Goal: Task Accomplishment & Management: Manage account settings

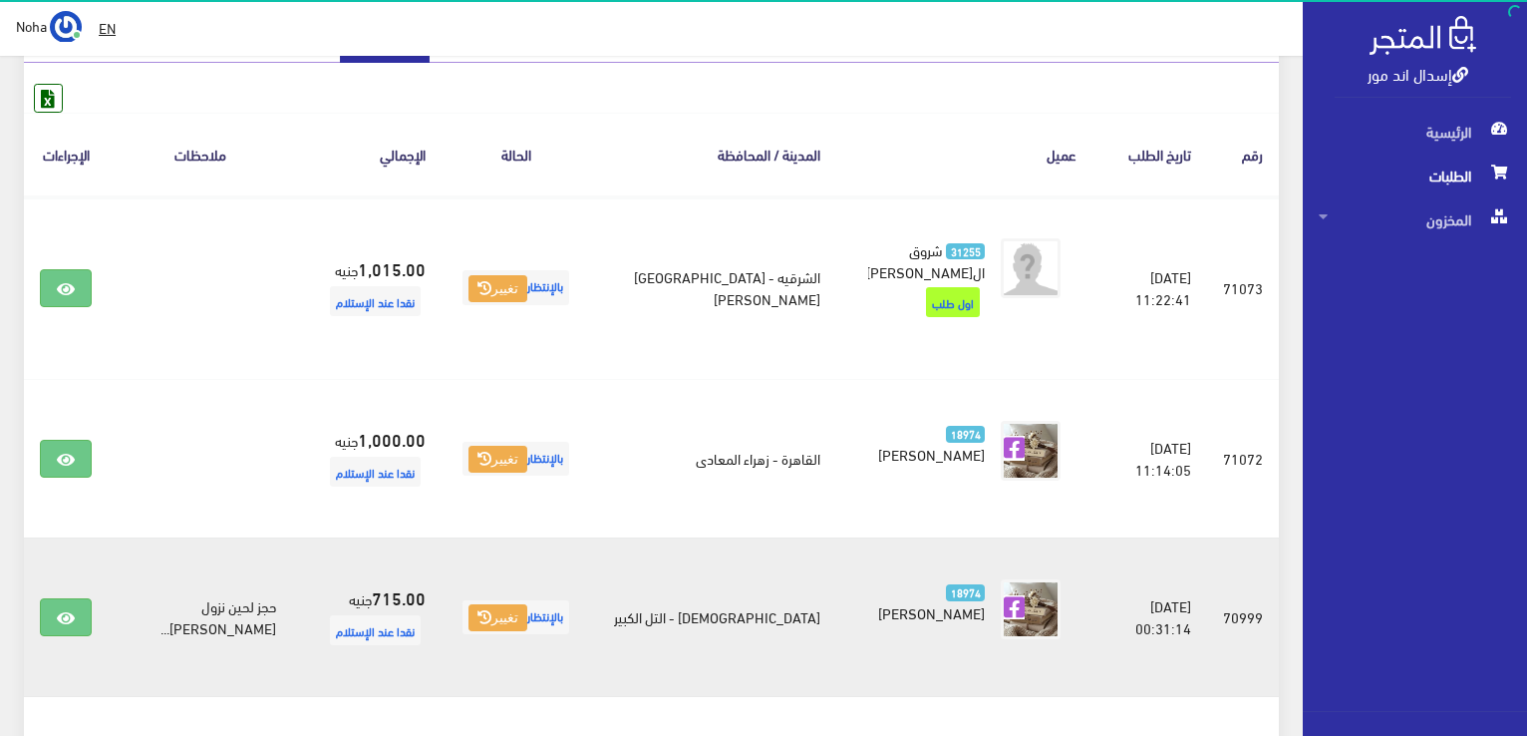
scroll to position [299, 0]
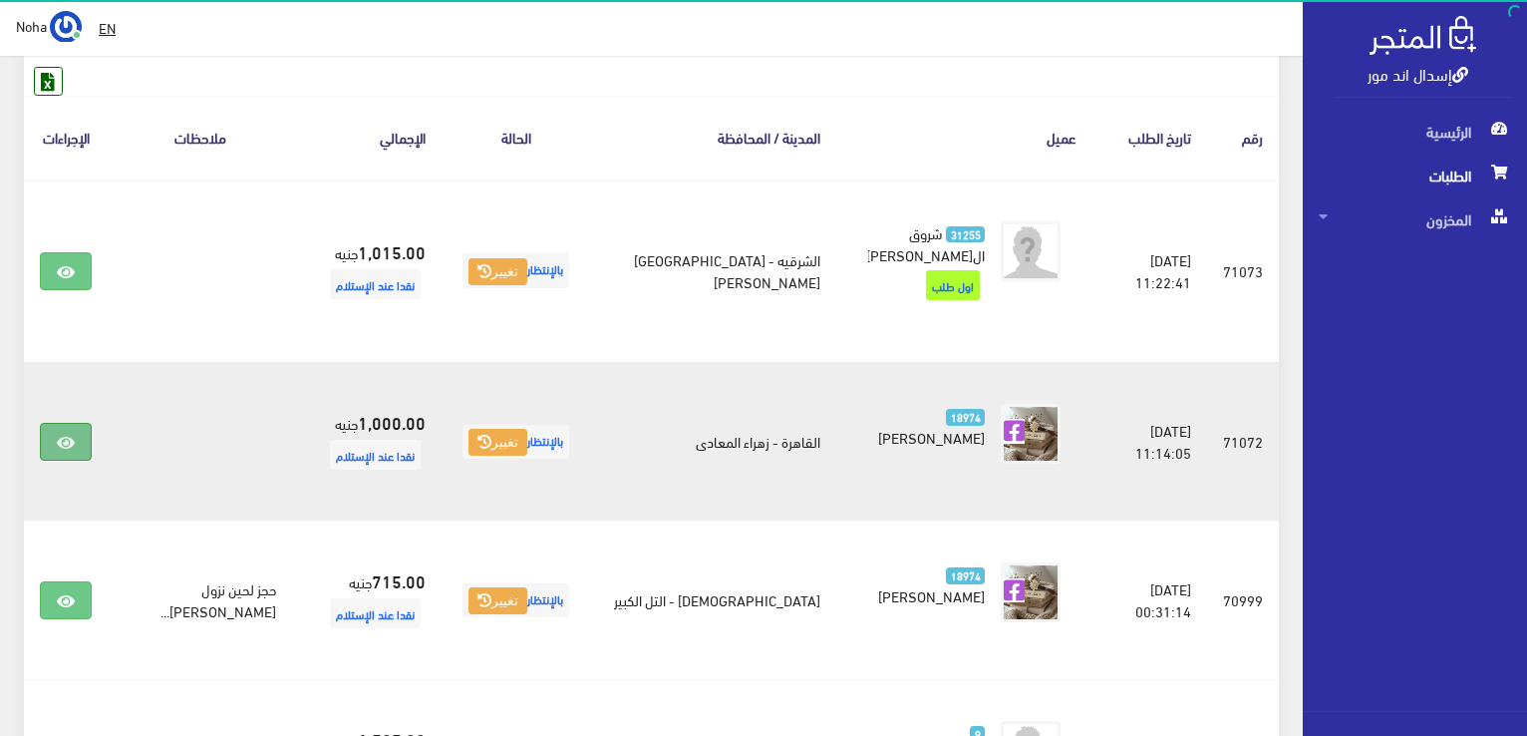
click at [66, 435] on icon at bounding box center [66, 443] width 18 height 16
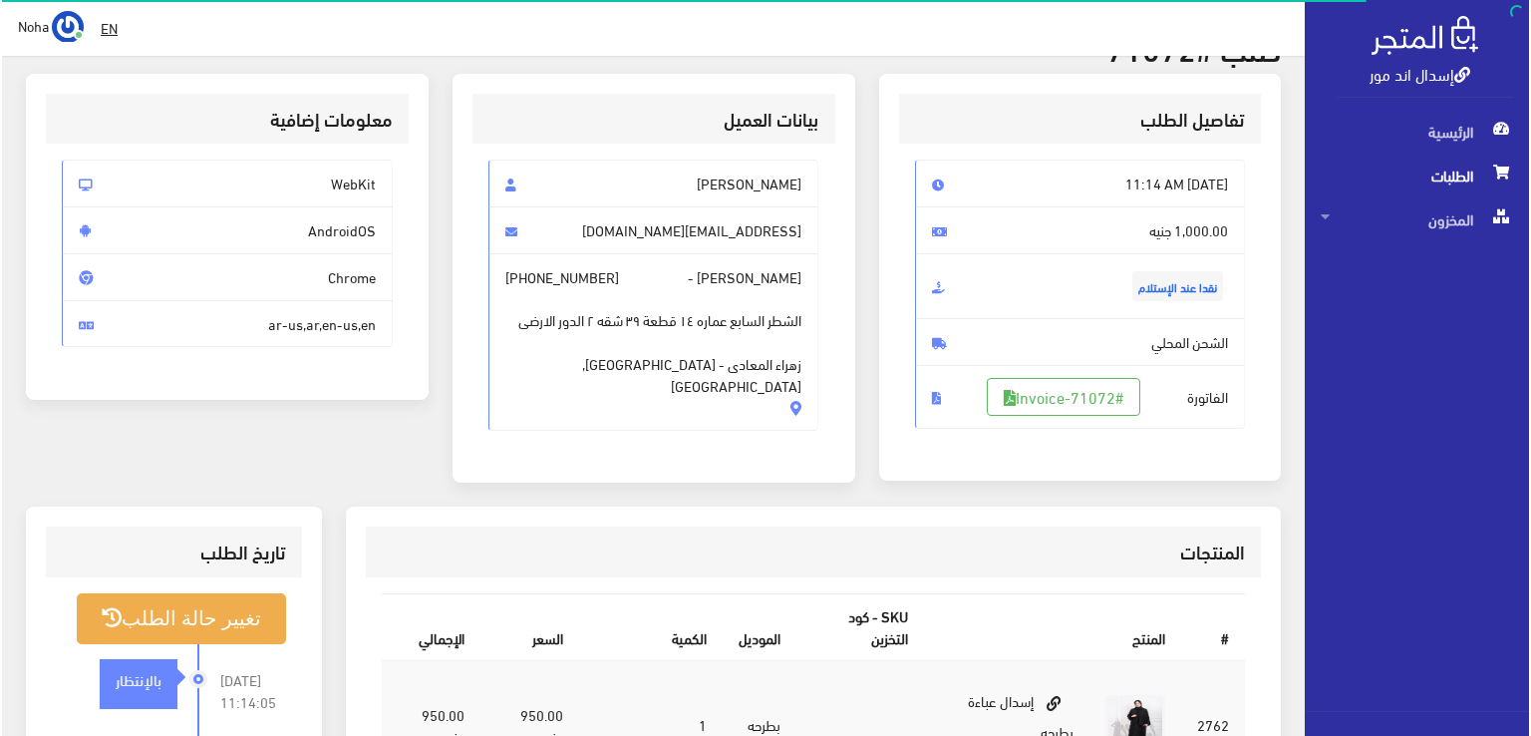
scroll to position [199, 0]
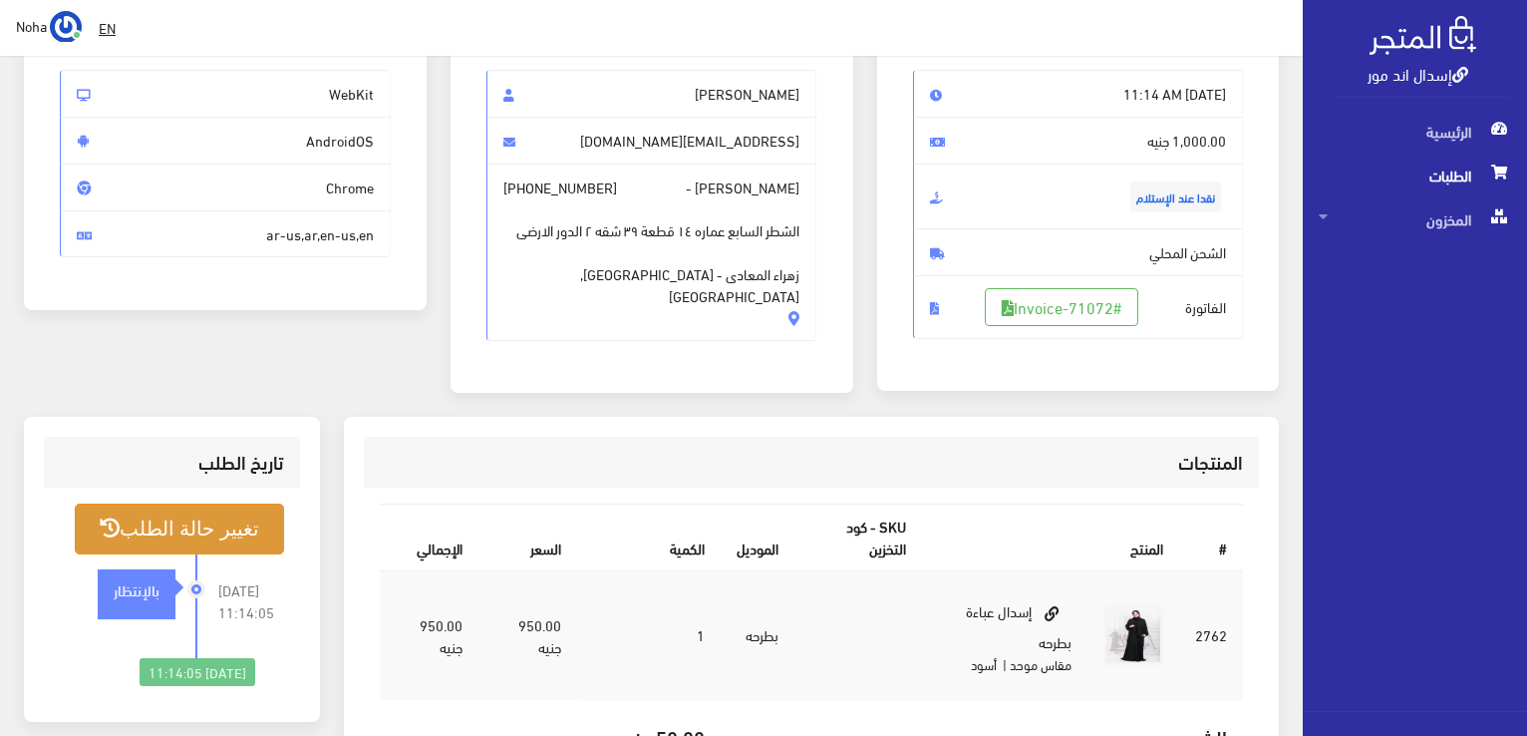
click at [224, 519] on button "تغيير حالة الطلب" at bounding box center [179, 528] width 209 height 51
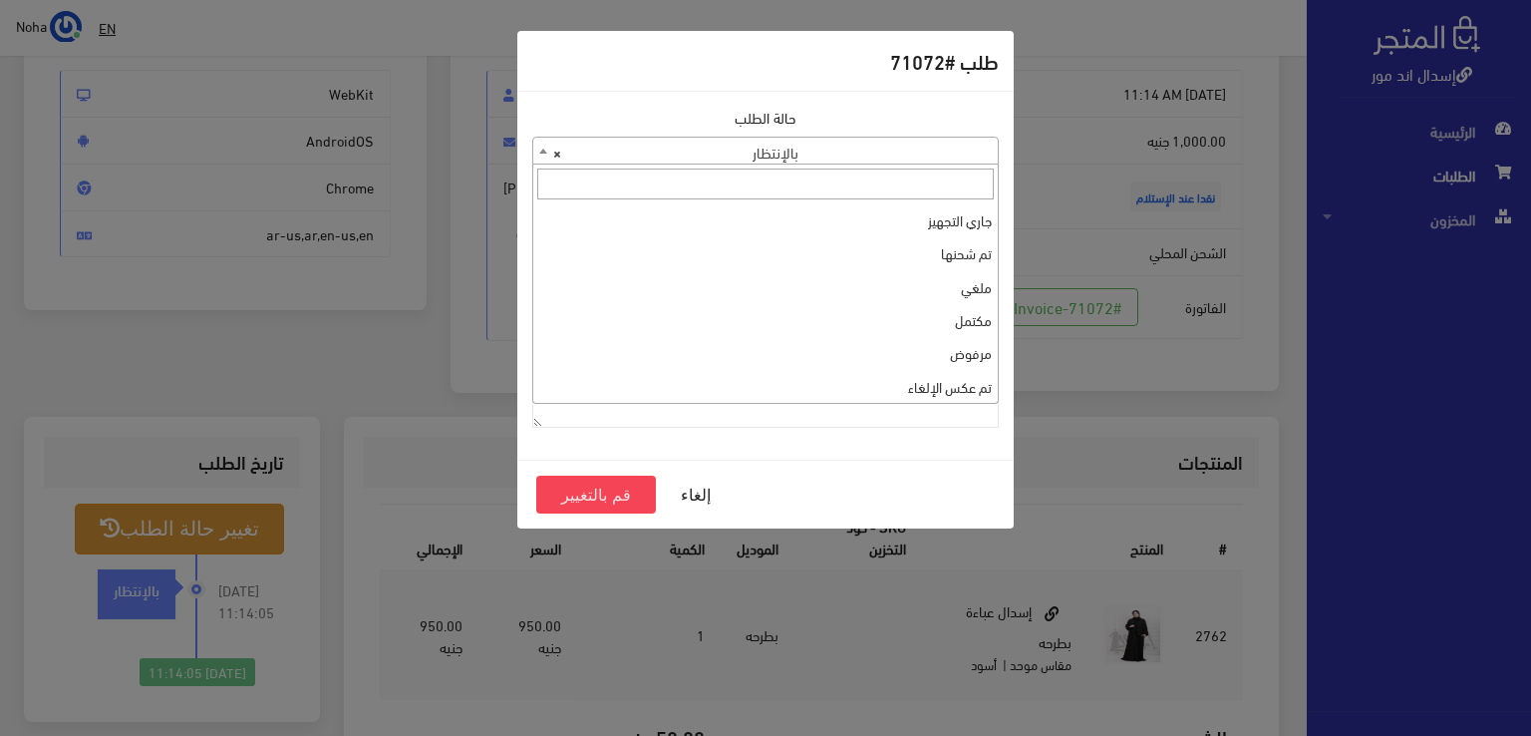
click at [539, 152] on b at bounding box center [543, 151] width 8 height 5
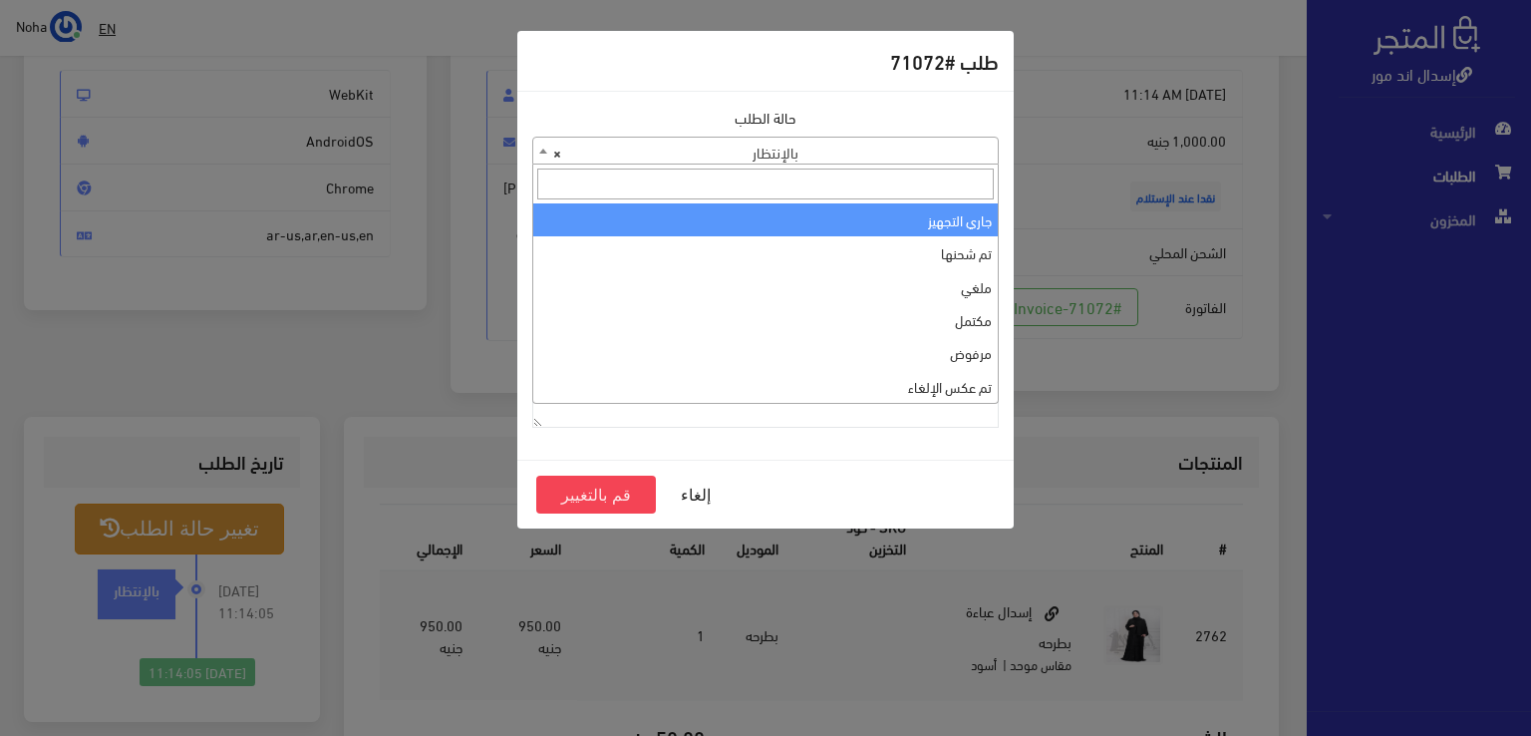
select select "1"
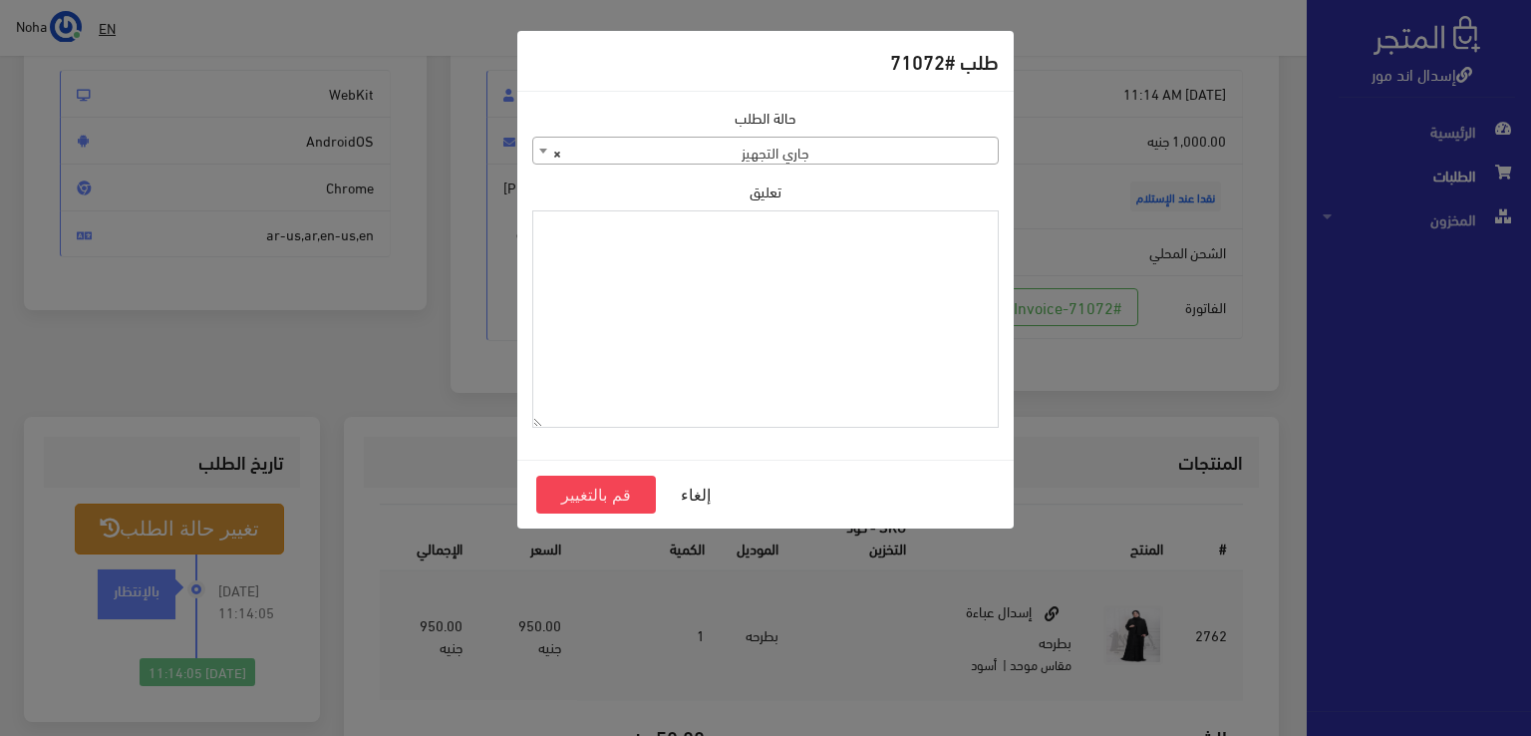
paste textarea "1131881"
type textarea "1131881"
click at [603, 489] on button "قم بالتغيير" at bounding box center [596, 494] width 120 height 38
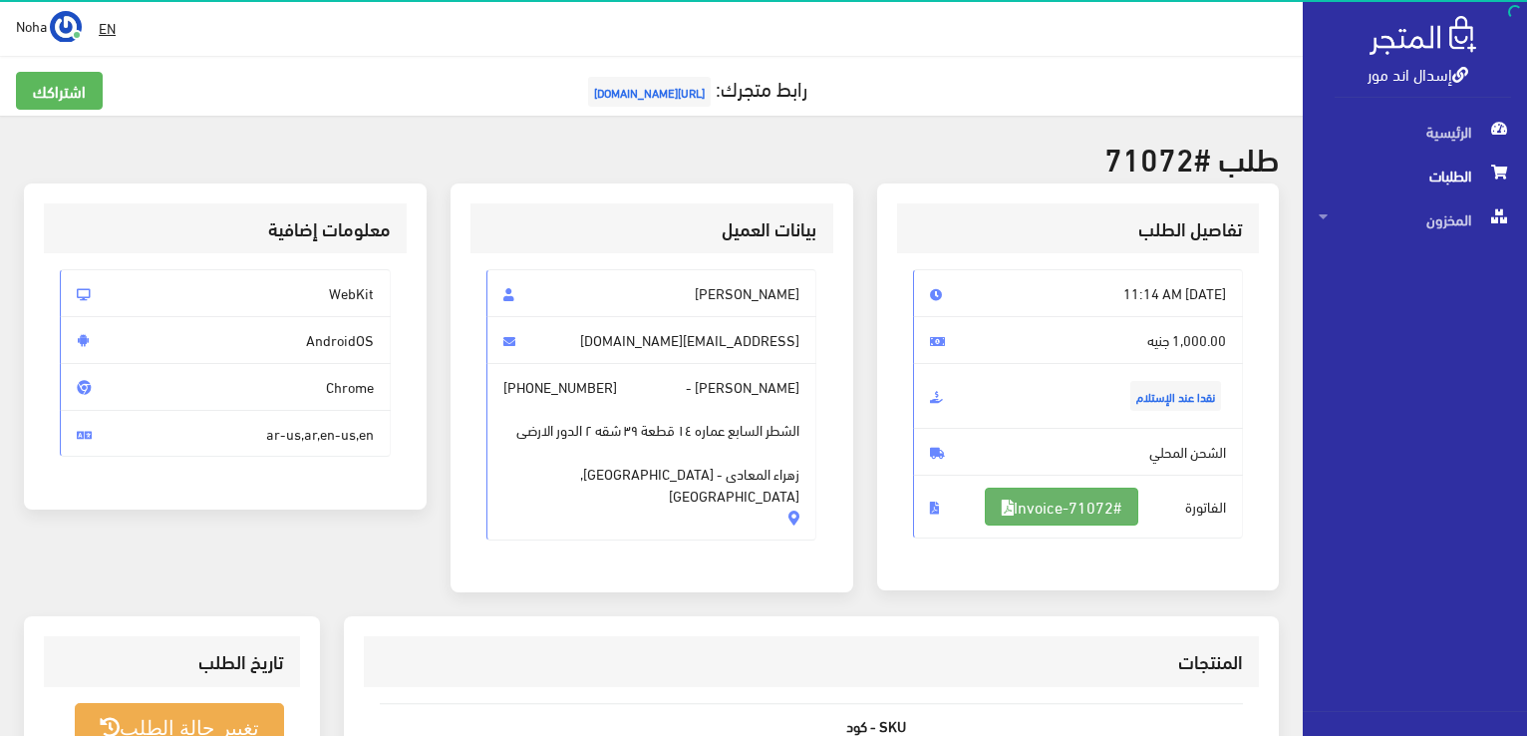
click at [1068, 503] on link "#Invoice-71072" at bounding box center [1061, 506] width 153 height 38
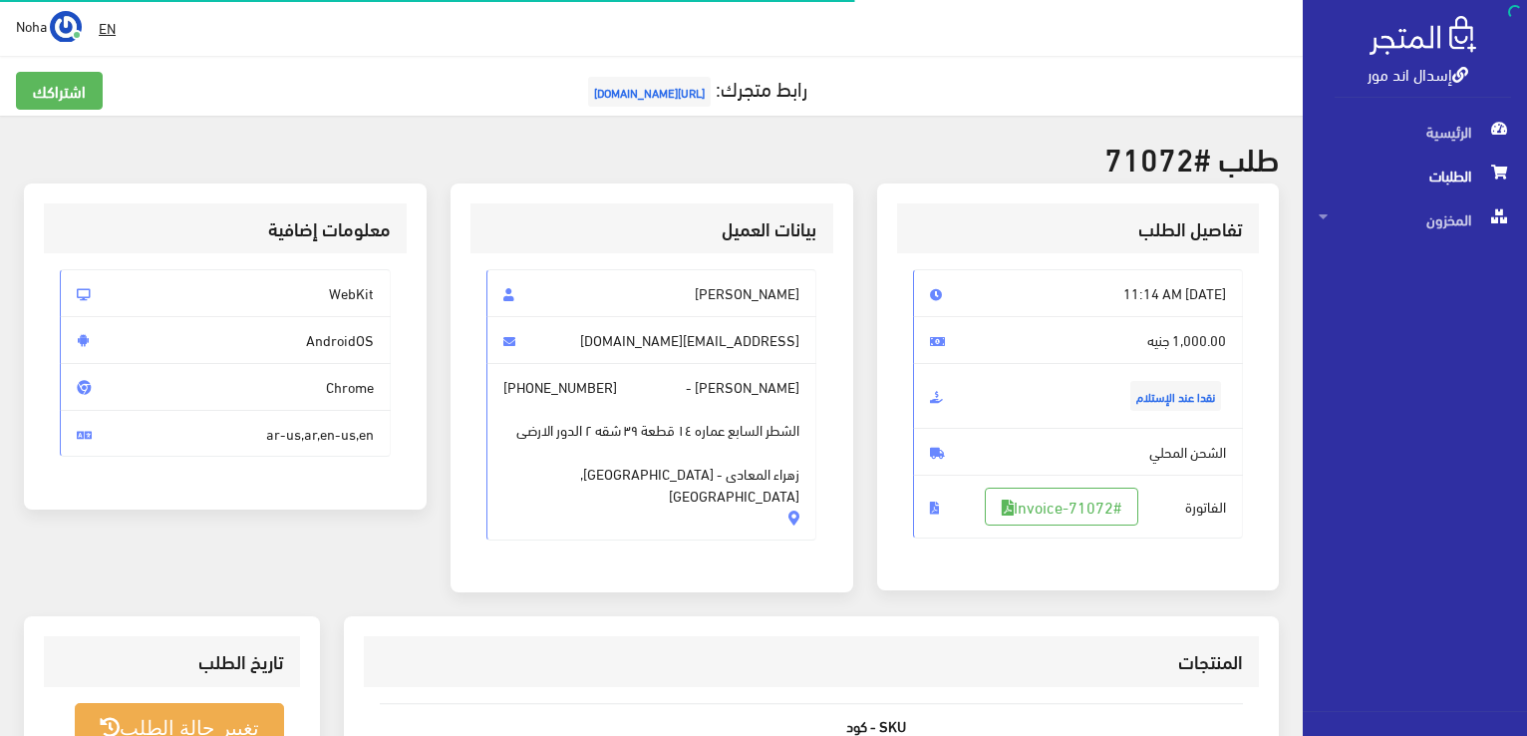
scroll to position [199, 0]
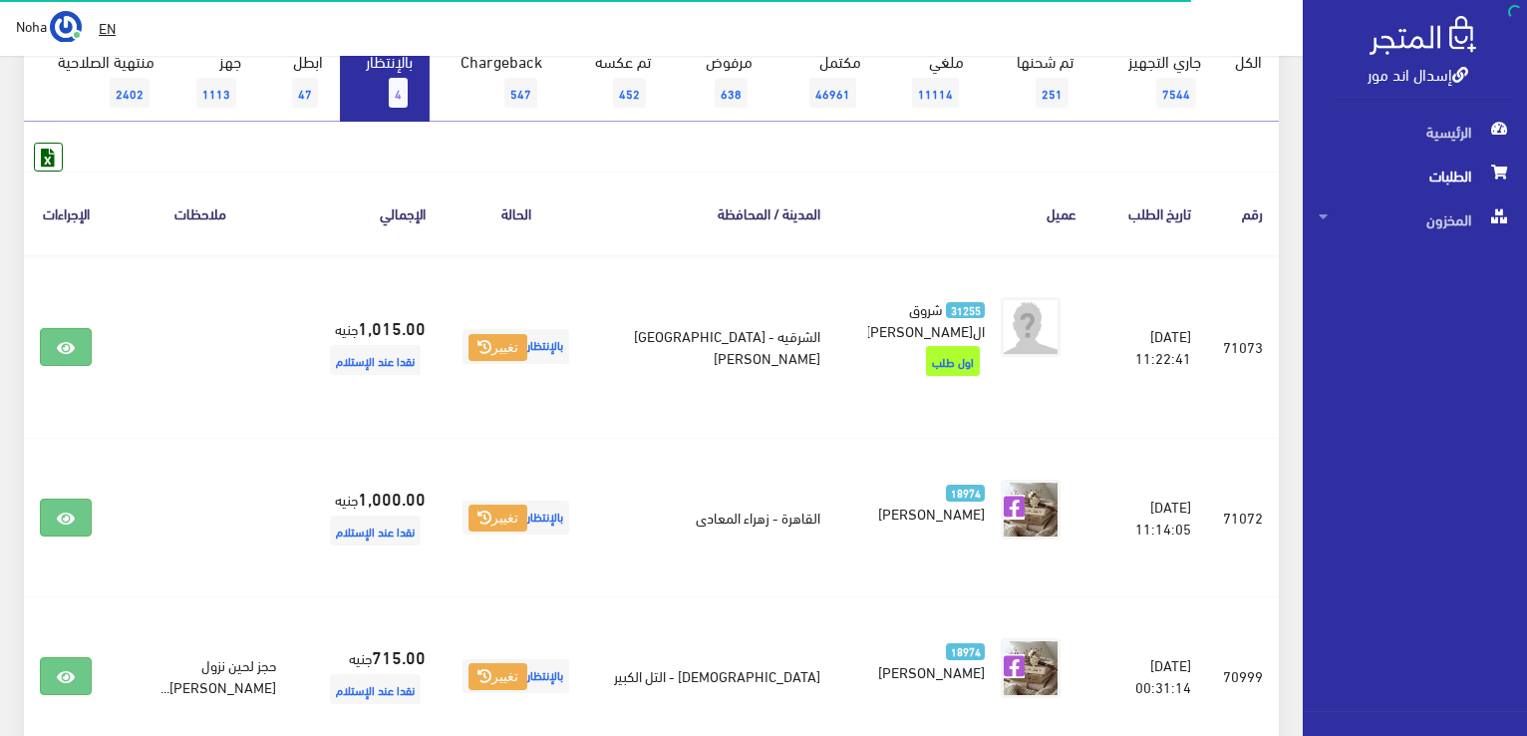
scroll to position [199, 0]
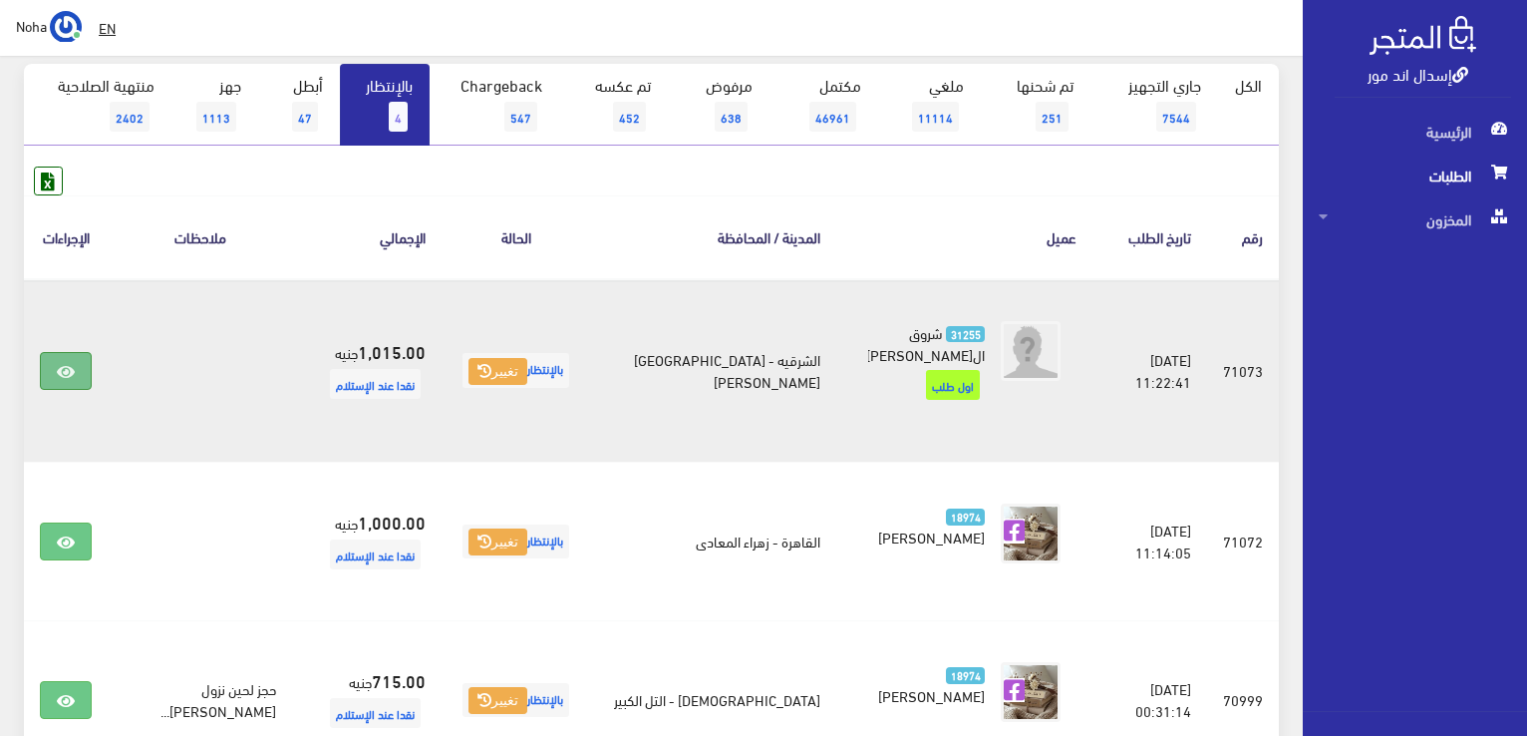
click at [63, 364] on icon at bounding box center [66, 372] width 18 height 16
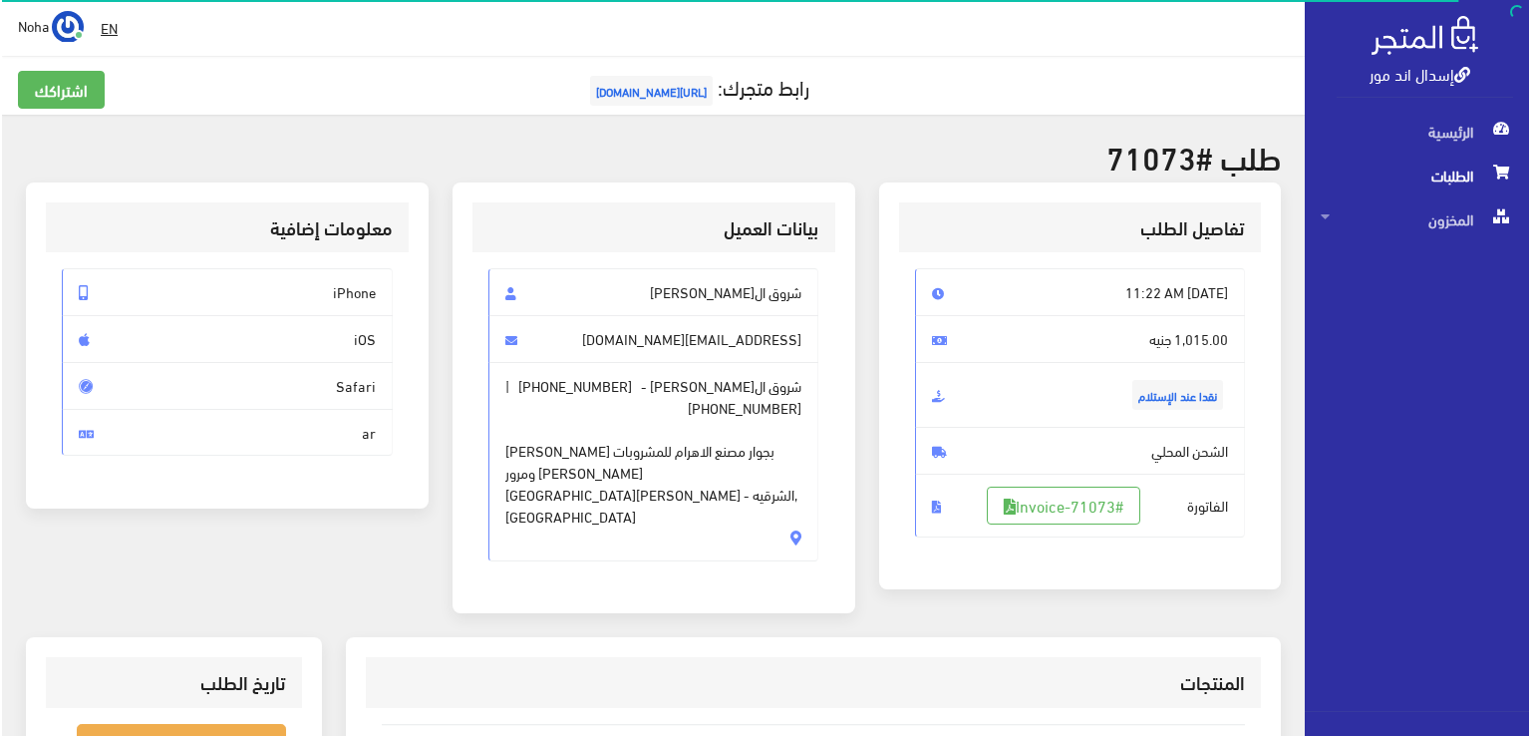
scroll to position [199, 0]
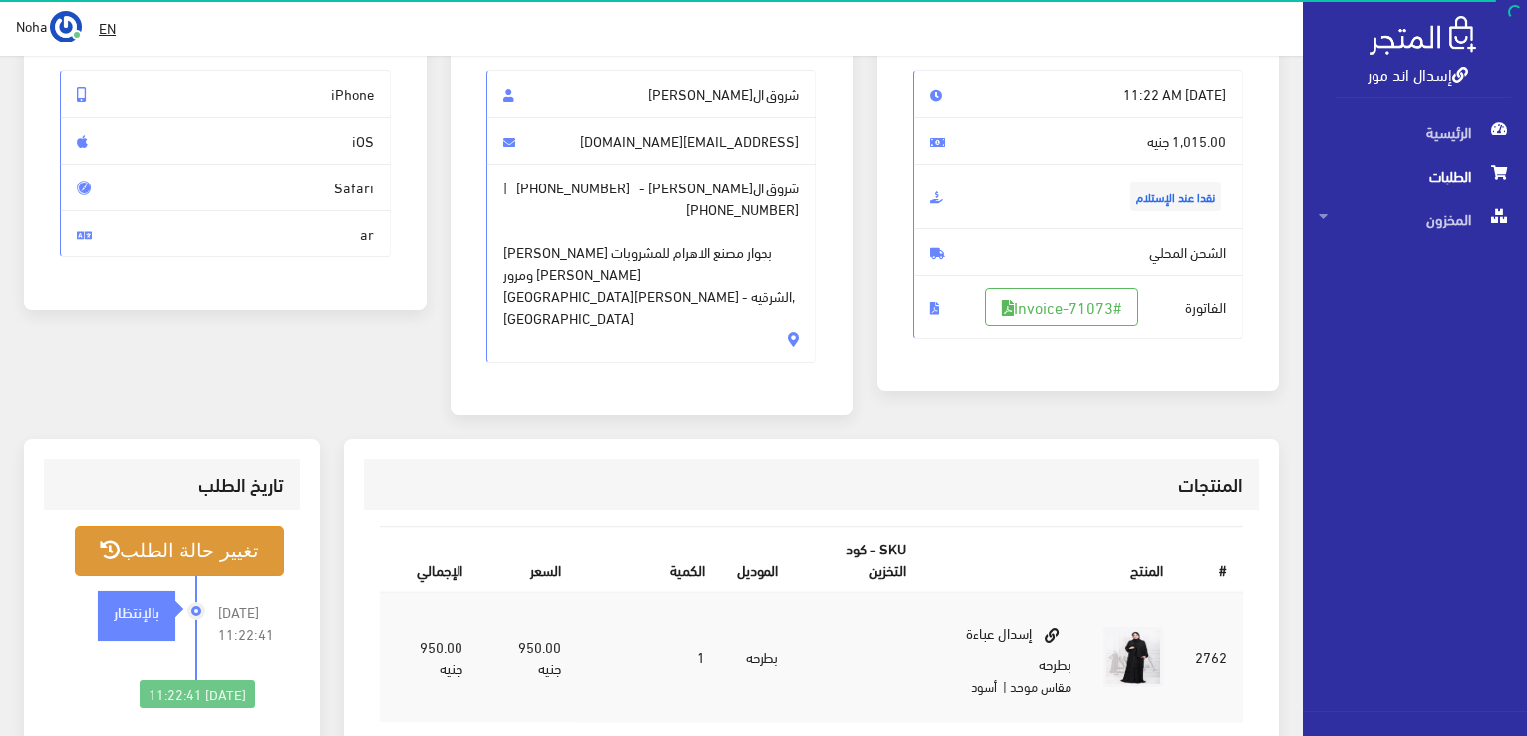
click at [237, 525] on button "تغيير حالة الطلب" at bounding box center [179, 550] width 209 height 51
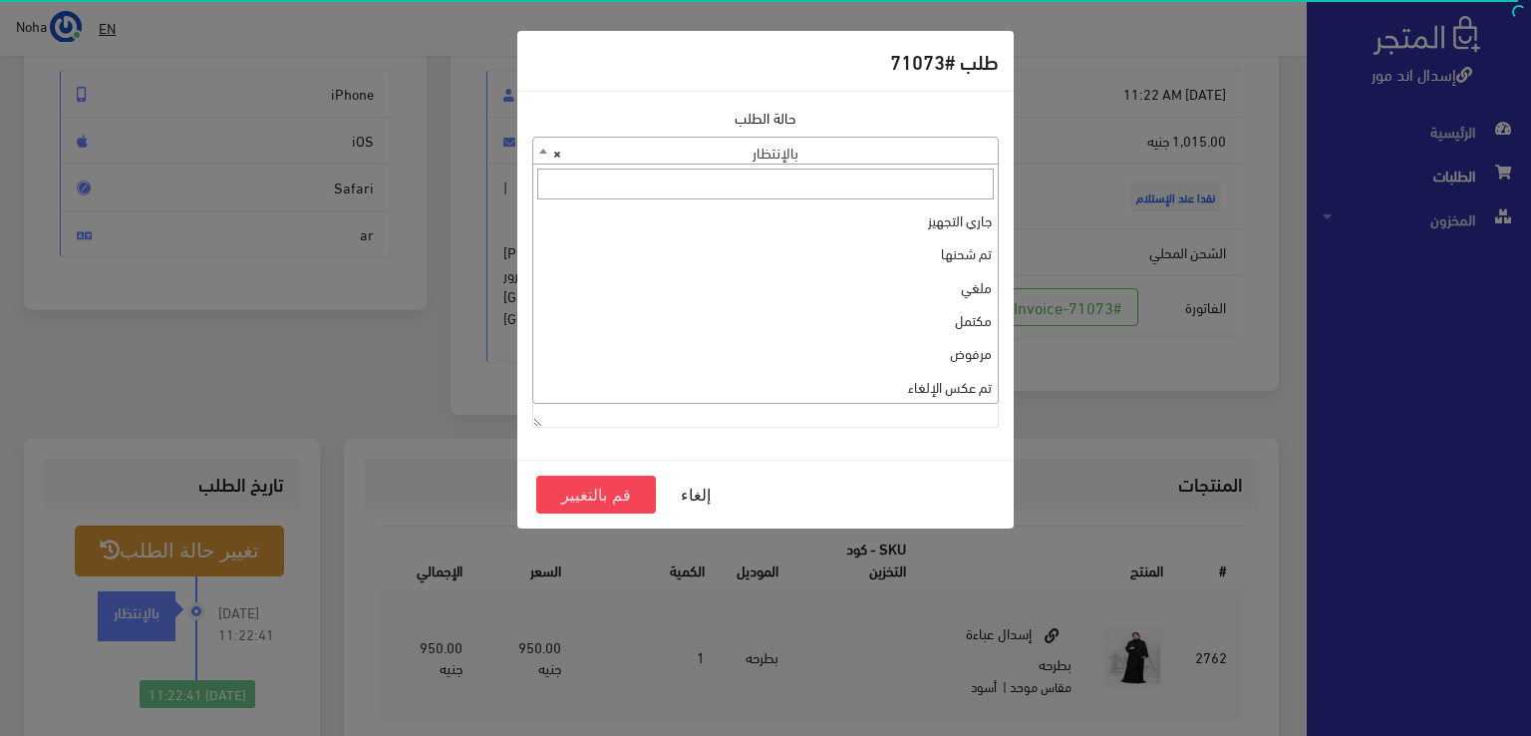
click at [540, 152] on b at bounding box center [543, 151] width 8 height 5
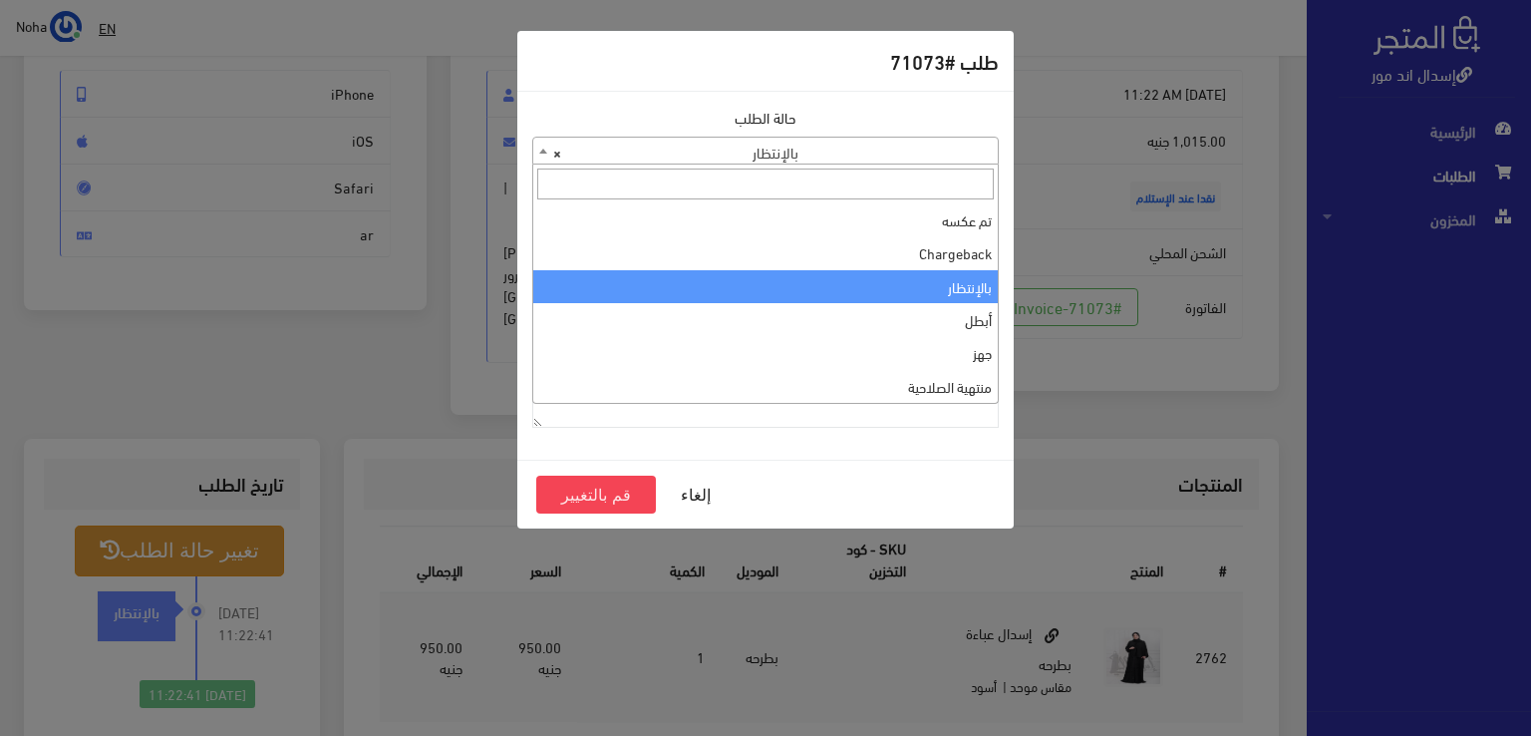
scroll to position [0, 0]
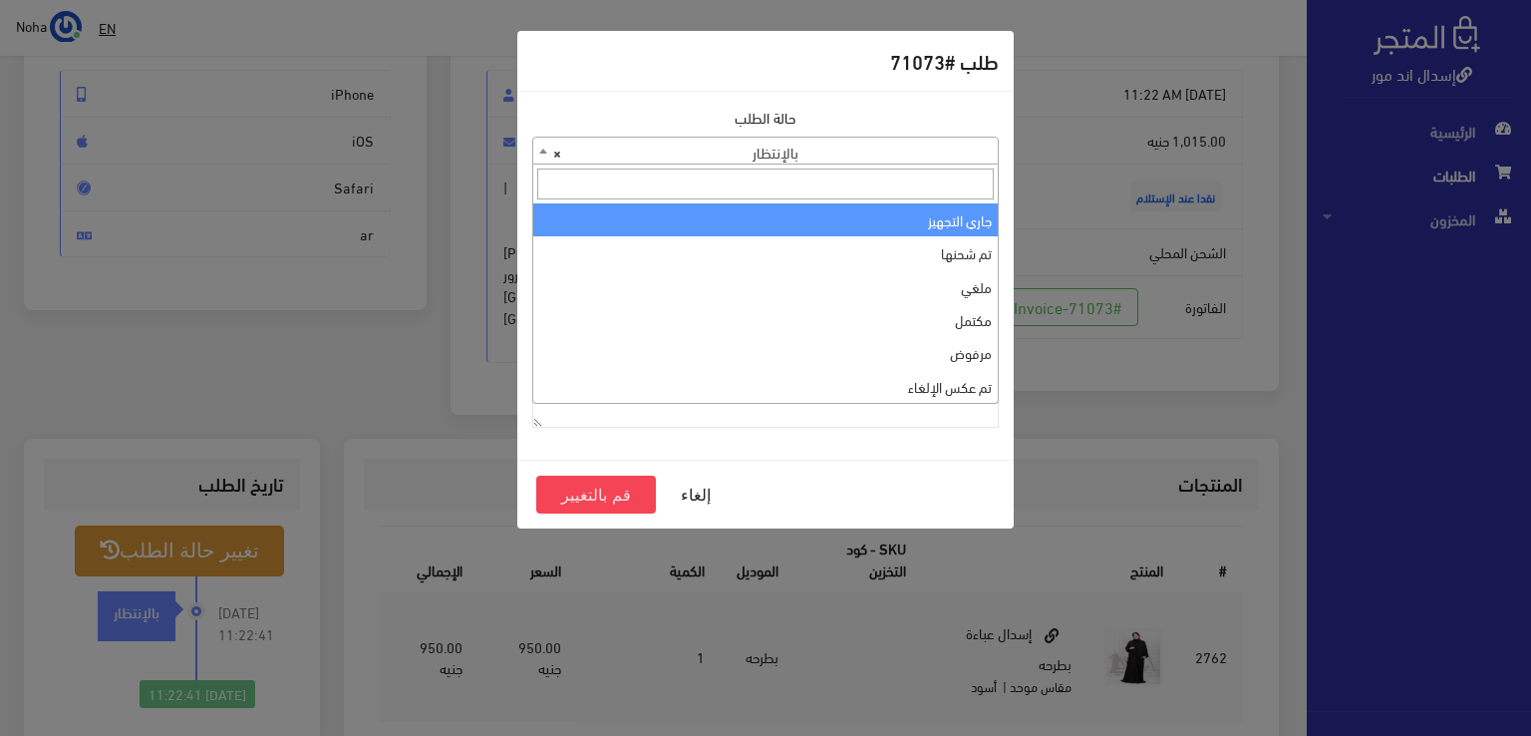
select select "1"
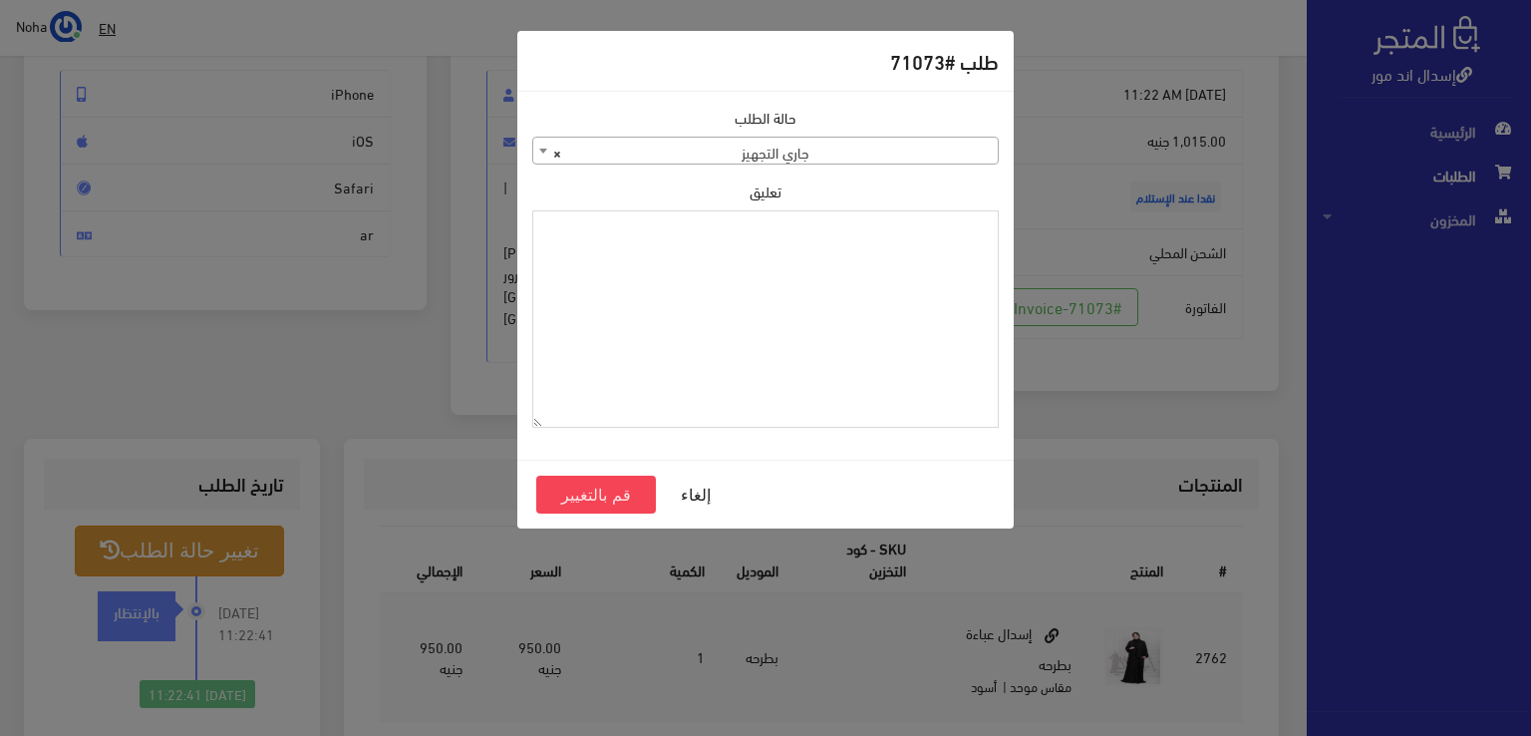
paste textarea "1131881"
type textarea "1131881"
click at [618, 481] on button "قم بالتغيير" at bounding box center [596, 494] width 120 height 38
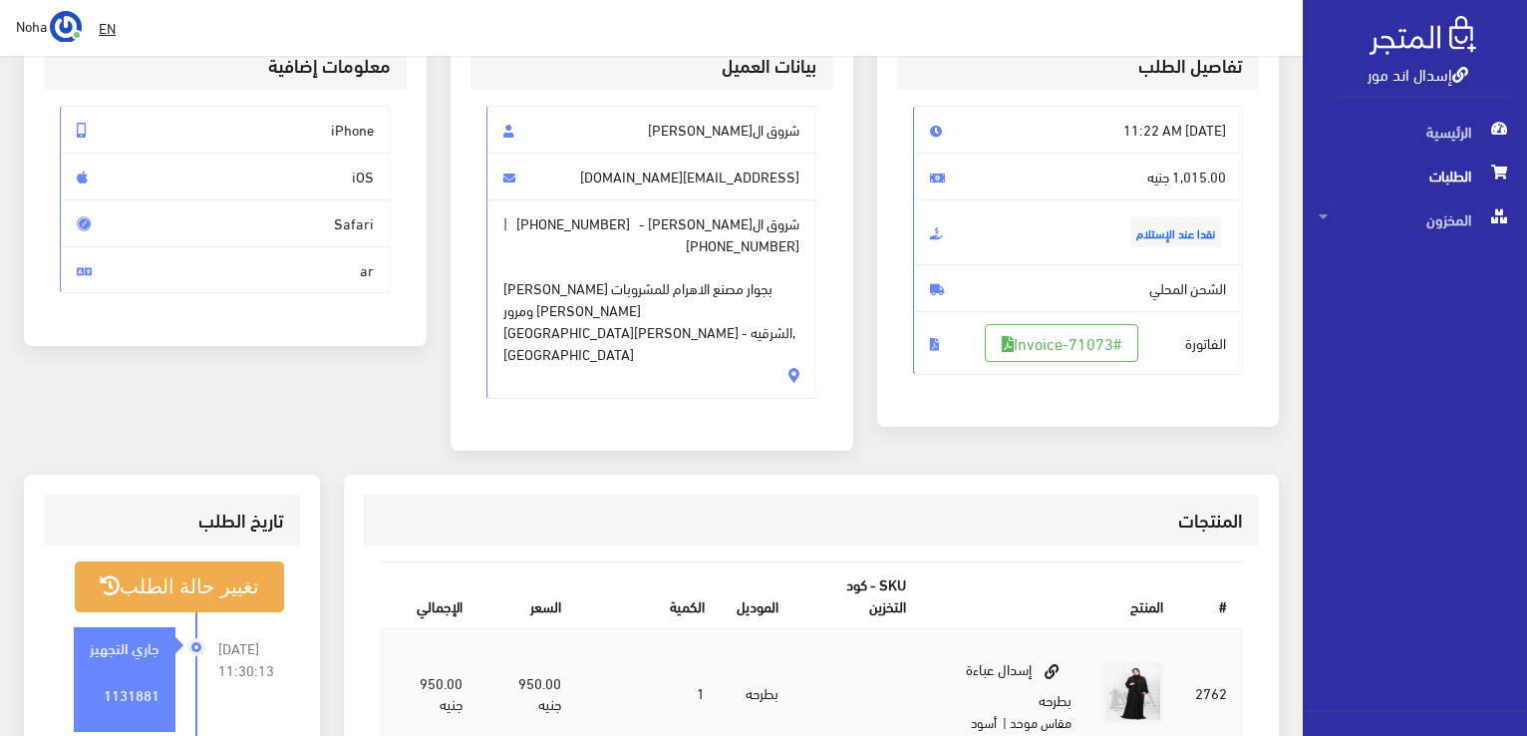
scroll to position [199, 0]
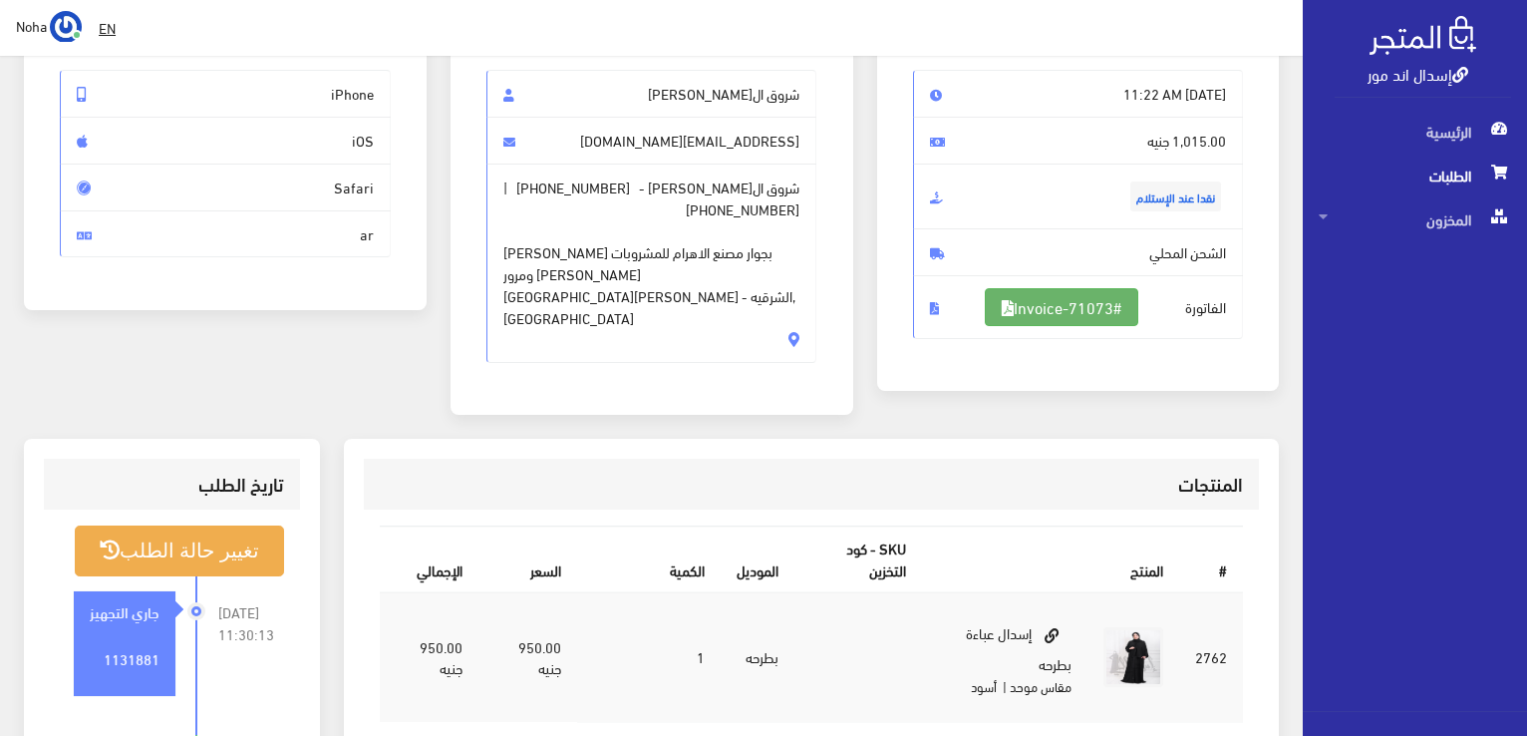
click at [1042, 308] on link "#Invoice-71073" at bounding box center [1061, 307] width 153 height 38
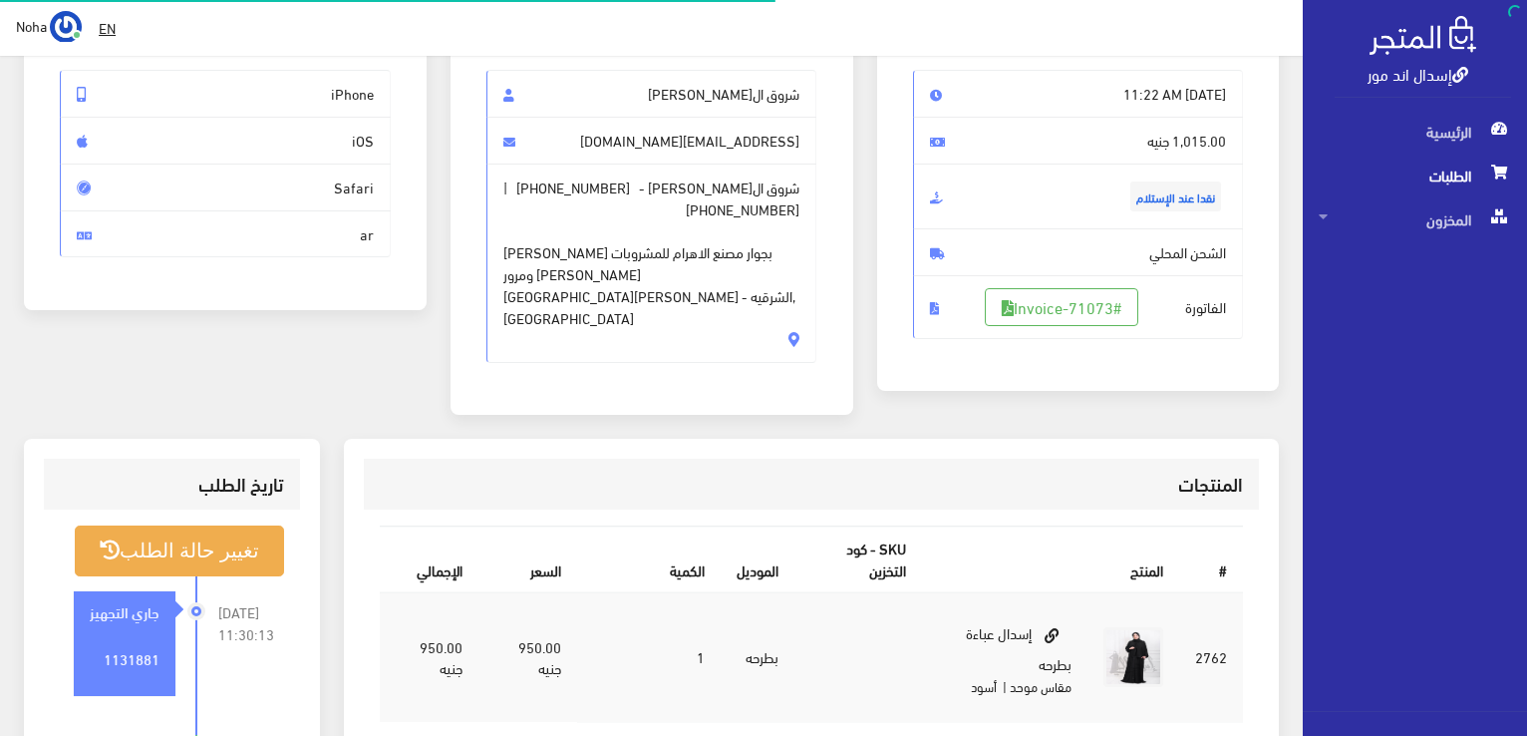
scroll to position [199, 0]
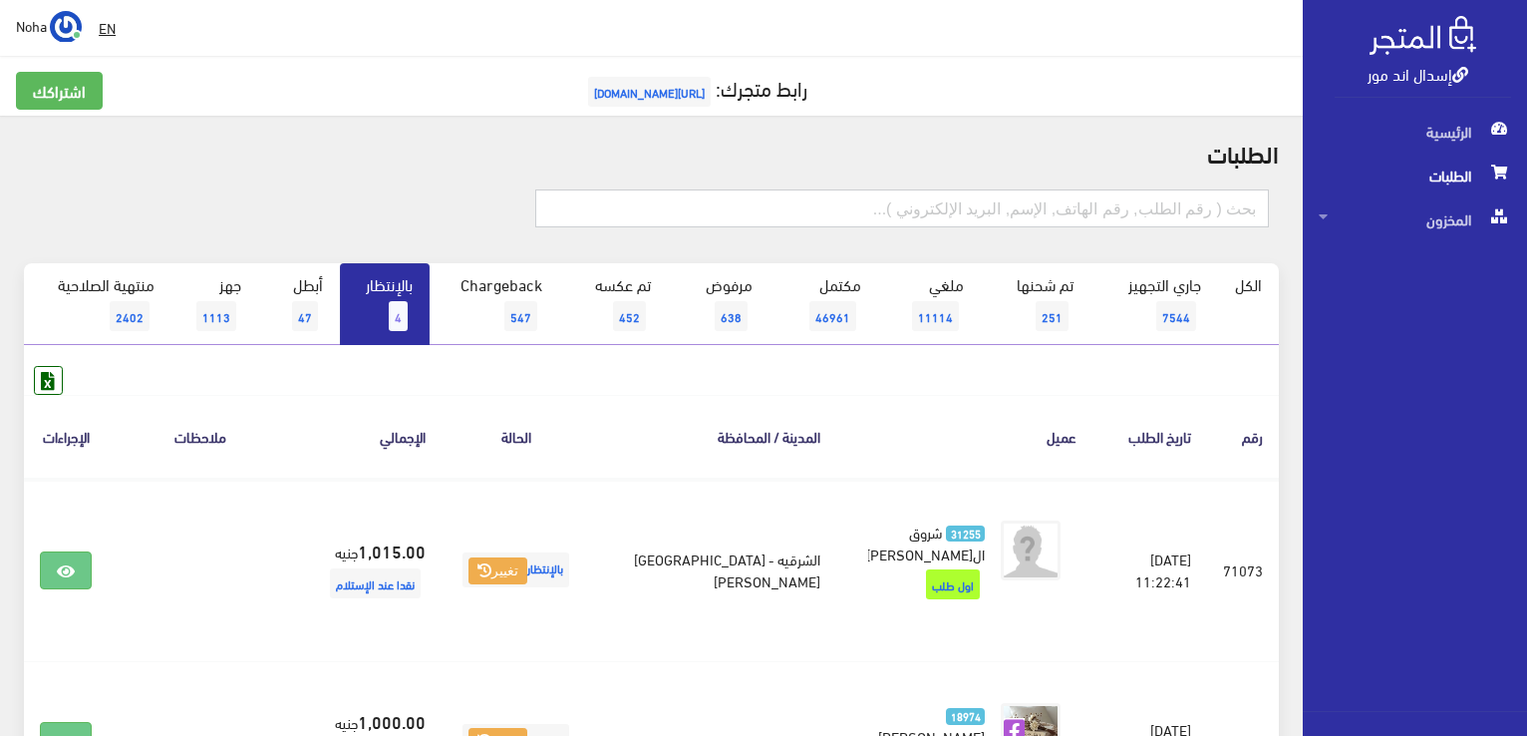
click at [999, 197] on input "text" at bounding box center [902, 208] width 734 height 38
click at [1371, 75] on link "إسدال اند مور" at bounding box center [1417, 73] width 101 height 29
click at [766, 212] on input "text" at bounding box center [902, 208] width 734 height 38
type input "01550828885"
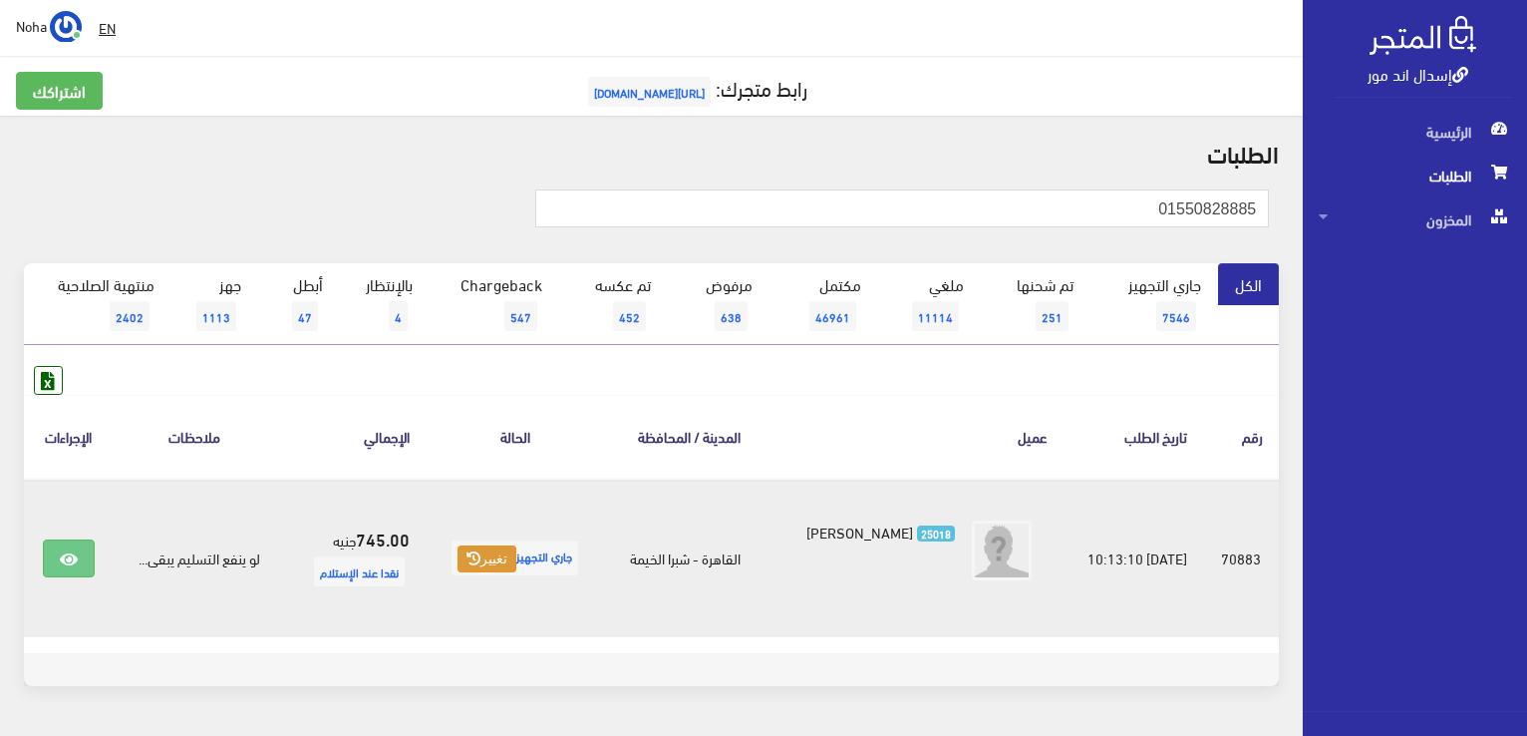
click at [493, 565] on button "تغيير" at bounding box center [486, 559] width 59 height 28
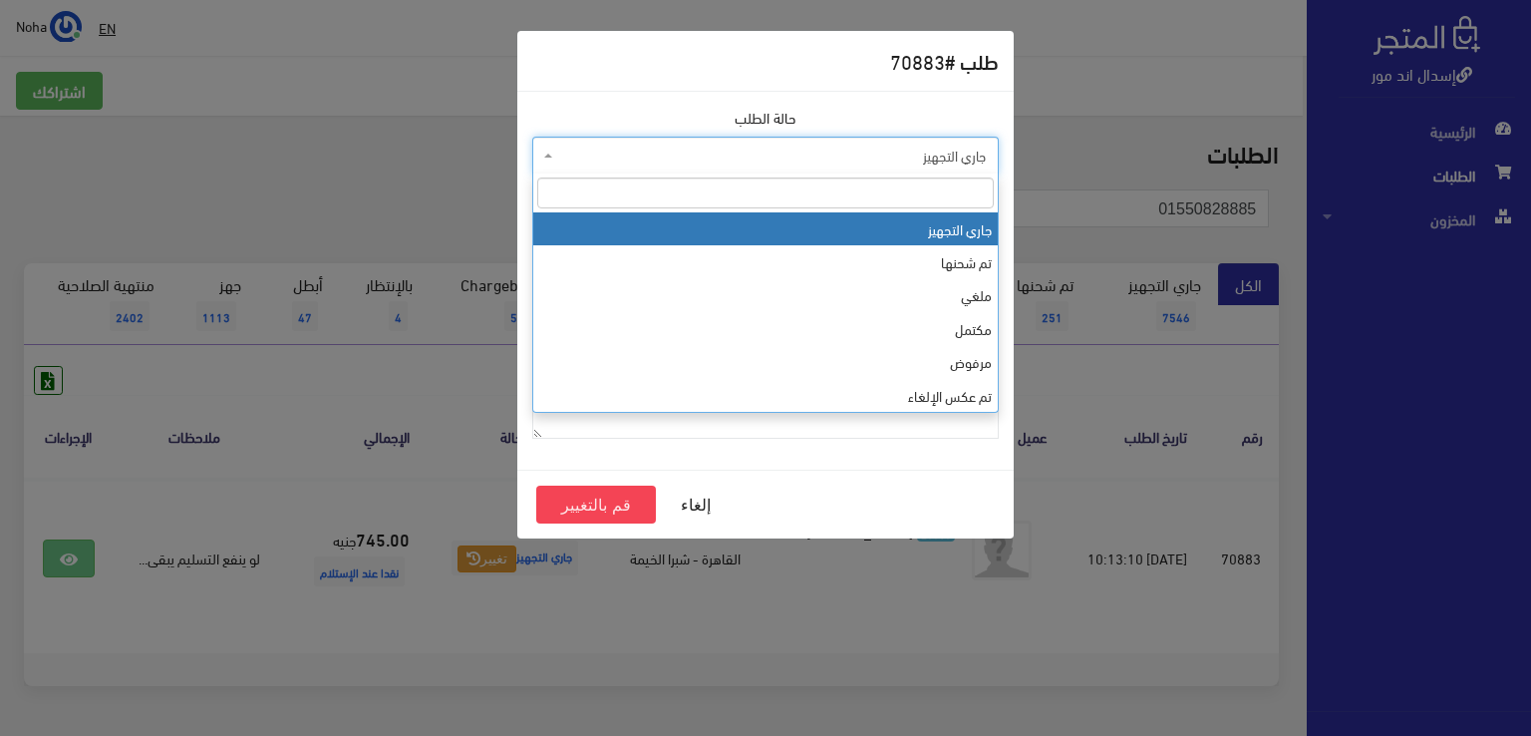
click at [730, 164] on span "جاري التجهيز" at bounding box center [771, 156] width 429 height 20
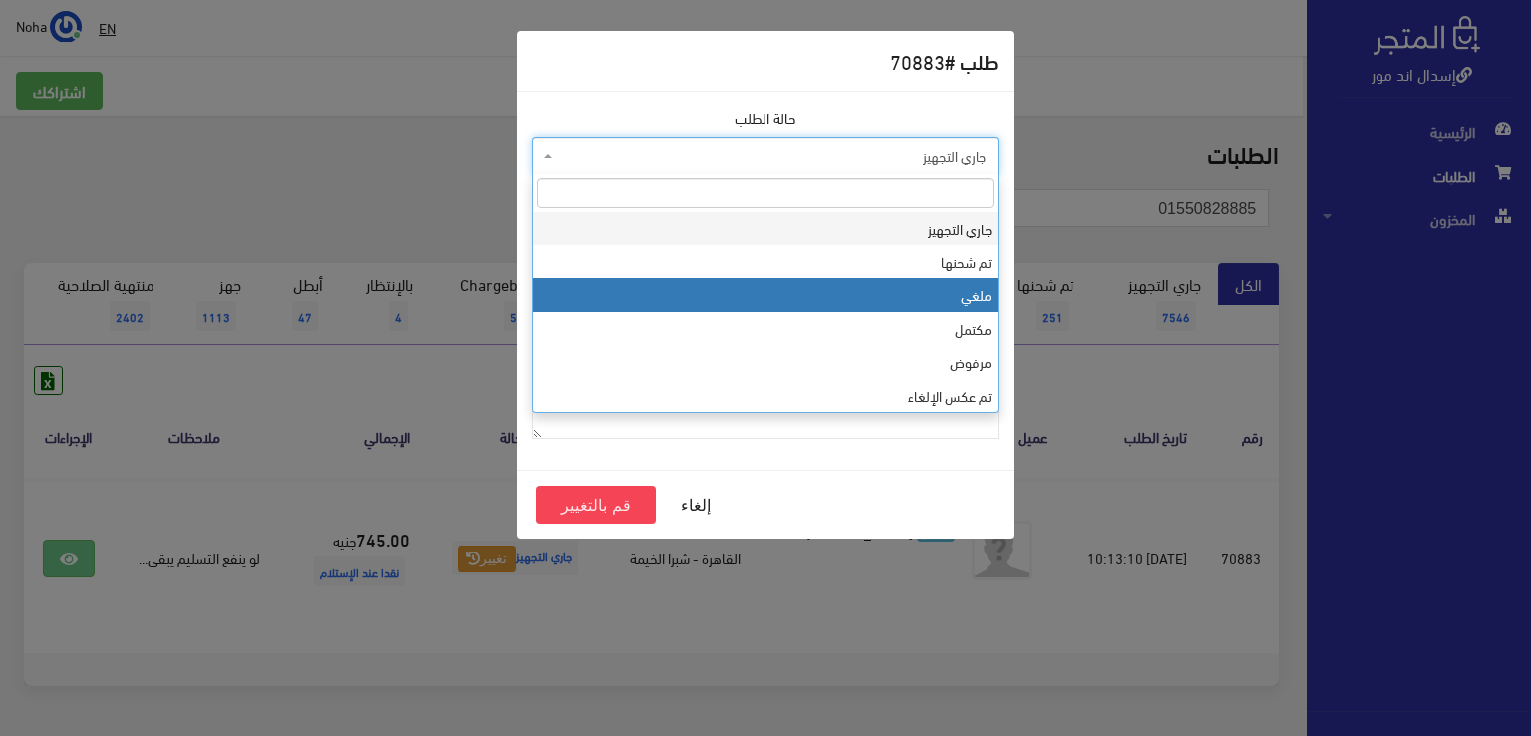
select select "3"
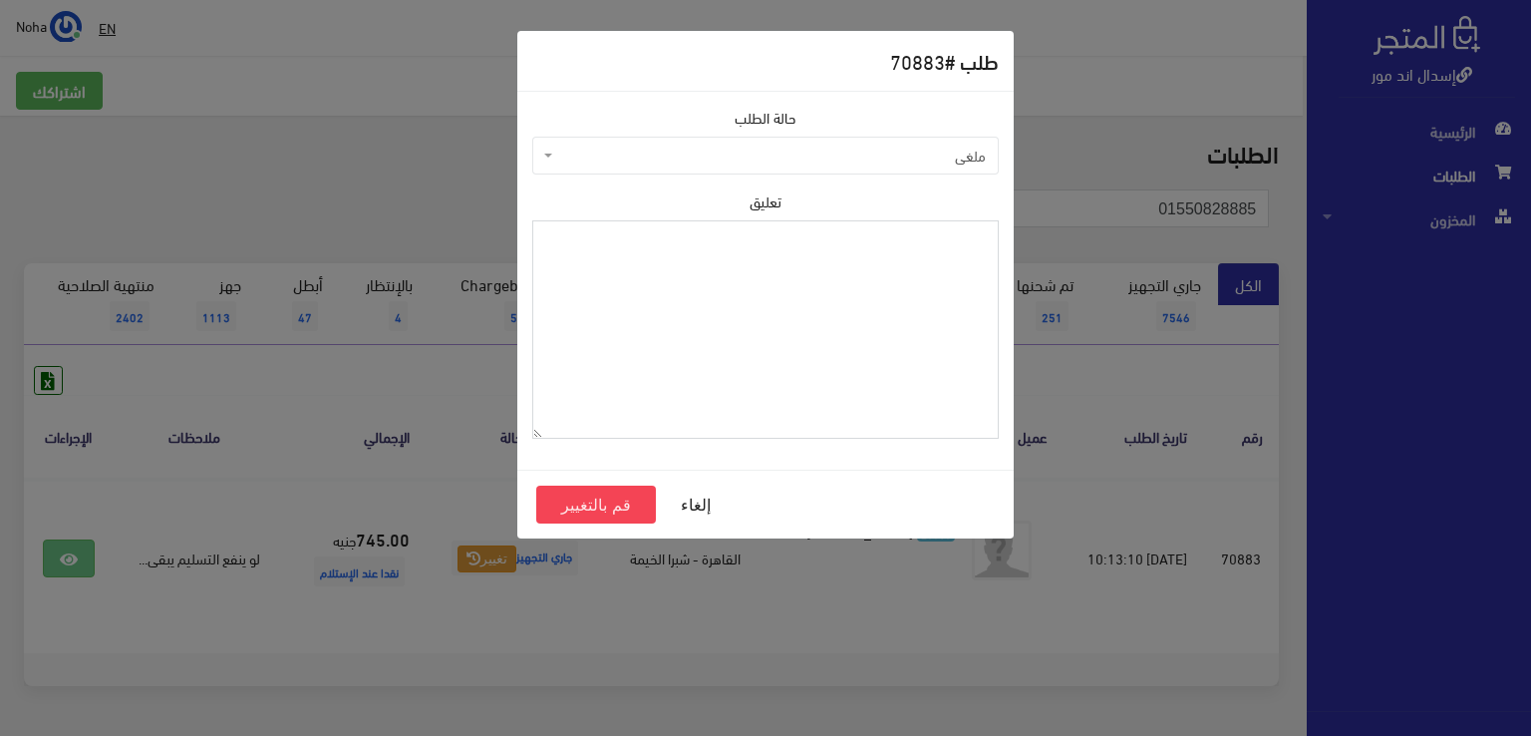
click at [710, 341] on textarea "تعليق" at bounding box center [765, 329] width 466 height 218
type textarea "رفض الاستلام"
click at [614, 509] on button "قم بالتغيير" at bounding box center [596, 504] width 120 height 38
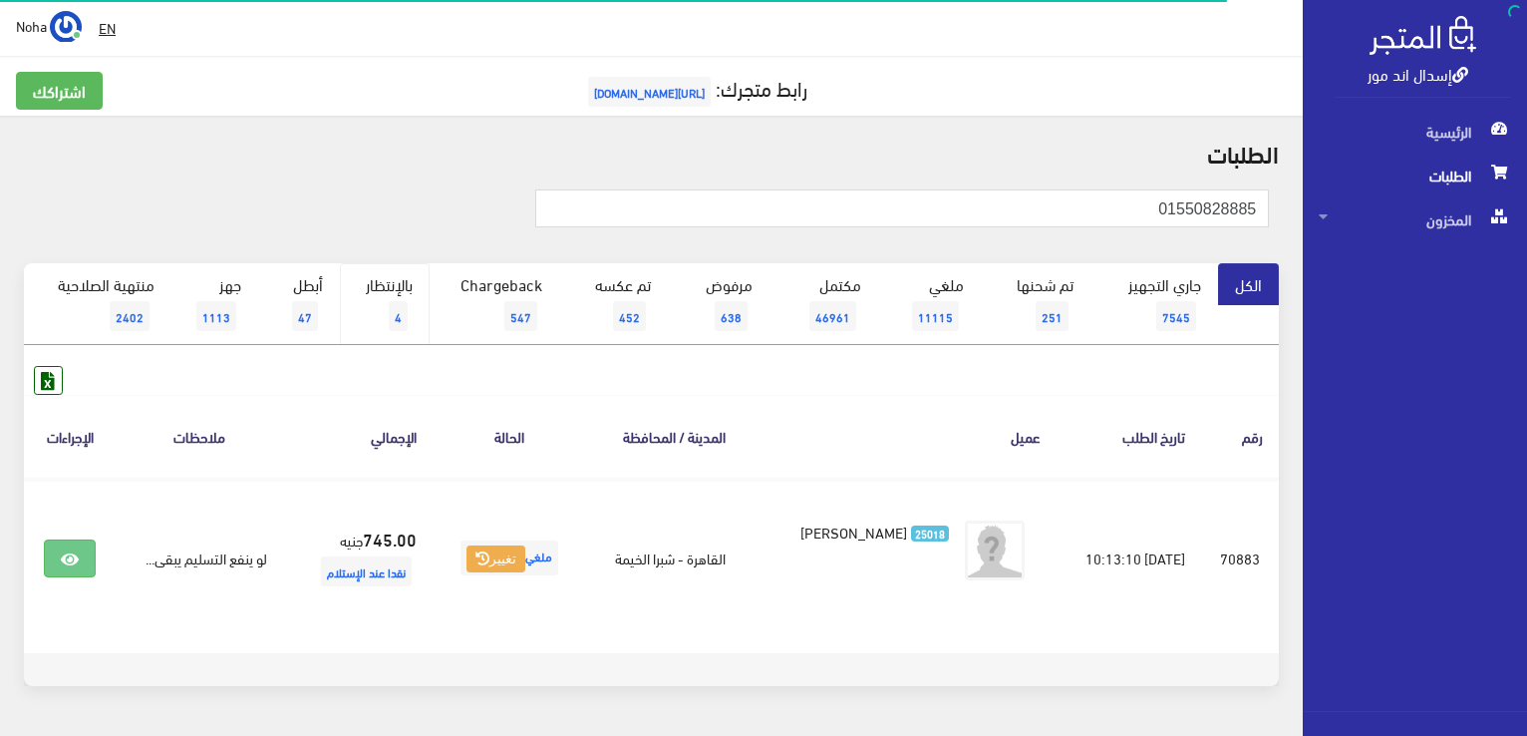
click at [386, 282] on link "بالإنتظار 4" at bounding box center [385, 304] width 90 height 82
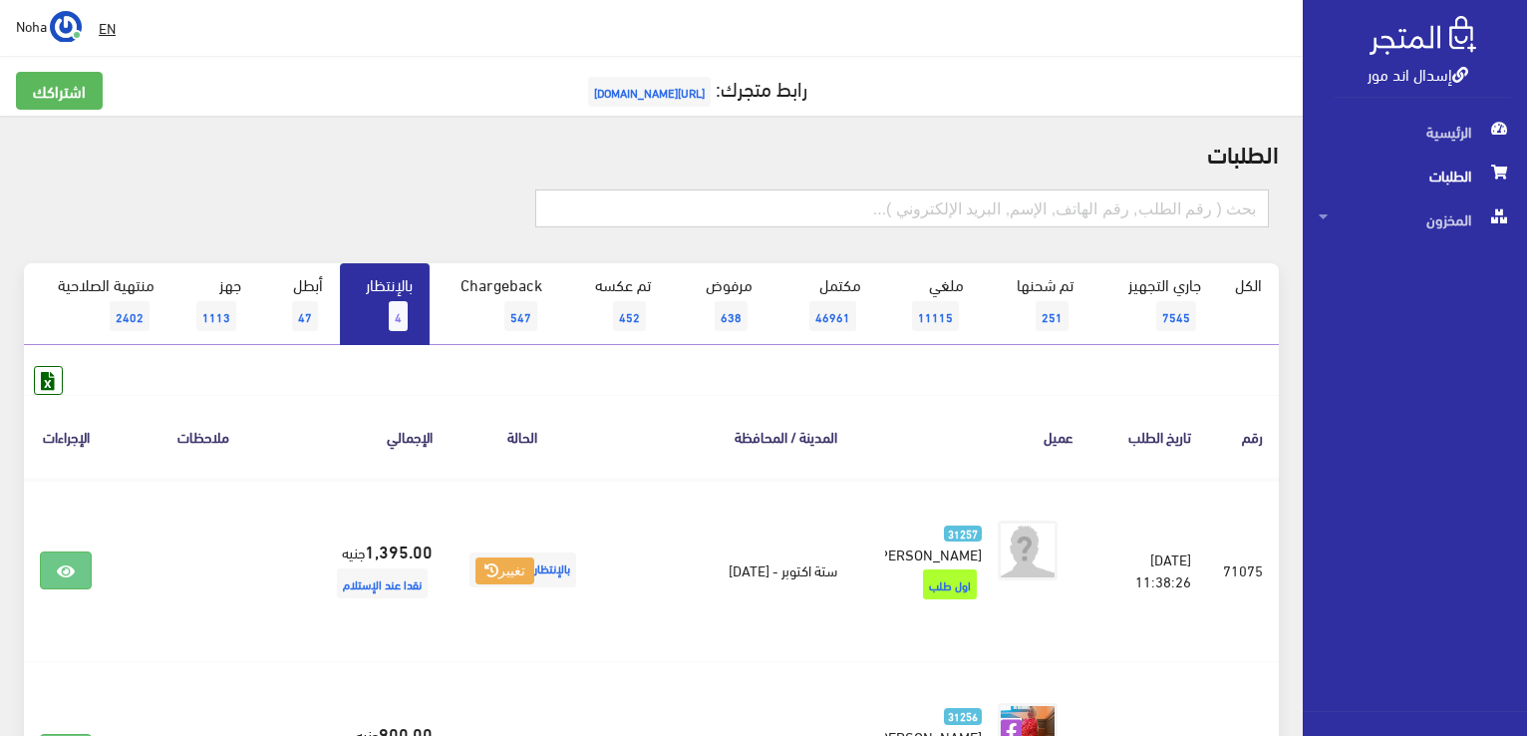
click at [840, 206] on input "text" at bounding box center [902, 208] width 734 height 38
type input "0224030014"
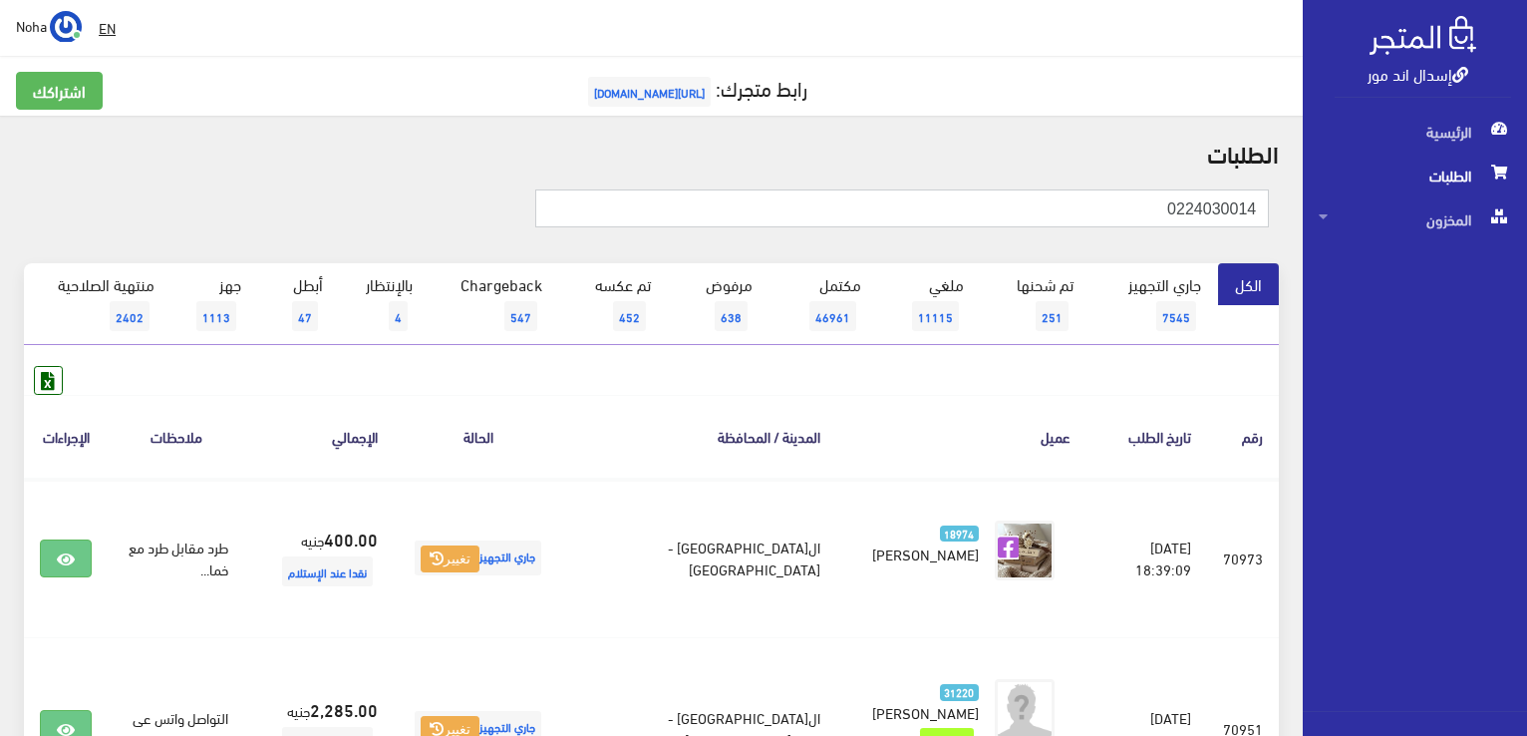
drag, startPoint x: 840, startPoint y: 195, endPoint x: 1530, endPoint y: 345, distance: 705.7
click at [1526, 345] on html "إسدال اند مور الرئيسية الطلبات" at bounding box center [763, 368] width 1527 height 736
type input "01064584940"
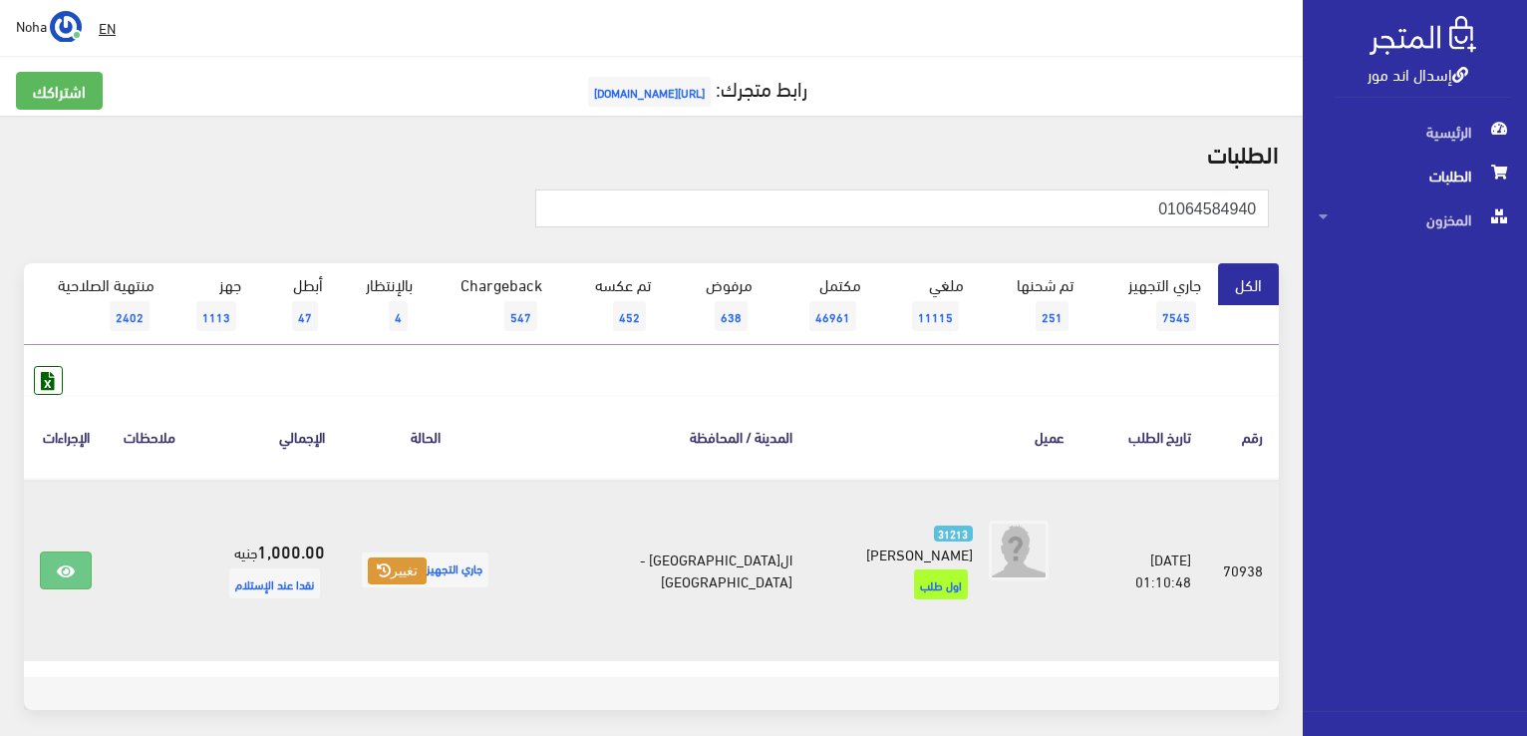
click at [427, 559] on button "تغيير" at bounding box center [397, 571] width 59 height 28
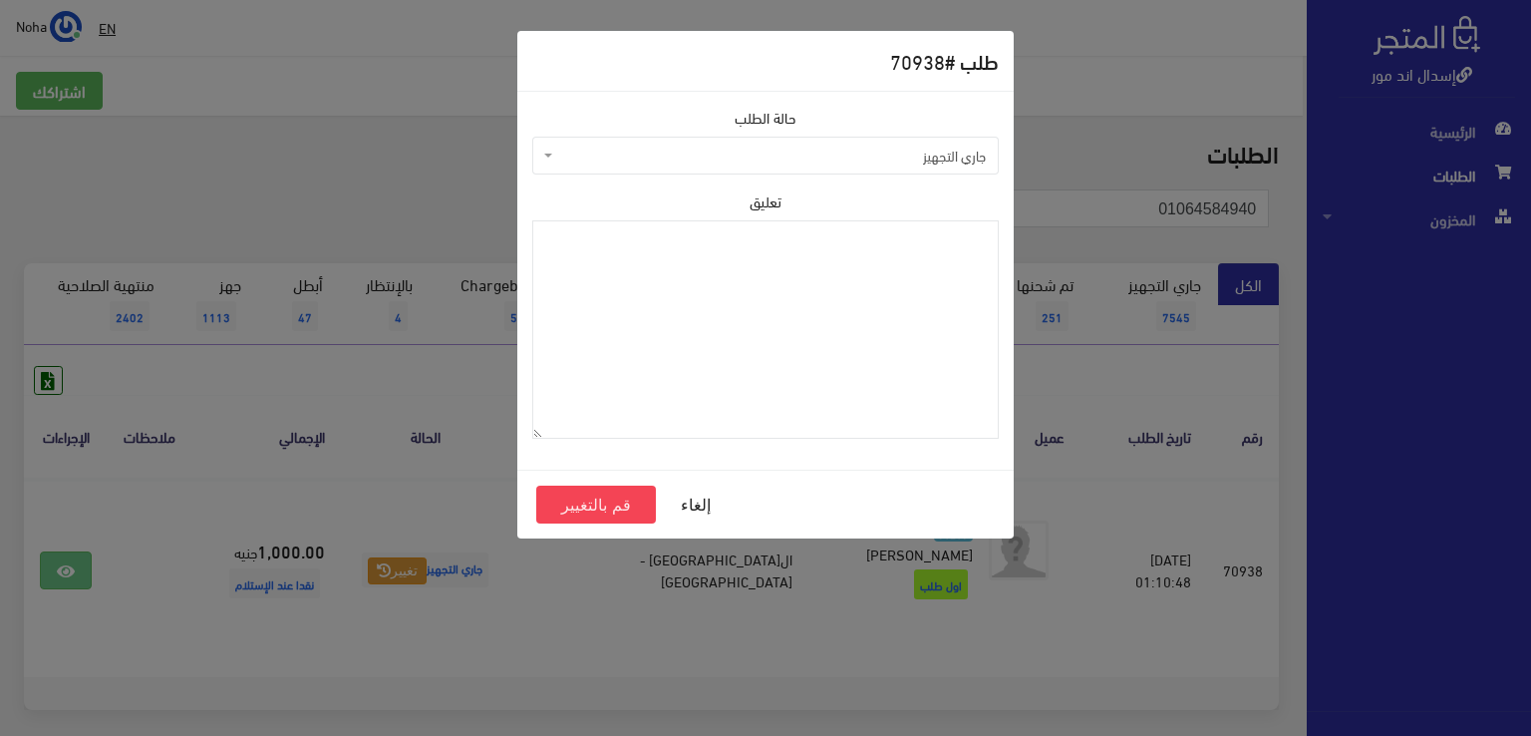
click at [742, 146] on span "جاري التجهيز" at bounding box center [771, 156] width 429 height 20
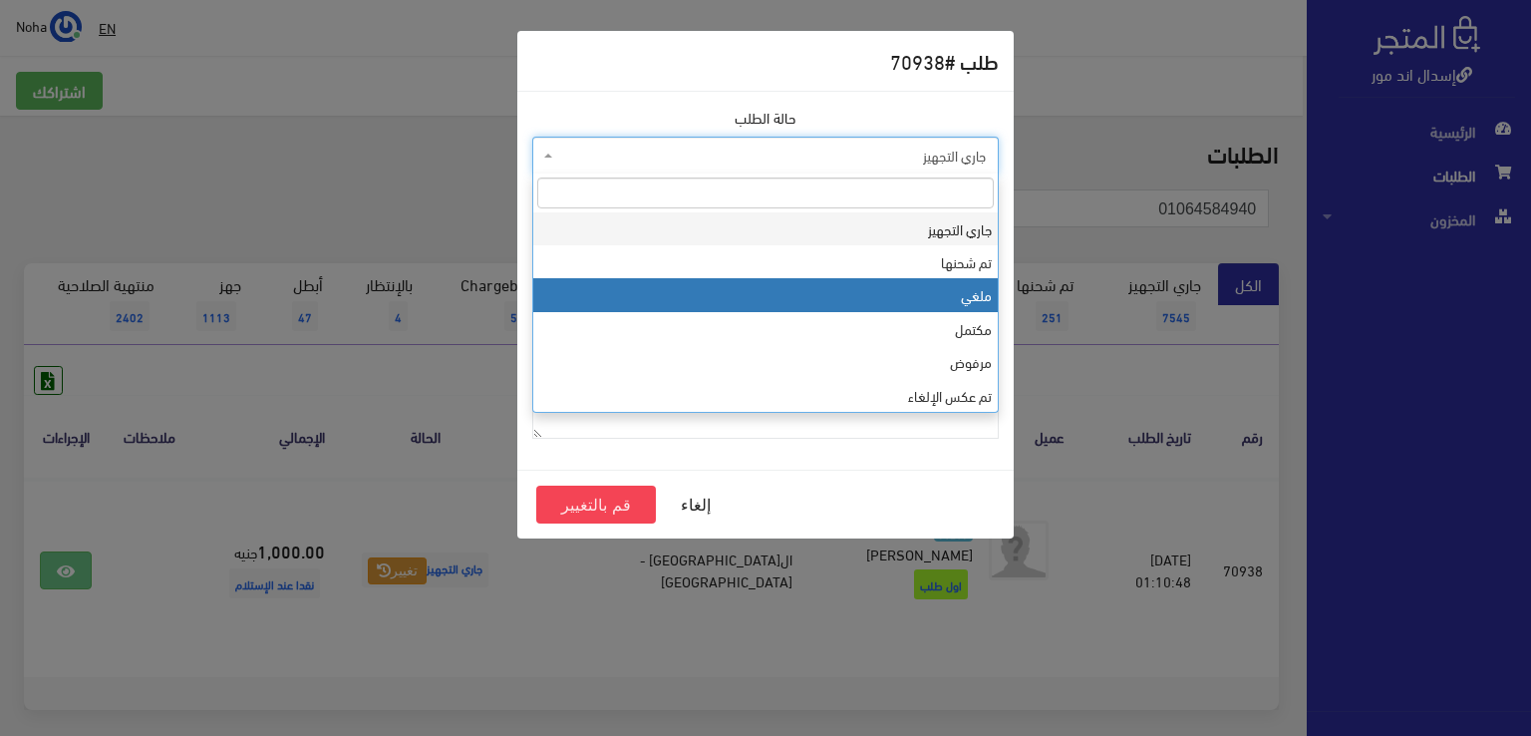
select select "3"
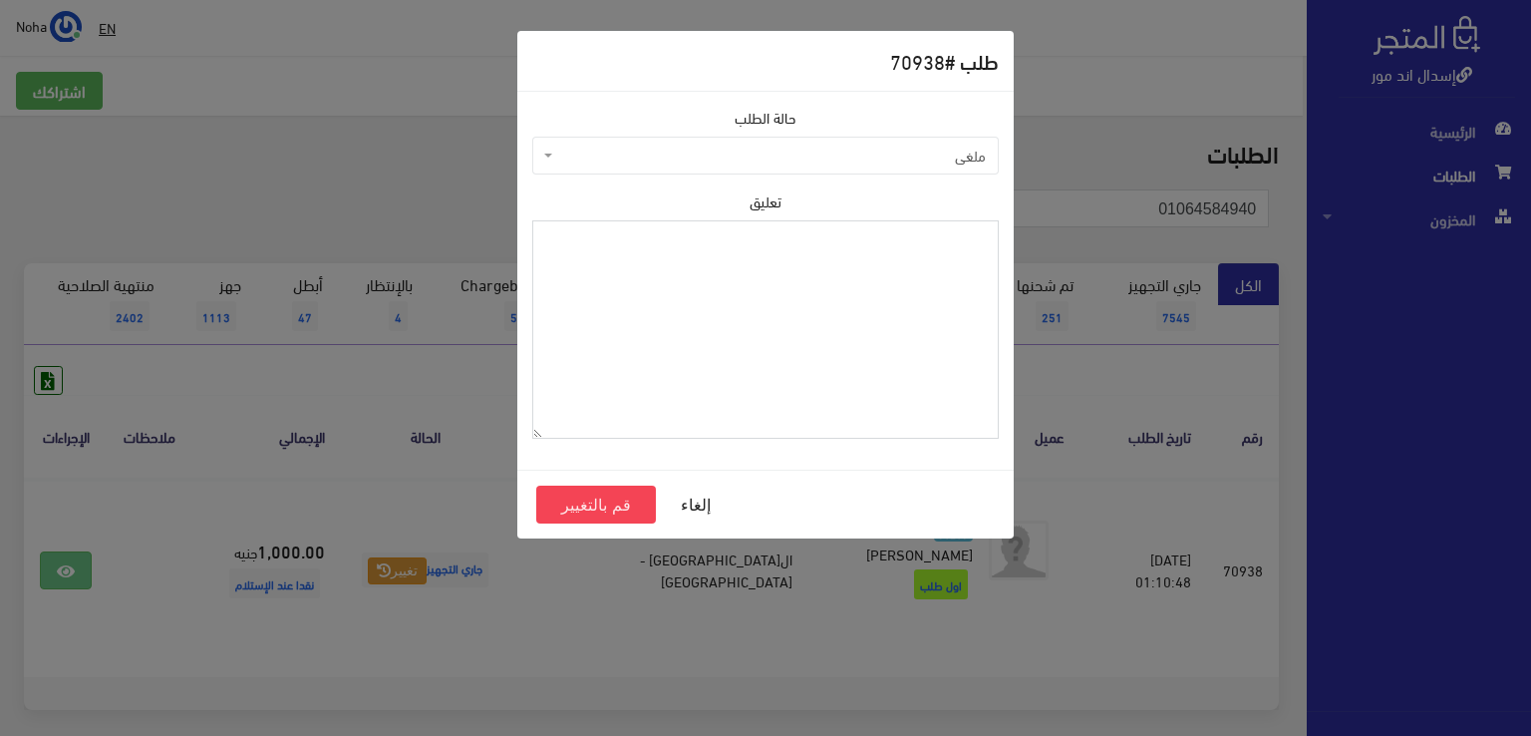
drag, startPoint x: 700, startPoint y: 300, endPoint x: 550, endPoint y: 54, distance: 288.0
click at [700, 300] on textarea "تعليق" at bounding box center [765, 329] width 466 height 218
type textarea "رفض الاستلام"
click at [590, 499] on button "قم بالتغيير" at bounding box center [596, 504] width 120 height 38
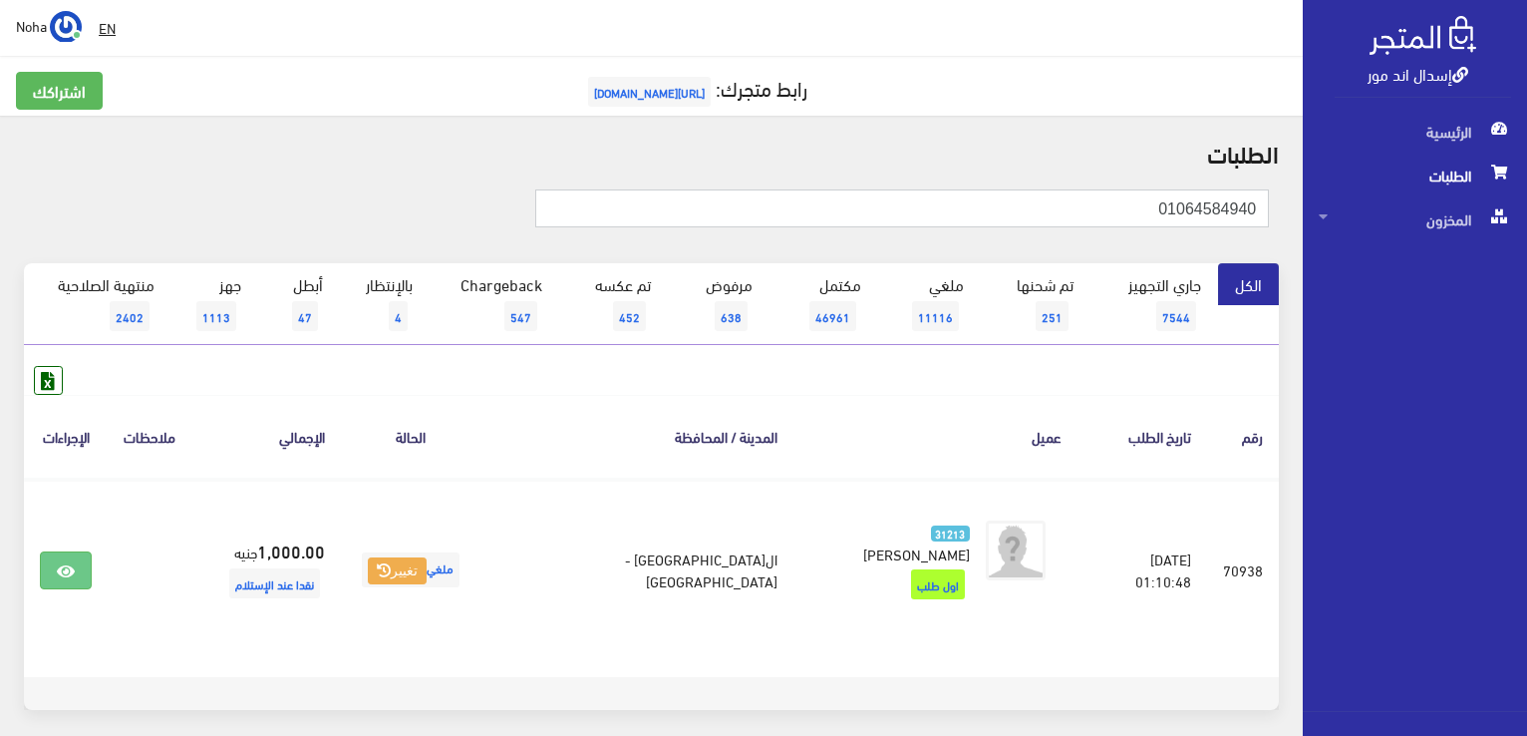
drag, startPoint x: 1114, startPoint y: 208, endPoint x: 0, endPoint y: 53, distance: 1125.1
click at [1526, 423] on html "إسدال اند مور الرئيسية الطلبات" at bounding box center [763, 368] width 1527 height 736
type input "01017885662"
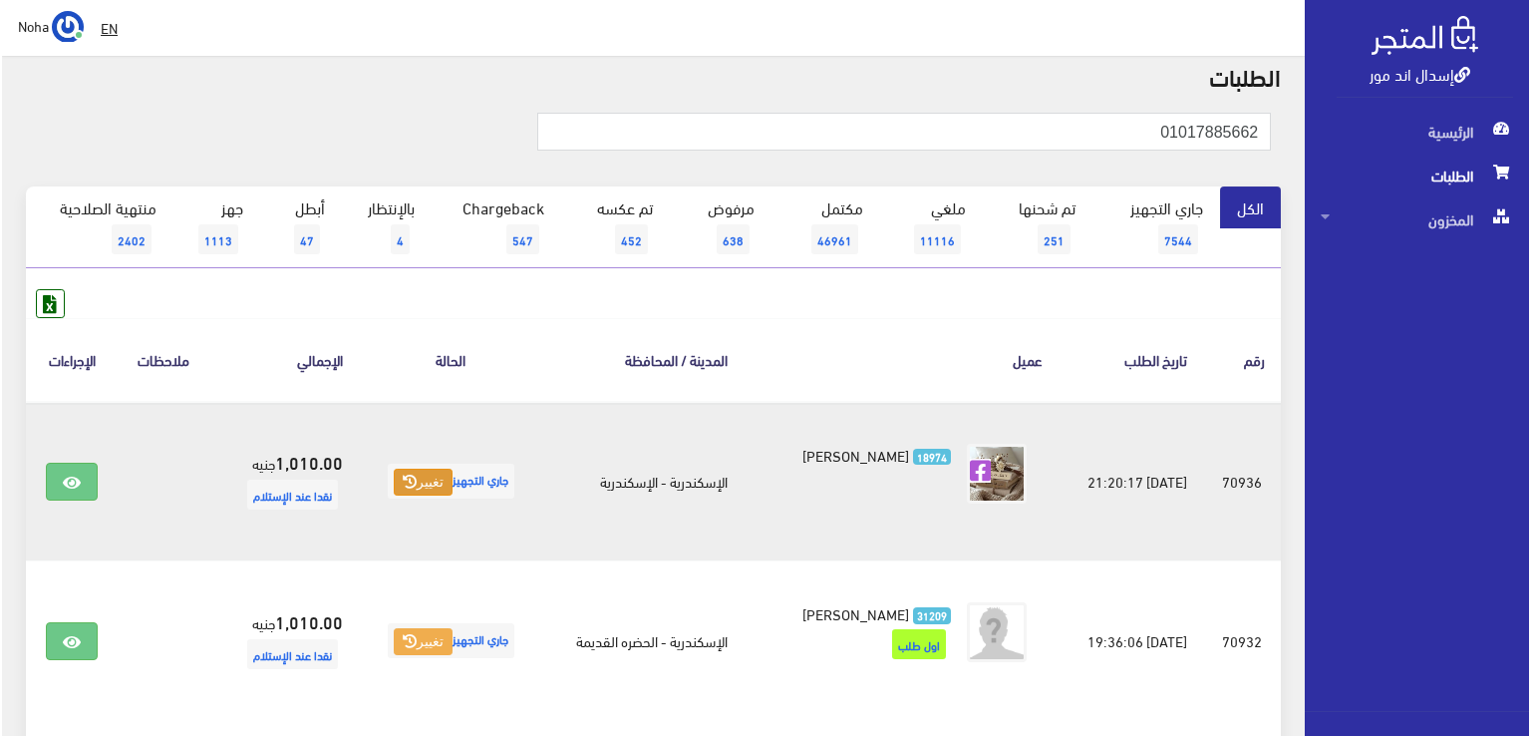
scroll to position [199, 0]
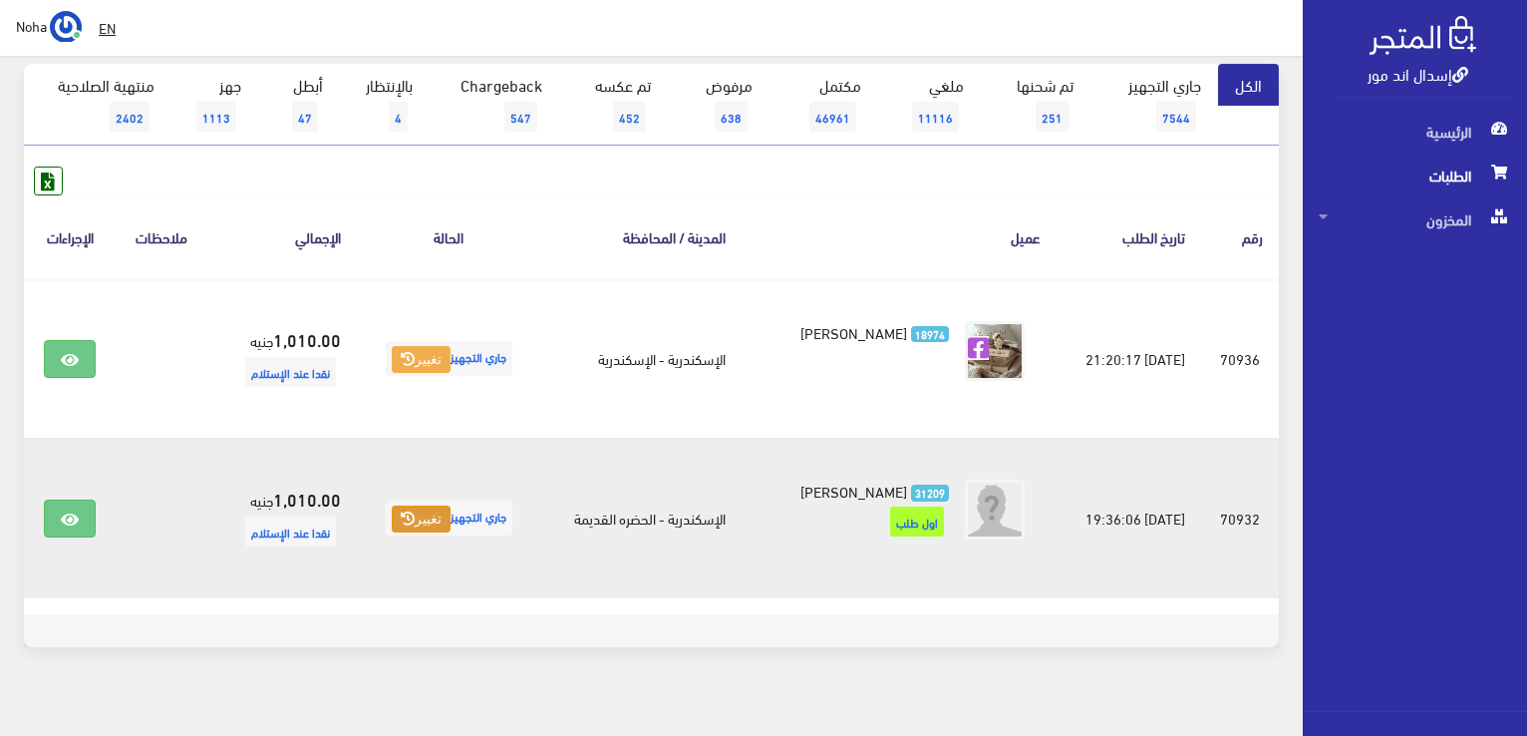
click at [419, 523] on button "تغيير" at bounding box center [421, 519] width 59 height 28
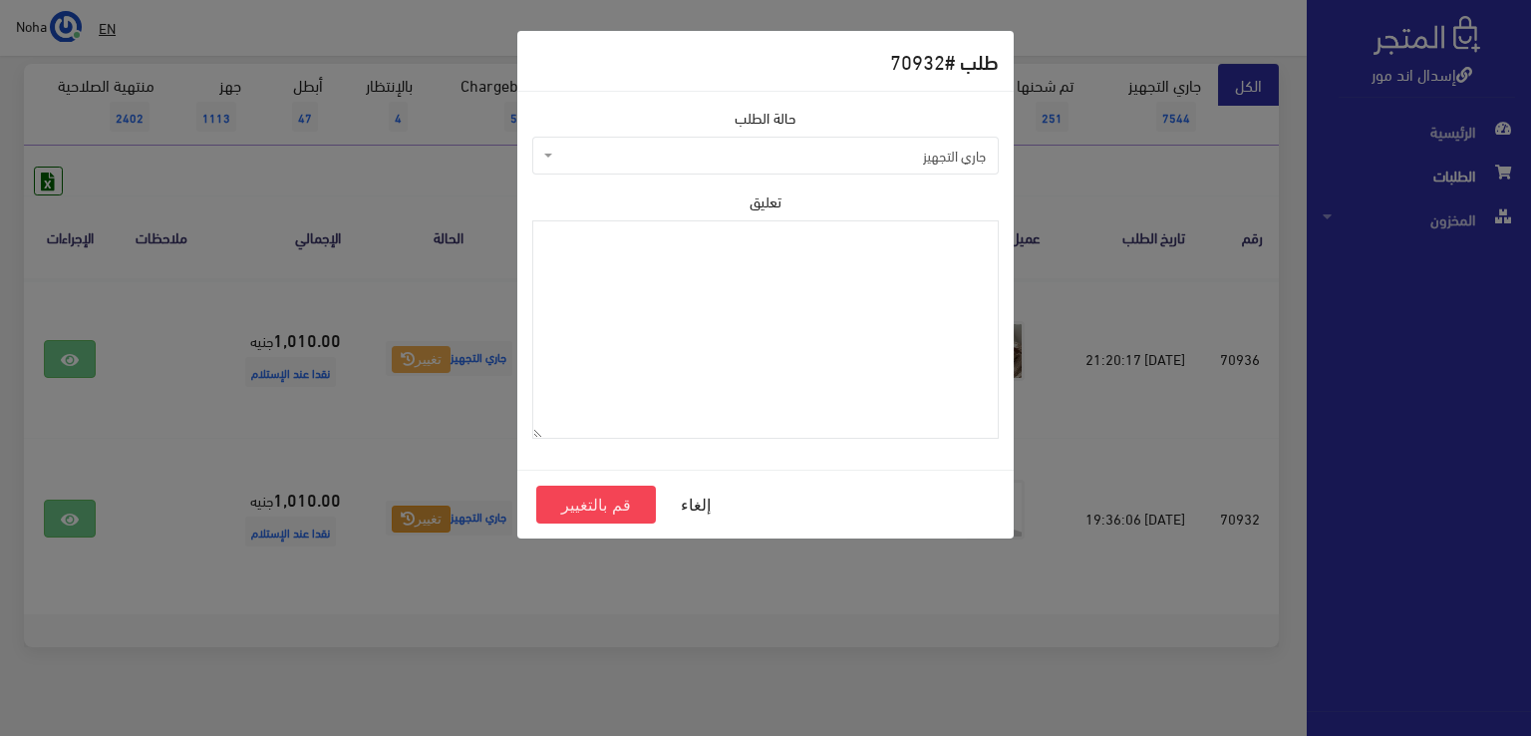
click at [640, 168] on span "جاري التجهيز" at bounding box center [765, 156] width 466 height 38
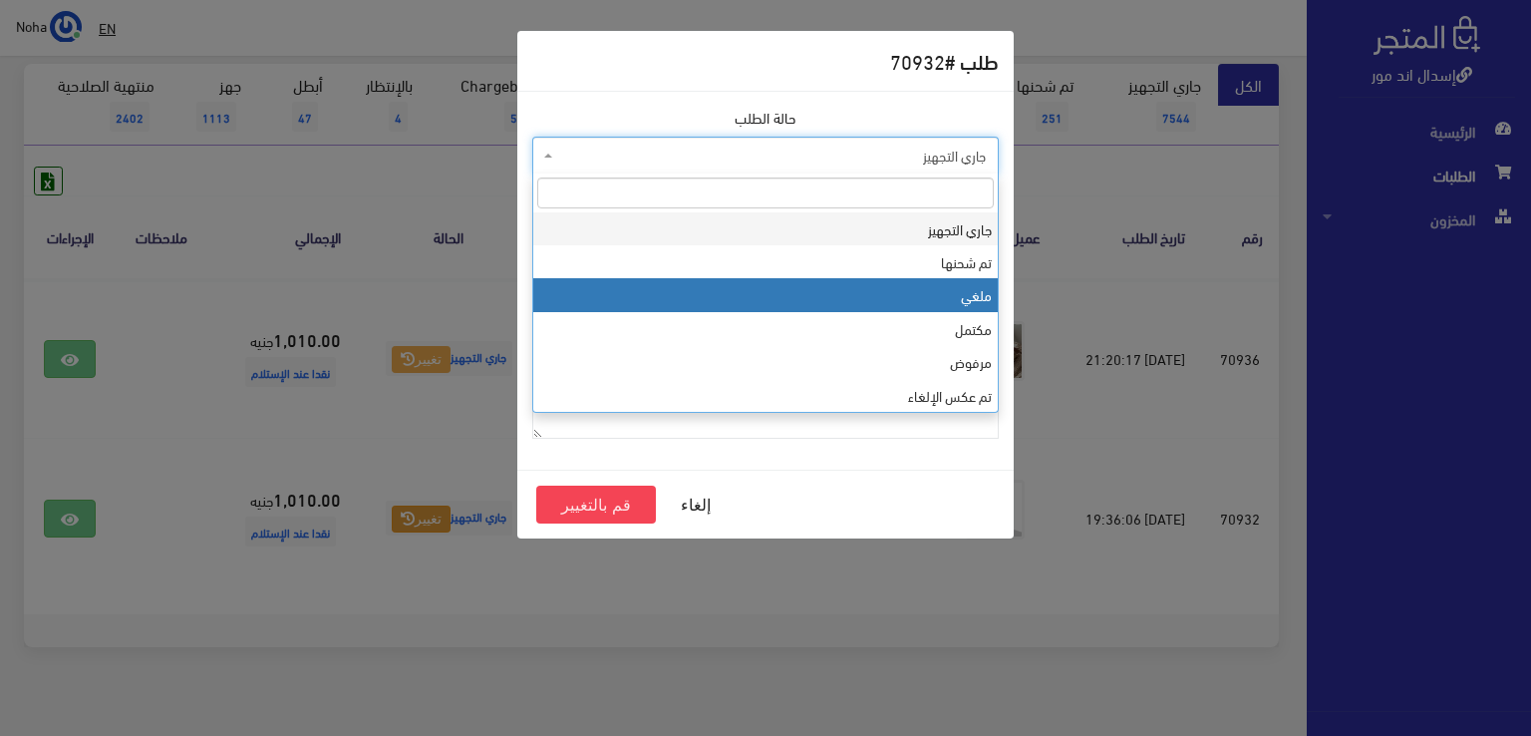
select select "3"
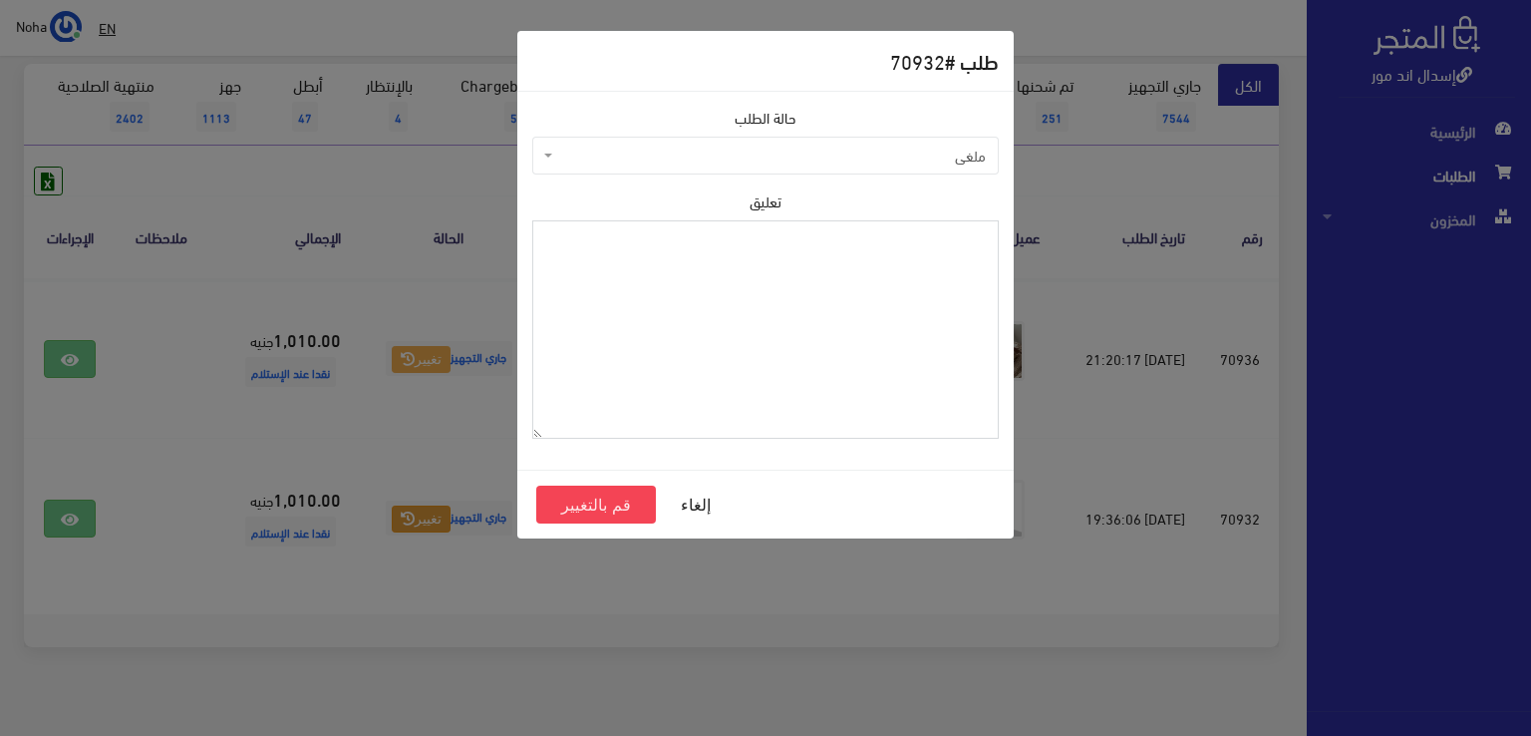
click at [579, 304] on textarea "تعليق" at bounding box center [765, 329] width 466 height 218
type textarea "رفض الاستلام"
click at [548, 498] on button "قم بالتغيير" at bounding box center [596, 504] width 120 height 38
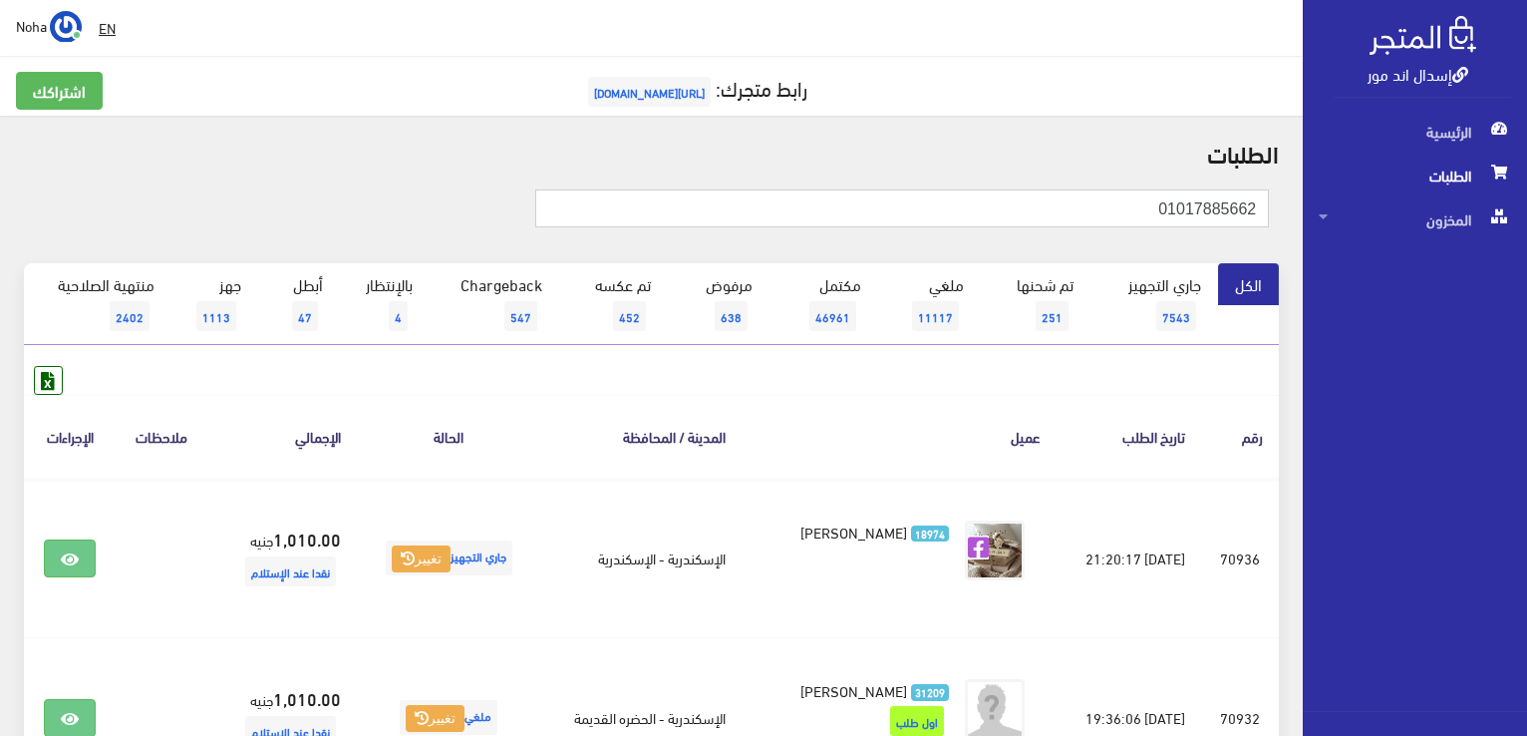
drag, startPoint x: 1085, startPoint y: 208, endPoint x: 1472, endPoint y: 532, distance: 504.5
click at [1495, 539] on div "إسدال اند مور الرئيسية الطلبات المخزون" at bounding box center [763, 479] width 1527 height 958
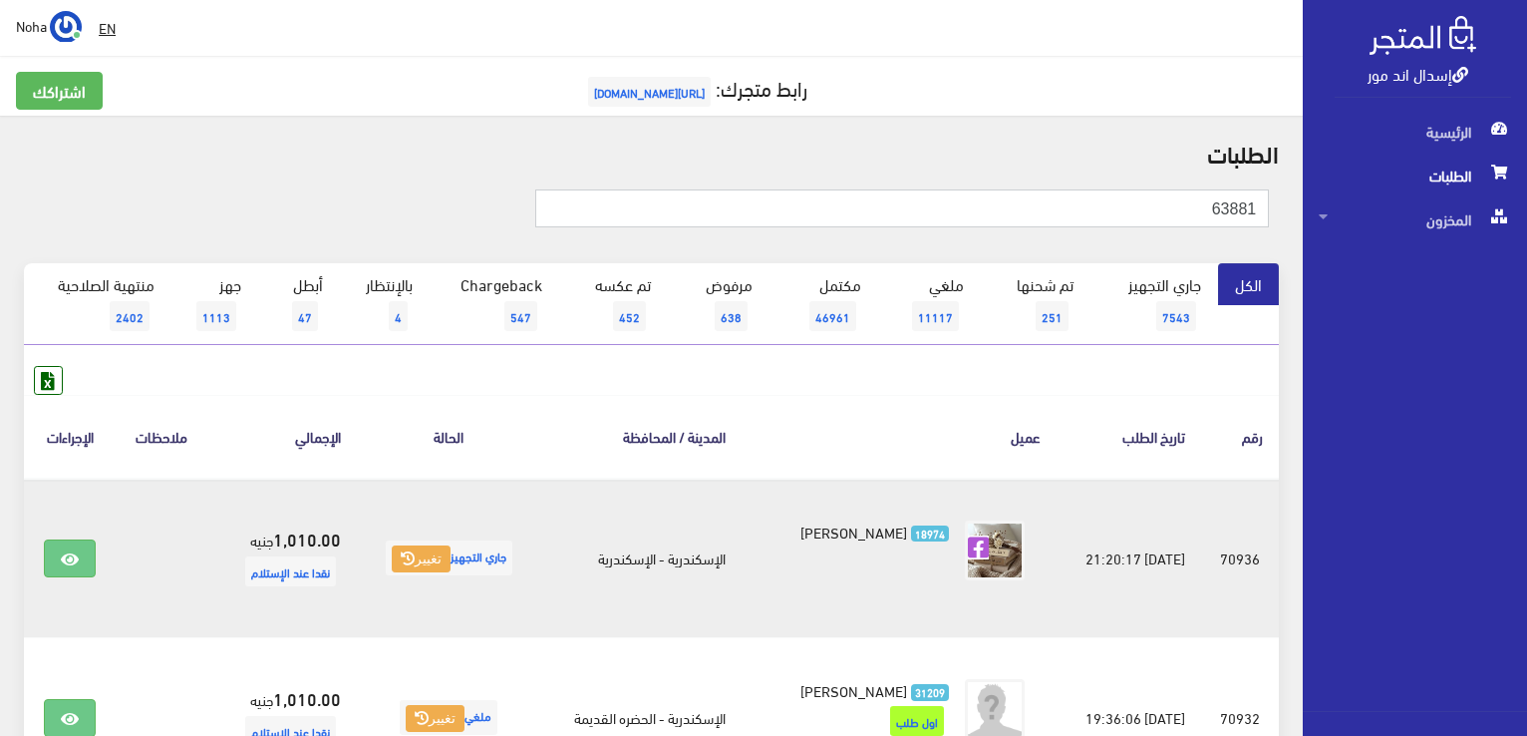
type input "63881"
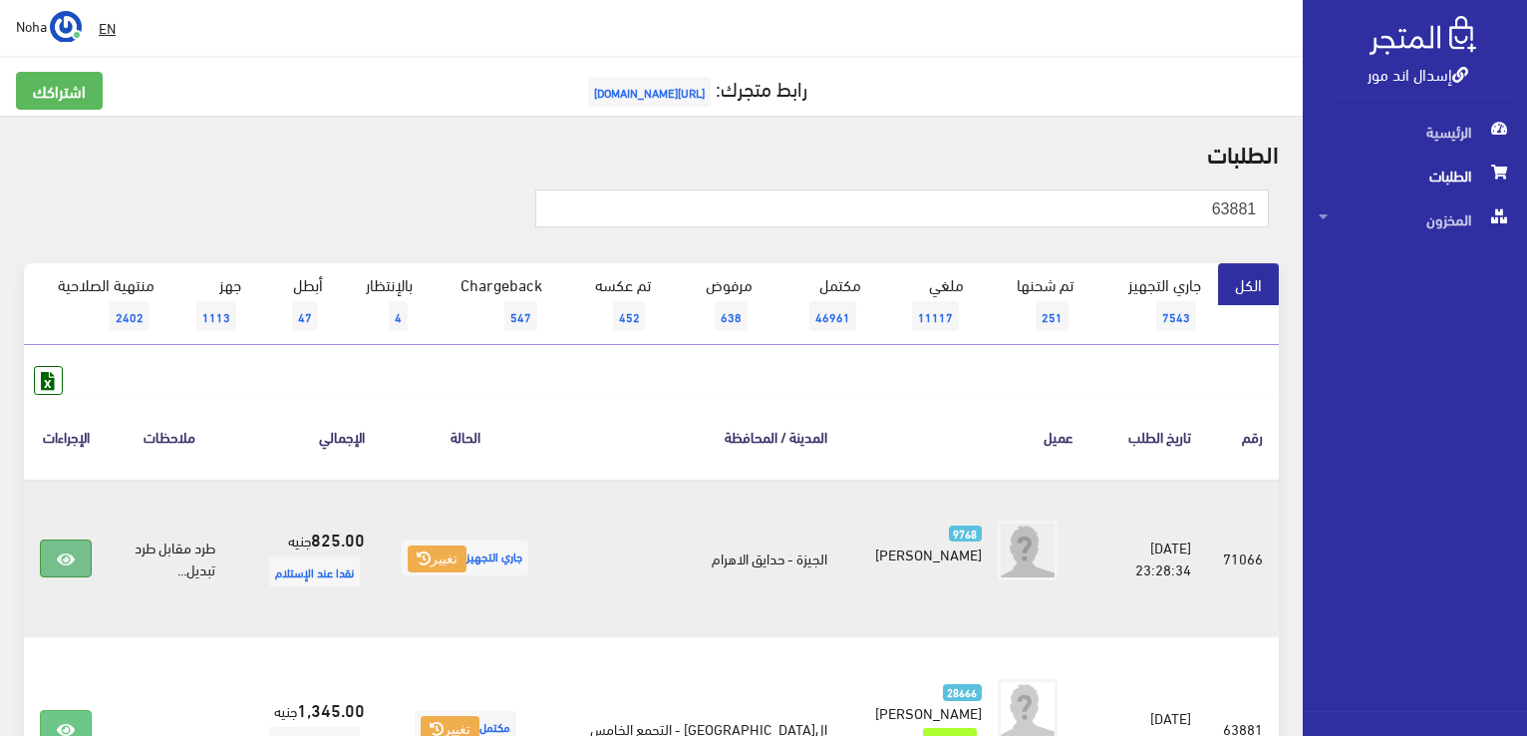
click at [65, 564] on icon at bounding box center [66, 559] width 18 height 16
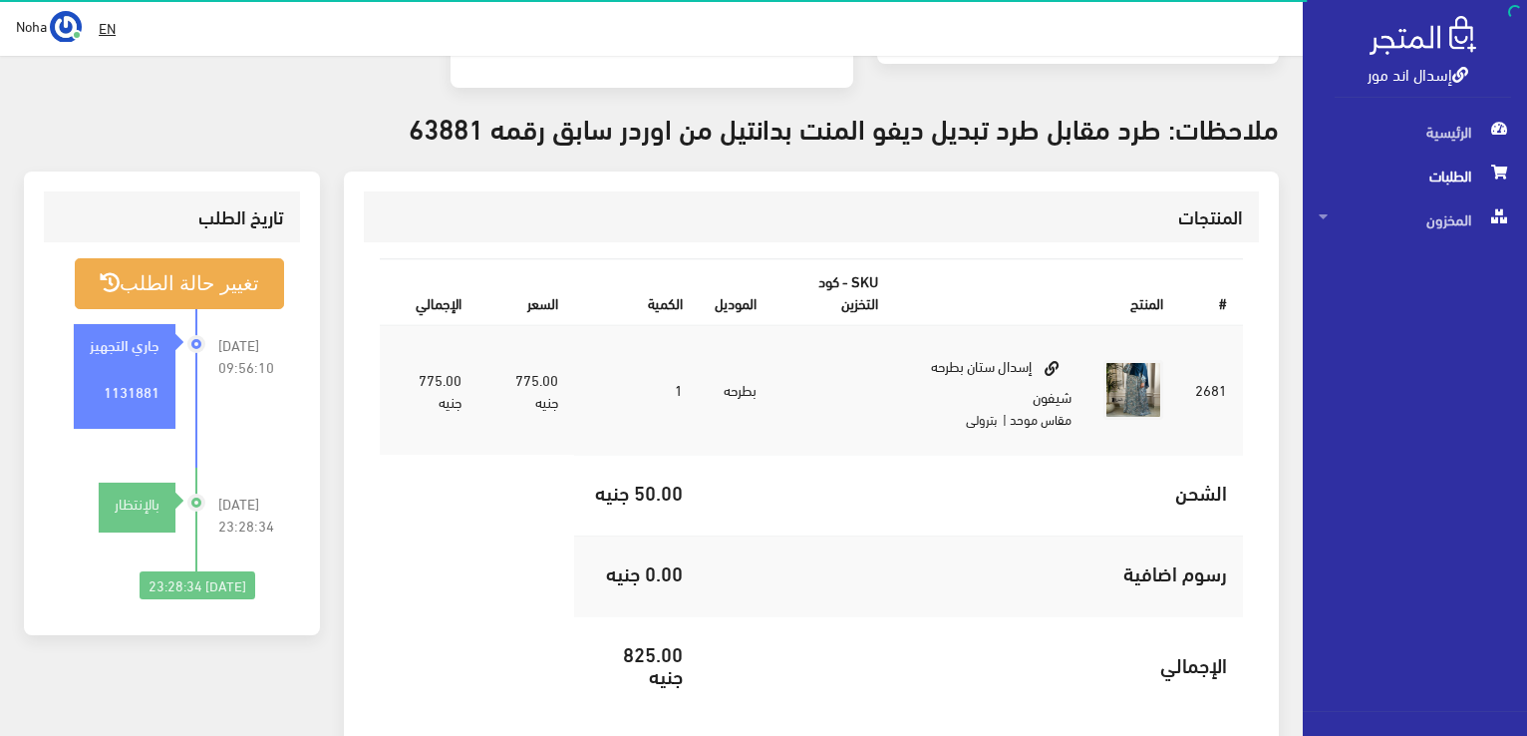
scroll to position [598, 0]
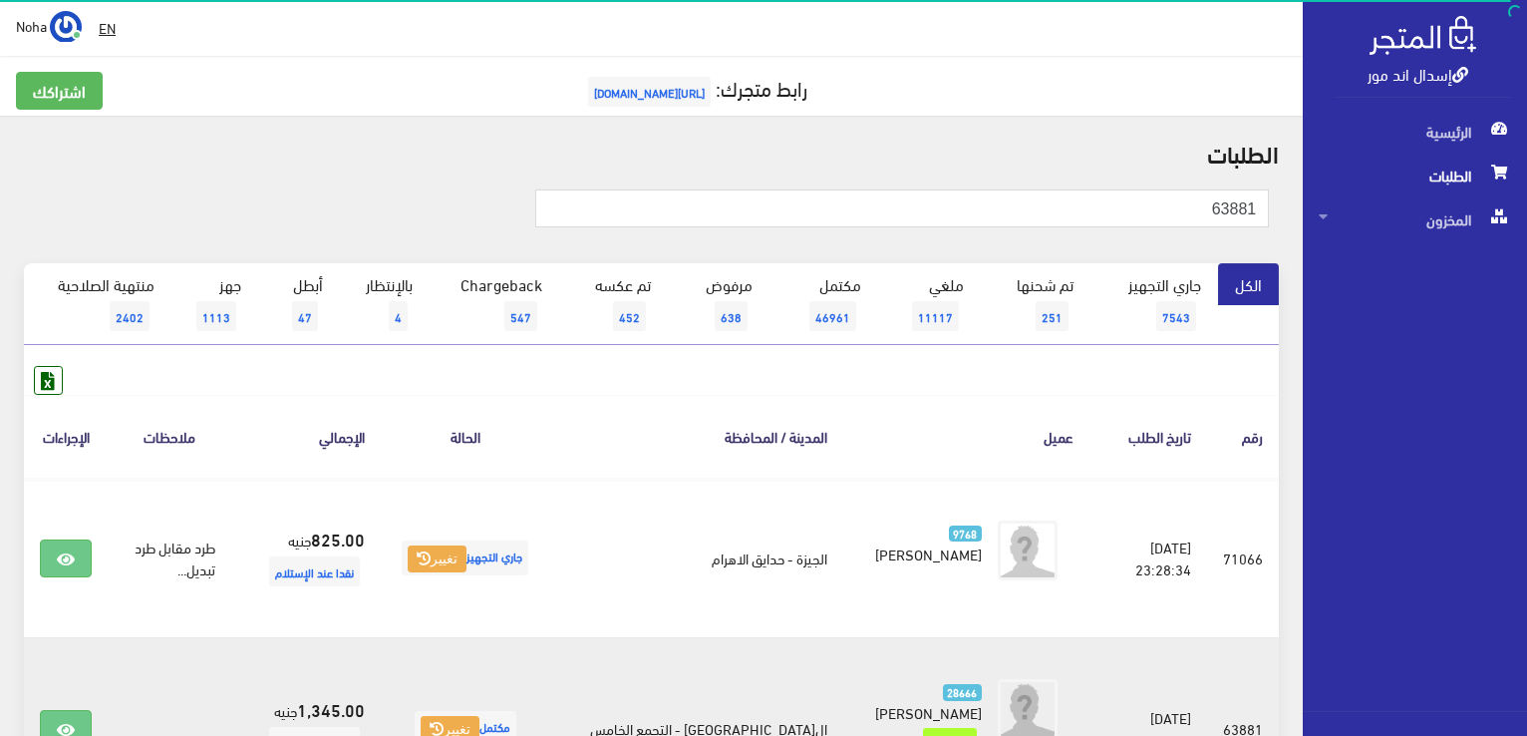
scroll to position [199, 0]
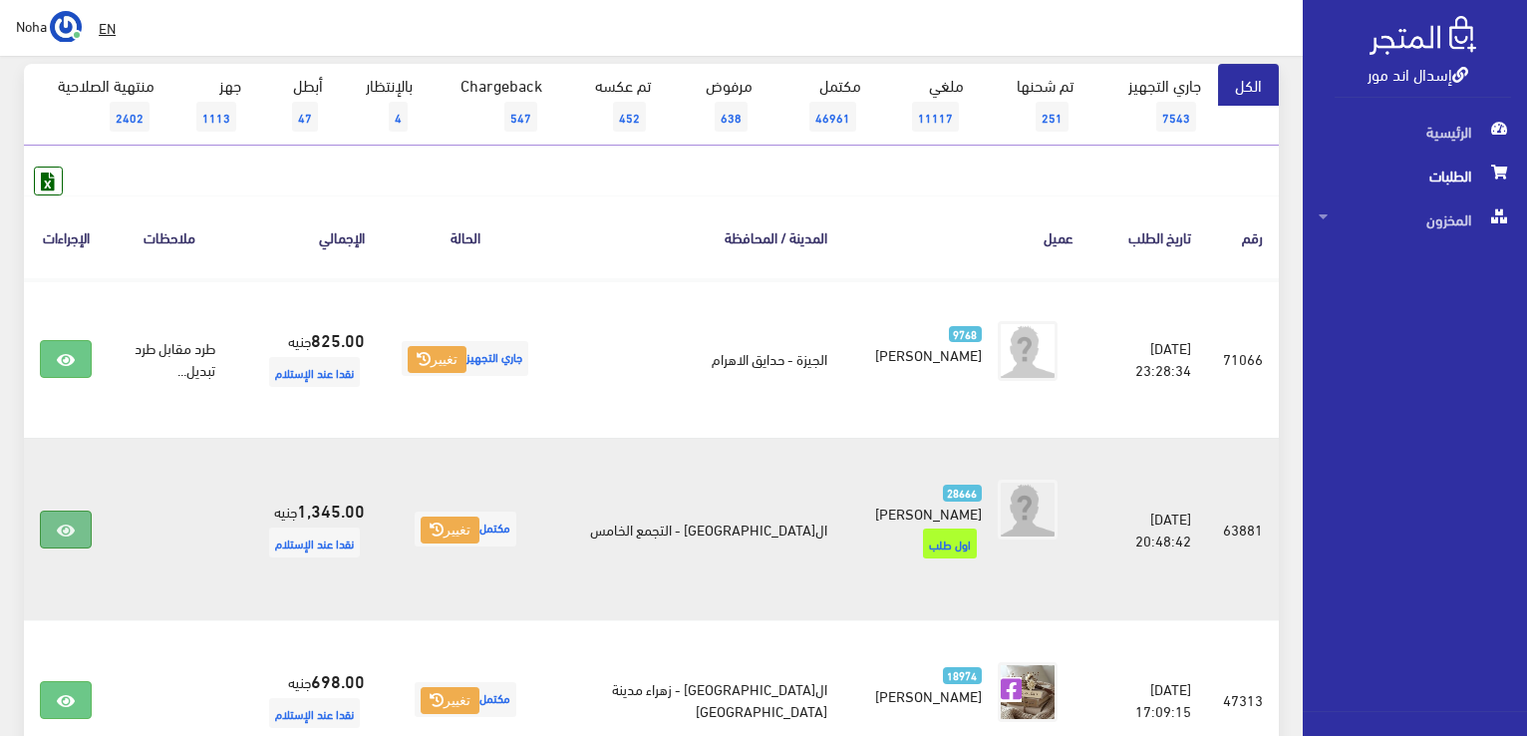
click at [56, 517] on link at bounding box center [66, 529] width 52 height 38
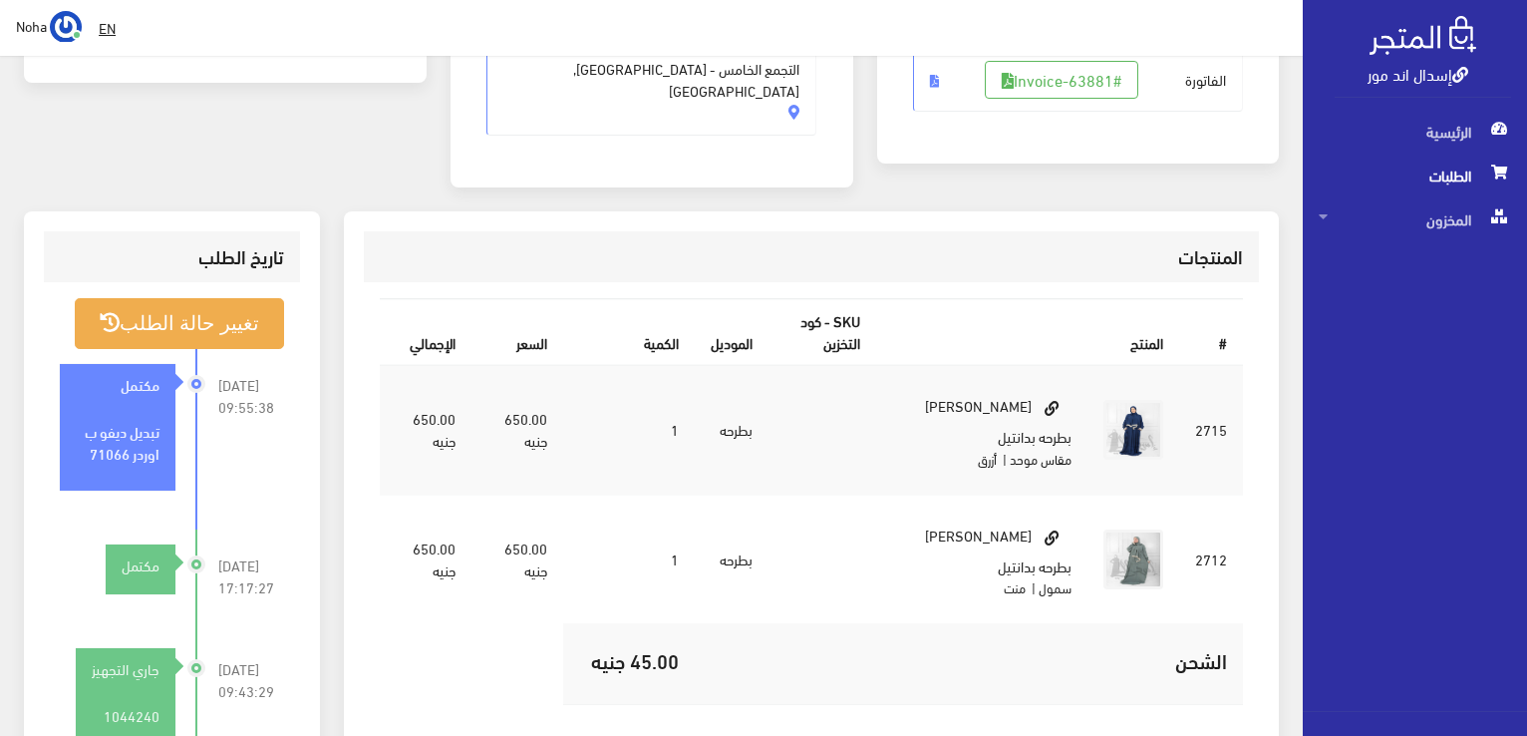
scroll to position [498, 0]
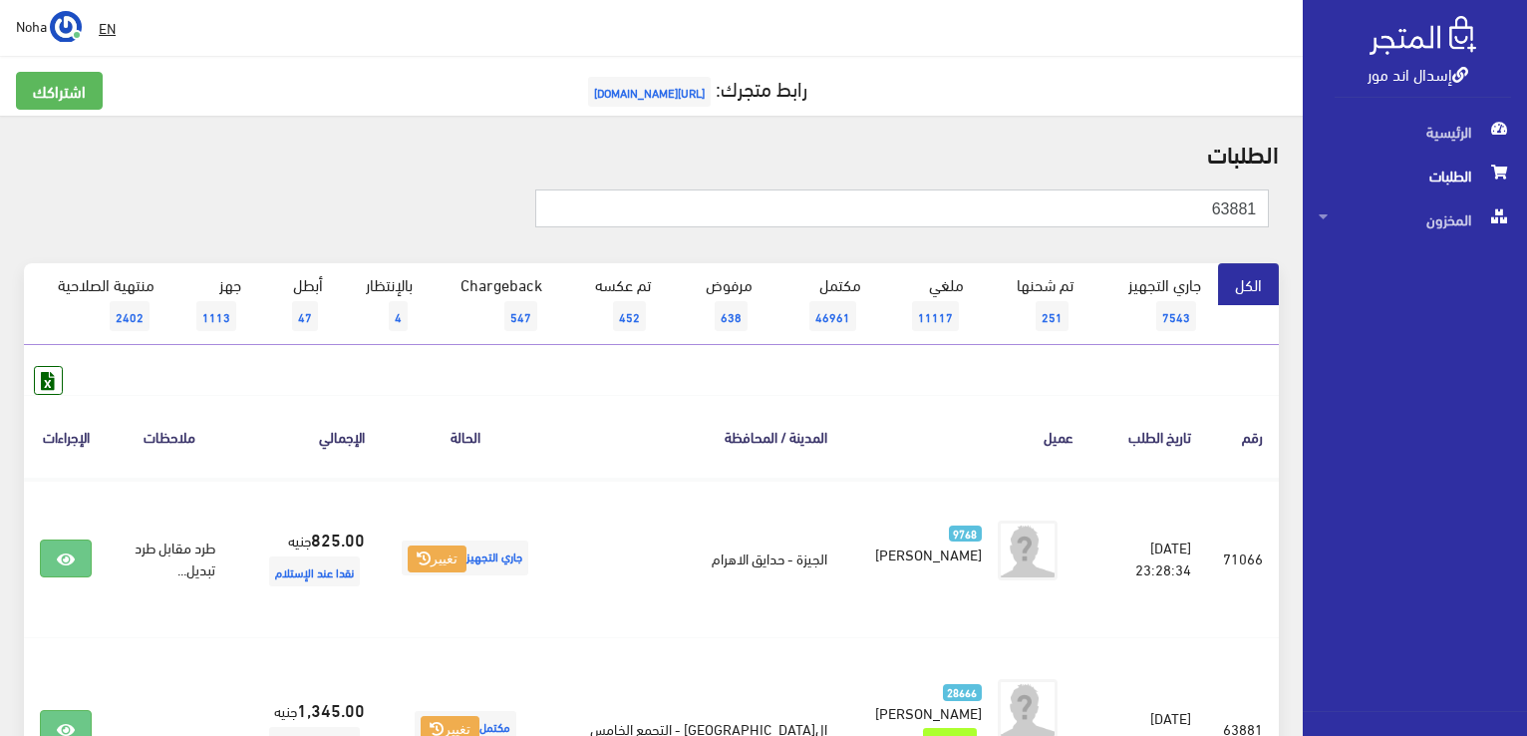
drag, startPoint x: 1336, startPoint y: 209, endPoint x: 1530, endPoint y: 263, distance: 201.7
click at [1526, 263] on html "إسدال اند مور الرئيسية الطلبات" at bounding box center [763, 368] width 1527 height 736
click at [663, 190] on input "text" at bounding box center [902, 208] width 734 height 38
type input "ايه خالد"
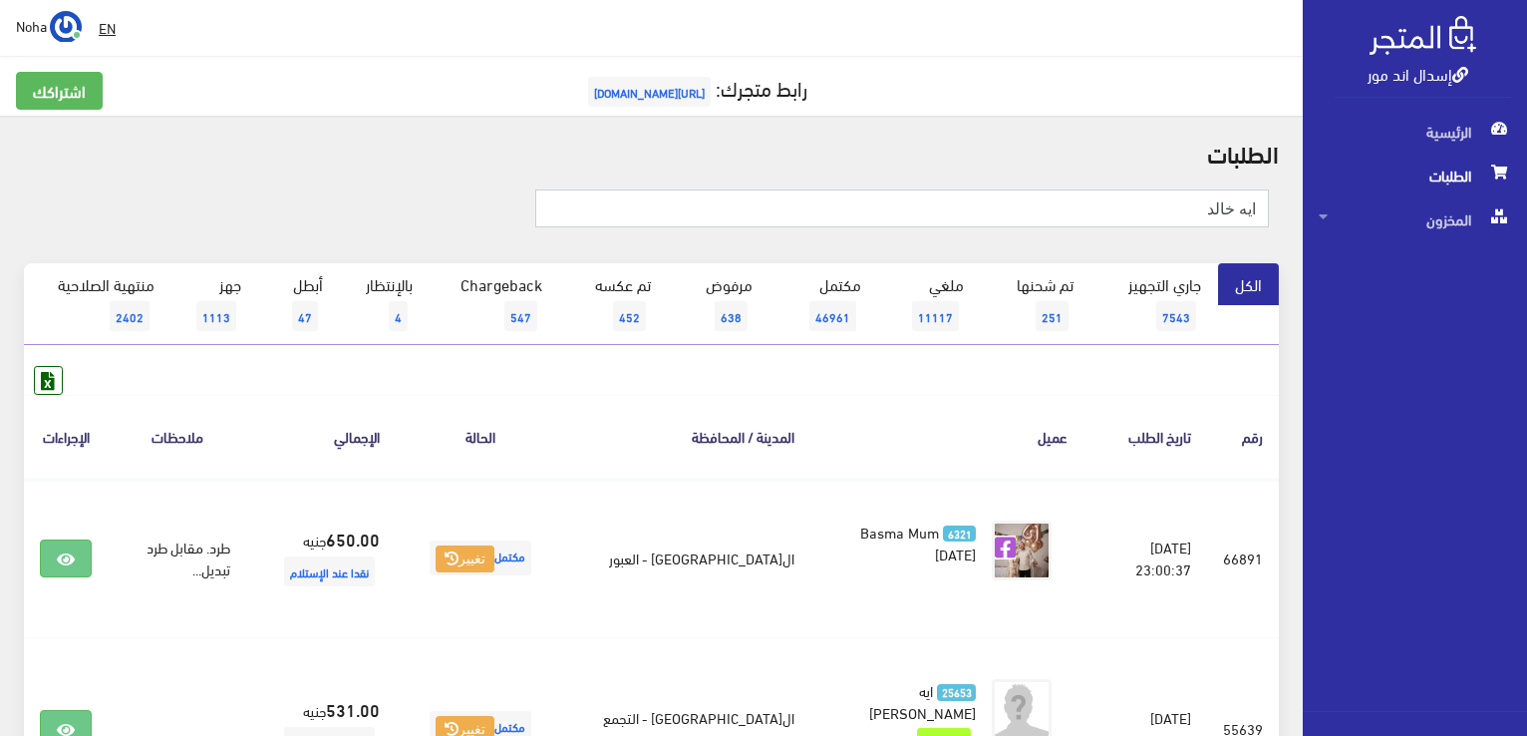
drag, startPoint x: 1176, startPoint y: 198, endPoint x: 974, endPoint y: 156, distance: 206.6
click at [1182, 204] on input "ايه خالد" at bounding box center [902, 208] width 734 height 38
type input "ا"
type input "01115948063"
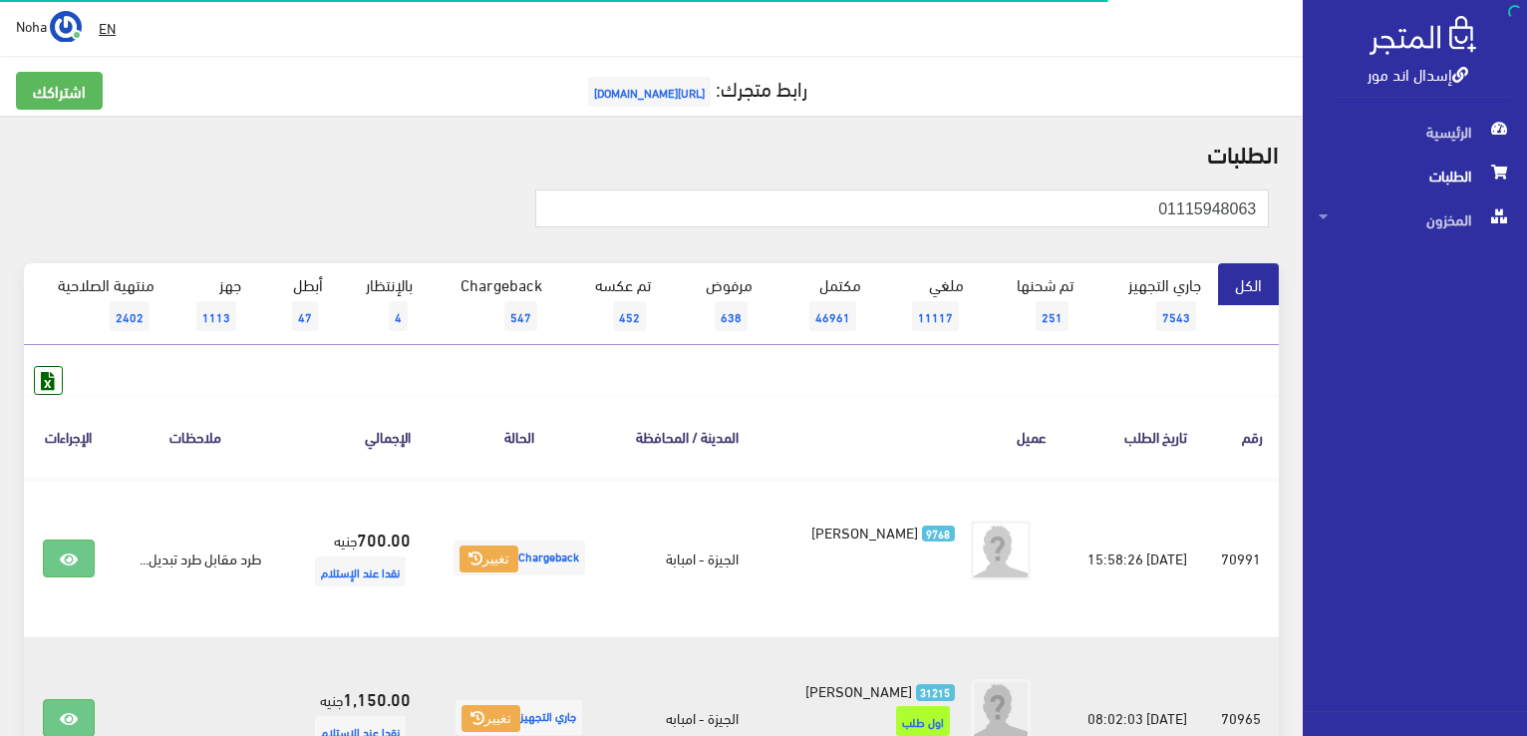
scroll to position [219, 0]
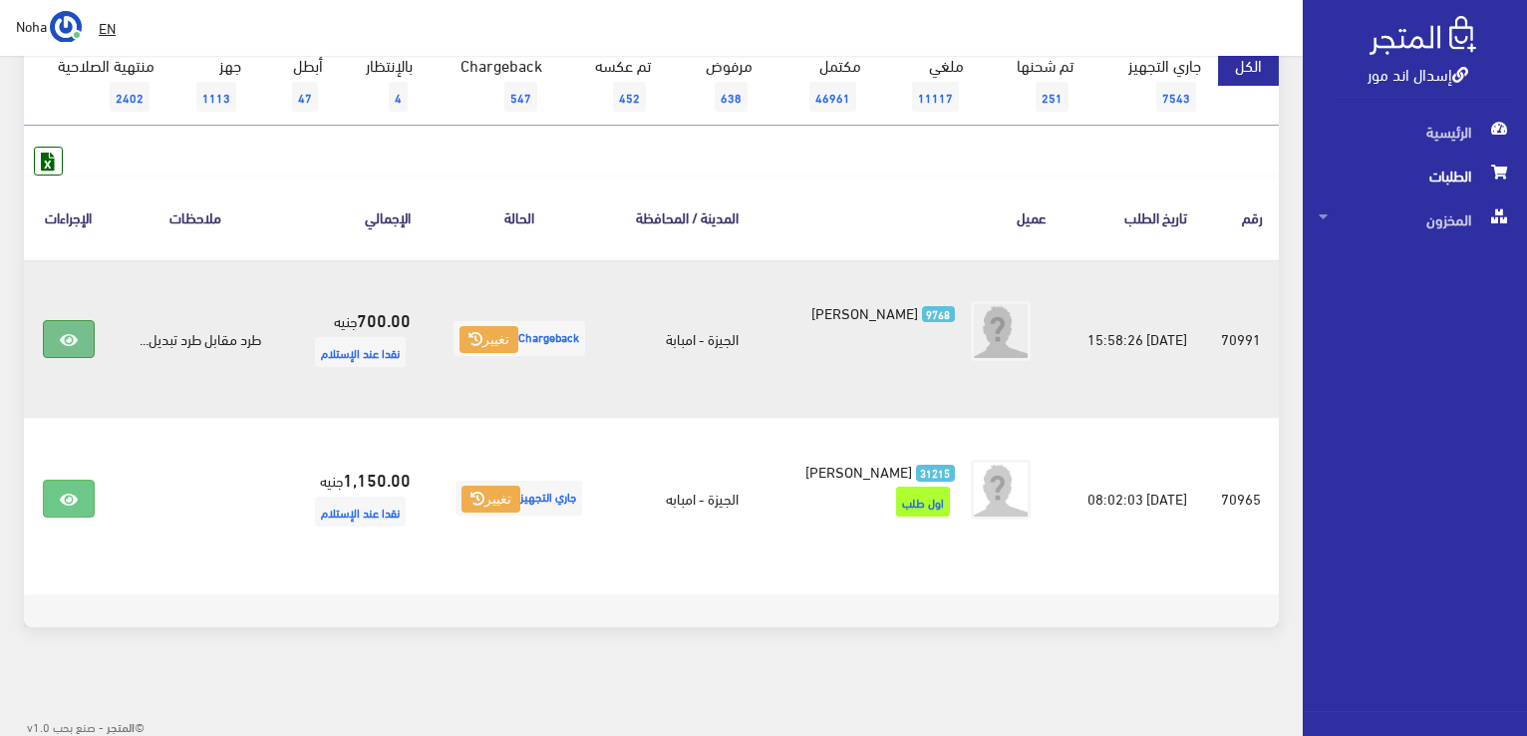
click at [71, 334] on icon at bounding box center [69, 340] width 18 height 16
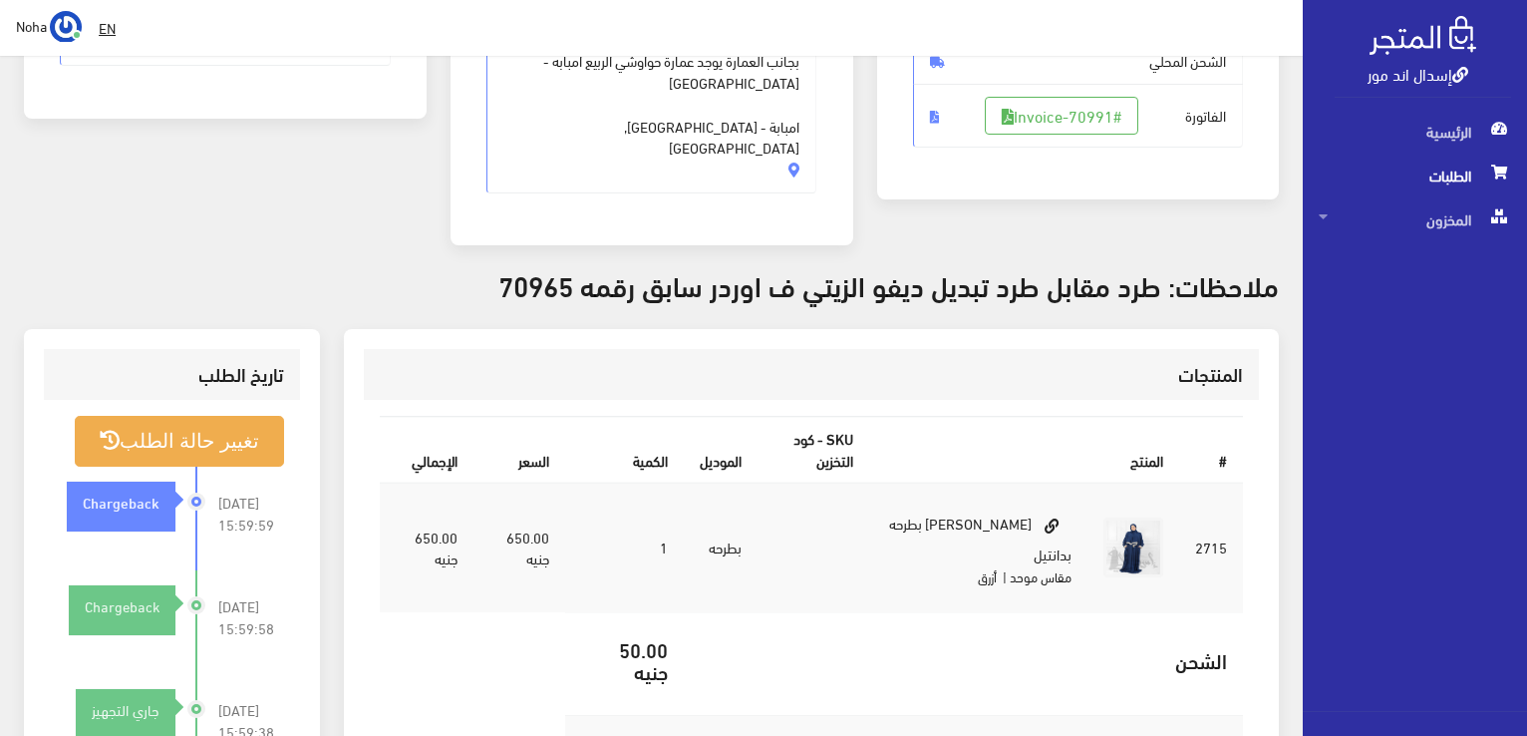
scroll to position [399, 0]
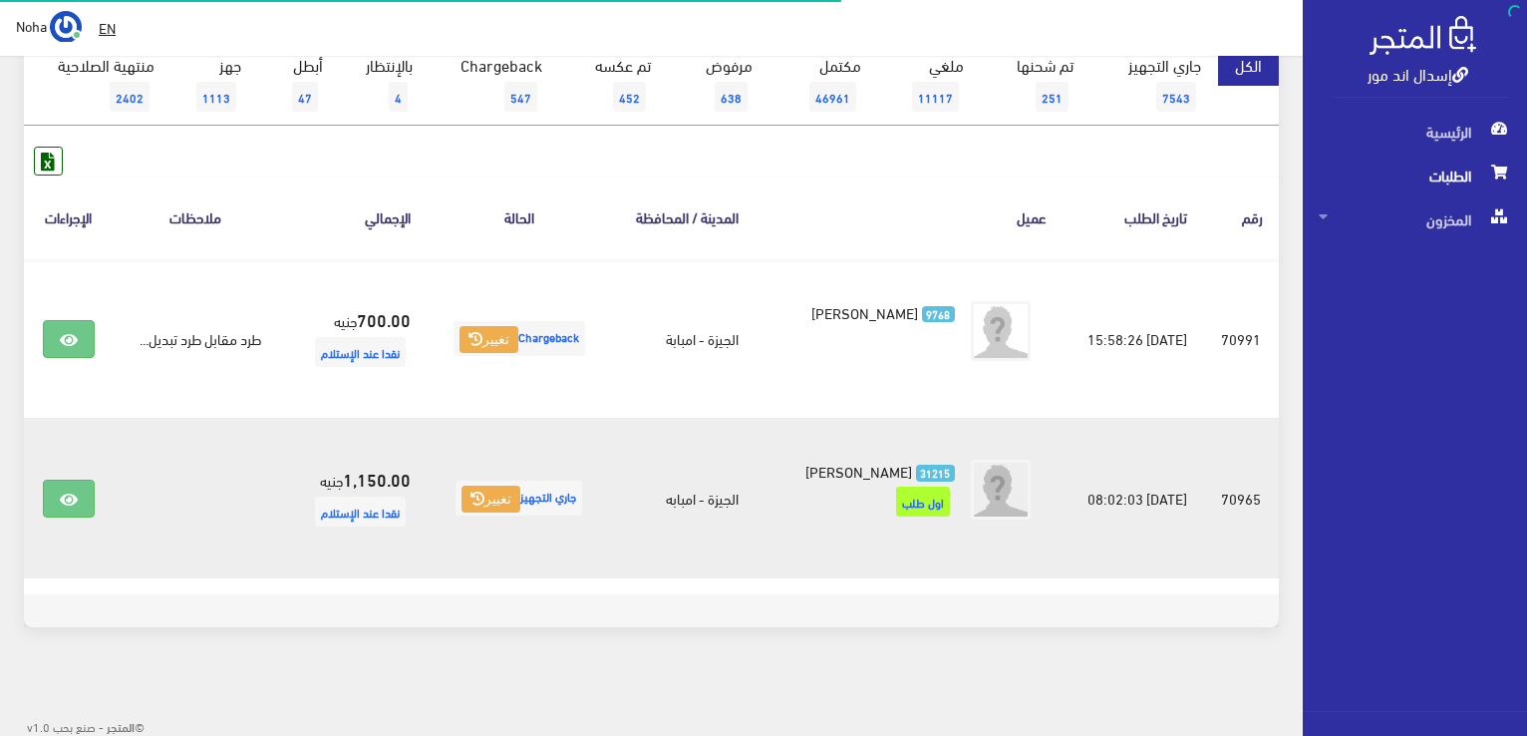
scroll to position [219, 0]
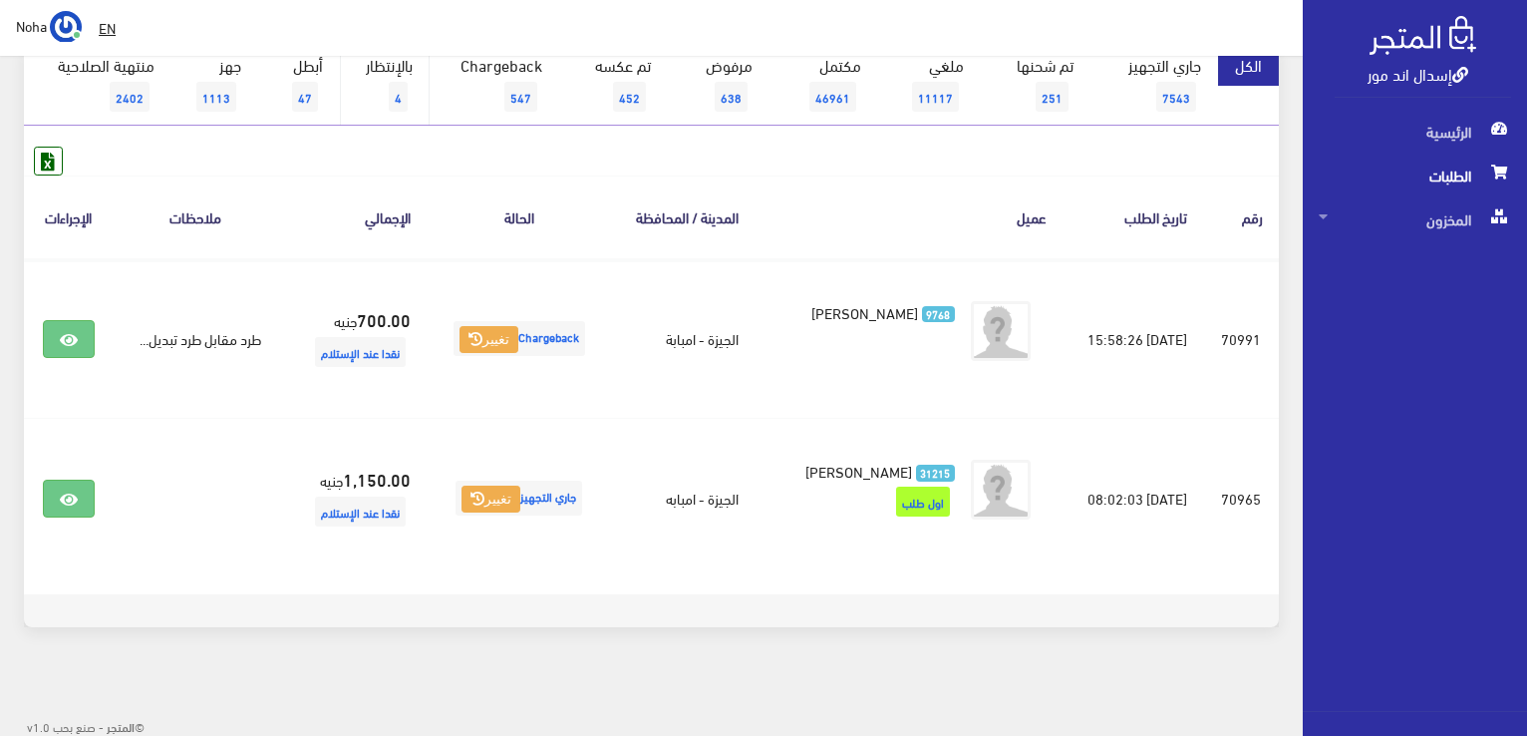
click at [396, 74] on link "بالإنتظار 4" at bounding box center [385, 85] width 90 height 82
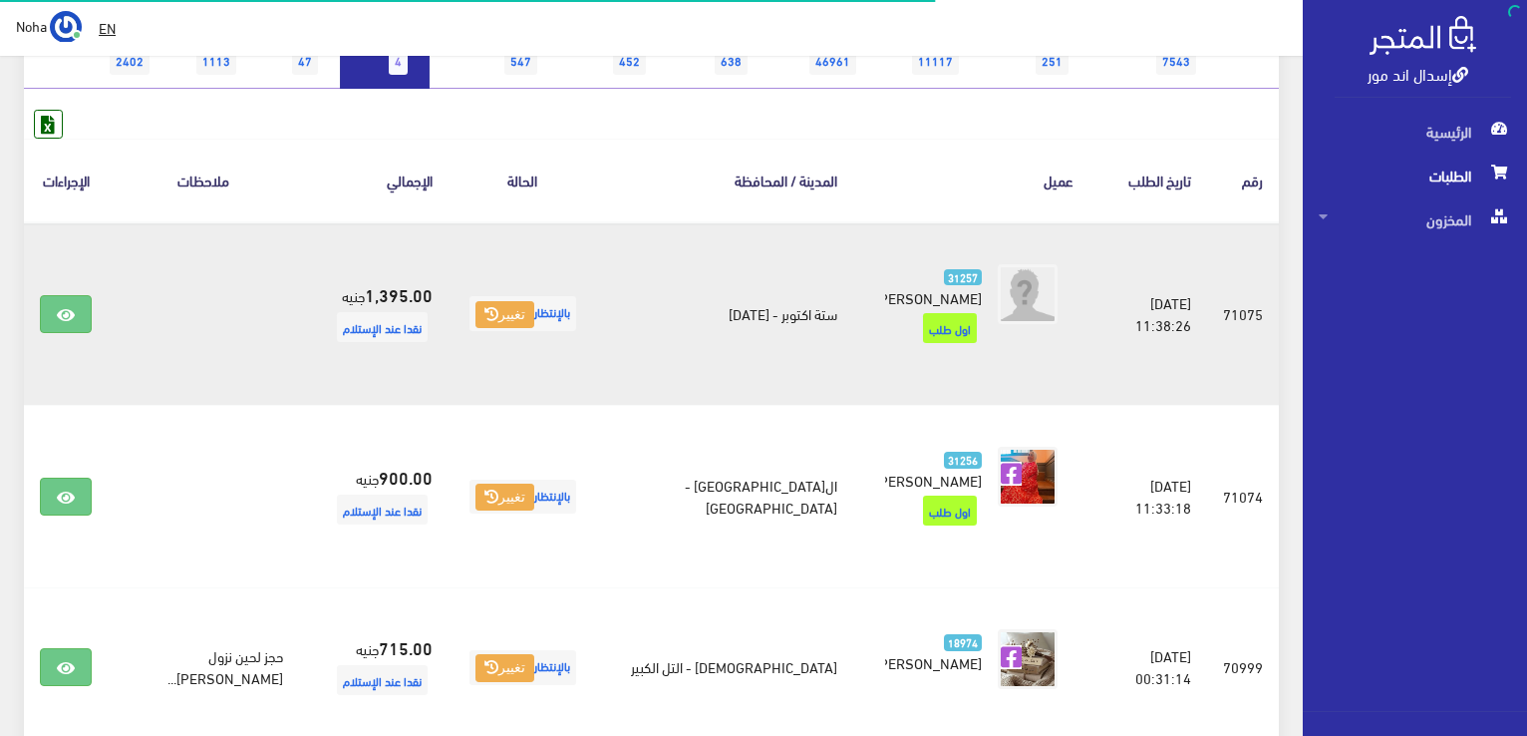
scroll to position [498, 0]
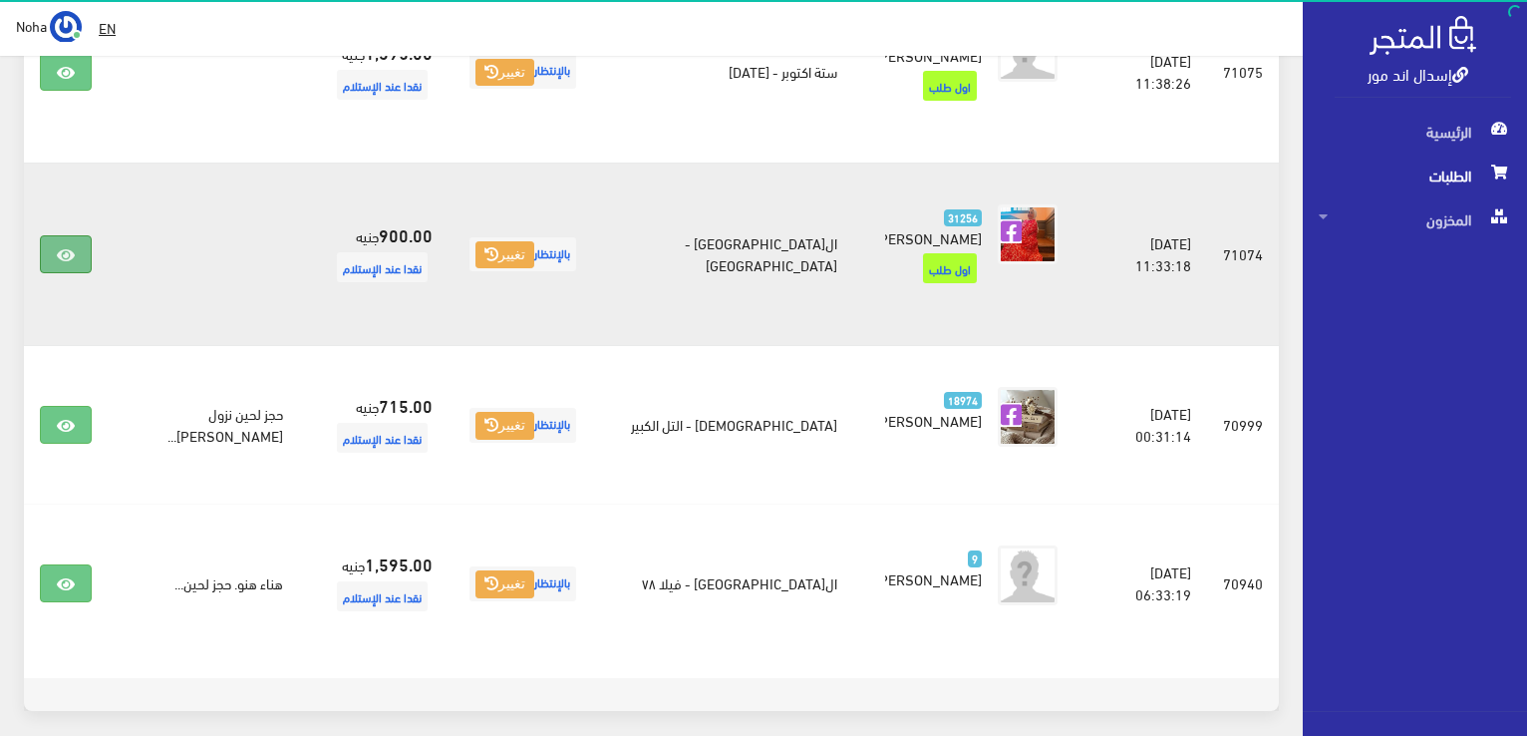
click at [70, 247] on icon at bounding box center [66, 255] width 18 height 16
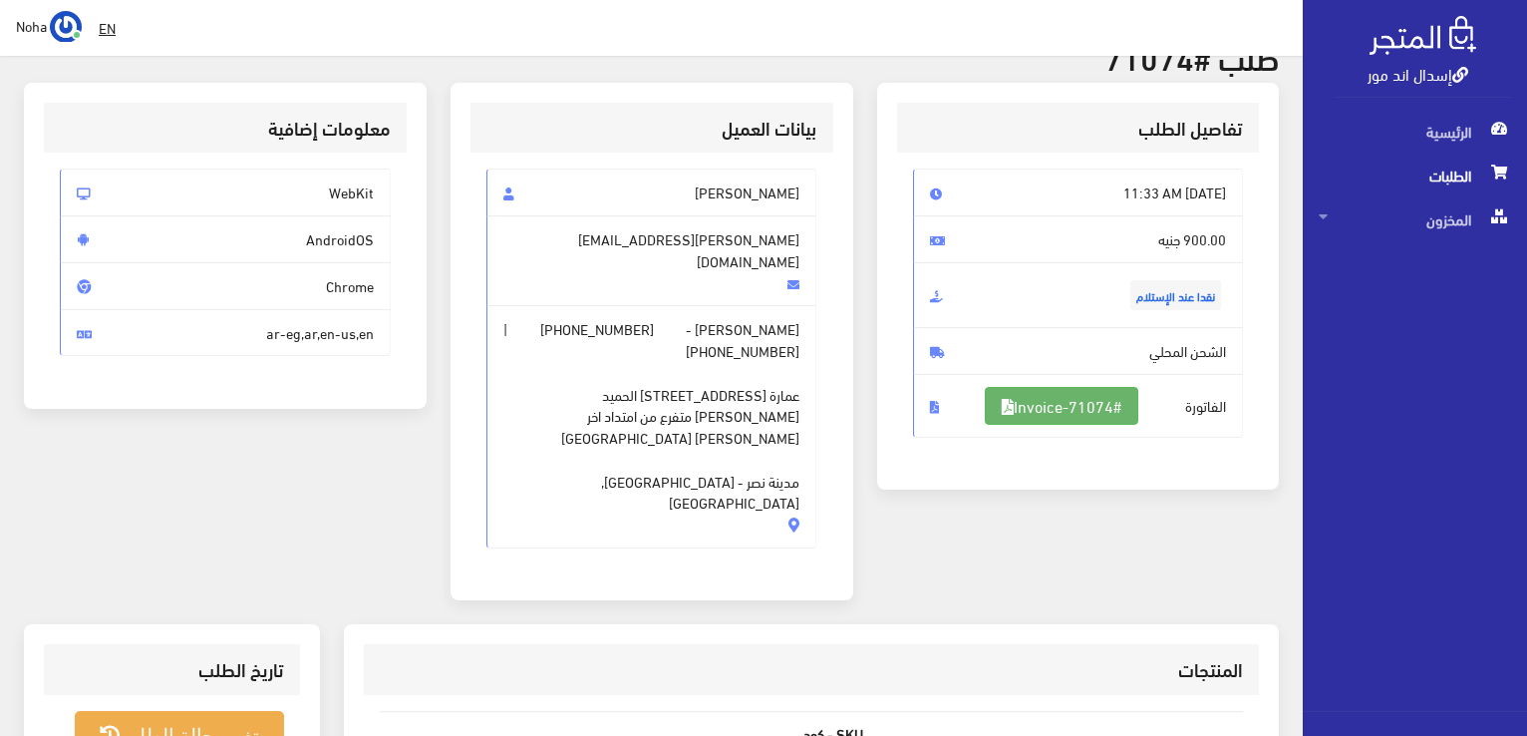
scroll to position [90, 0]
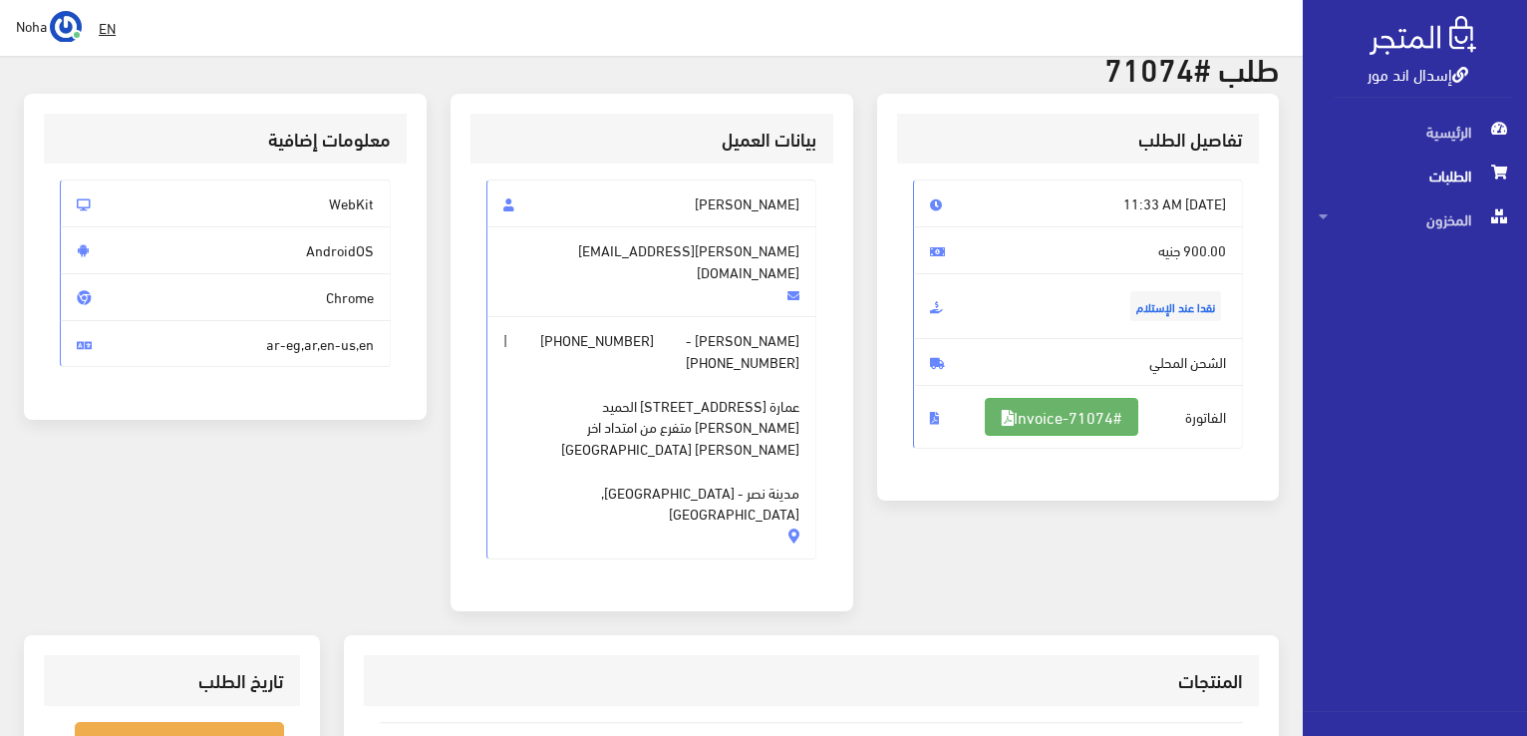
click at [1055, 412] on link "#Invoice-71074" at bounding box center [1061, 417] width 153 height 38
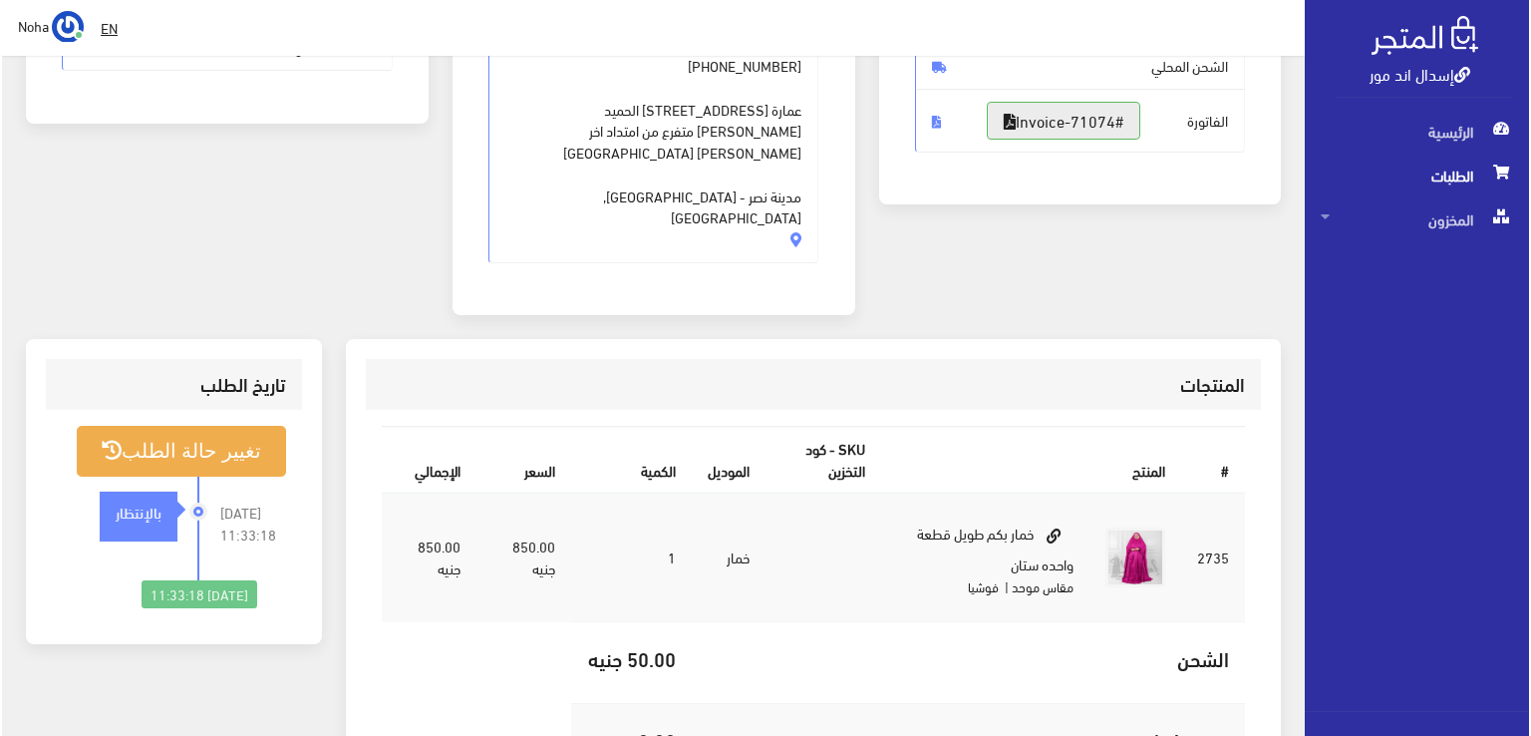
scroll to position [389, 0]
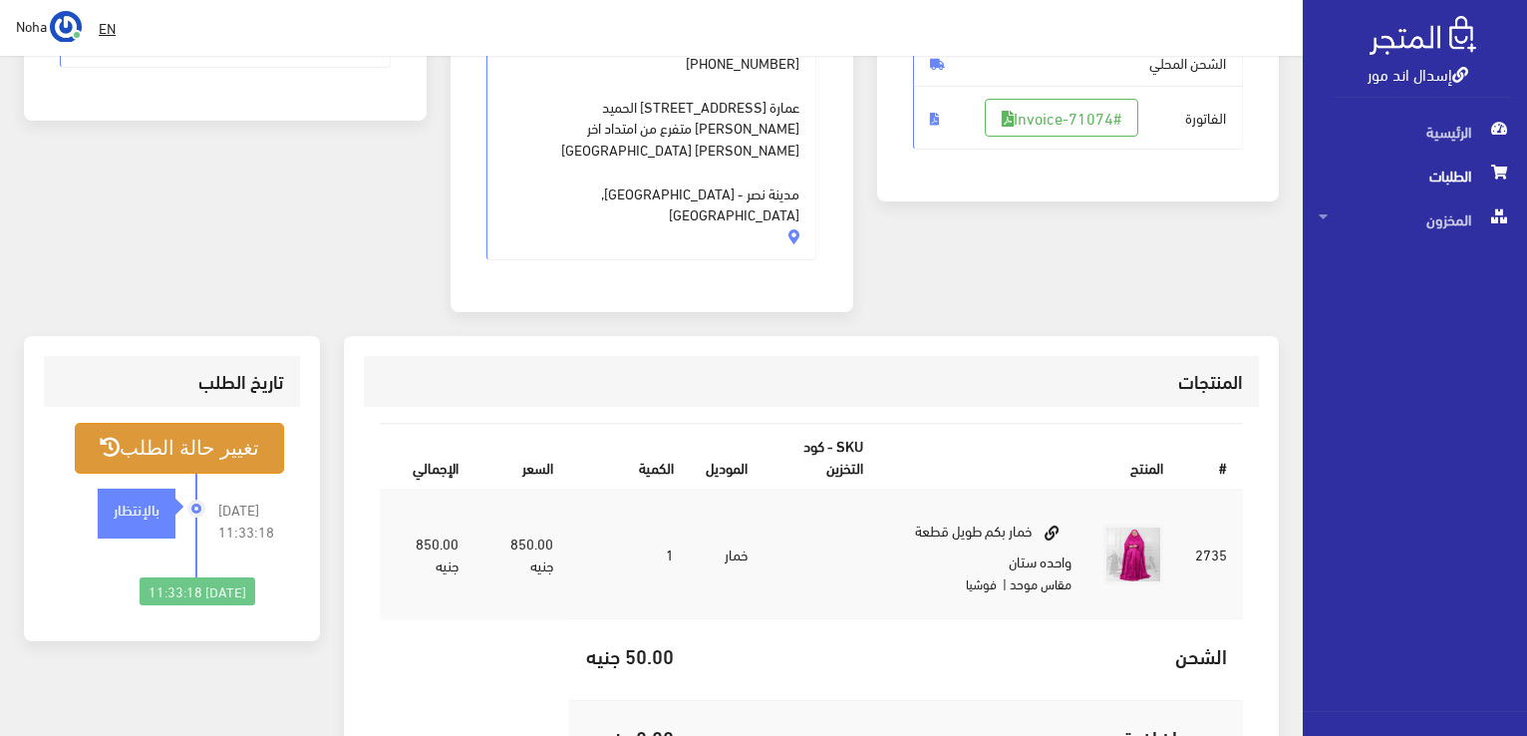
click at [236, 423] on button "تغيير حالة الطلب" at bounding box center [179, 448] width 209 height 51
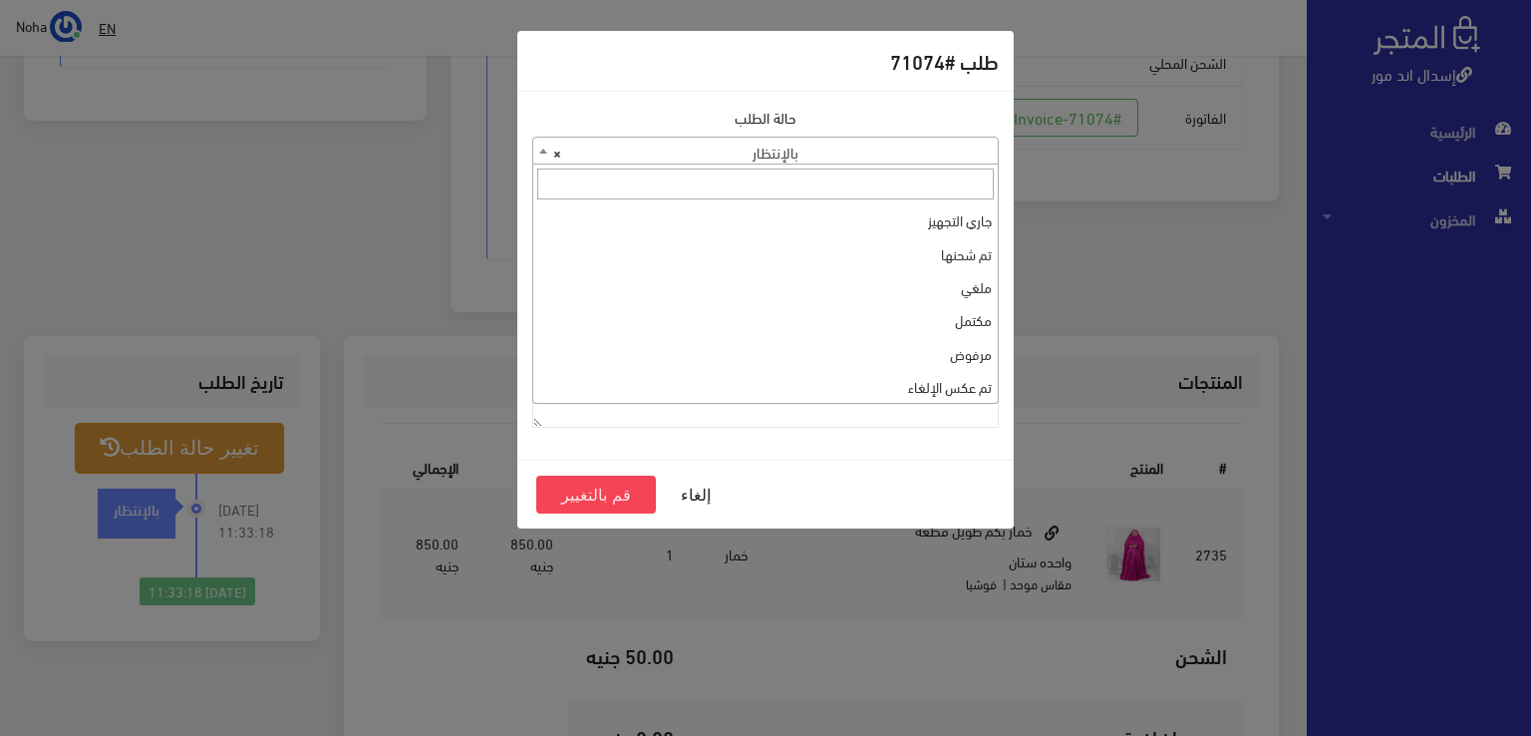
click at [793, 156] on span "× بالإنتظار" at bounding box center [765, 152] width 464 height 28
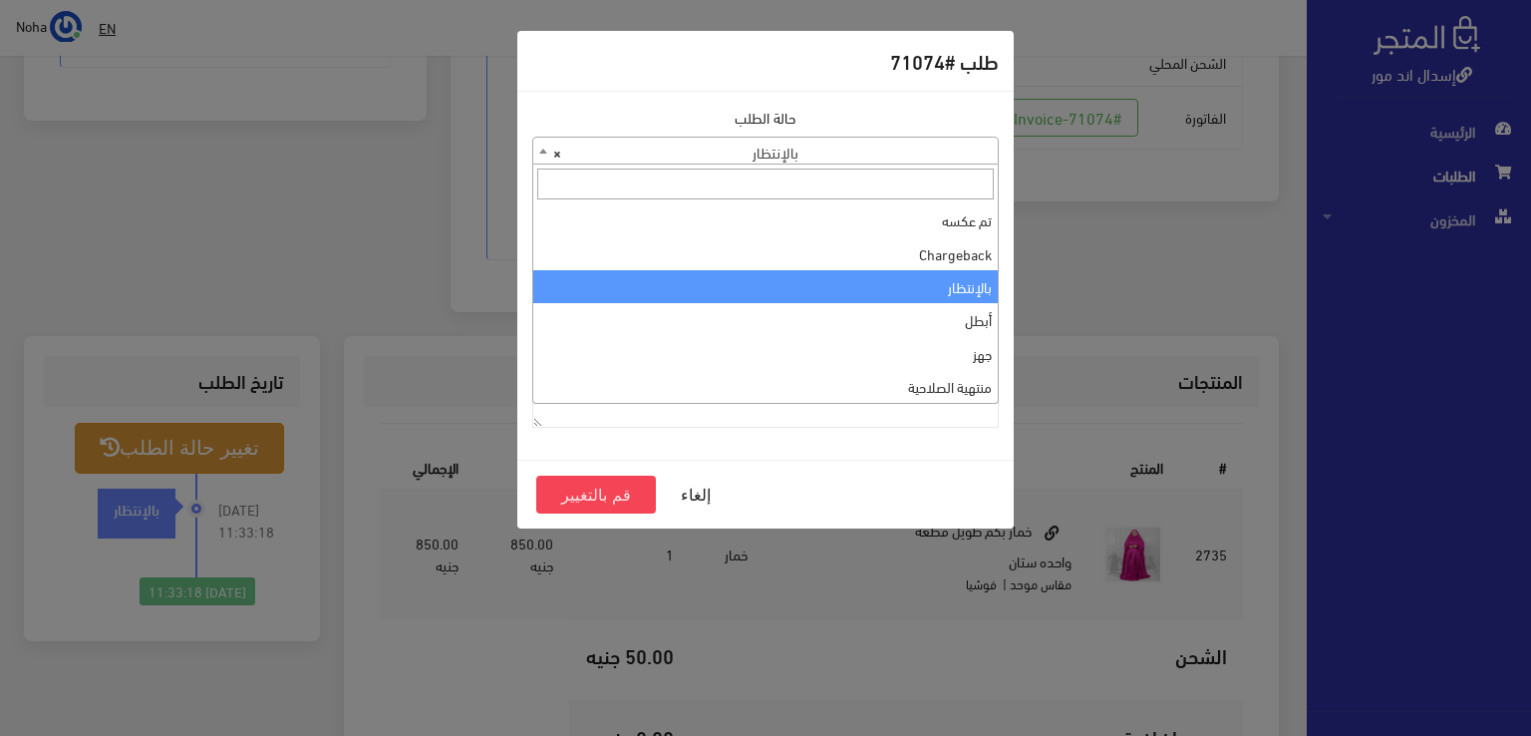
scroll to position [0, 0]
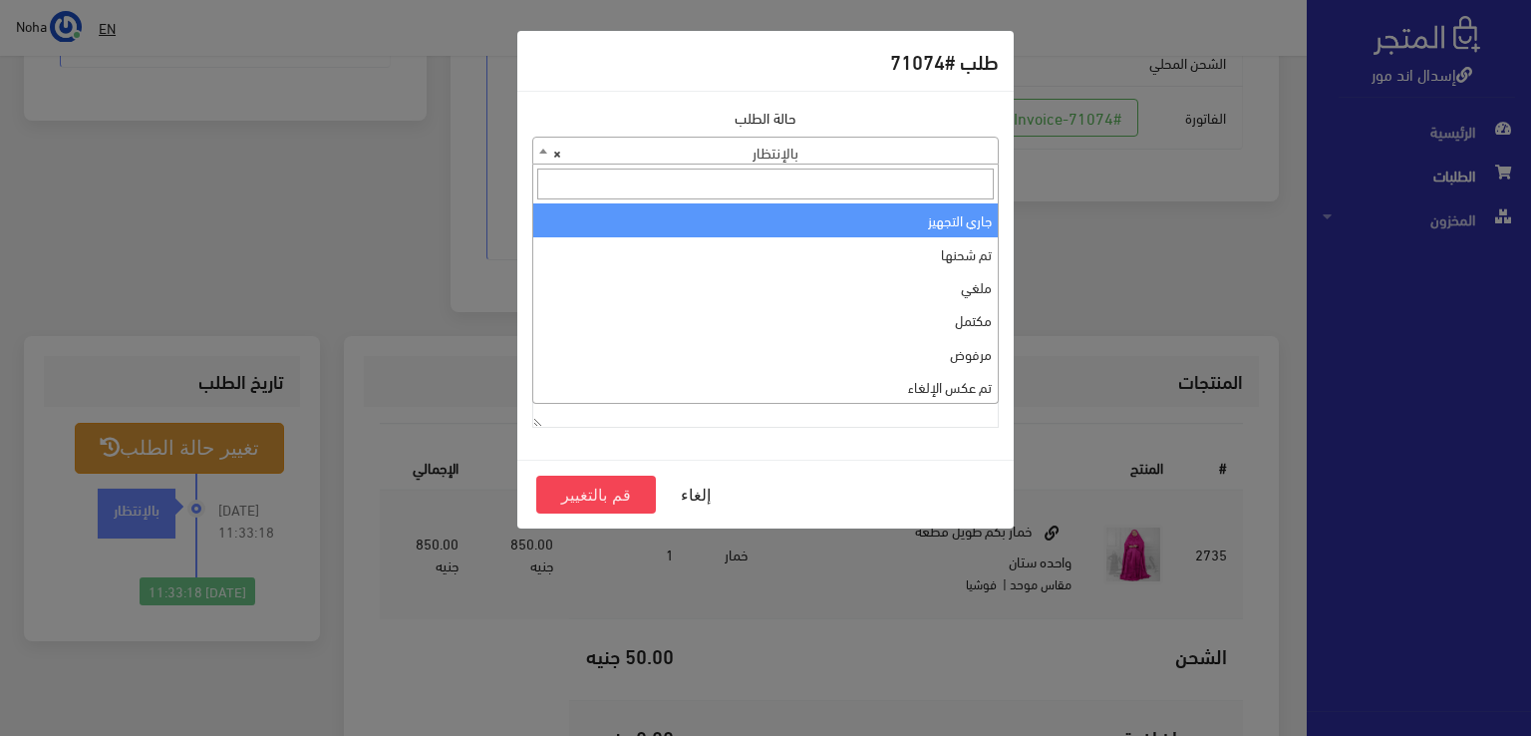
drag, startPoint x: 850, startPoint y: 224, endPoint x: 846, endPoint y: 241, distance: 17.4
select select "1"
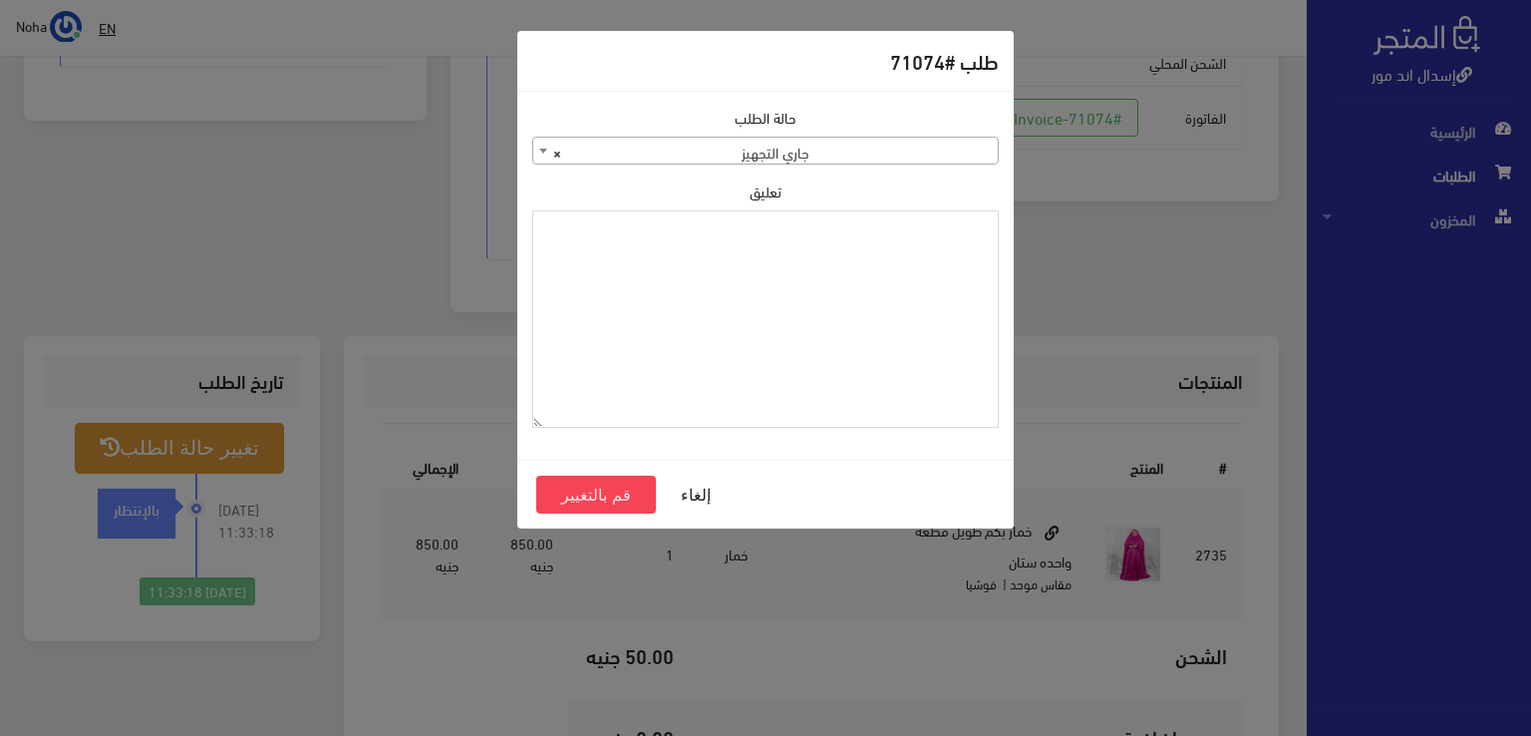
paste textarea "1131881"
type textarea "1131881"
click at [578, 498] on button "قم بالتغيير" at bounding box center [596, 494] width 120 height 38
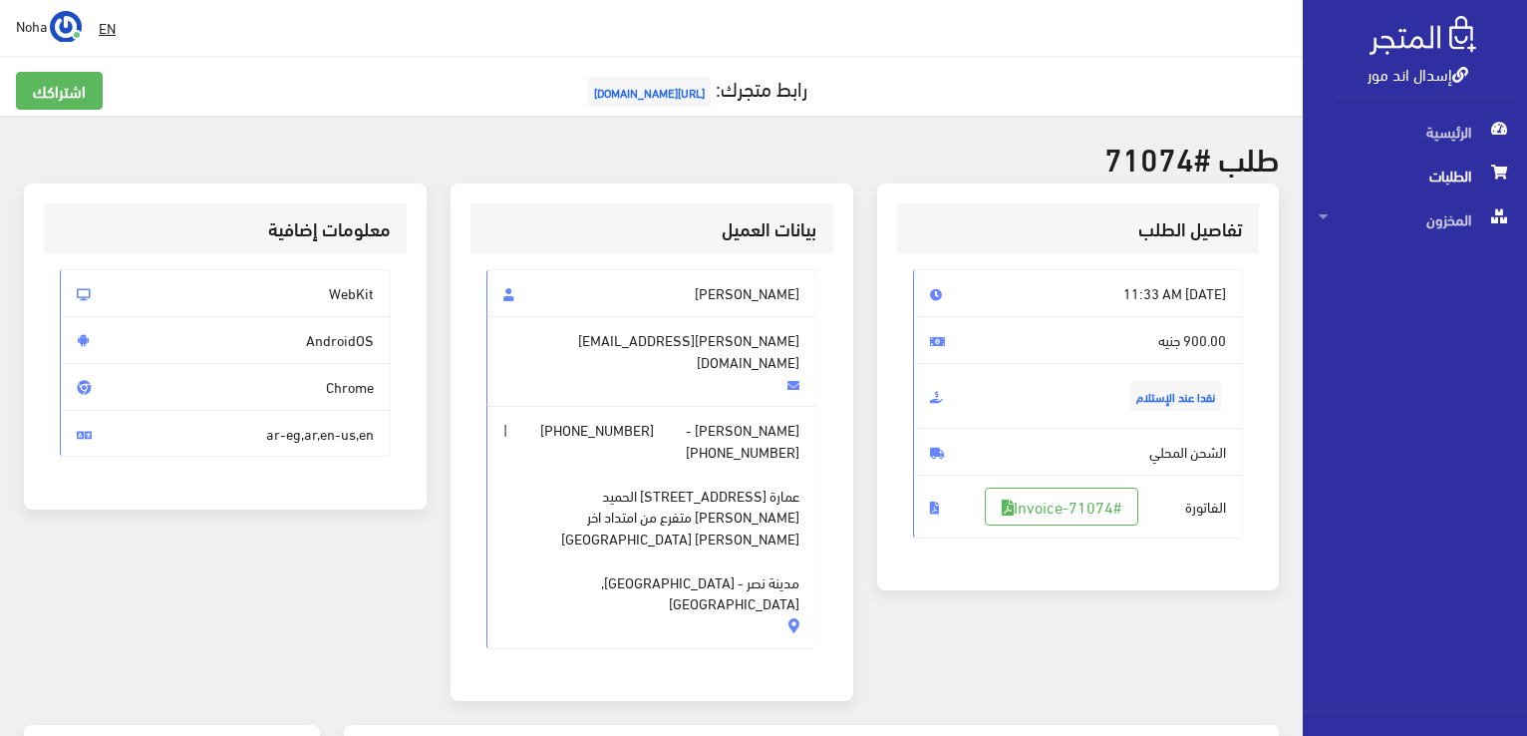
scroll to position [399, 0]
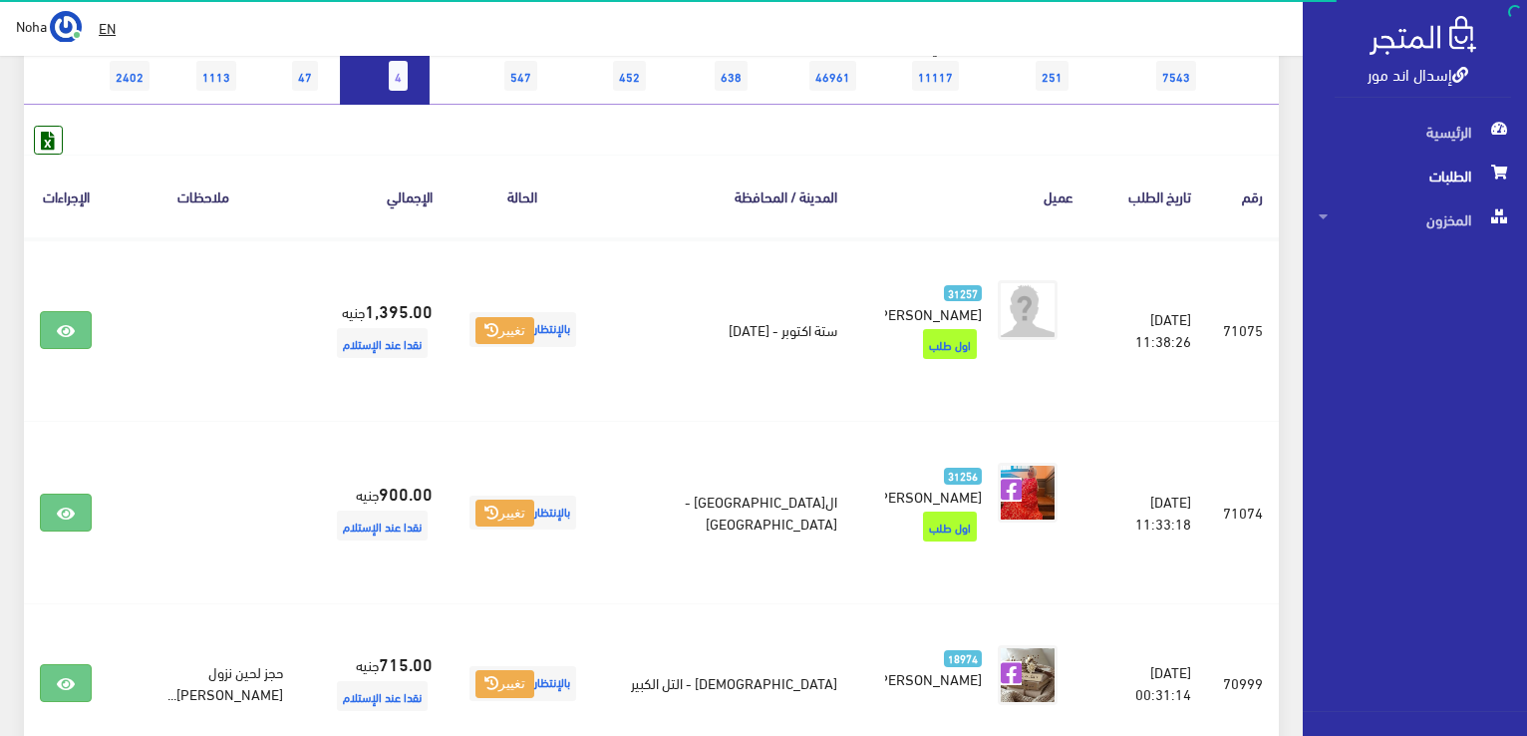
scroll to position [199, 0]
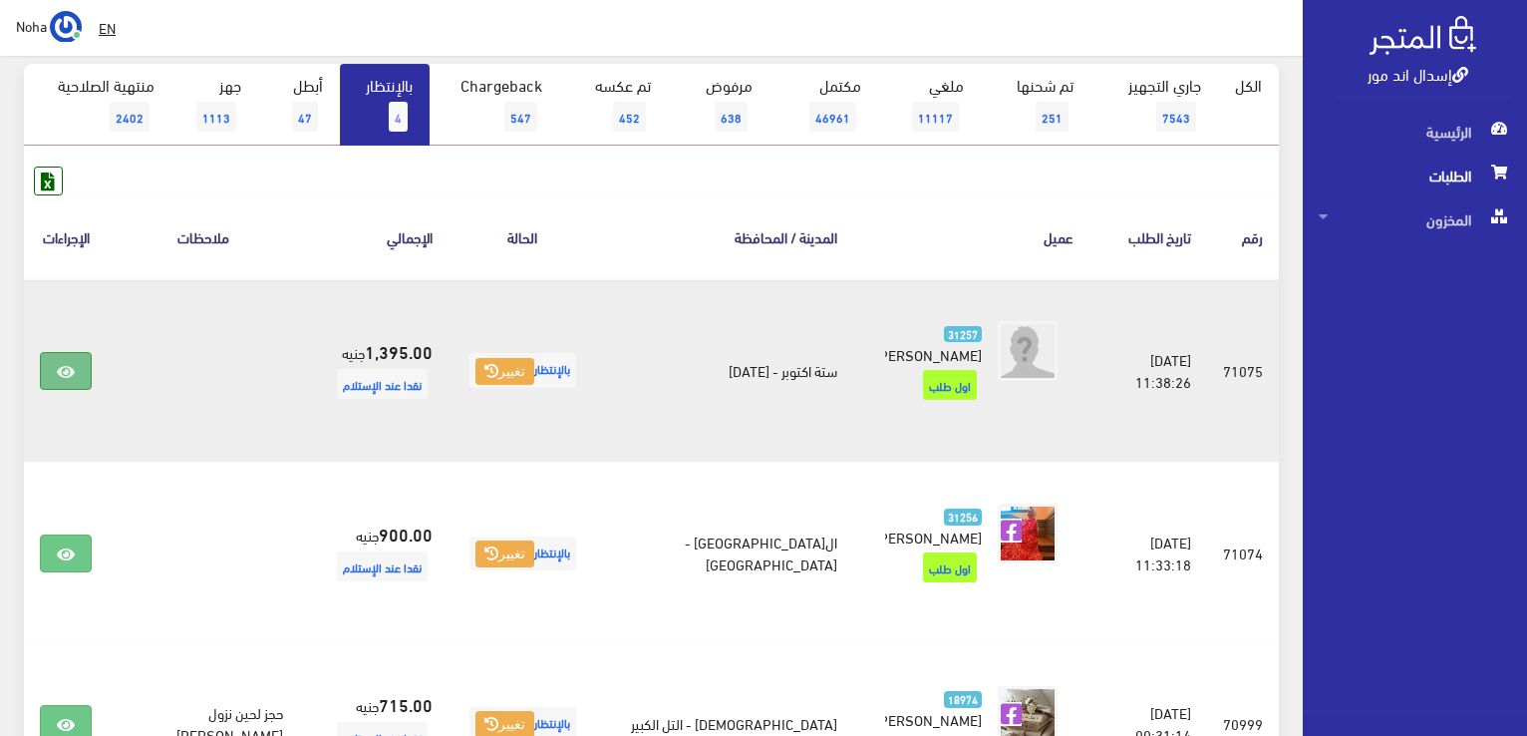
click at [75, 364] on icon at bounding box center [66, 372] width 18 height 16
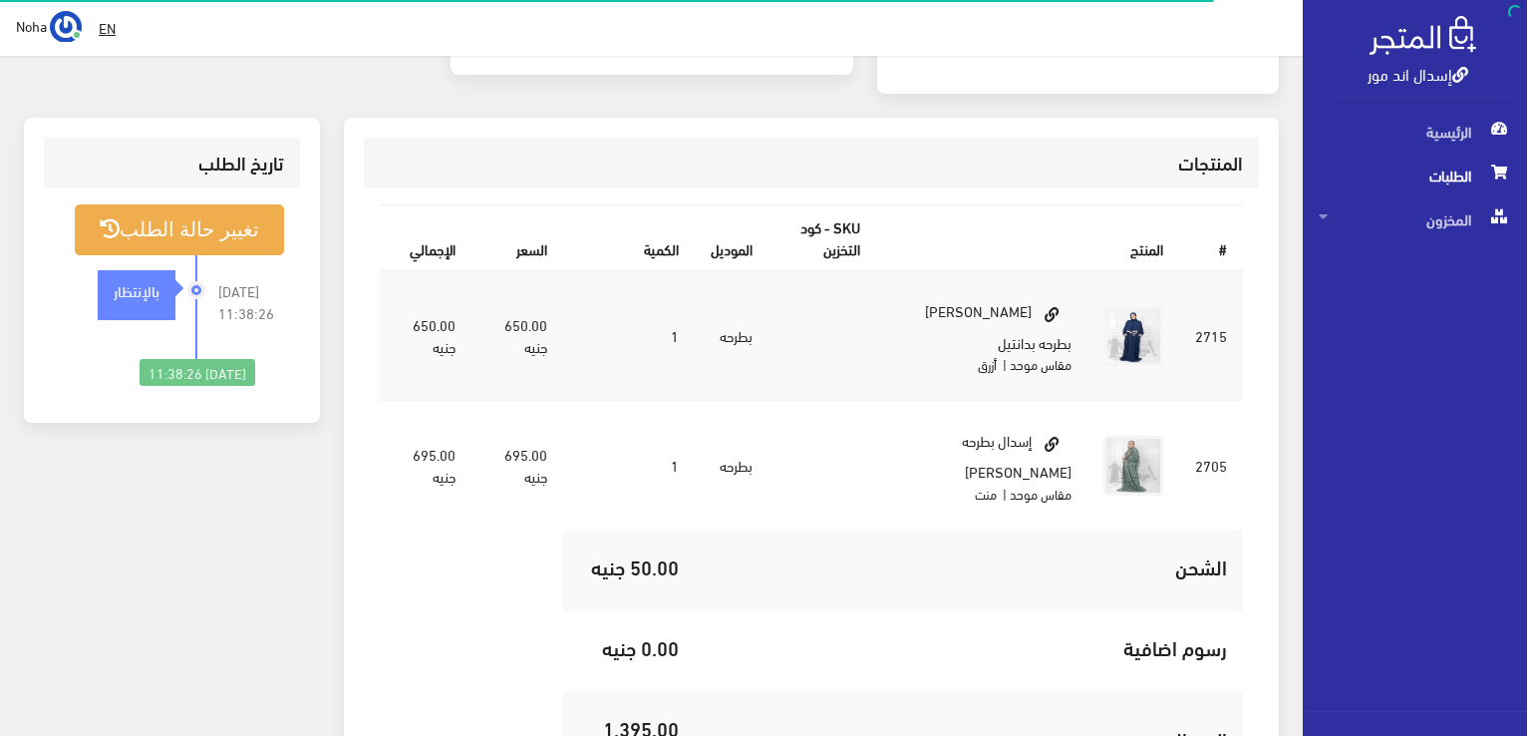
scroll to position [199, 0]
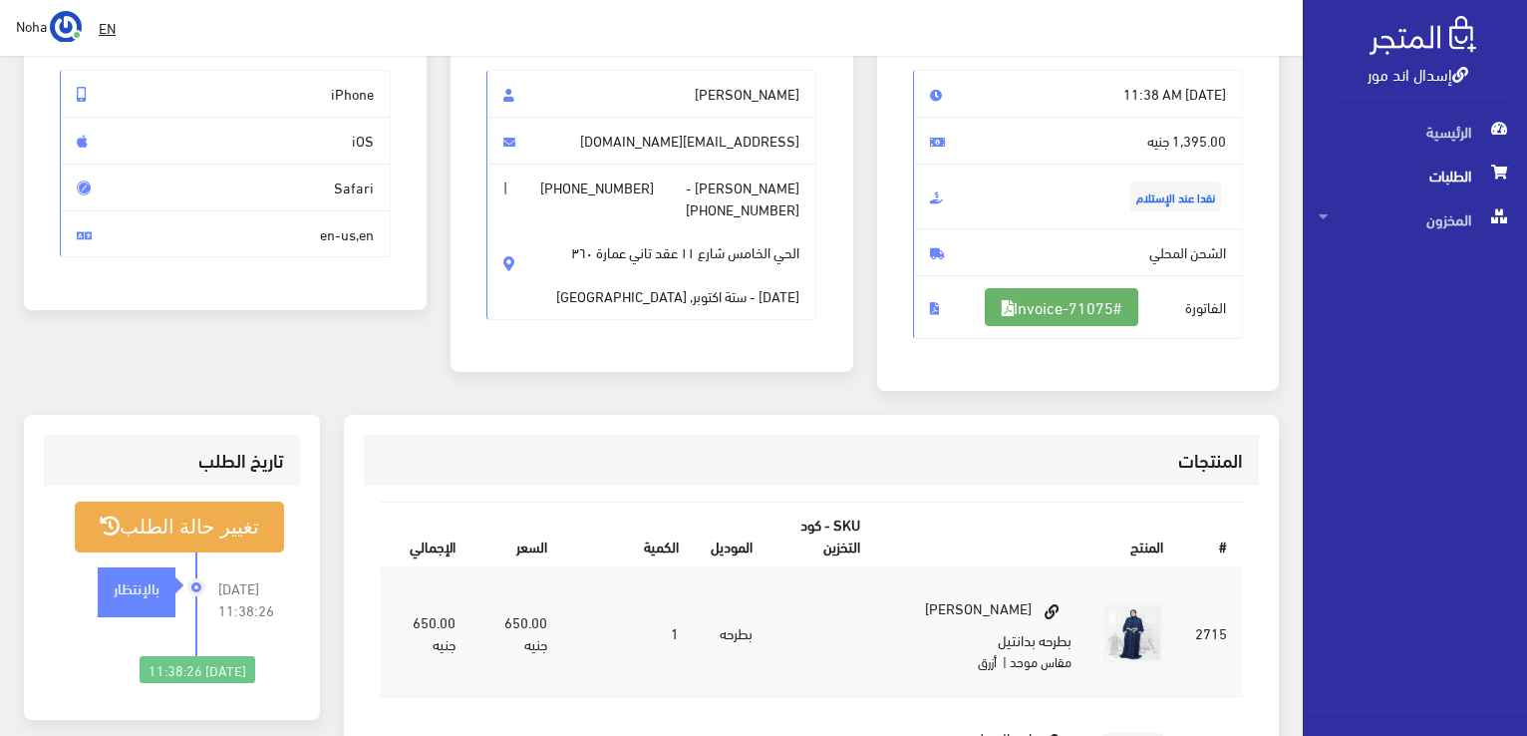
click at [1022, 312] on link "#Invoice-71075" at bounding box center [1061, 307] width 153 height 38
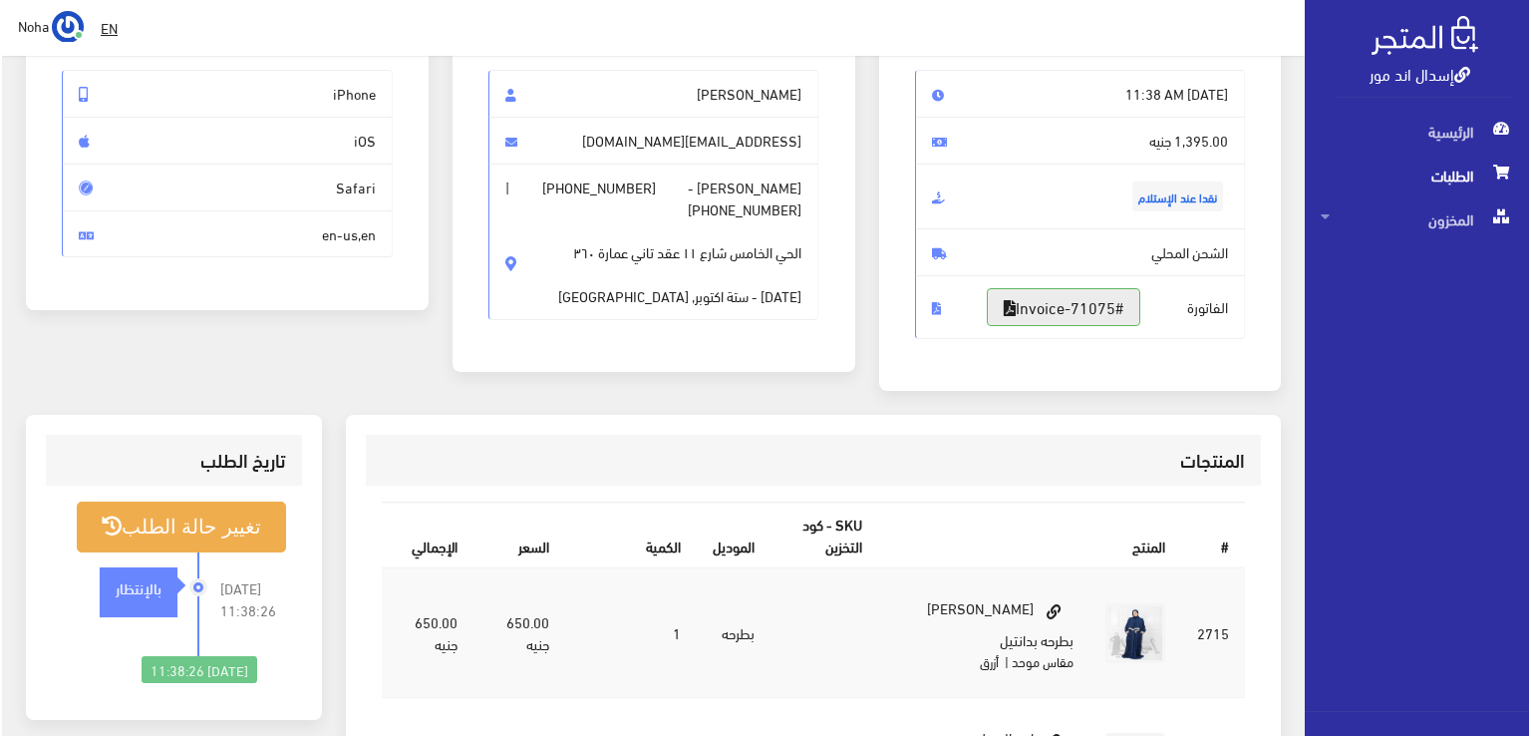
scroll to position [399, 0]
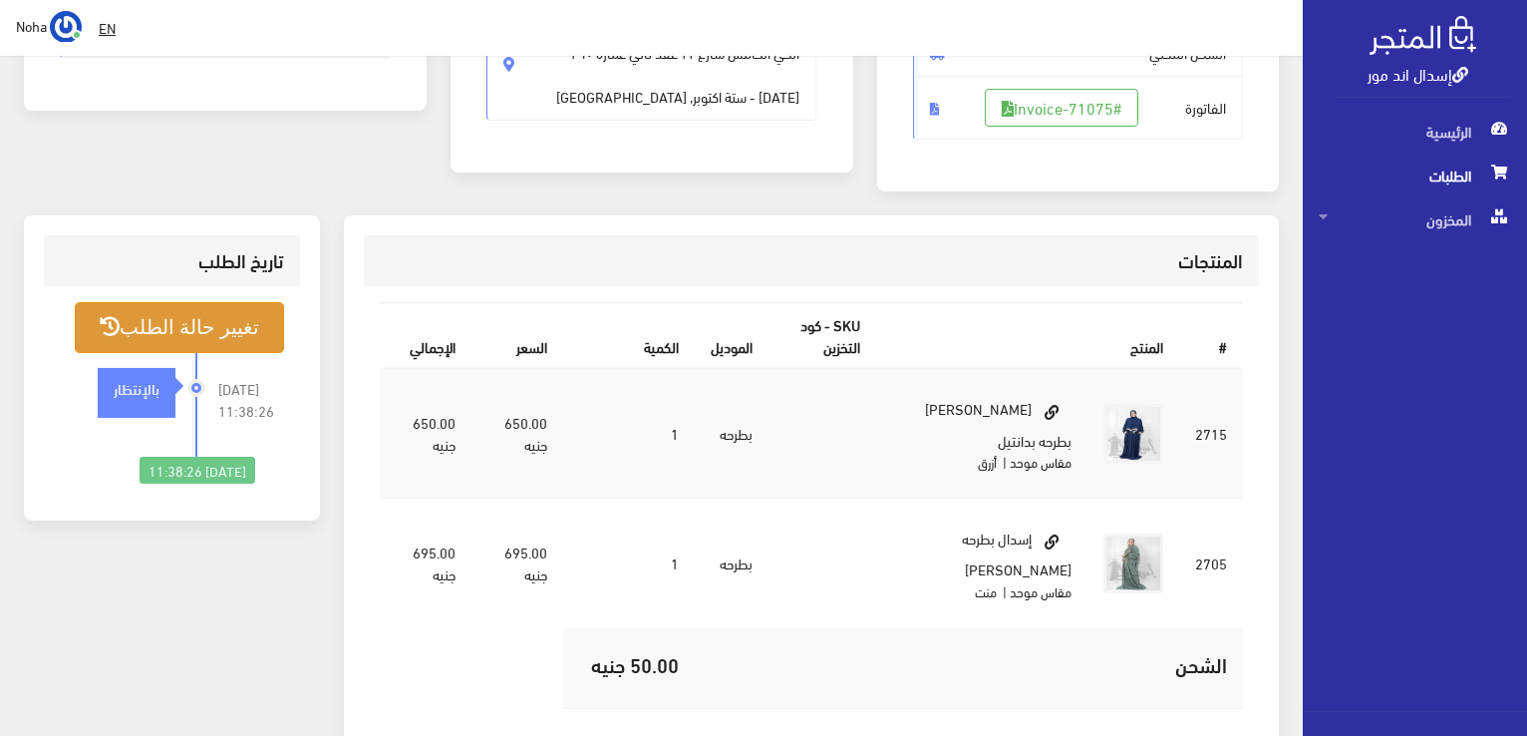
click at [195, 344] on button "تغيير حالة الطلب" at bounding box center [179, 327] width 209 height 51
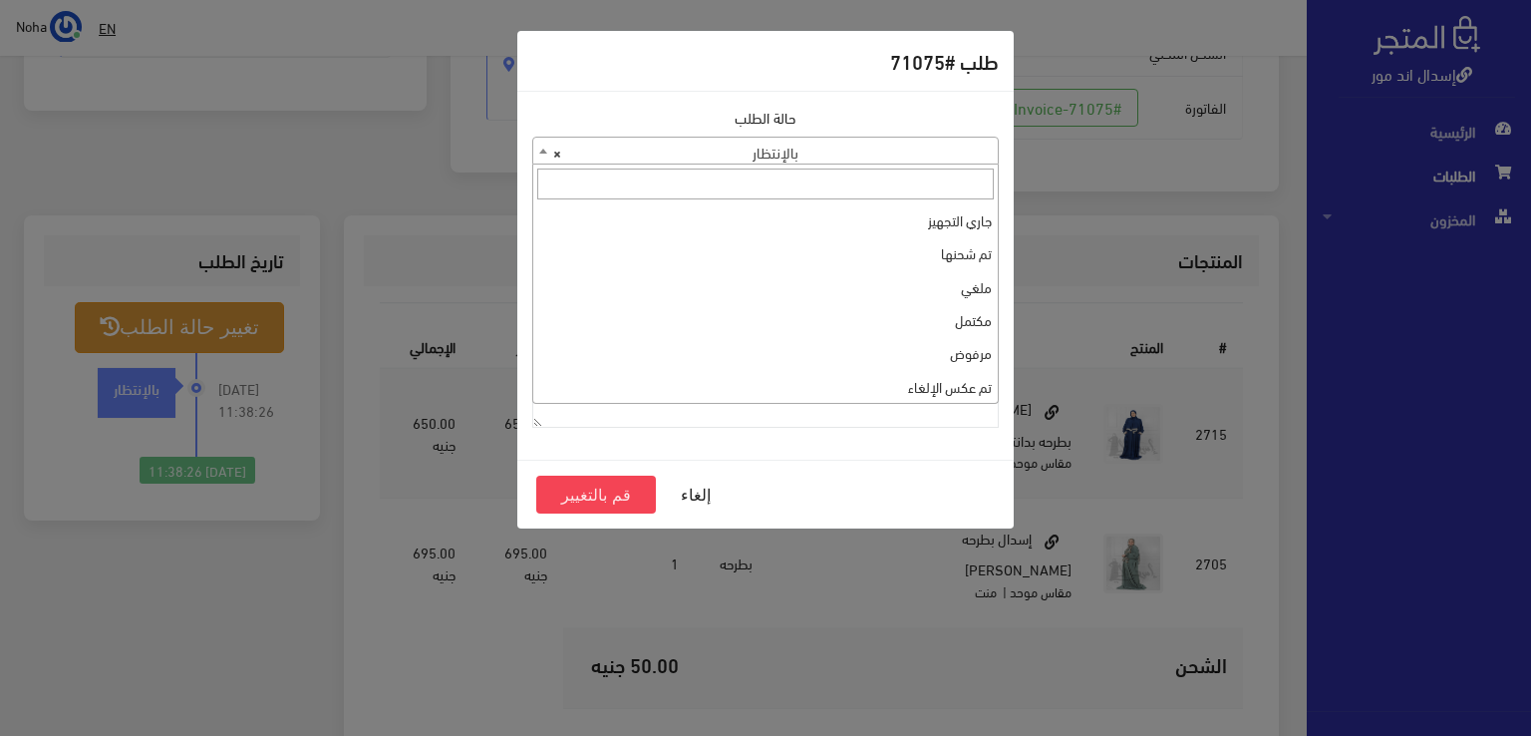
click at [630, 150] on span "× بالإنتظار" at bounding box center [765, 152] width 464 height 28
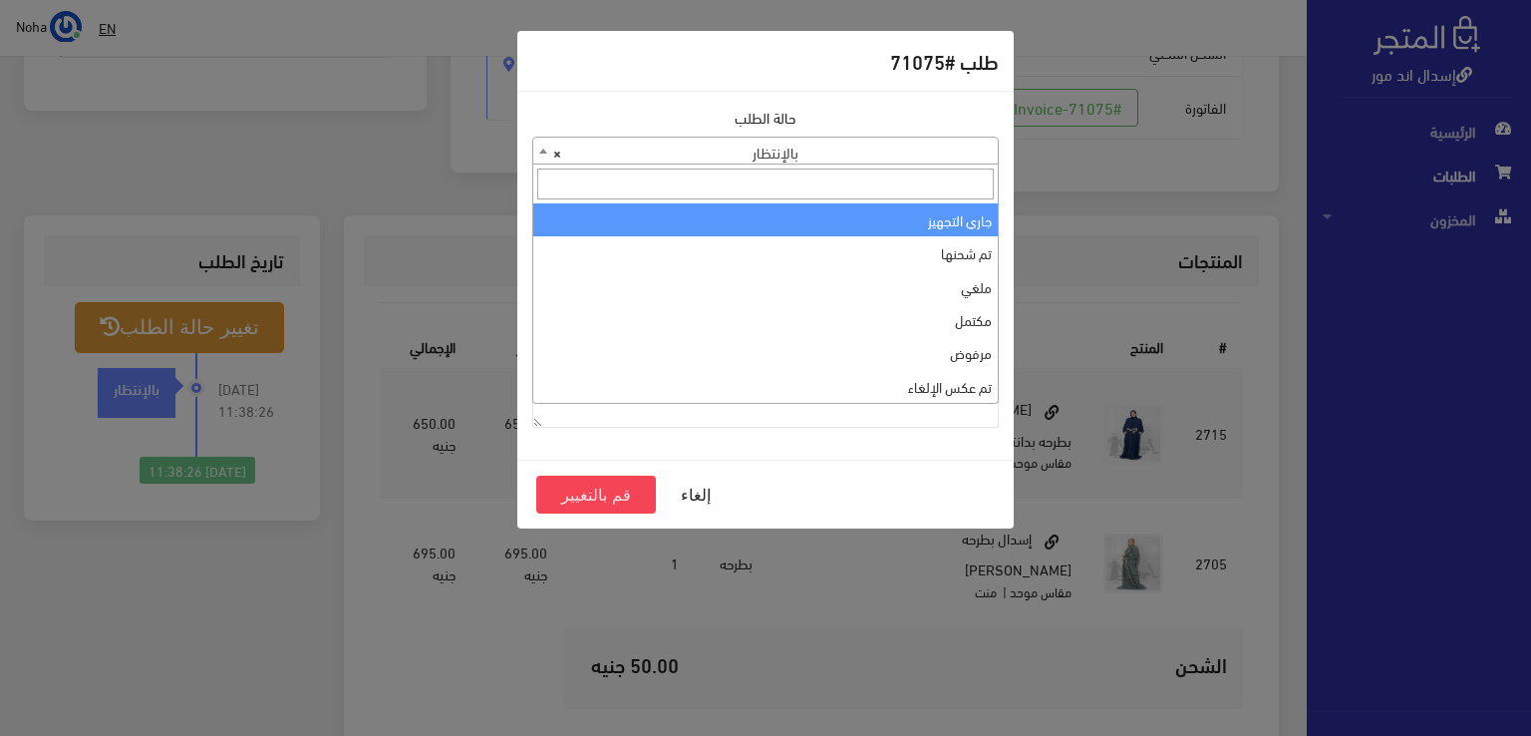
select select "1"
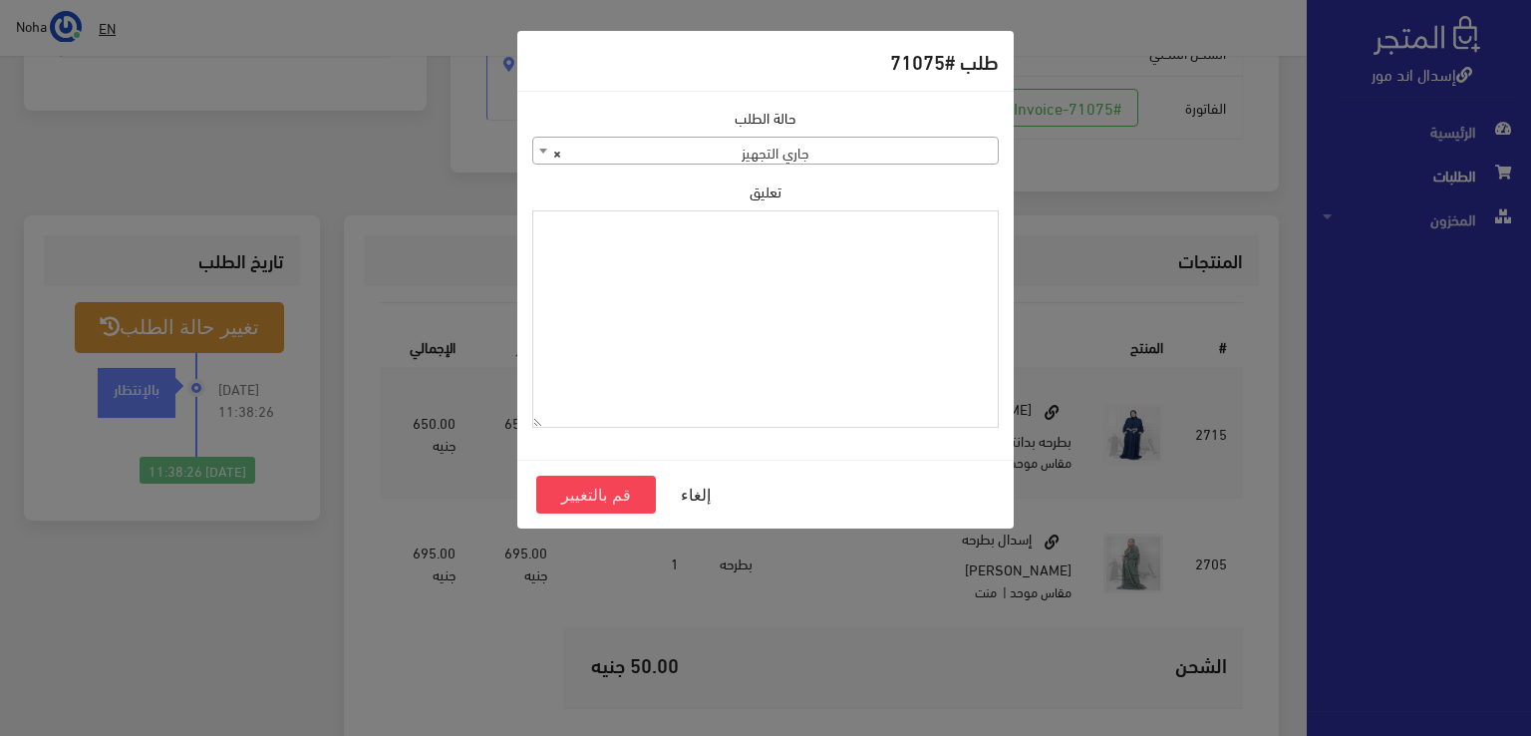
paste textarea "1131881"
type textarea "1131881"
click at [616, 481] on button "قم بالتغيير" at bounding box center [596, 494] width 120 height 38
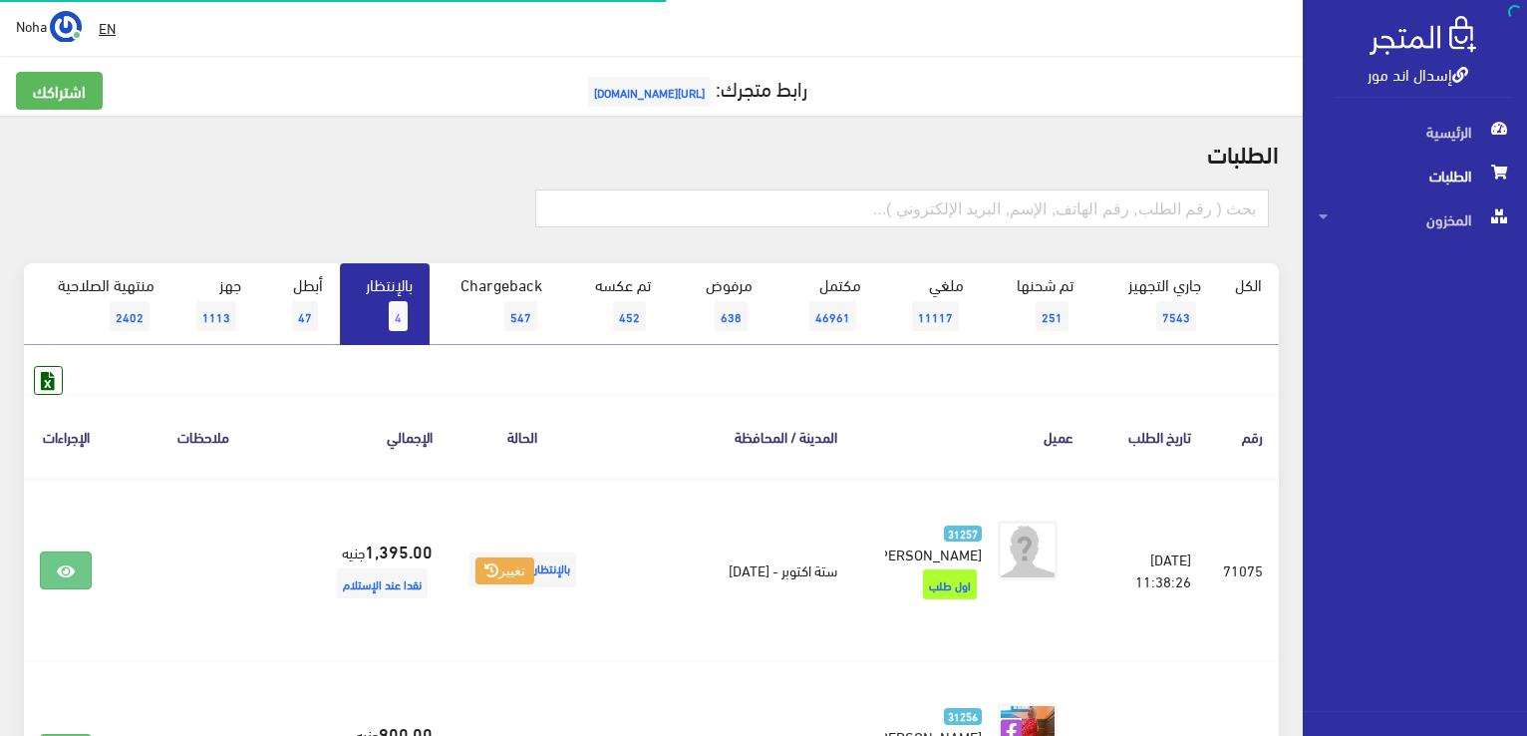
scroll to position [199, 0]
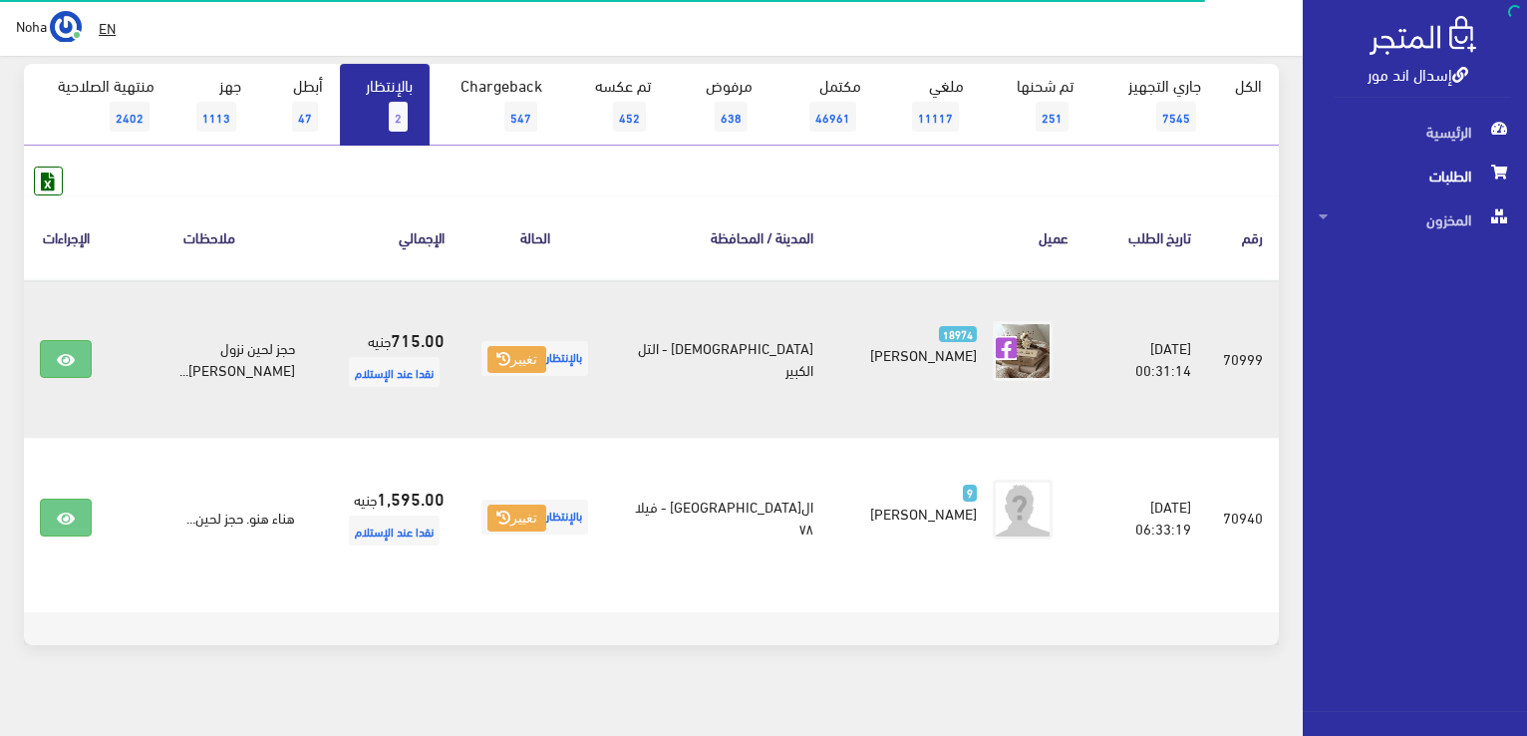
scroll to position [199, 0]
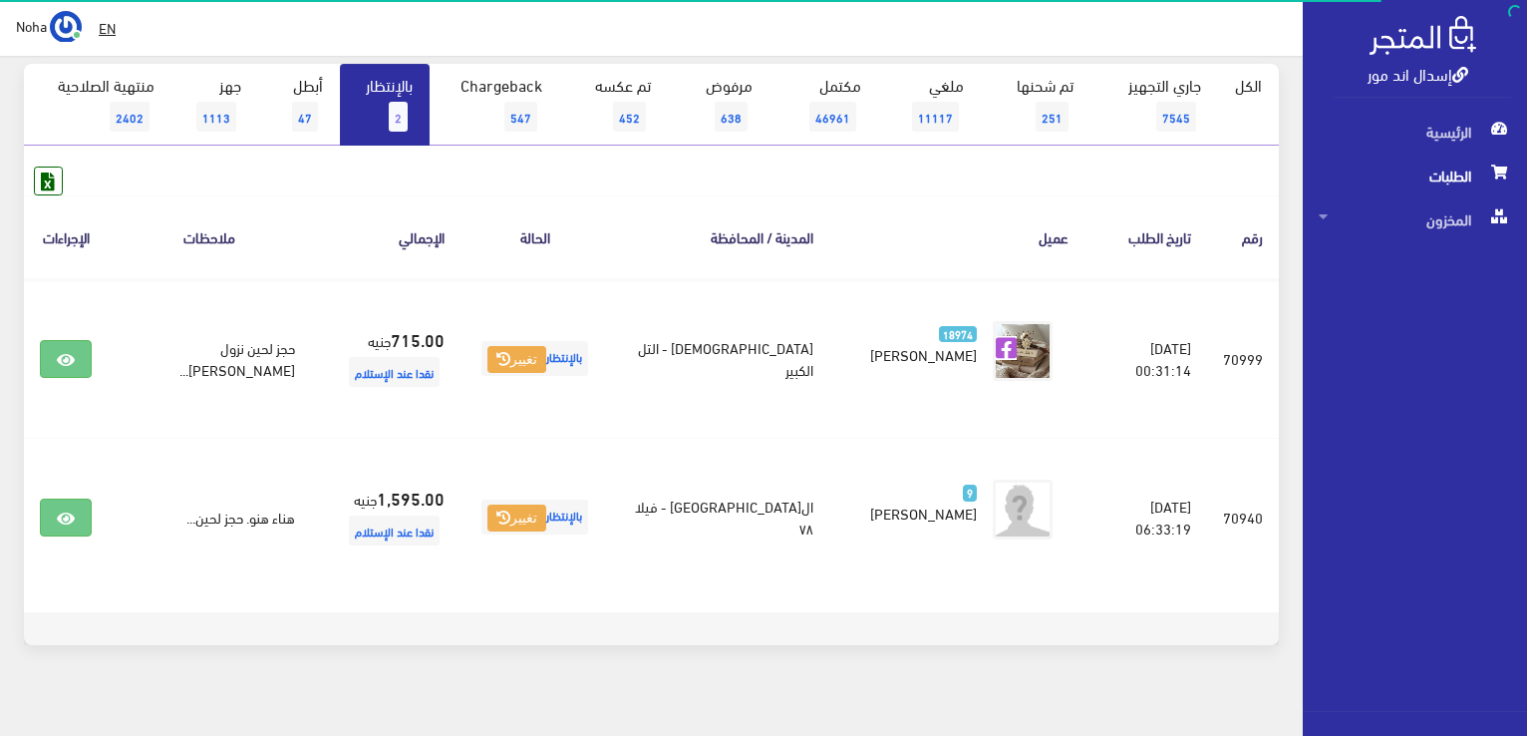
click at [1053, 28] on input "text" at bounding box center [902, 9] width 734 height 38
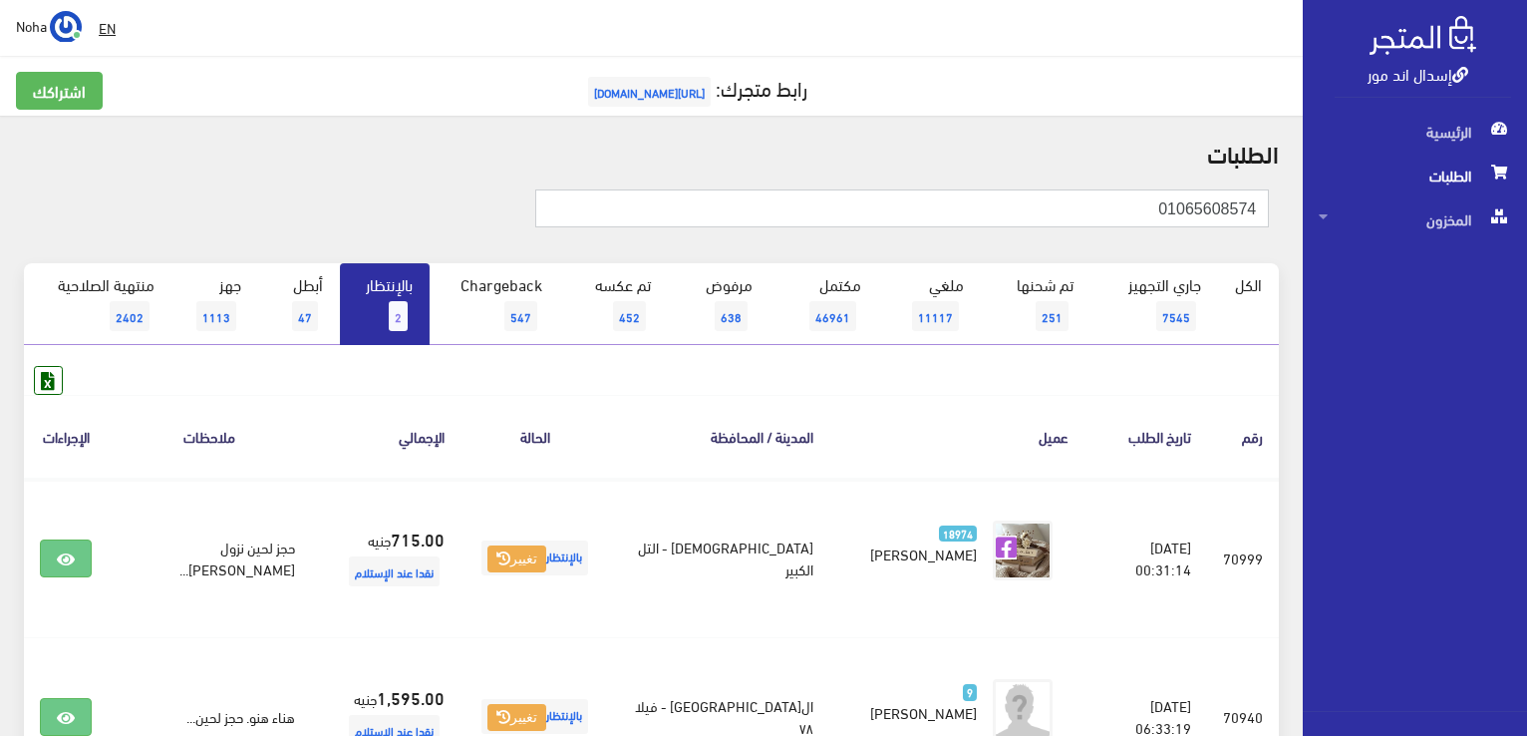
type input "01065608574"
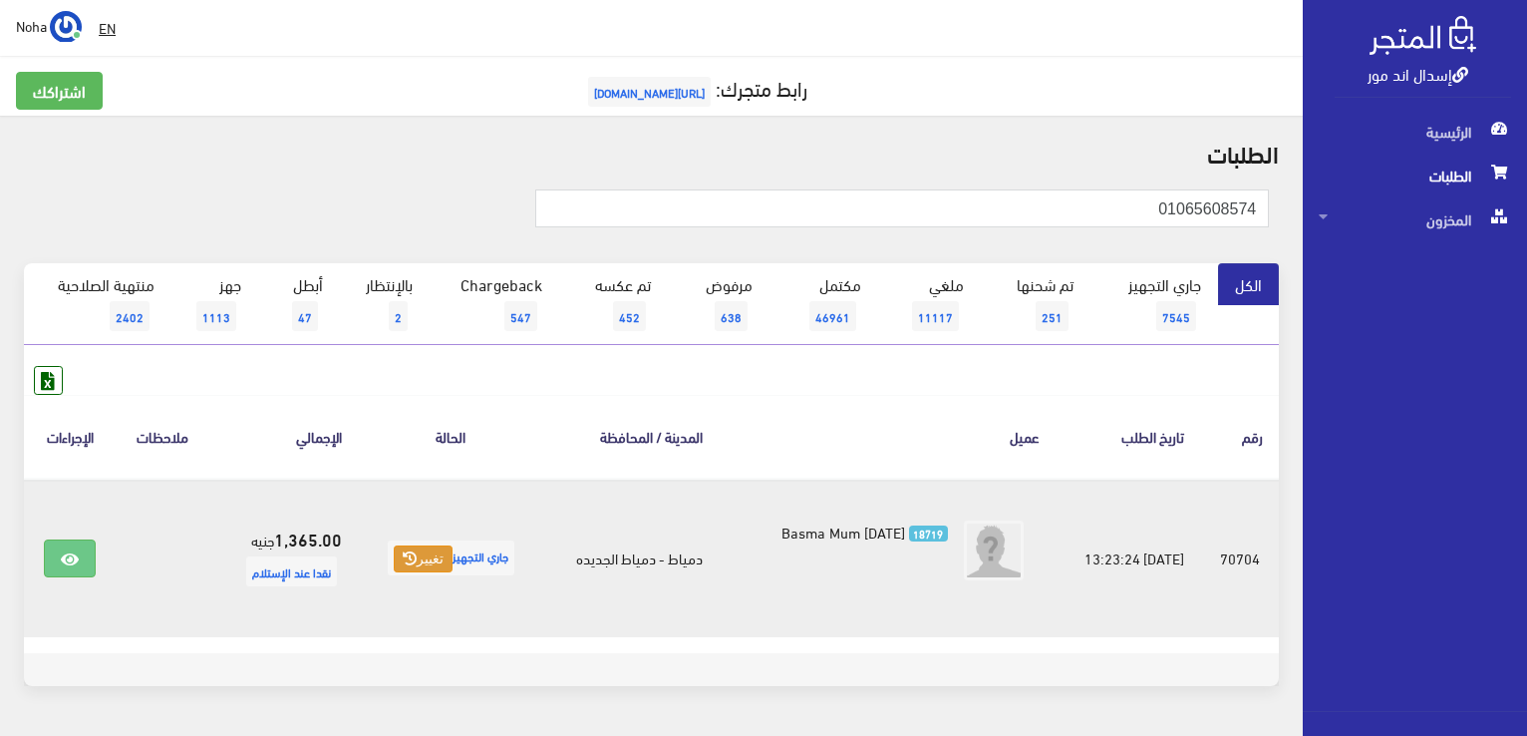
click at [436, 552] on button "تغيير" at bounding box center [423, 559] width 59 height 28
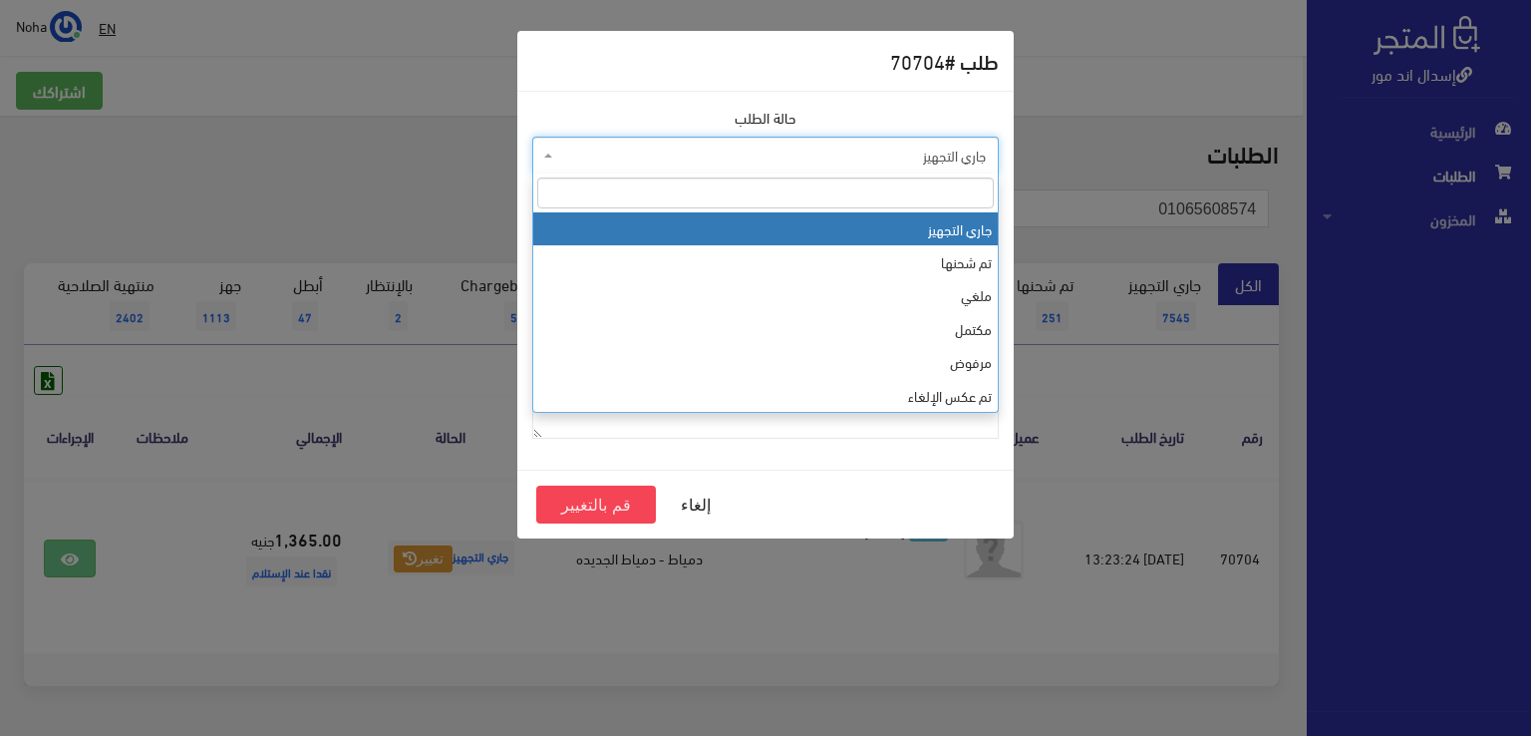
click at [758, 160] on span "جاري التجهيز" at bounding box center [771, 156] width 429 height 20
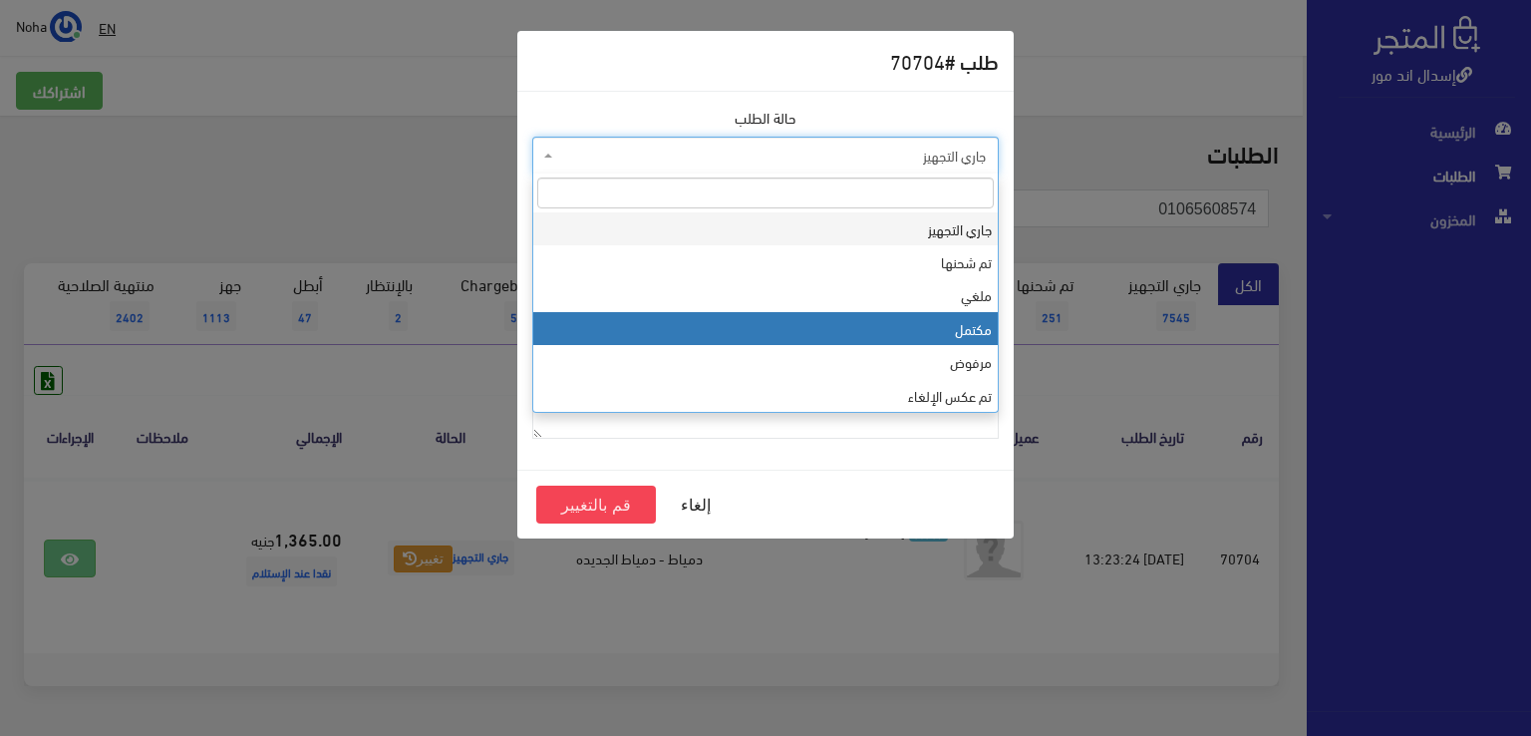
select select "4"
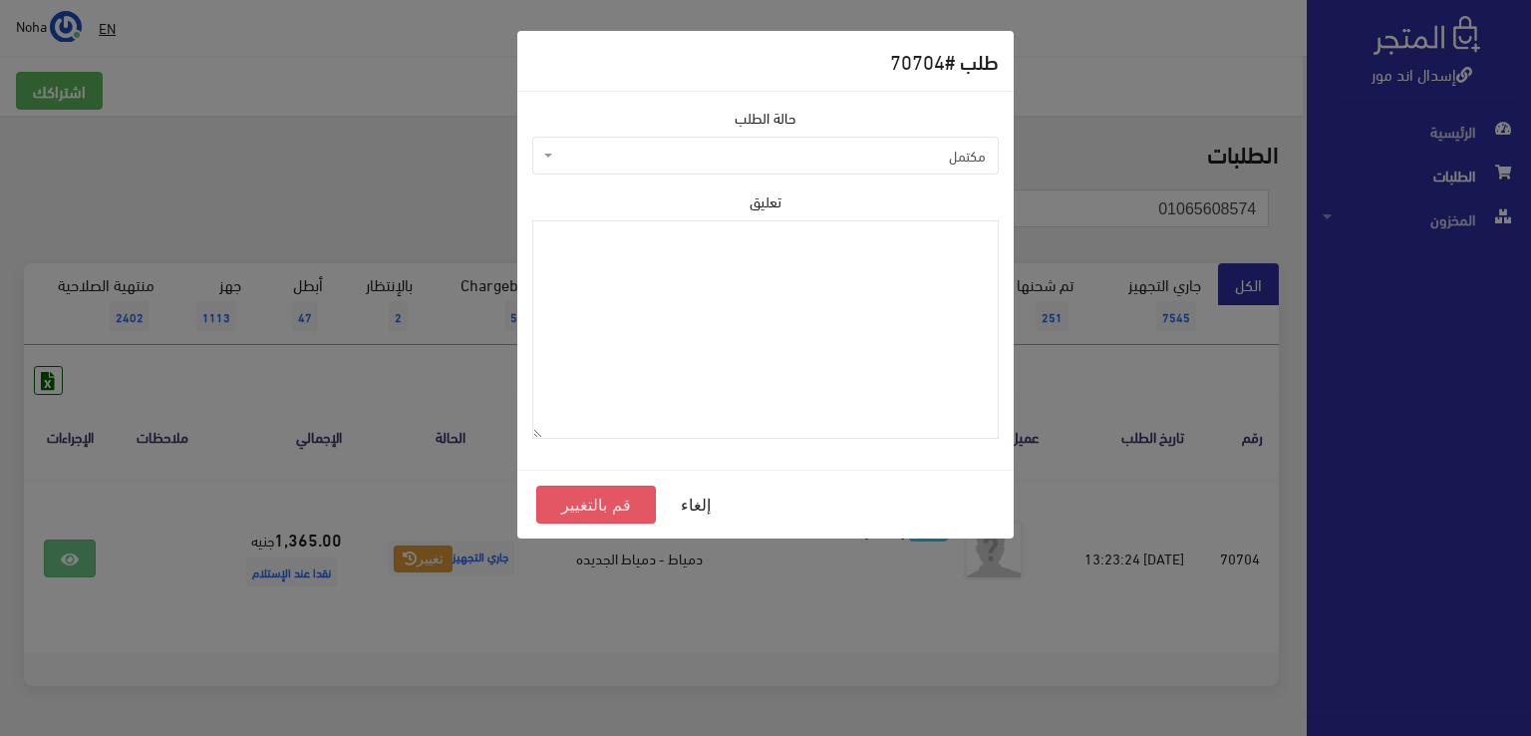
click at [610, 507] on button "قم بالتغيير" at bounding box center [596, 504] width 120 height 38
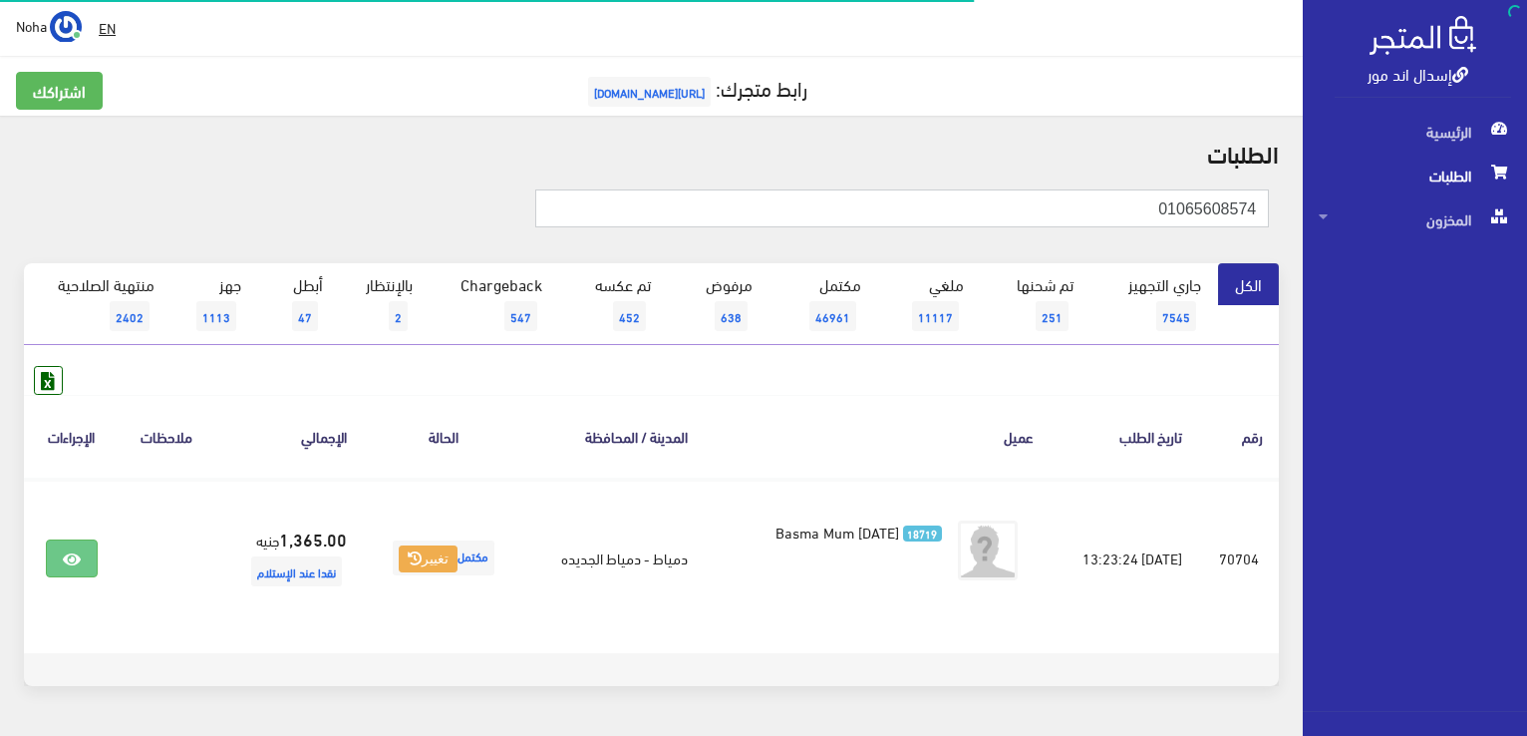
drag, startPoint x: 0, startPoint y: 0, endPoint x: 1530, endPoint y: 295, distance: 1558.1
click at [1526, 295] on html "إسدال اند مور الرئيسية الطلبات" at bounding box center [763, 368] width 1527 height 736
type input "01001997625"
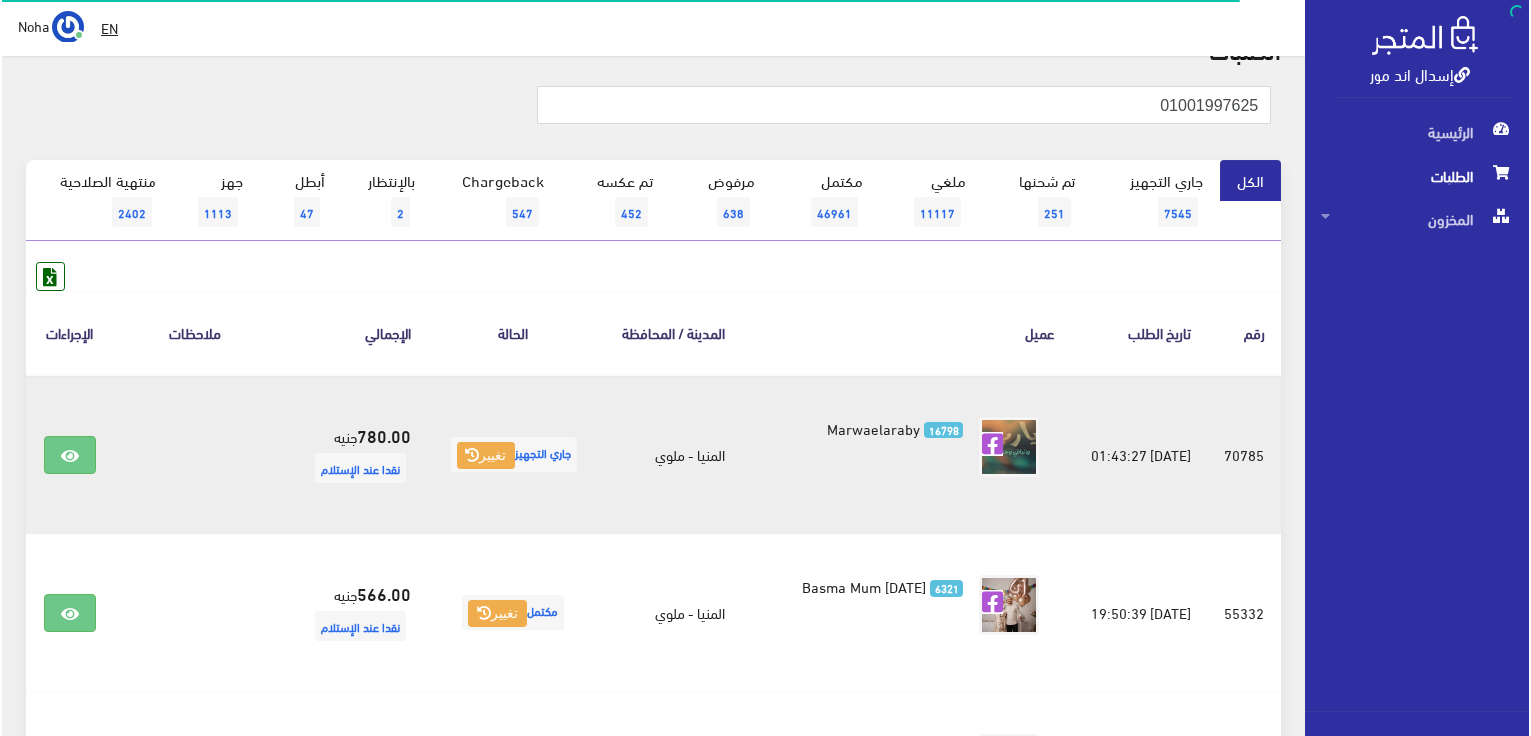
scroll to position [299, 0]
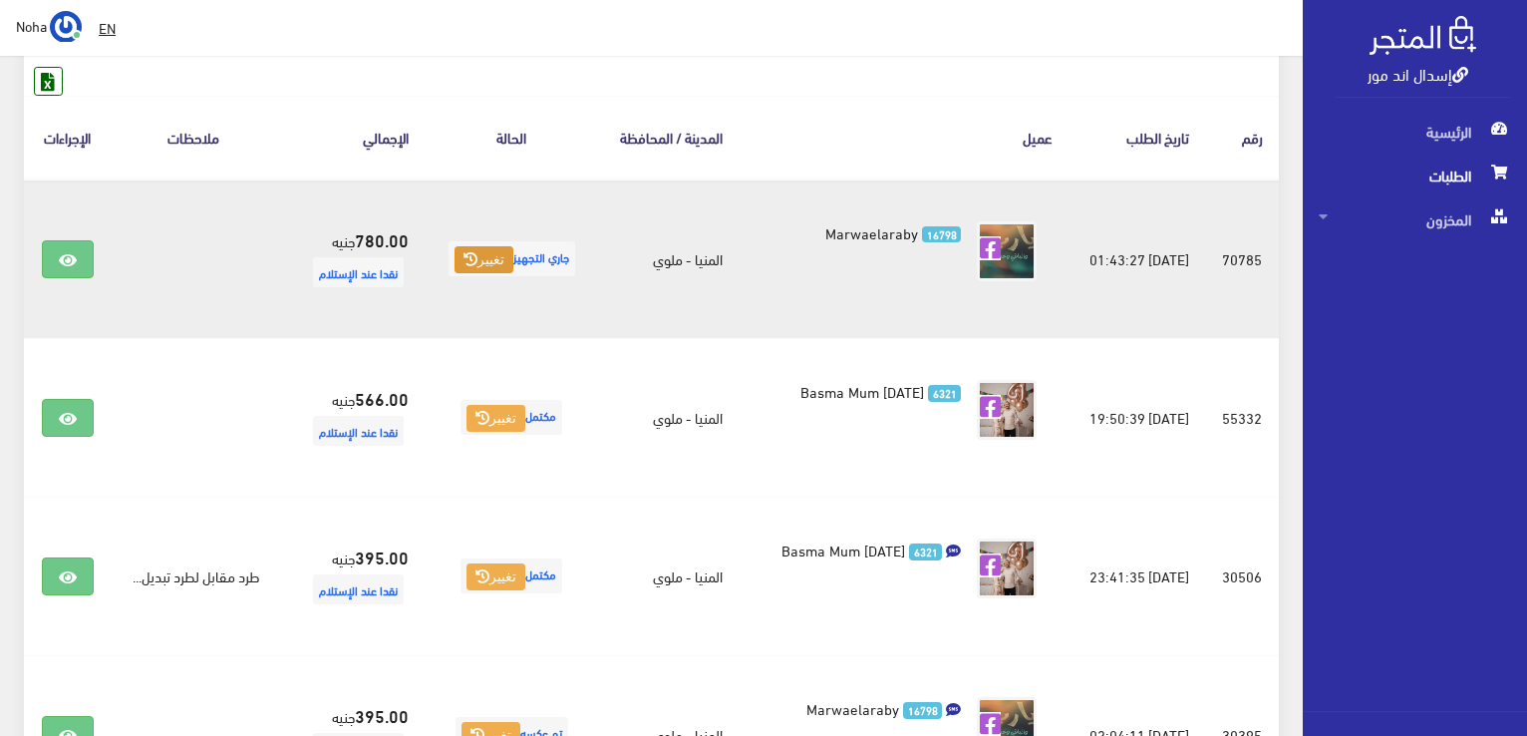
click at [468, 270] on button "تغيير" at bounding box center [483, 260] width 59 height 28
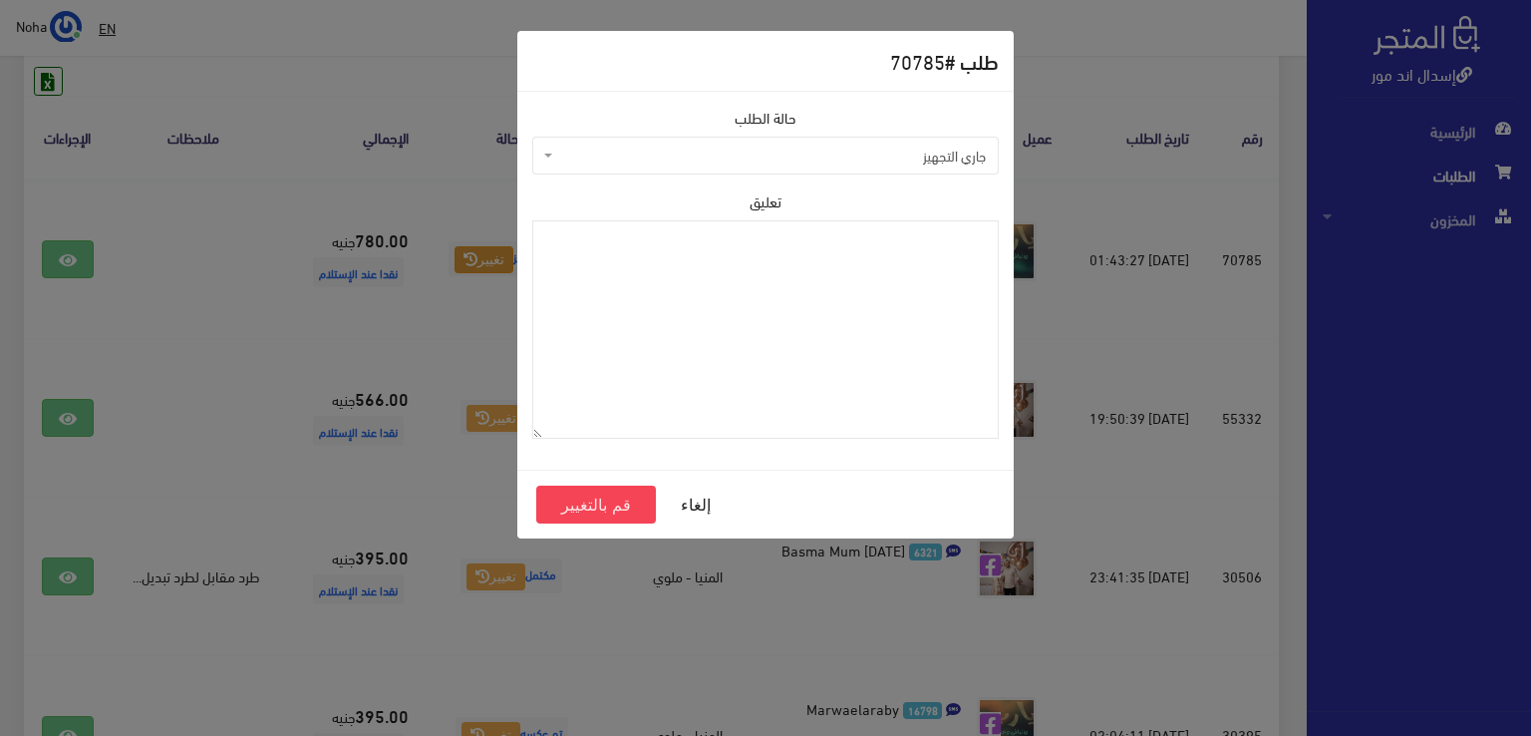
click at [808, 159] on span "جاري التجهيز" at bounding box center [771, 156] width 429 height 20
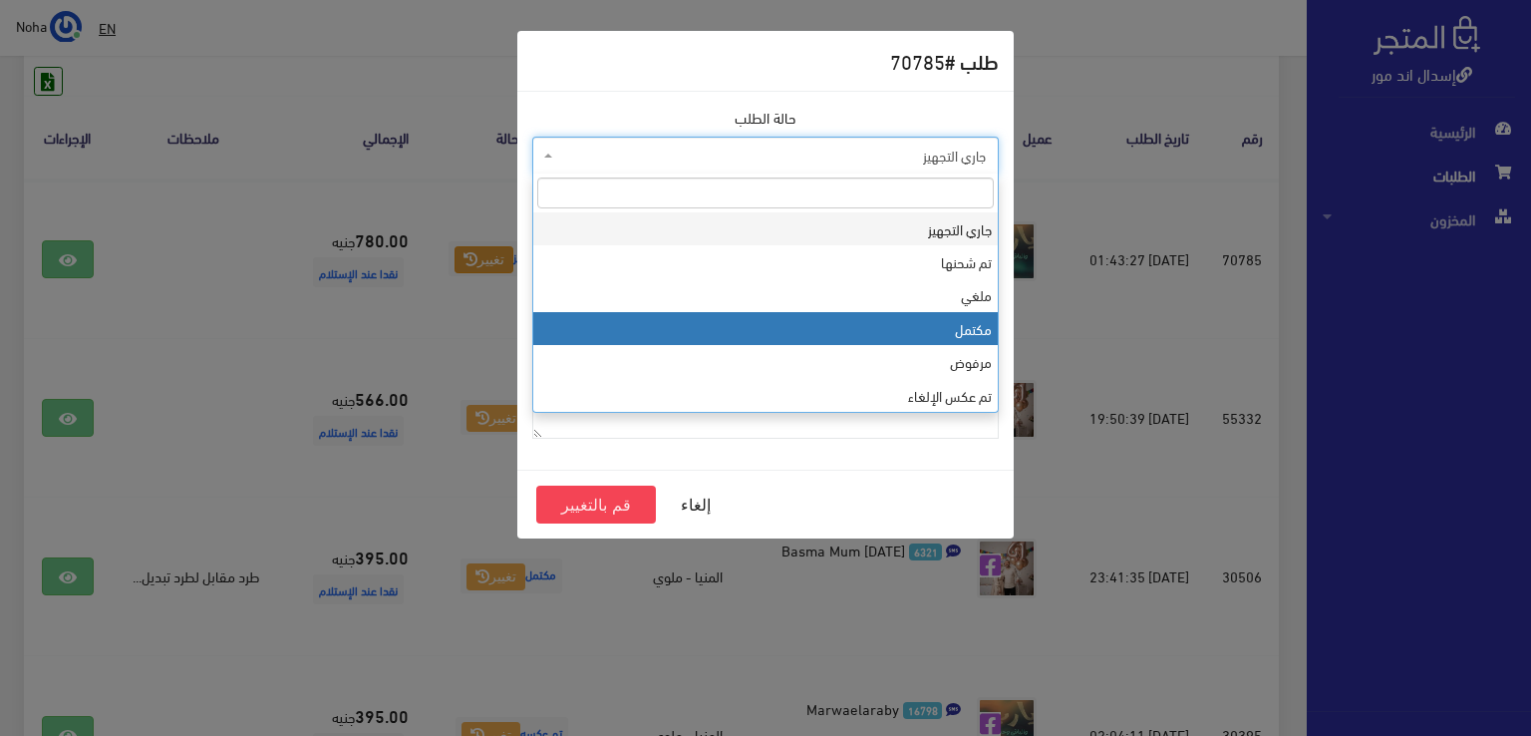
select select "4"
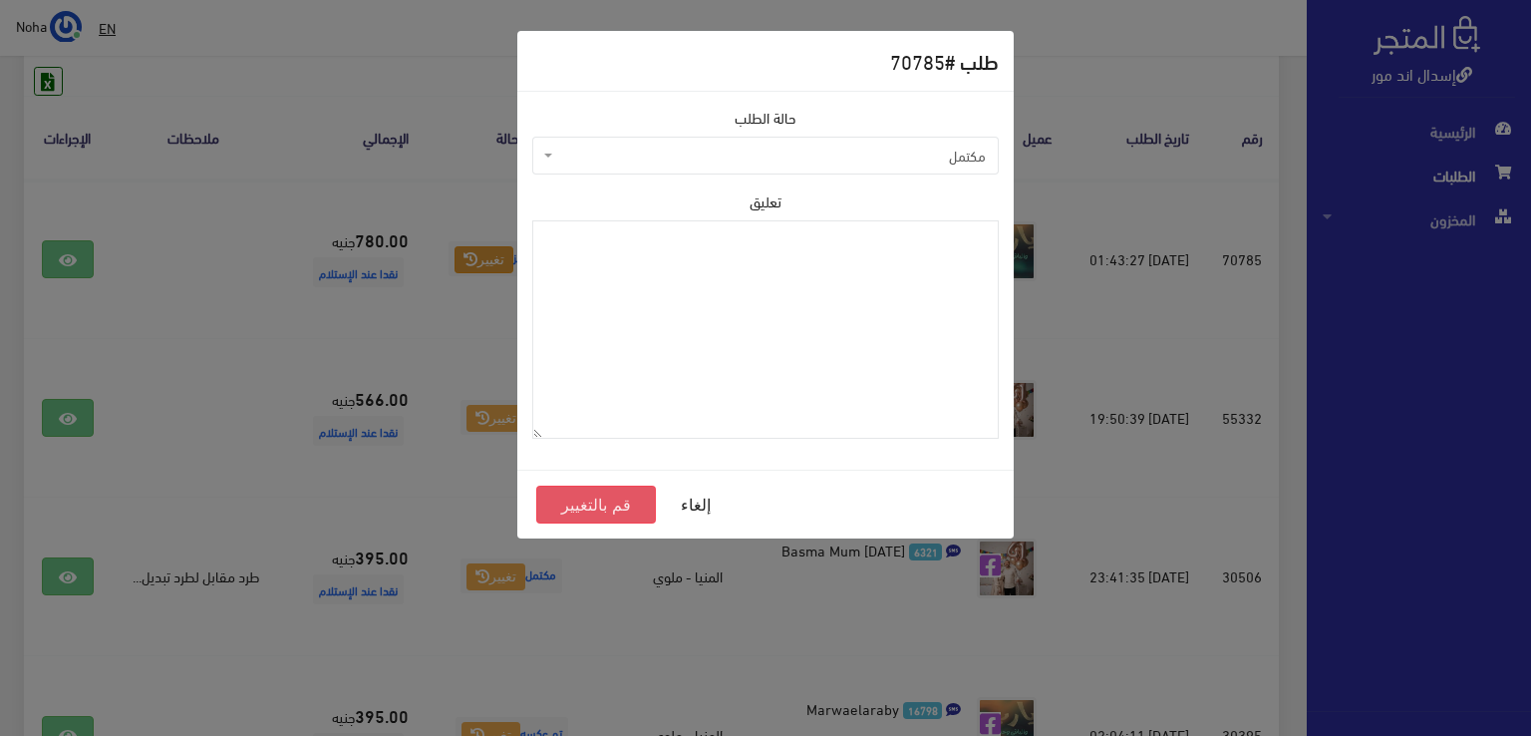
click at [622, 498] on button "قم بالتغيير" at bounding box center [596, 504] width 120 height 38
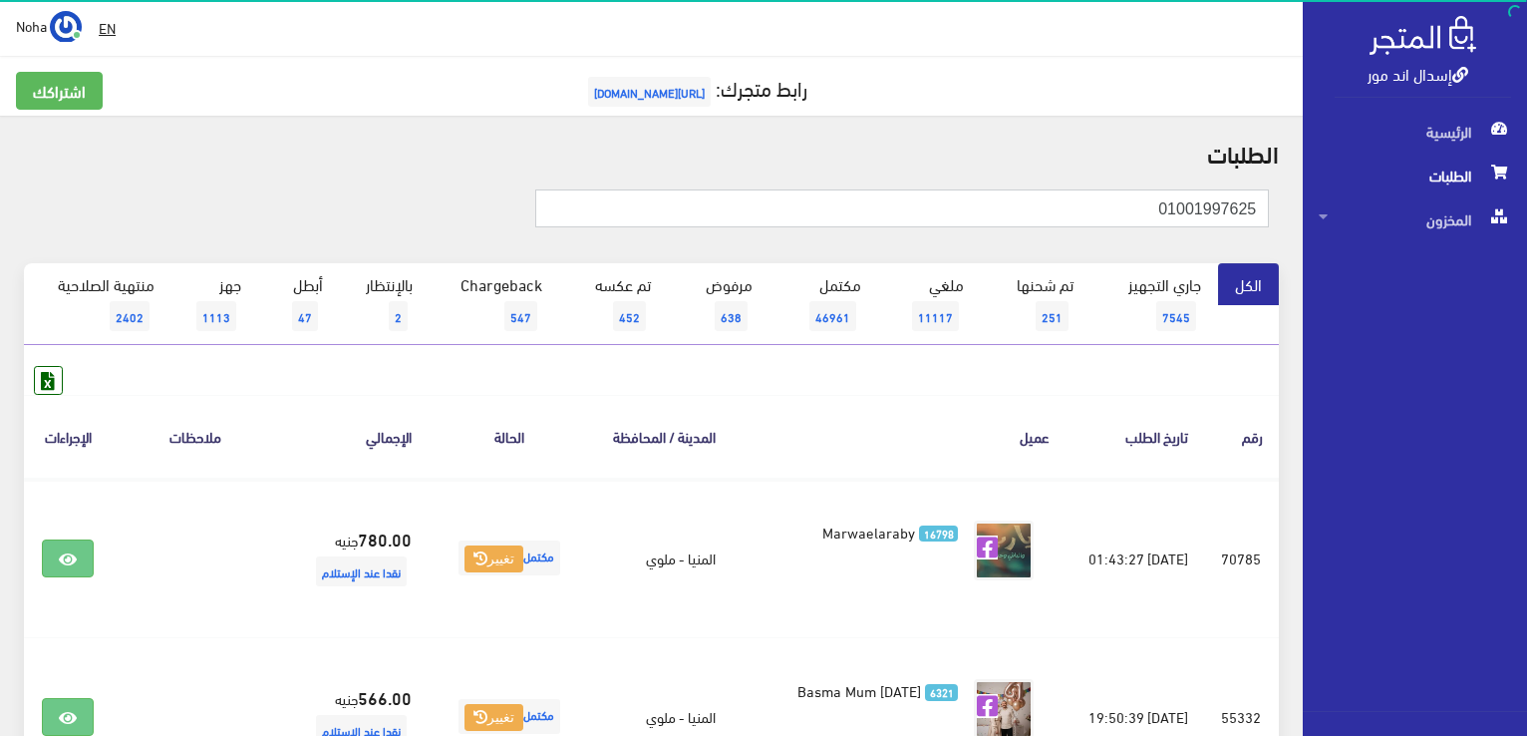
drag, startPoint x: 1140, startPoint y: 204, endPoint x: 1530, endPoint y: 308, distance: 403.3
click at [1526, 308] on html "إسدال اند مور الرئيسية الطلبات" at bounding box center [763, 368] width 1527 height 736
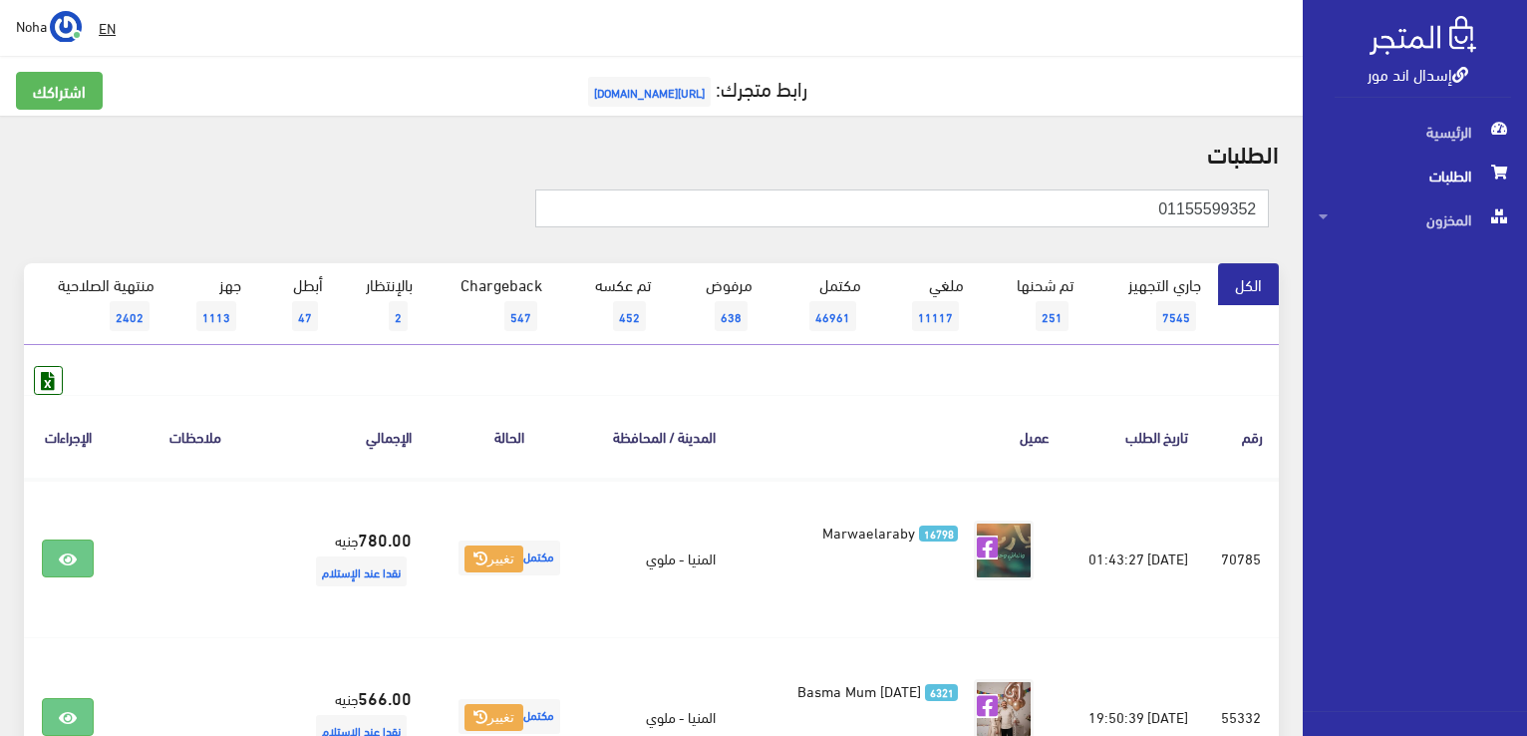
type input "01155599352"
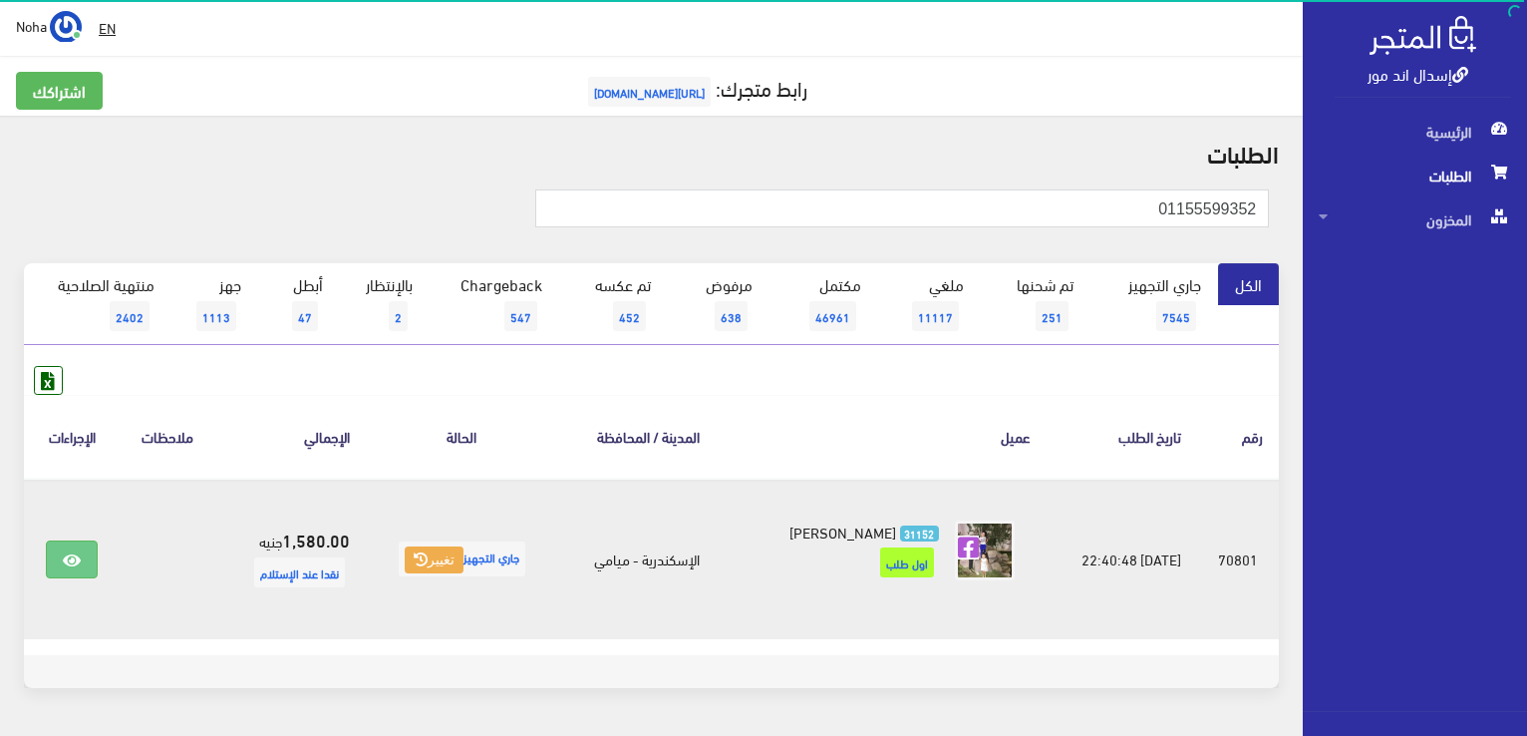
click at [439, 541] on span "جاري التجهيز تغيير" at bounding box center [462, 558] width 127 height 35
click at [442, 565] on button "تغيير" at bounding box center [434, 560] width 59 height 28
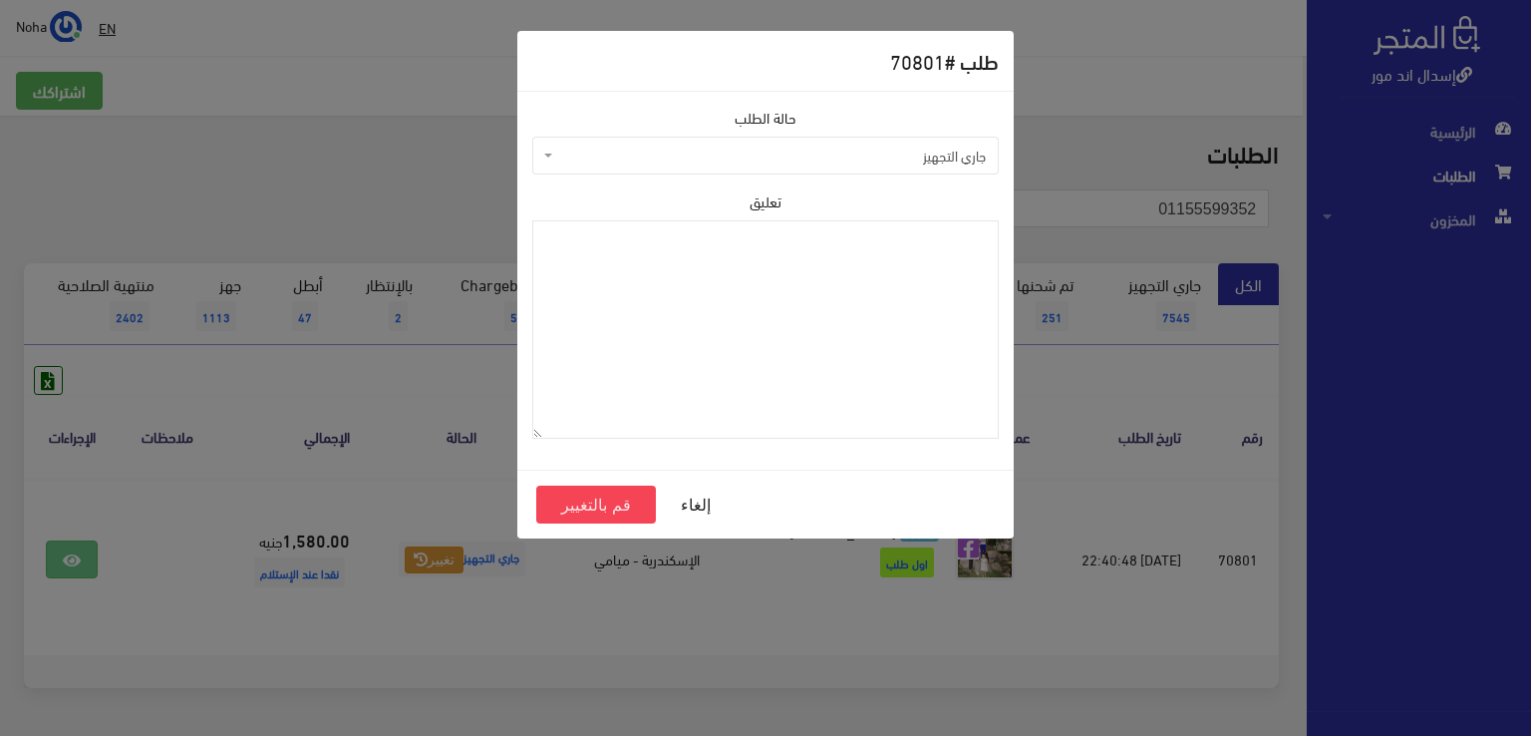
click at [837, 152] on span "جاري التجهيز" at bounding box center [771, 156] width 429 height 20
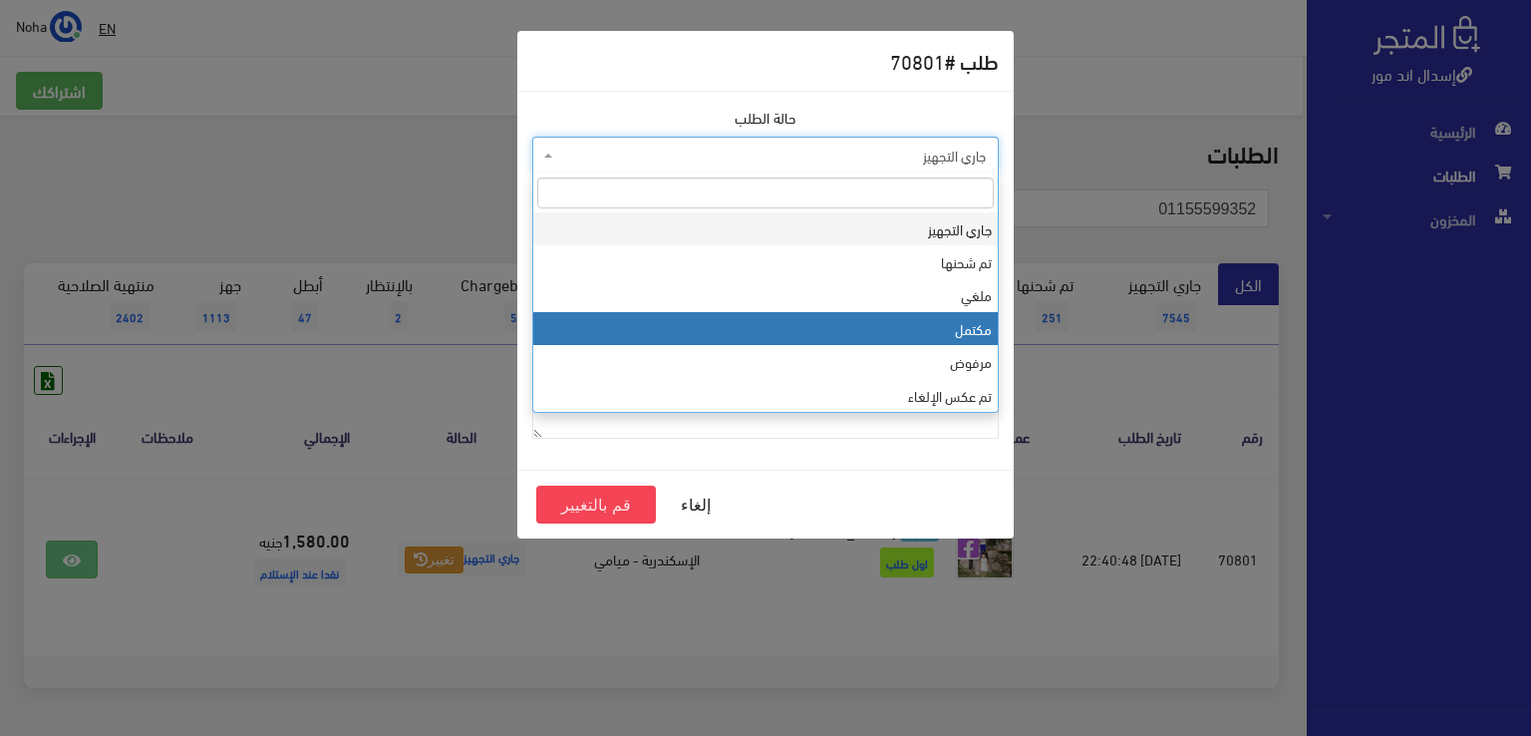
select select "4"
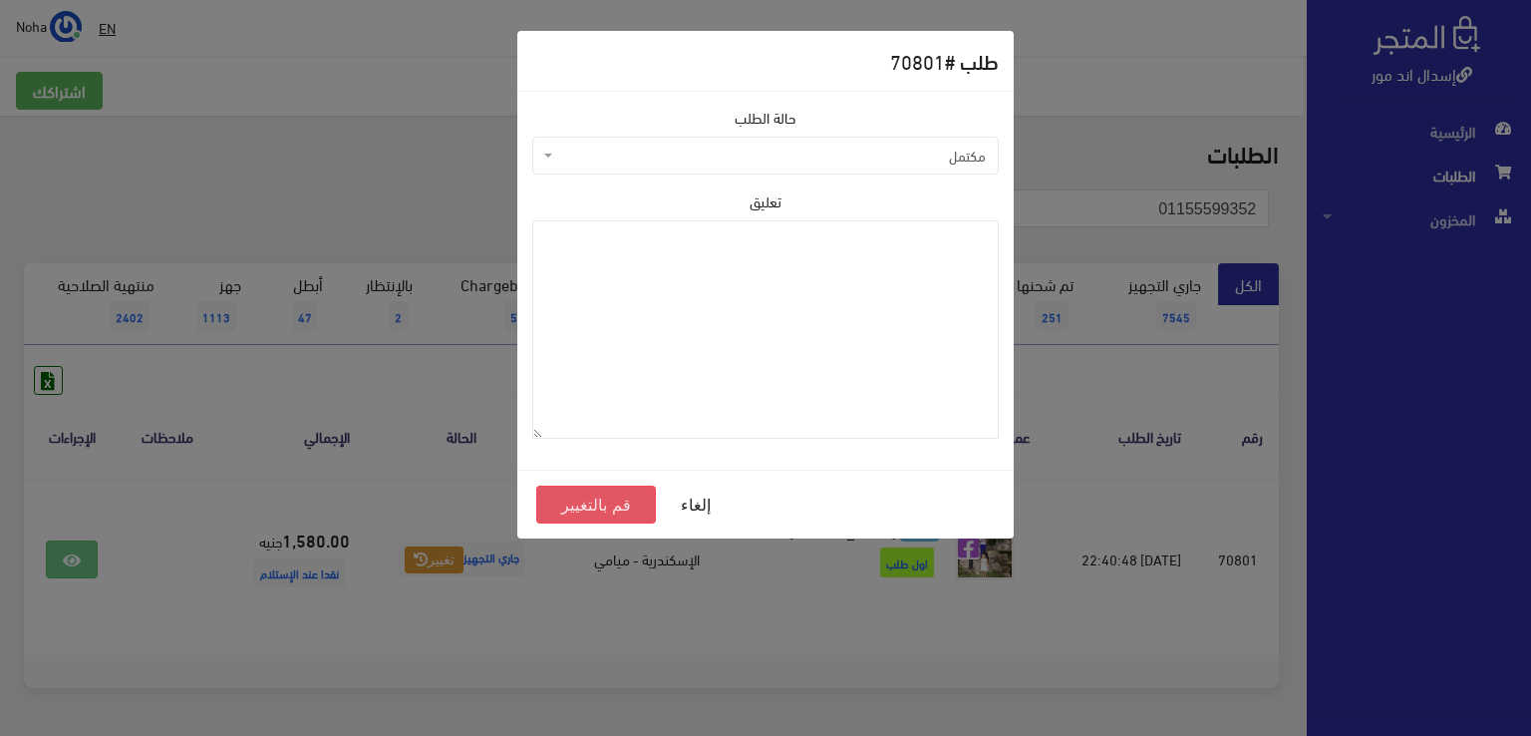
click at [594, 502] on button "قم بالتغيير" at bounding box center [596, 504] width 120 height 38
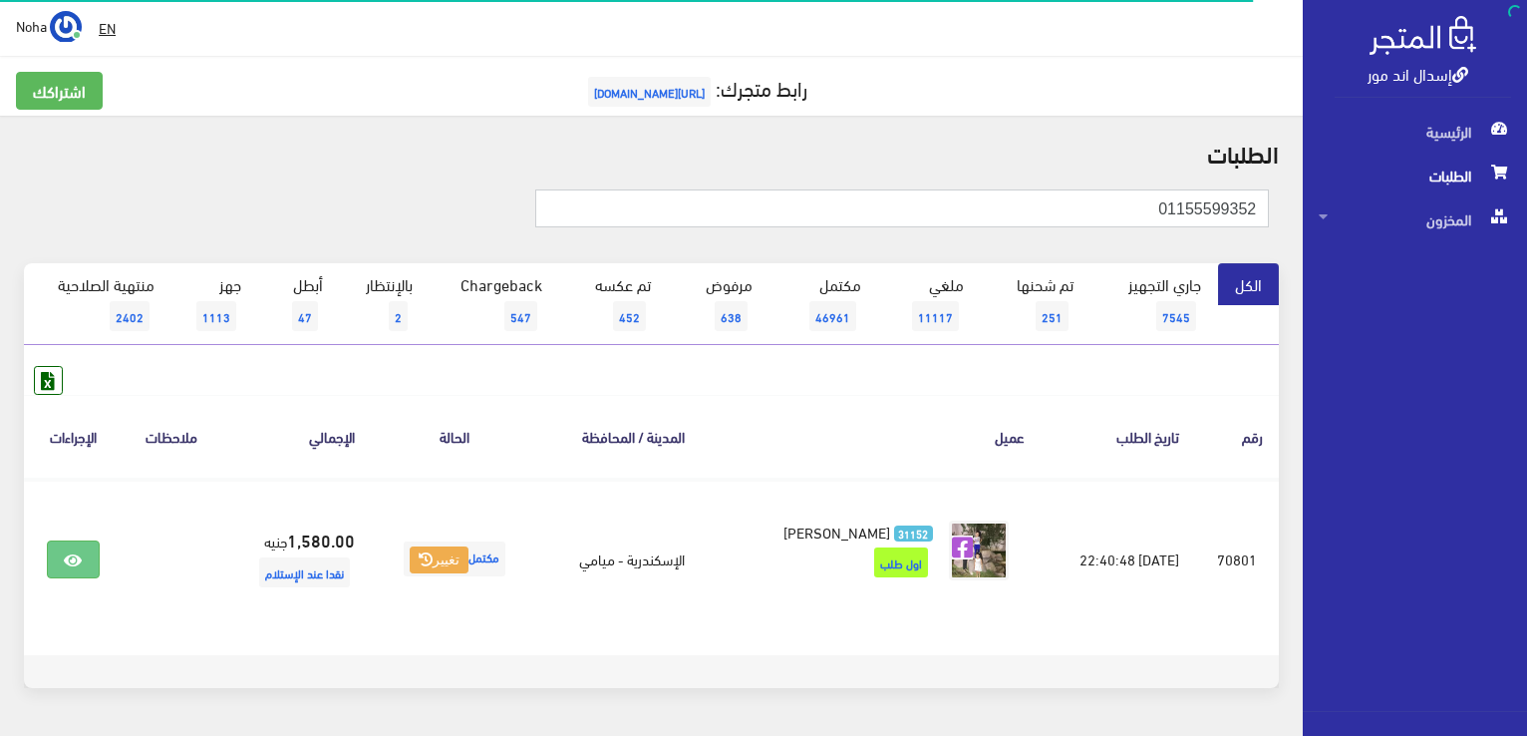
drag, startPoint x: 1152, startPoint y: 206, endPoint x: 1530, endPoint y: 219, distance: 378.0
click at [1526, 219] on html "إسدال اند مور الرئيسية الطلبات" at bounding box center [763, 368] width 1527 height 736
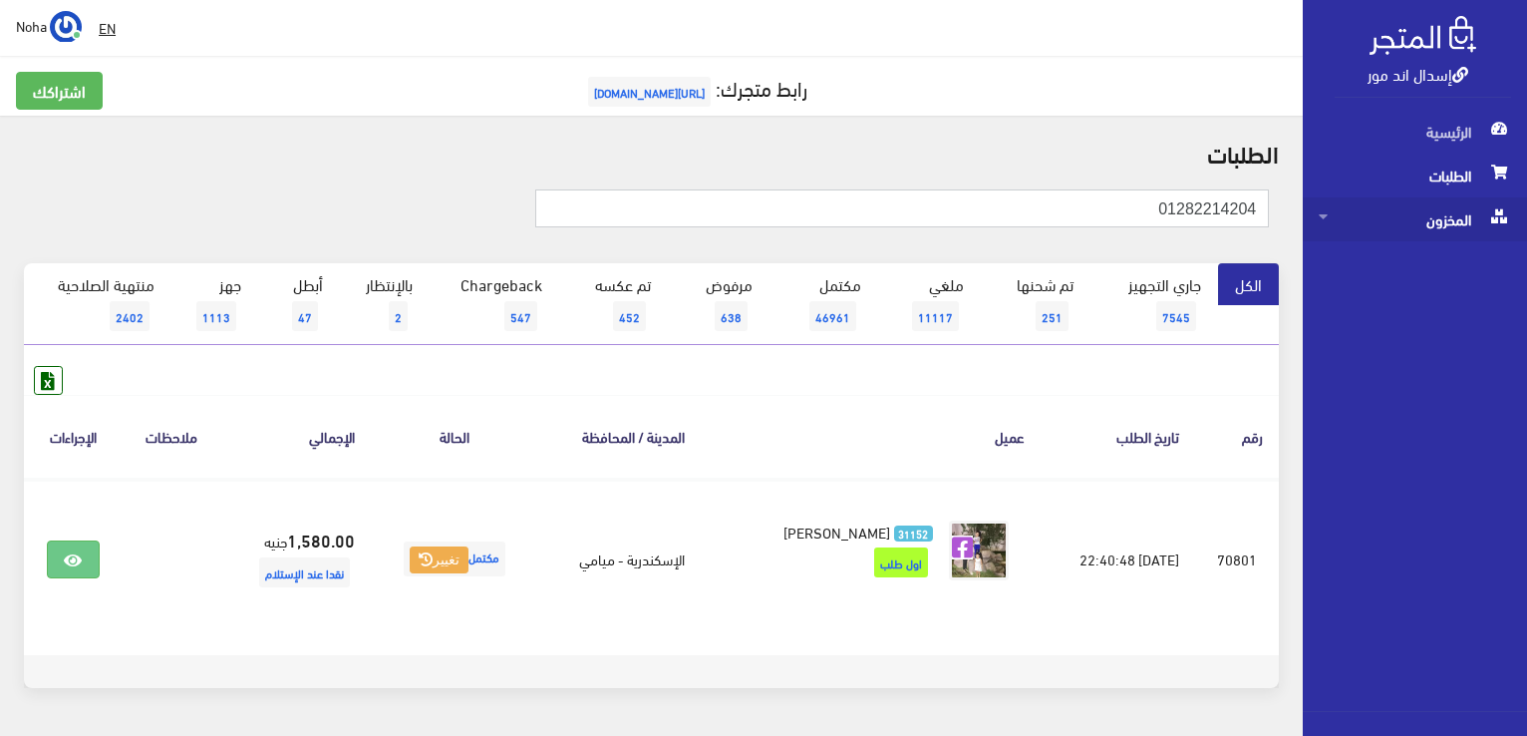
type input "01282214204"
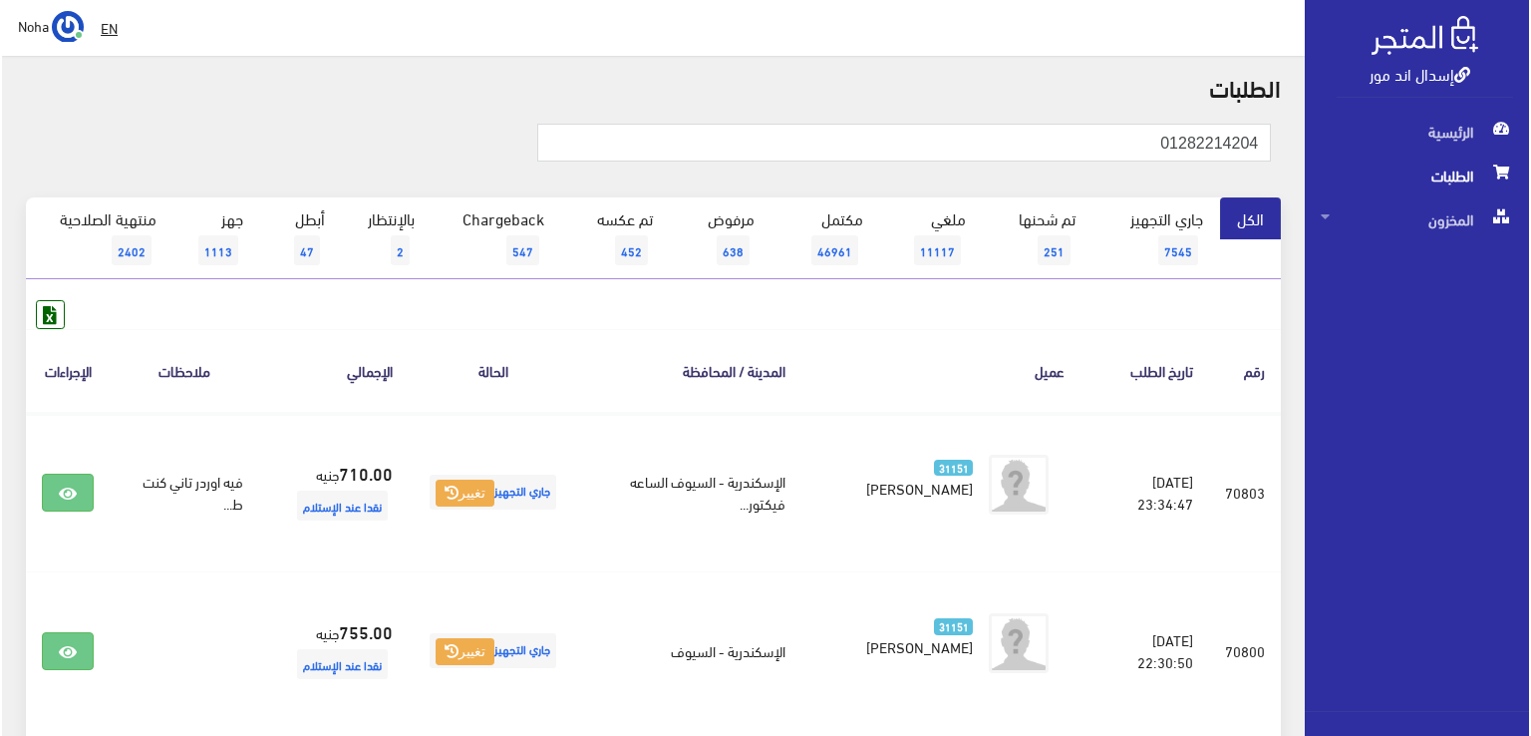
scroll to position [100, 0]
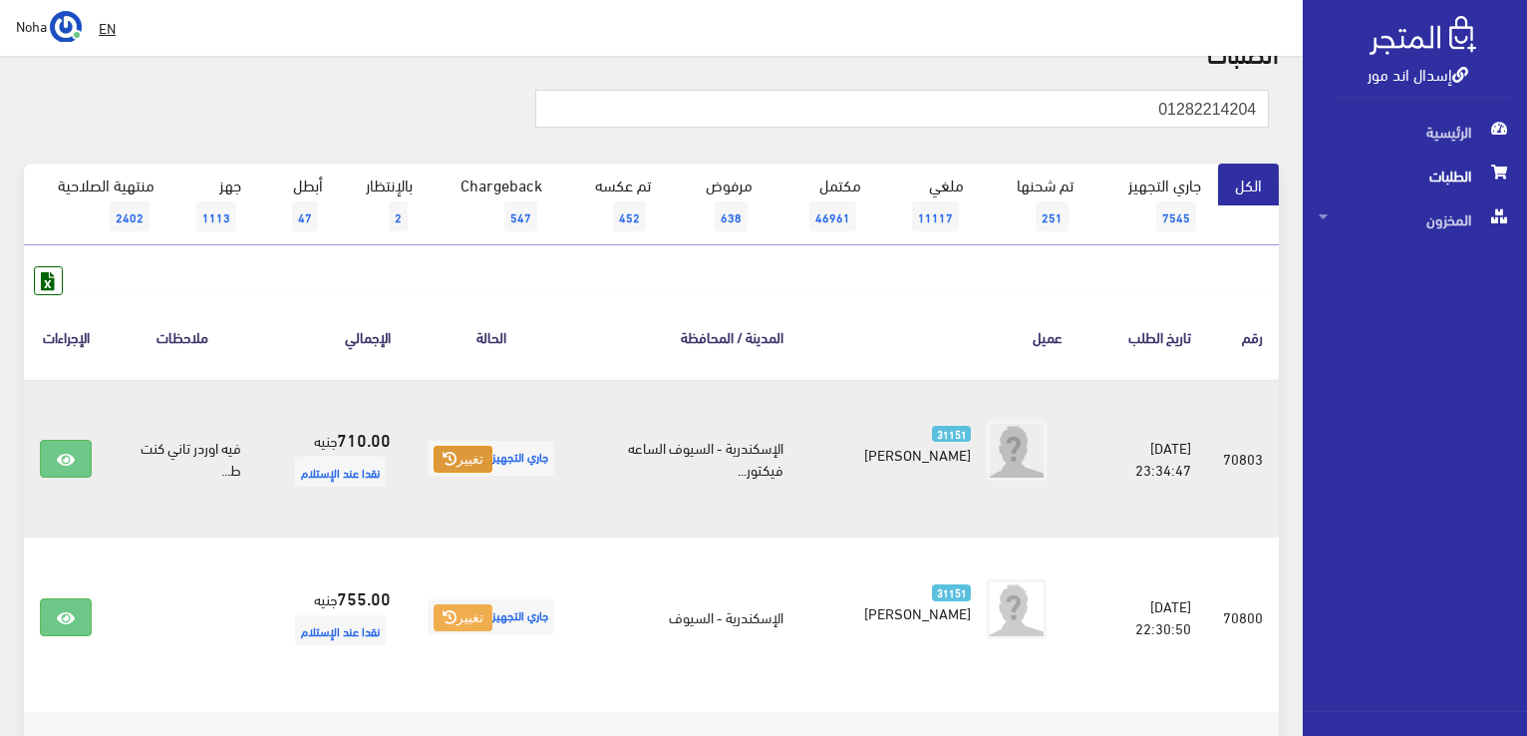
click at [469, 464] on button "تغيير" at bounding box center [463, 460] width 59 height 28
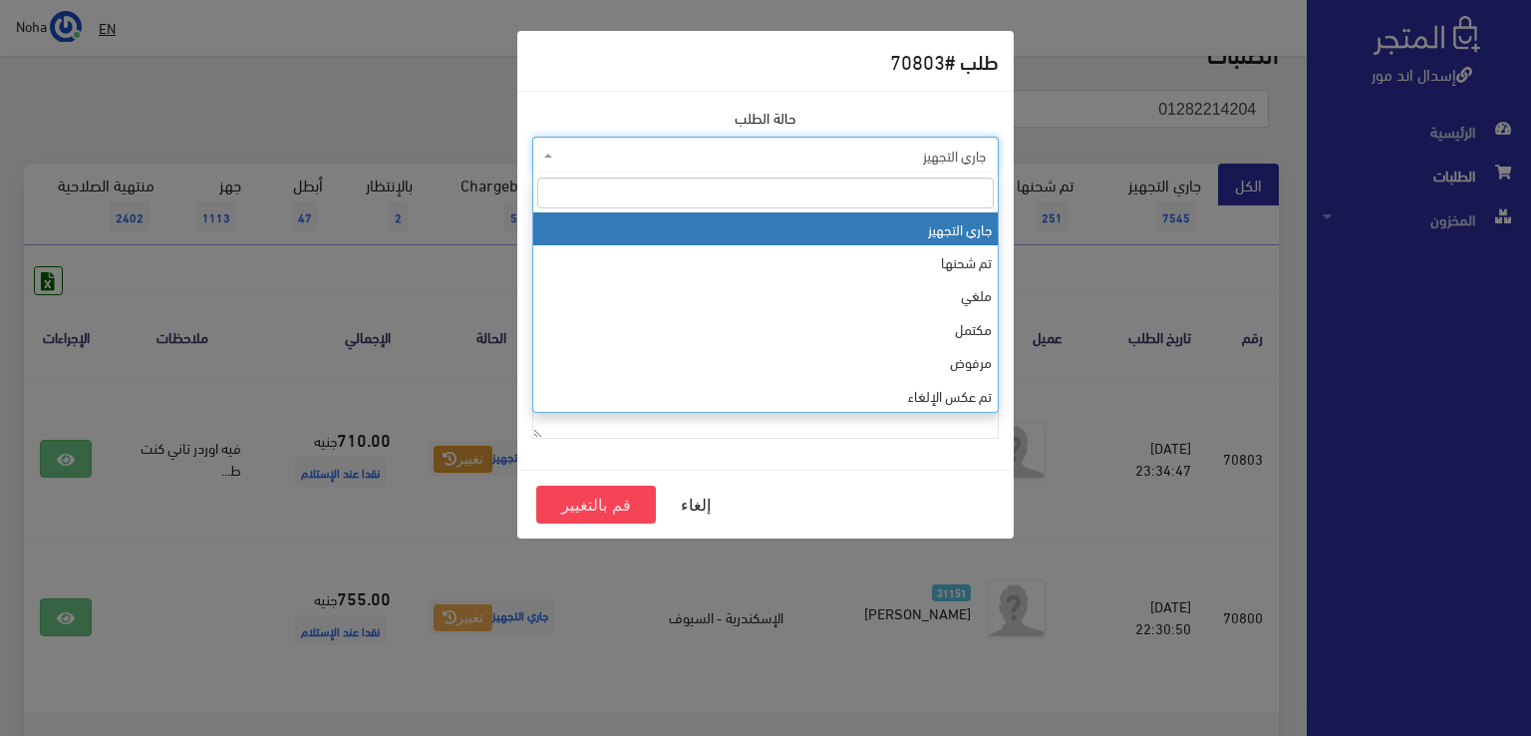
click at [734, 152] on span "جاري التجهيز" at bounding box center [771, 156] width 429 height 20
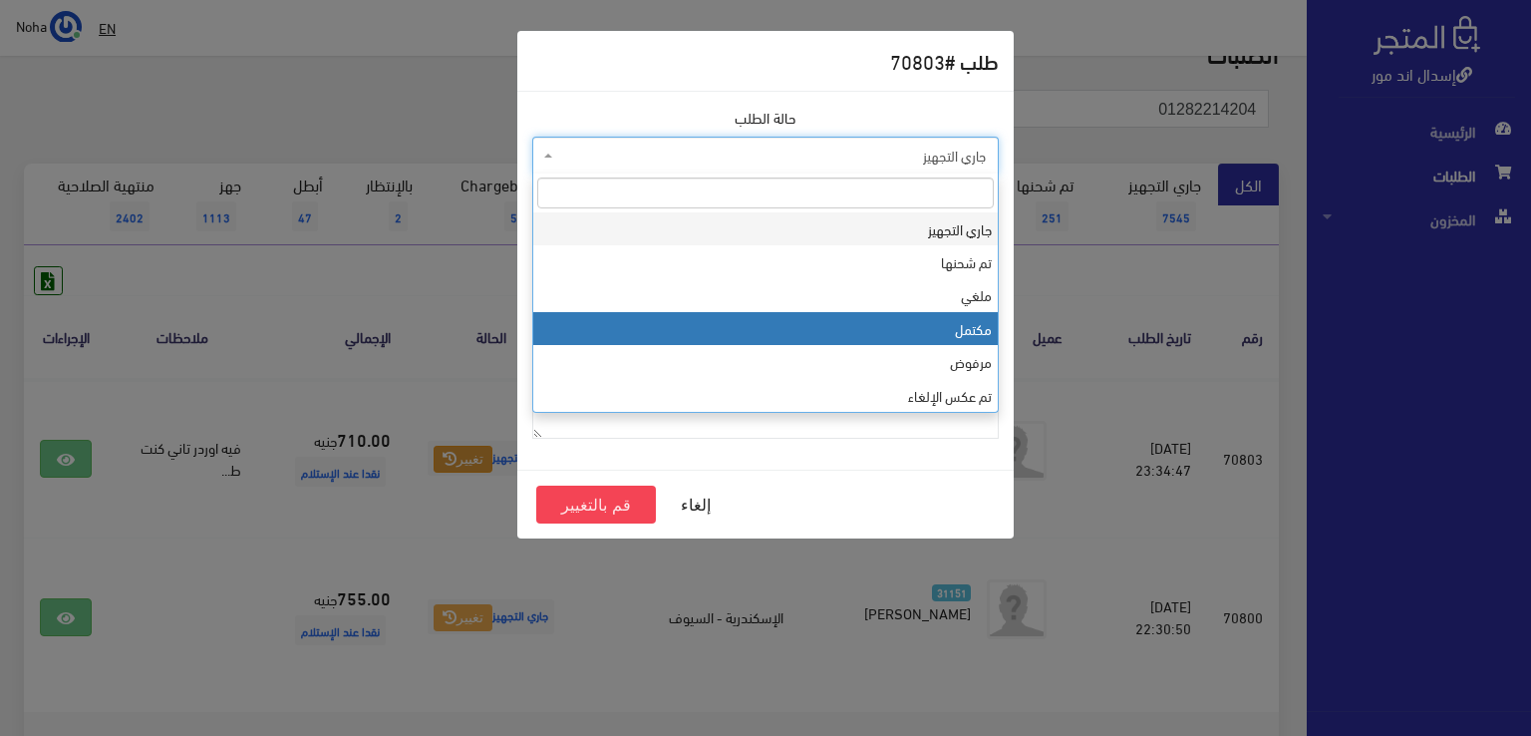
select select "4"
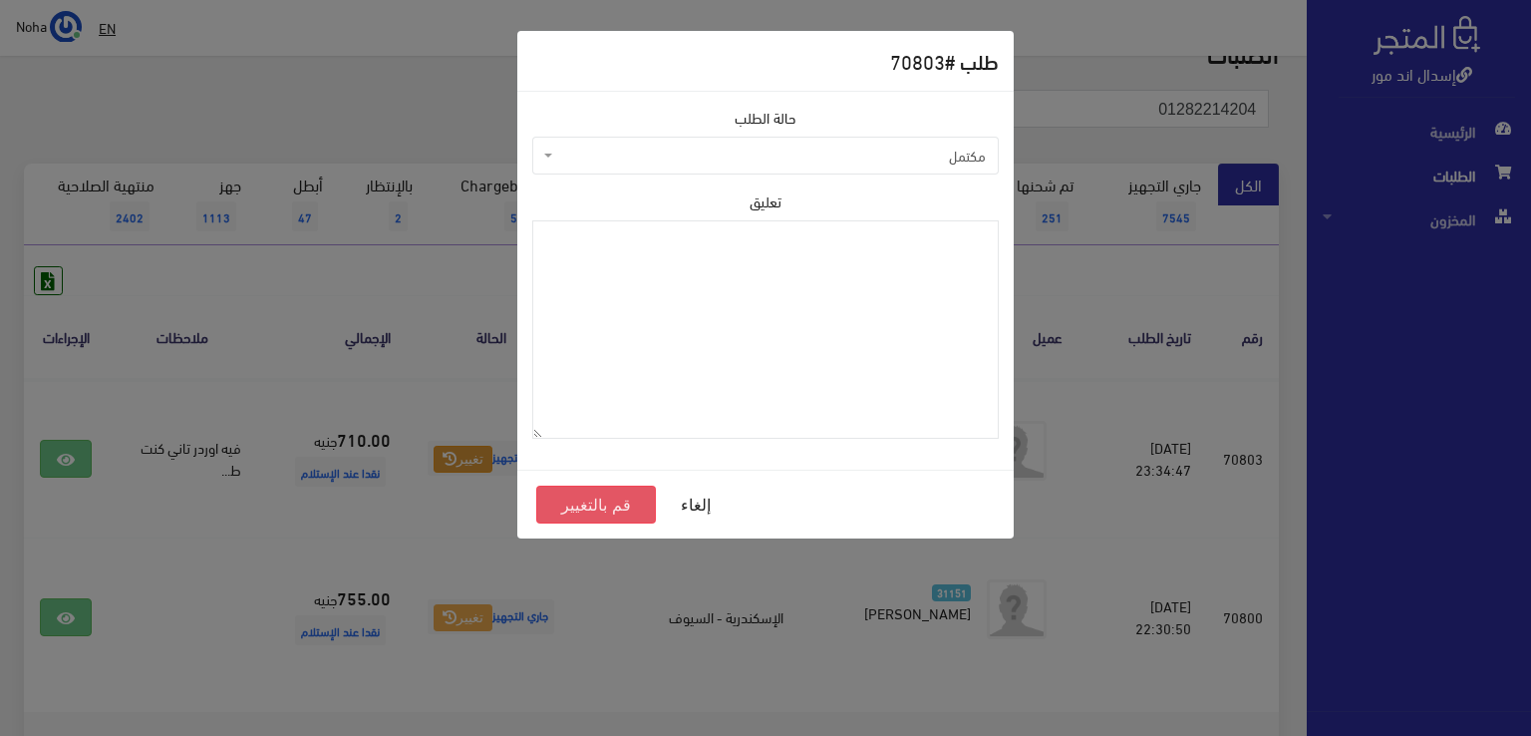
click at [626, 501] on button "قم بالتغيير" at bounding box center [596, 504] width 120 height 38
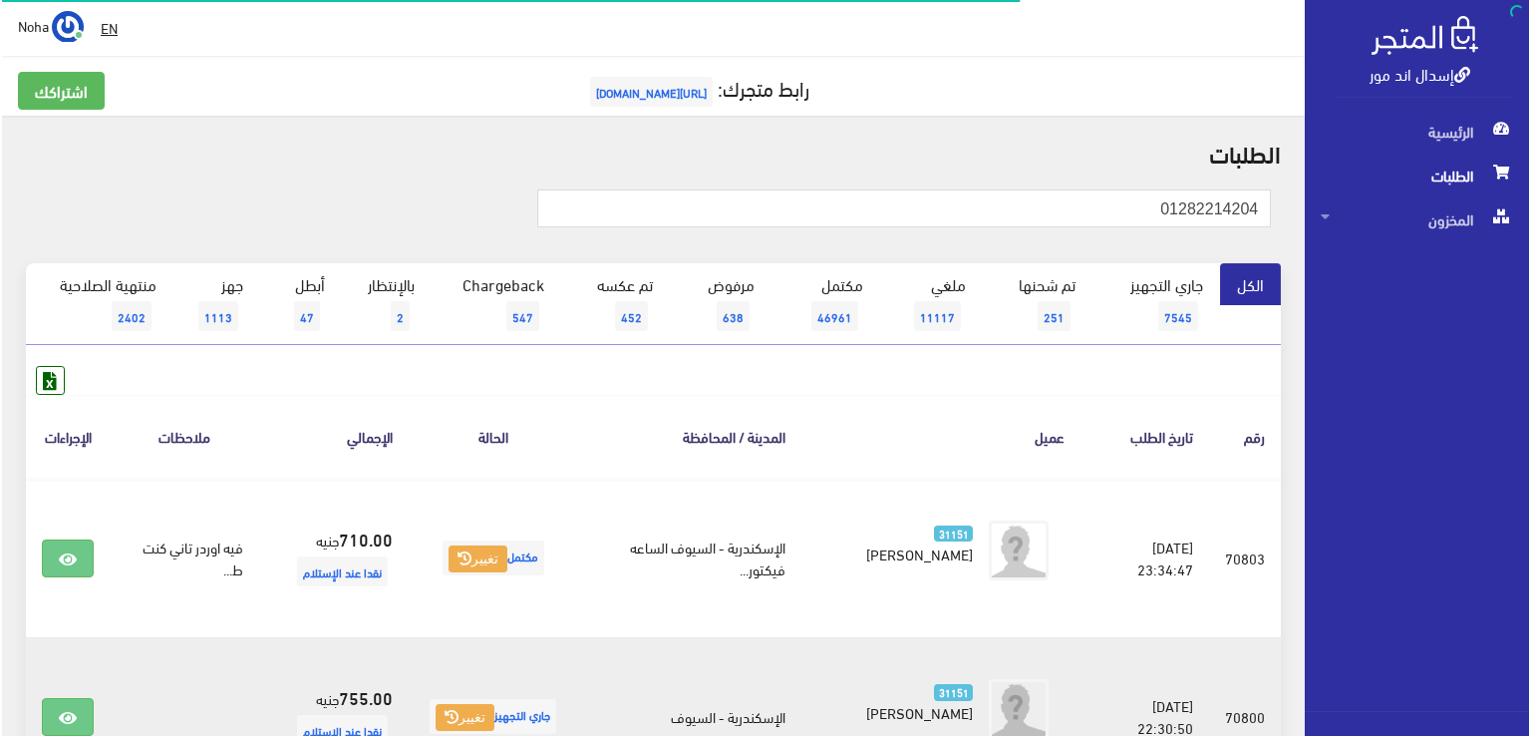
scroll to position [199, 0]
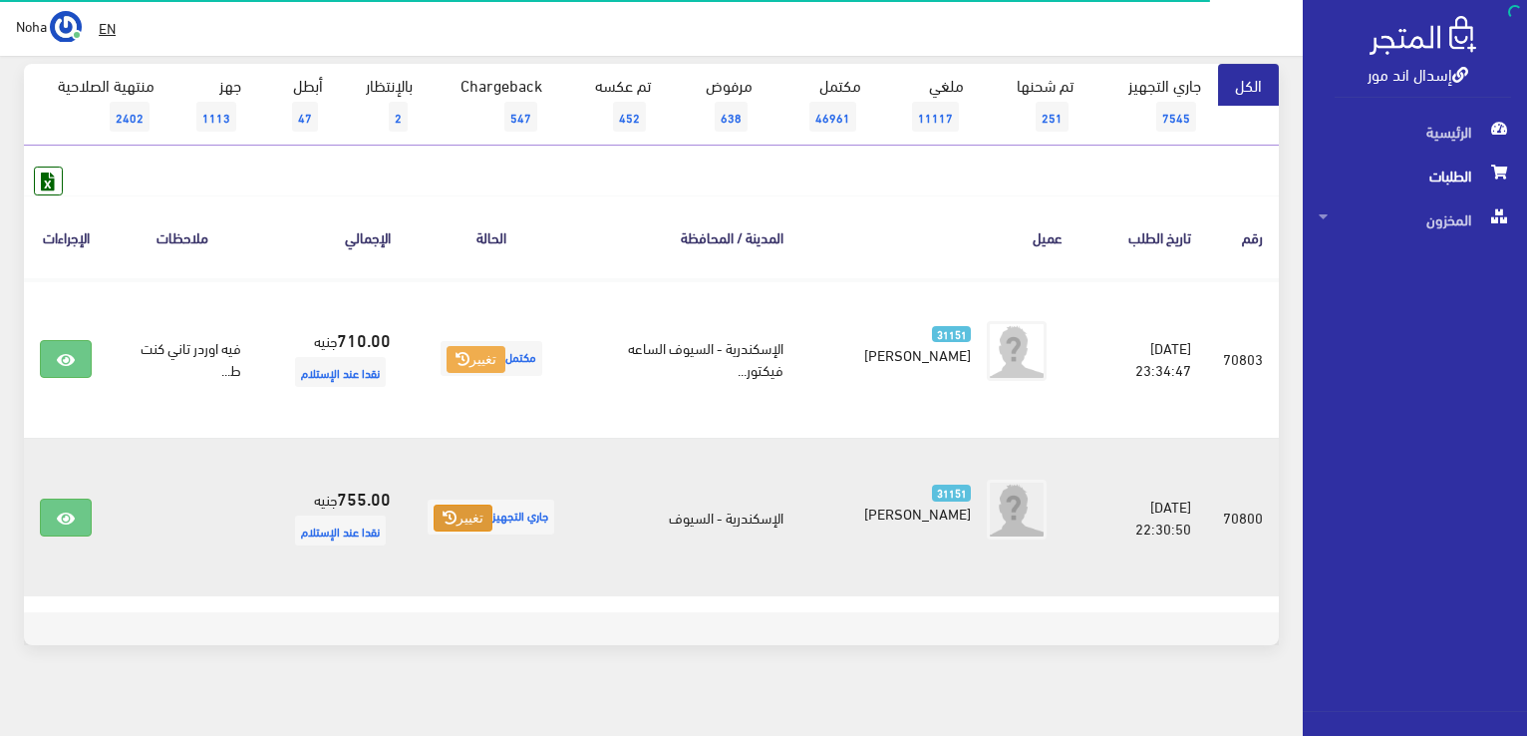
click at [464, 522] on button "تغيير" at bounding box center [463, 518] width 59 height 28
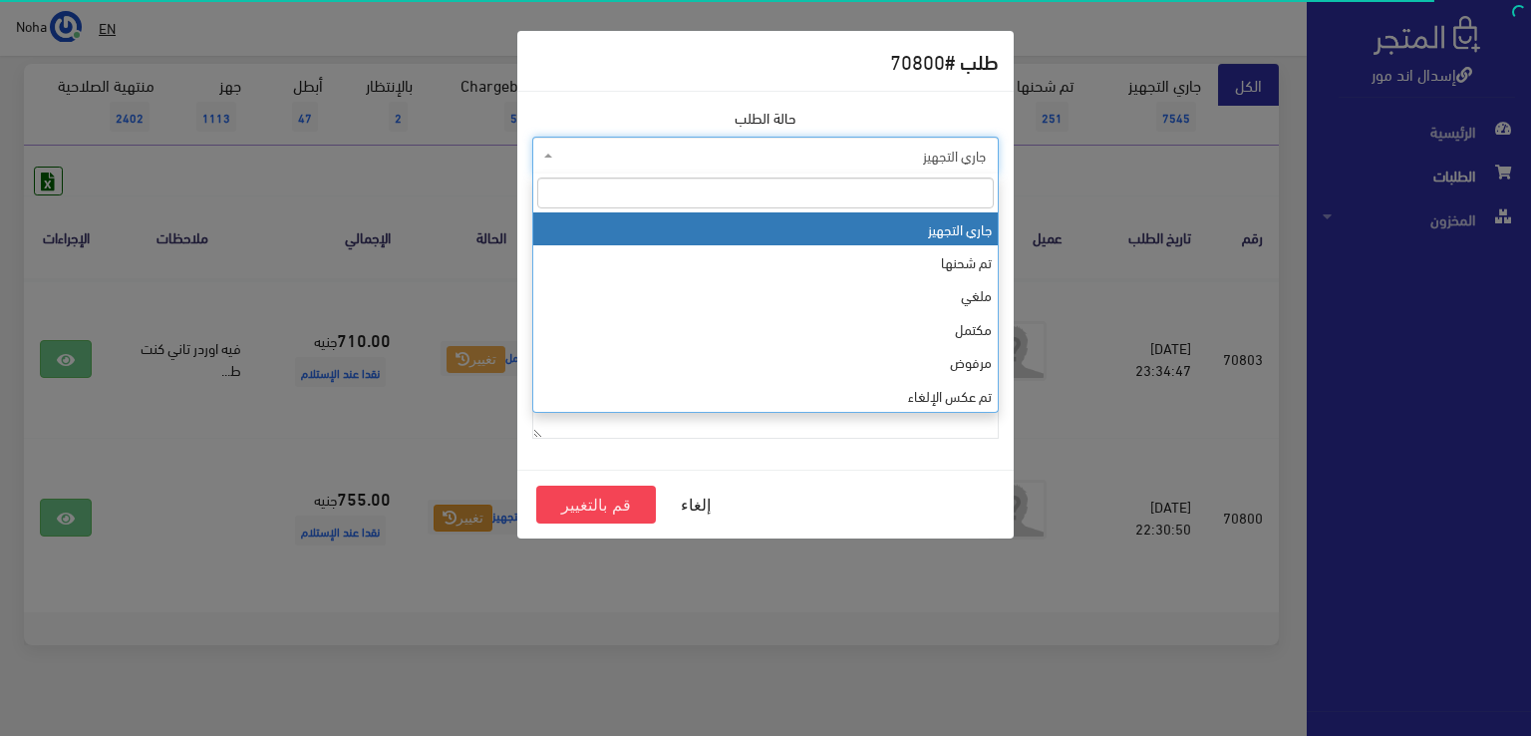
click at [758, 163] on span "جاري التجهيز" at bounding box center [771, 156] width 429 height 20
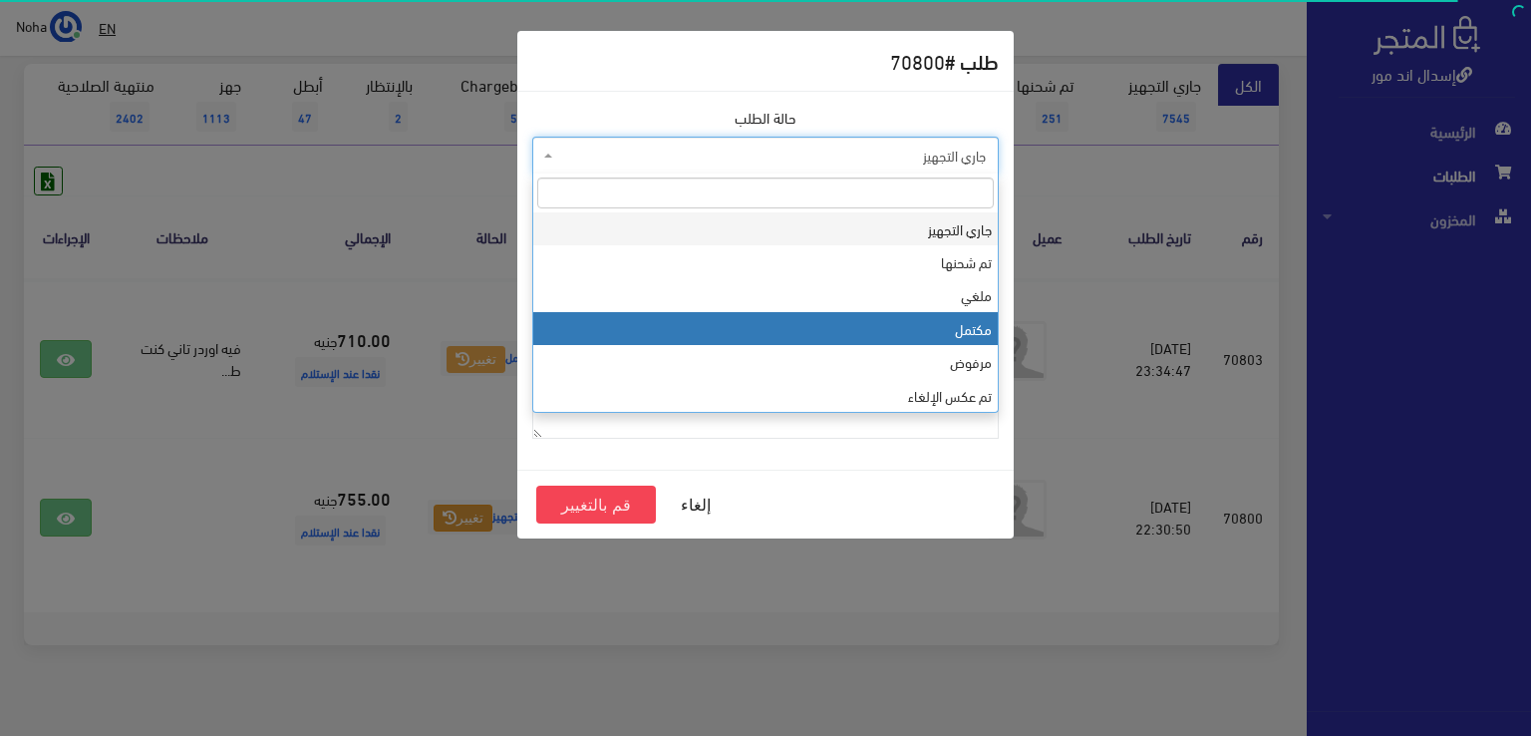
select select "4"
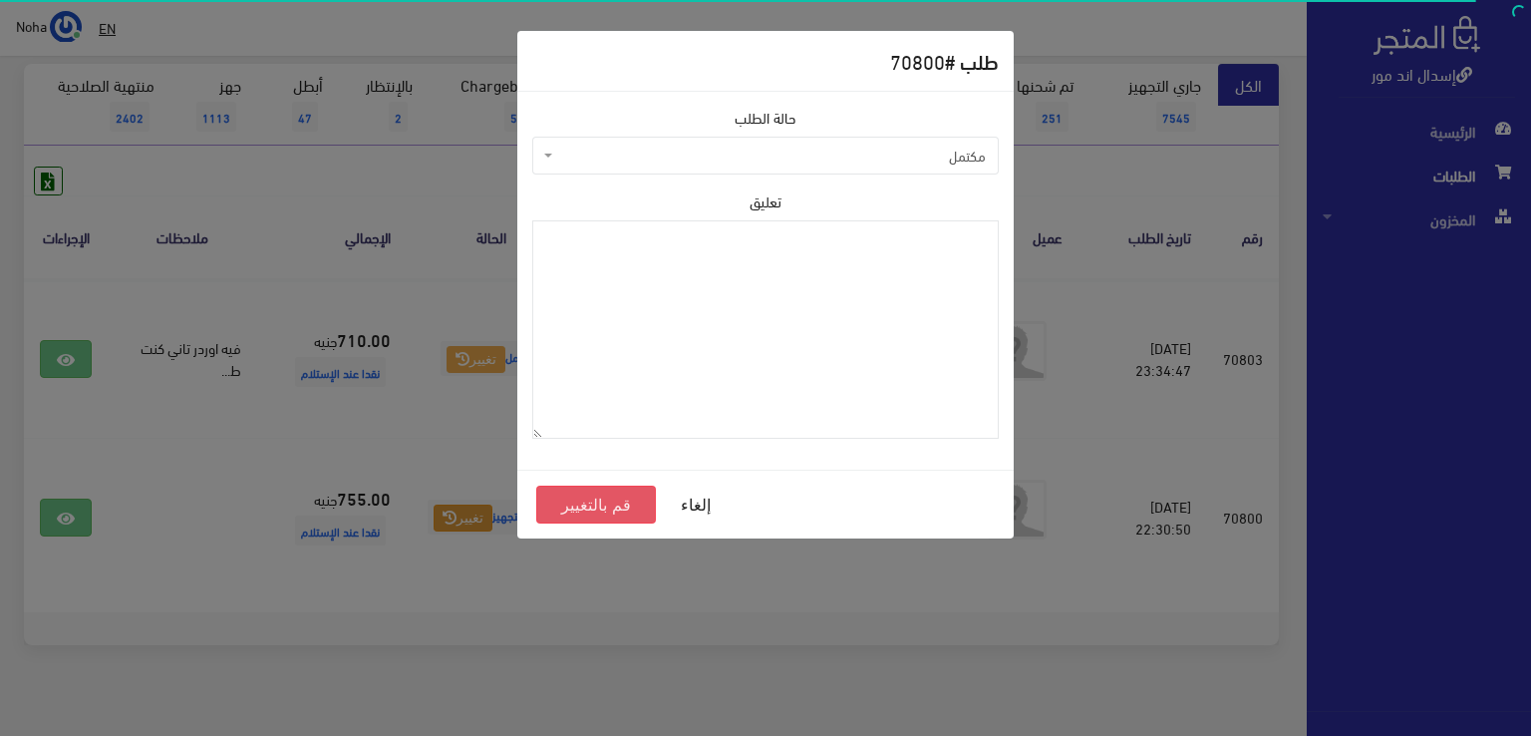
click at [647, 496] on button "قم بالتغيير" at bounding box center [596, 504] width 120 height 38
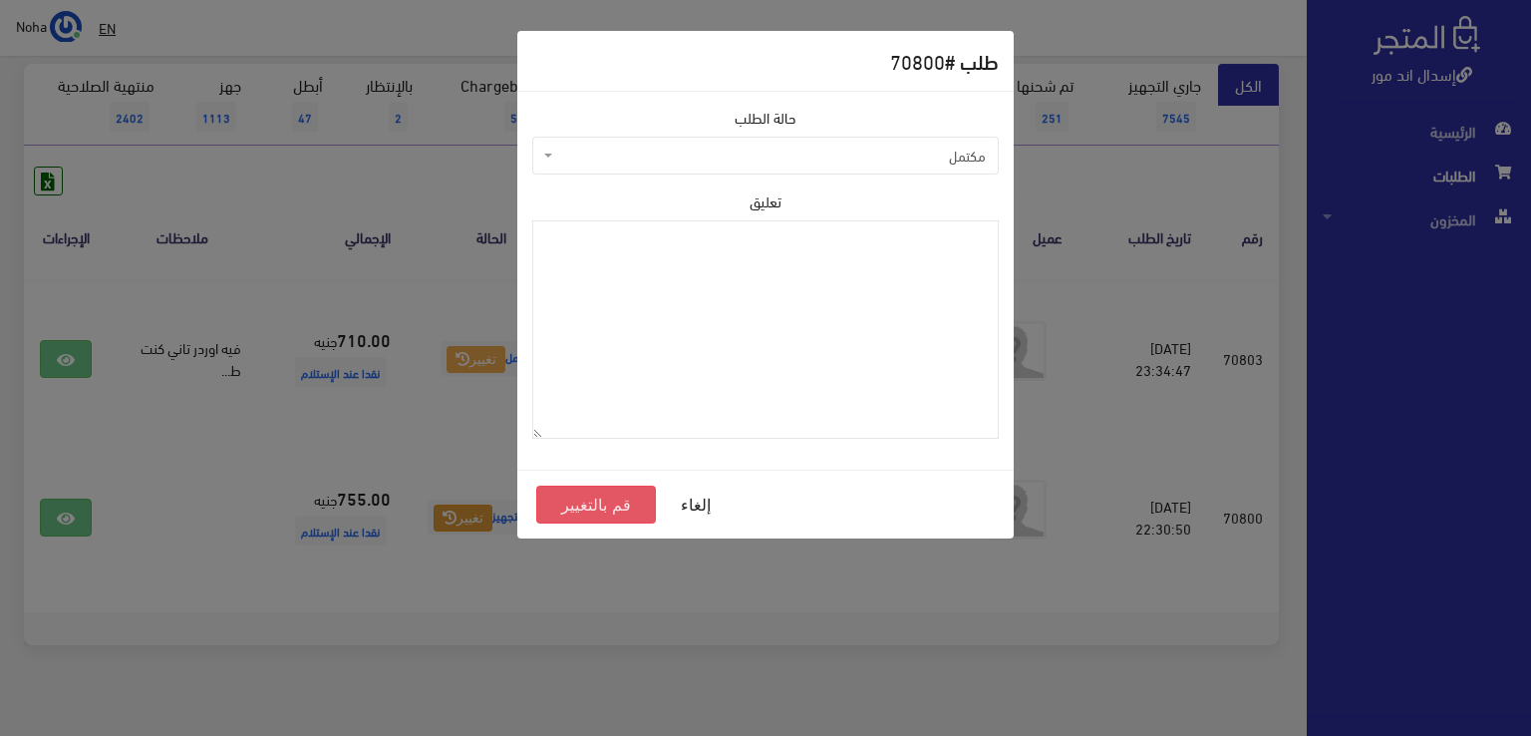
click at [647, 496] on button "قم بالتغيير" at bounding box center [596, 504] width 120 height 38
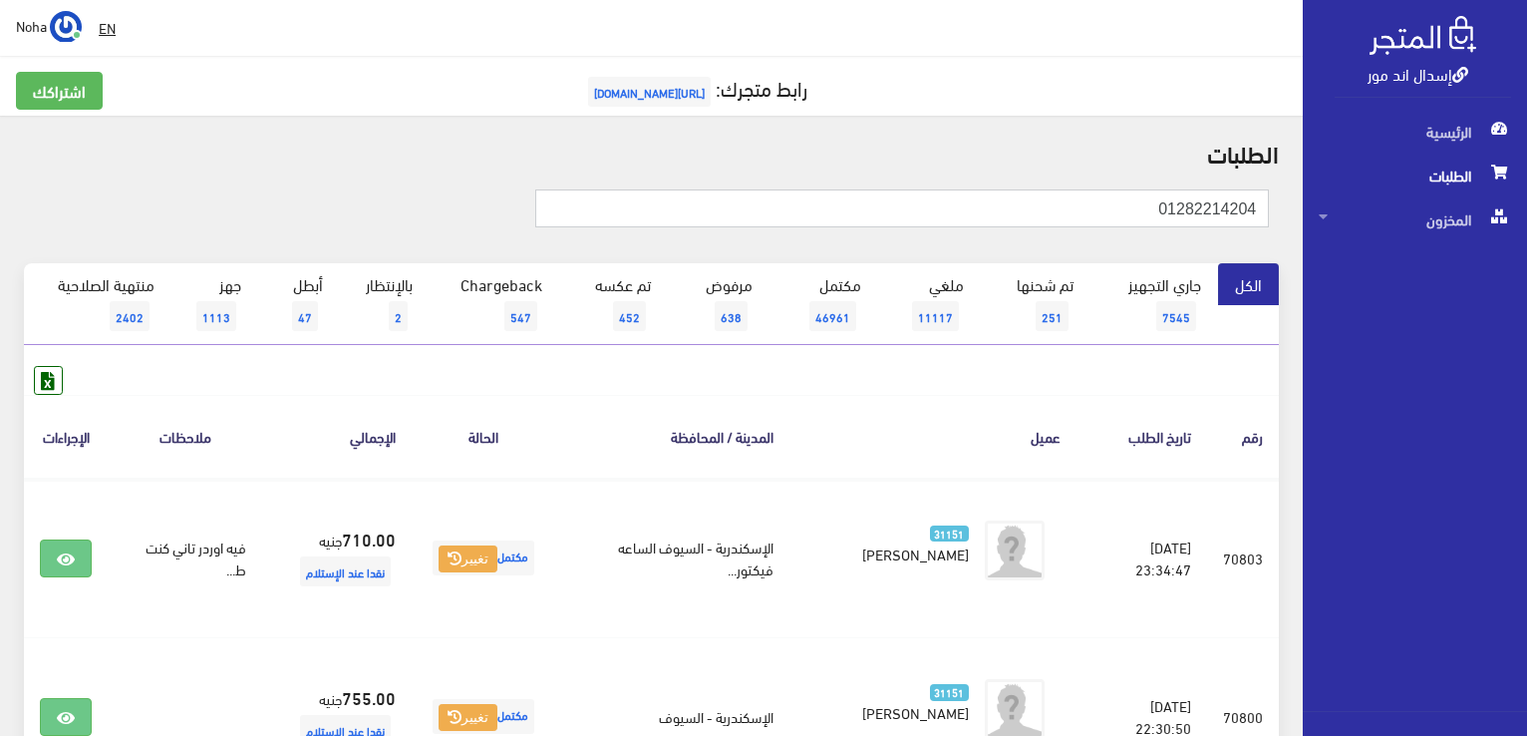
drag, startPoint x: 1150, startPoint y: 198, endPoint x: 1530, endPoint y: 170, distance: 380.8
click at [1526, 170] on html "إسدال اند مور الرئيسية الطلبات" at bounding box center [763, 368] width 1527 height 736
type input "01005696090"
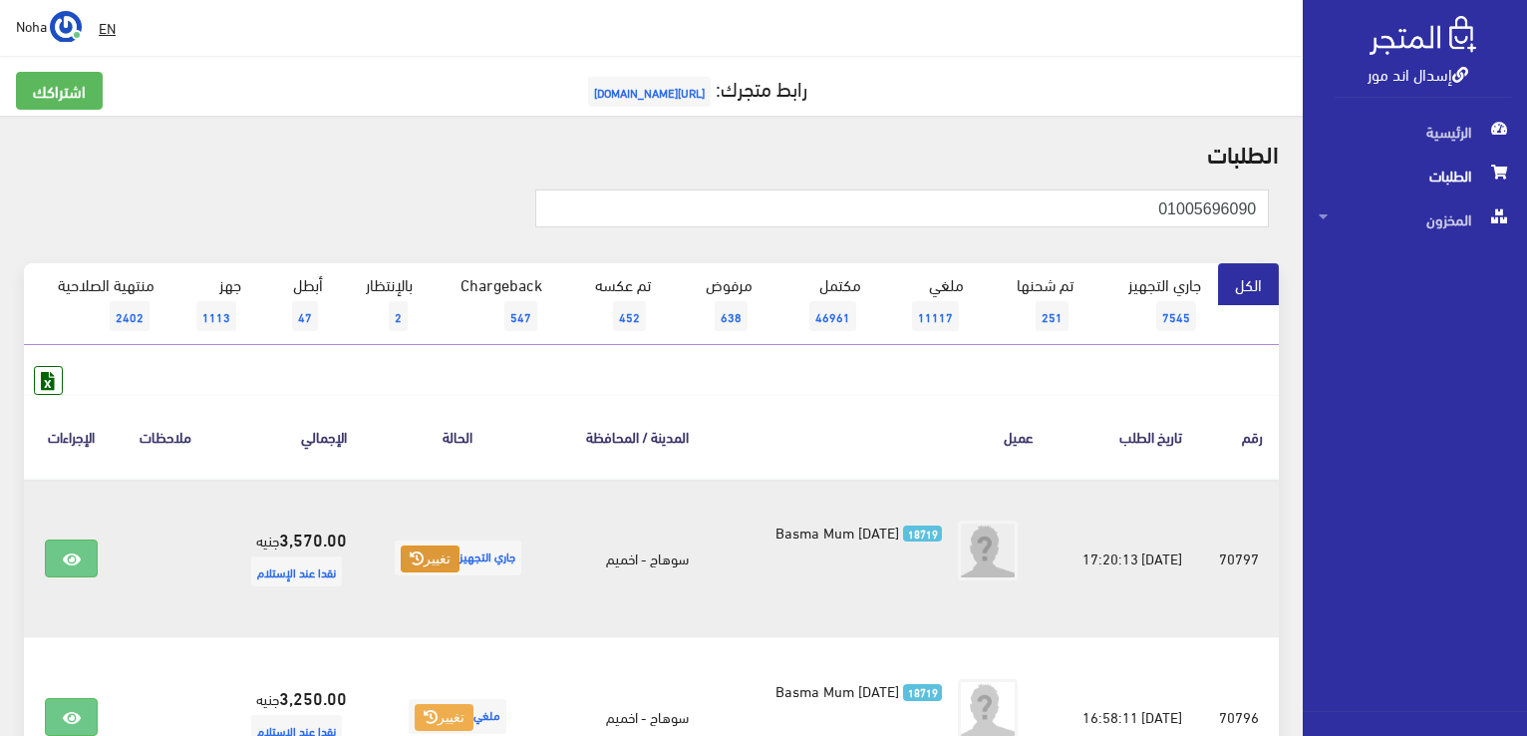
click at [410, 554] on icon at bounding box center [417, 558] width 14 height 14
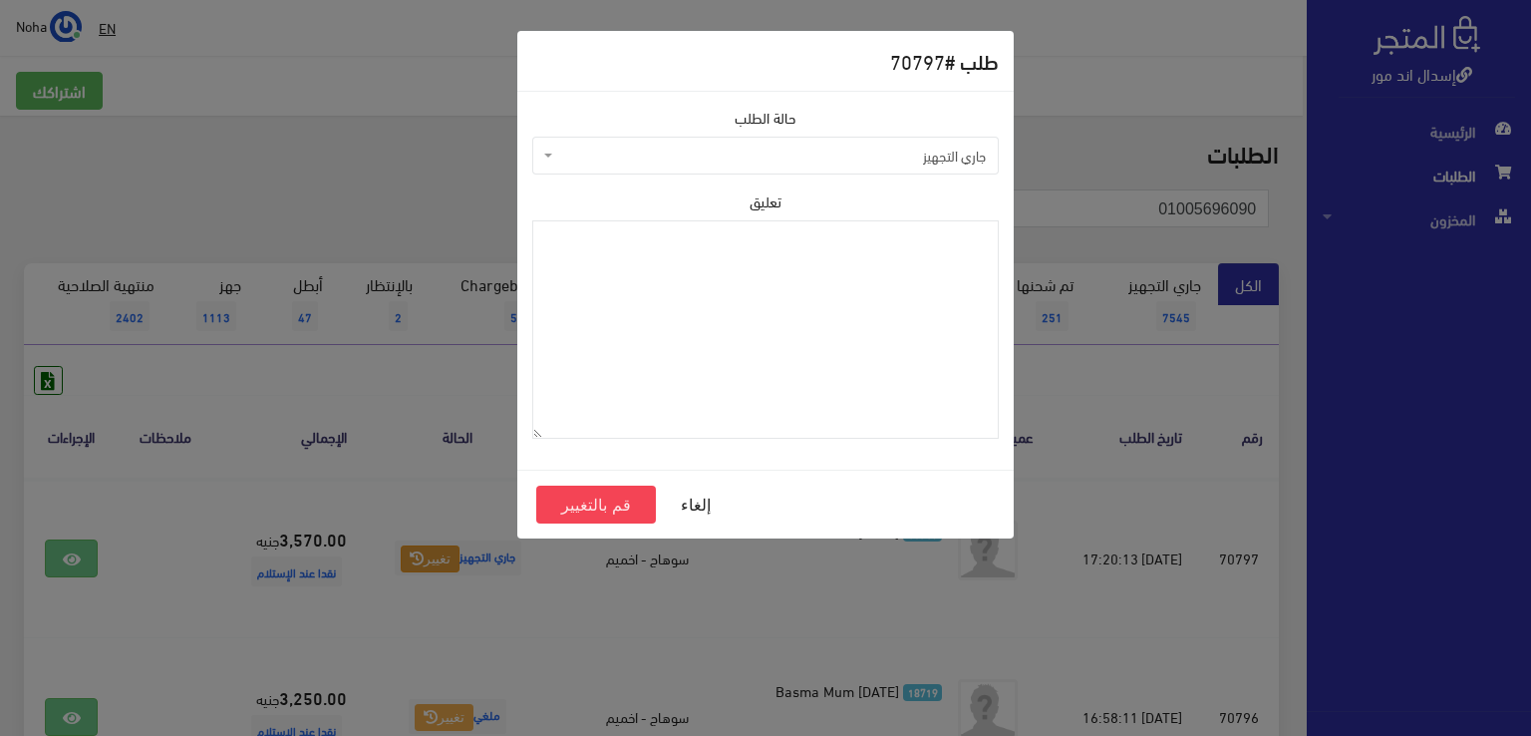
click at [823, 160] on span "جاري التجهيز" at bounding box center [771, 156] width 429 height 20
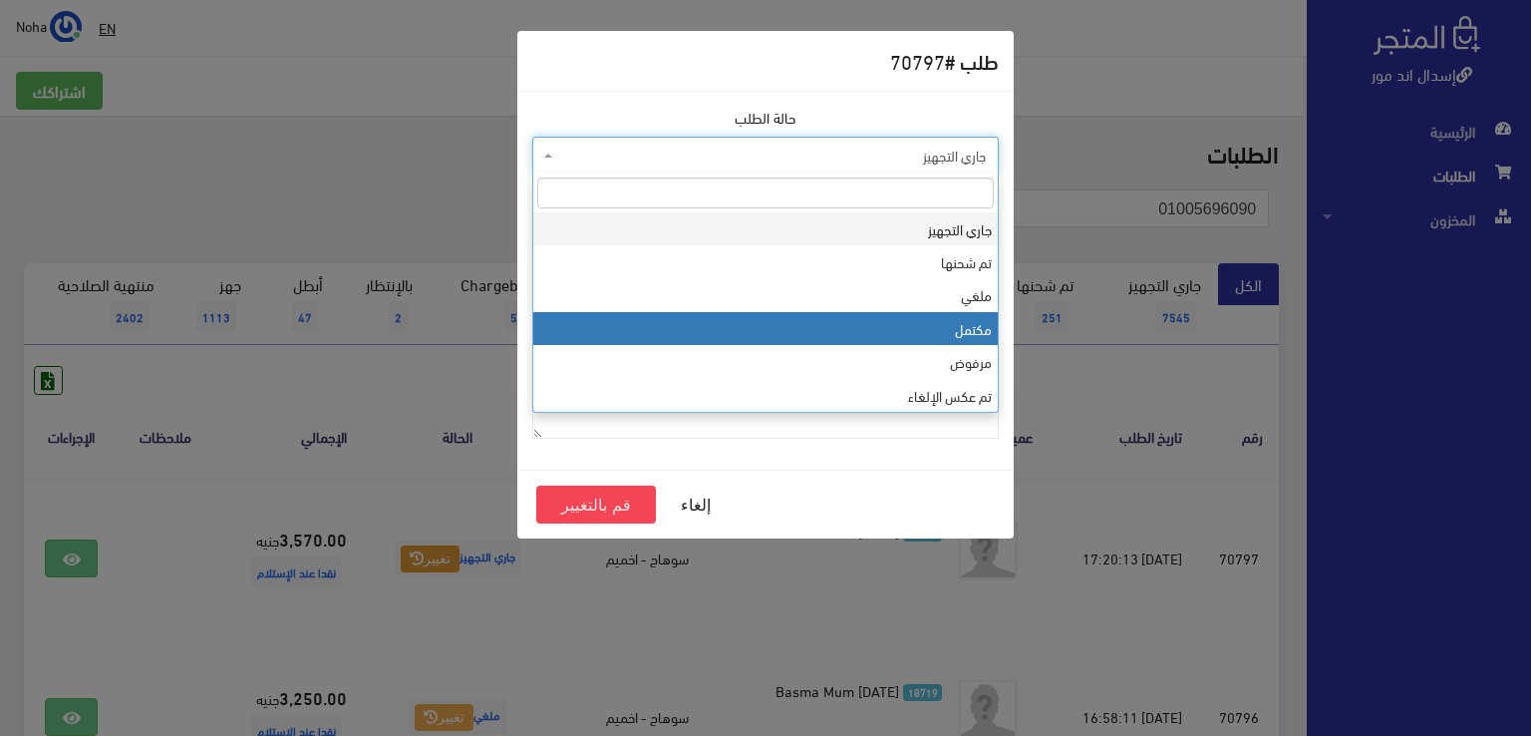
select select "4"
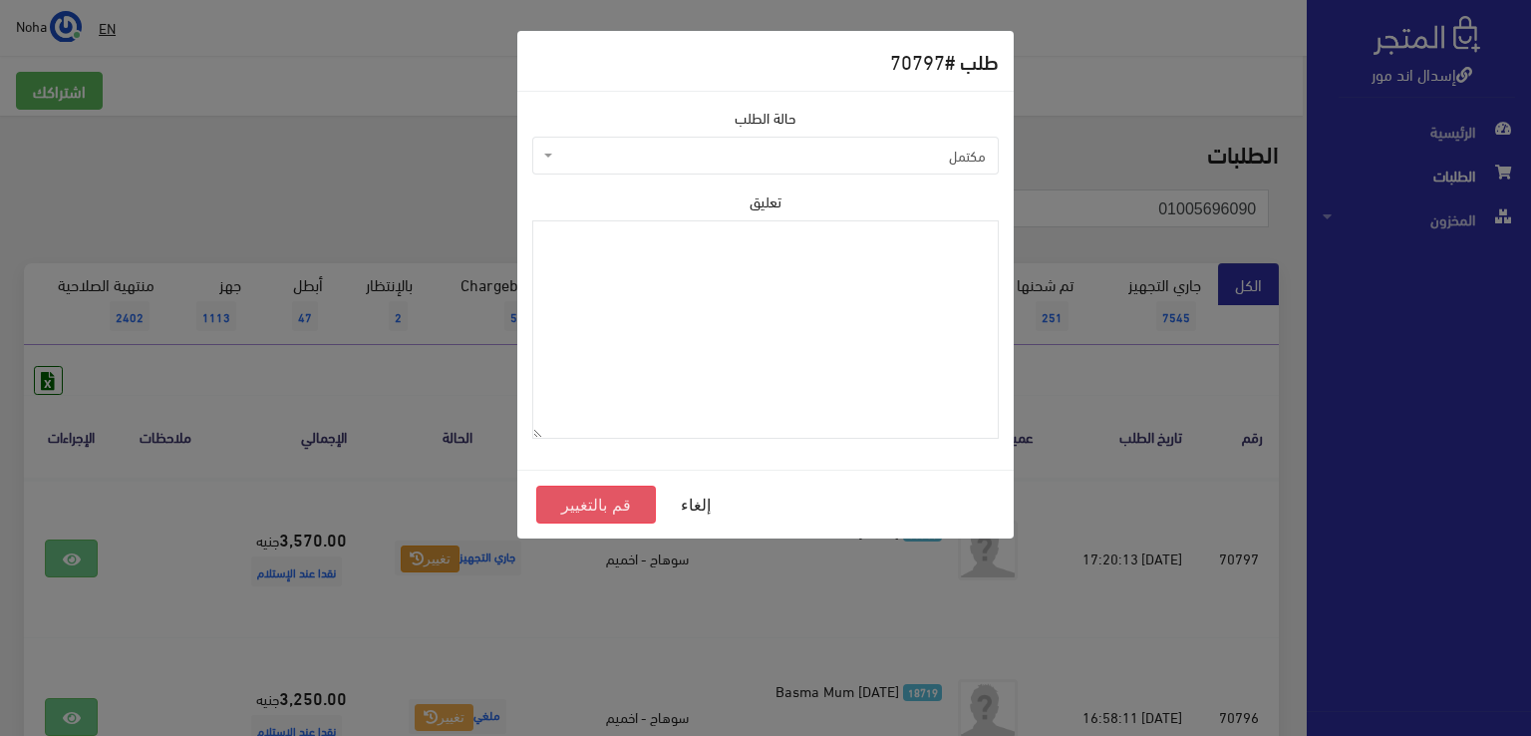
click at [610, 510] on button "قم بالتغيير" at bounding box center [596, 504] width 120 height 38
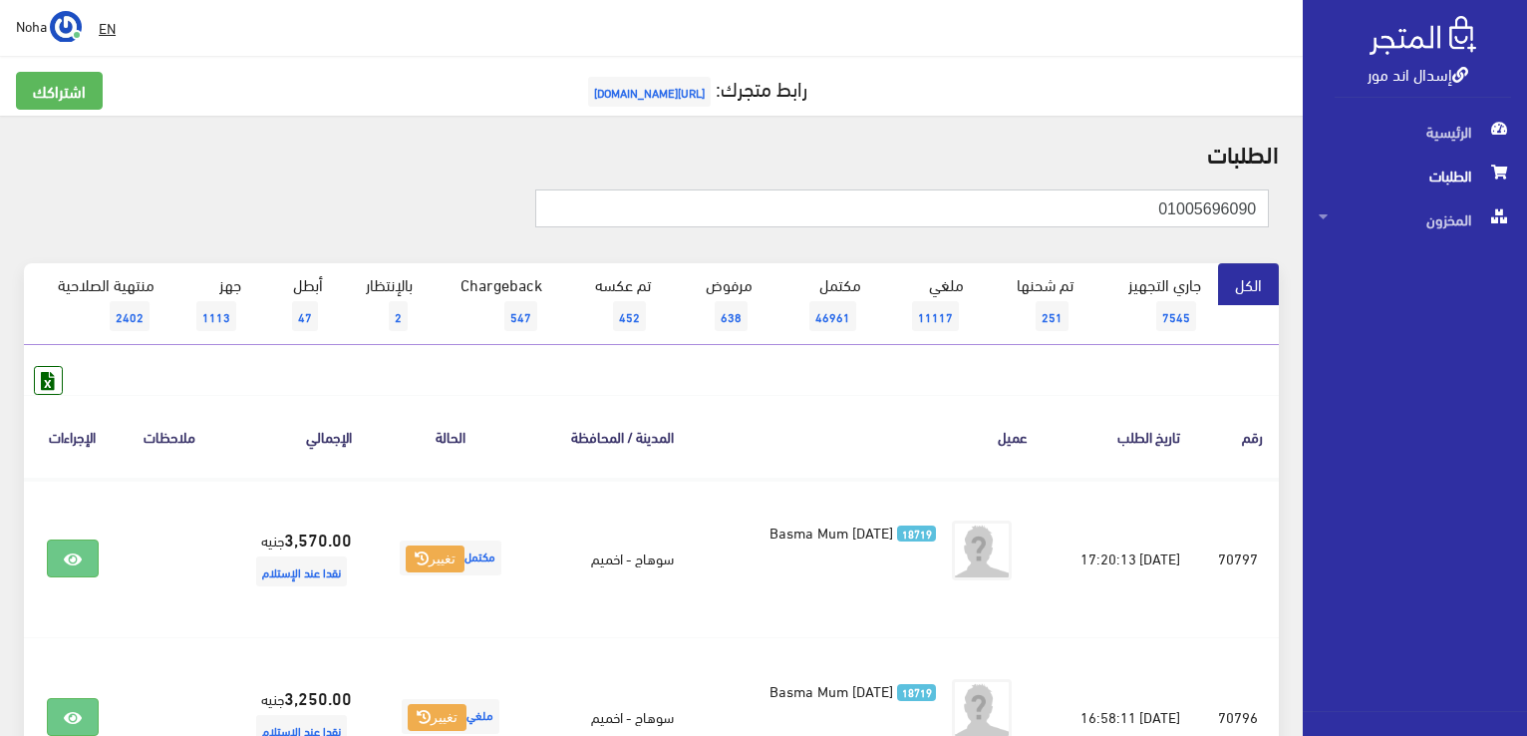
drag, startPoint x: 1122, startPoint y: 200, endPoint x: 1208, endPoint y: 346, distance: 168.9
click at [1526, 300] on html "إسدال اند مور الرئيسية الطلبات" at bounding box center [763, 368] width 1527 height 736
type input "01005659959"
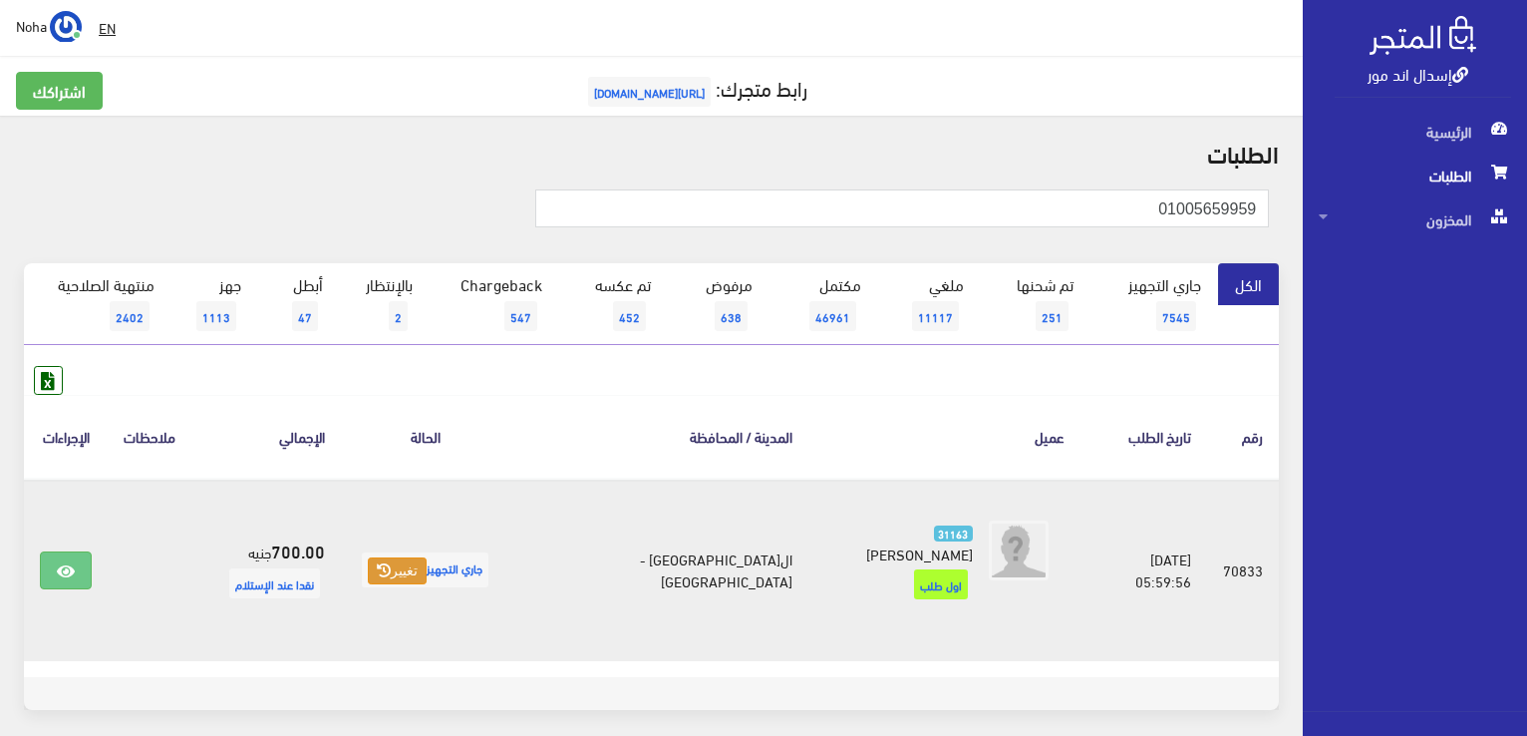
click at [427, 557] on button "تغيير" at bounding box center [397, 571] width 59 height 28
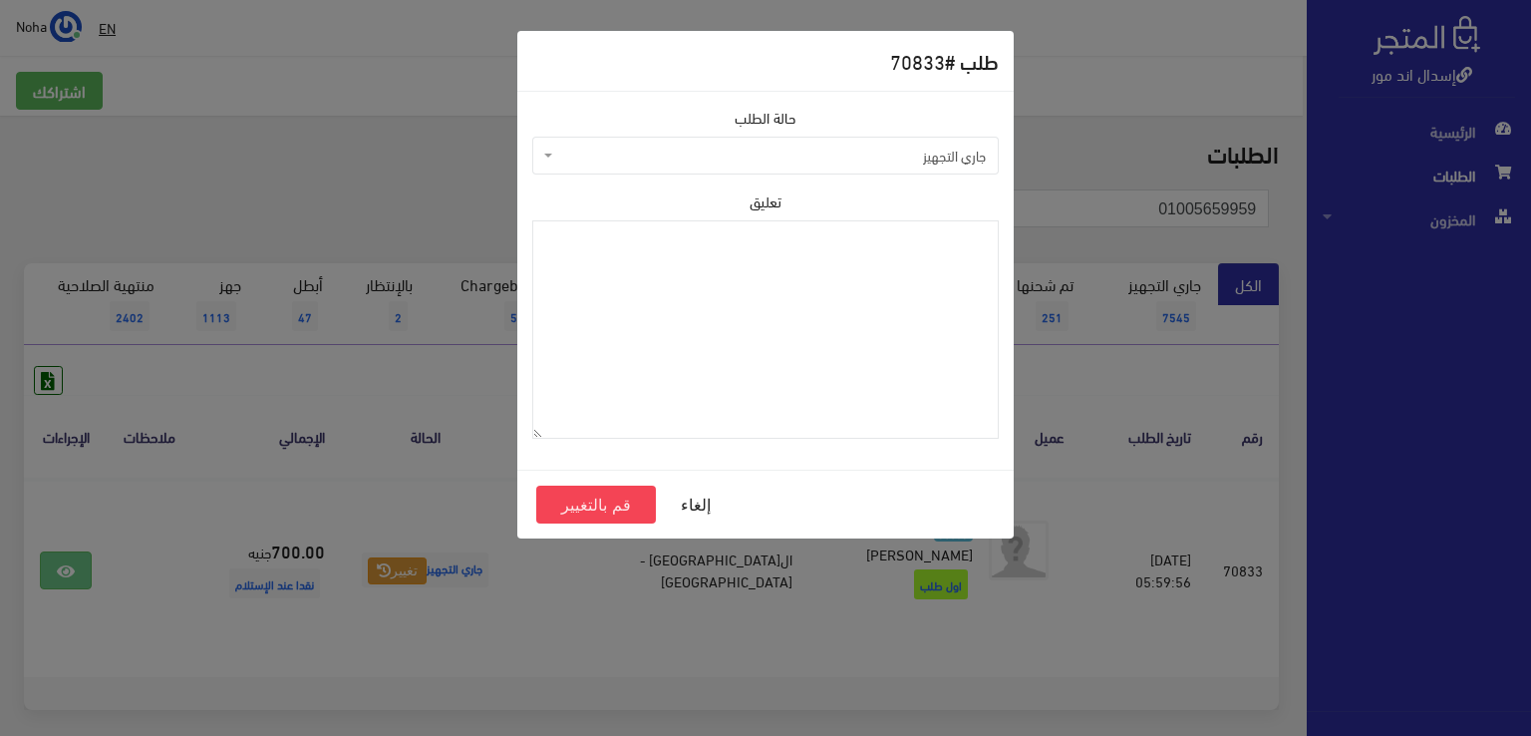
click at [808, 151] on span "جاري التجهيز" at bounding box center [771, 156] width 429 height 20
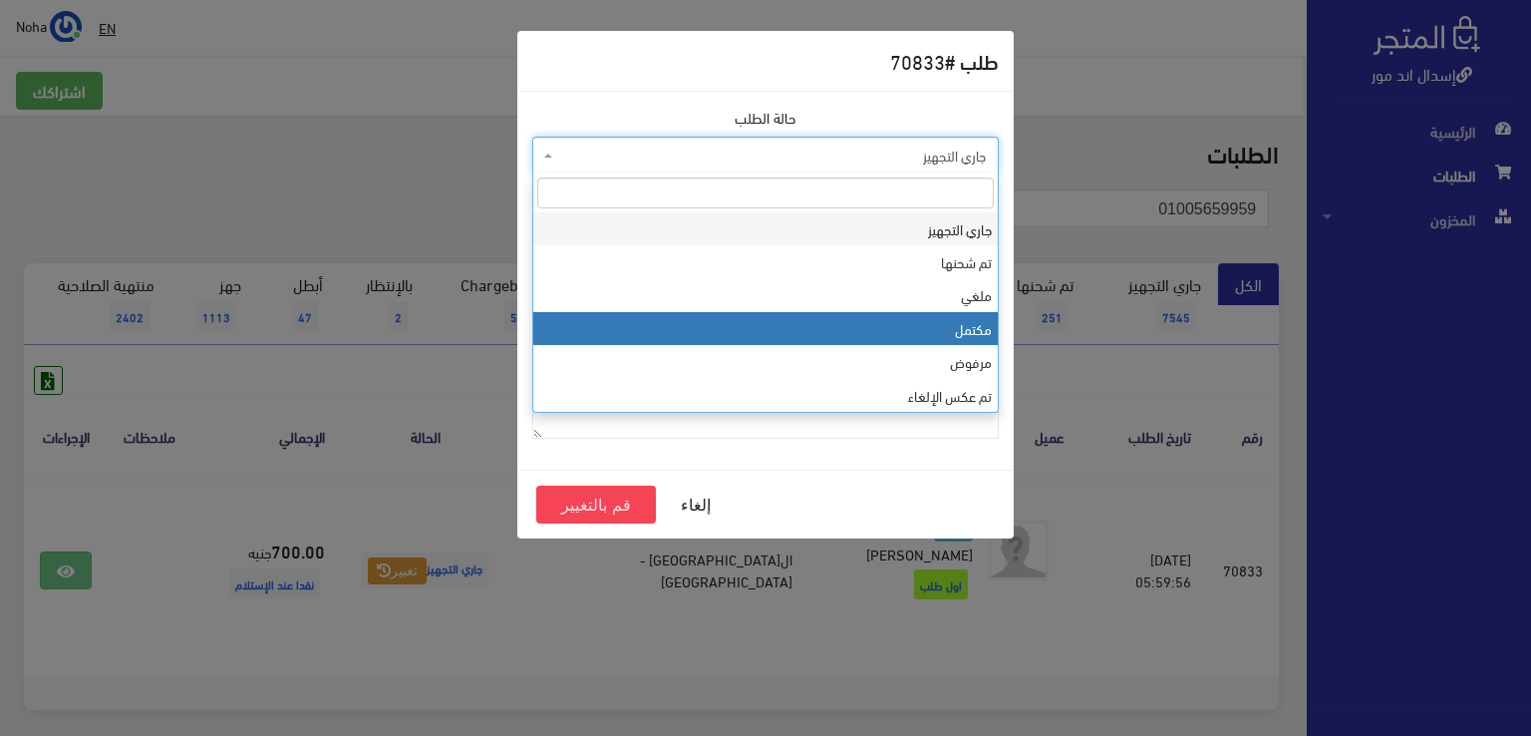
select select "4"
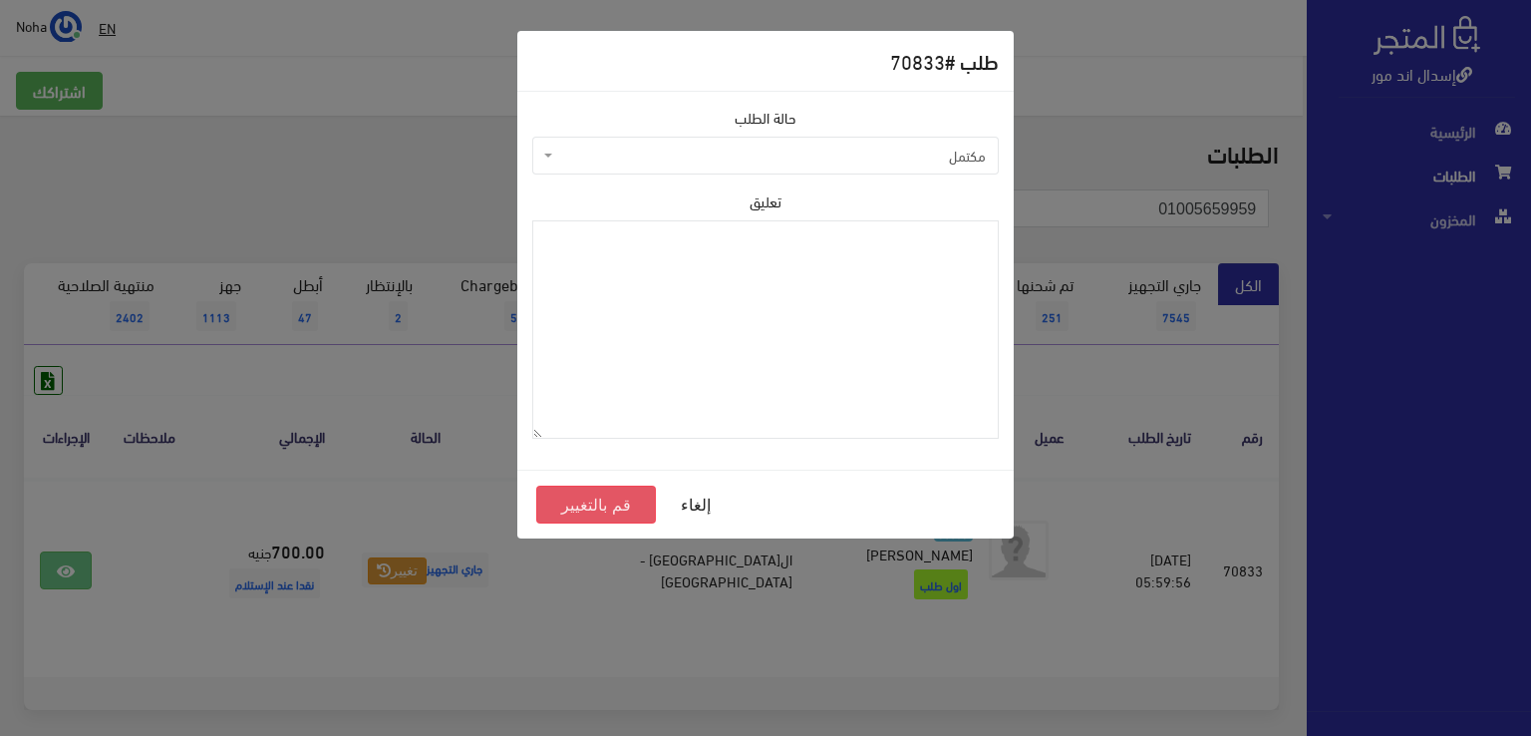
click at [567, 505] on button "قم بالتغيير" at bounding box center [596, 504] width 120 height 38
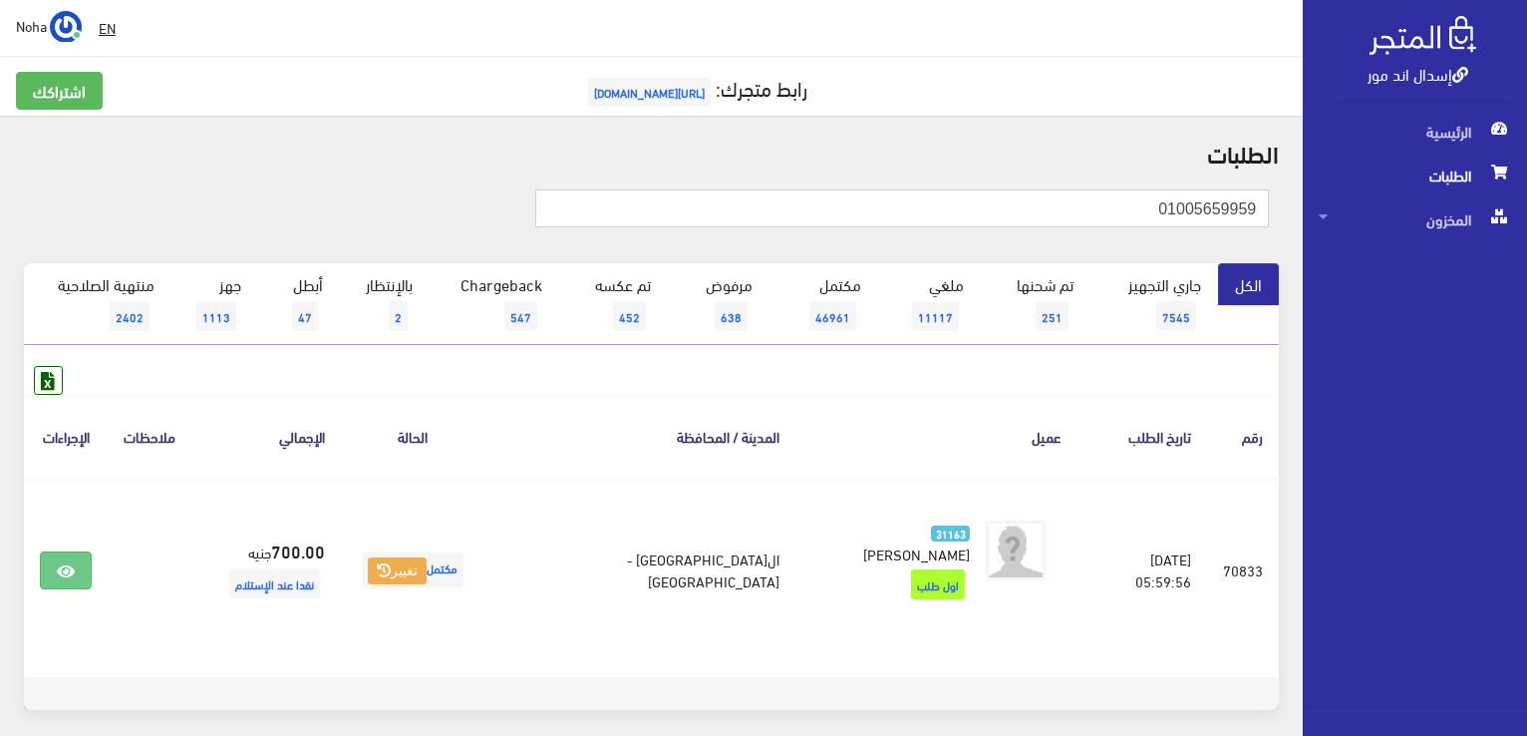
drag, startPoint x: 1116, startPoint y: 214, endPoint x: 1530, endPoint y: 354, distance: 436.5
click at [1526, 353] on html "إسدال اند مور الرئيسية الطلبات" at bounding box center [763, 368] width 1527 height 736
type input "01017005531"
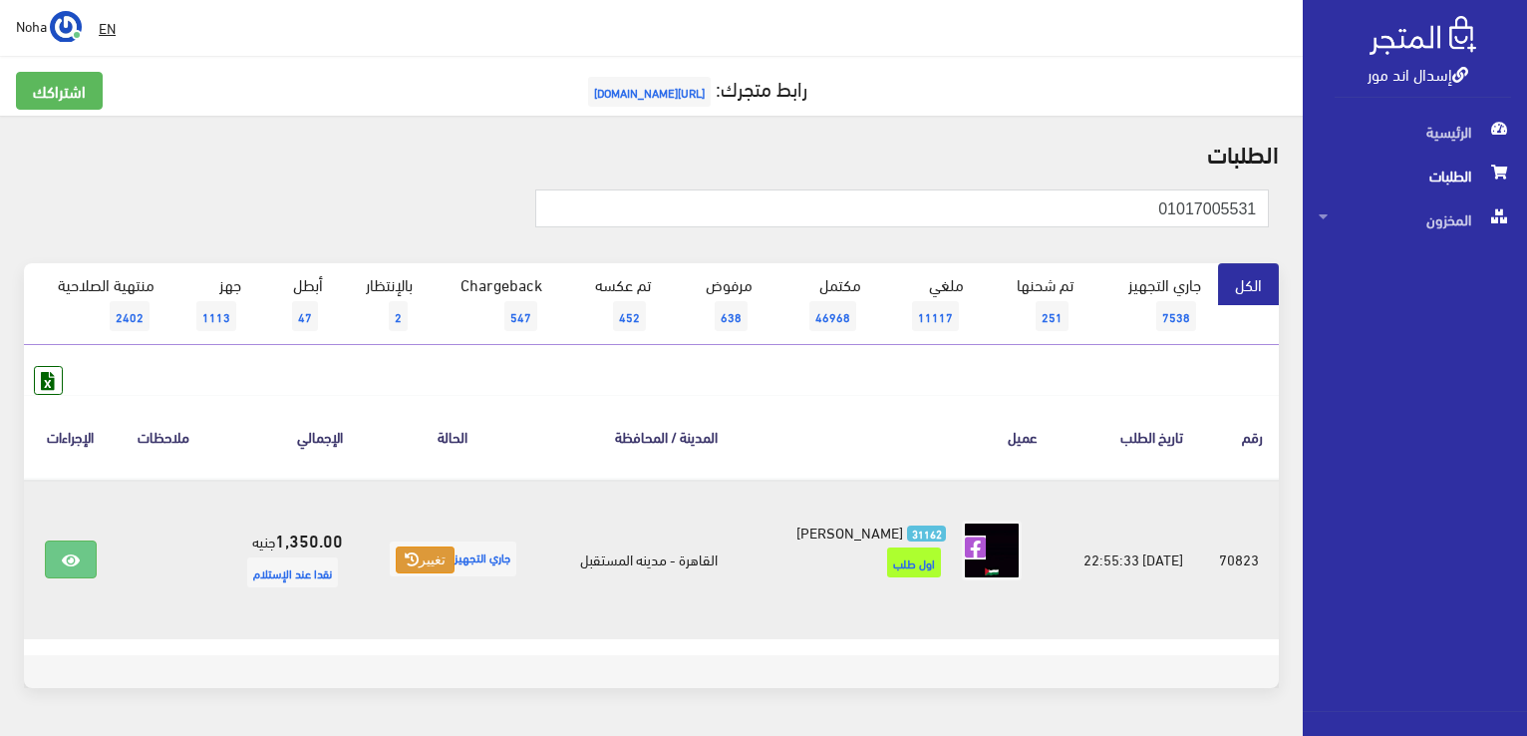
click at [427, 559] on button "تغيير" at bounding box center [425, 560] width 59 height 28
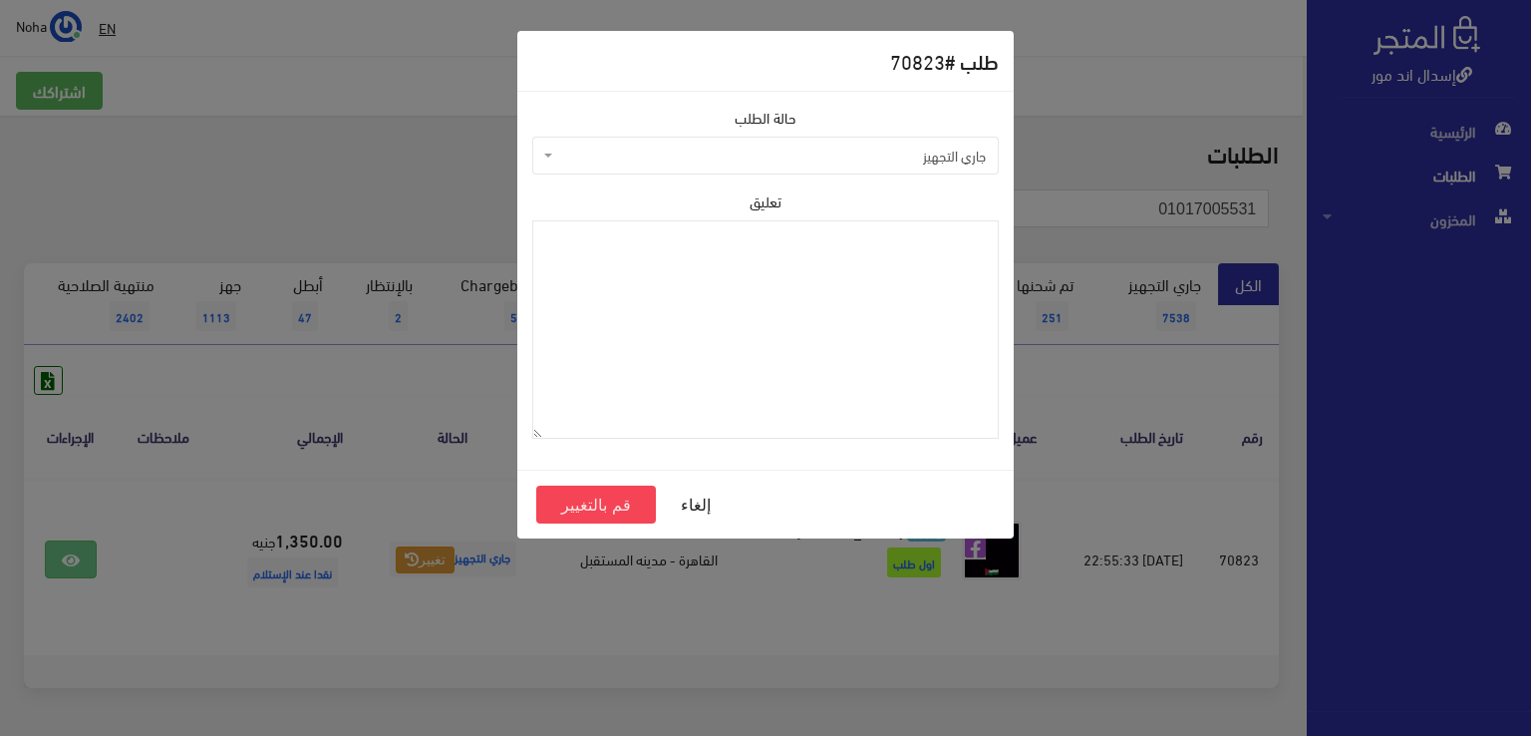
click at [763, 153] on span "جاري التجهيز" at bounding box center [771, 156] width 429 height 20
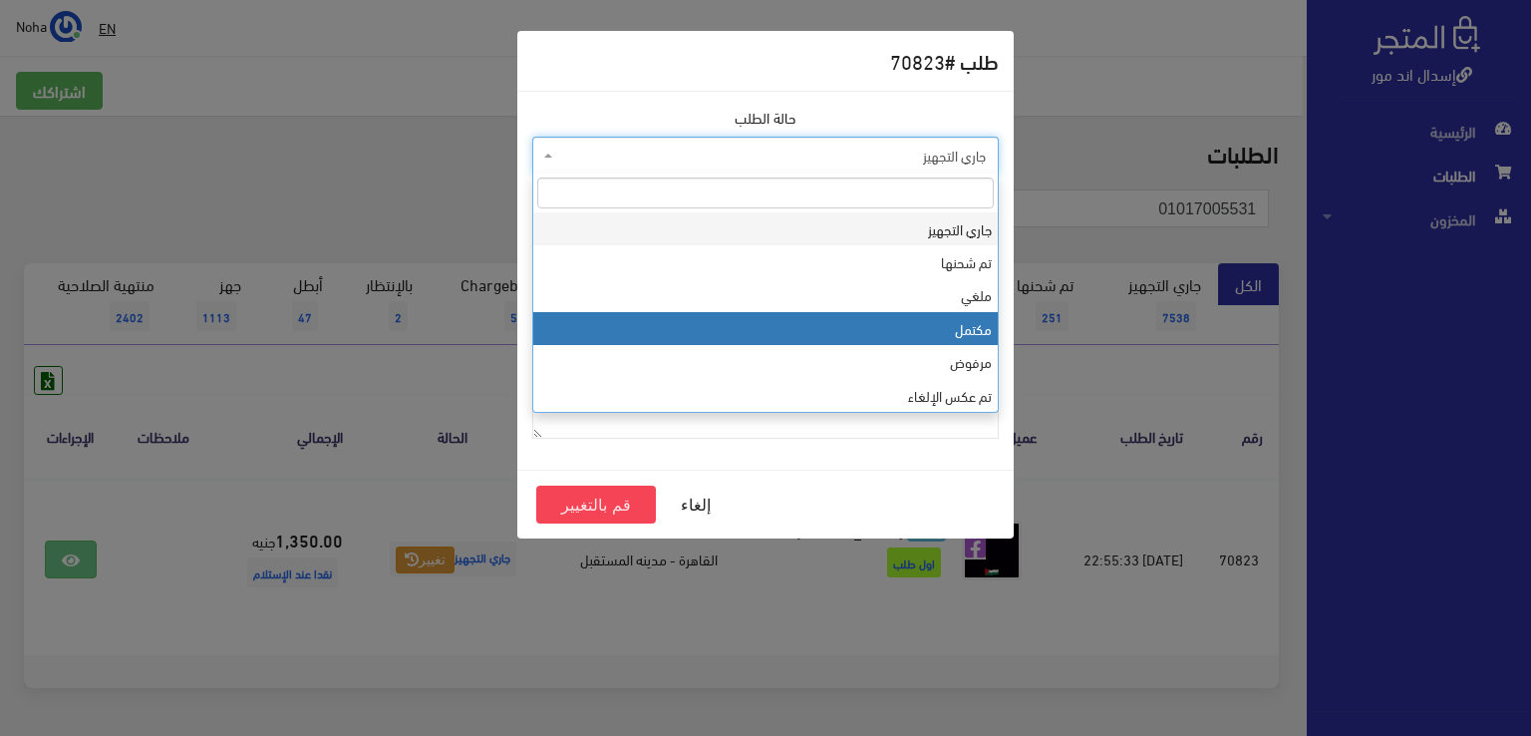
select select "4"
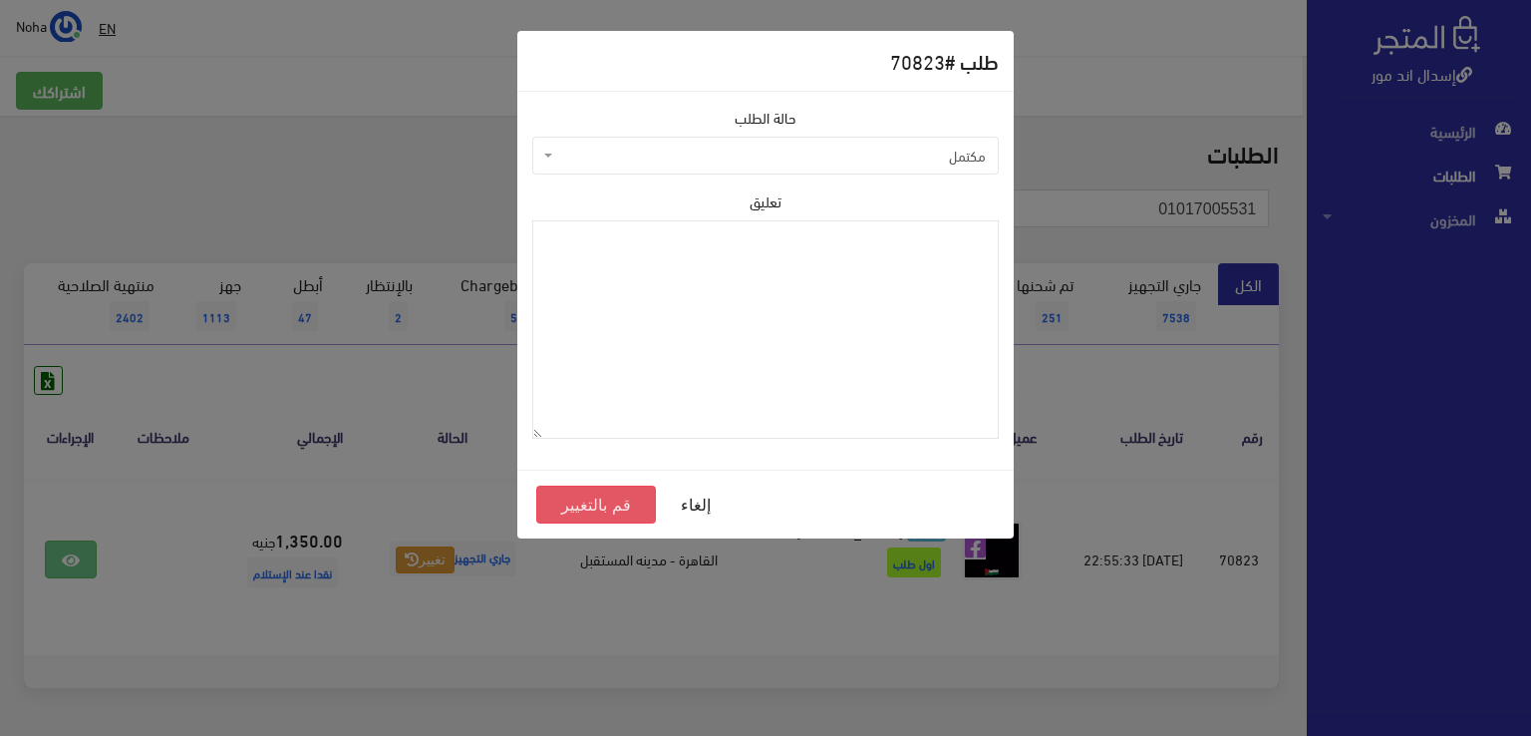
click at [587, 511] on button "قم بالتغيير" at bounding box center [596, 504] width 120 height 38
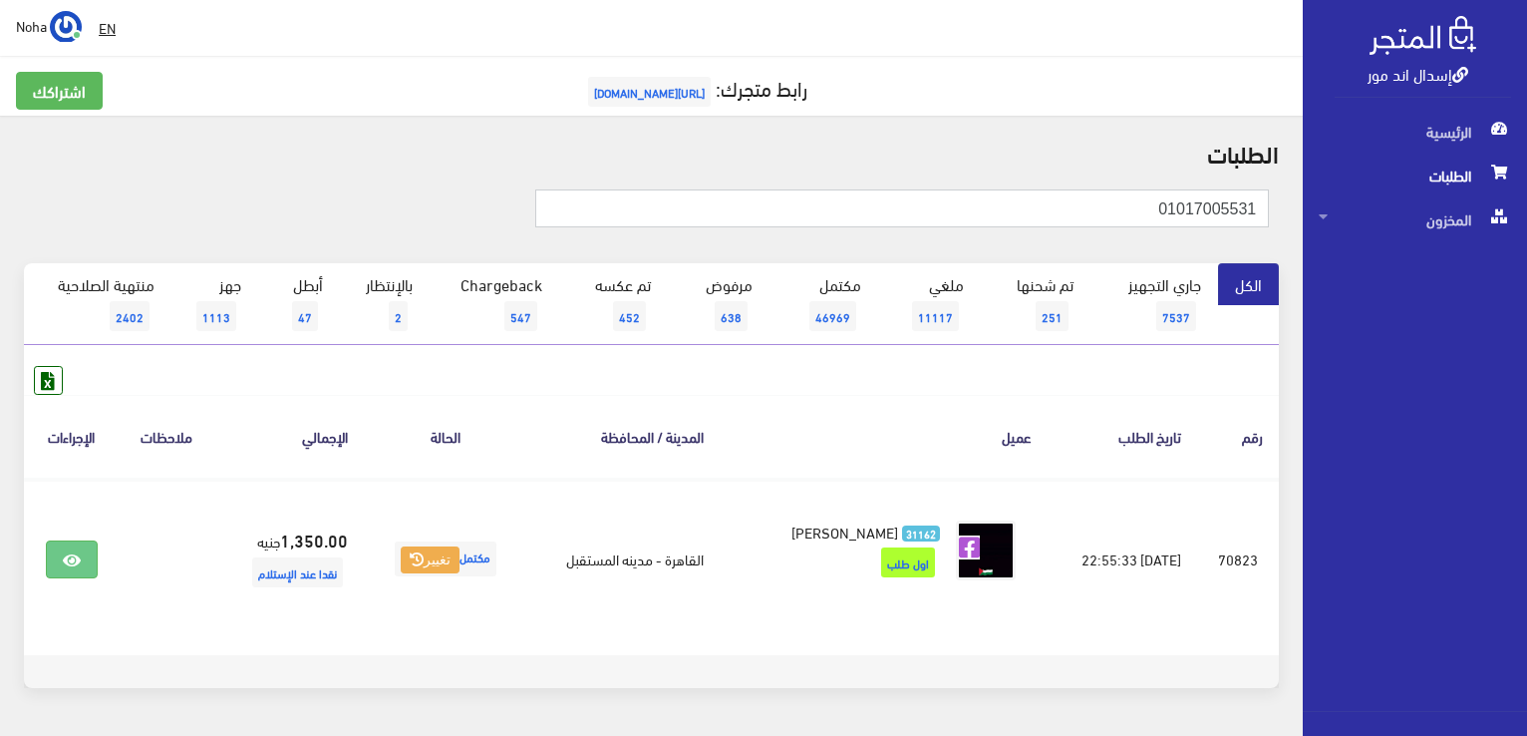
drag, startPoint x: 1141, startPoint y: 205, endPoint x: 1525, endPoint y: 337, distance: 405.7
click at [1526, 341] on html "إسدال اند مور الرئيسية الطلبات" at bounding box center [763, 368] width 1527 height 736
type input "01017005531"
drag, startPoint x: 1132, startPoint y: 195, endPoint x: 1422, endPoint y: 265, distance: 298.3
click at [1526, 312] on html "إسدال اند مور الرئيسية الطلبات" at bounding box center [763, 368] width 1527 height 736
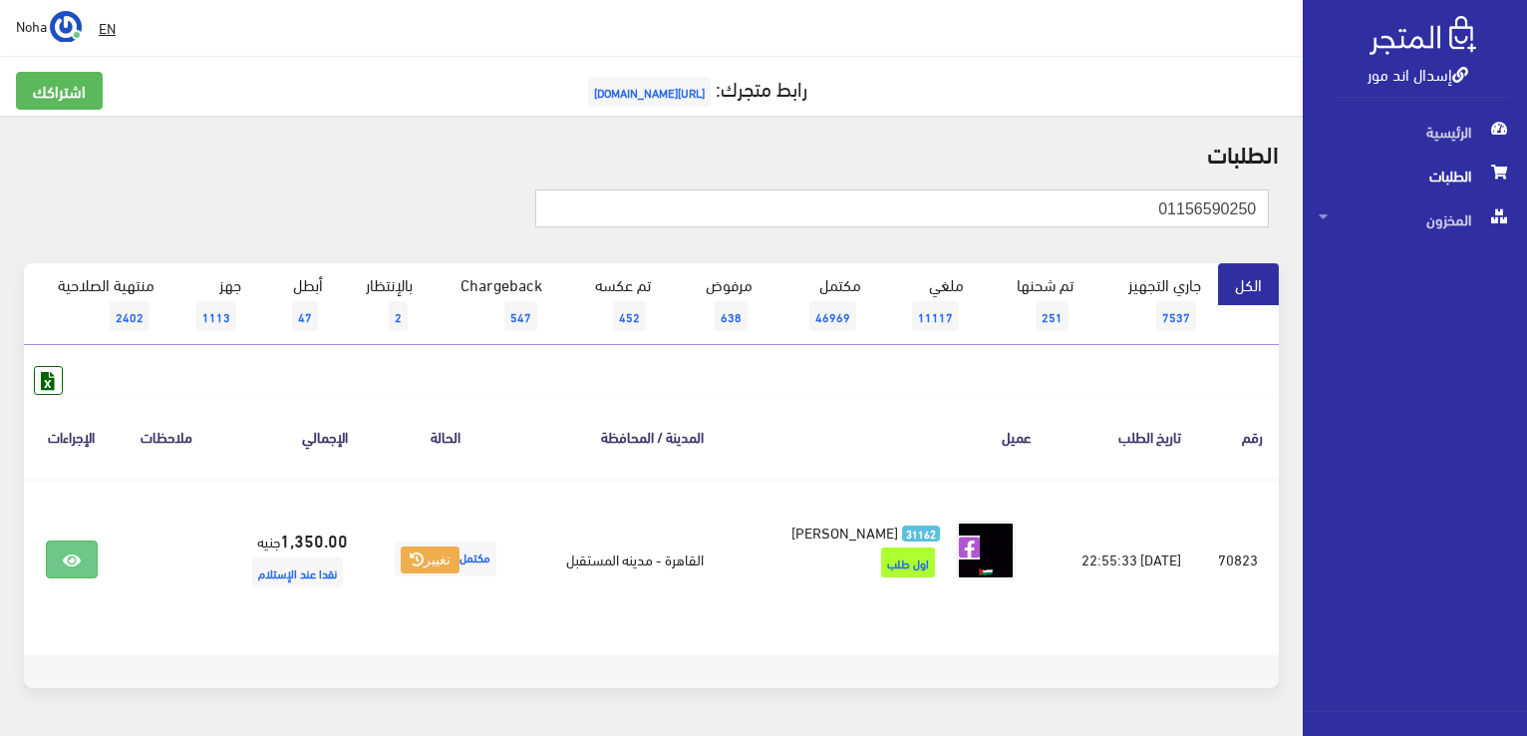
type input "01156590250"
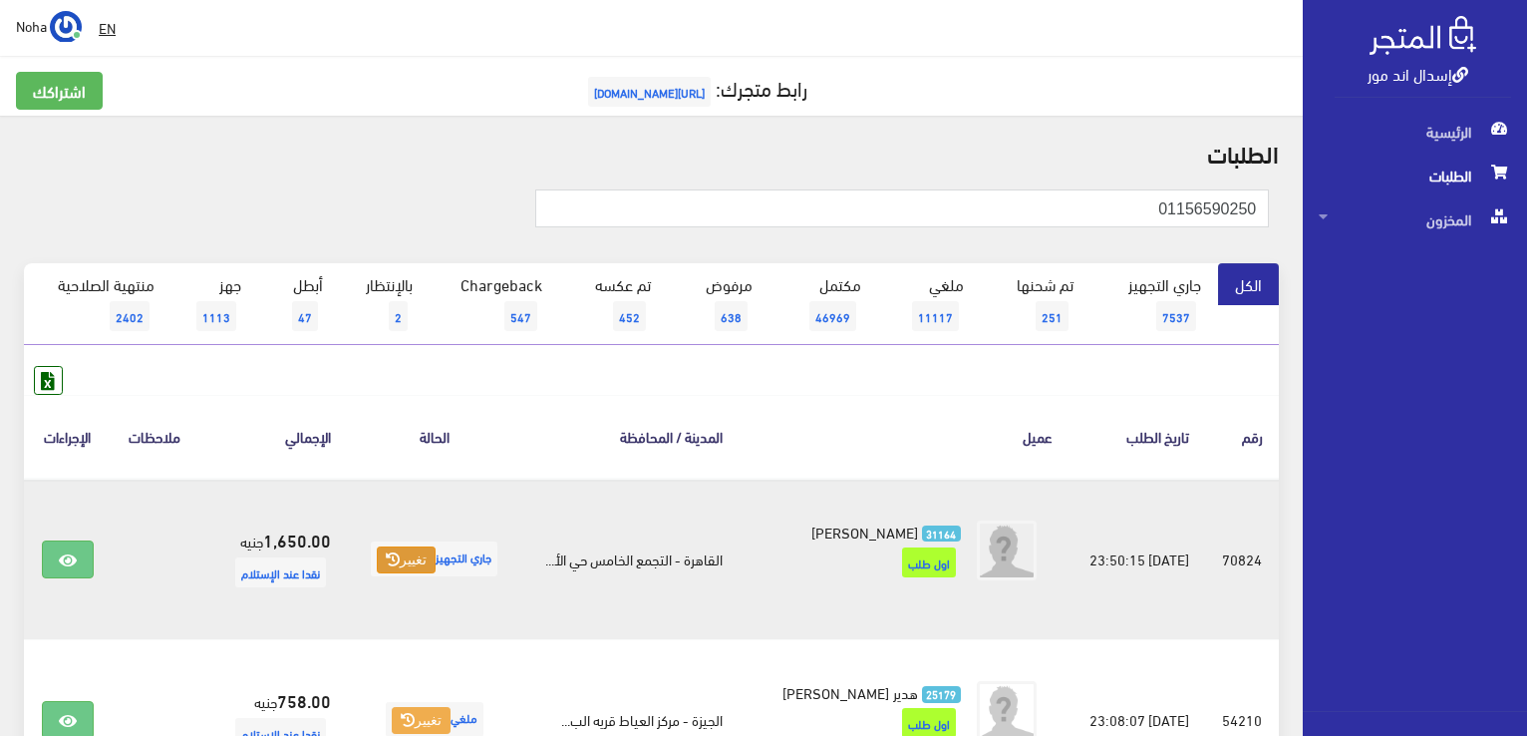
click at [391, 556] on icon at bounding box center [393, 559] width 14 height 14
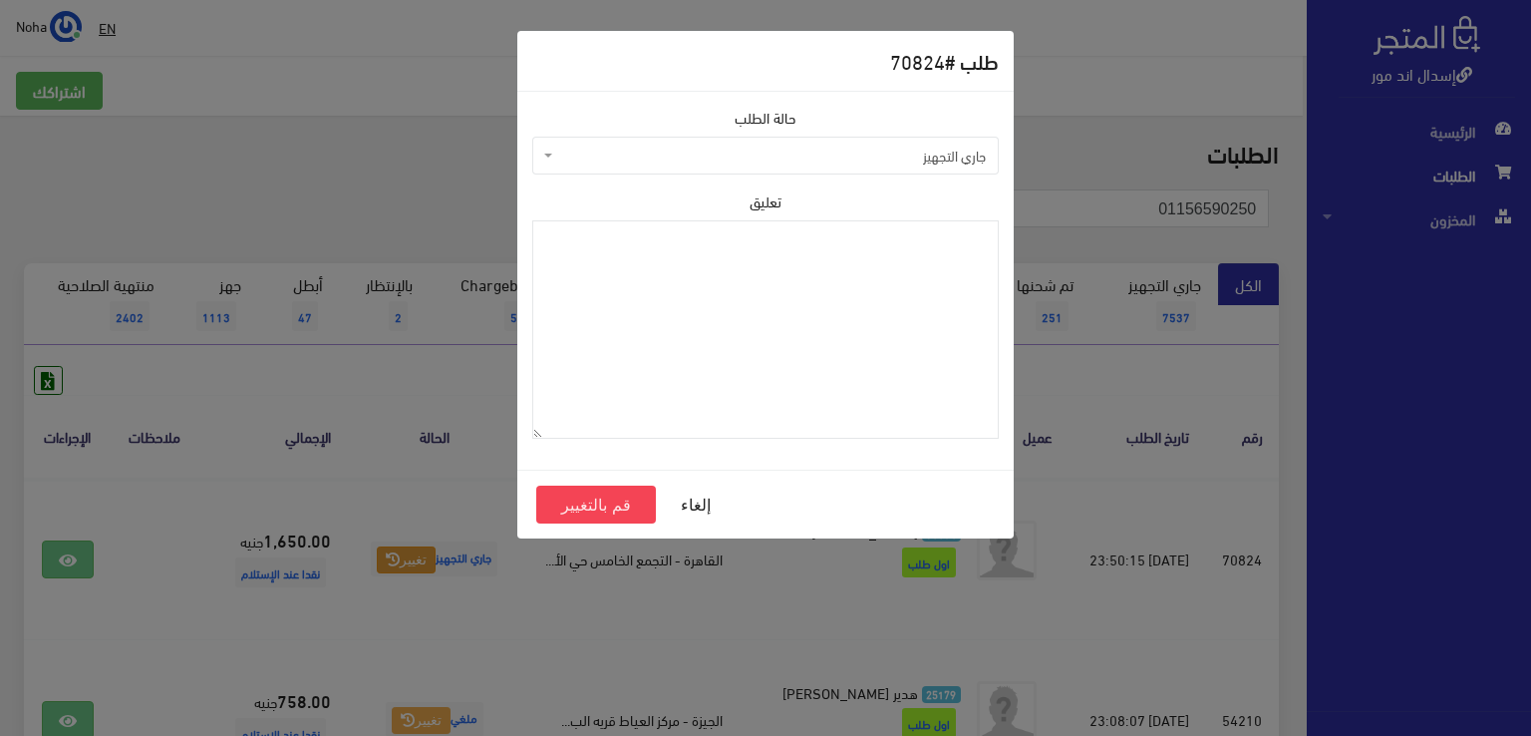
click at [695, 135] on div "حالة الطلب جاري التجهيز تم شحنها ملغي مكتمل مرفوض تم عكس الإلغاء فشل تم رد المب…" at bounding box center [765, 141] width 466 height 68
click at [682, 148] on span "جاري التجهيز" at bounding box center [771, 156] width 429 height 20
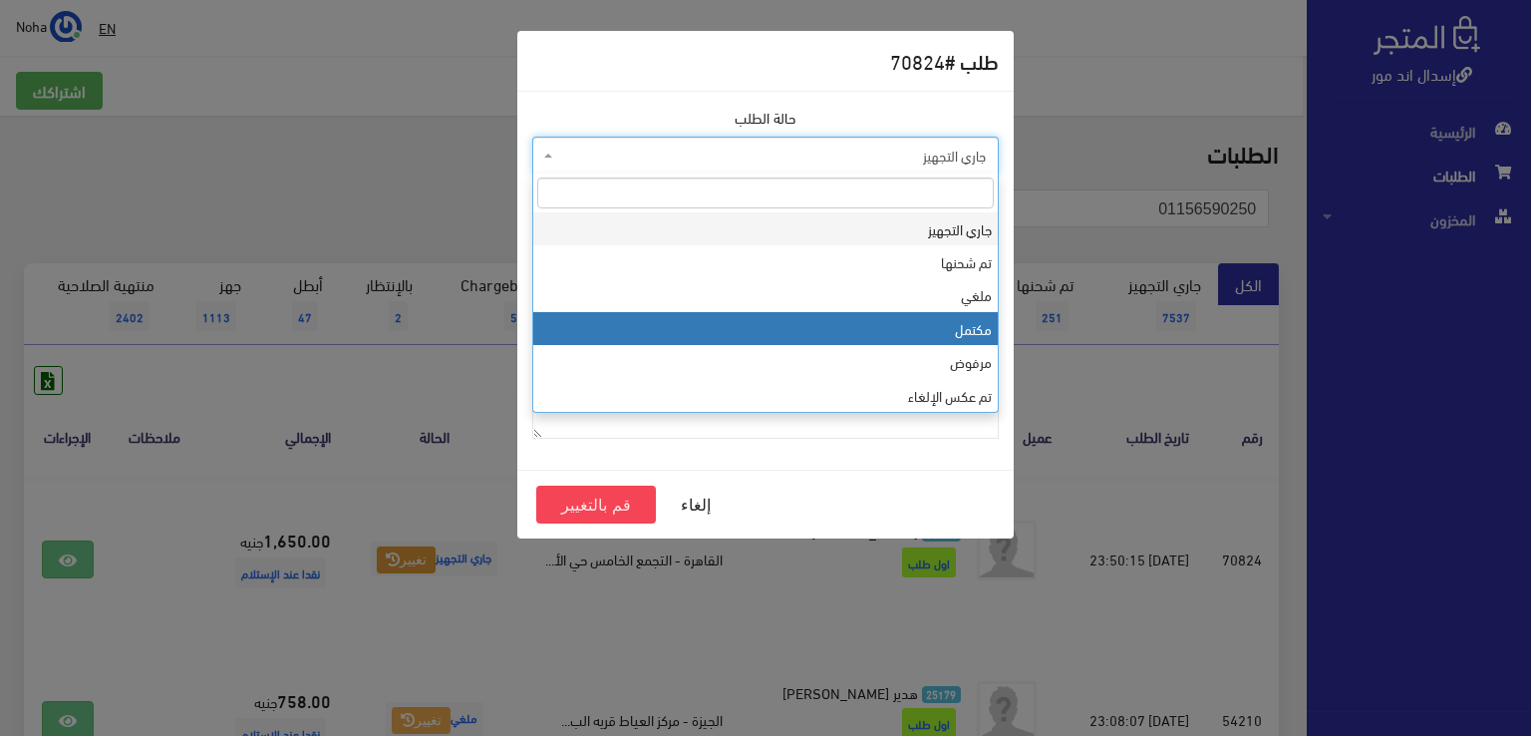
select select "4"
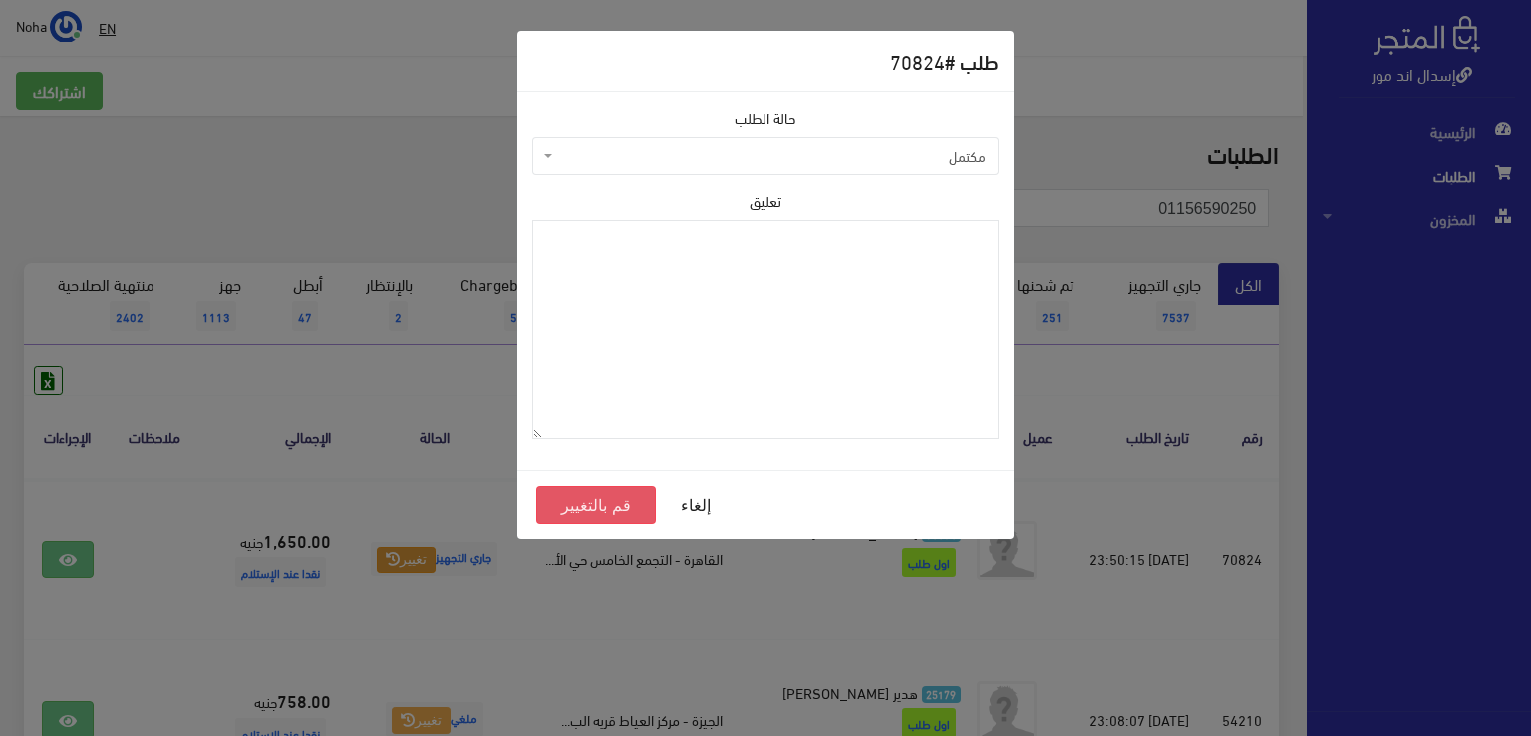
click at [582, 487] on button "قم بالتغيير" at bounding box center [596, 504] width 120 height 38
click at [582, 497] on button "قم بالتغيير" at bounding box center [596, 504] width 120 height 38
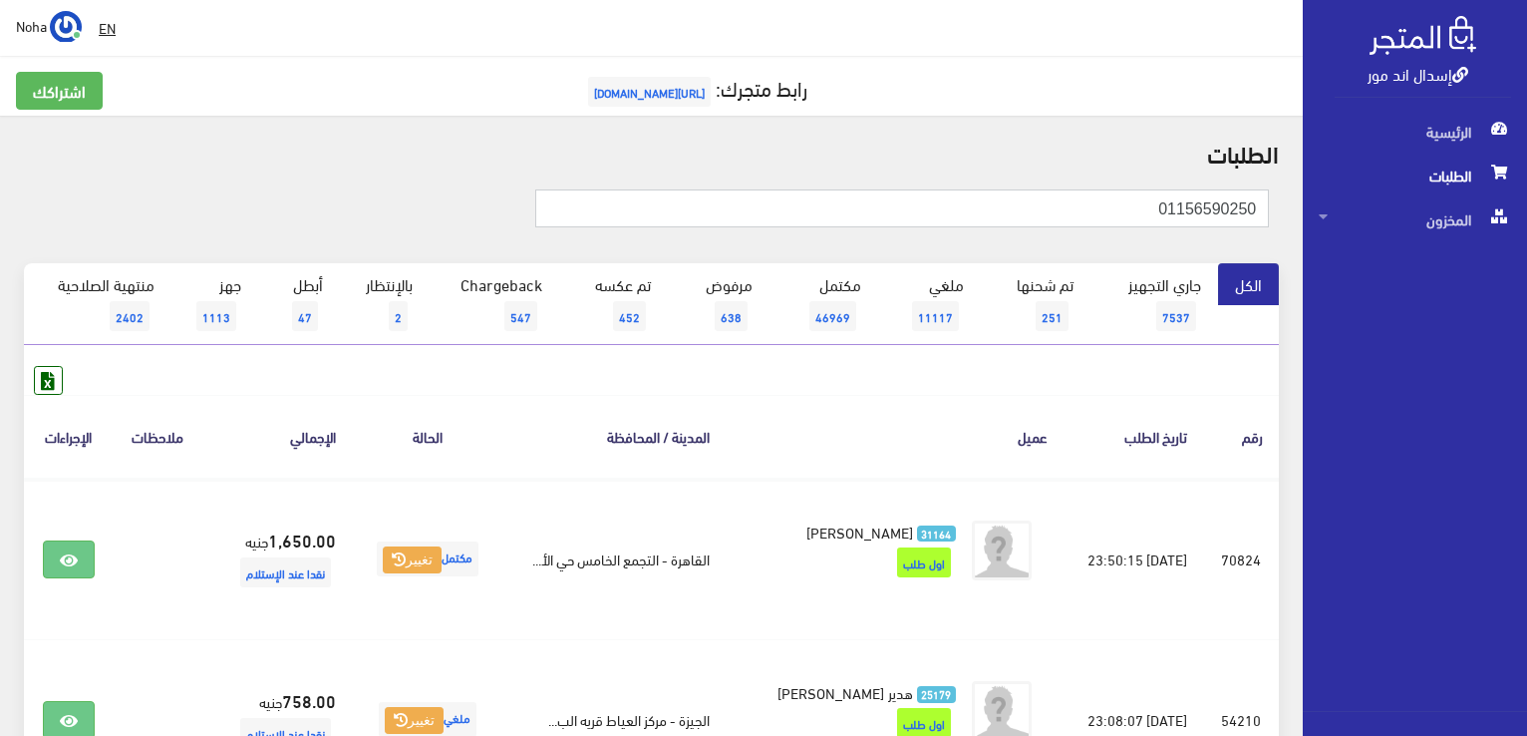
drag, startPoint x: 1144, startPoint y: 201, endPoint x: 1530, endPoint y: 254, distance: 389.3
click at [1526, 254] on html "إسدال اند مور الرئيسية الطلبات" at bounding box center [763, 368] width 1527 height 736
type input "01023978632"
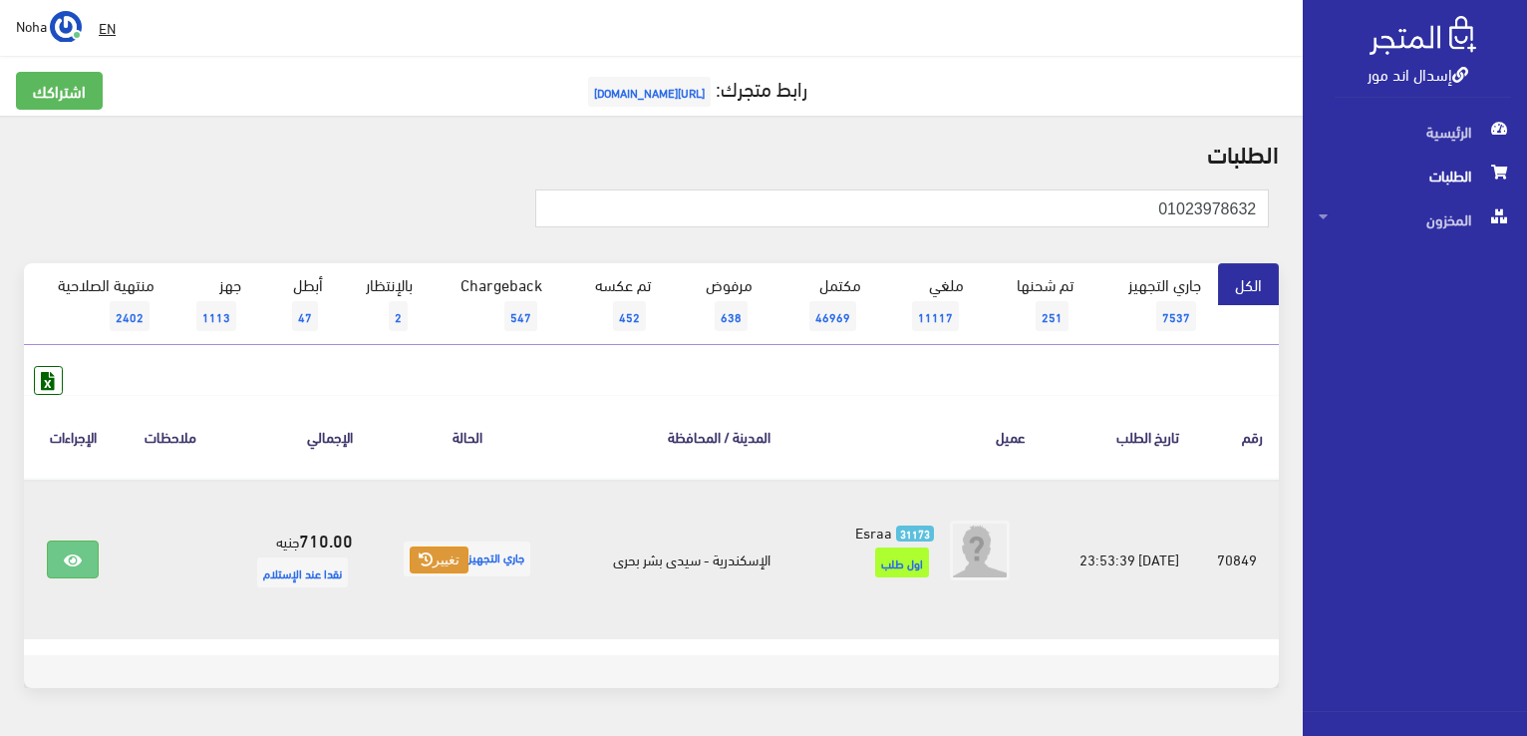
click at [434, 555] on button "تغيير" at bounding box center [439, 560] width 59 height 28
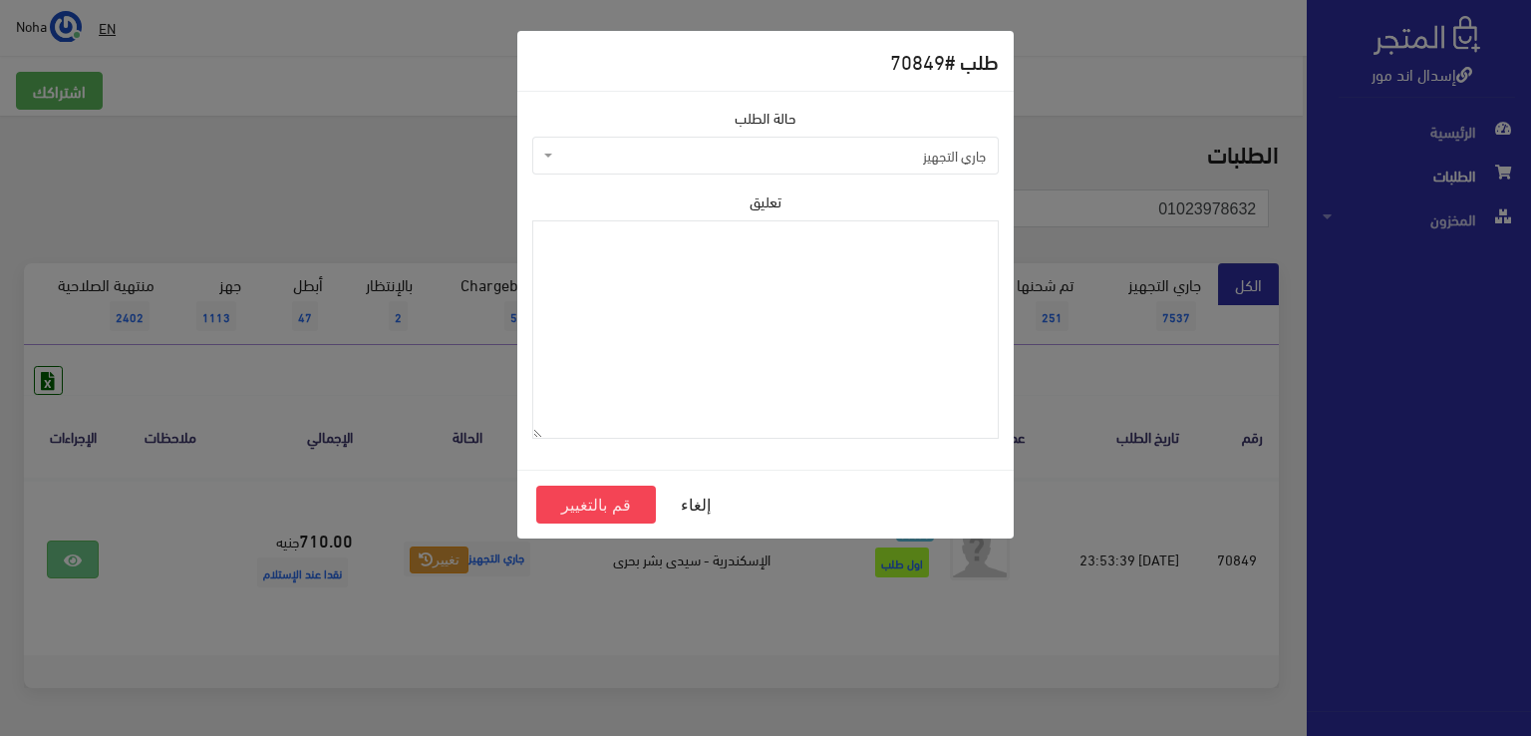
click at [801, 159] on span "جاري التجهيز" at bounding box center [771, 156] width 429 height 20
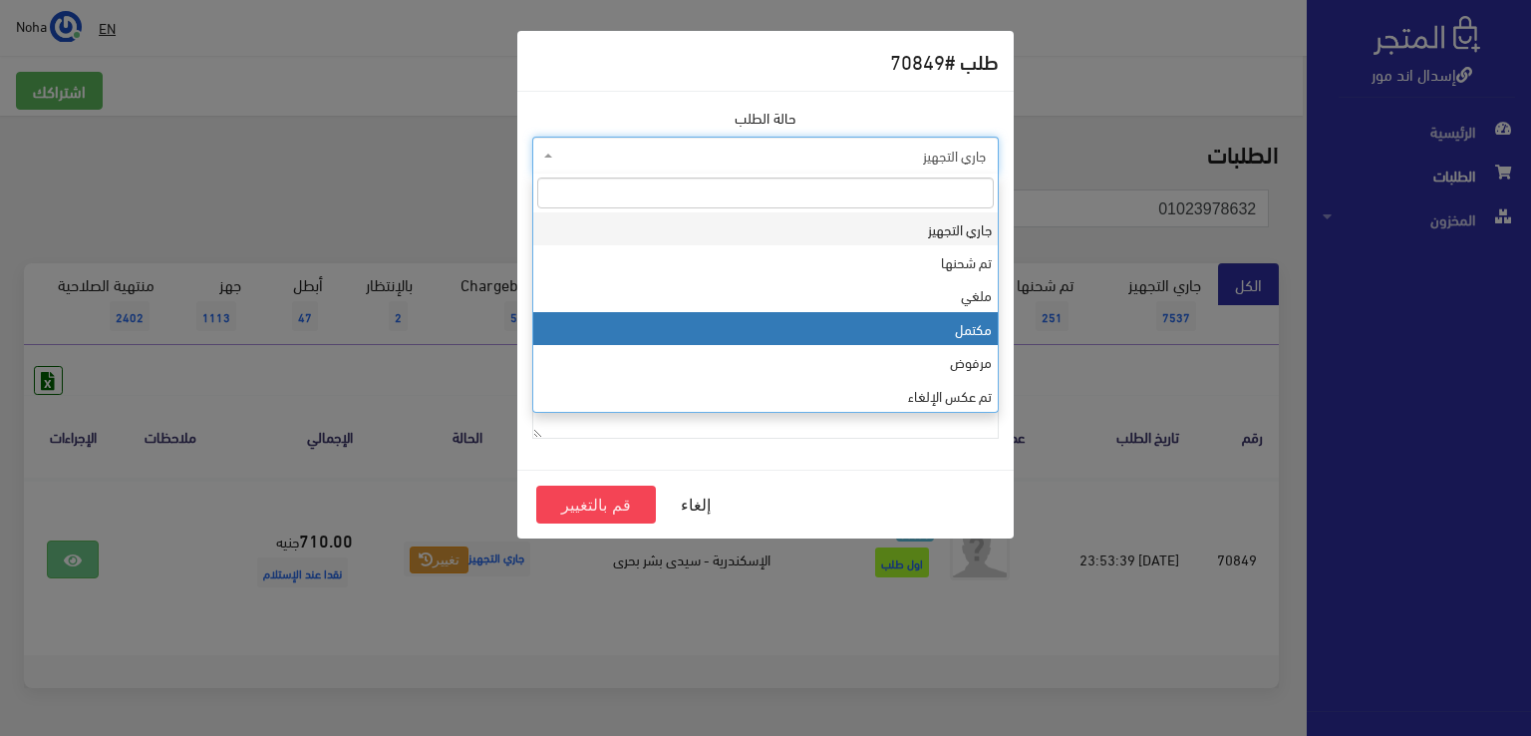
select select "4"
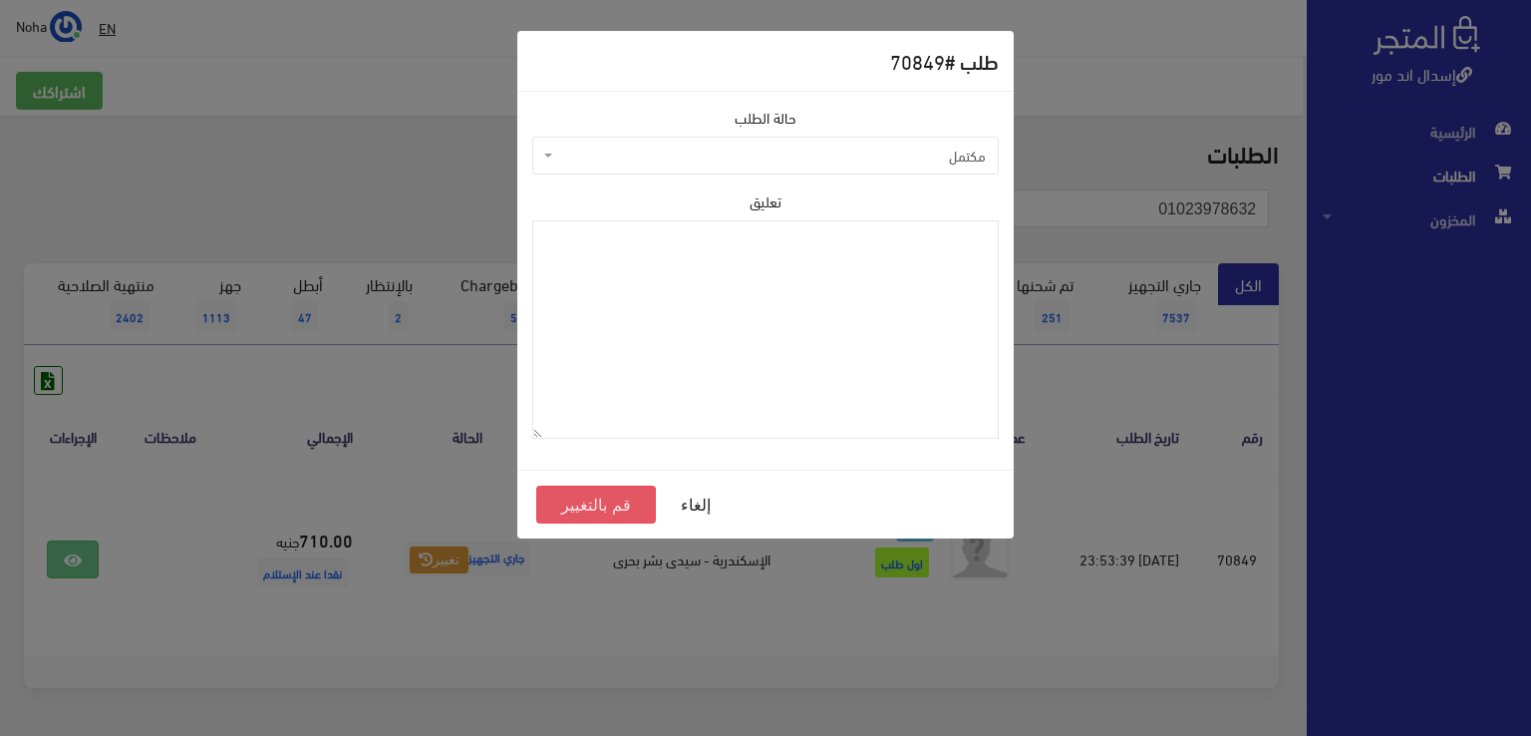
drag, startPoint x: 595, startPoint y: 509, endPoint x: 586, endPoint y: 482, distance: 28.4
click at [594, 507] on button "قم بالتغيير" at bounding box center [596, 504] width 120 height 38
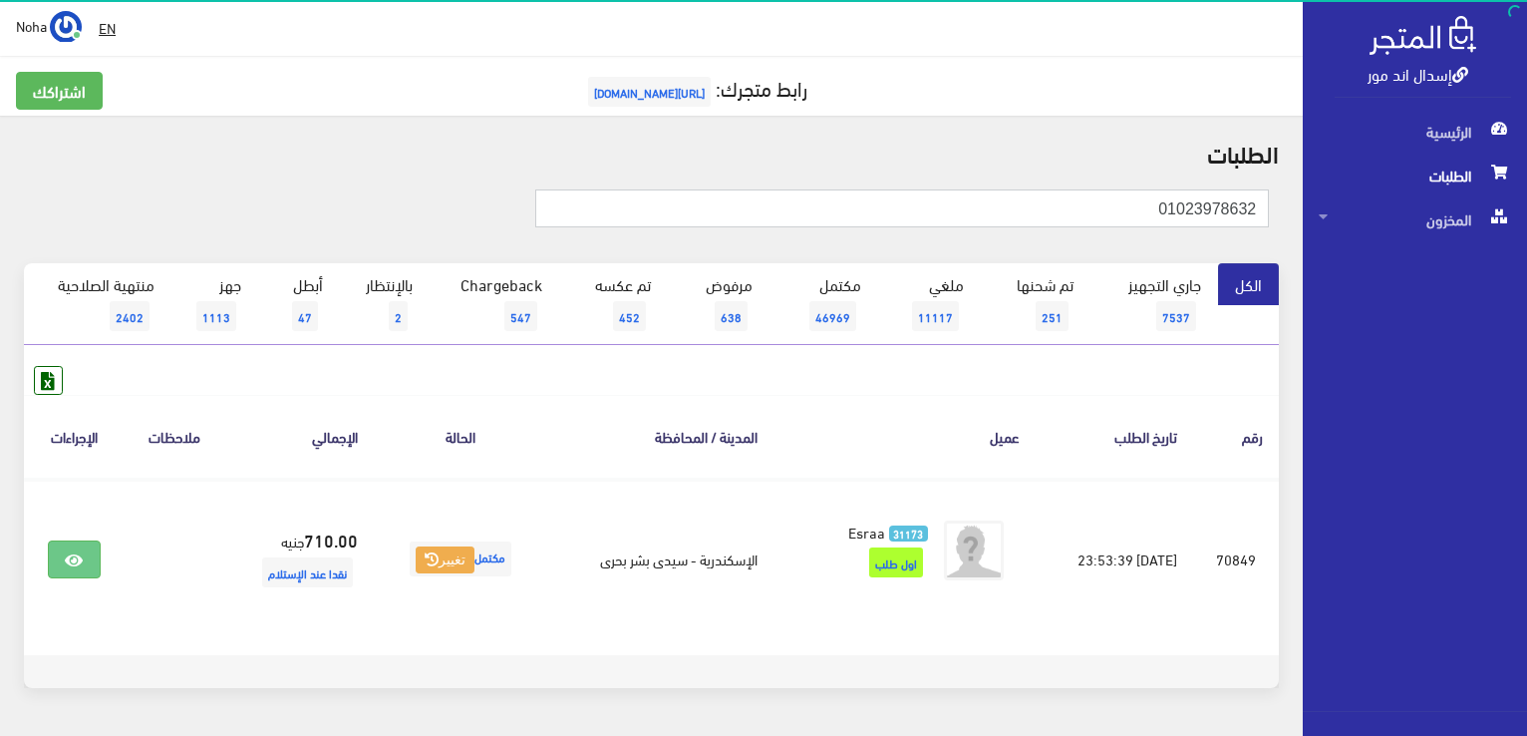
drag, startPoint x: 1088, startPoint y: 209, endPoint x: 1515, endPoint y: 288, distance: 433.8
click at [1526, 313] on html "إسدال اند مور الرئيسية الطلبات" at bounding box center [763, 368] width 1527 height 736
type input "01147753530"
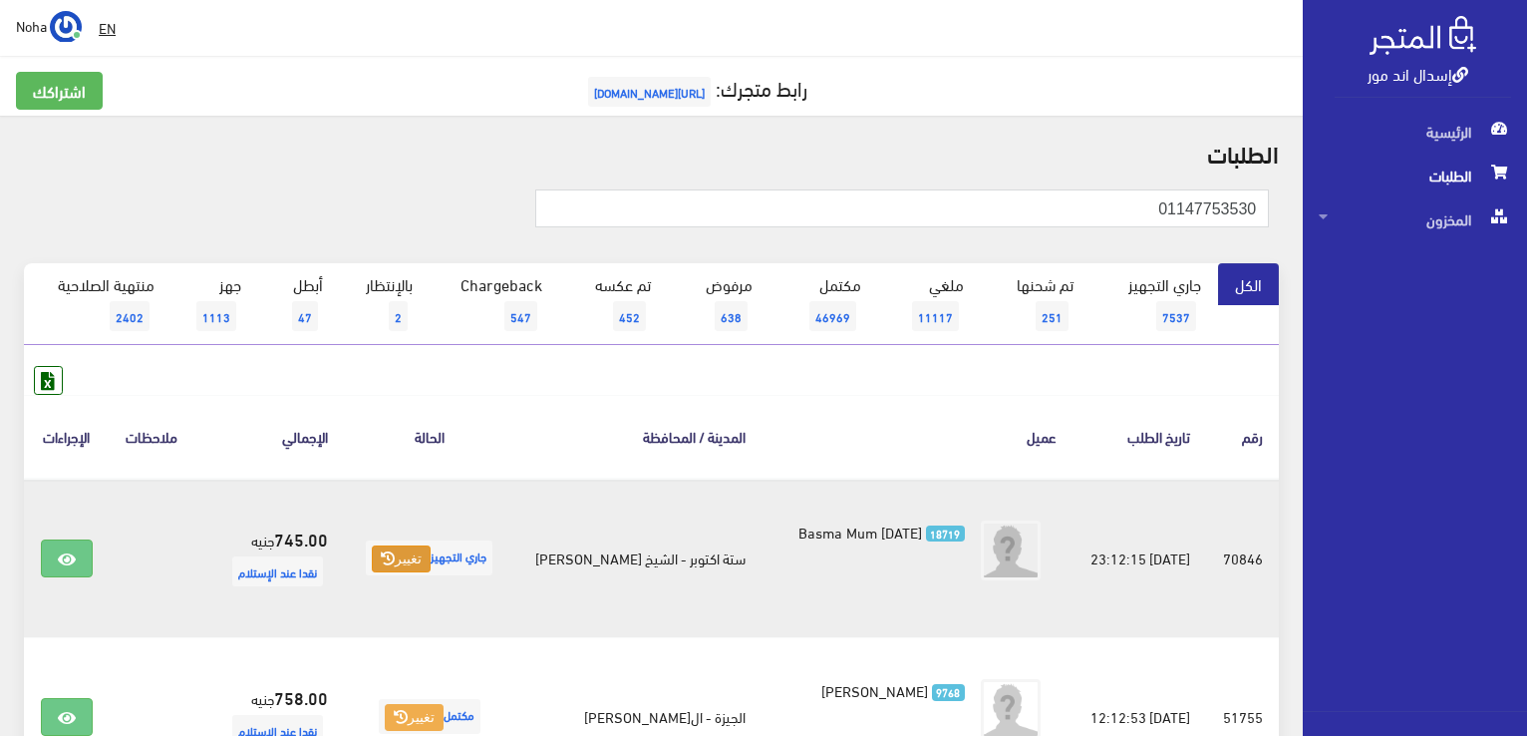
click at [431, 560] on button "تغيير" at bounding box center [401, 559] width 59 height 28
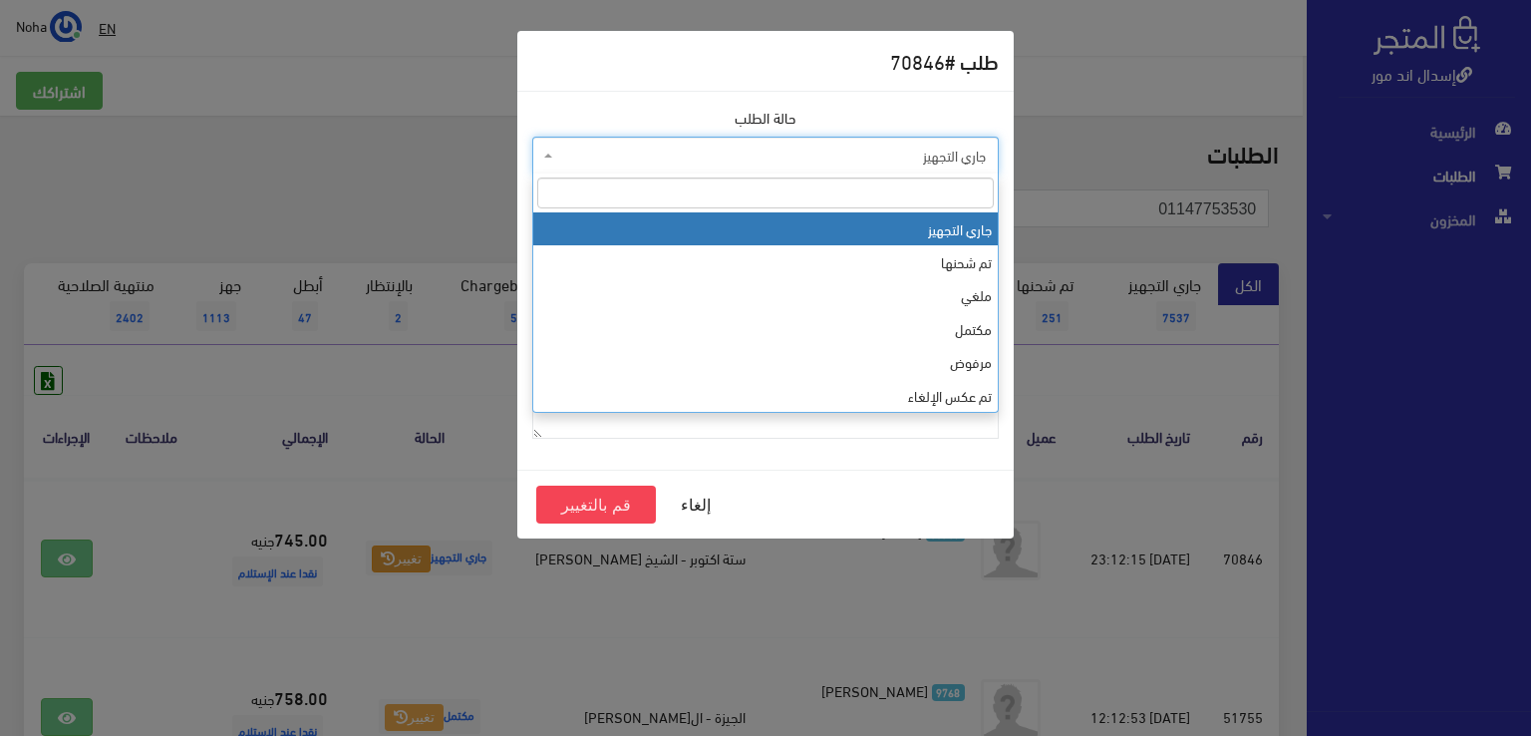
click at [874, 160] on span "جاري التجهيز" at bounding box center [771, 156] width 429 height 20
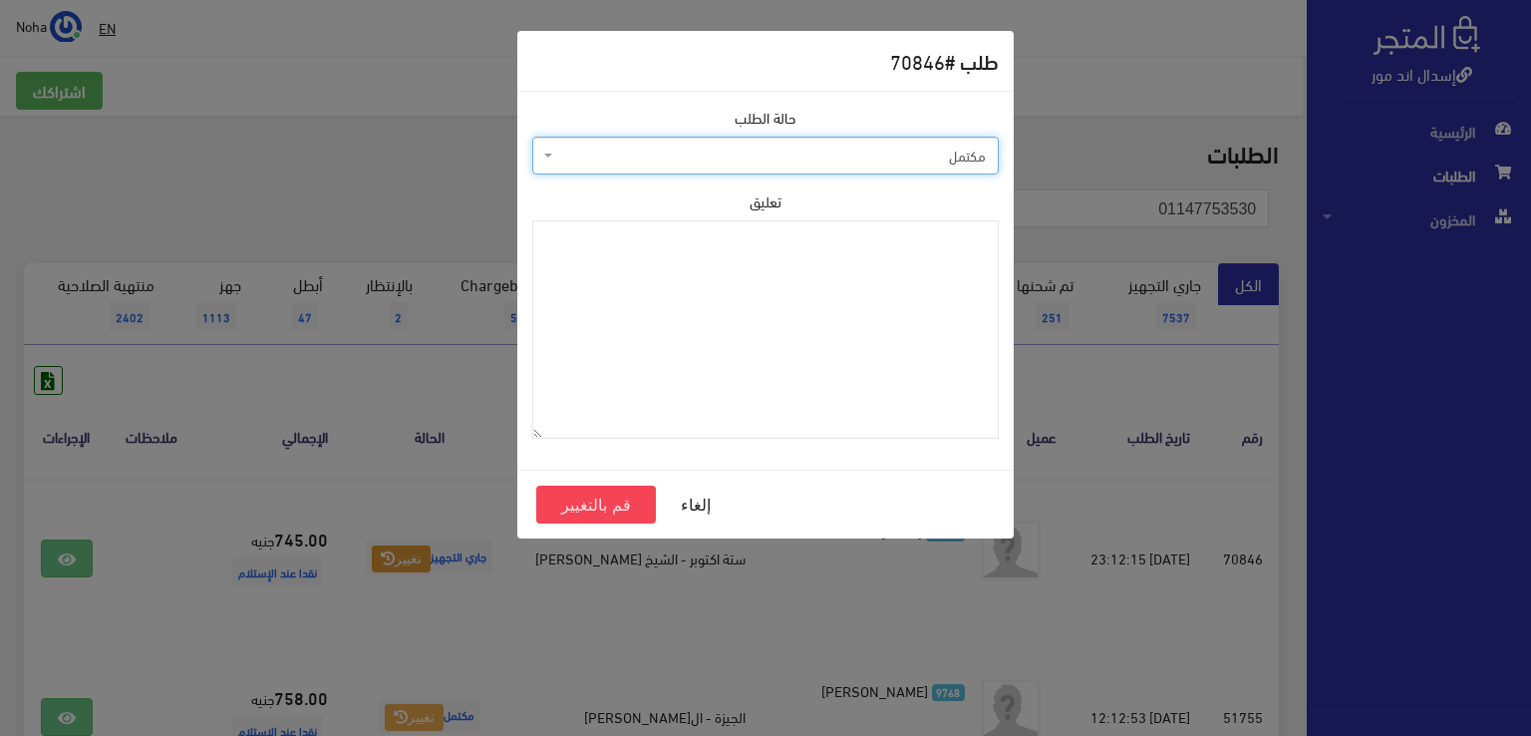
select select "4"
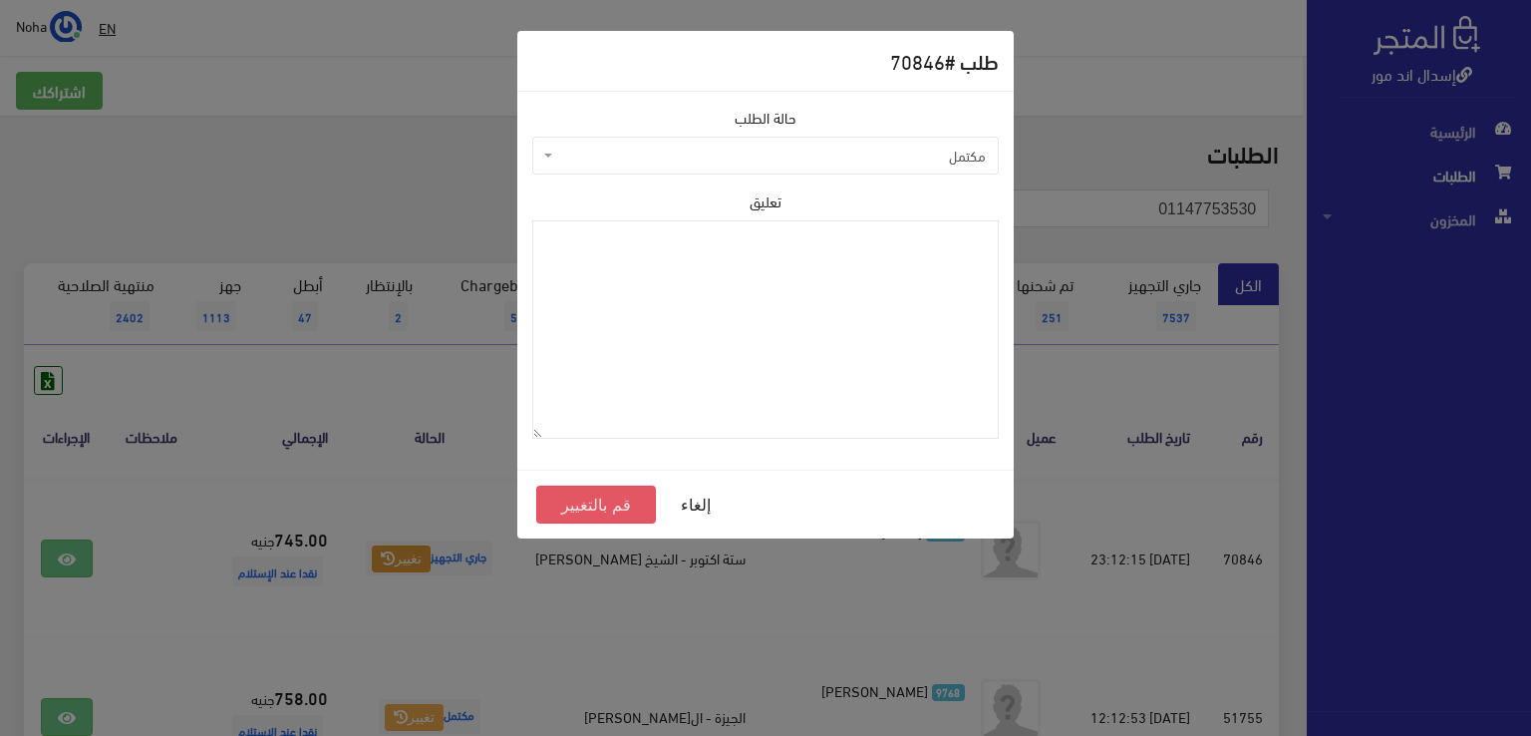
click at [595, 495] on button "قم بالتغيير" at bounding box center [596, 504] width 120 height 38
click at [596, 492] on button "قم بالتغيير" at bounding box center [596, 504] width 120 height 38
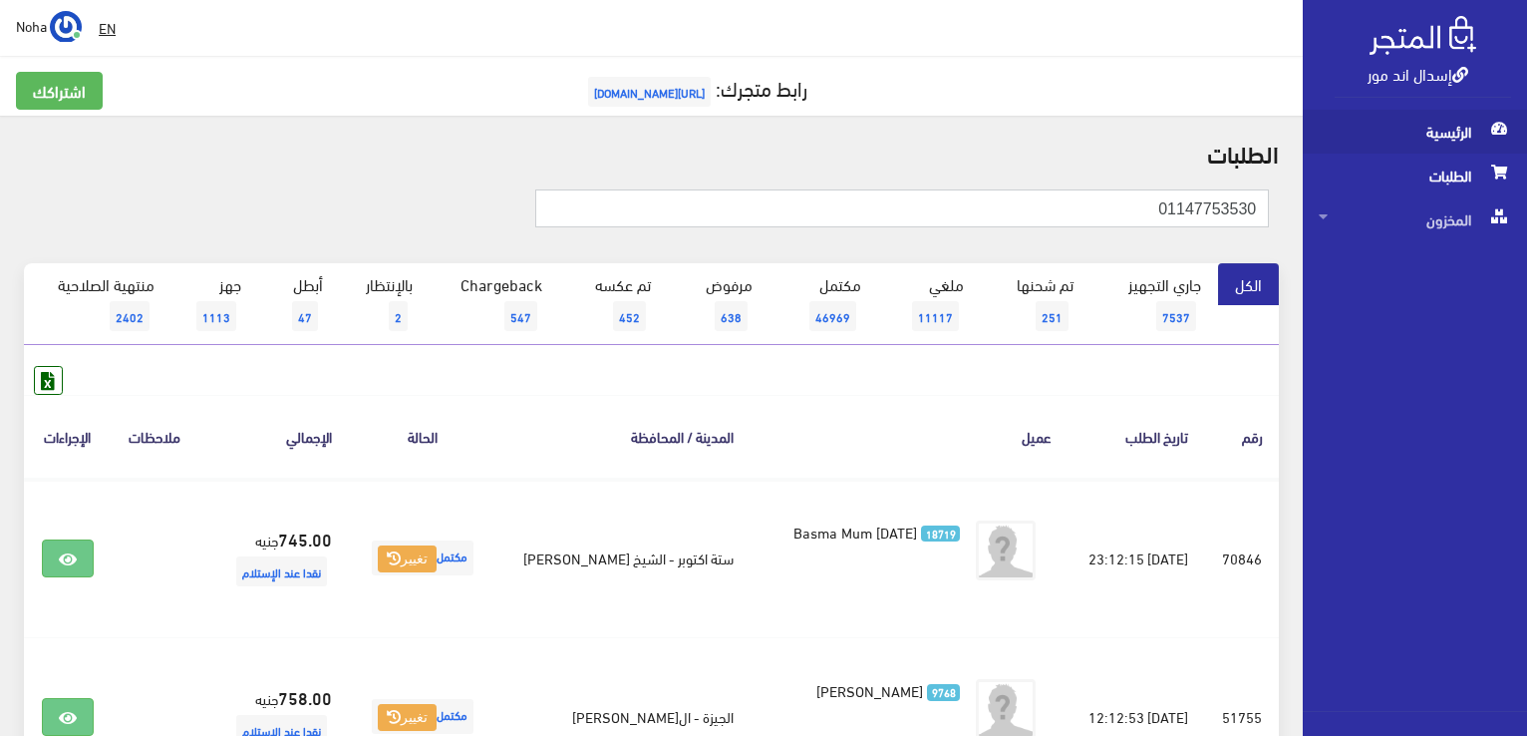
drag, startPoint x: 1113, startPoint y: 201, endPoint x: 1403, endPoint y: 129, distance: 299.0
click at [1526, 228] on html "إسدال اند مور الرئيسية الطلبات" at bounding box center [763, 368] width 1527 height 736
type input "01274135702"
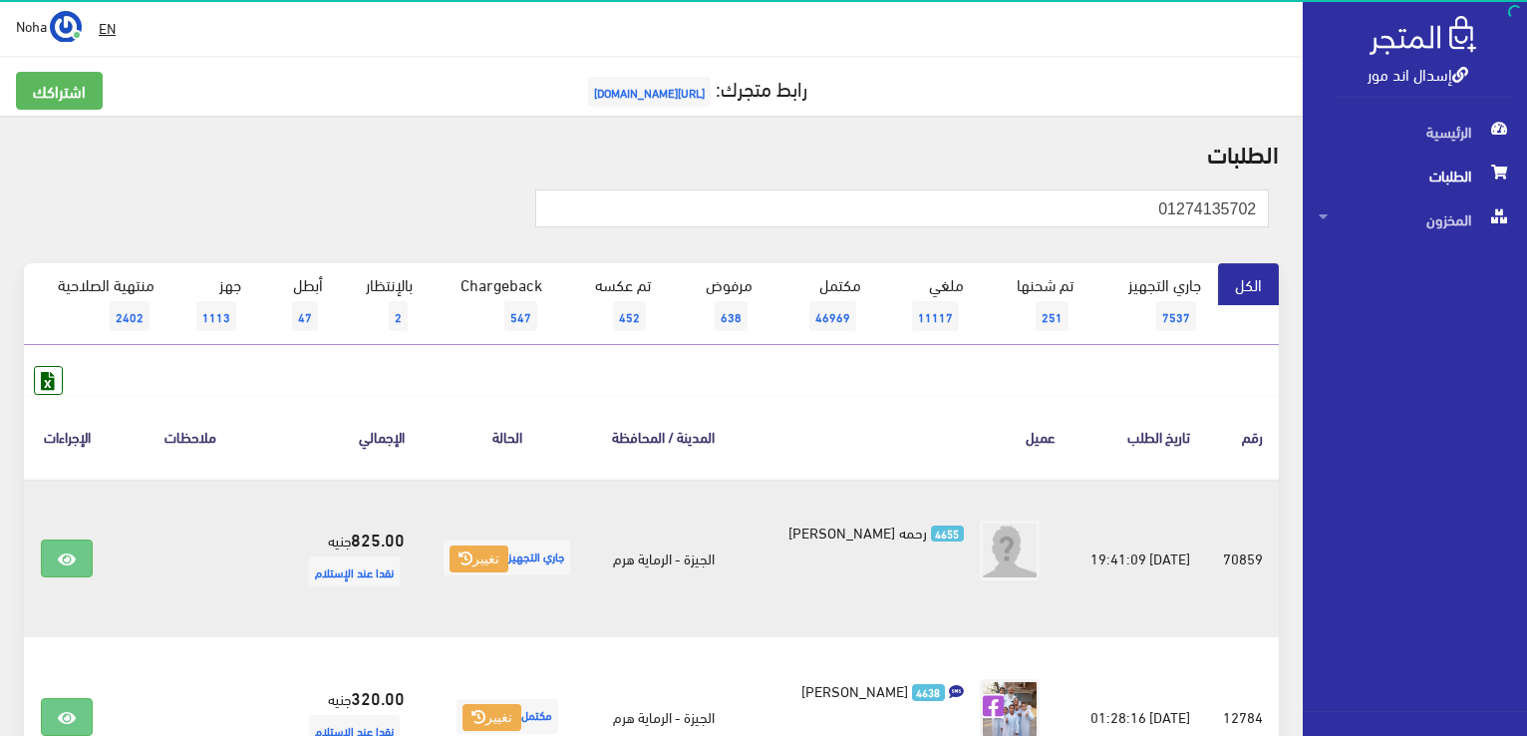
click at [499, 578] on td "جاري التجهيز تغيير" at bounding box center [507, 557] width 172 height 159
click at [490, 545] on button "تغيير" at bounding box center [479, 559] width 59 height 28
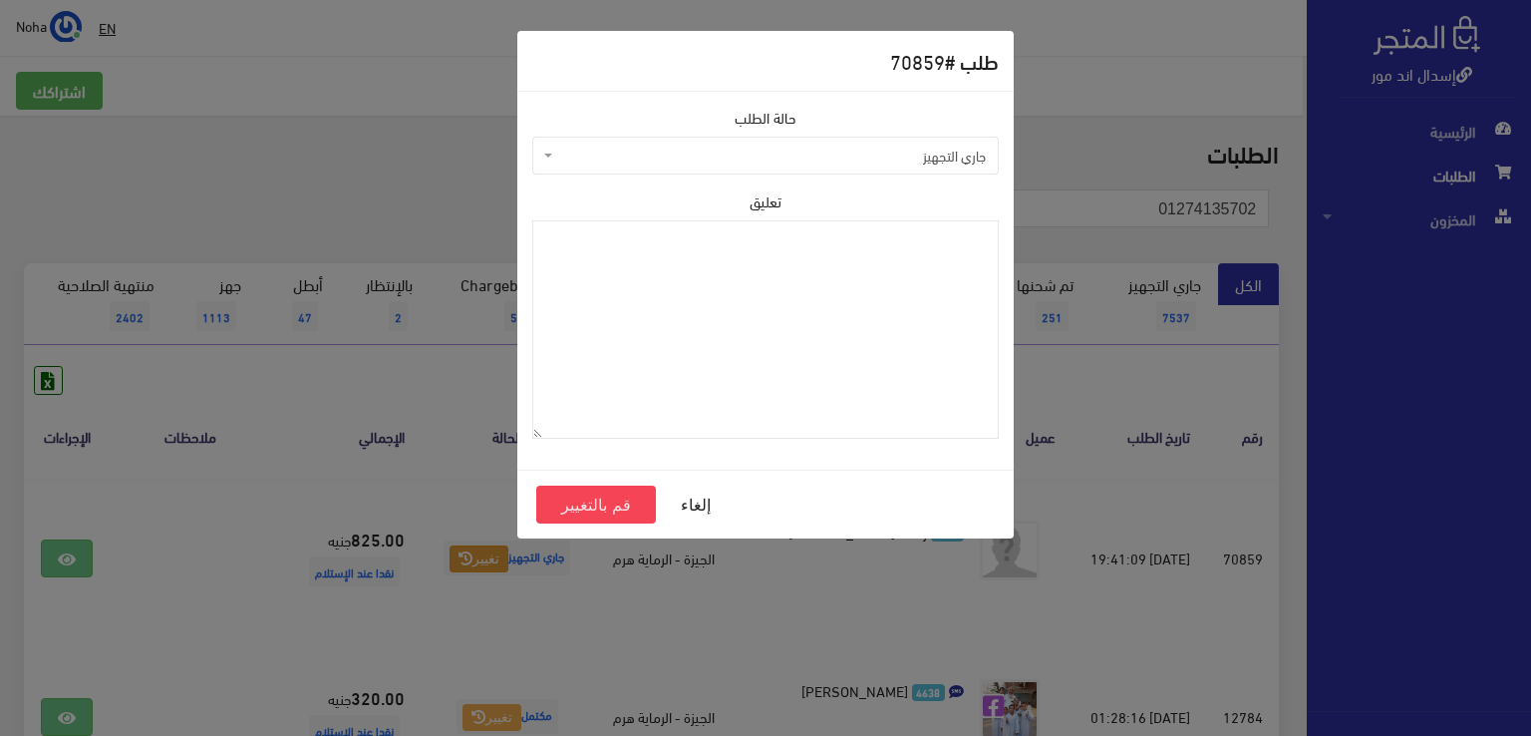
click at [666, 151] on span "جاري التجهيز" at bounding box center [771, 156] width 429 height 20
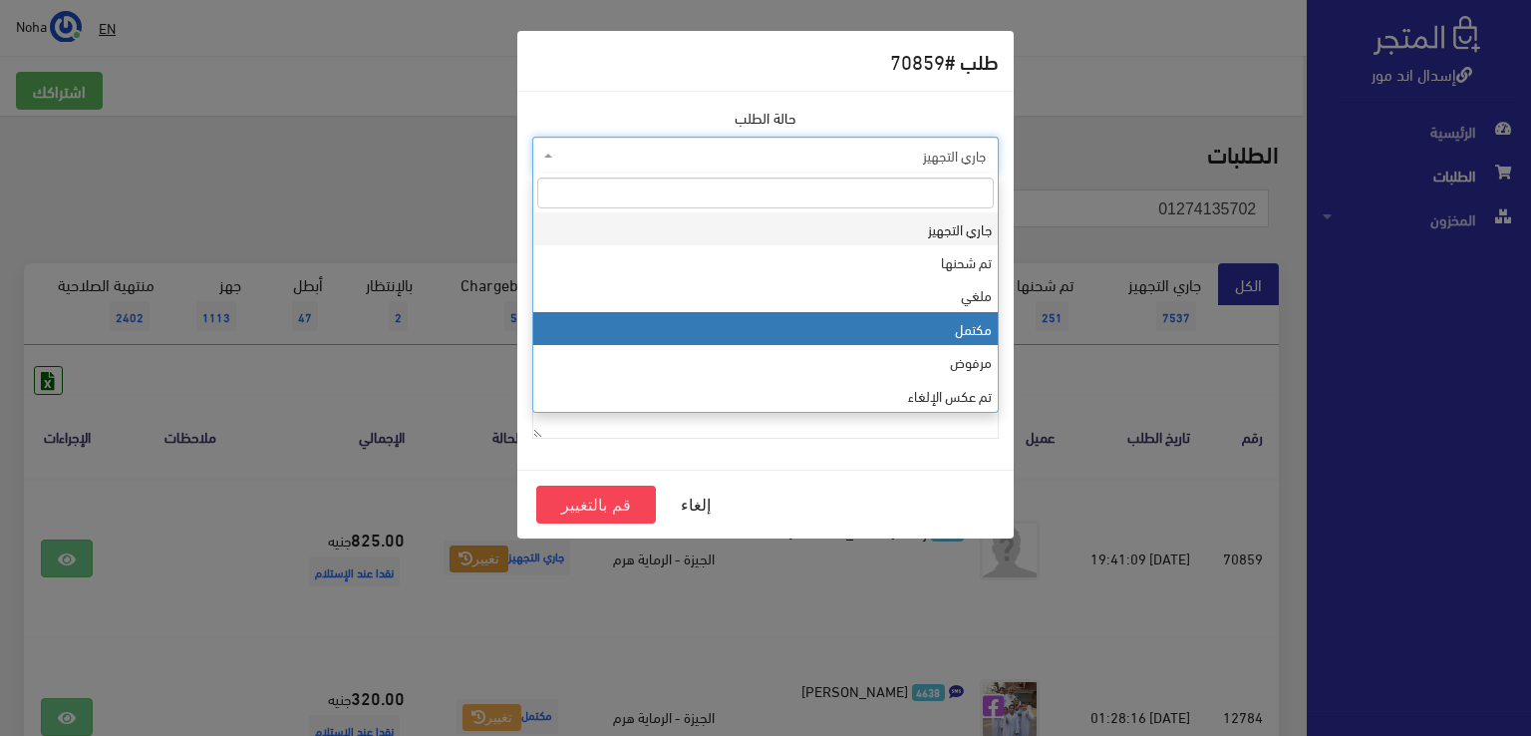
select select "4"
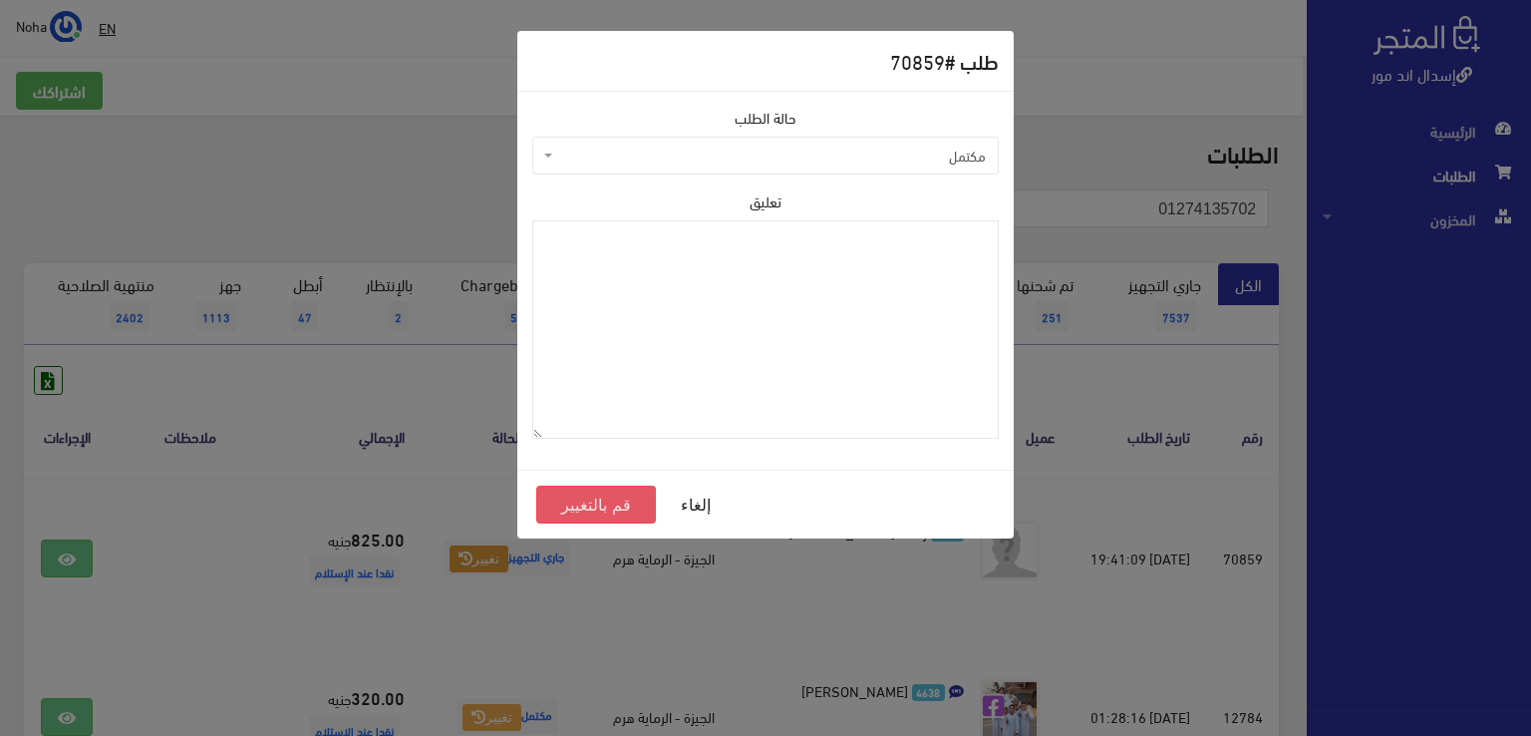
click at [587, 500] on button "قم بالتغيير" at bounding box center [596, 504] width 120 height 38
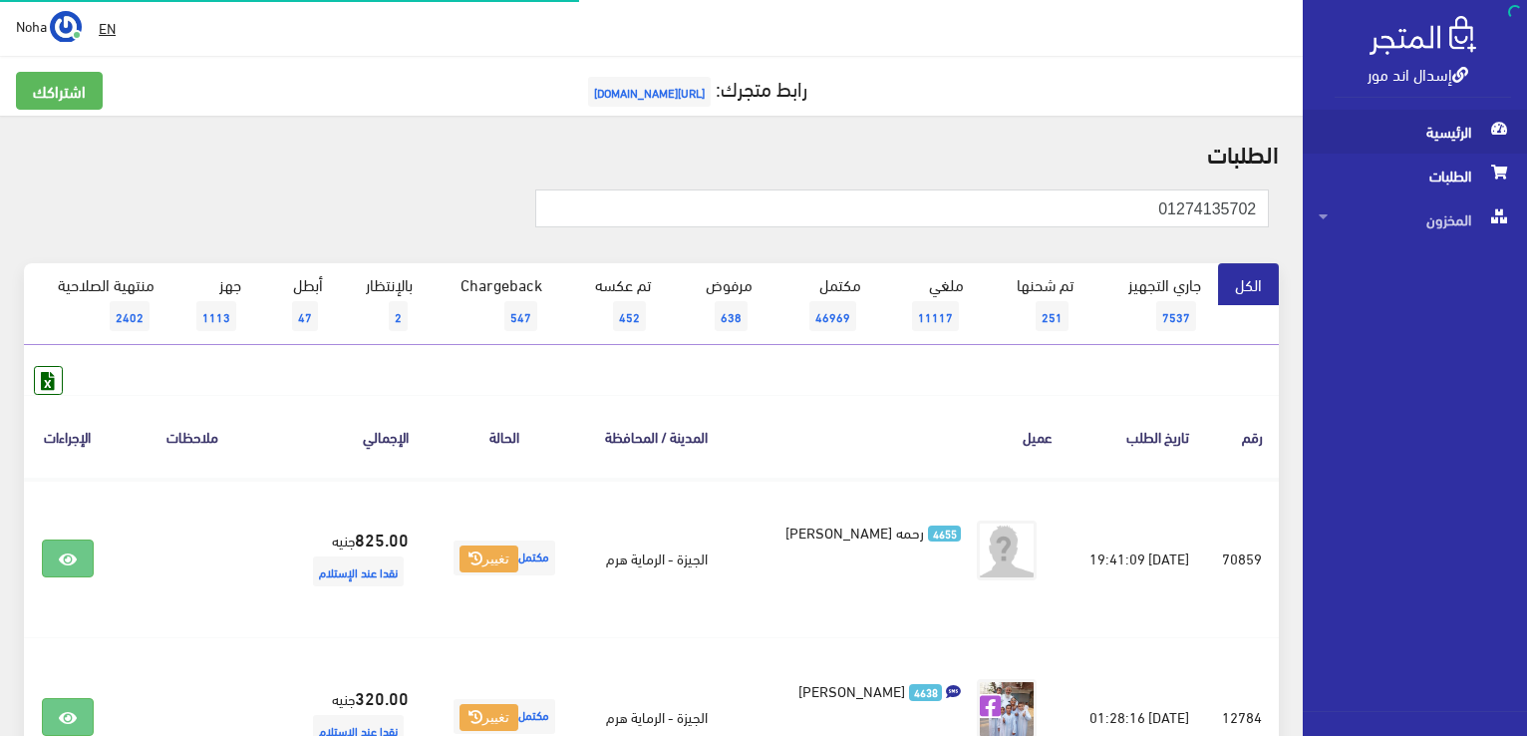
click at [1526, 169] on html "إسدال اند مور الرئيسية الطلبات" at bounding box center [763, 368] width 1527 height 736
type input "01012021649"
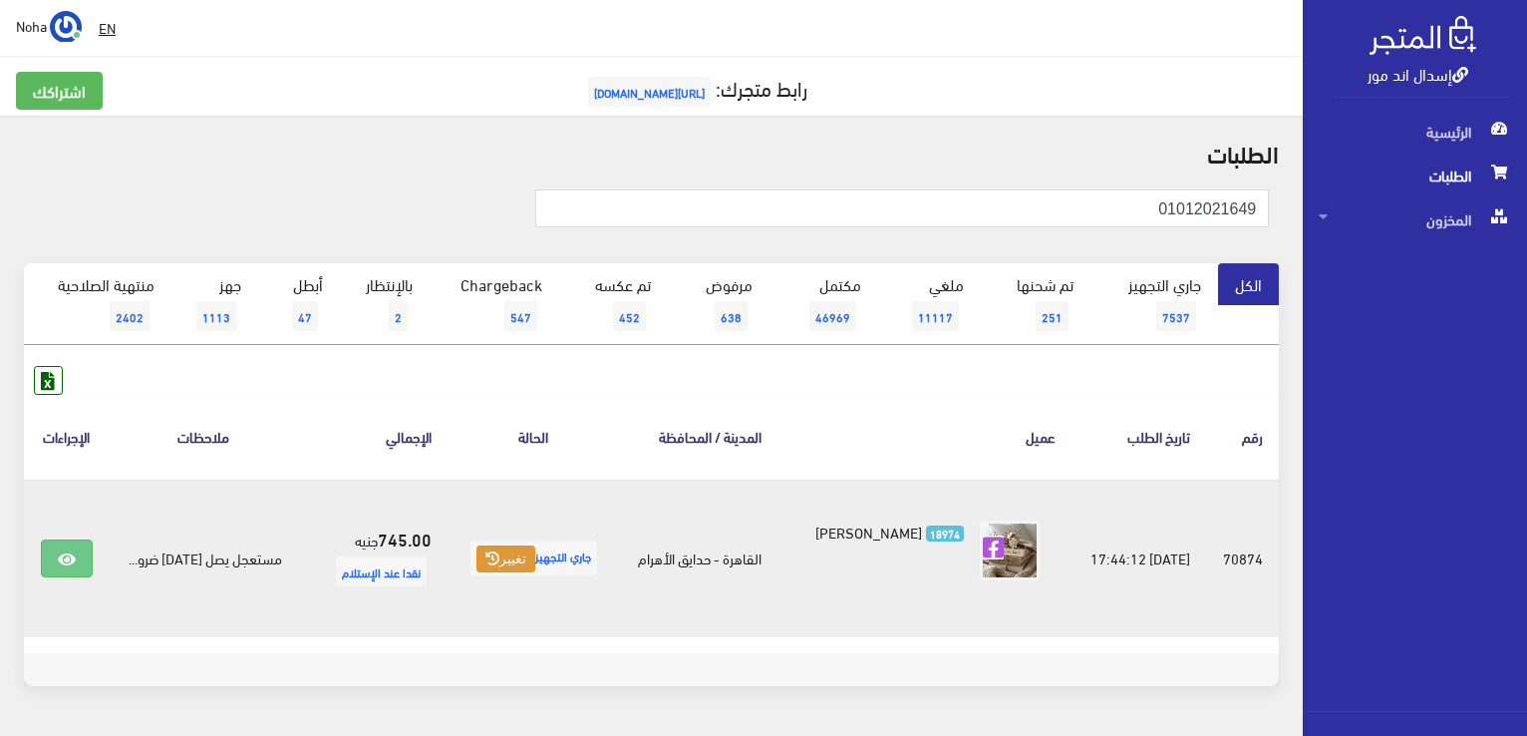
click at [489, 558] on icon at bounding box center [492, 558] width 14 height 14
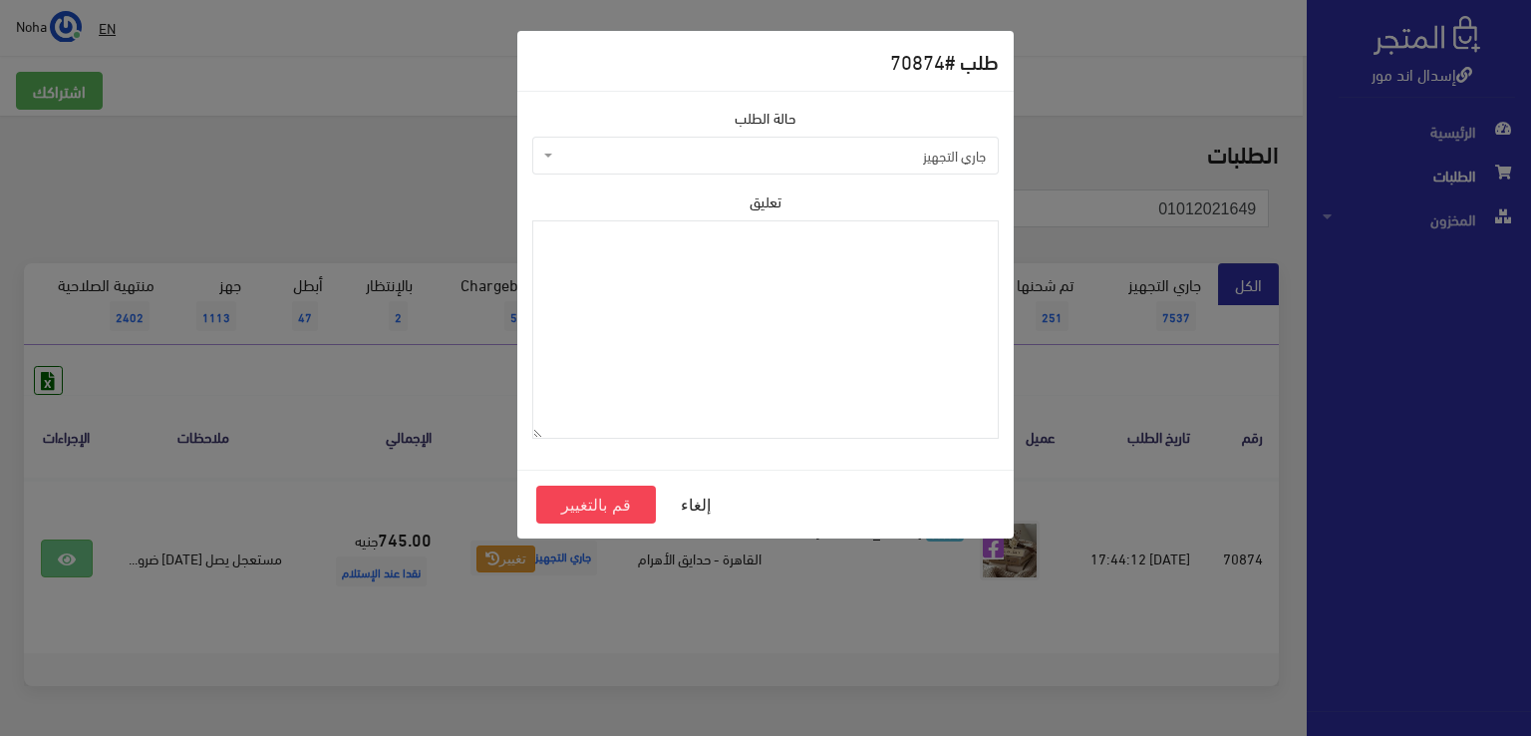
click at [770, 158] on span "جاري التجهيز" at bounding box center [771, 156] width 429 height 20
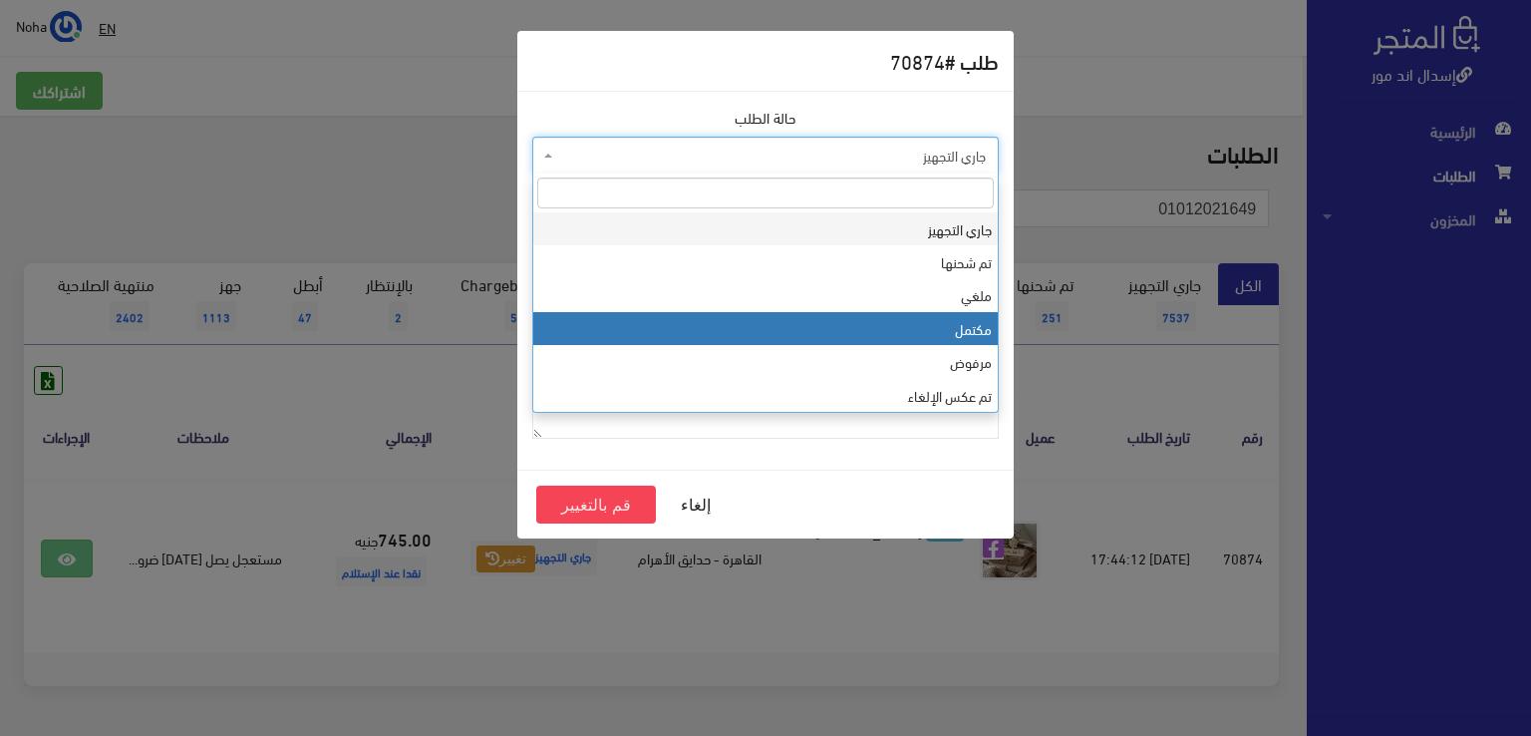
select select "4"
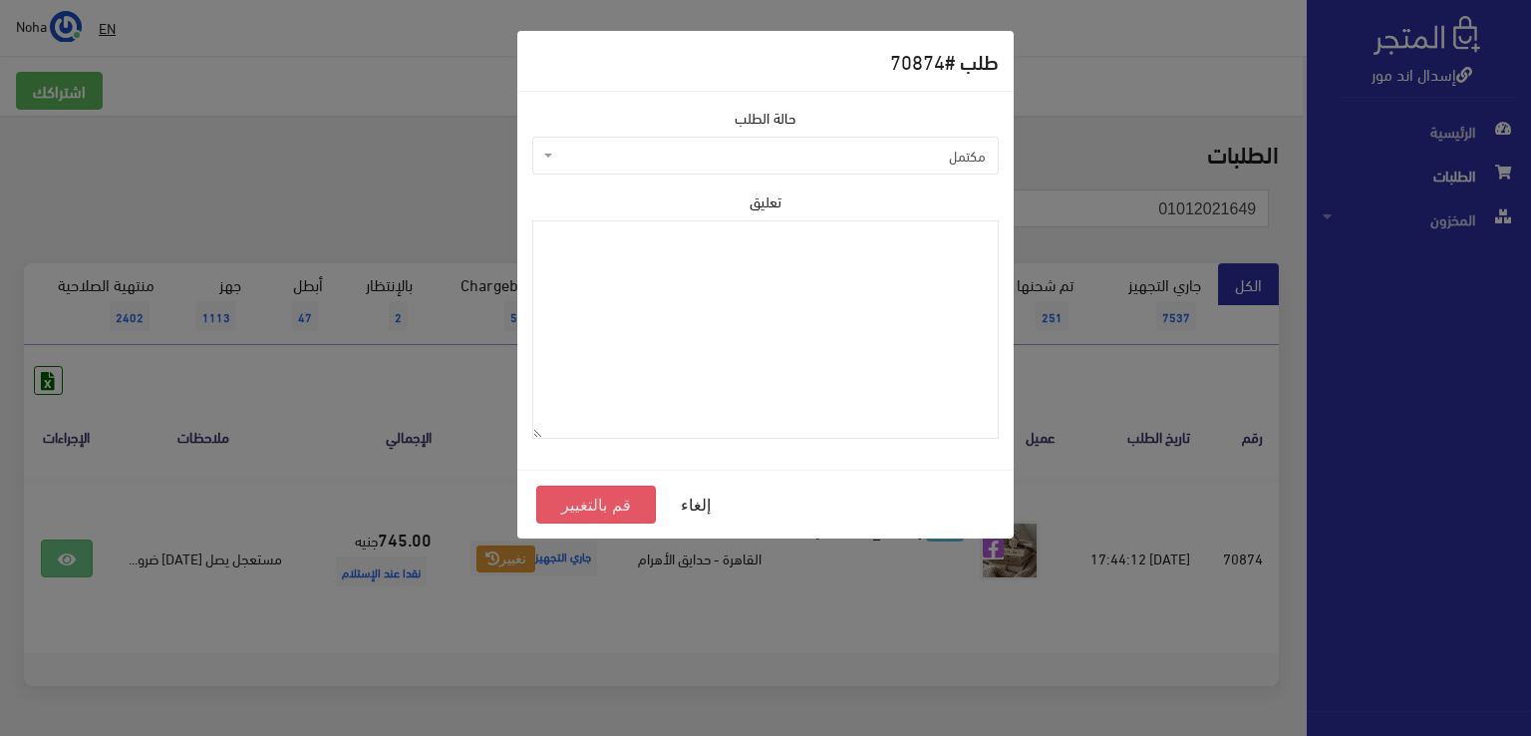
click at [628, 509] on button "قم بالتغيير" at bounding box center [596, 504] width 120 height 38
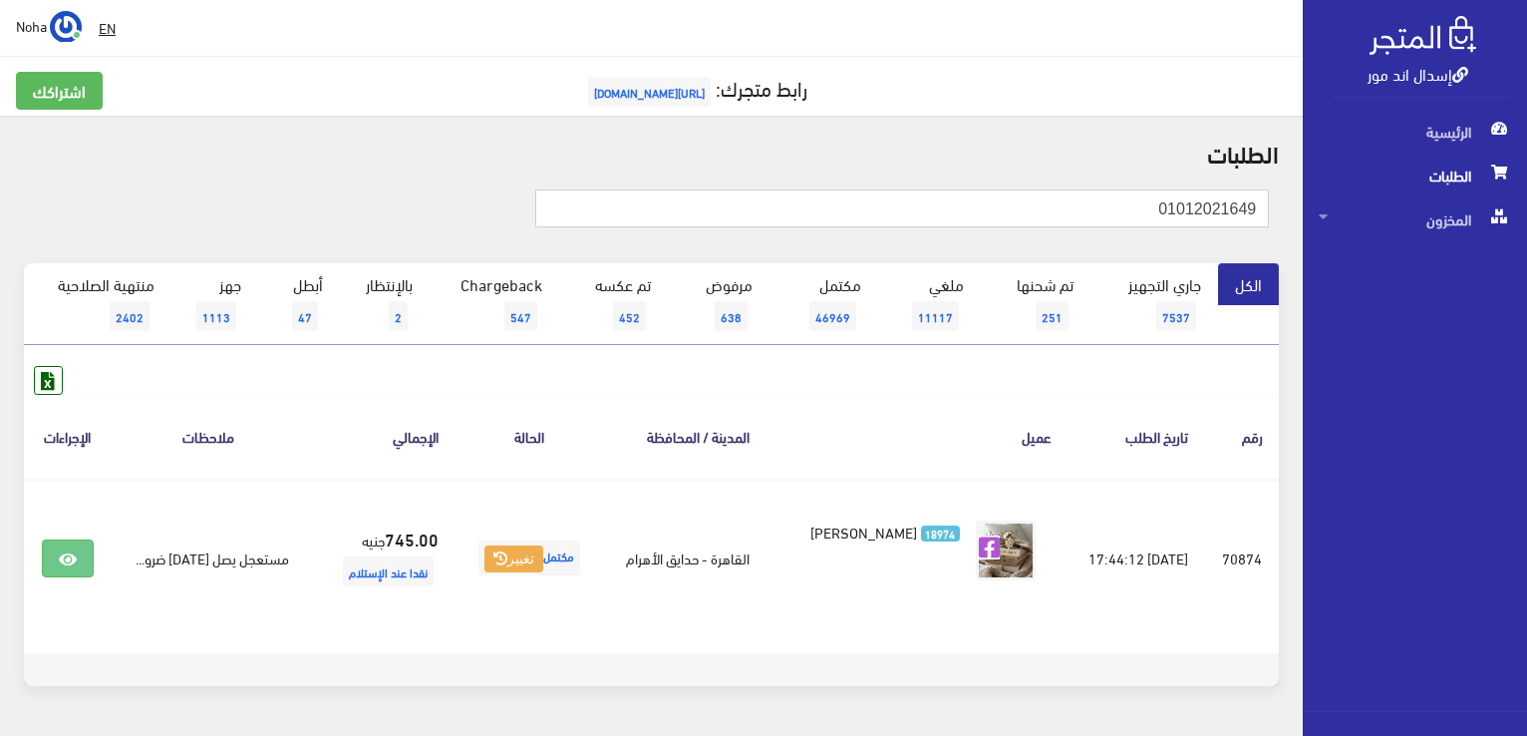
drag, startPoint x: 1102, startPoint y: 201, endPoint x: 1511, endPoint y: 65, distance: 430.9
click at [1526, 180] on html "إسدال اند مور الرئيسية الطلبات" at bounding box center [763, 368] width 1527 height 736
type input "01068429146"
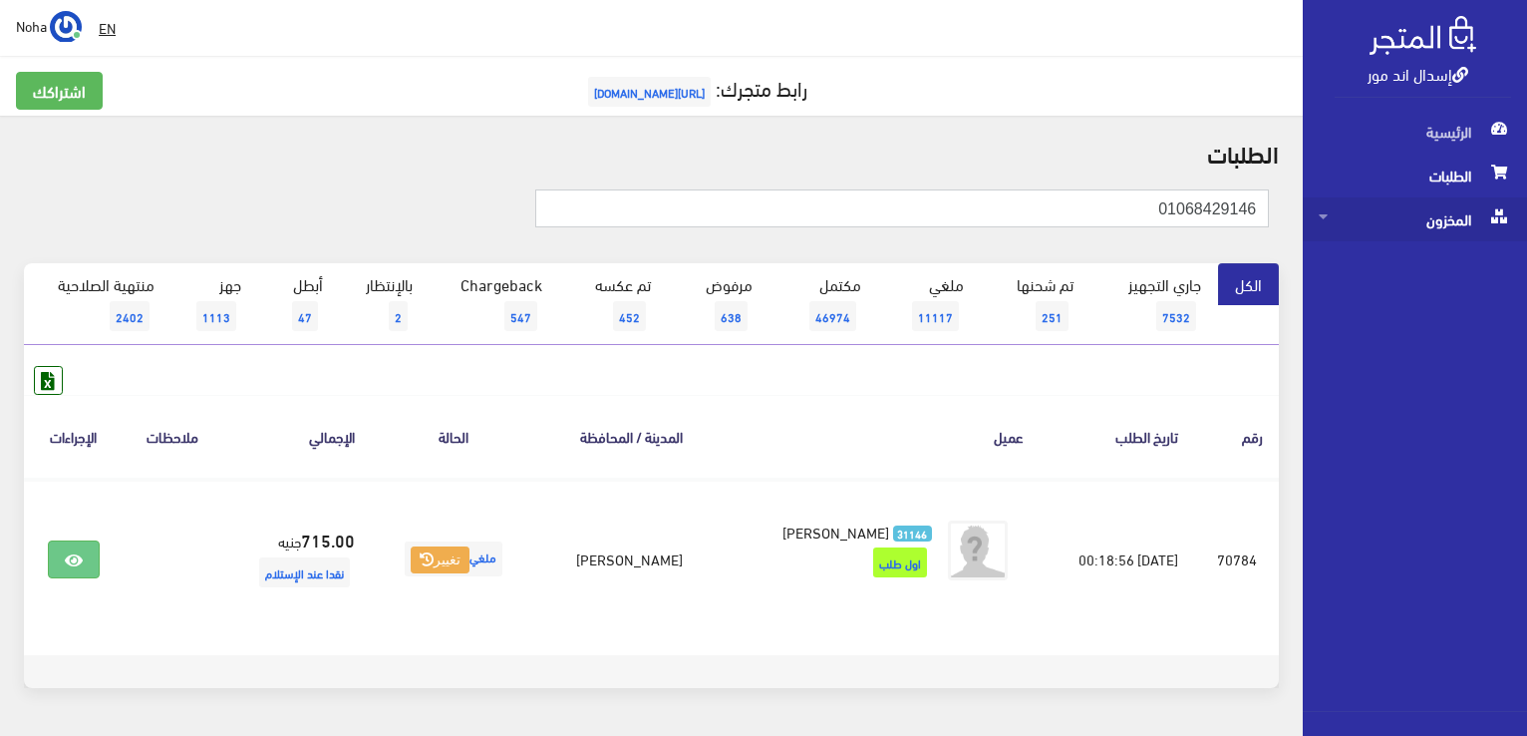
drag, startPoint x: 1107, startPoint y: 212, endPoint x: 1407, endPoint y: 236, distance: 301.0
click at [1407, 236] on div "إسدال اند مور الرئيسية الطلبات المخزون" at bounding box center [763, 399] width 1527 height 799
type input "01031029985"
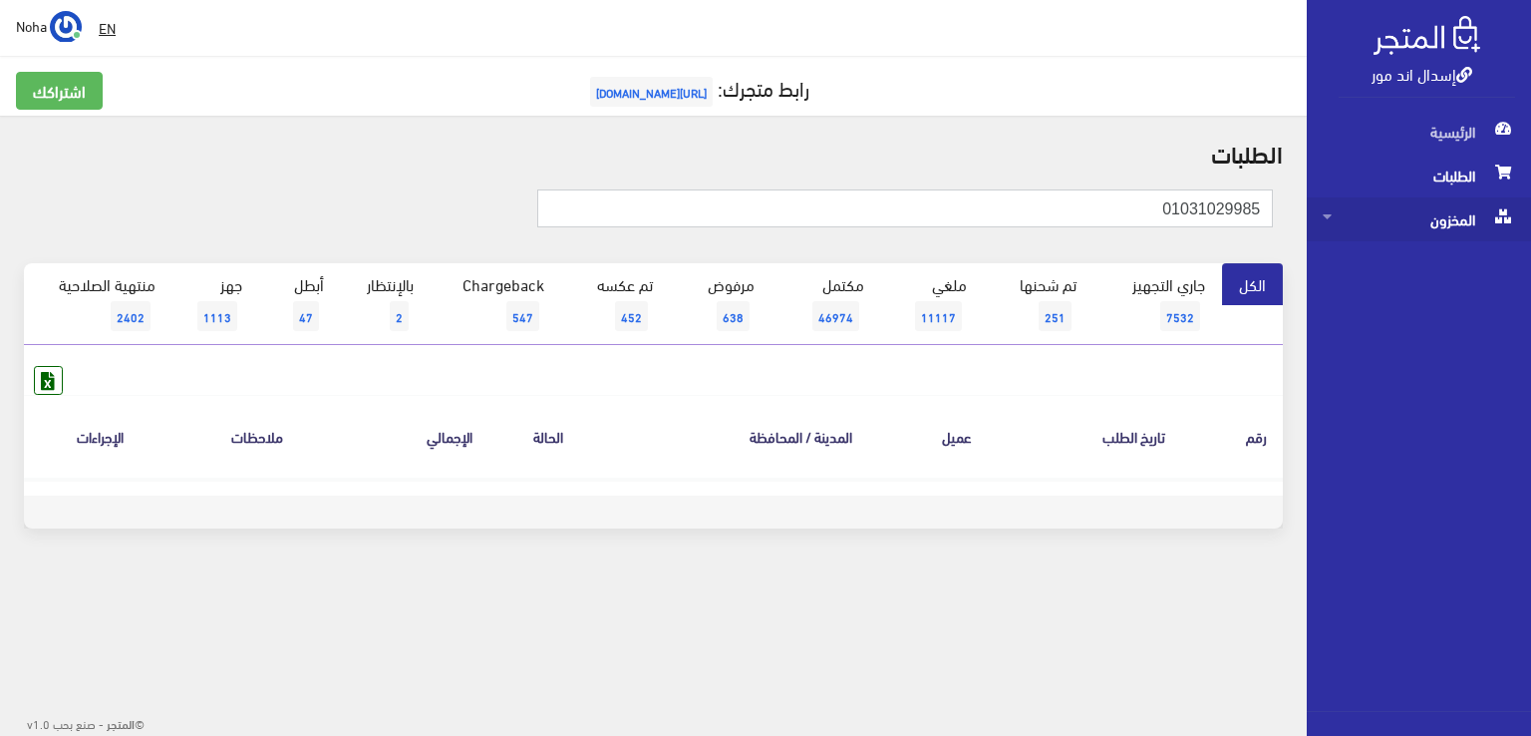
drag, startPoint x: 1112, startPoint y: 204, endPoint x: 1530, endPoint y: 200, distance: 417.6
click at [1530, 200] on div "إسدال اند مور الرئيسية الطلبات المخزون" at bounding box center [765, 320] width 1531 height 640
type input "01031029985"
drag, startPoint x: 1131, startPoint y: 211, endPoint x: 1530, endPoint y: 202, distance: 398.8
click at [1530, 202] on div "إسدال اند مور الرئيسية الطلبات المخزون" at bounding box center [765, 320] width 1531 height 640
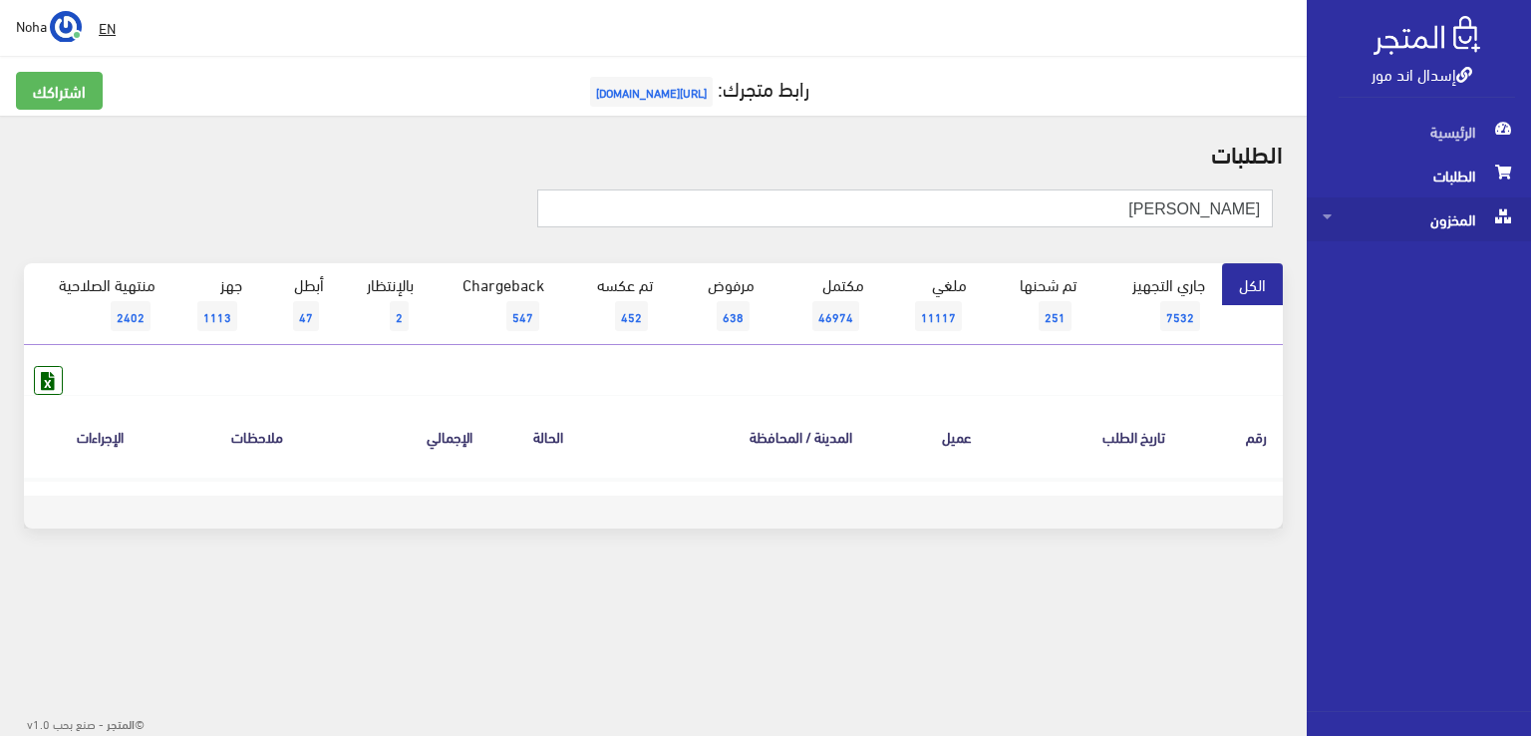
type input "زهره على"
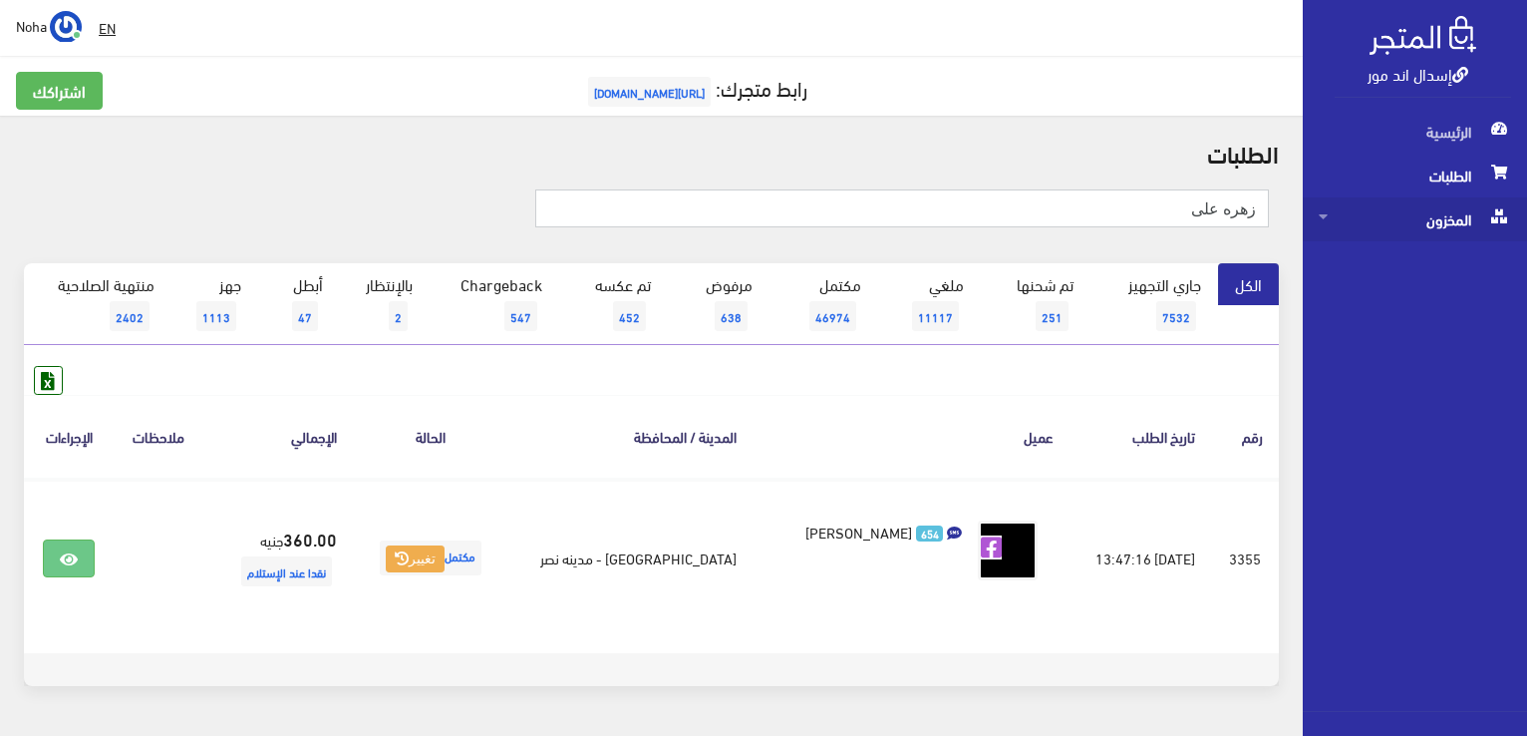
drag, startPoint x: 1169, startPoint y: 196, endPoint x: 1524, endPoint y: 226, distance: 356.1
click at [1526, 246] on html "إسدال اند مور الرئيسية الطلبات" at bounding box center [763, 368] width 1527 height 736
type input "01121221931"
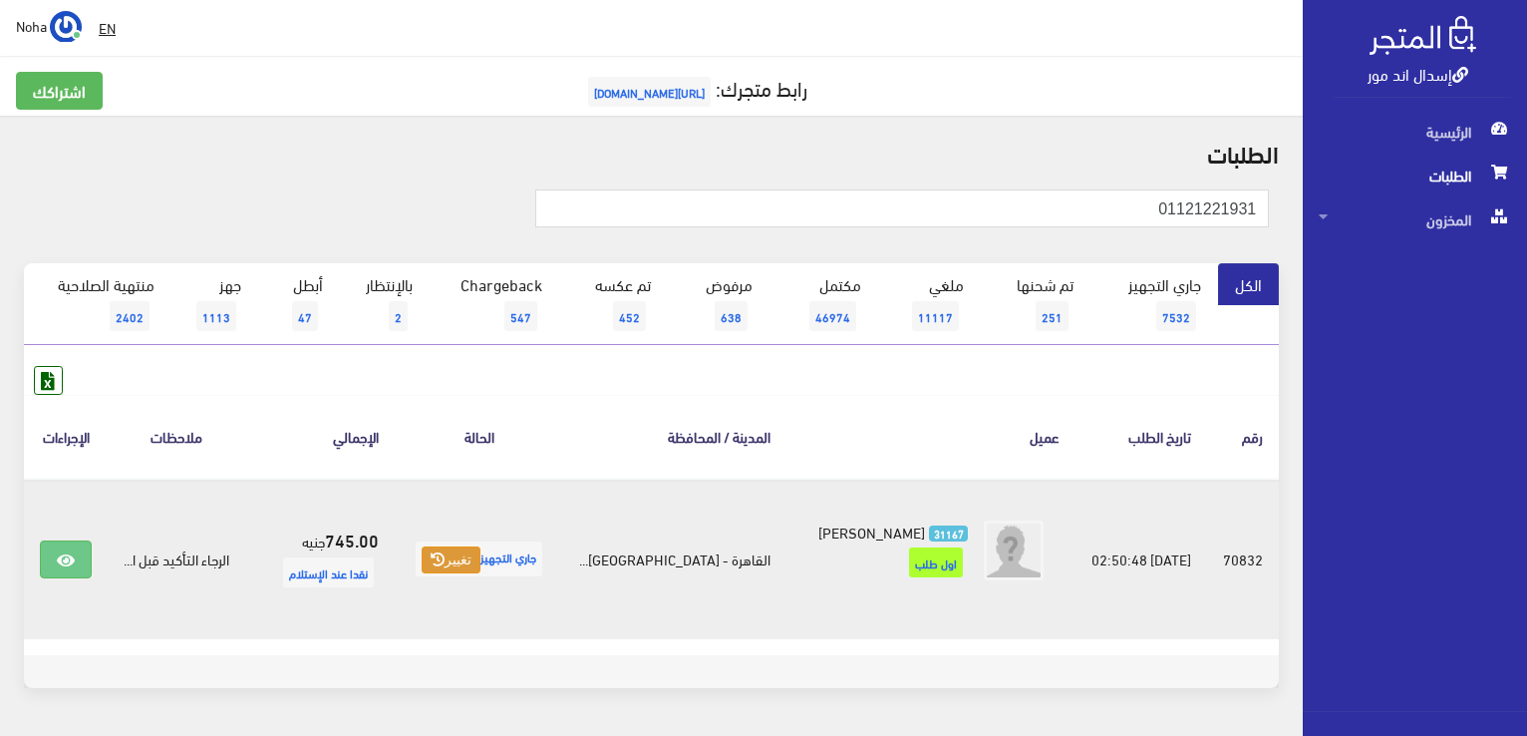
click at [453, 571] on button "تغيير" at bounding box center [451, 560] width 59 height 28
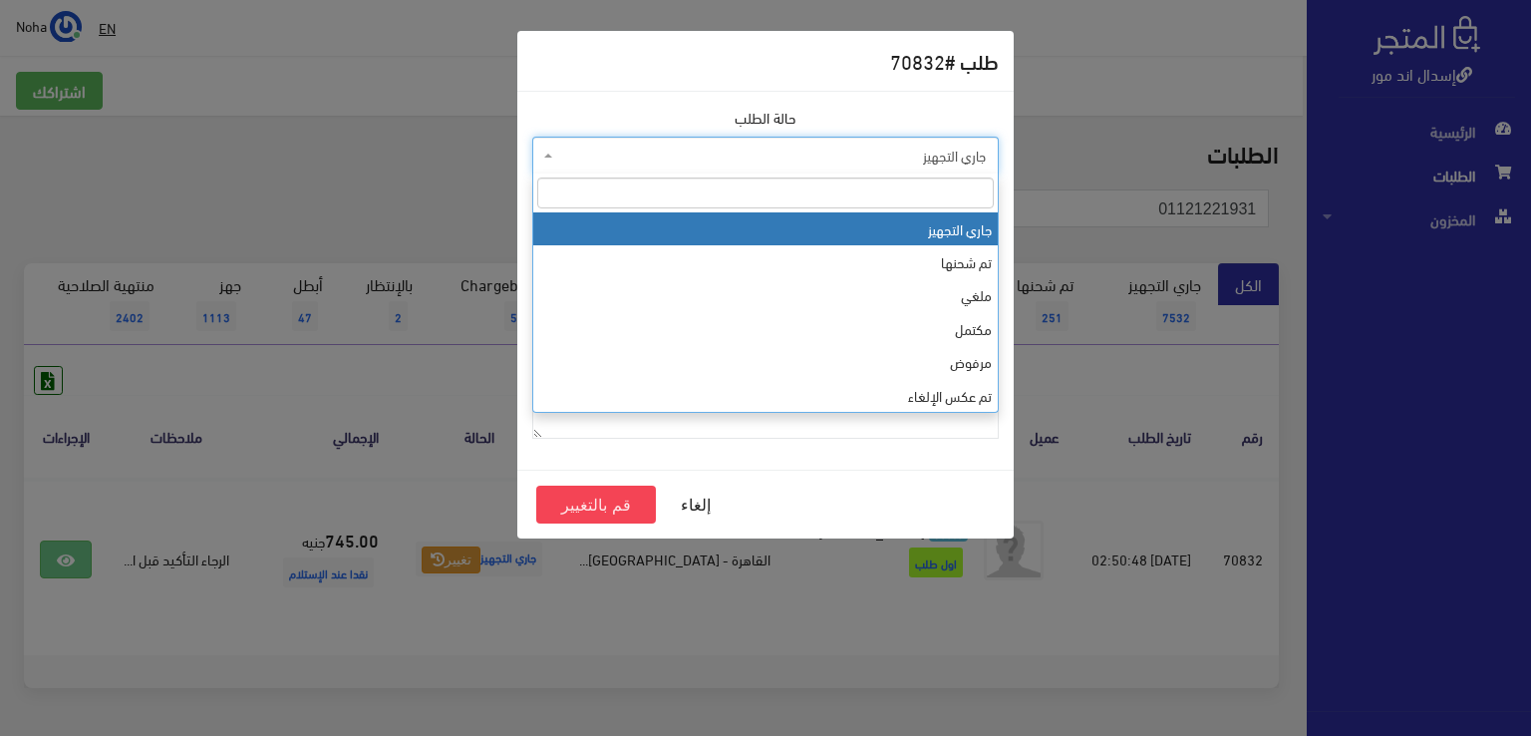
click at [791, 152] on span "جاري التجهيز" at bounding box center [771, 156] width 429 height 20
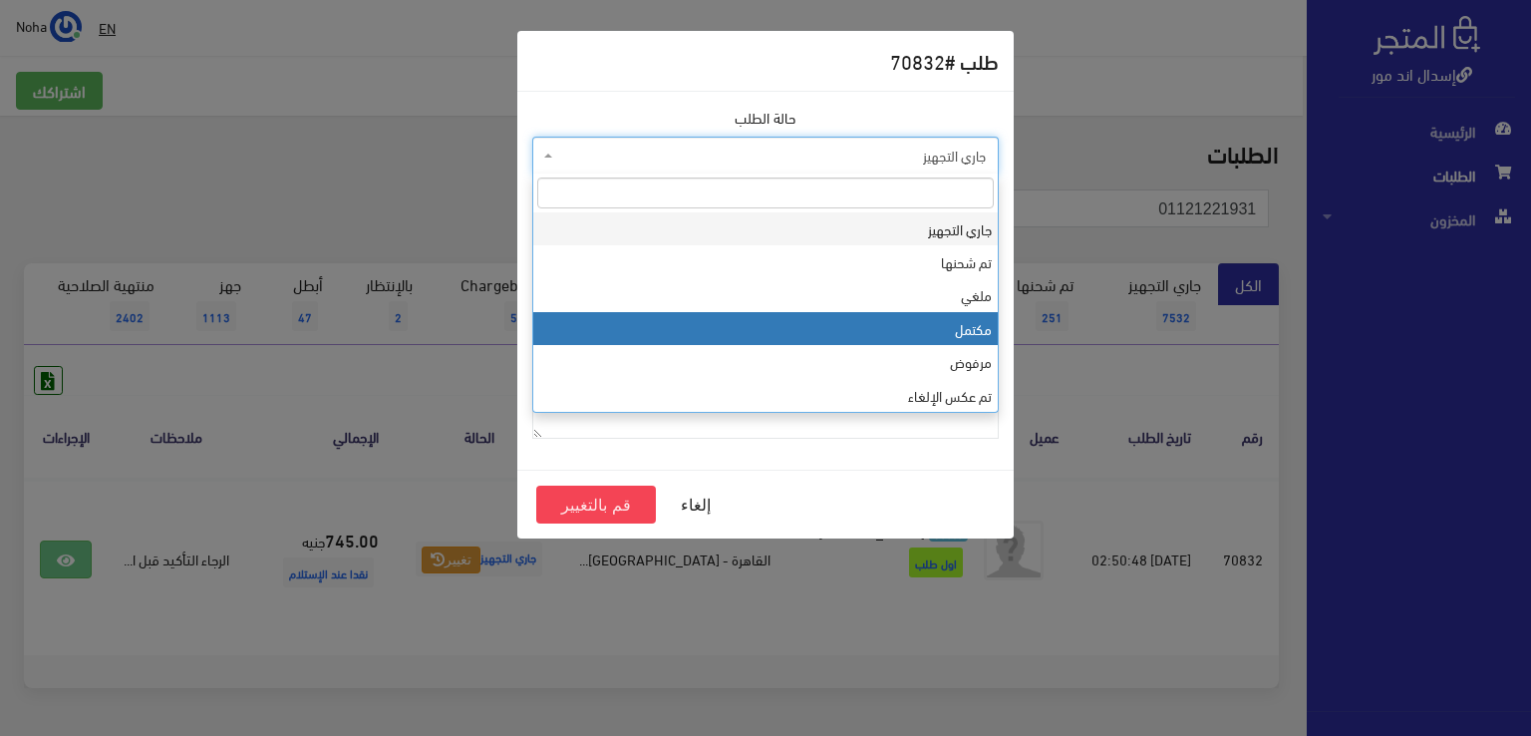
select select "4"
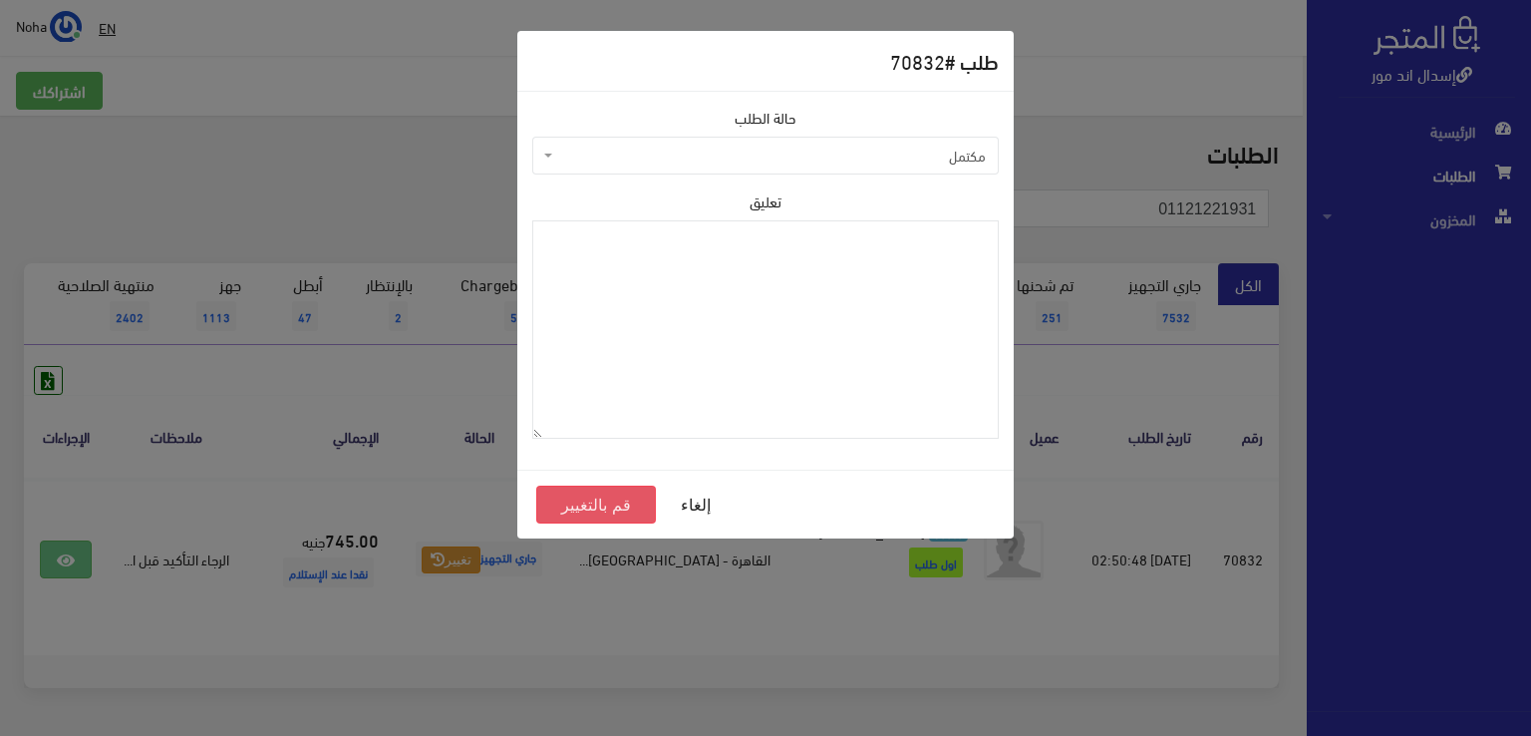
click at [617, 499] on button "قم بالتغيير" at bounding box center [596, 504] width 120 height 38
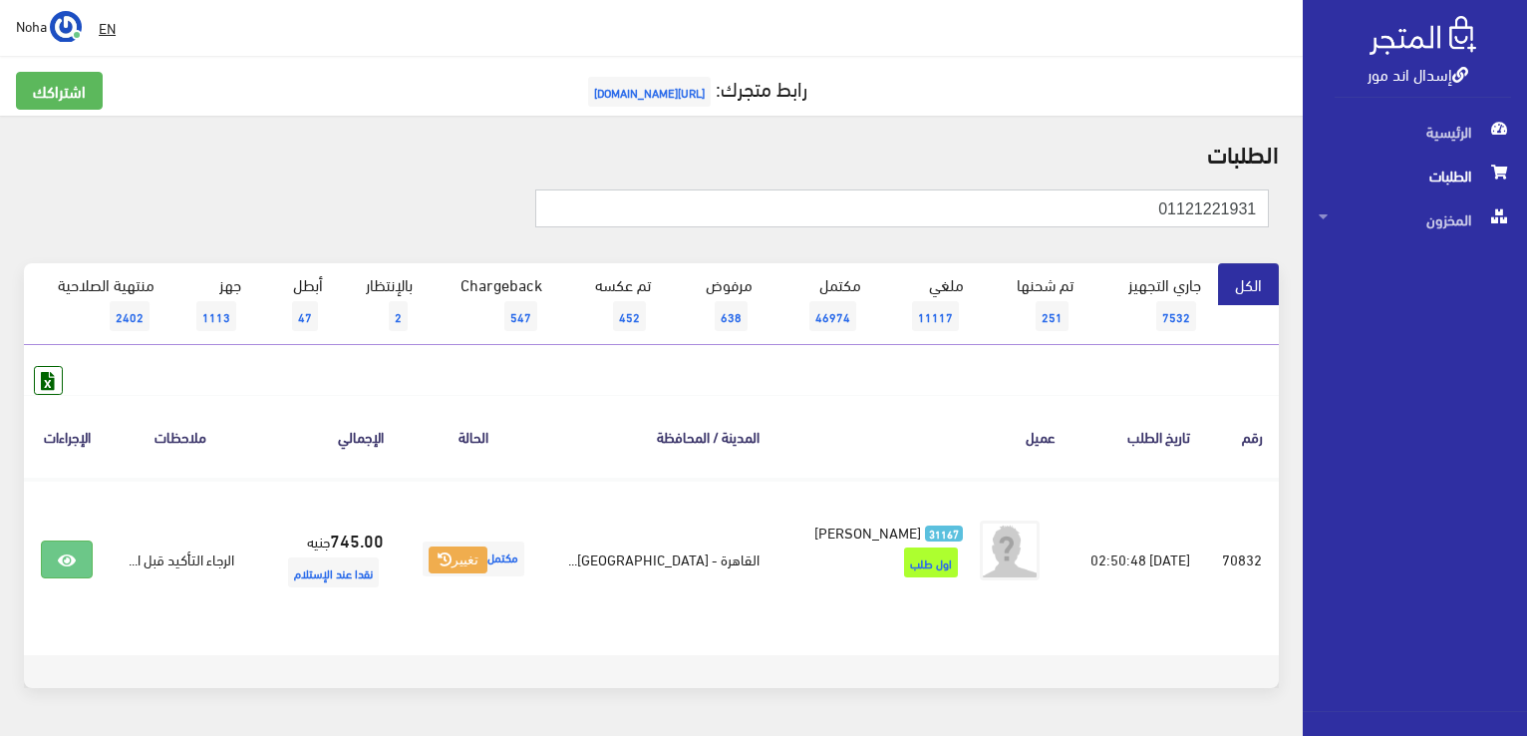
drag, startPoint x: 1137, startPoint y: 212, endPoint x: 1527, endPoint y: 183, distance: 390.8
click at [1526, 188] on html "إسدال اند مور الرئيسية الطلبات" at bounding box center [763, 368] width 1527 height 736
type input "01006564309"
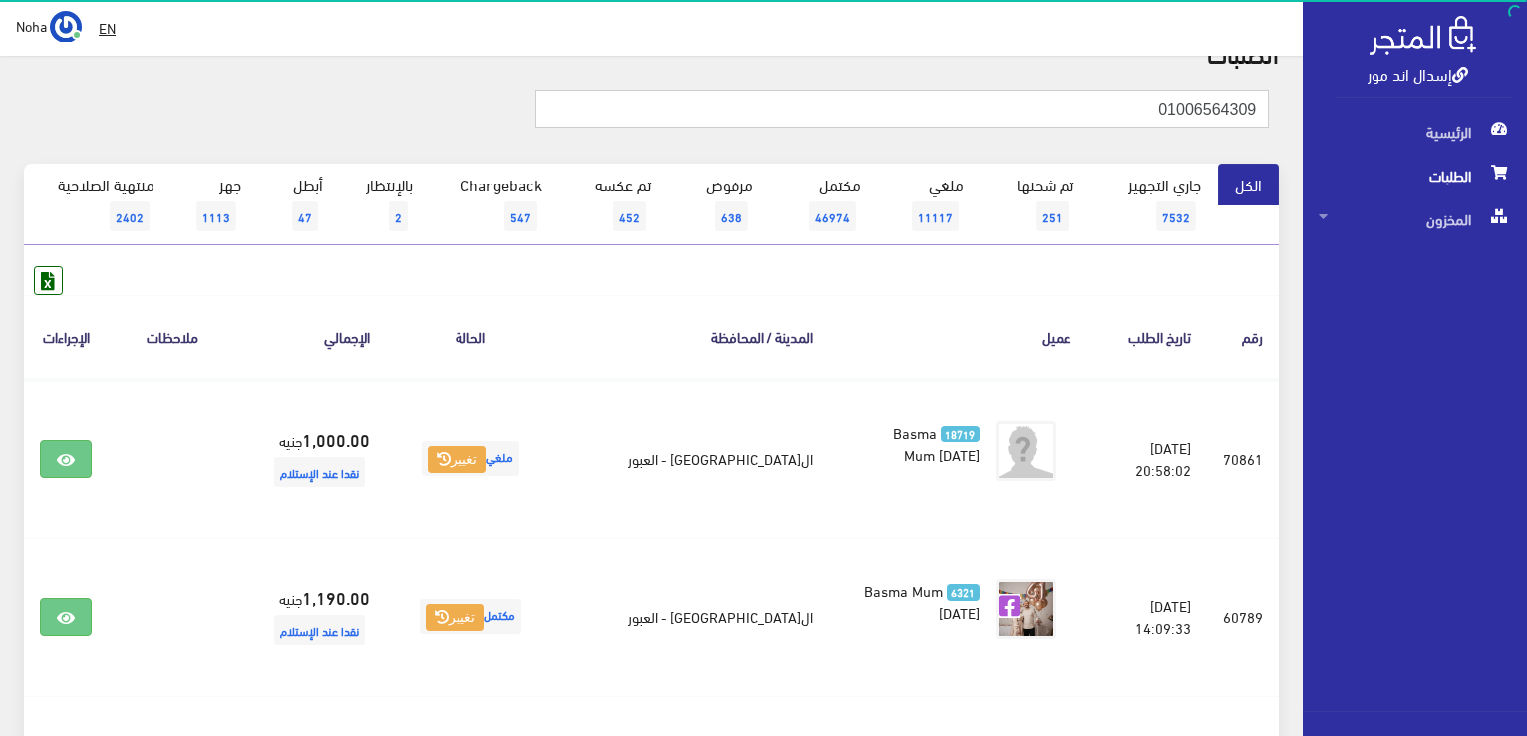
drag, startPoint x: 1145, startPoint y: 99, endPoint x: 1530, endPoint y: 149, distance: 387.9
click at [1526, 149] on html "إسدال اند مور الرئيسية الطلبات" at bounding box center [763, 268] width 1527 height 736
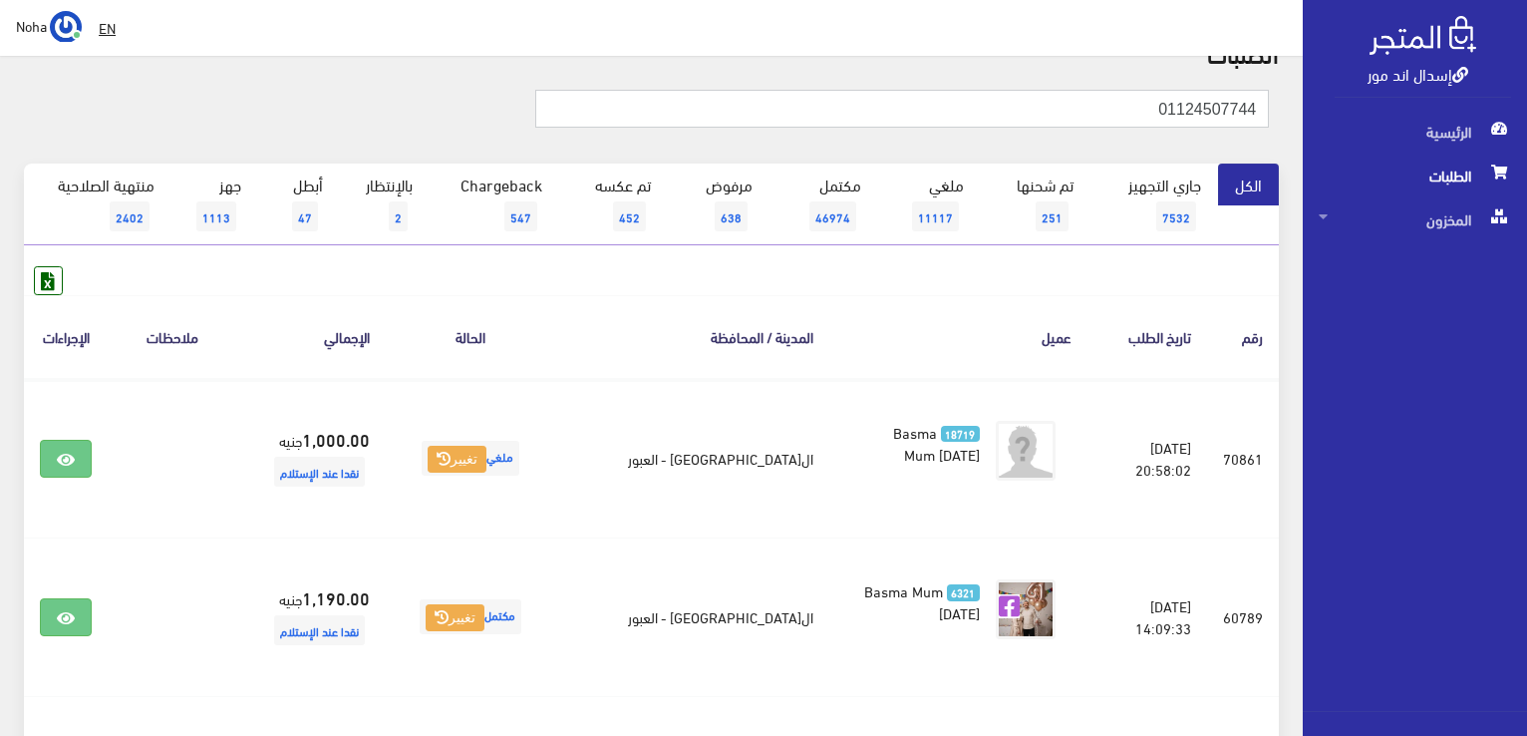
type input "01124507744"
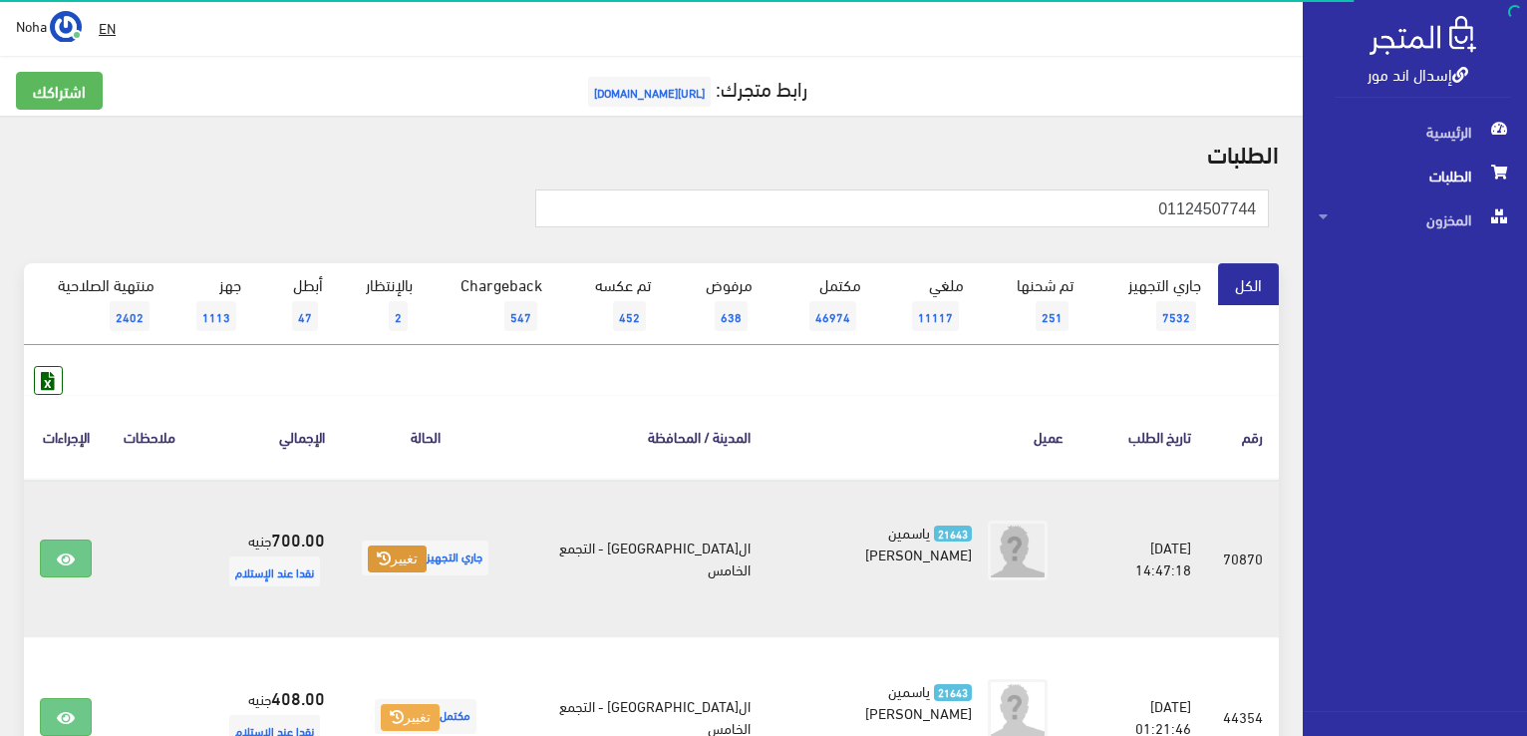
click at [426, 556] on button "تغيير" at bounding box center [397, 559] width 59 height 28
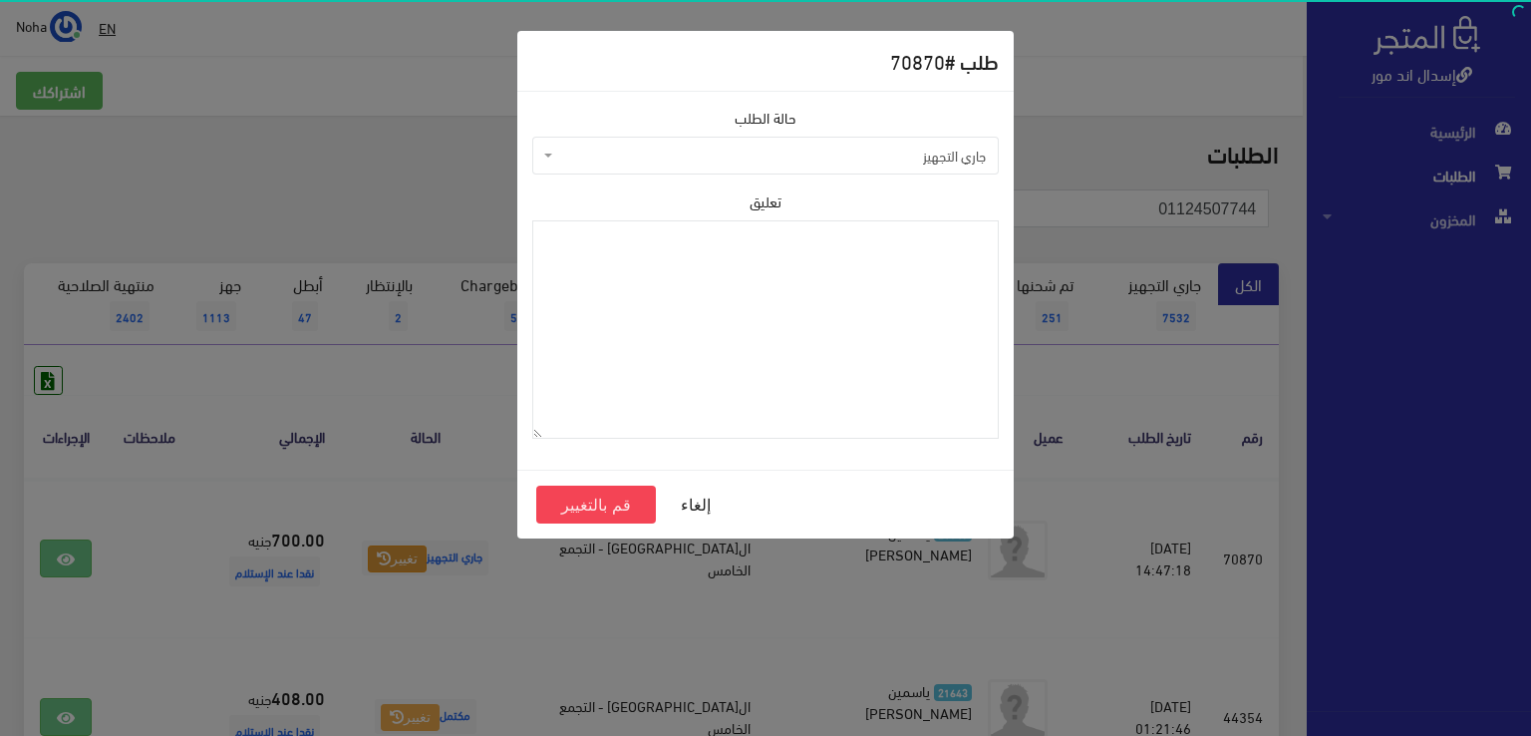
click at [706, 156] on span "جاري التجهيز" at bounding box center [771, 156] width 429 height 20
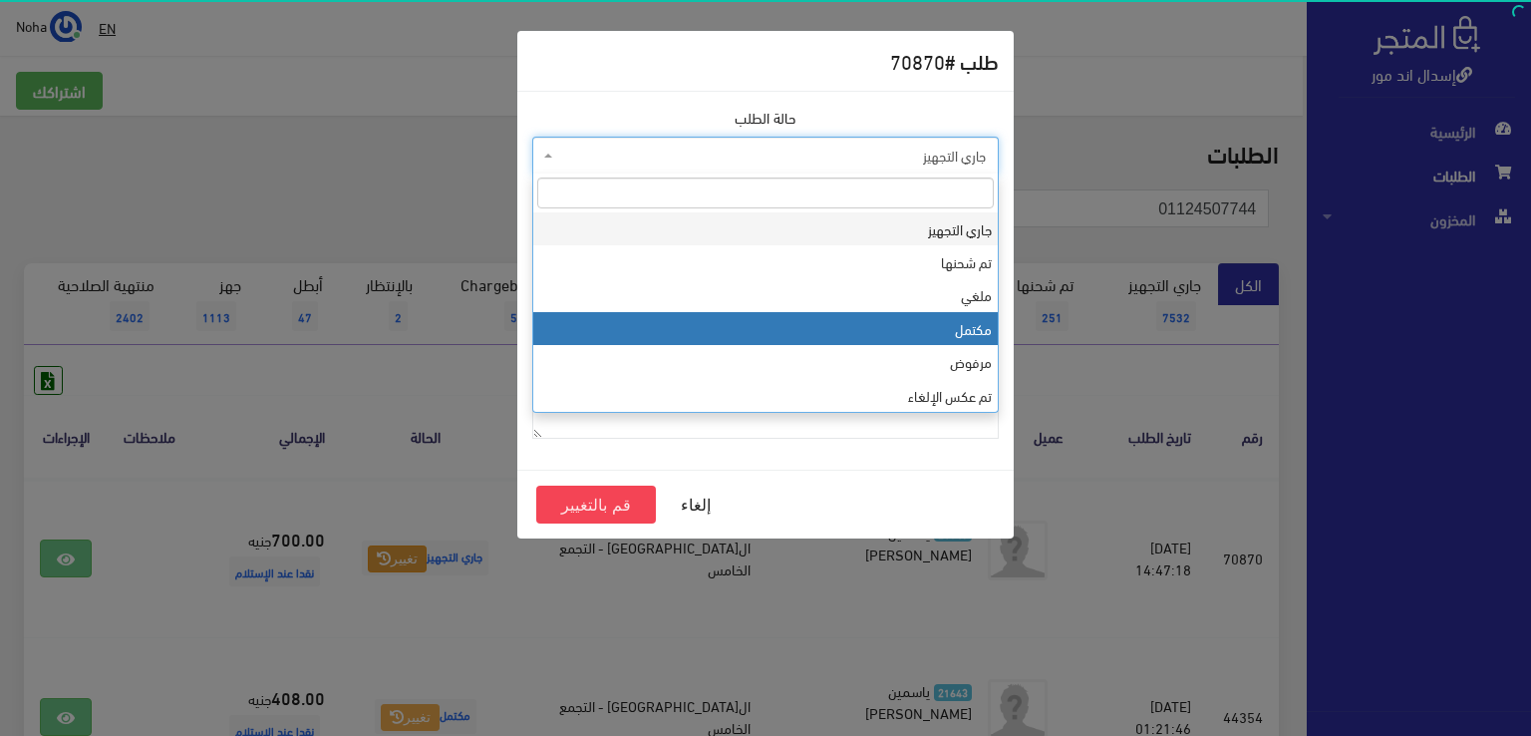
select select "4"
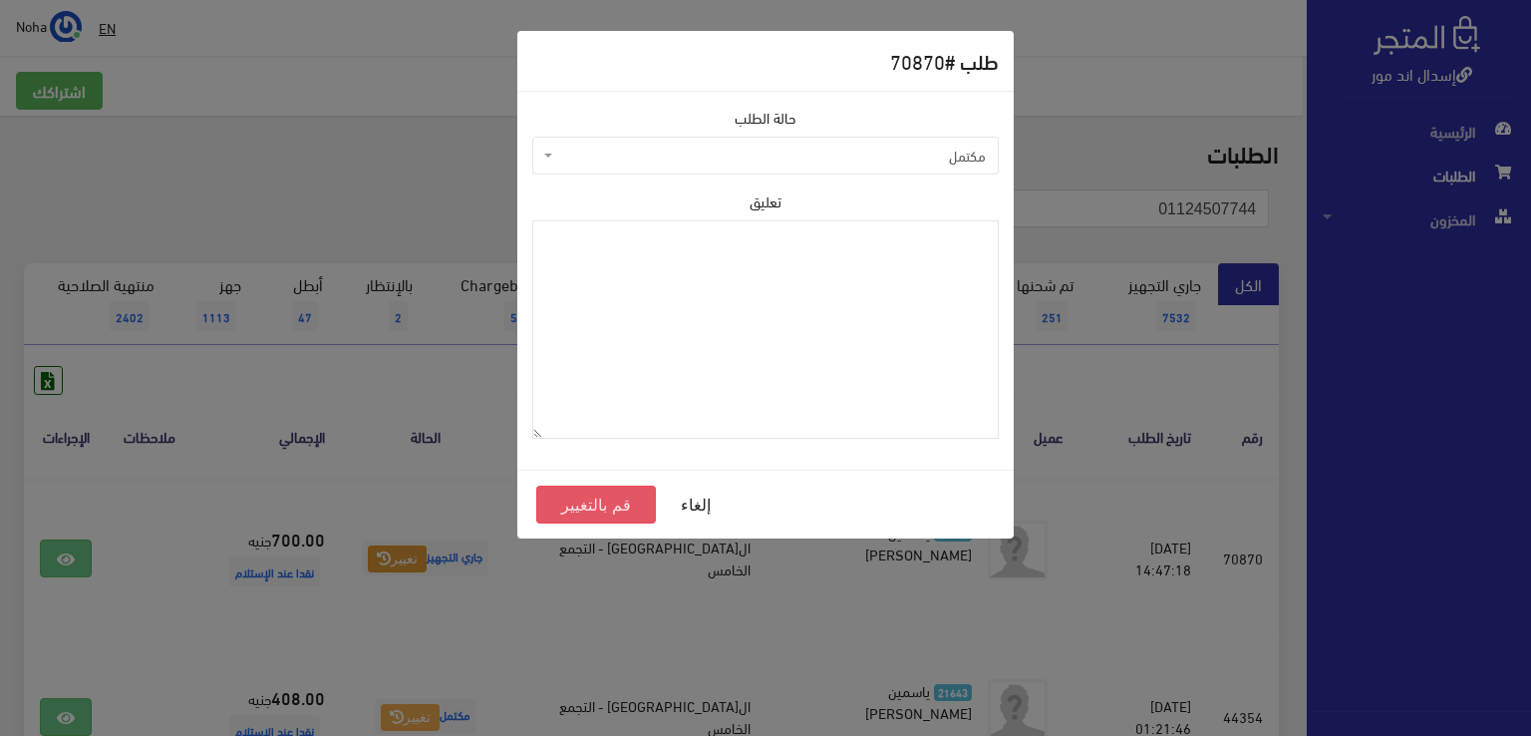
click at [622, 508] on button "قم بالتغيير" at bounding box center [596, 504] width 120 height 38
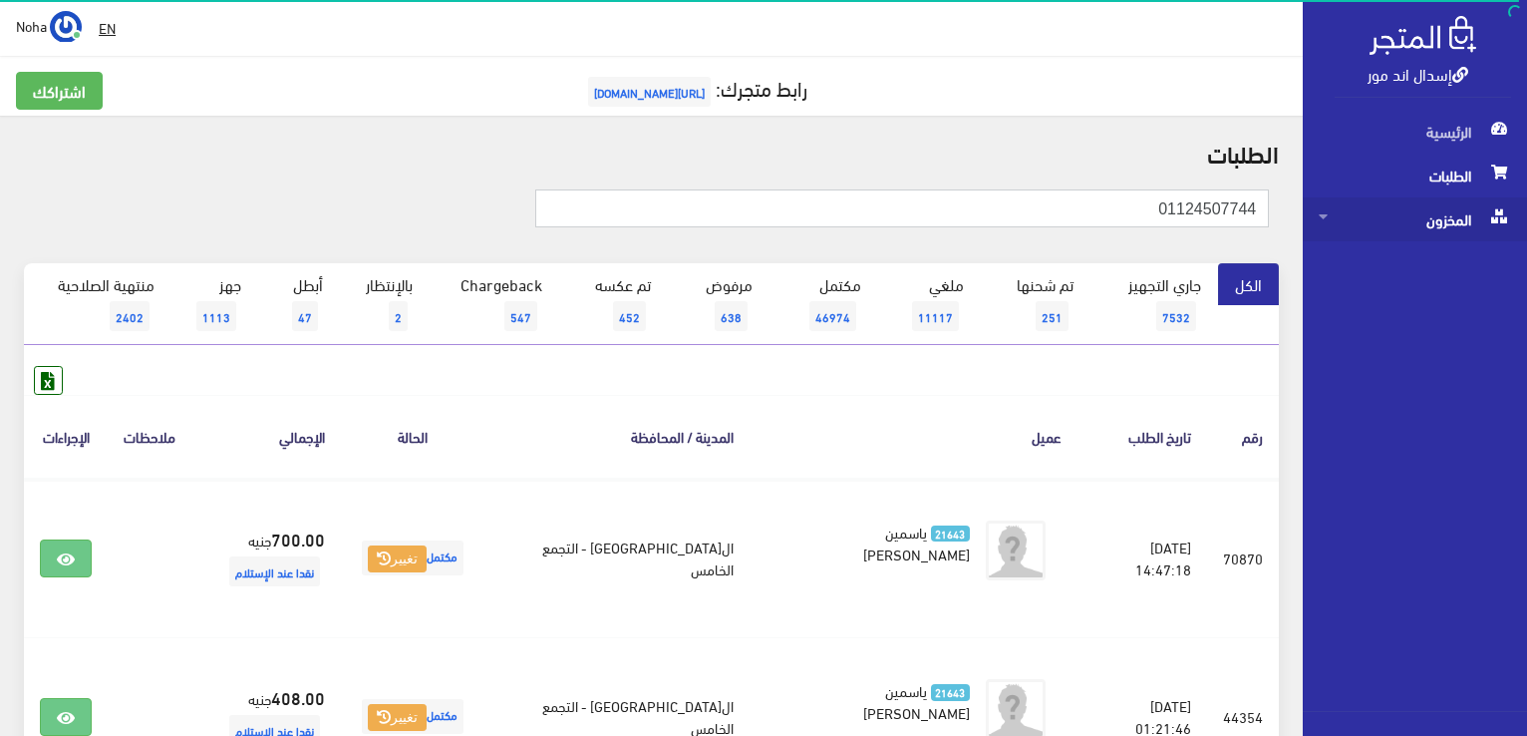
drag, startPoint x: 1094, startPoint y: 199, endPoint x: 1389, endPoint y: 196, distance: 295.0
click at [1395, 201] on div "إسدال اند مور الرئيسية الطلبات المخزون" at bounding box center [763, 478] width 1527 height 956
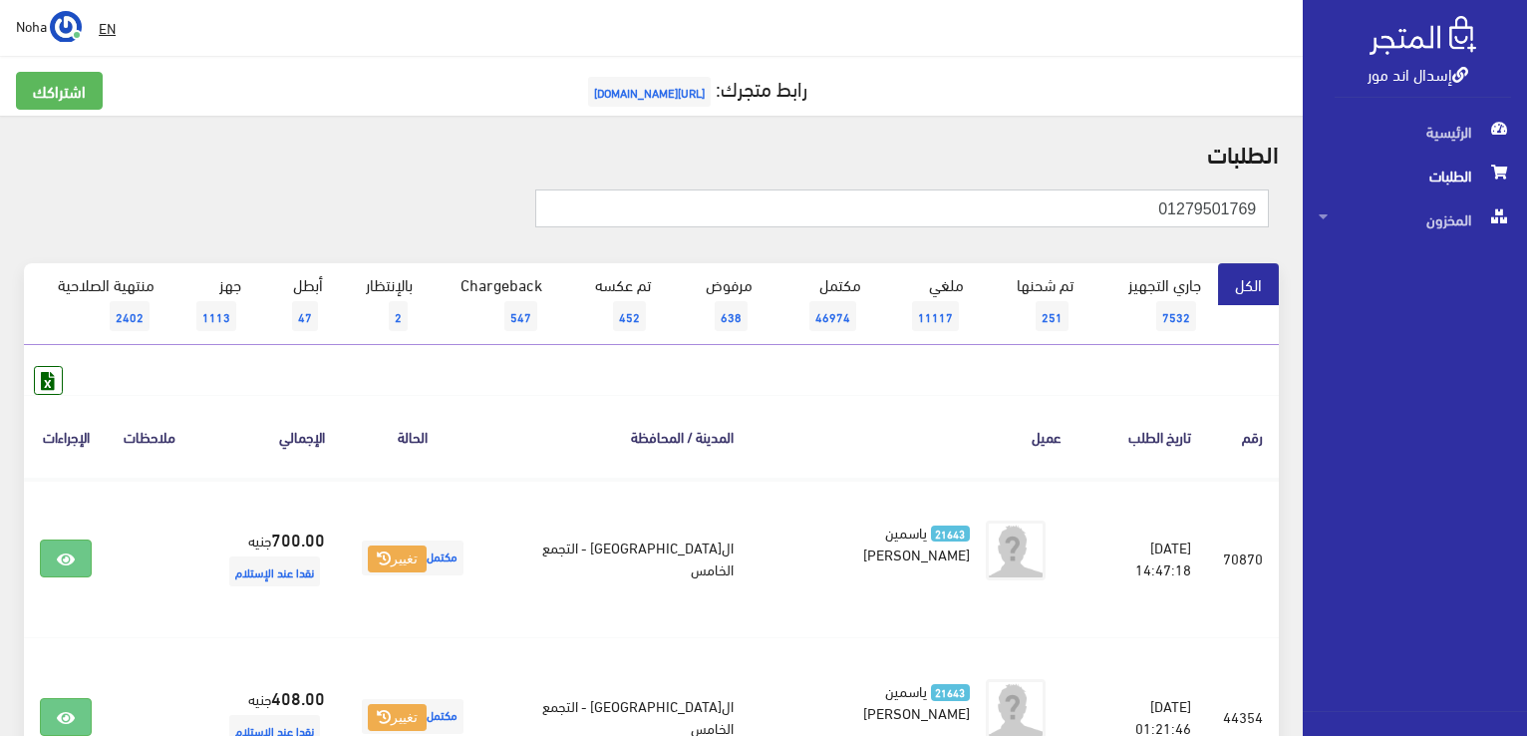
type input "01279501769"
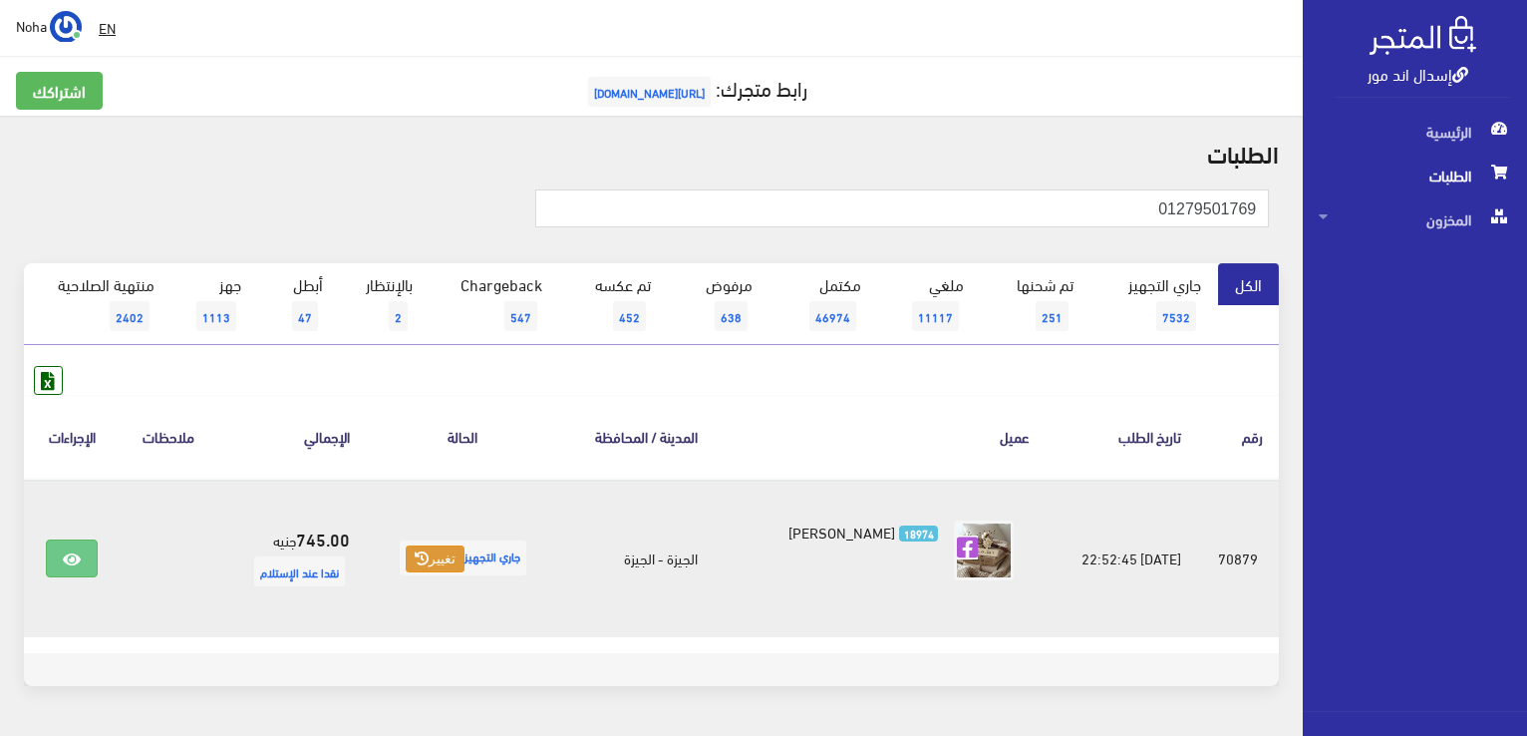
click at [451, 551] on button "تغيير" at bounding box center [435, 559] width 59 height 28
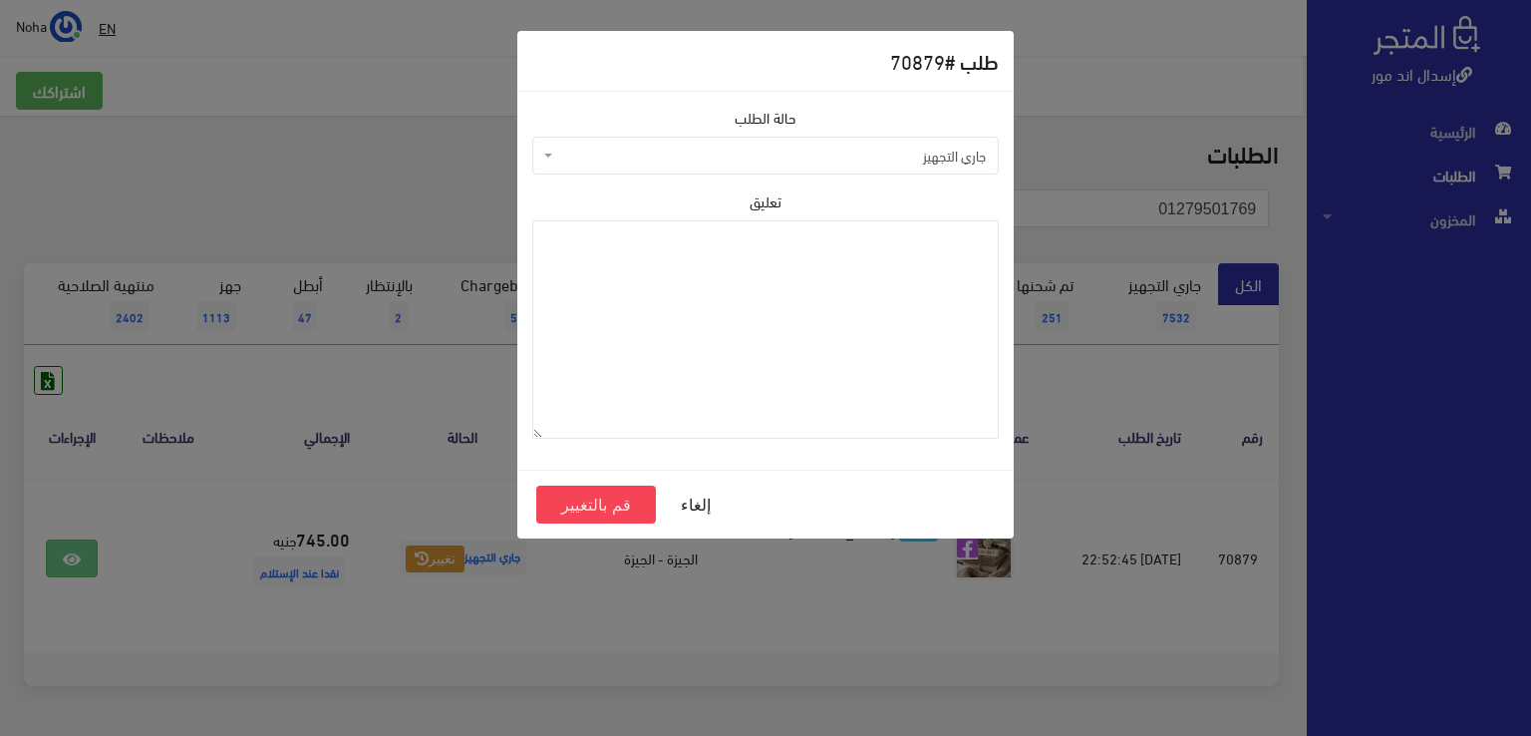
click at [662, 142] on span "جاري التجهيز" at bounding box center [765, 156] width 466 height 38
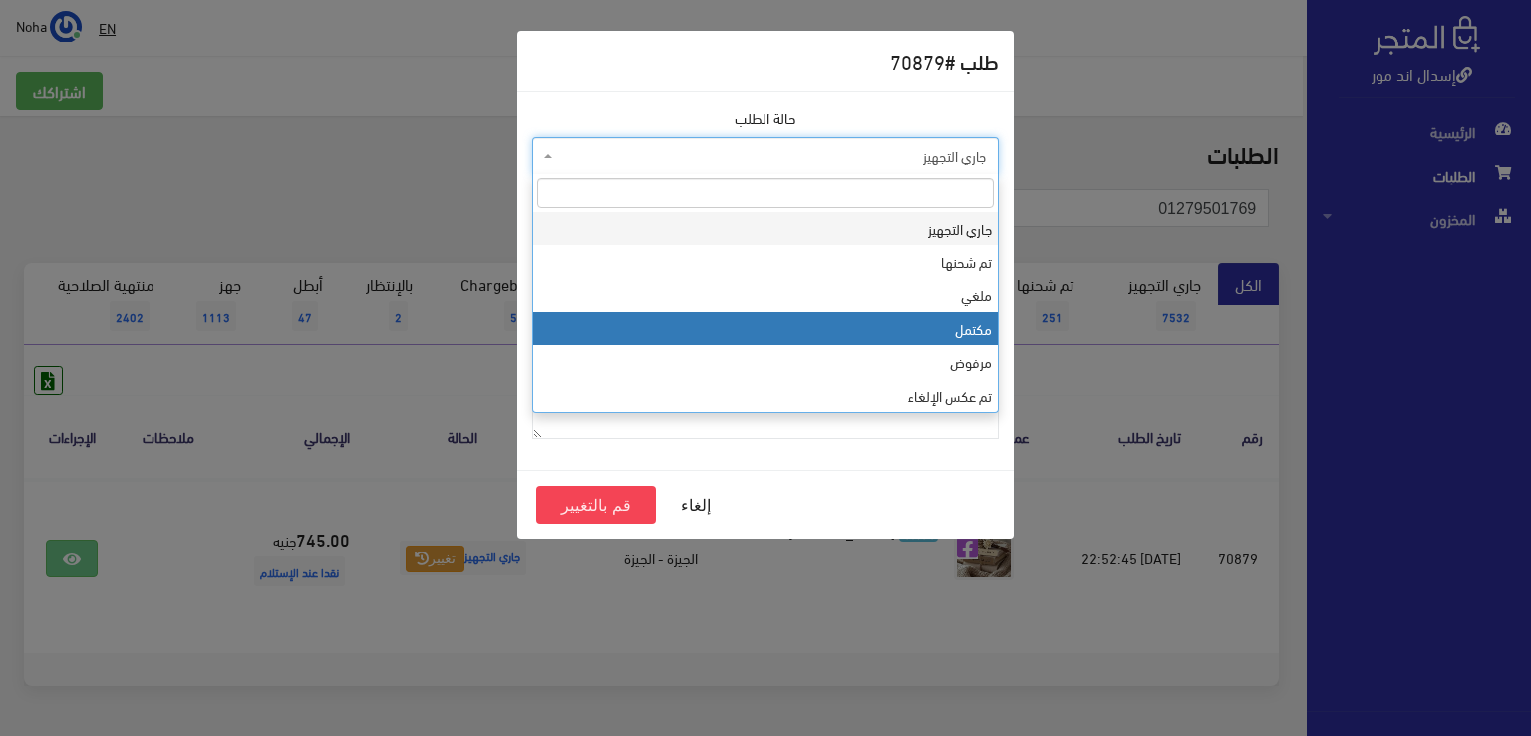
select select "4"
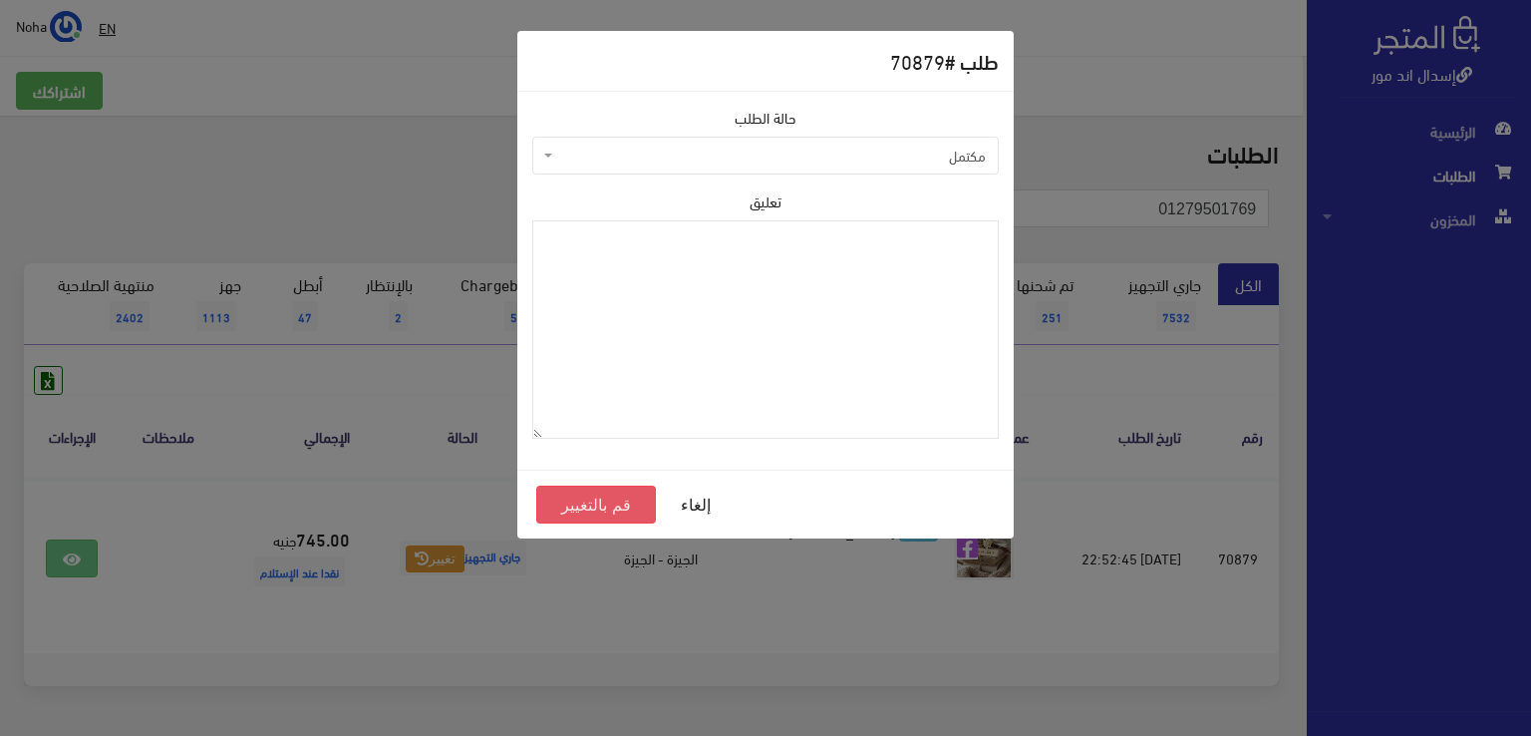
click at [595, 495] on button "قم بالتغيير" at bounding box center [596, 504] width 120 height 38
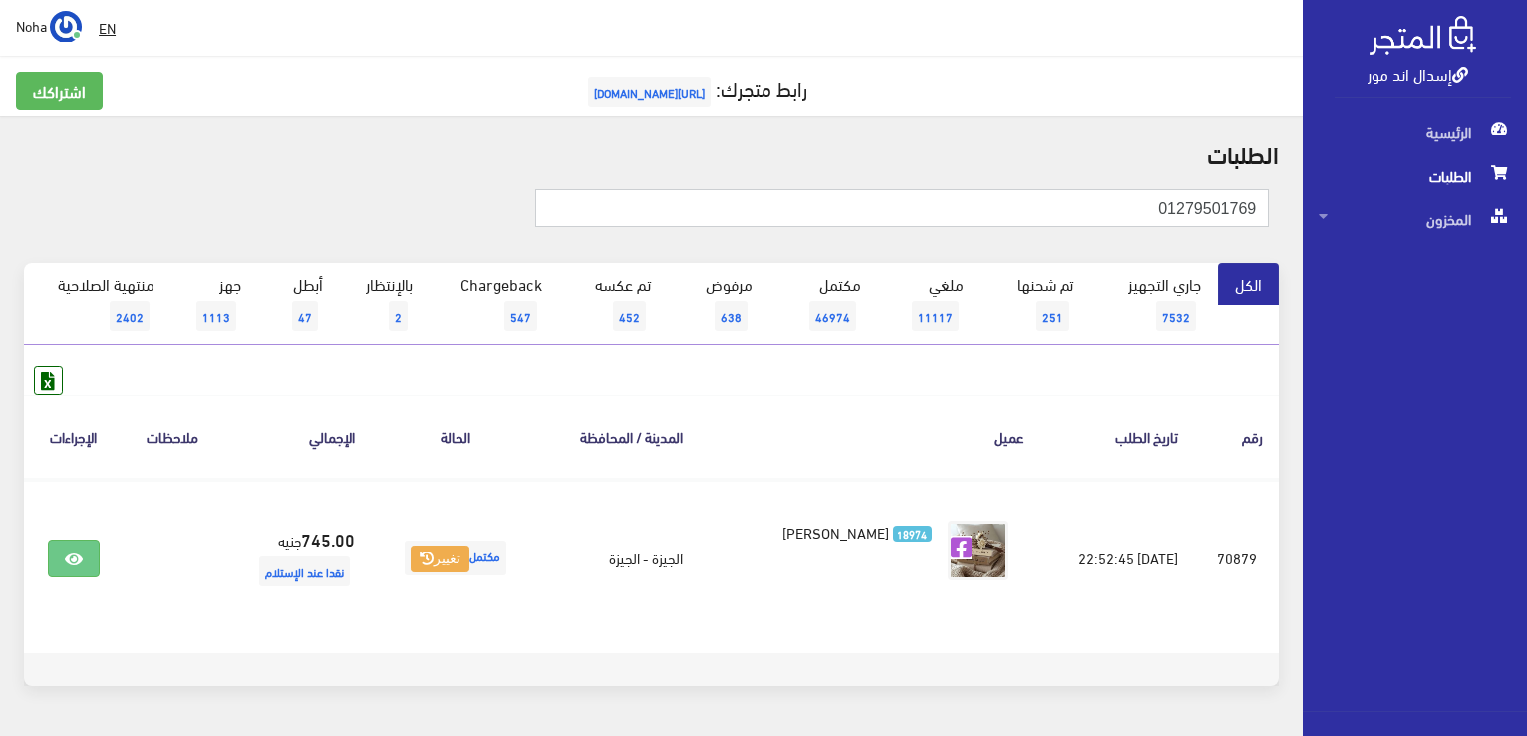
drag, startPoint x: 1363, startPoint y: 195, endPoint x: 1530, endPoint y: 187, distance: 166.6
click at [1526, 188] on html "إسدال اند مور الرئيسية الطلبات" at bounding box center [763, 368] width 1527 height 736
type input "01091070773"
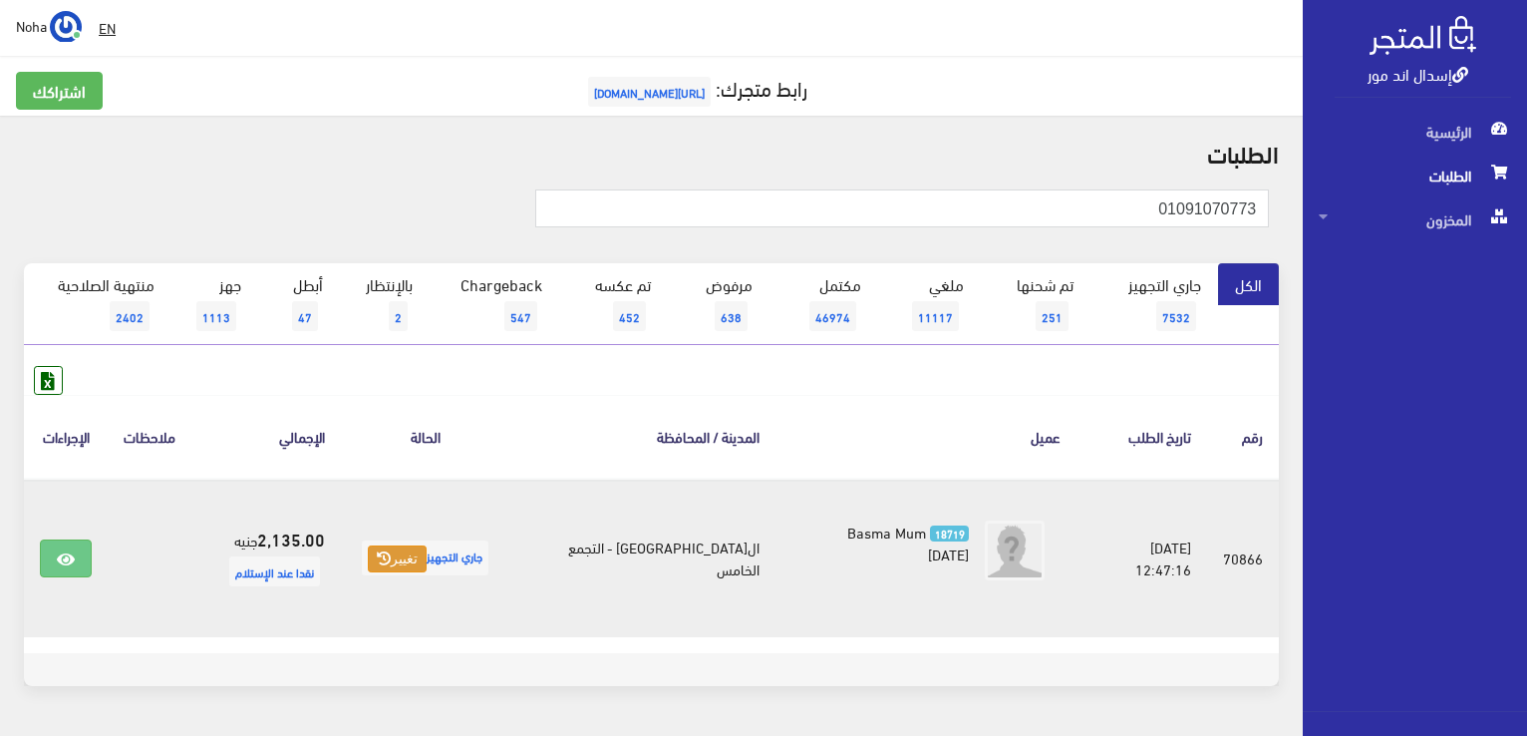
click at [405, 563] on button "تغيير" at bounding box center [397, 559] width 59 height 28
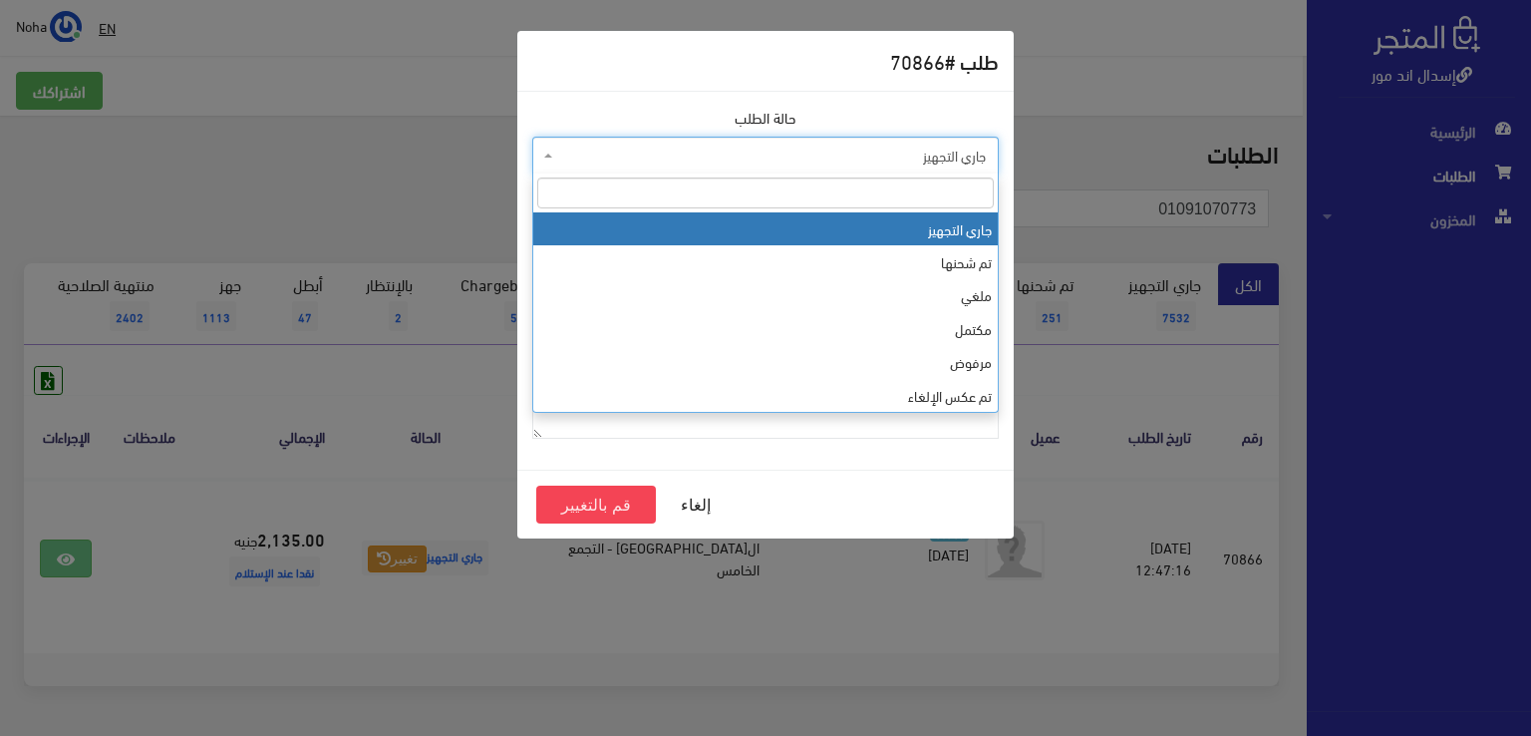
click at [658, 153] on span "جاري التجهيز" at bounding box center [771, 156] width 429 height 20
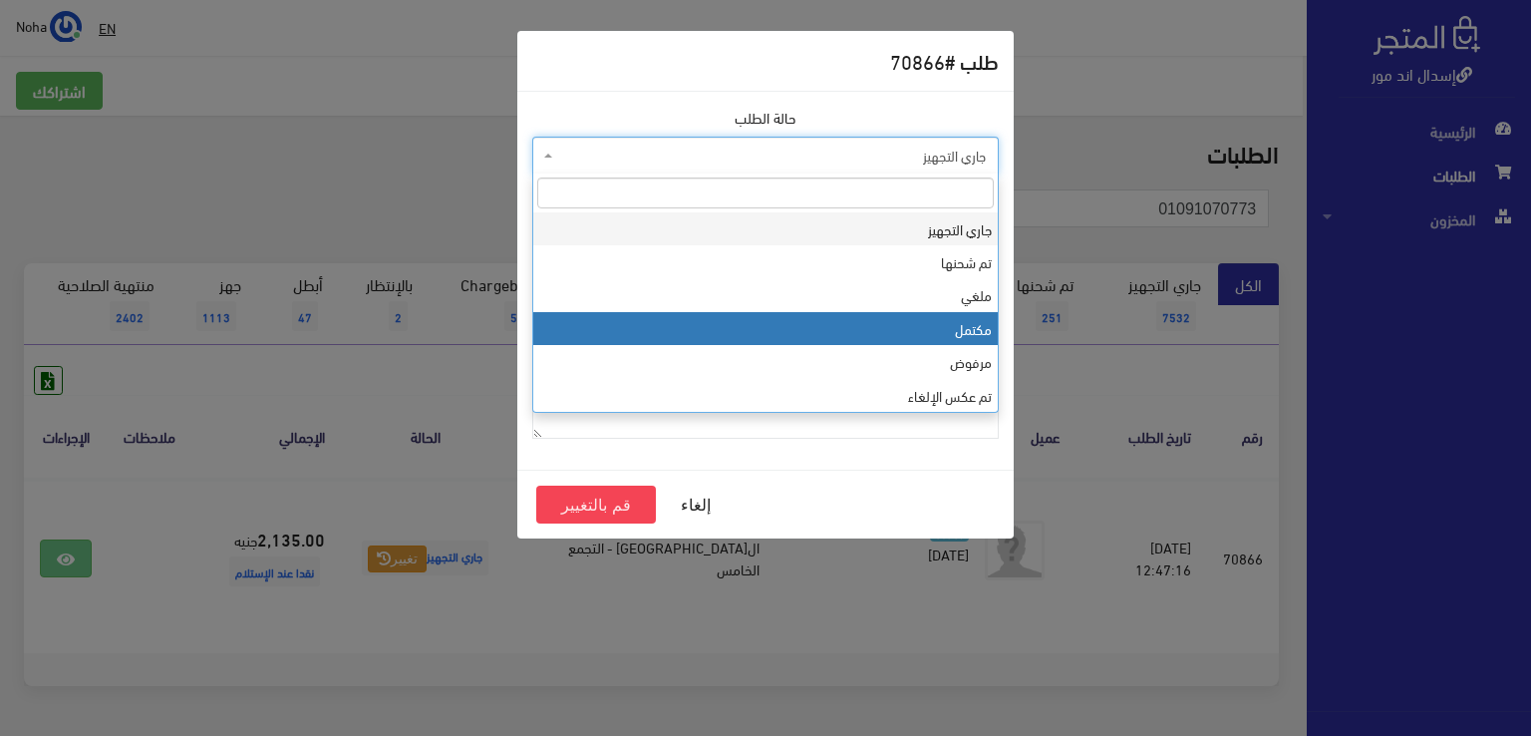
select select "4"
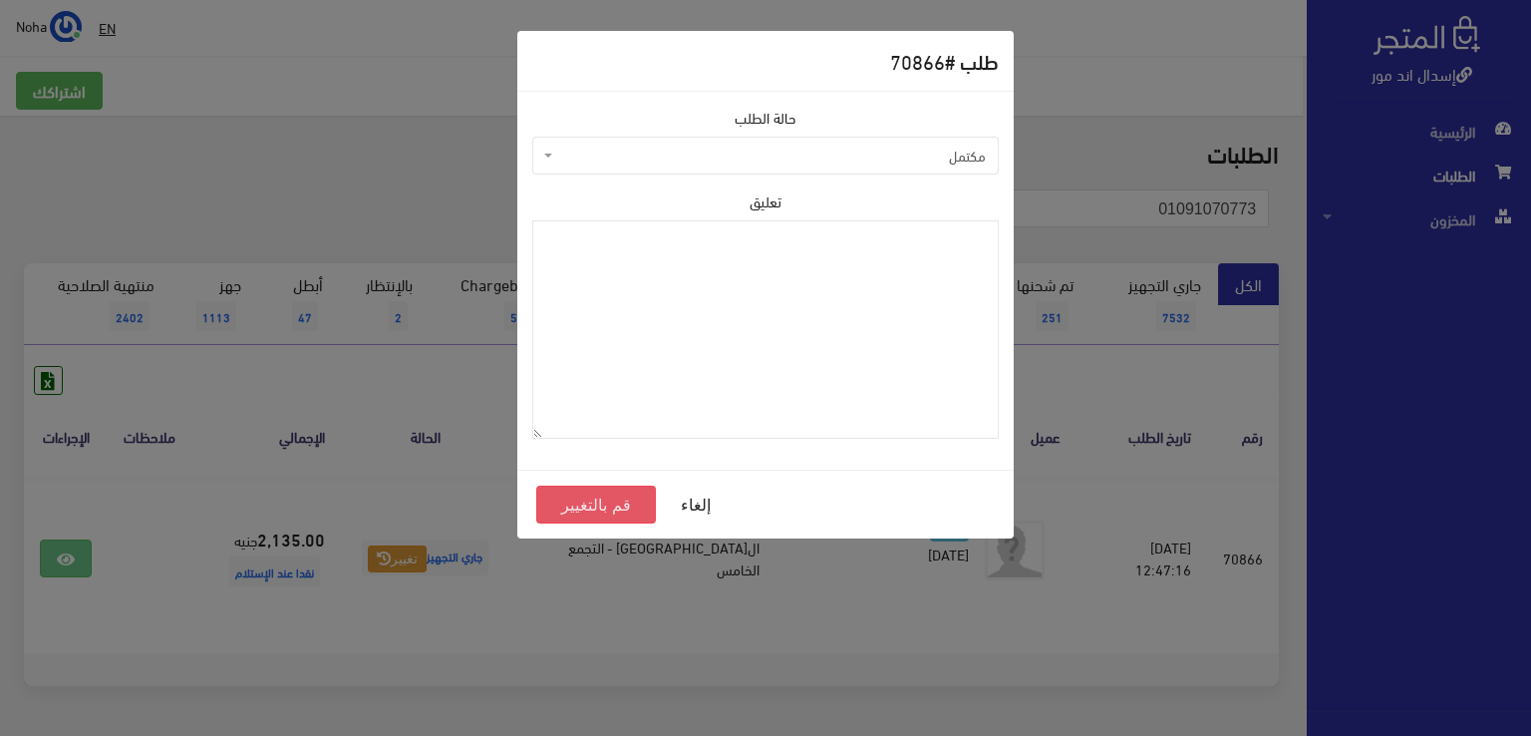
click at [565, 491] on button "قم بالتغيير" at bounding box center [596, 504] width 120 height 38
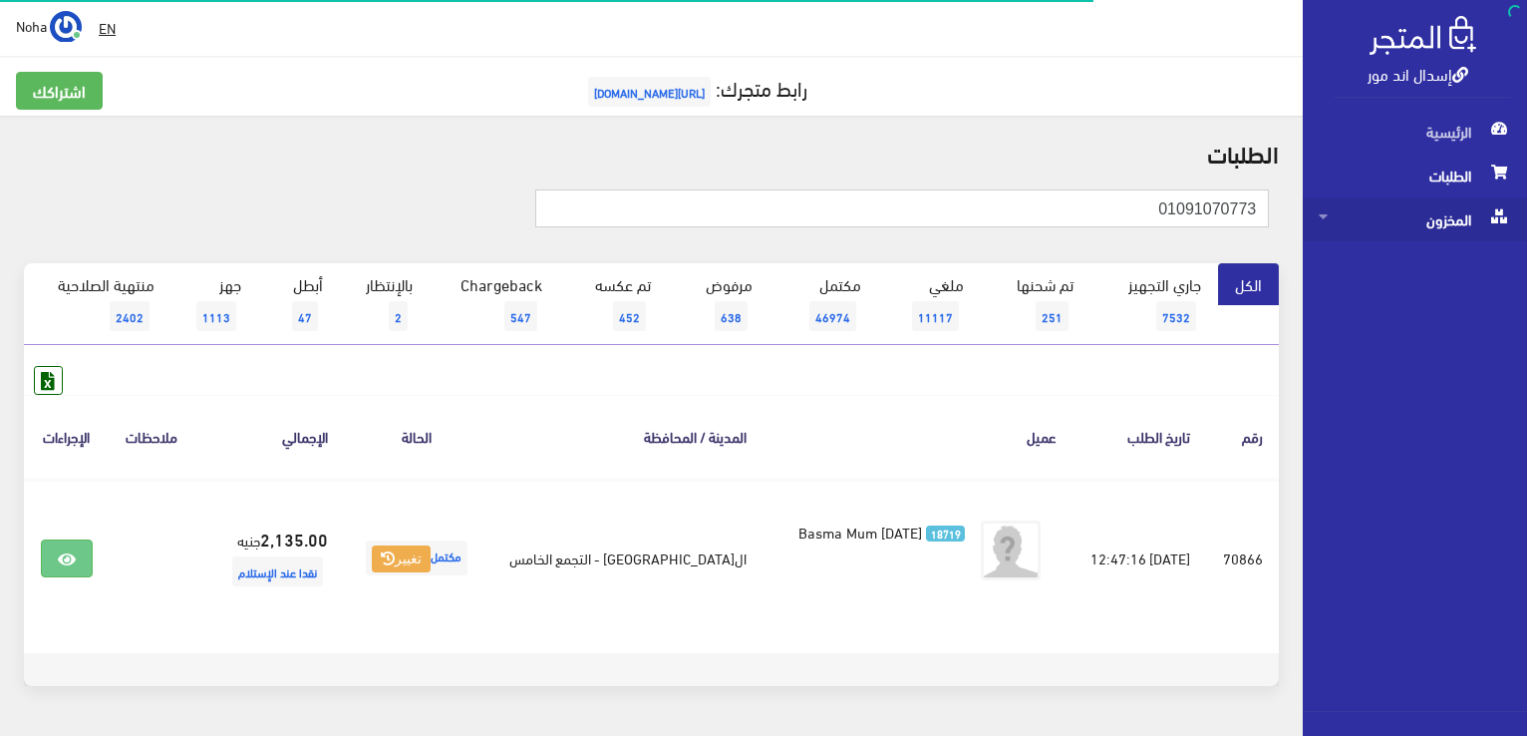
drag, startPoint x: 0, startPoint y: 0, endPoint x: 1473, endPoint y: 200, distance: 1486.7
click at [1513, 209] on div "إسدال اند مور الرئيسية الطلبات المخزون" at bounding box center [763, 398] width 1527 height 797
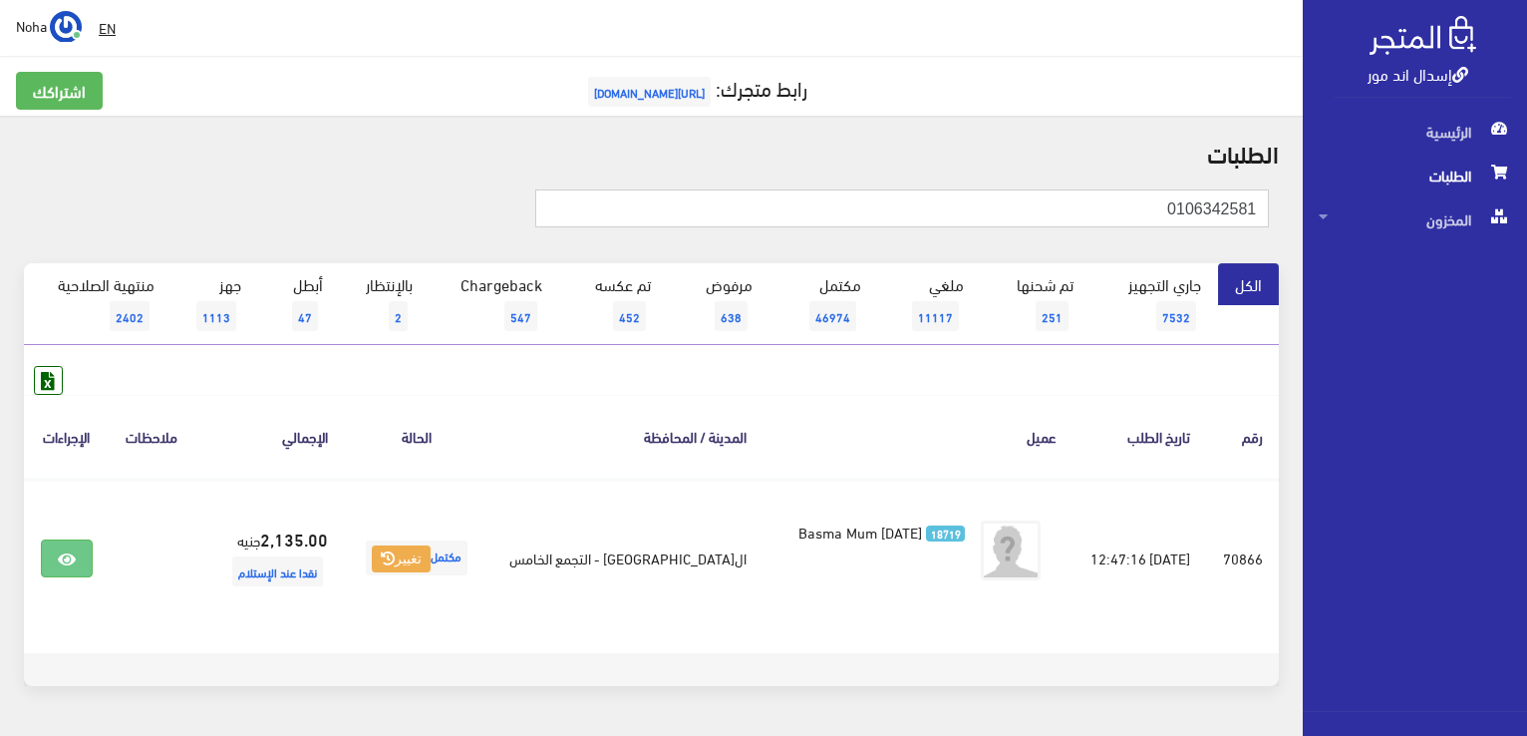
type input "0106342581"
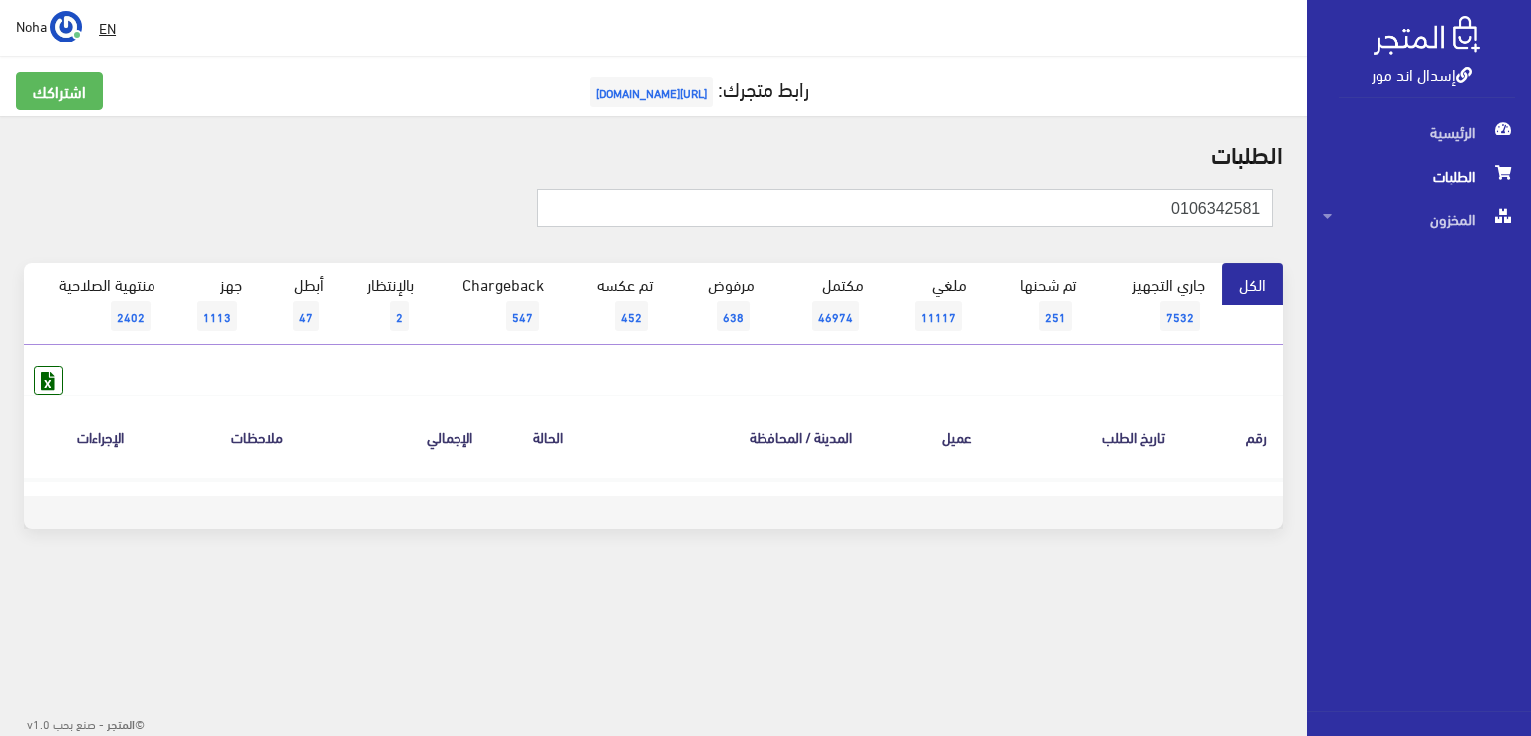
click at [1233, 207] on input "0106342581" at bounding box center [905, 208] width 737 height 38
type input "01063428581"
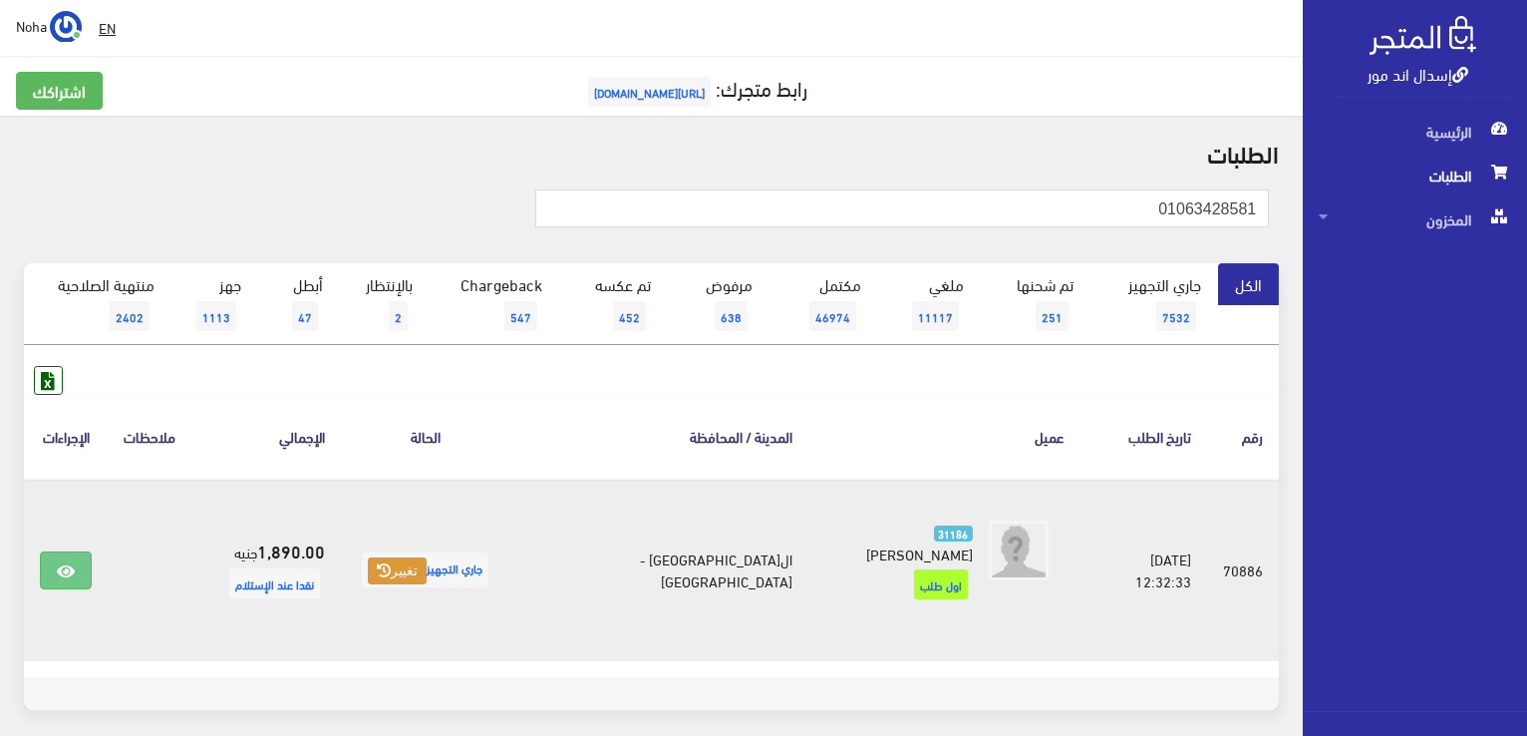
click at [419, 570] on button "تغيير" at bounding box center [397, 571] width 59 height 28
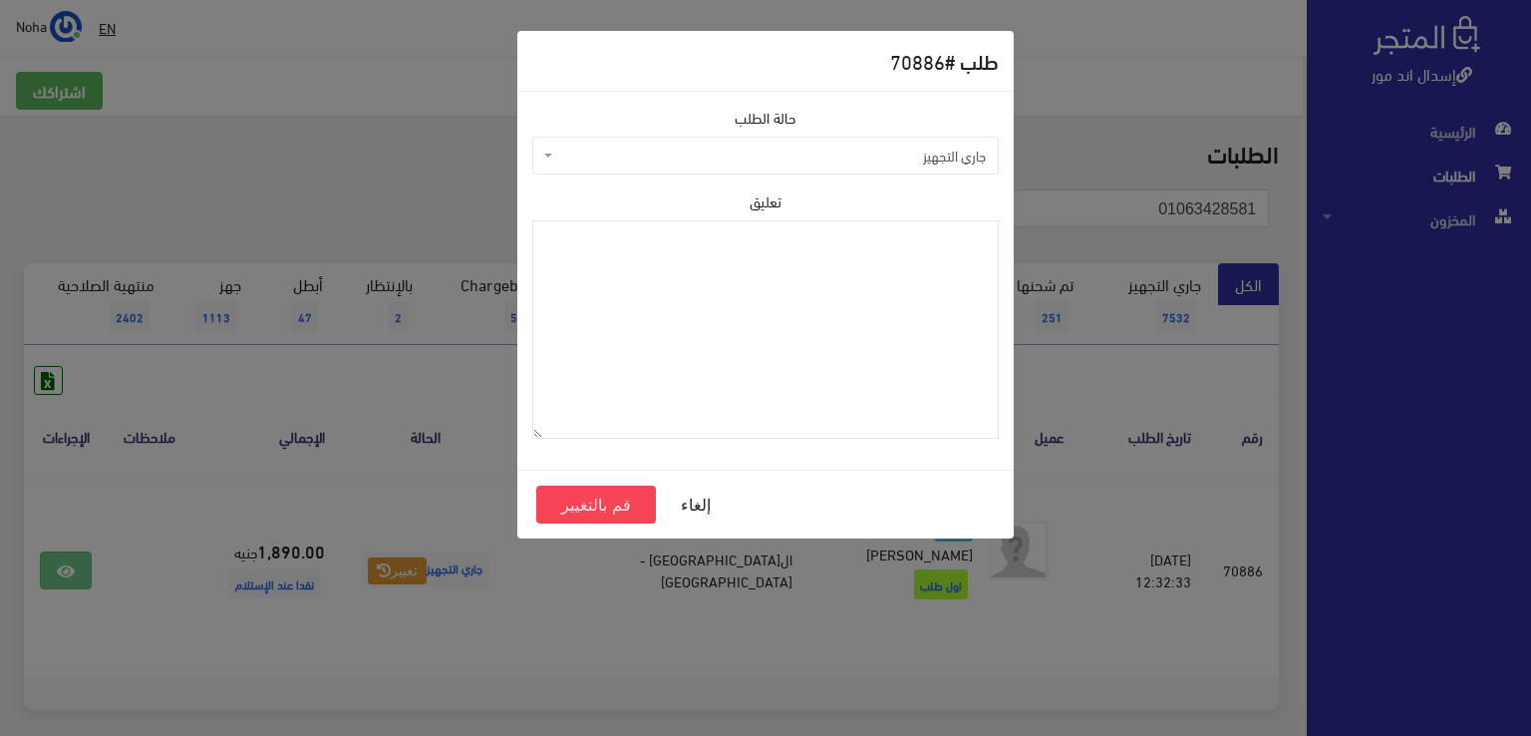
click at [650, 151] on span "جاري التجهيز" at bounding box center [771, 156] width 429 height 20
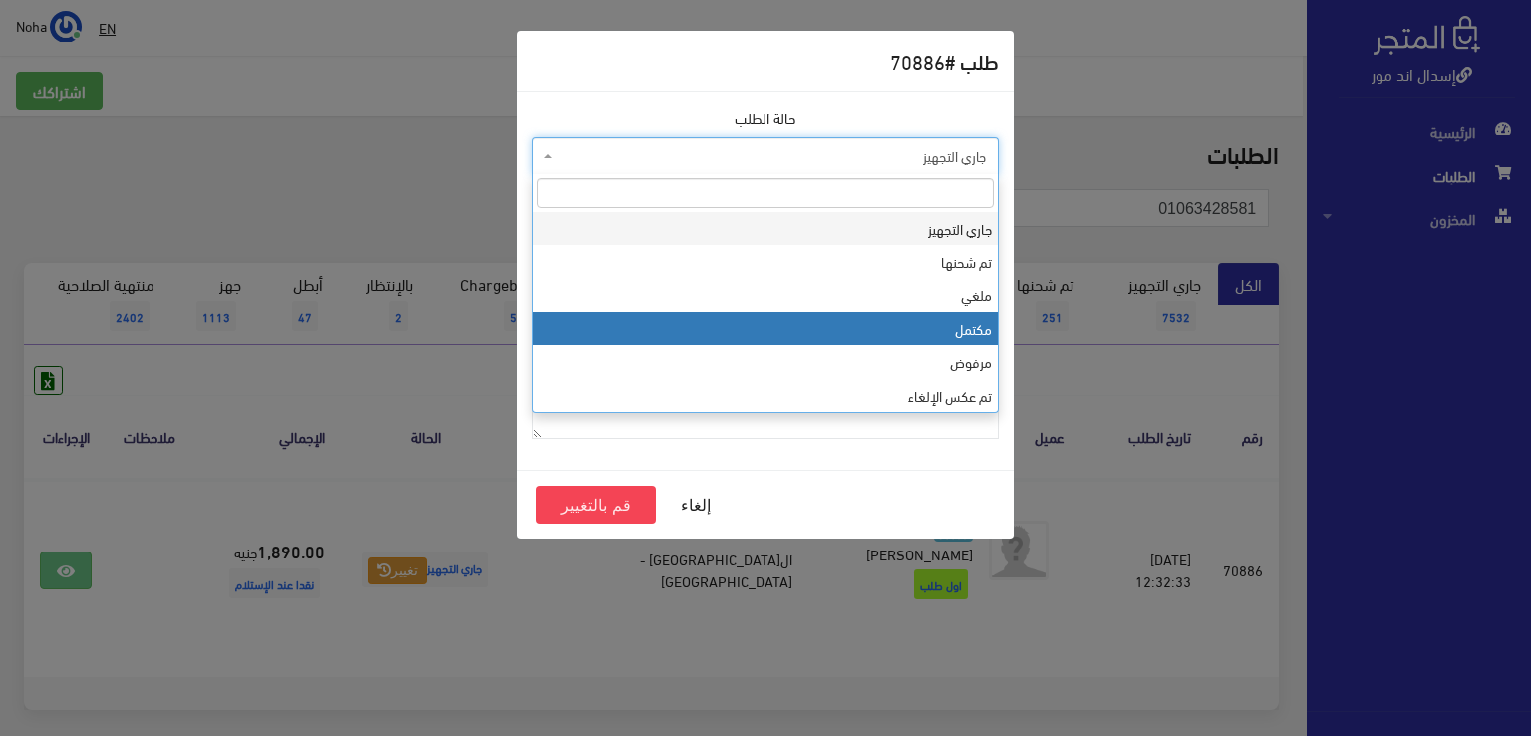
select select "4"
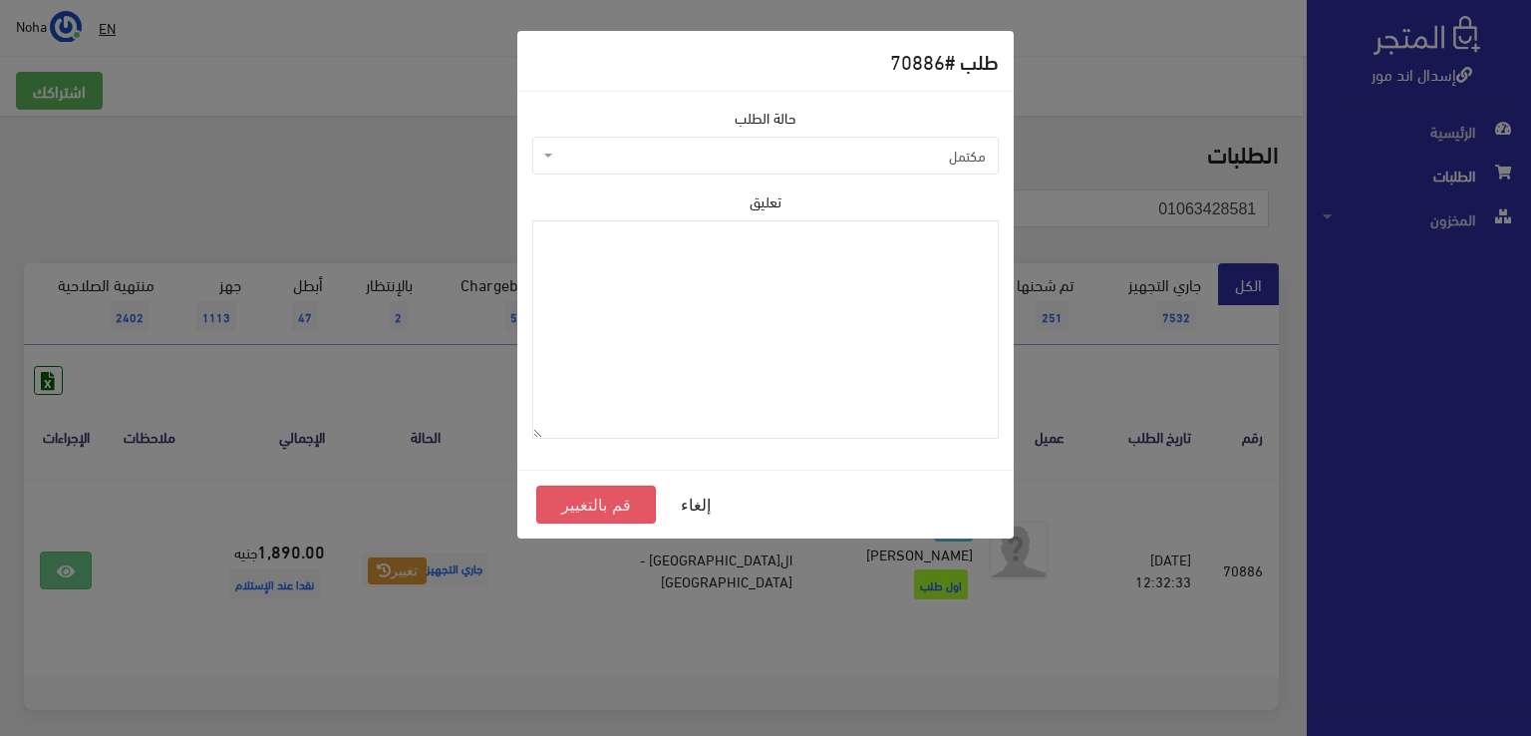
click at [582, 494] on button "قم بالتغيير" at bounding box center [596, 504] width 120 height 38
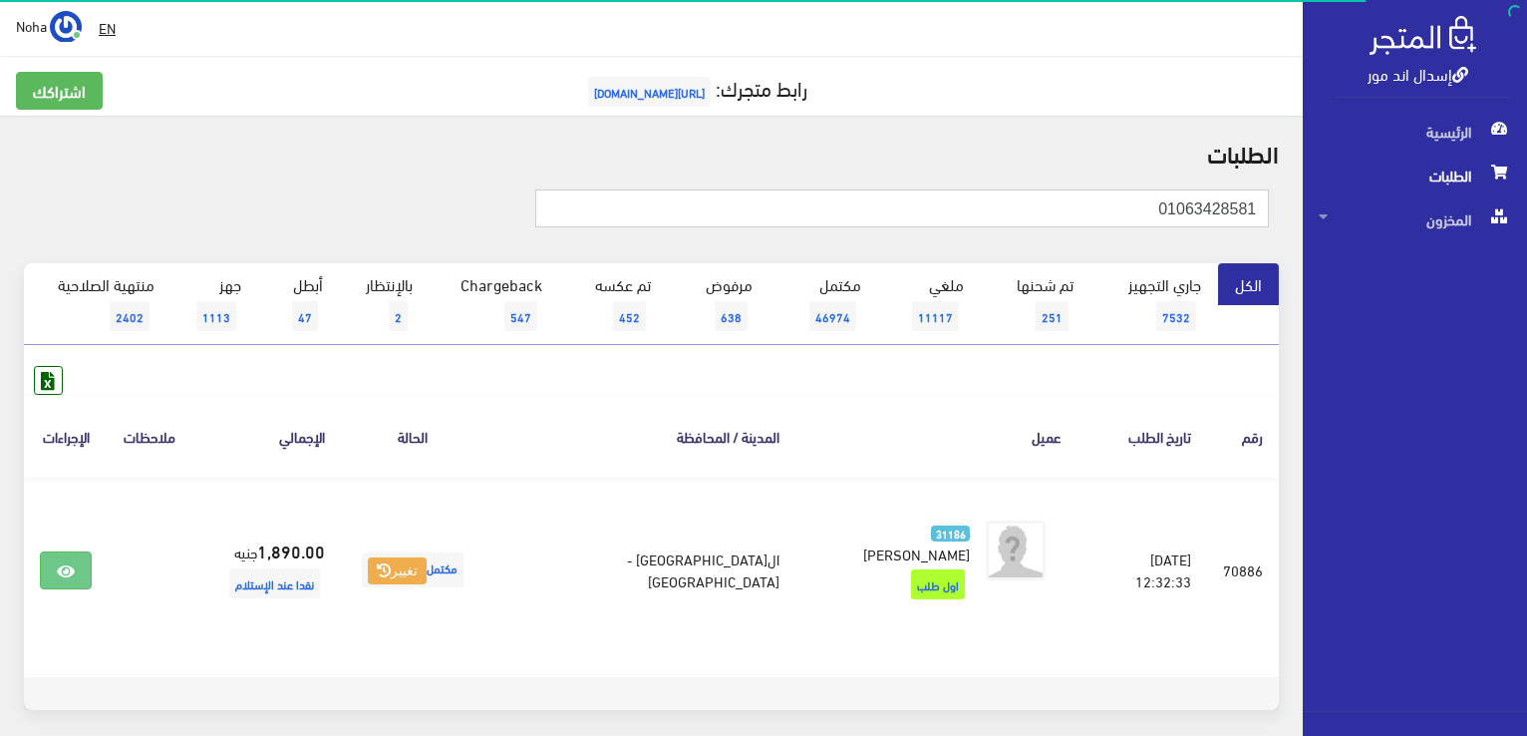
drag, startPoint x: 1155, startPoint y: 210, endPoint x: 1530, endPoint y: 320, distance: 390.5
click at [1526, 318] on html "إسدال اند مور الرئيسية الطلبات" at bounding box center [763, 368] width 1527 height 736
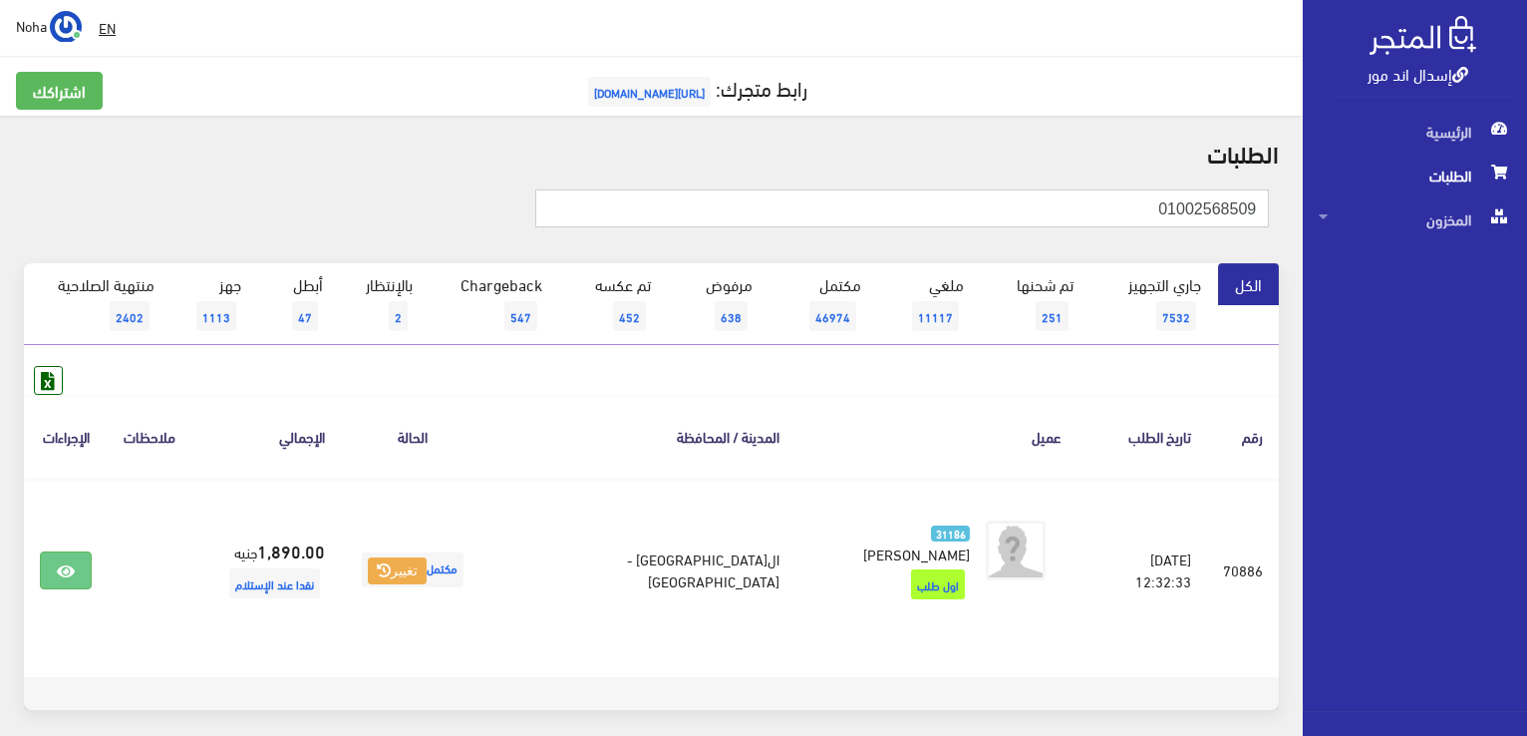
type input "01002568509"
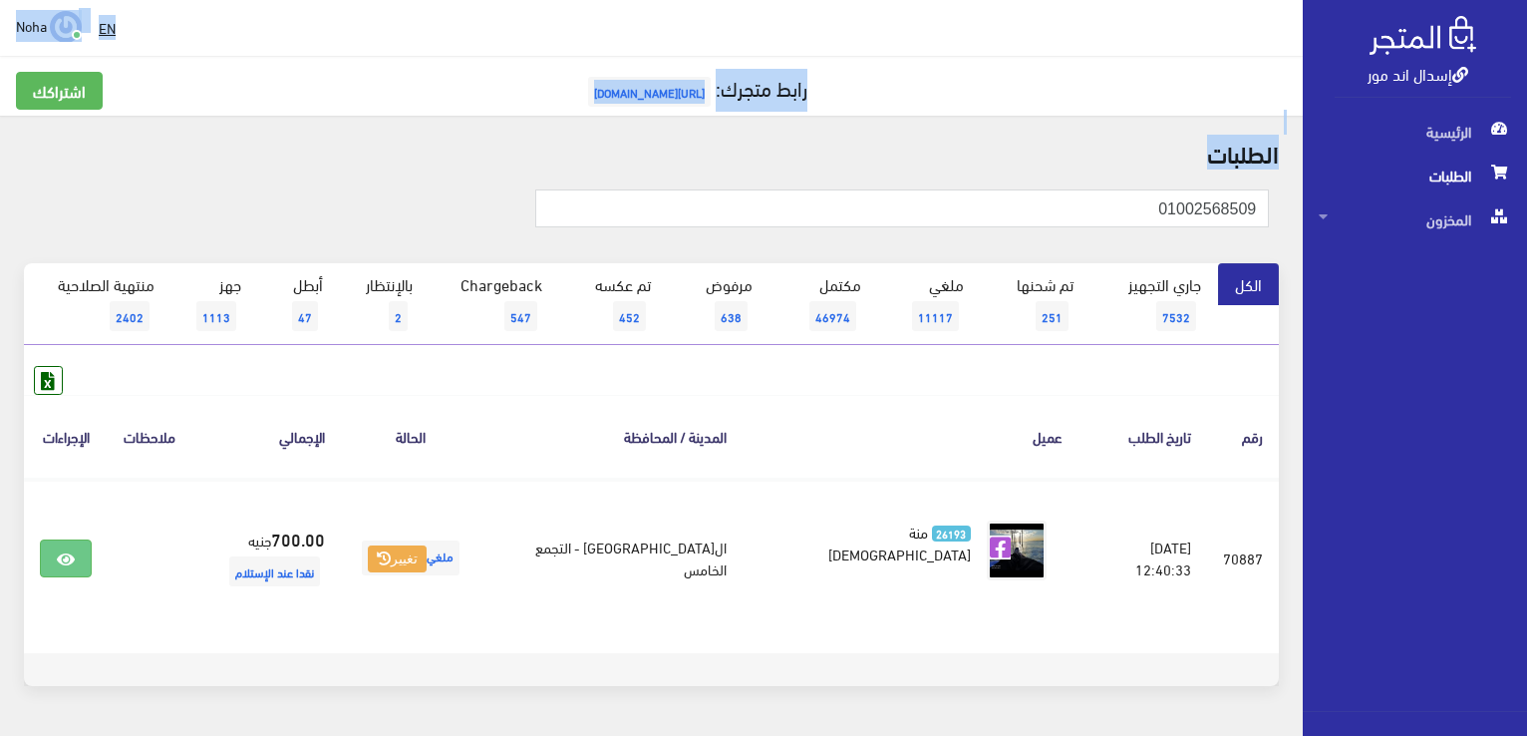
drag, startPoint x: 1099, startPoint y: 228, endPoint x: 1419, endPoint y: 272, distance: 322.9
click at [1419, 272] on div "إسدال اند مور الرئيسية الطلبات المخزون" at bounding box center [763, 398] width 1527 height 797
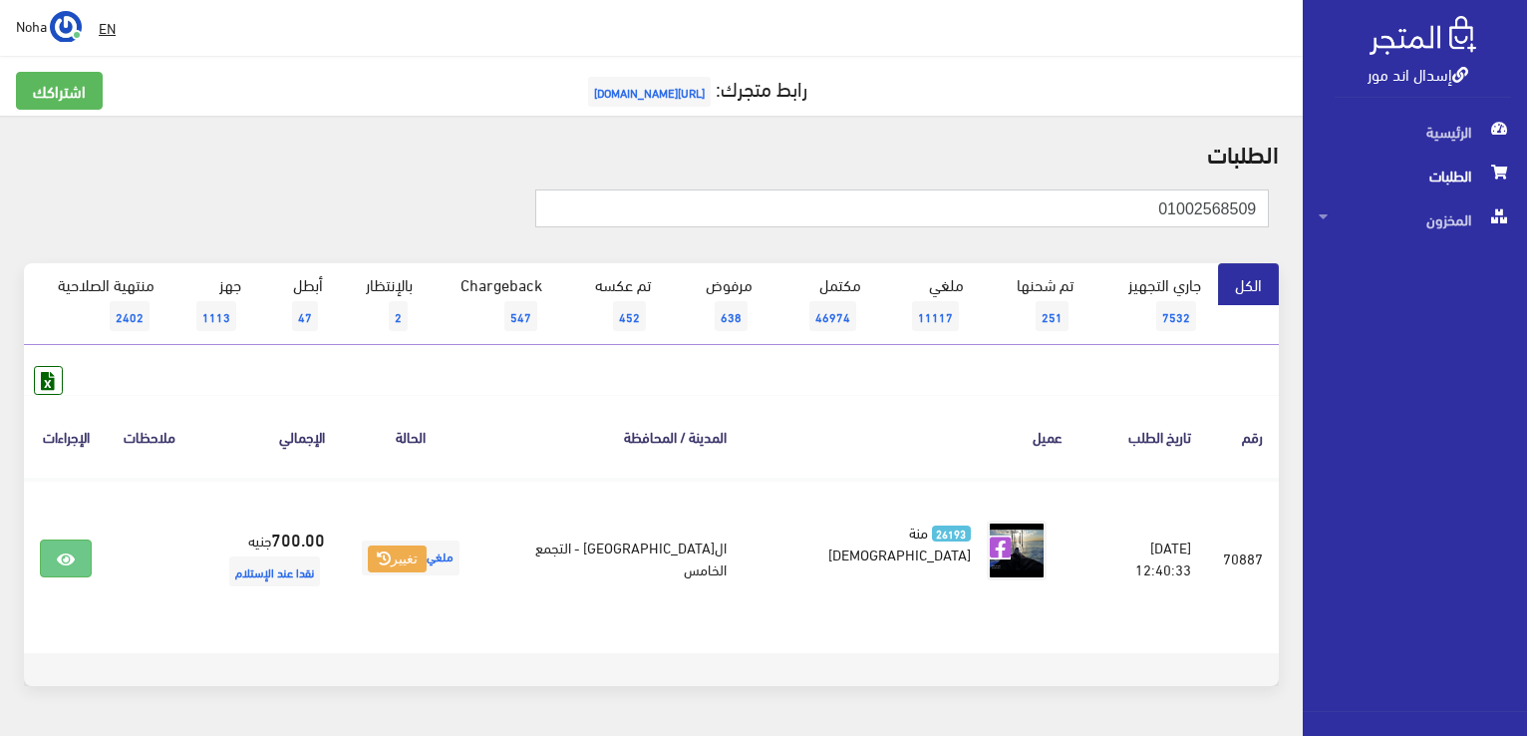
drag, startPoint x: 1152, startPoint y: 200, endPoint x: 1530, endPoint y: 292, distance: 388.7
click at [1526, 292] on html "إسدال اند مور الرئيسية الطلبات" at bounding box center [763, 368] width 1527 height 736
type input "01002412891"
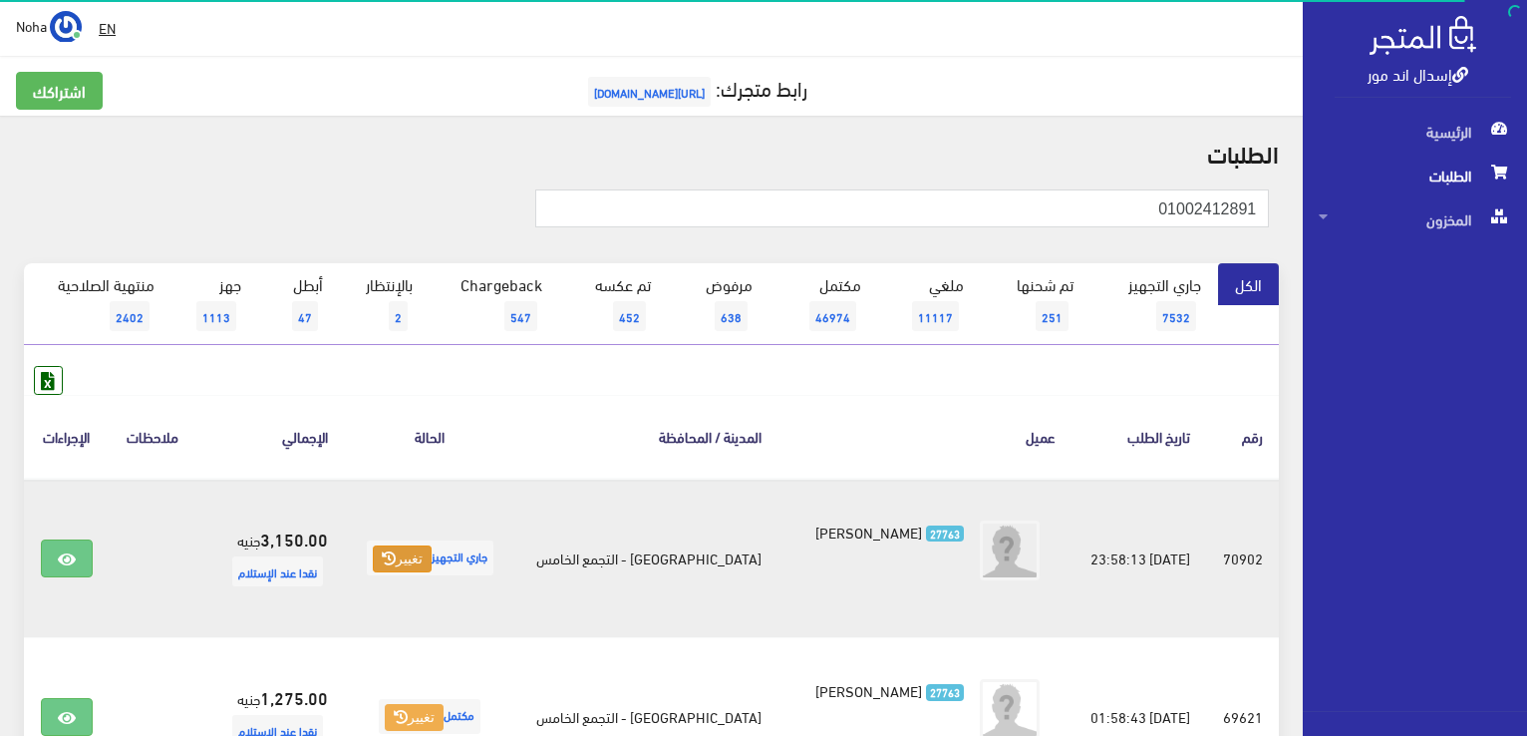
click at [432, 567] on button "تغيير" at bounding box center [402, 559] width 59 height 28
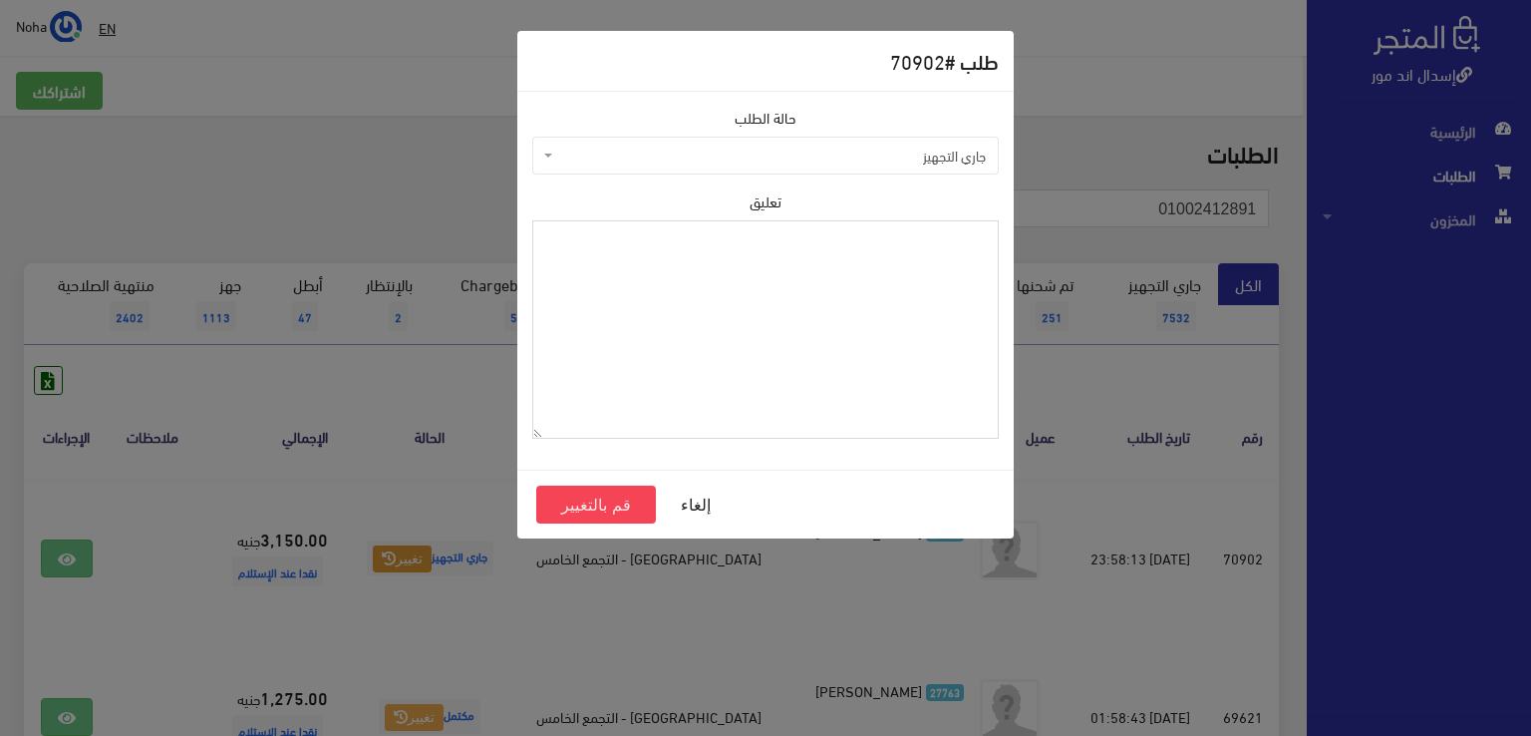
click at [837, 324] on textarea "تعليق" at bounding box center [765, 329] width 466 height 218
type textarea "اذن صرف ب675"
click at [586, 503] on button "قم بالتغيير" at bounding box center [596, 504] width 120 height 38
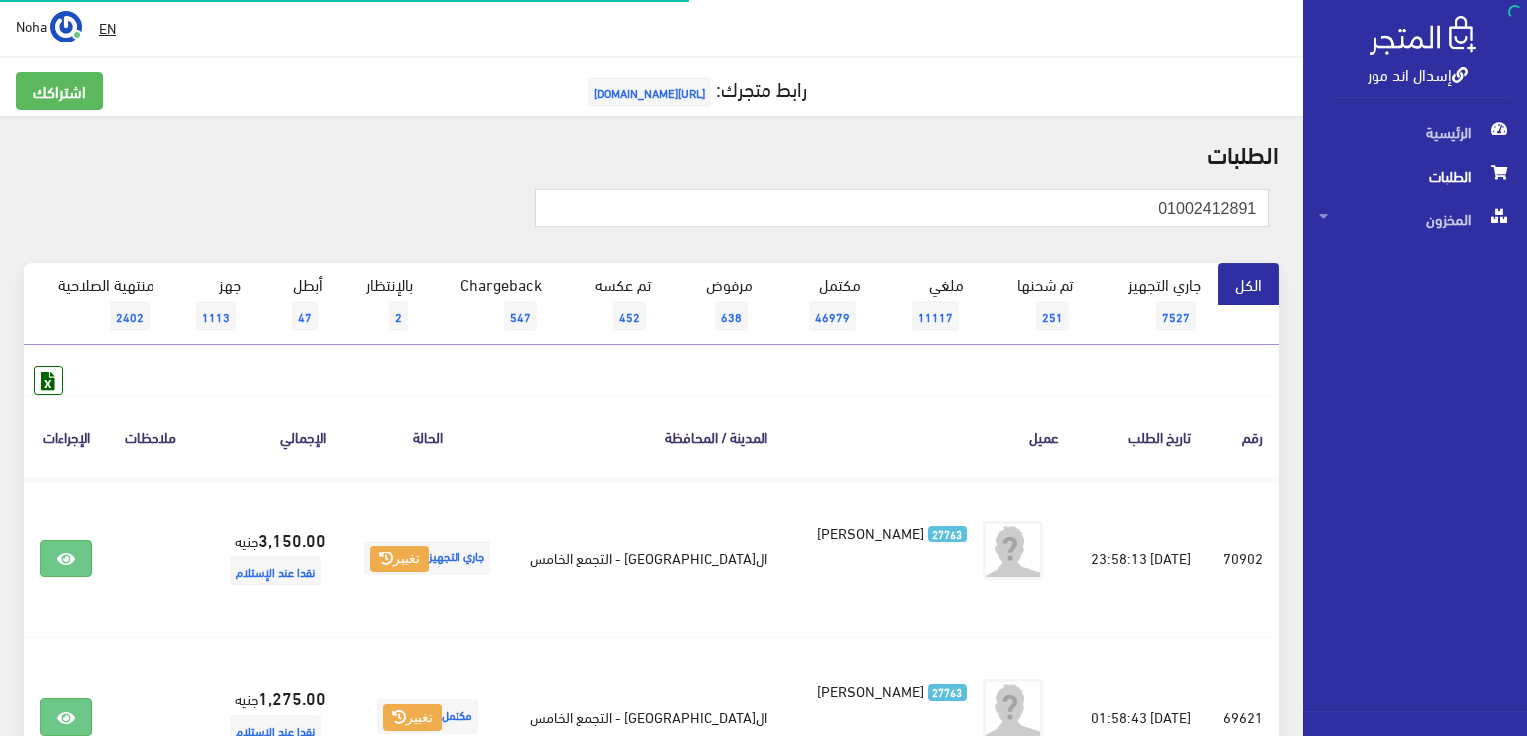
click at [1526, 366] on html "إسدال اند مور الرئيسية الطلبات" at bounding box center [763, 368] width 1527 height 736
type input "01149677227"
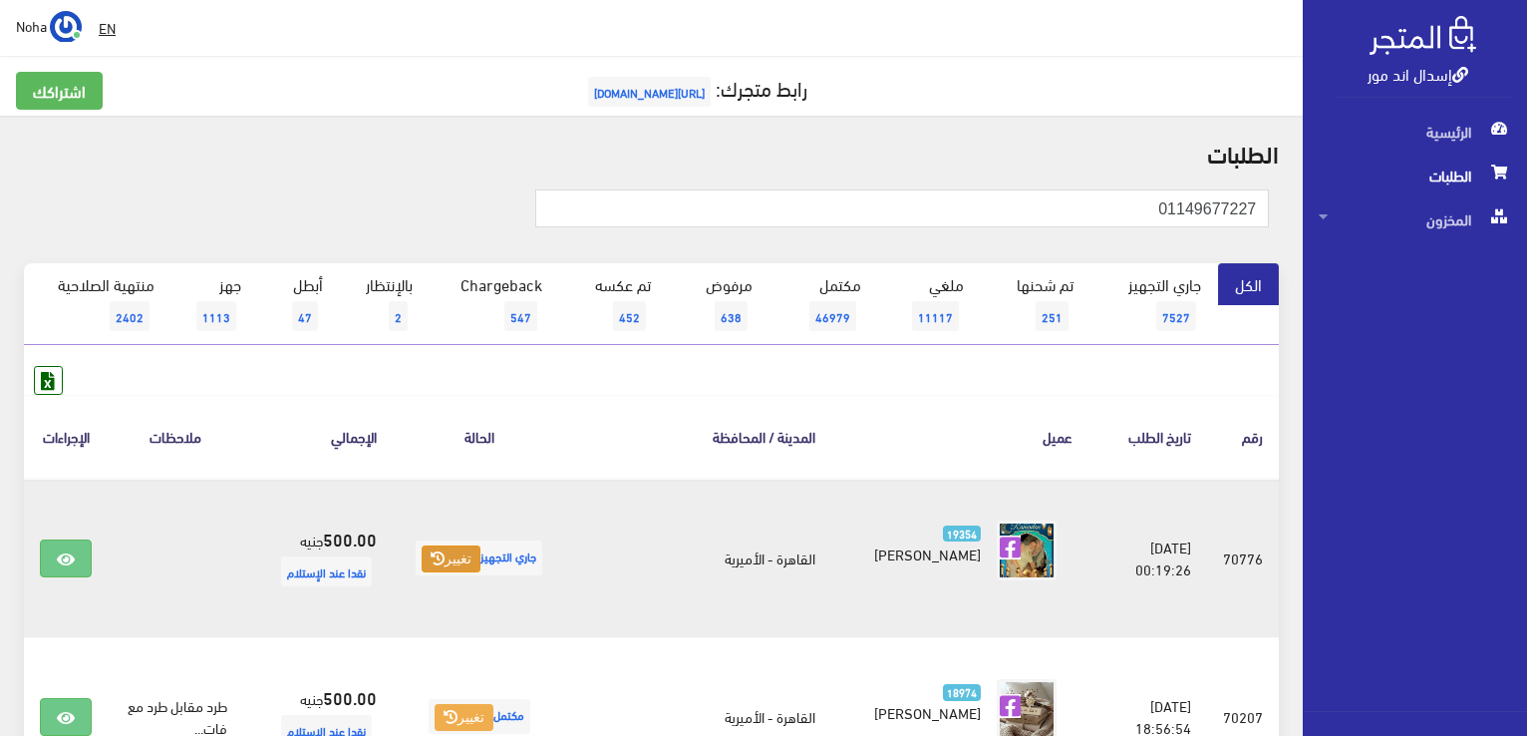
click at [480, 553] on button "تغيير" at bounding box center [451, 559] width 59 height 28
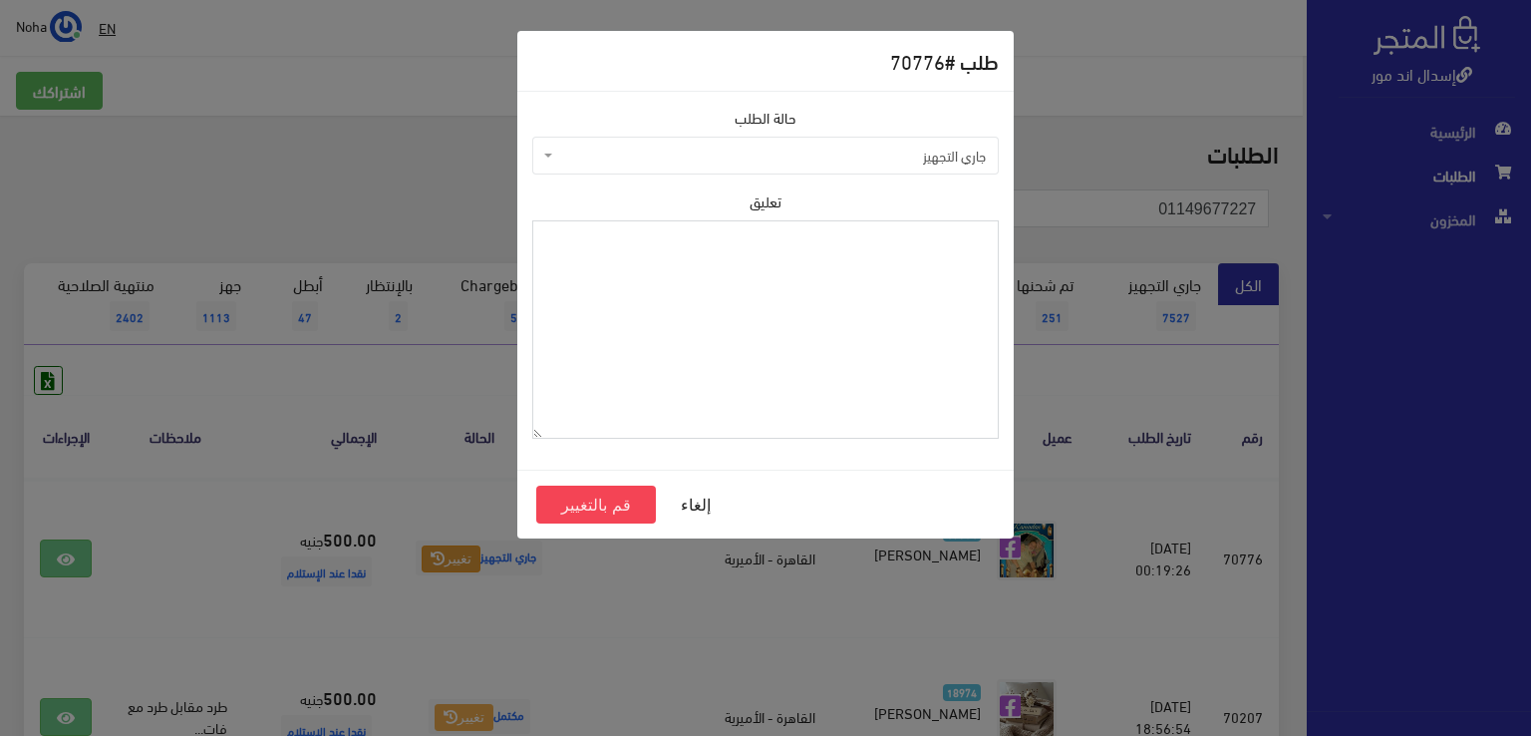
click at [833, 314] on textarea "تعليق" at bounding box center [765, 329] width 466 height 218
type textarea "اذن صرف"
drag, startPoint x: 601, startPoint y: 507, endPoint x: 696, endPoint y: 511, distance: 94.8
click at [602, 507] on button "قم بالتغيير" at bounding box center [596, 504] width 120 height 38
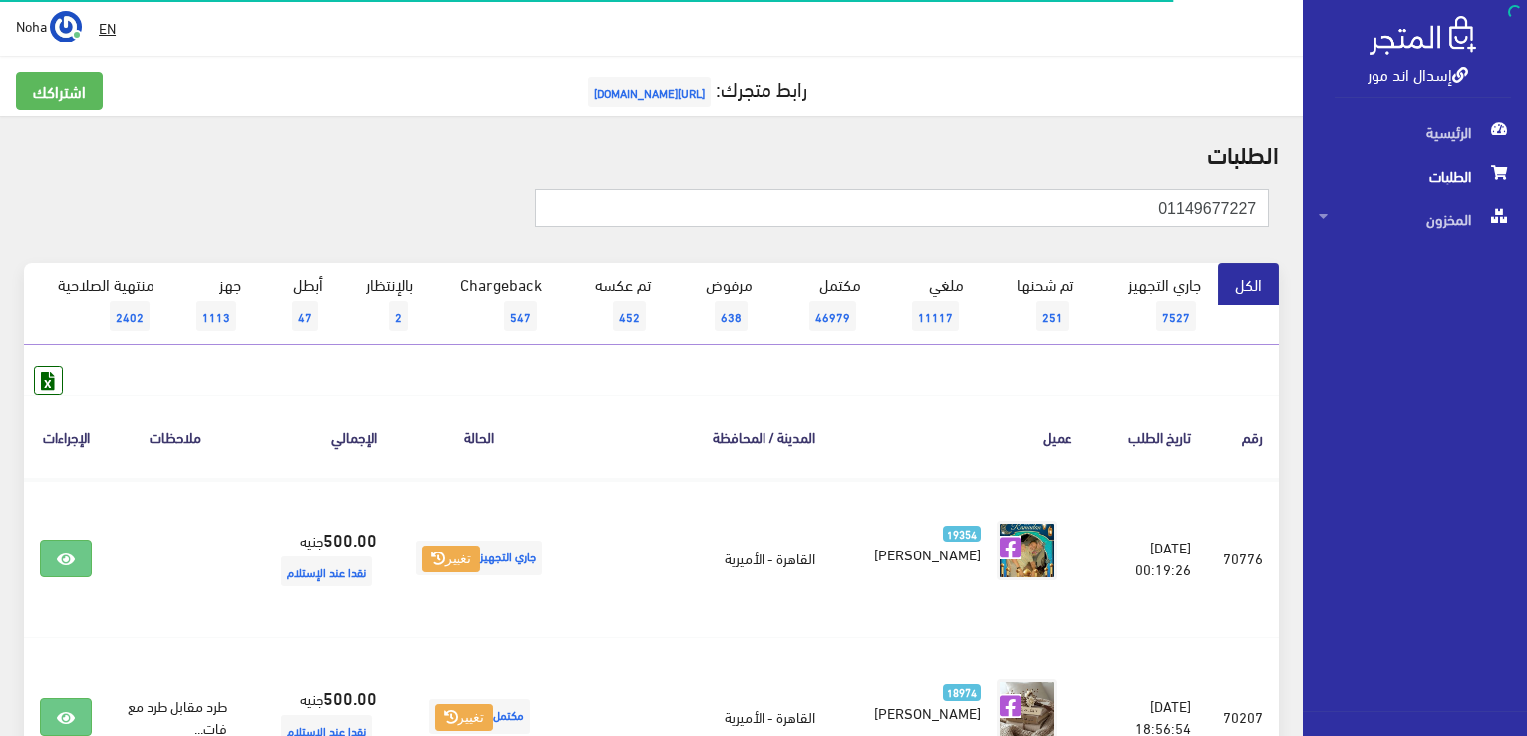
drag, startPoint x: 1137, startPoint y: 203, endPoint x: 1529, endPoint y: 261, distance: 395.9
click at [1526, 258] on html "إسدال اند مور الرئيسية الطلبات" at bounding box center [763, 368] width 1527 height 736
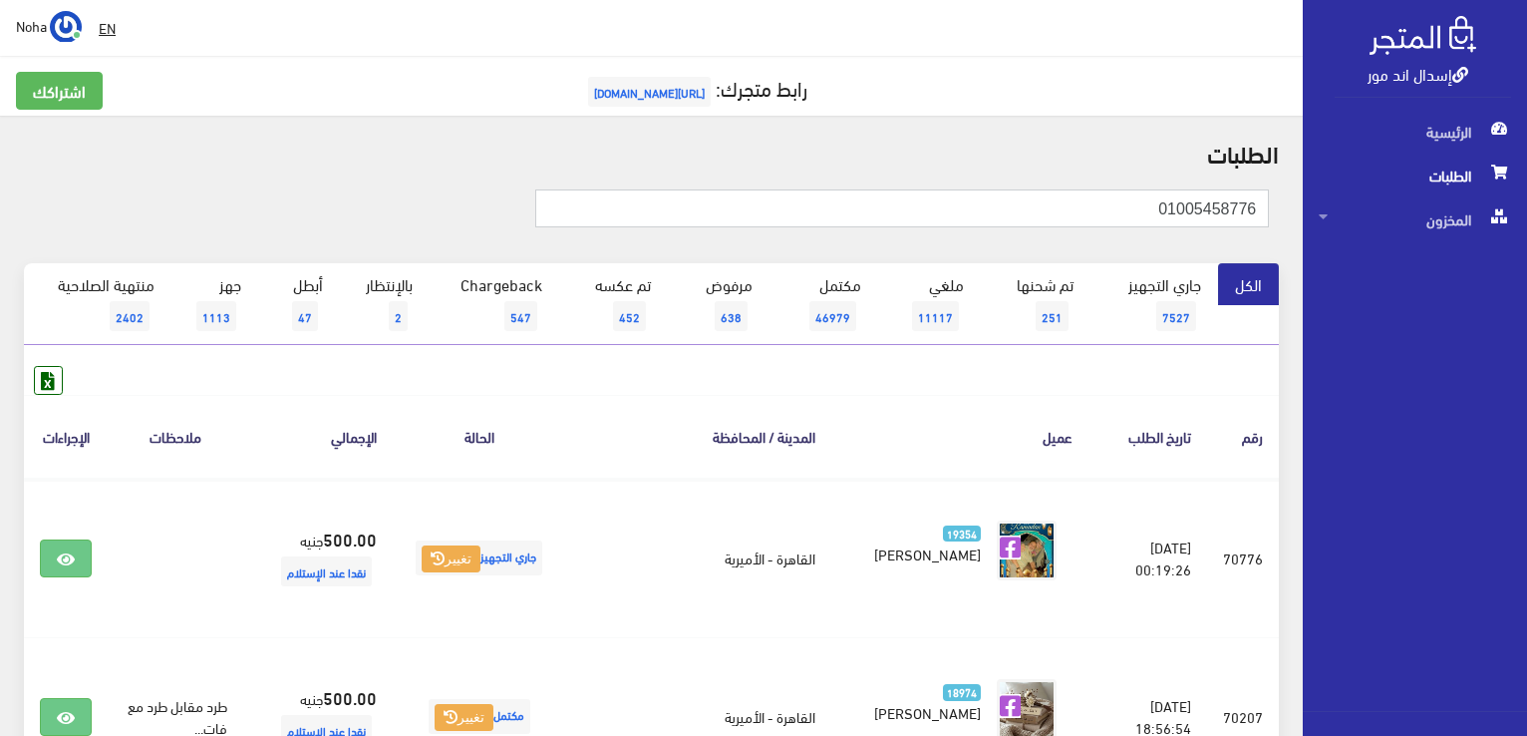
type input "01005458776"
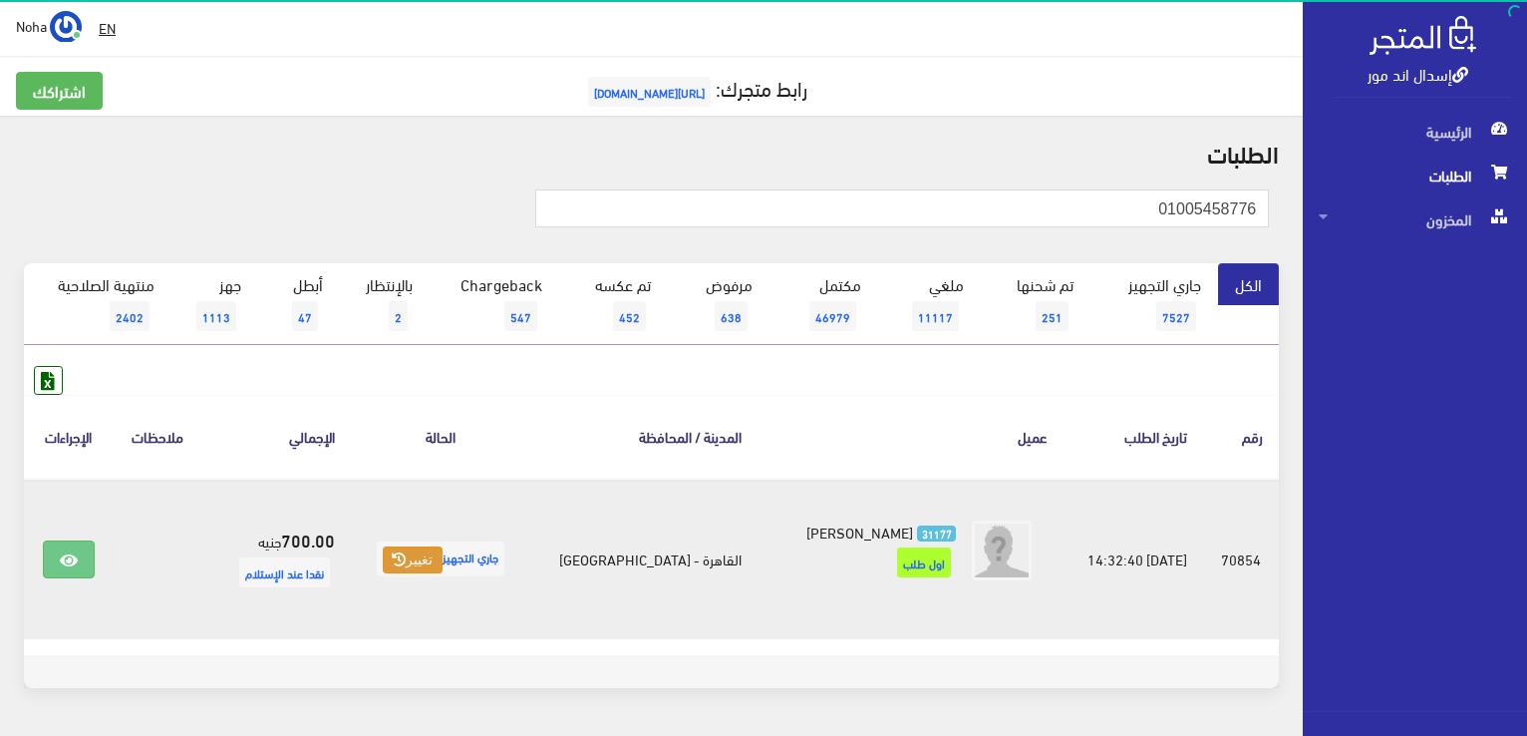
click at [429, 562] on button "تغيير" at bounding box center [412, 560] width 59 height 28
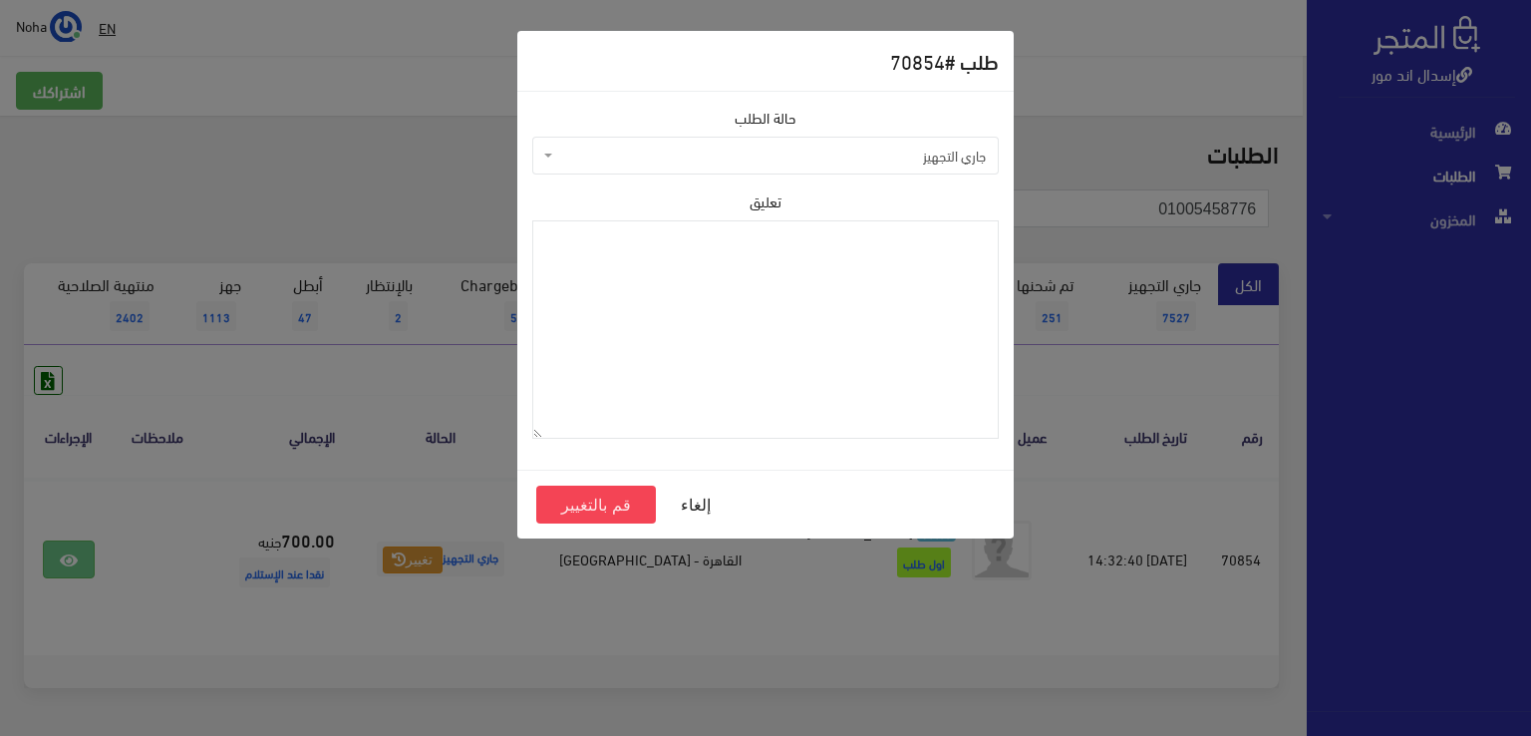
click at [808, 145] on span "جاري التجهيز" at bounding box center [765, 156] width 466 height 38
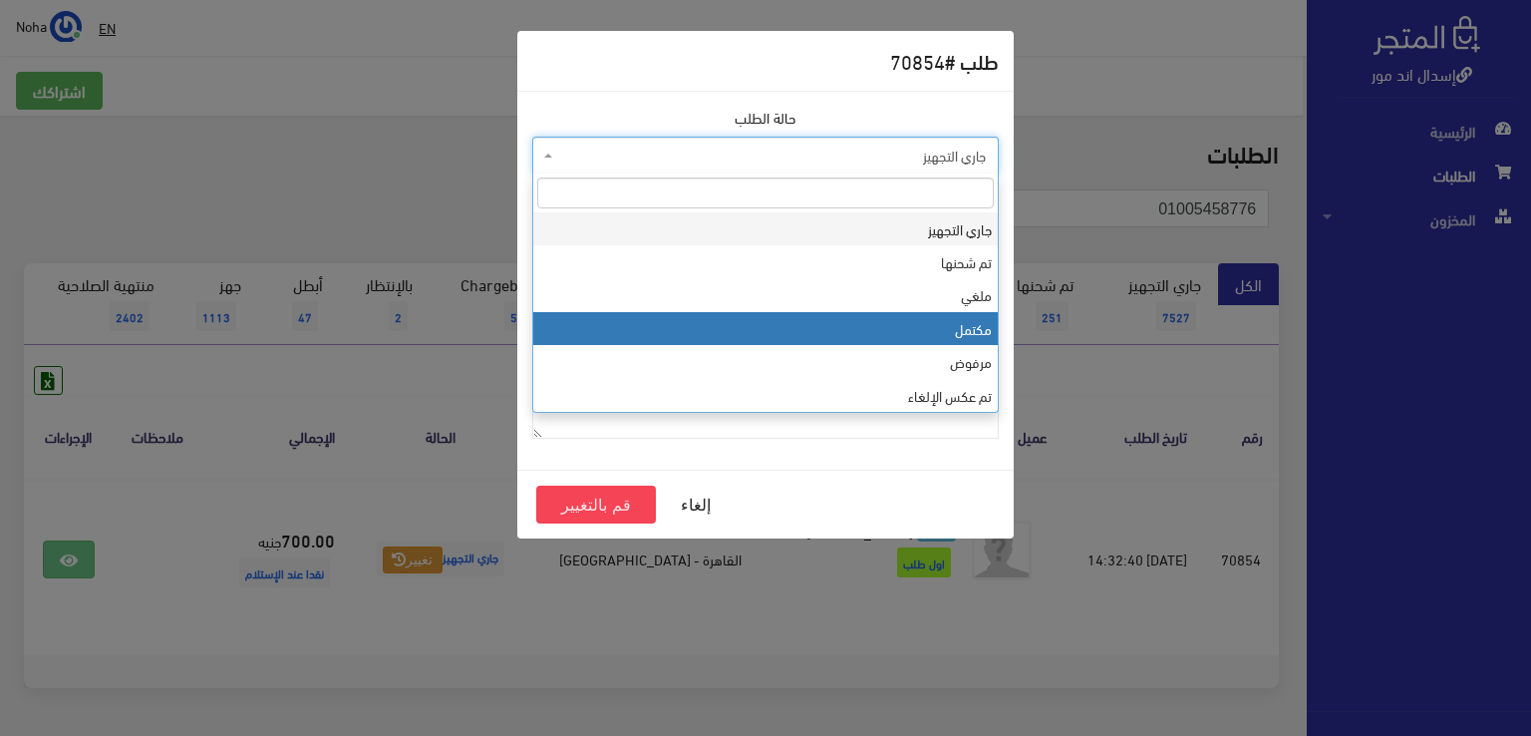
select select "4"
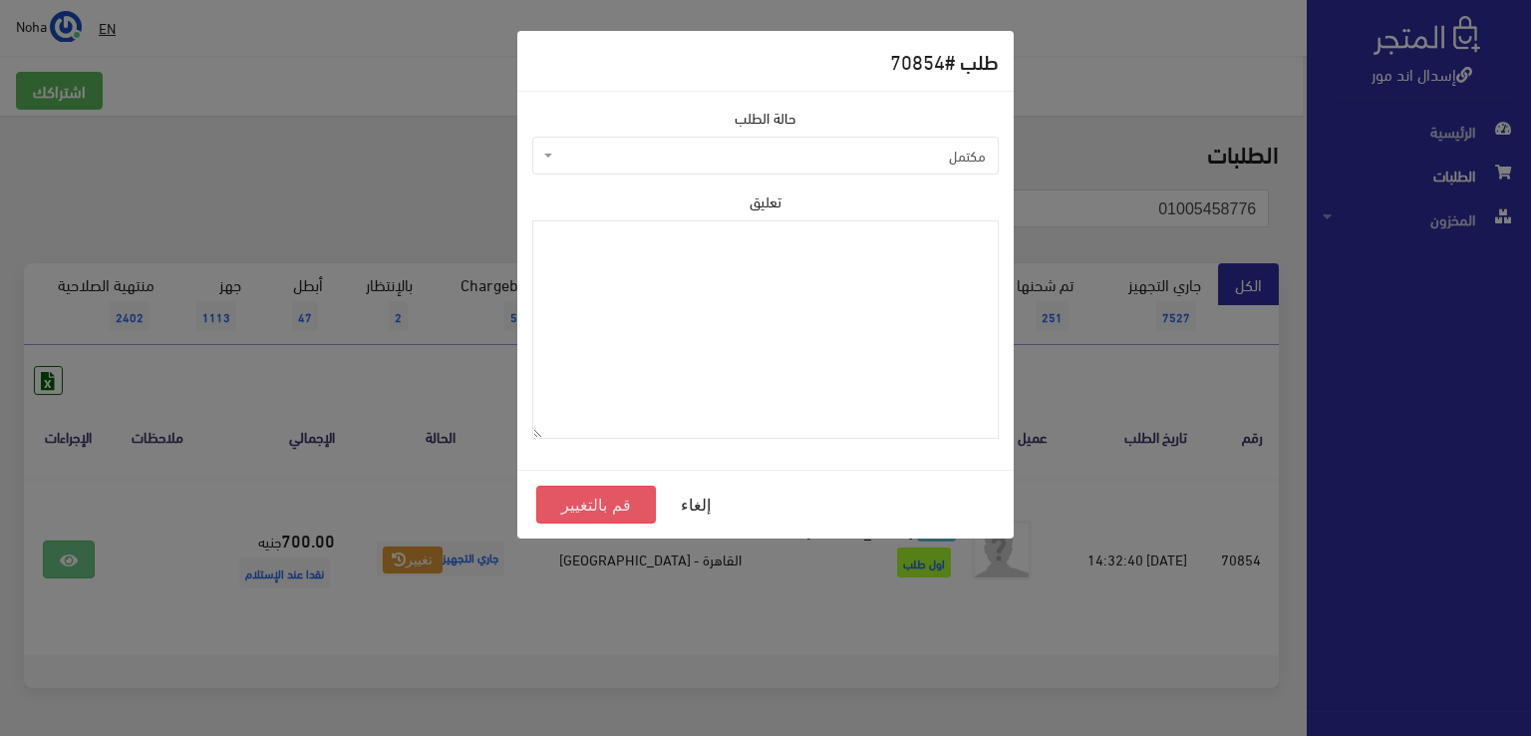
click at [606, 508] on button "قم بالتغيير" at bounding box center [596, 504] width 120 height 38
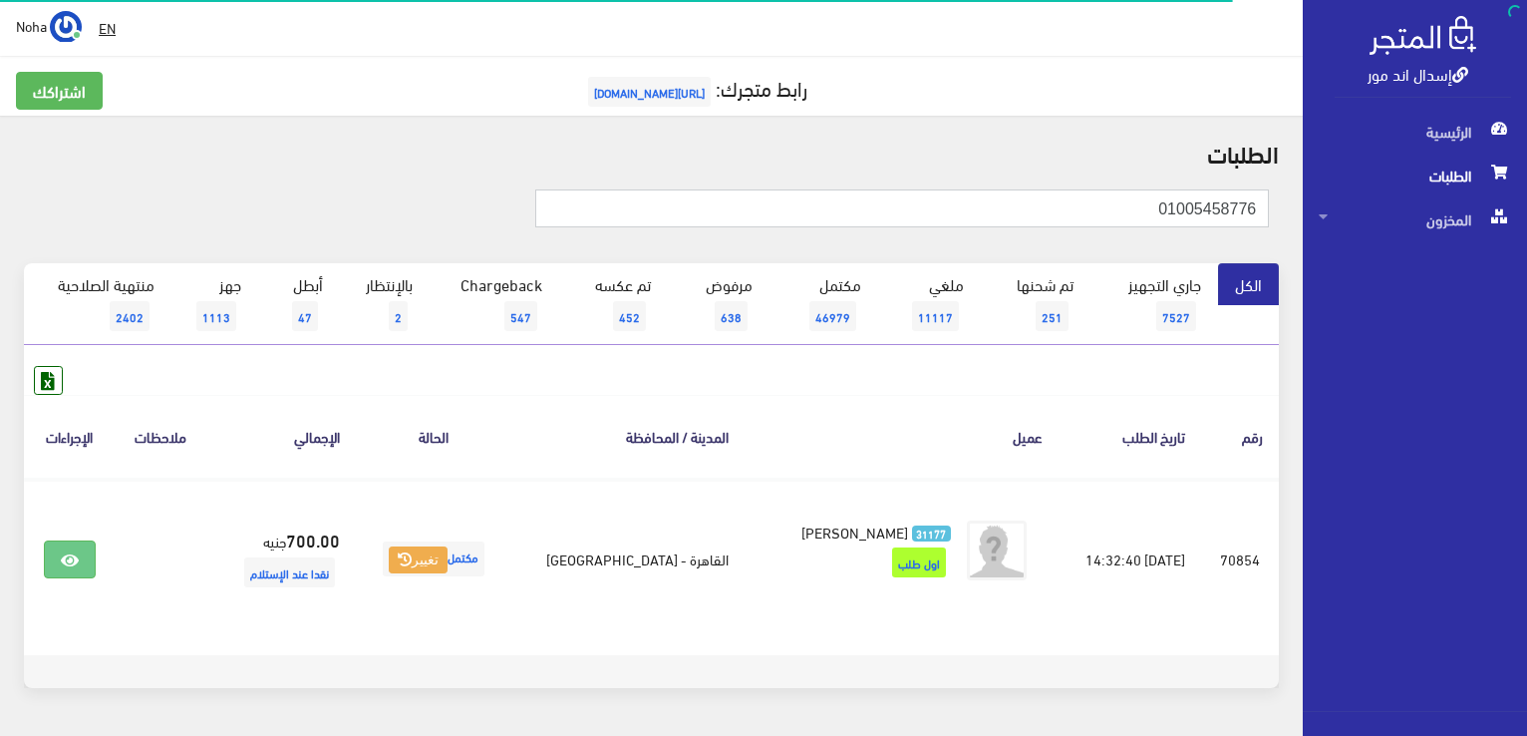
drag, startPoint x: 0, startPoint y: 0, endPoint x: 1530, endPoint y: 348, distance: 1569.0
click at [1526, 345] on html "إسدال اند مور الرئيسية الطلبات" at bounding box center [763, 368] width 1527 height 736
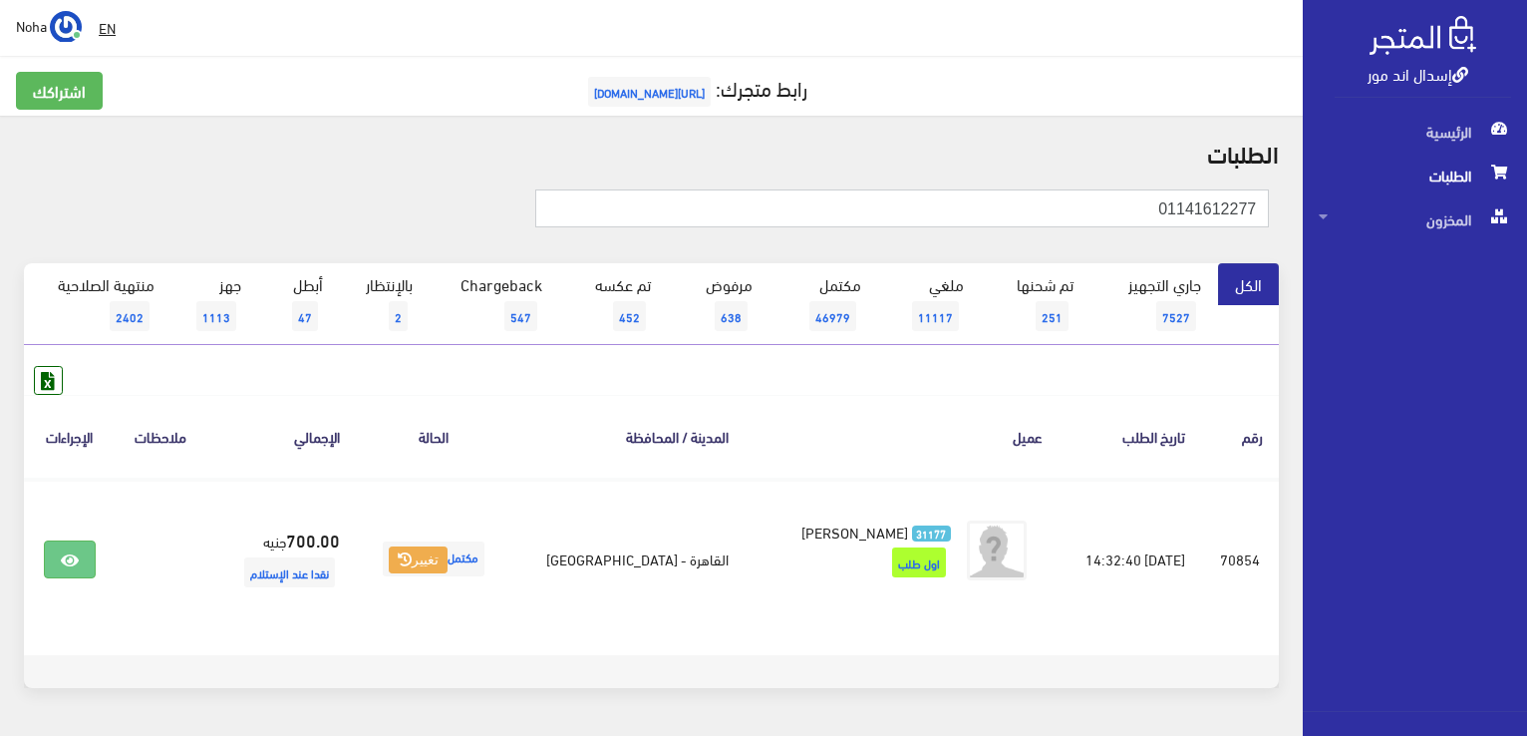
type input "01141612277"
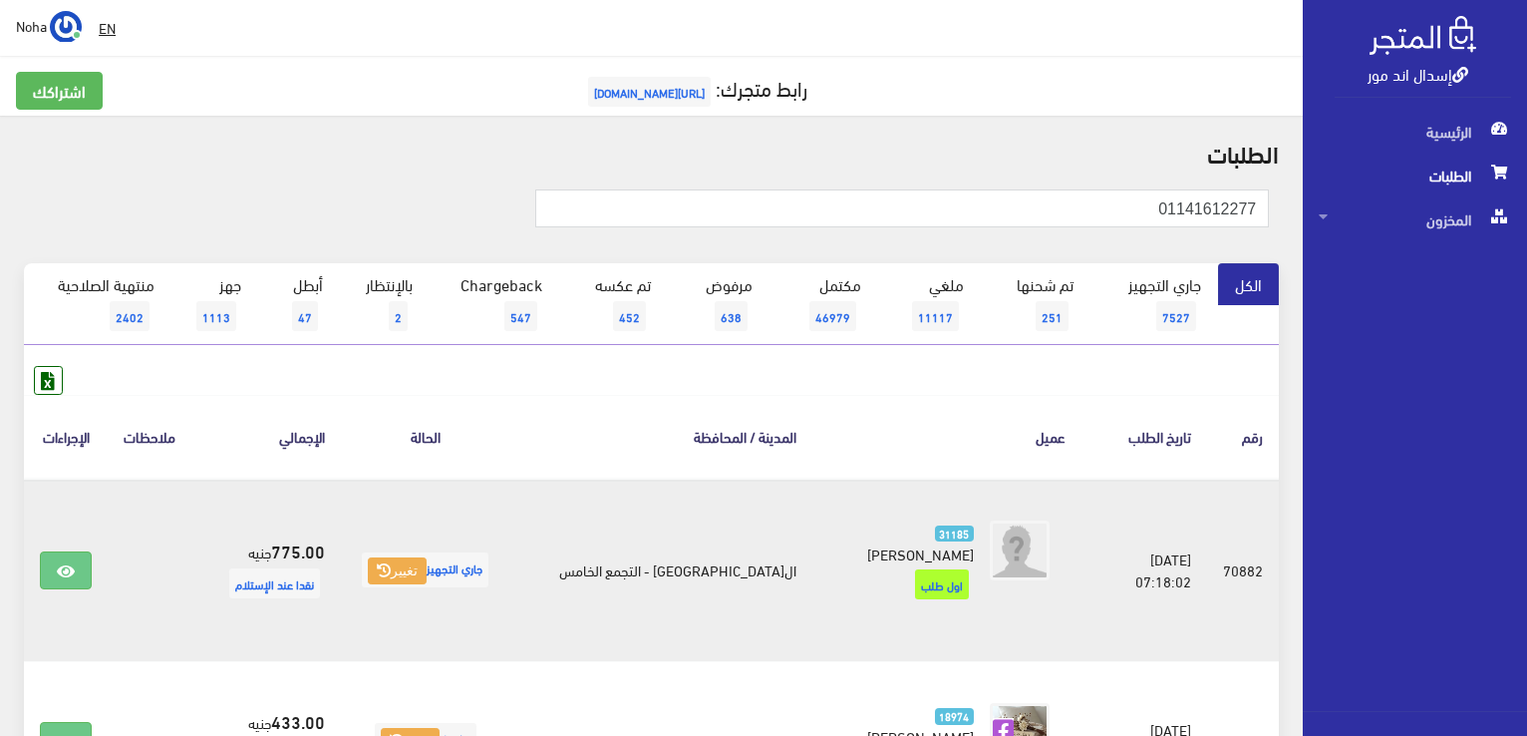
click at [417, 575] on td "جاري التجهيز تغيير" at bounding box center [425, 569] width 168 height 183
click at [412, 552] on span "جاري التجهيز تغيير" at bounding box center [425, 569] width 127 height 35
click at [391, 563] on icon at bounding box center [384, 570] width 14 height 14
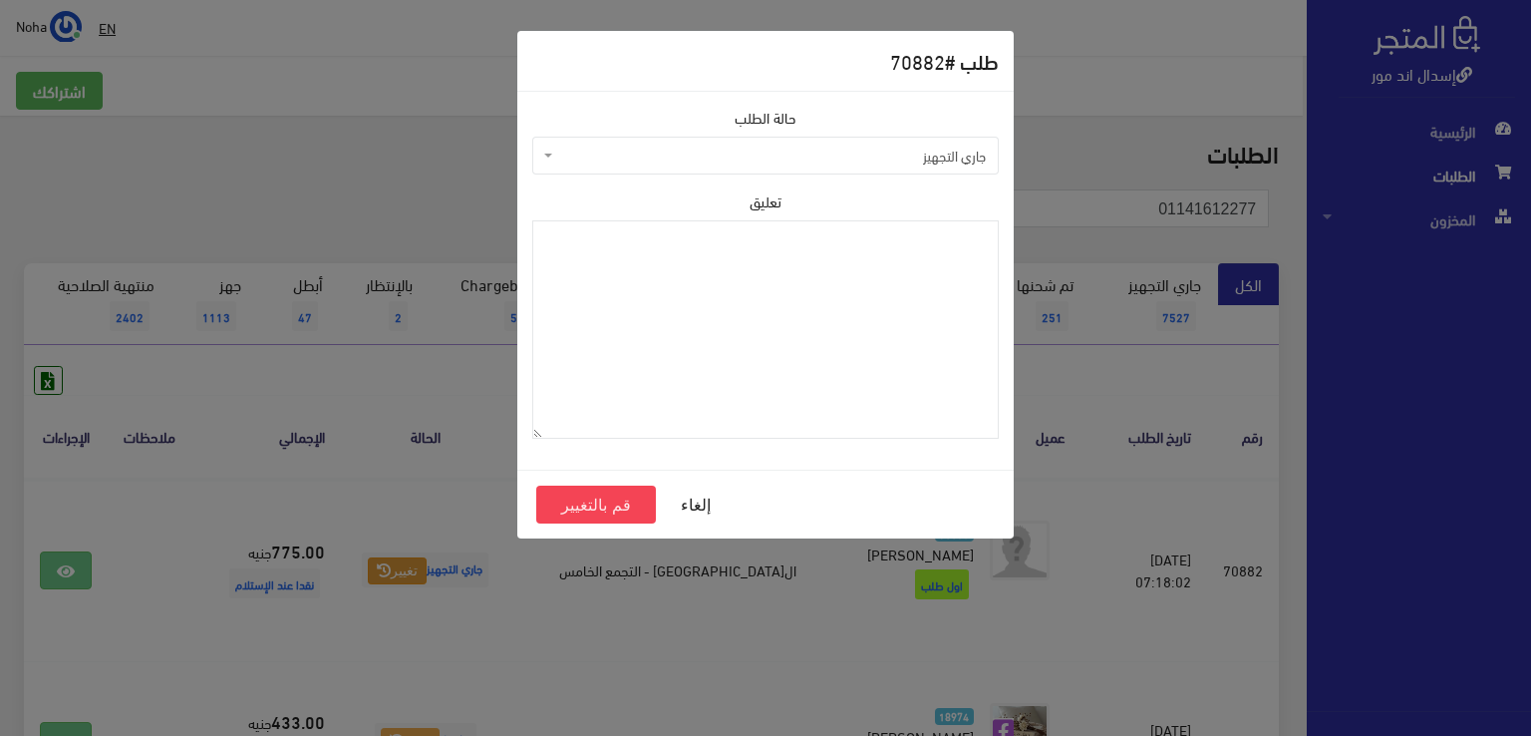
click at [736, 146] on span "جاري التجهيز" at bounding box center [771, 156] width 429 height 20
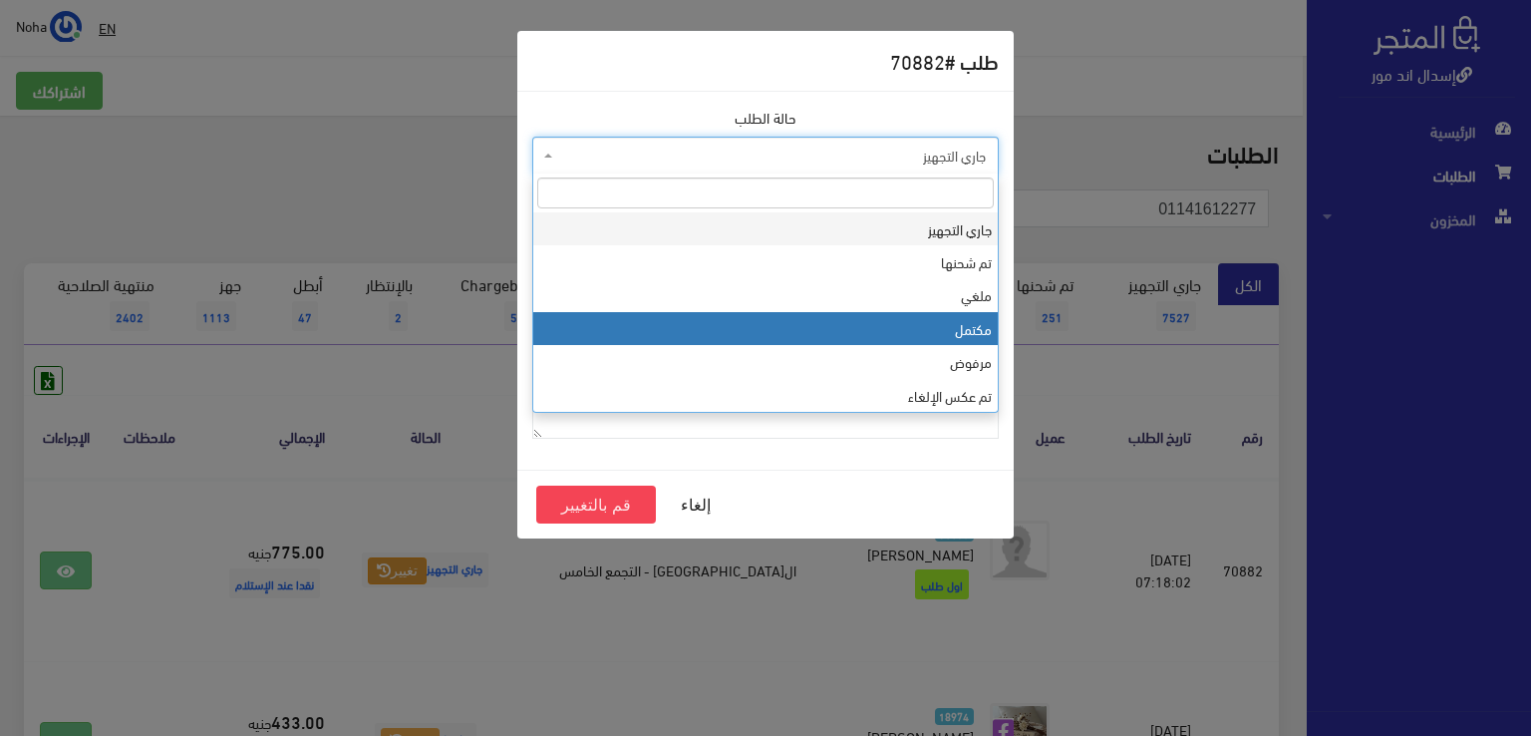
select select "4"
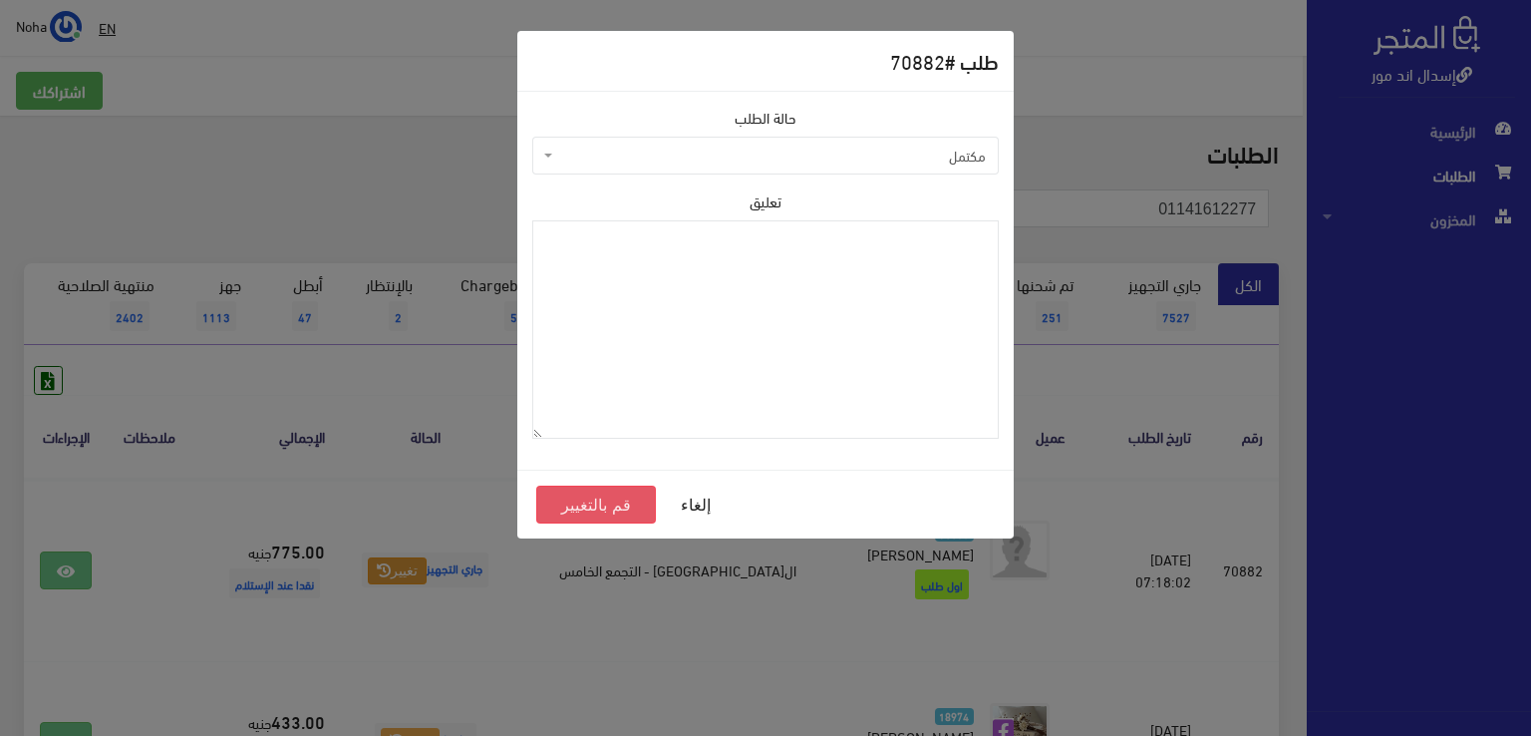
click at [602, 497] on button "قم بالتغيير" at bounding box center [596, 504] width 120 height 38
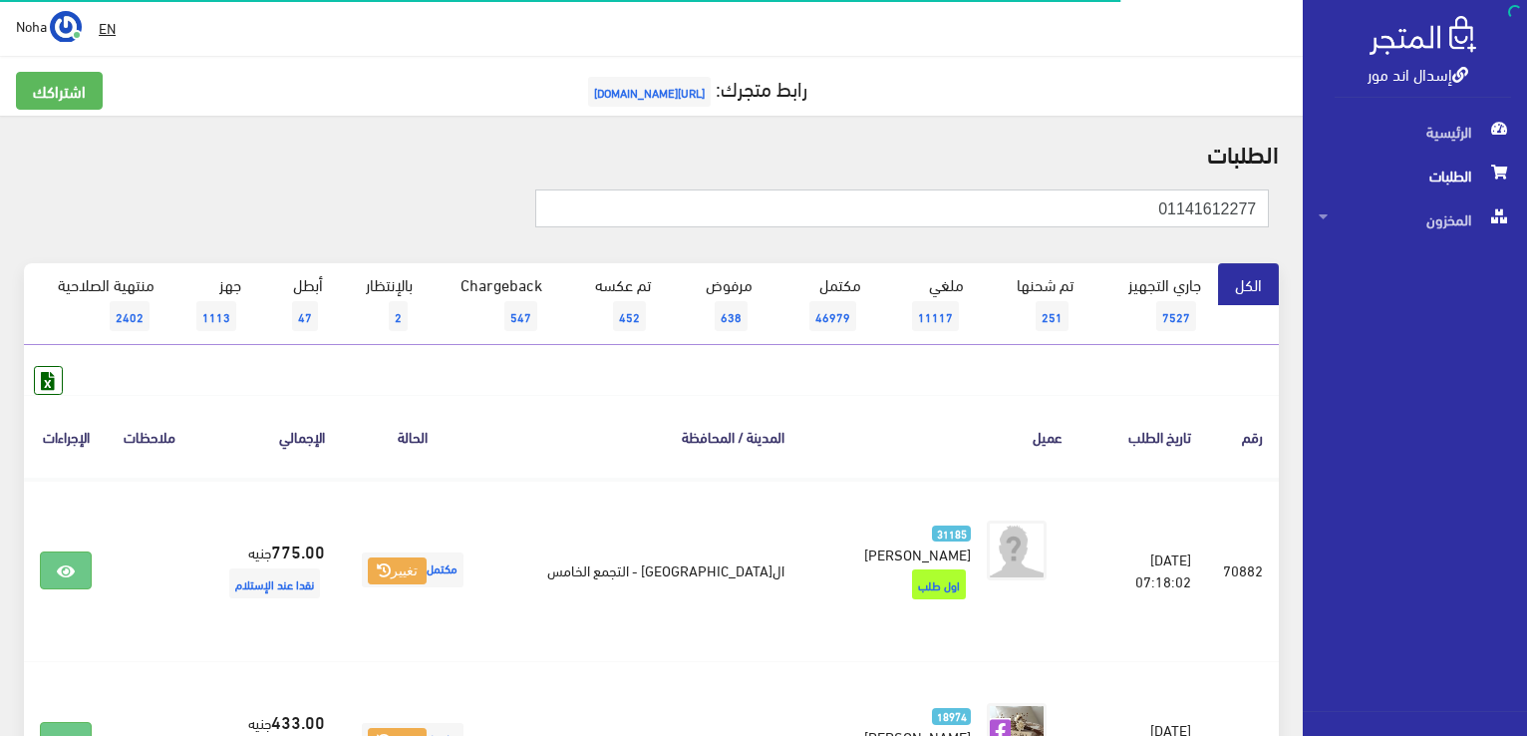
drag, startPoint x: 1144, startPoint y: 198, endPoint x: 1530, endPoint y: 241, distance: 388.1
click at [1526, 240] on html "إسدال اند مور الرئيسية الطلبات" at bounding box center [763, 368] width 1527 height 736
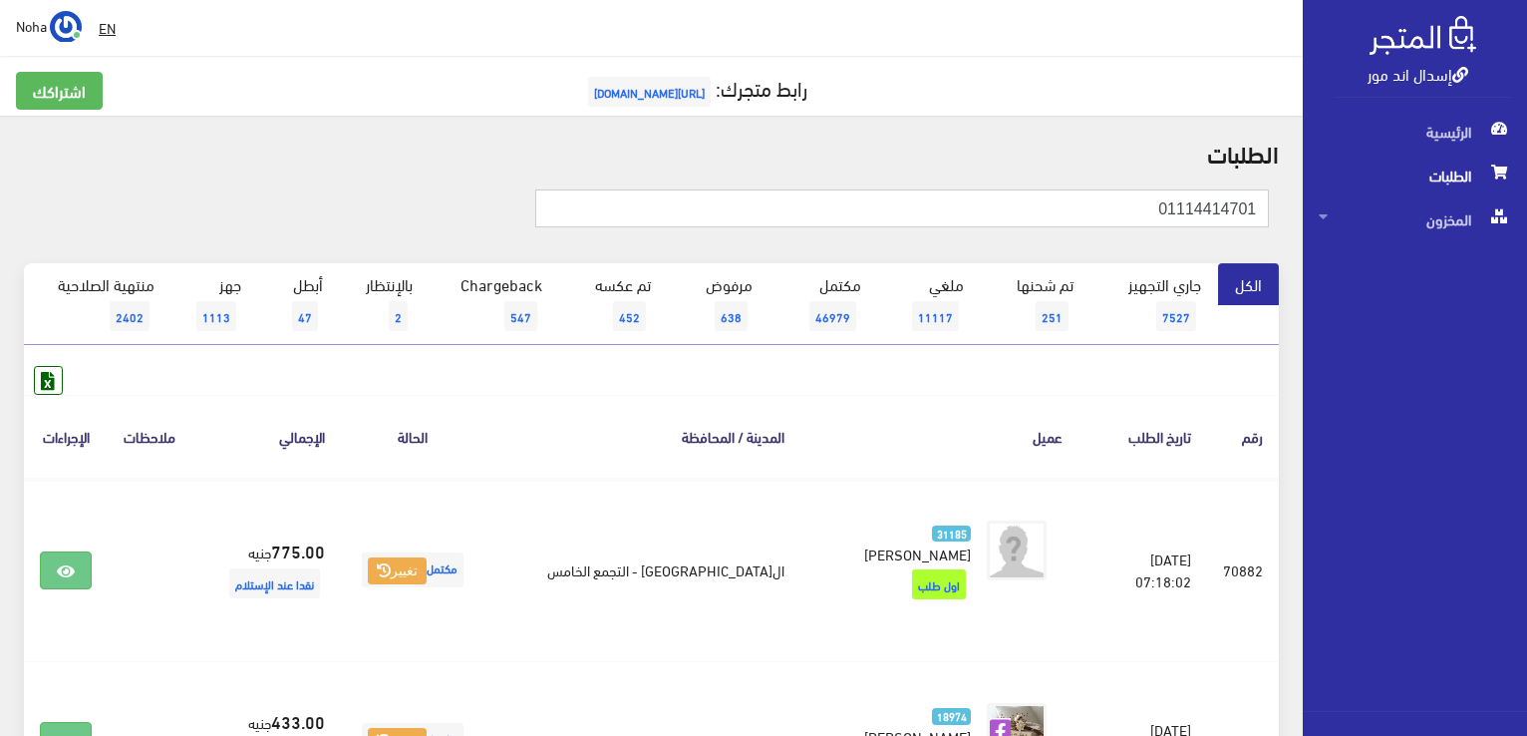
type input "01114414701"
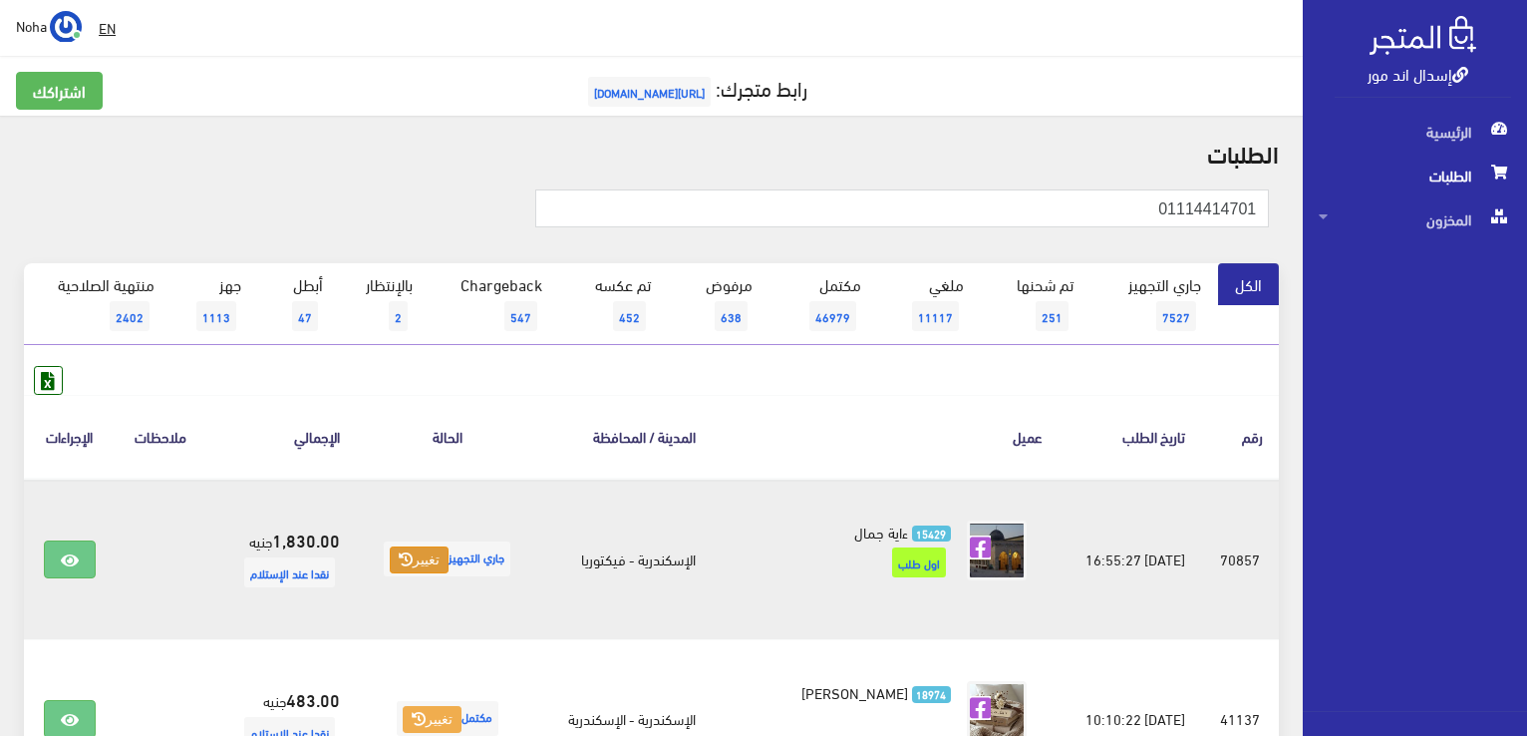
click at [419, 563] on button "تغيير" at bounding box center [419, 560] width 59 height 28
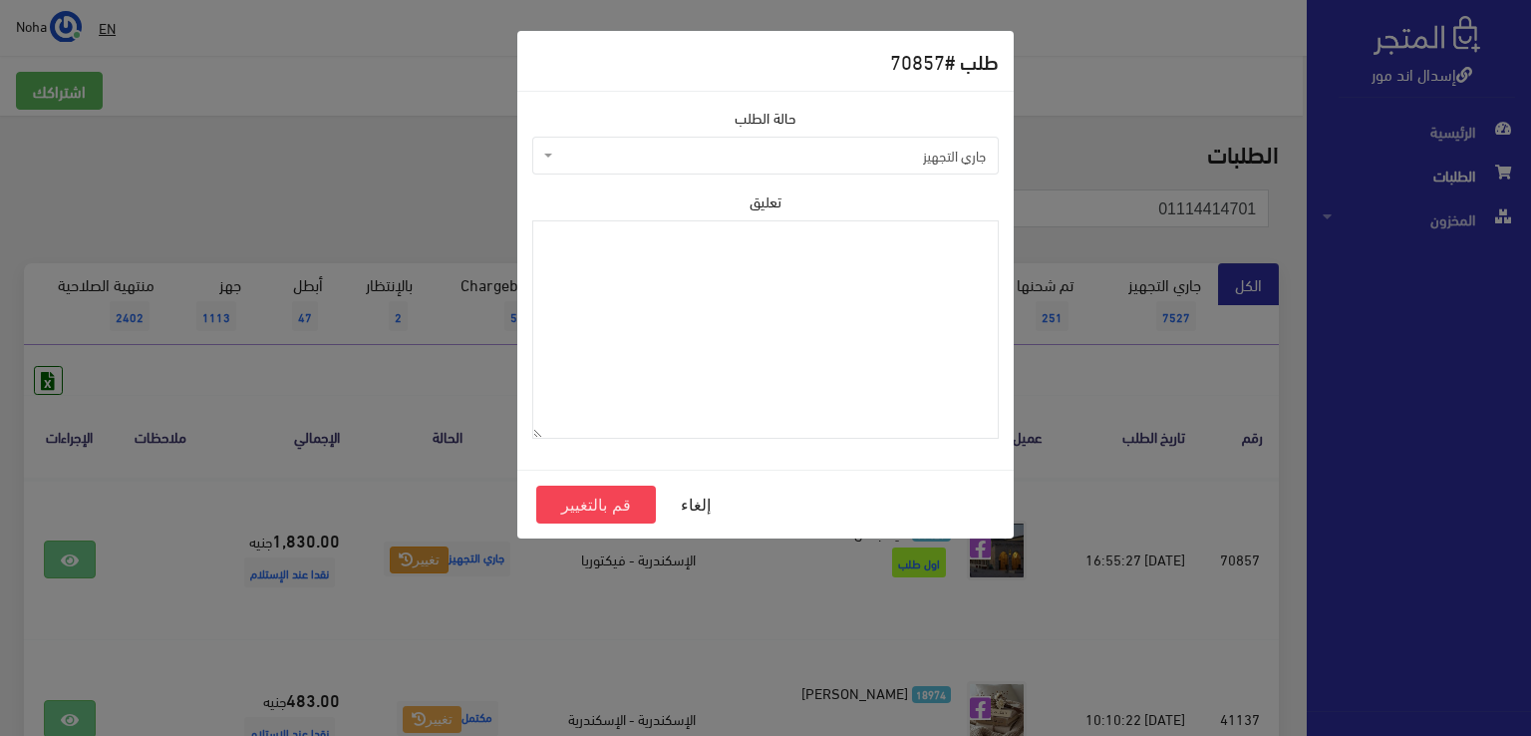
click at [663, 165] on span "جاري التجهيز" at bounding box center [765, 156] width 466 height 38
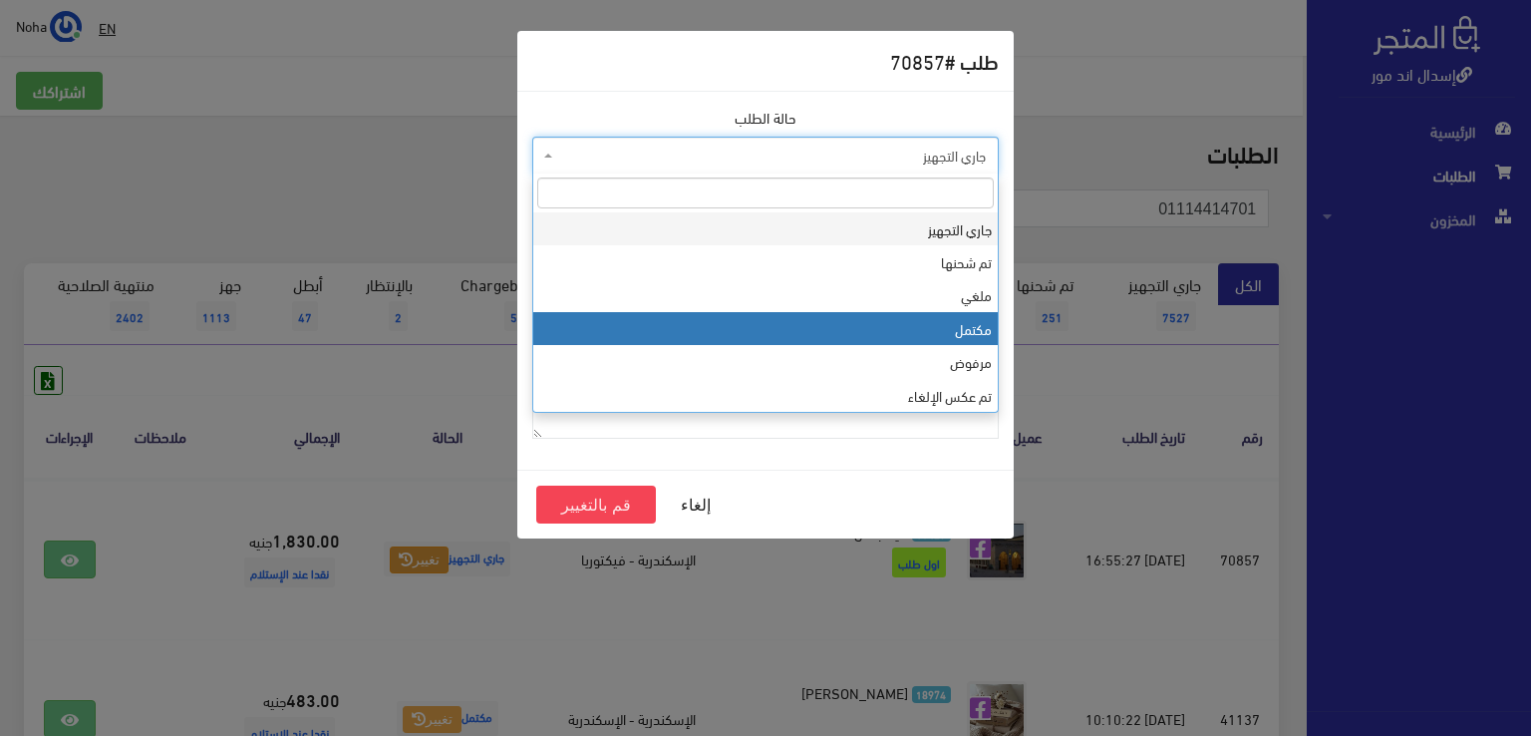
select select "4"
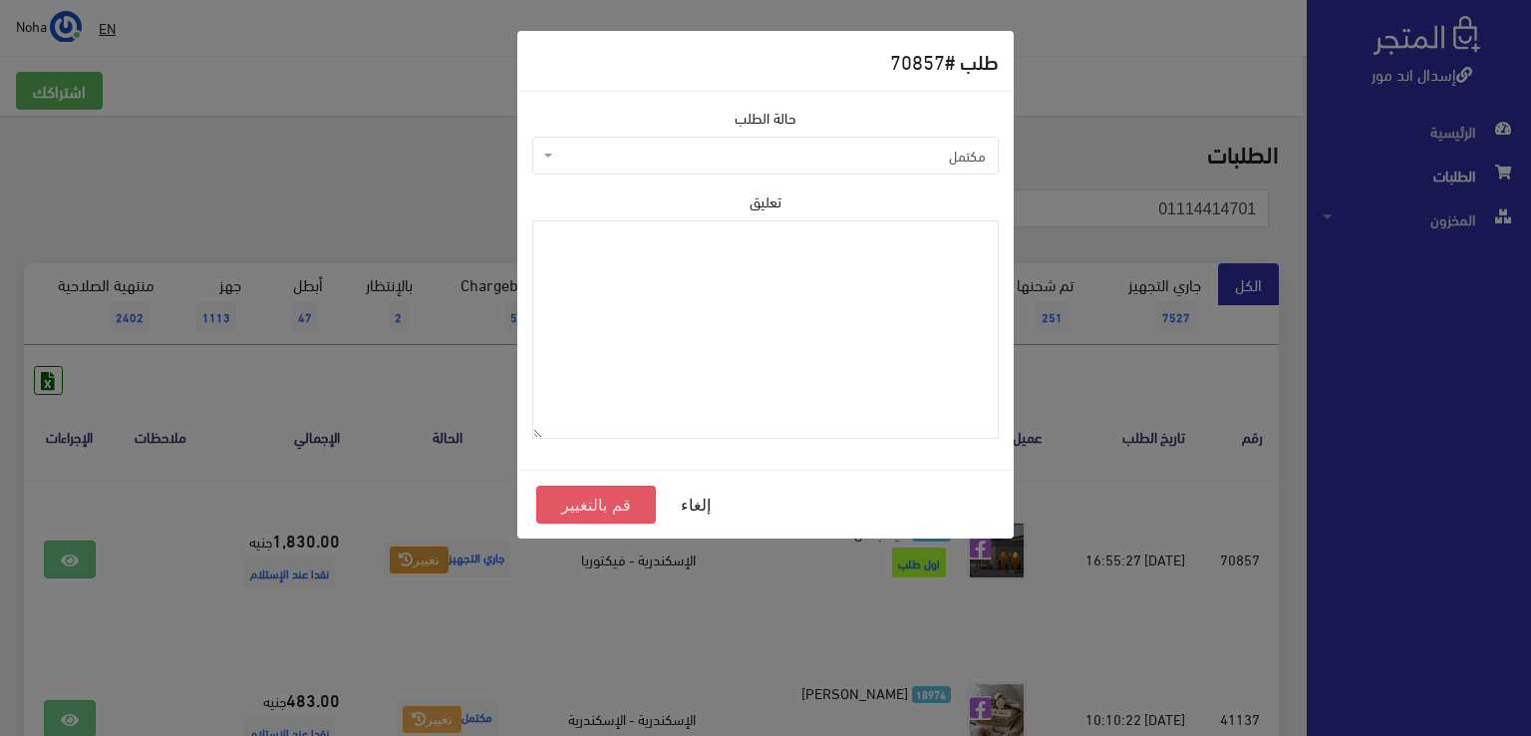
click at [574, 501] on button "قم بالتغيير" at bounding box center [596, 504] width 120 height 38
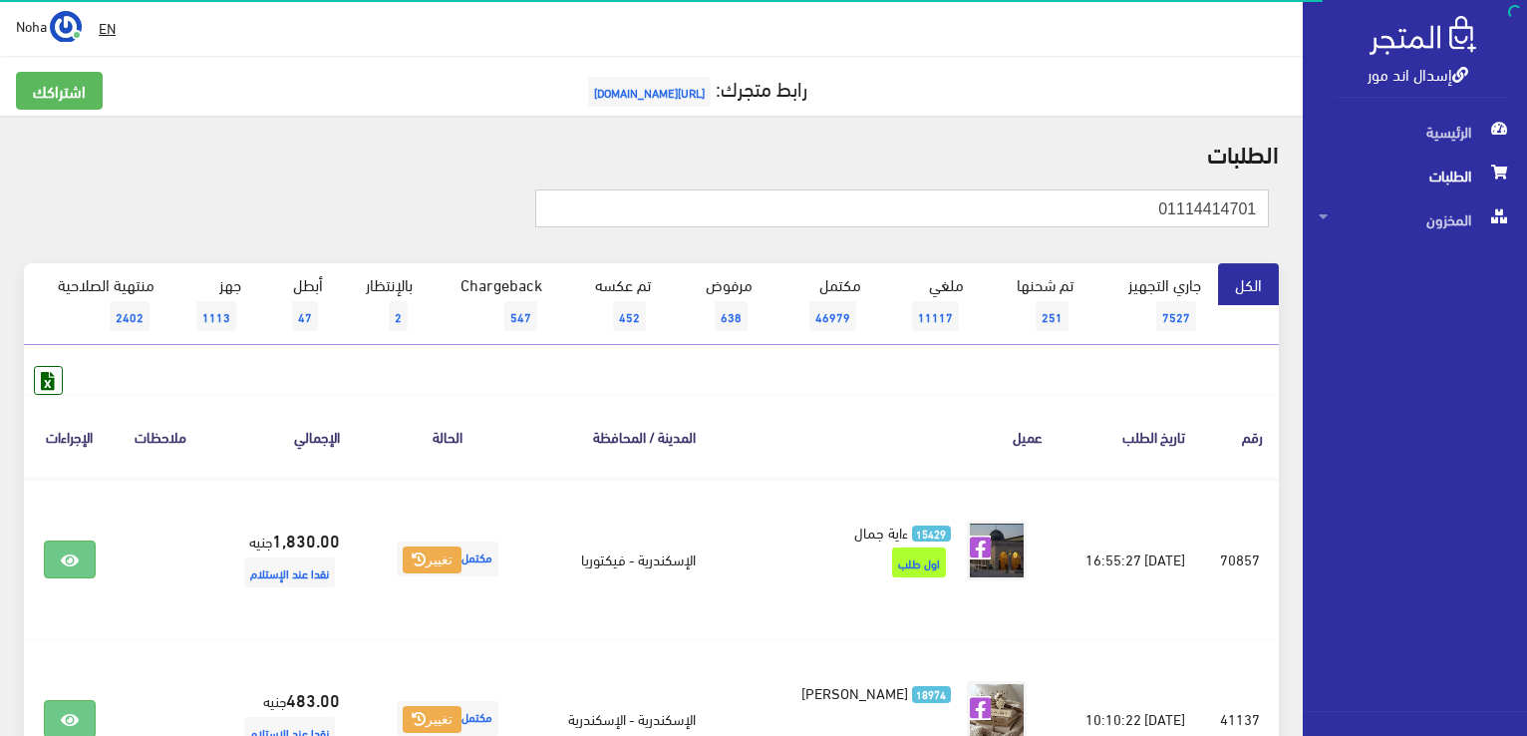
drag, startPoint x: 1059, startPoint y: 204, endPoint x: 1474, endPoint y: 192, distance: 414.8
click at [1474, 192] on div "إسدال اند مور الرئيسية الطلبات المخزون" at bounding box center [763, 716] width 1527 height 1433
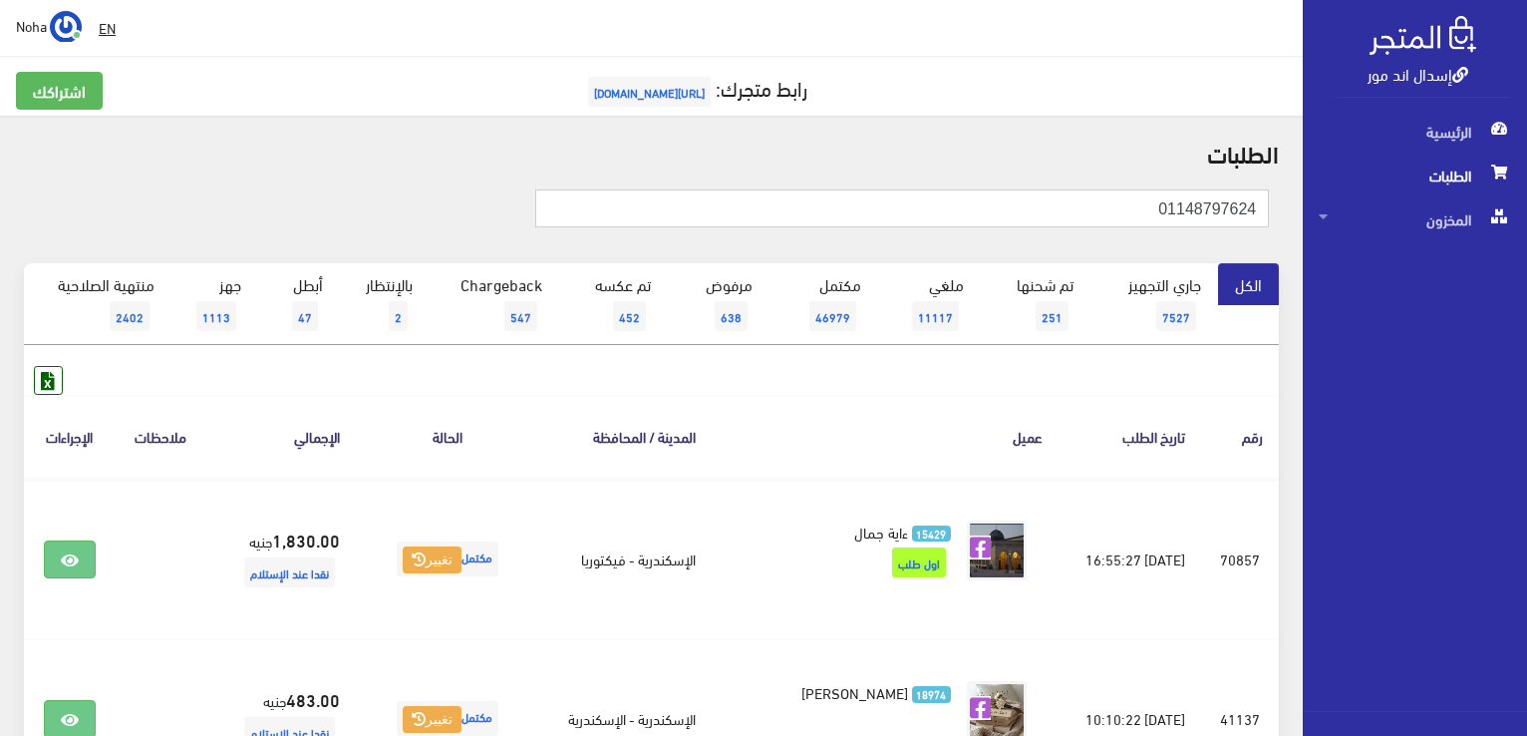
type input "01148797624"
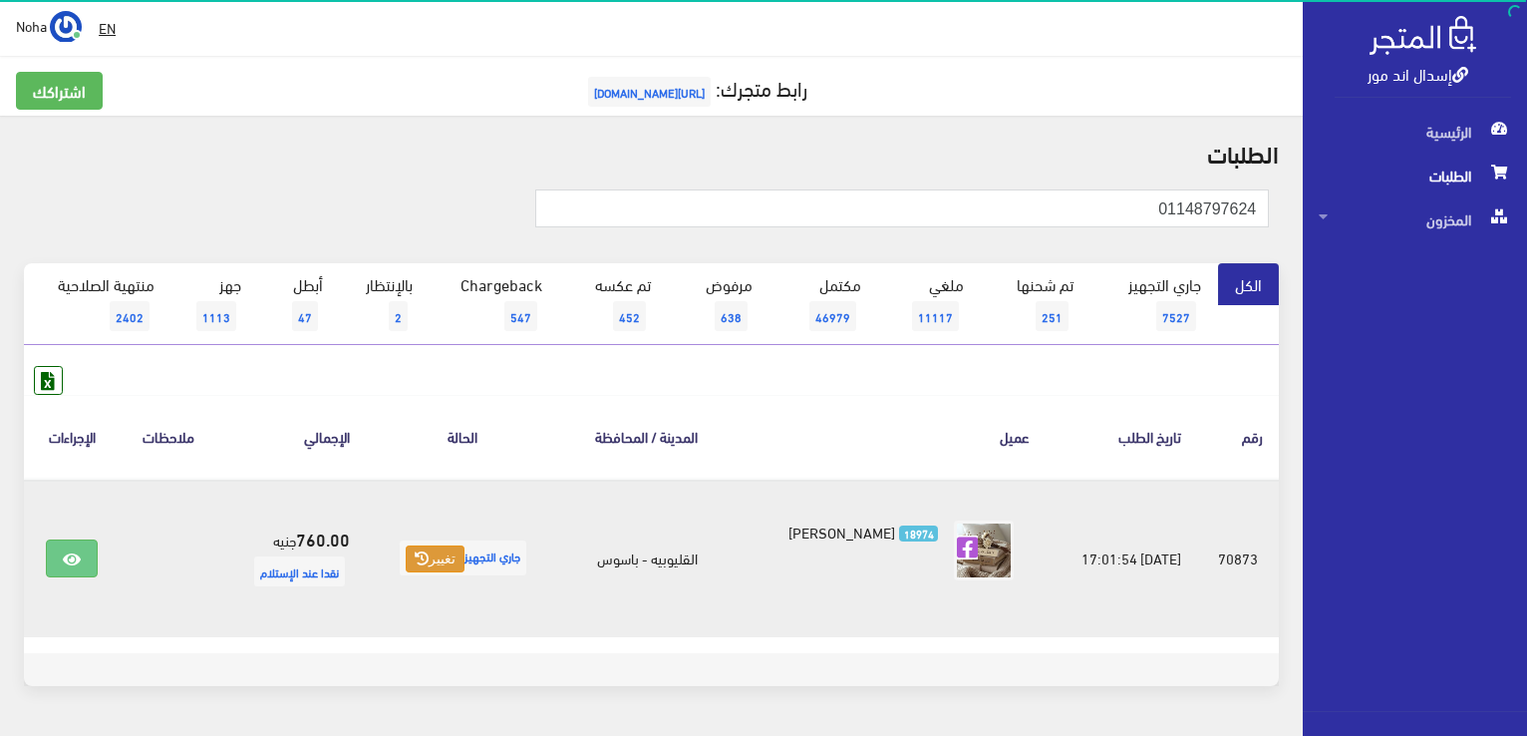
click at [430, 554] on button "تغيير" at bounding box center [435, 559] width 59 height 28
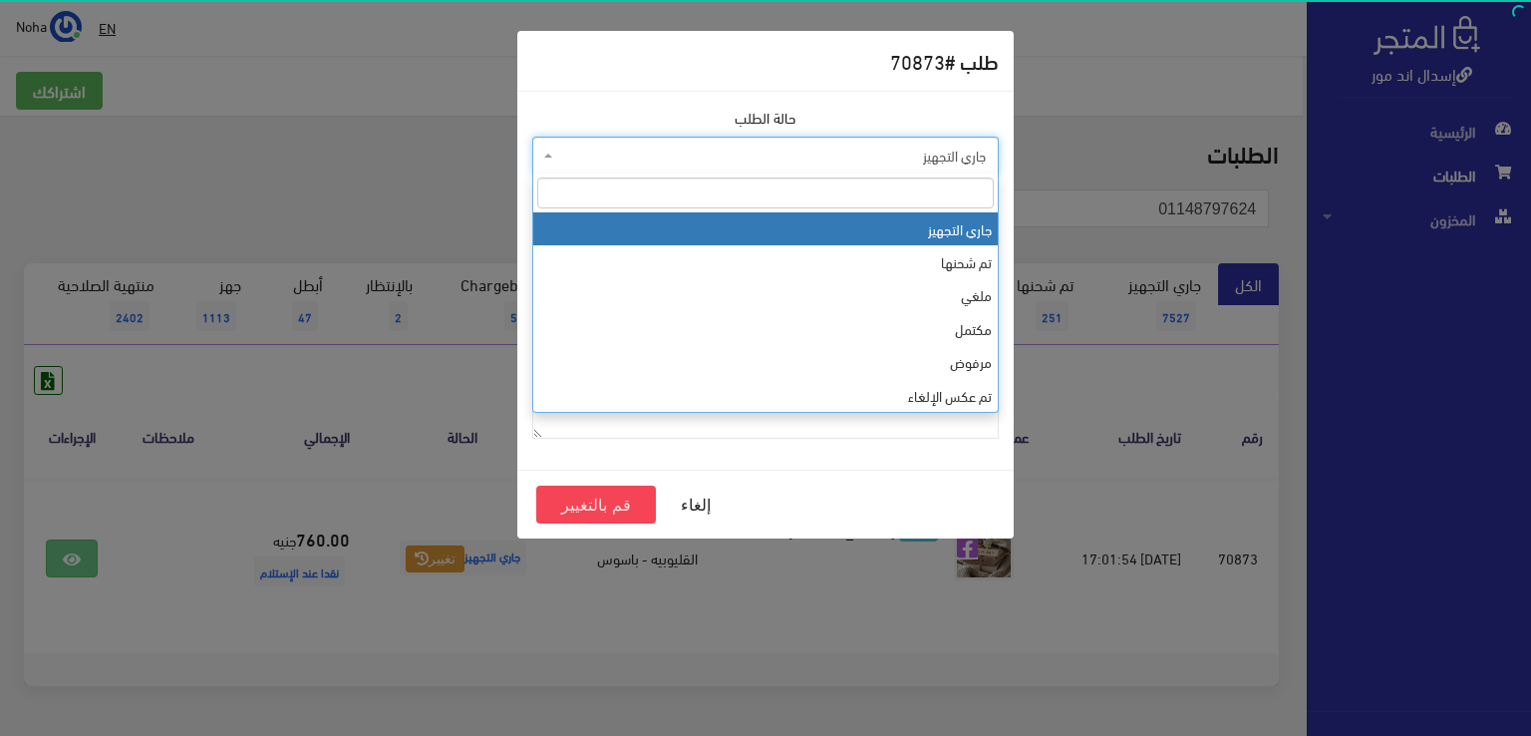
click at [678, 161] on span "جاري التجهيز" at bounding box center [771, 156] width 429 height 20
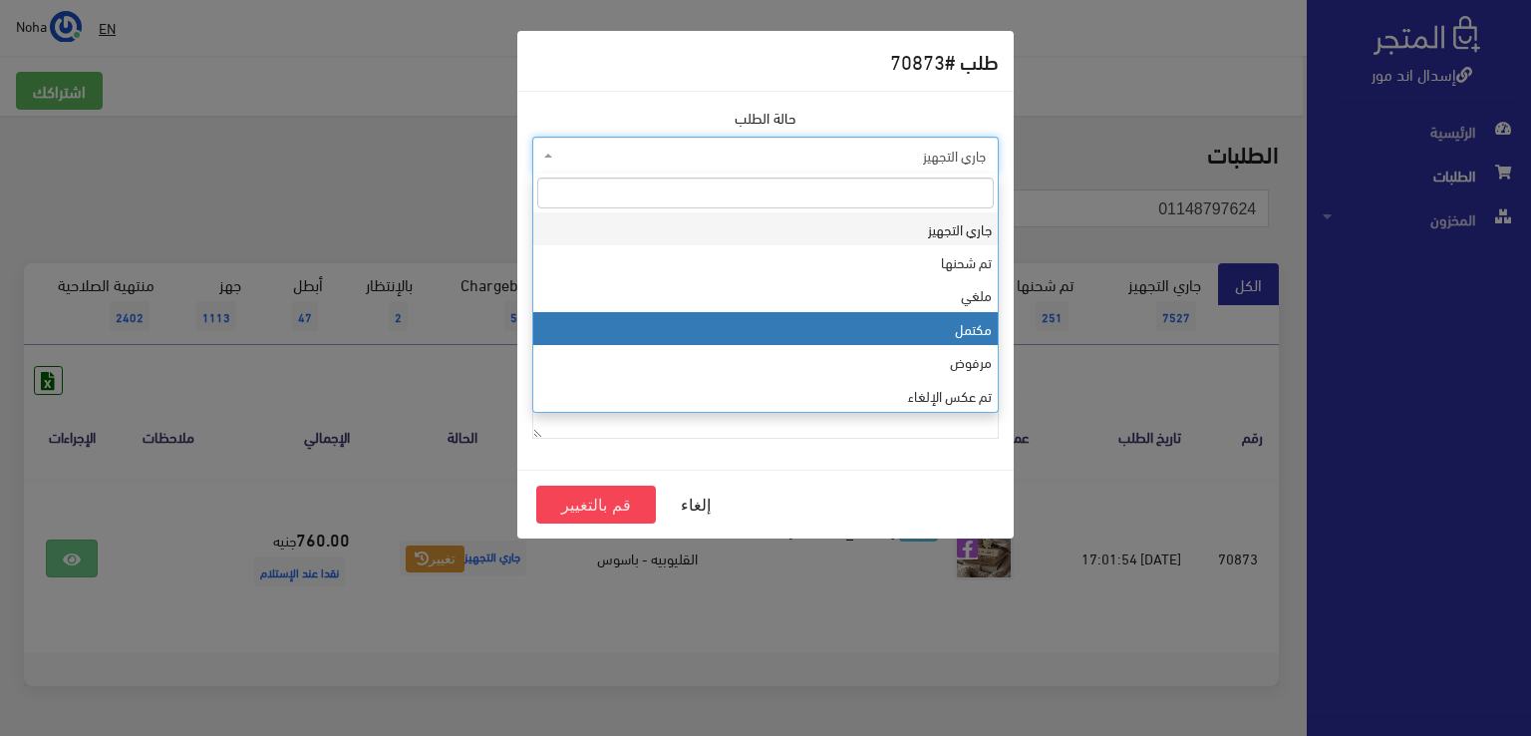
select select "4"
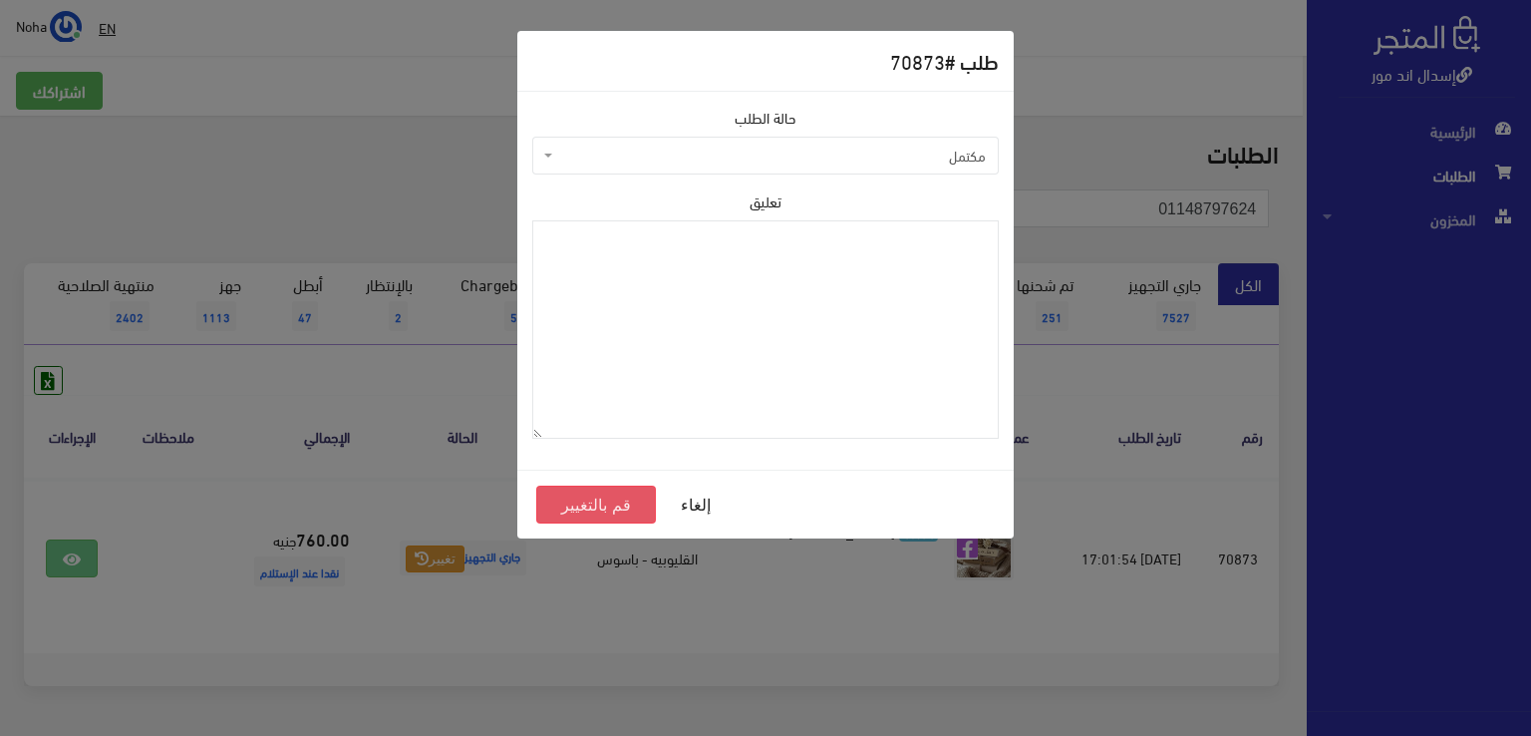
click at [584, 515] on button "قم بالتغيير" at bounding box center [596, 504] width 120 height 38
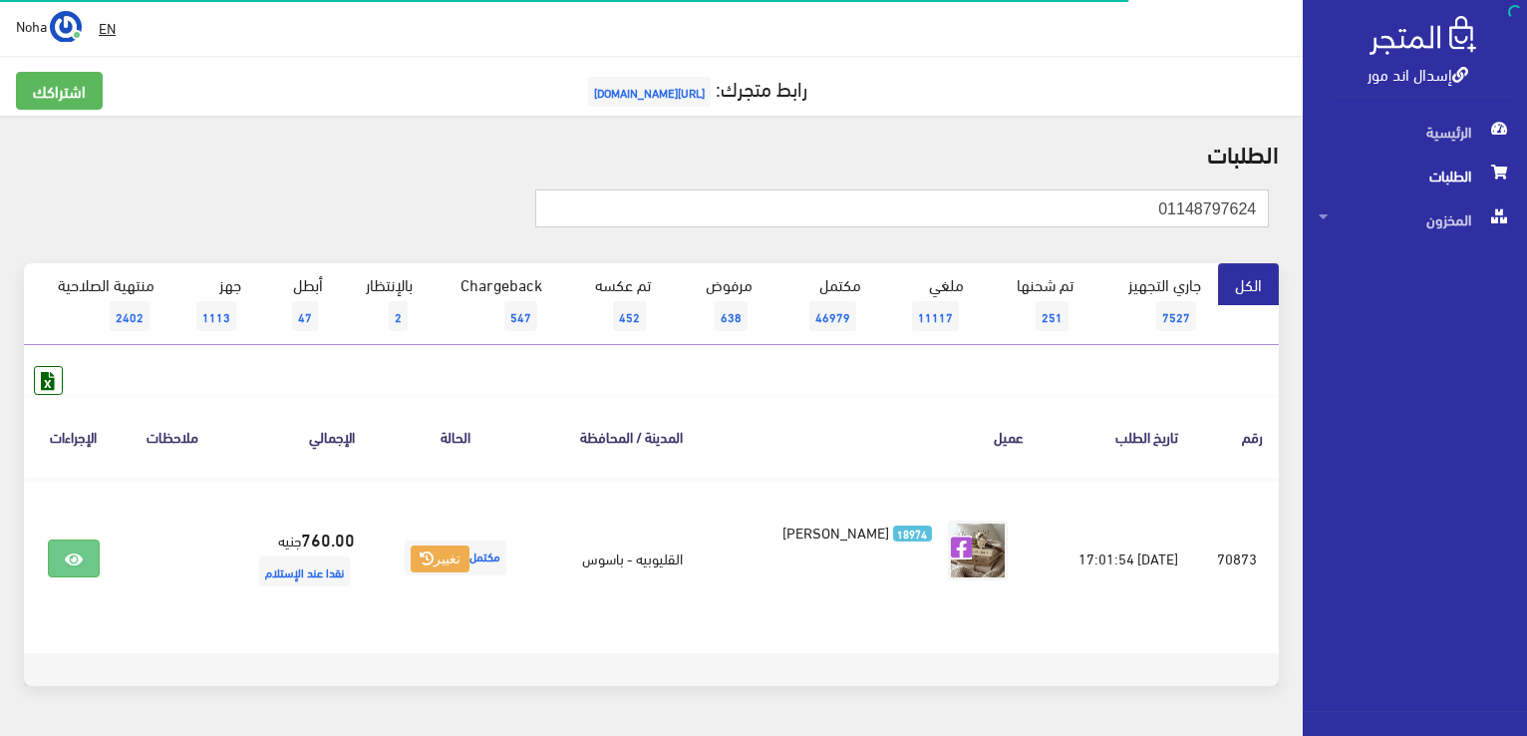
drag, startPoint x: 1097, startPoint y: 209, endPoint x: 1530, endPoint y: 236, distance: 433.4
click at [1526, 236] on html "إسدال اند مور الرئيسية الطلبات" at bounding box center [763, 368] width 1527 height 736
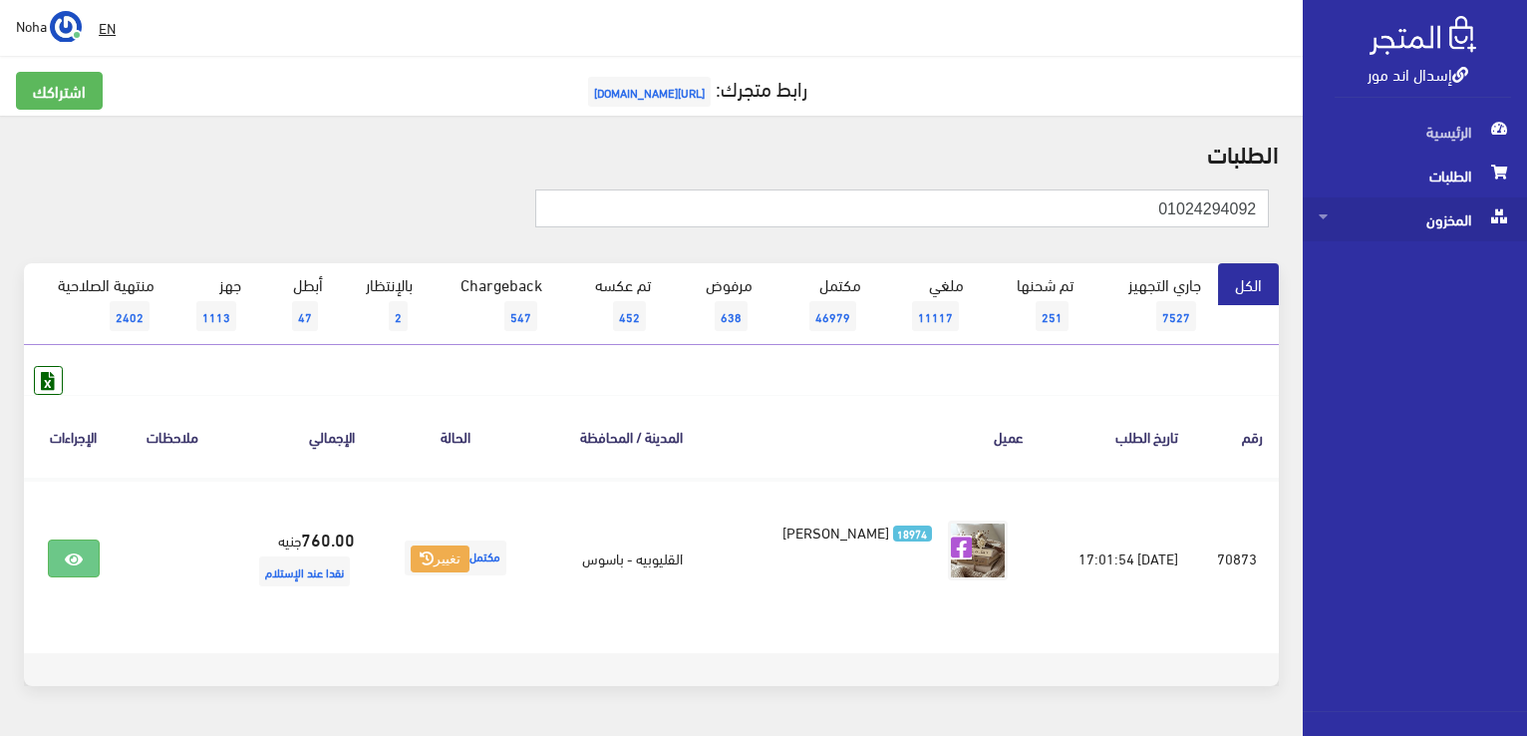
type input "01024294092"
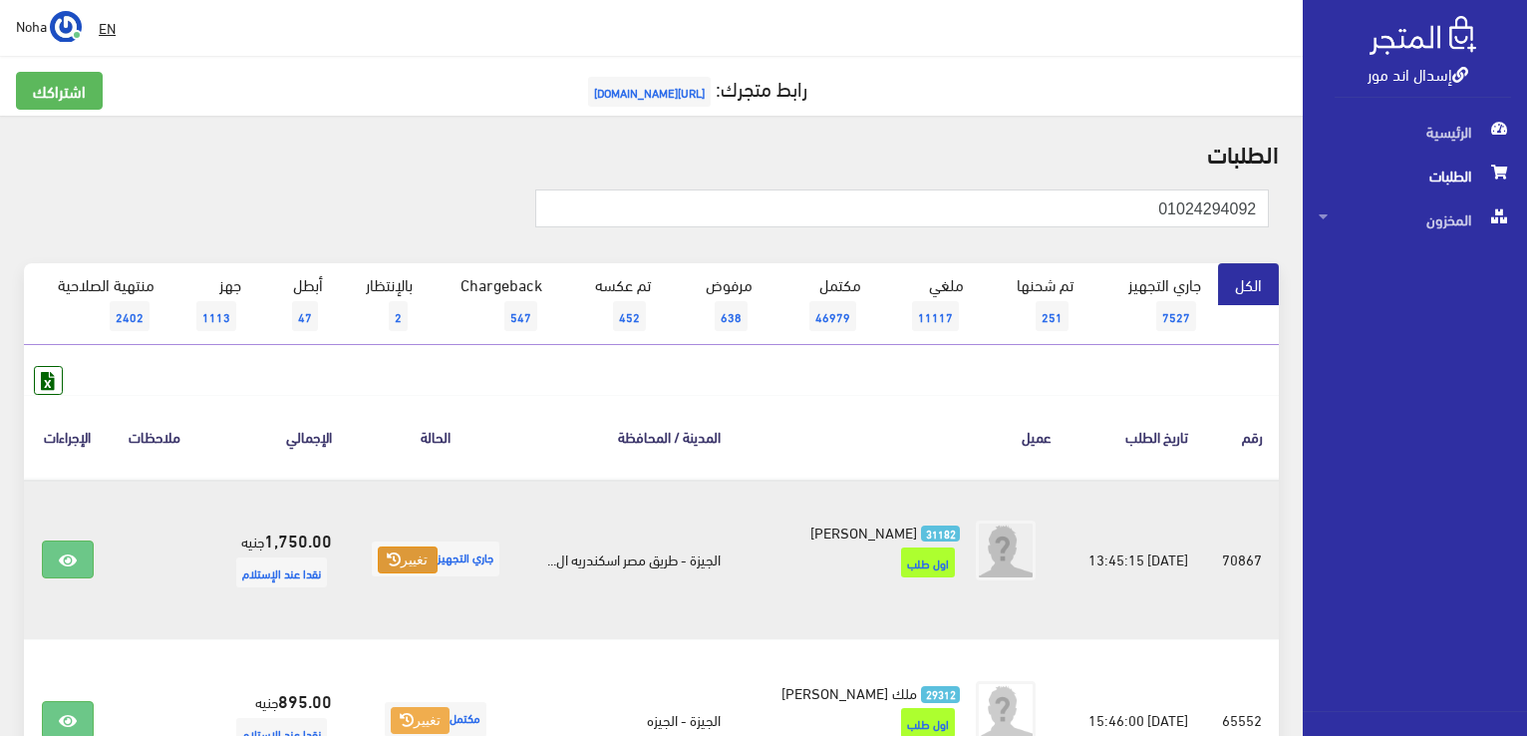
click at [435, 554] on button "تغيير" at bounding box center [407, 560] width 59 height 28
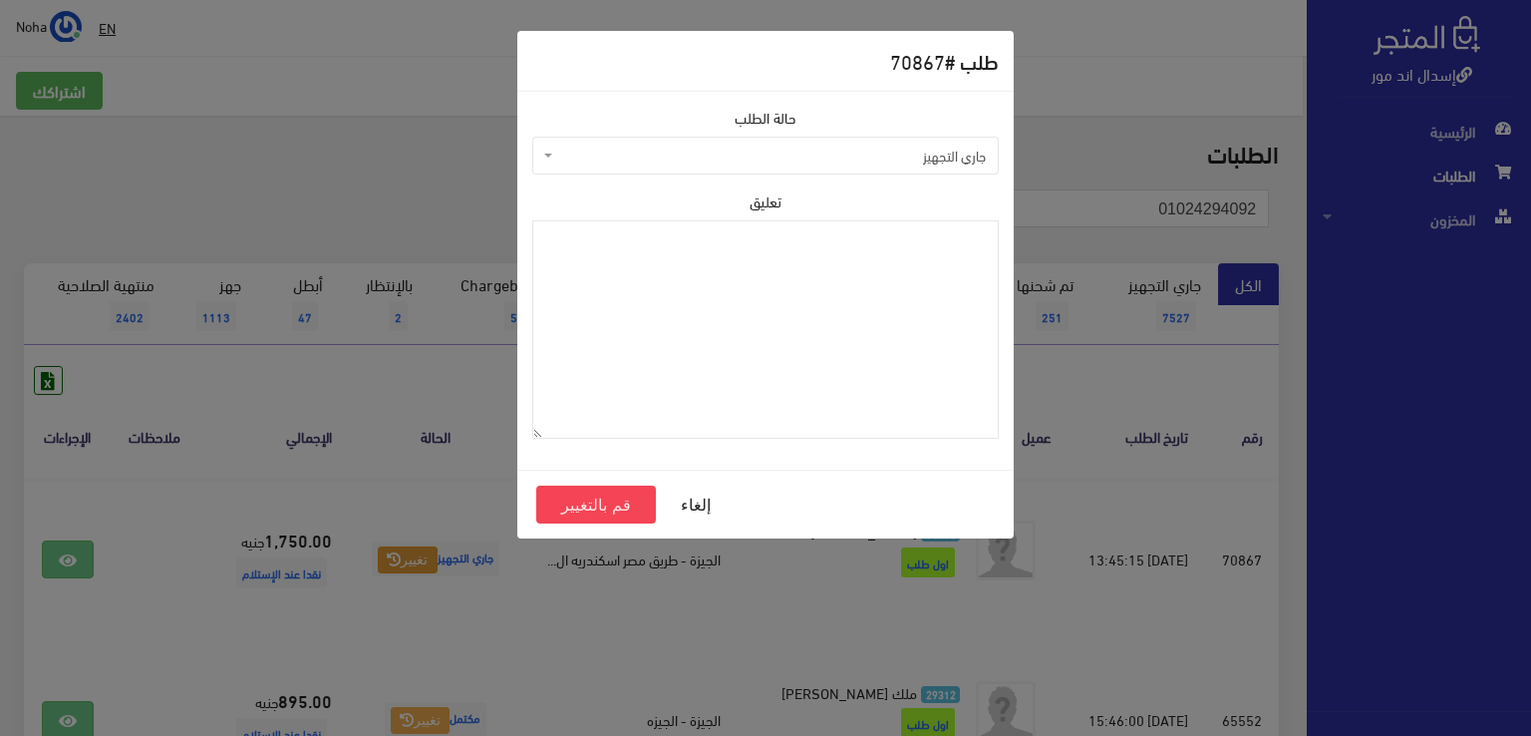
click at [616, 156] on span "جاري التجهيز" at bounding box center [771, 156] width 429 height 20
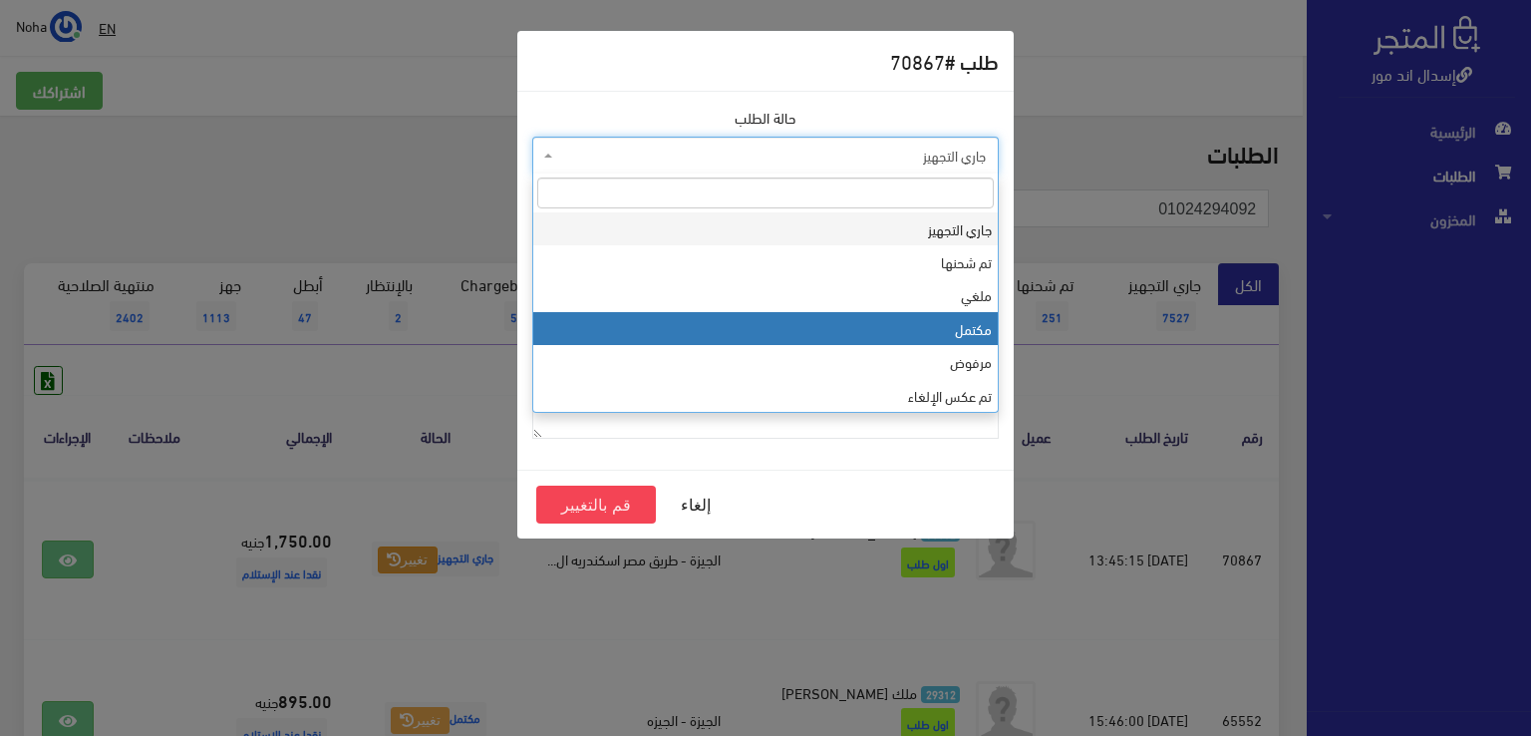
select select "4"
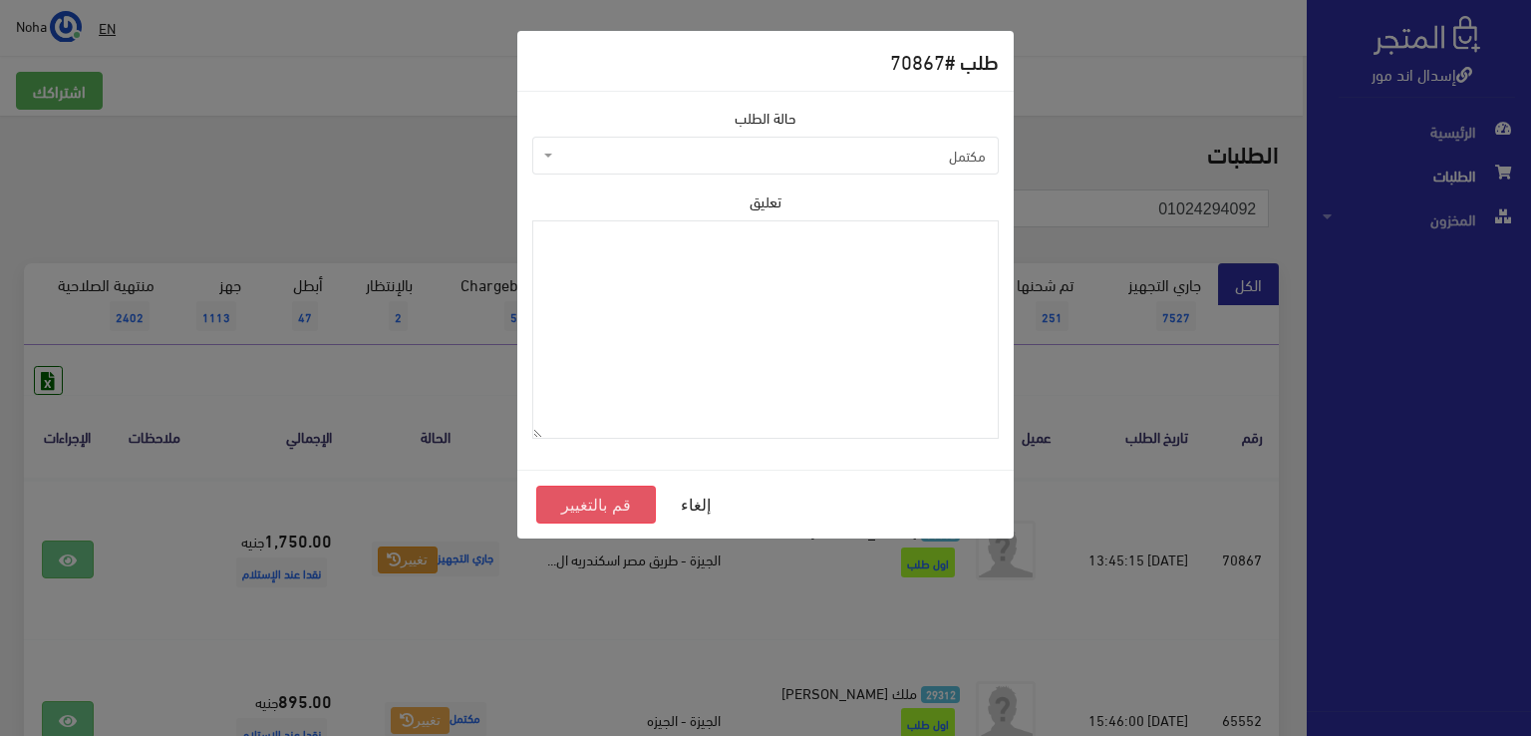
click at [604, 503] on button "قم بالتغيير" at bounding box center [596, 504] width 120 height 38
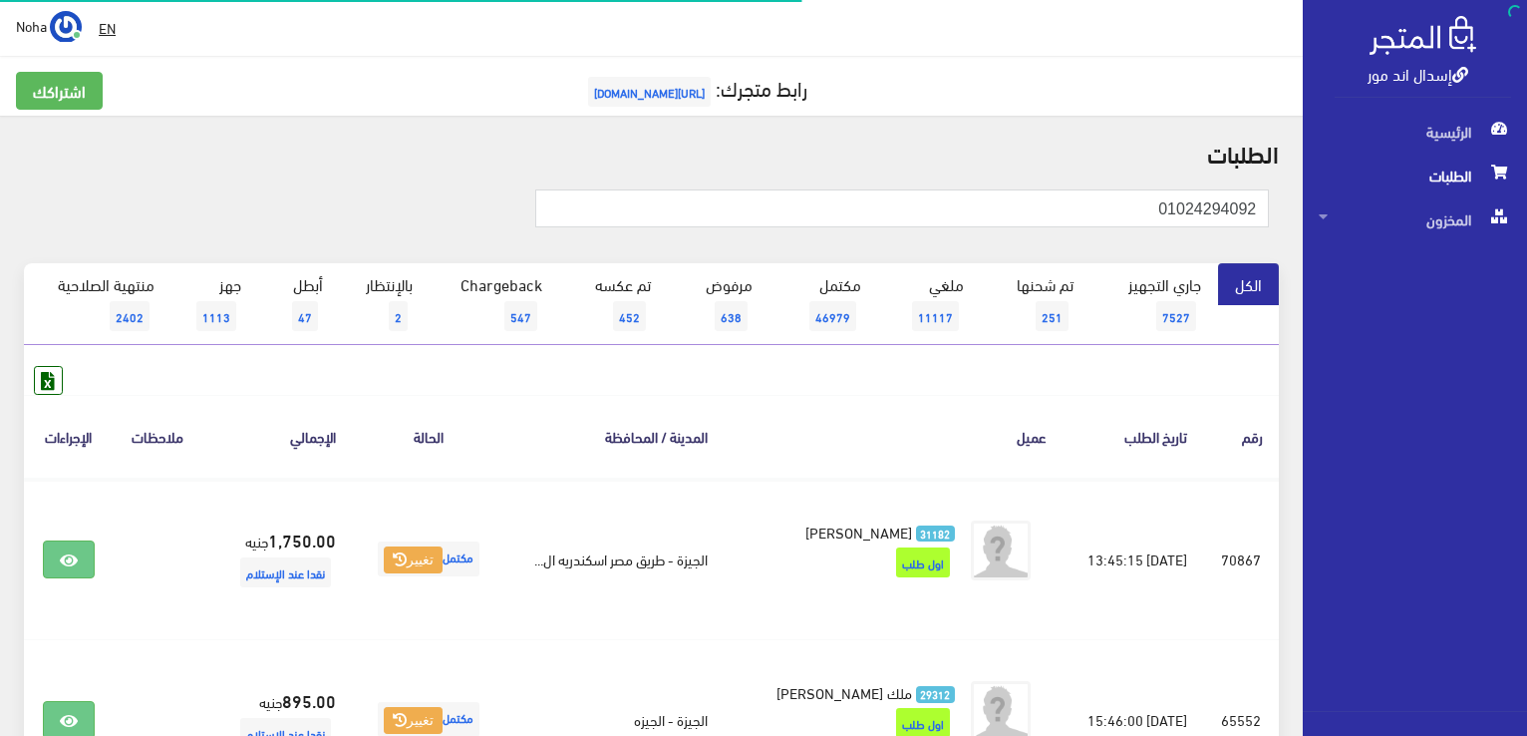
click at [1456, 190] on div "إسدال اند مور الرئيسية الطلبات المخزون" at bounding box center [763, 560] width 1527 height 1120
type input "01008881551"
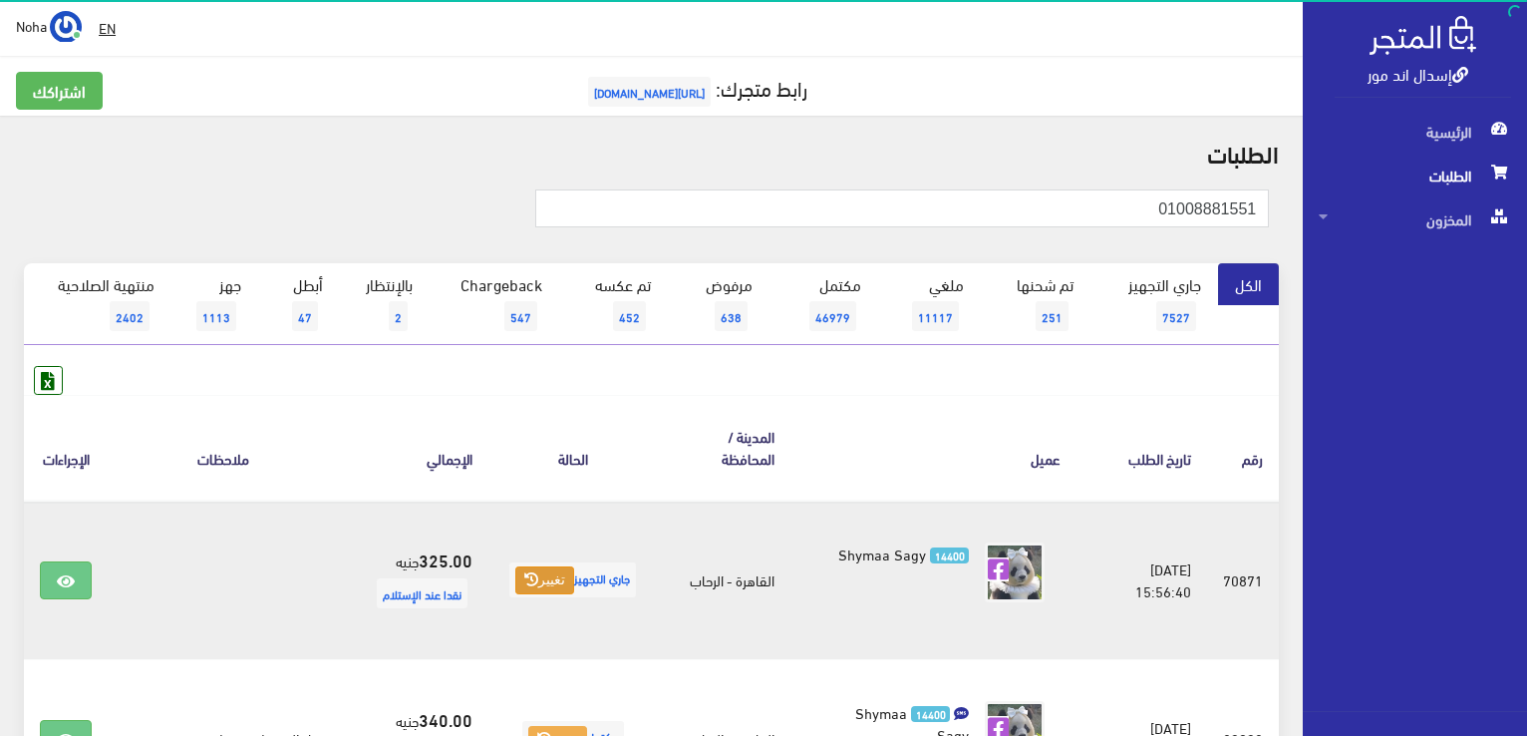
click at [515, 566] on button "تغيير" at bounding box center [544, 580] width 59 height 28
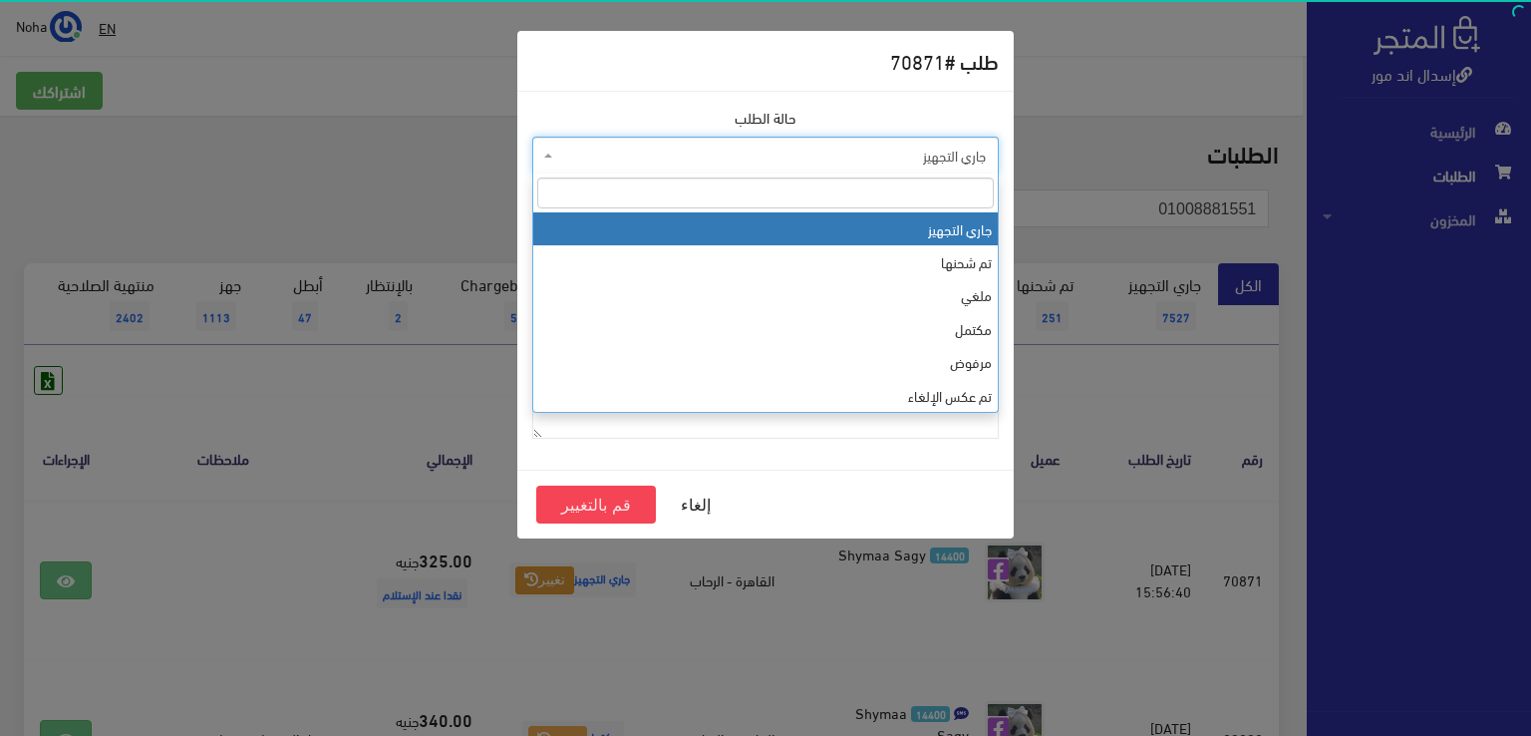
click at [707, 156] on span "جاري التجهيز" at bounding box center [771, 156] width 429 height 20
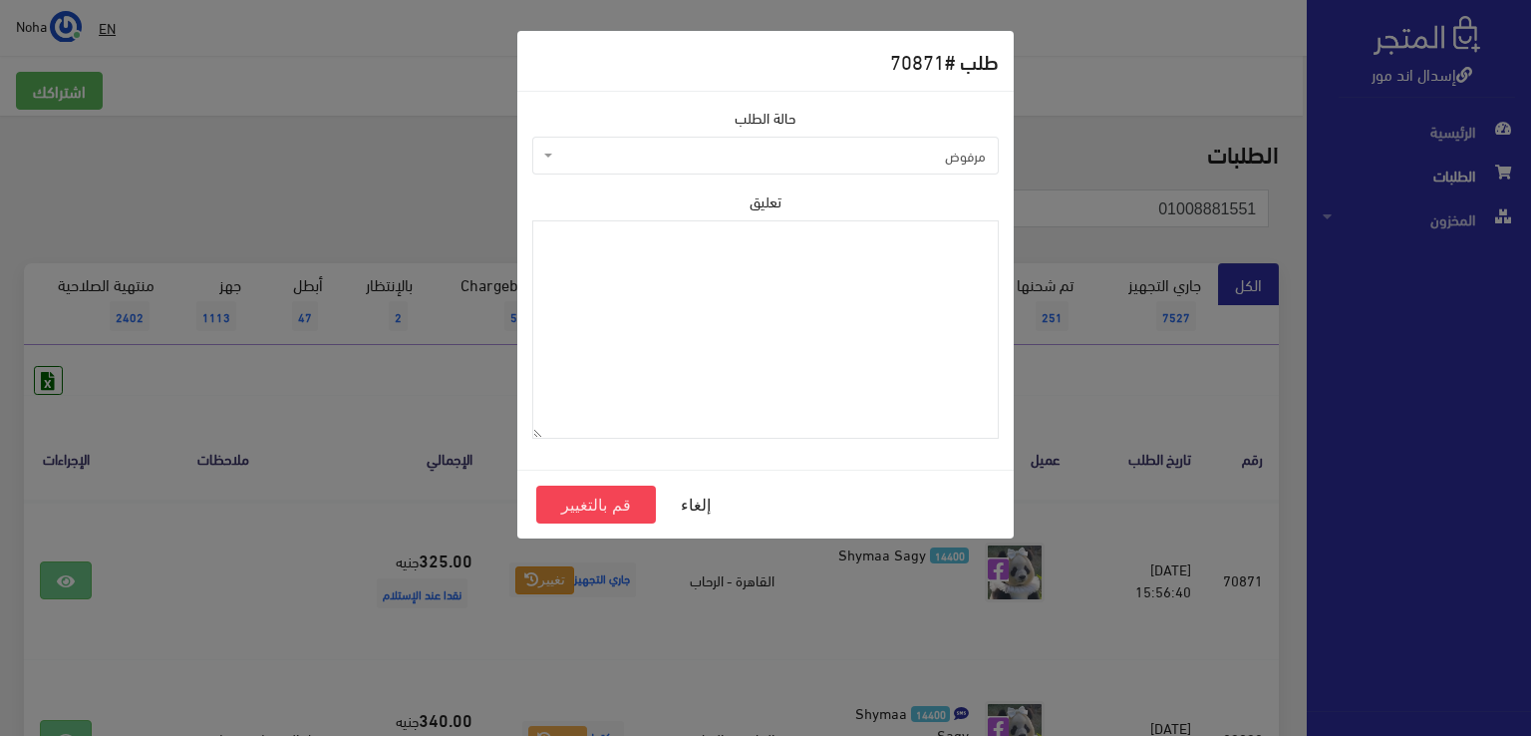
click at [674, 150] on span "مرفوض" at bounding box center [771, 156] width 429 height 20
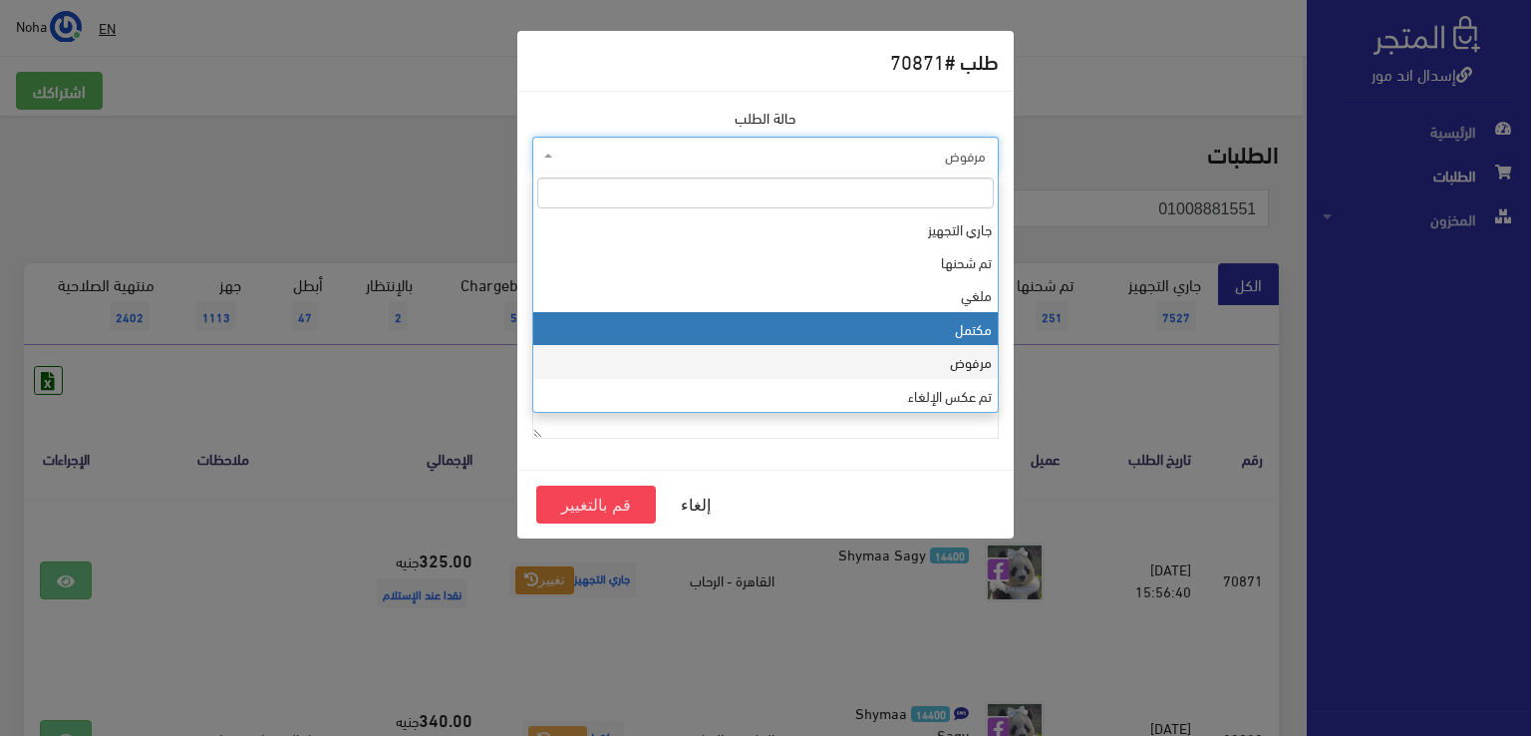
drag, startPoint x: 681, startPoint y: 330, endPoint x: 658, endPoint y: 384, distance: 58.5
select select "4"
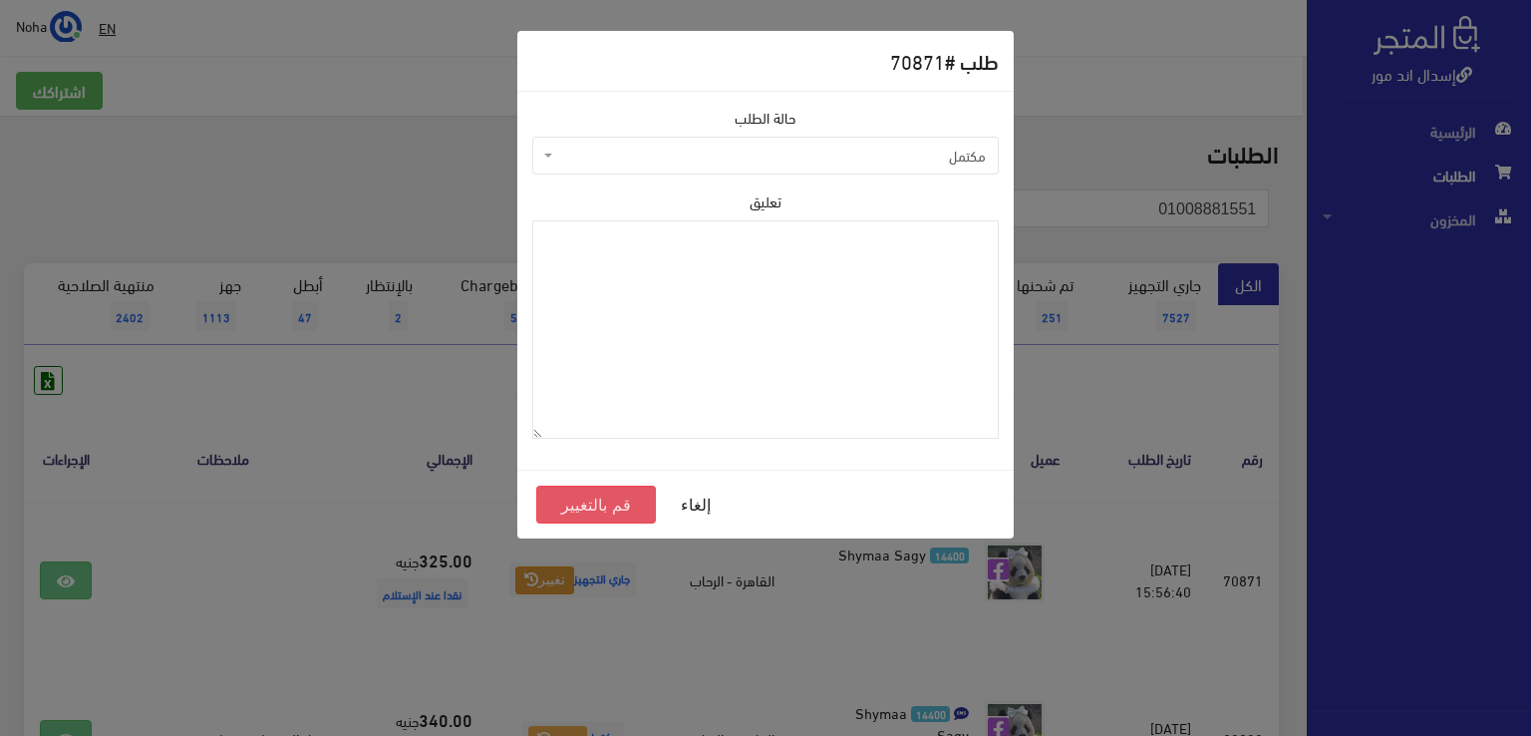
click at [628, 513] on button "قم بالتغيير" at bounding box center [596, 504] width 120 height 38
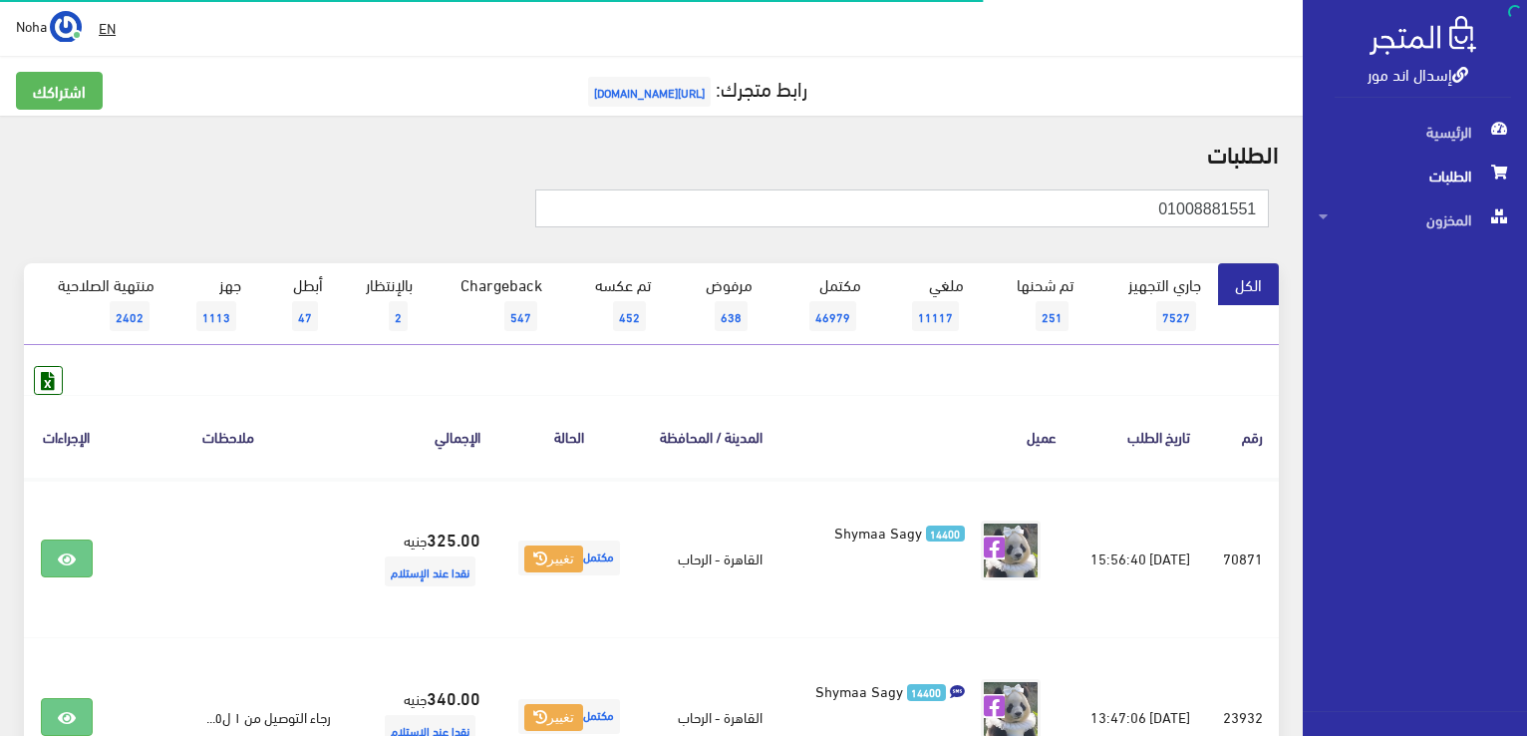
drag, startPoint x: 0, startPoint y: 0, endPoint x: 1529, endPoint y: 245, distance: 1548.5
click at [1526, 262] on html "إسدال اند مور الرئيسية الطلبات" at bounding box center [763, 368] width 1527 height 736
type input "01006613386"
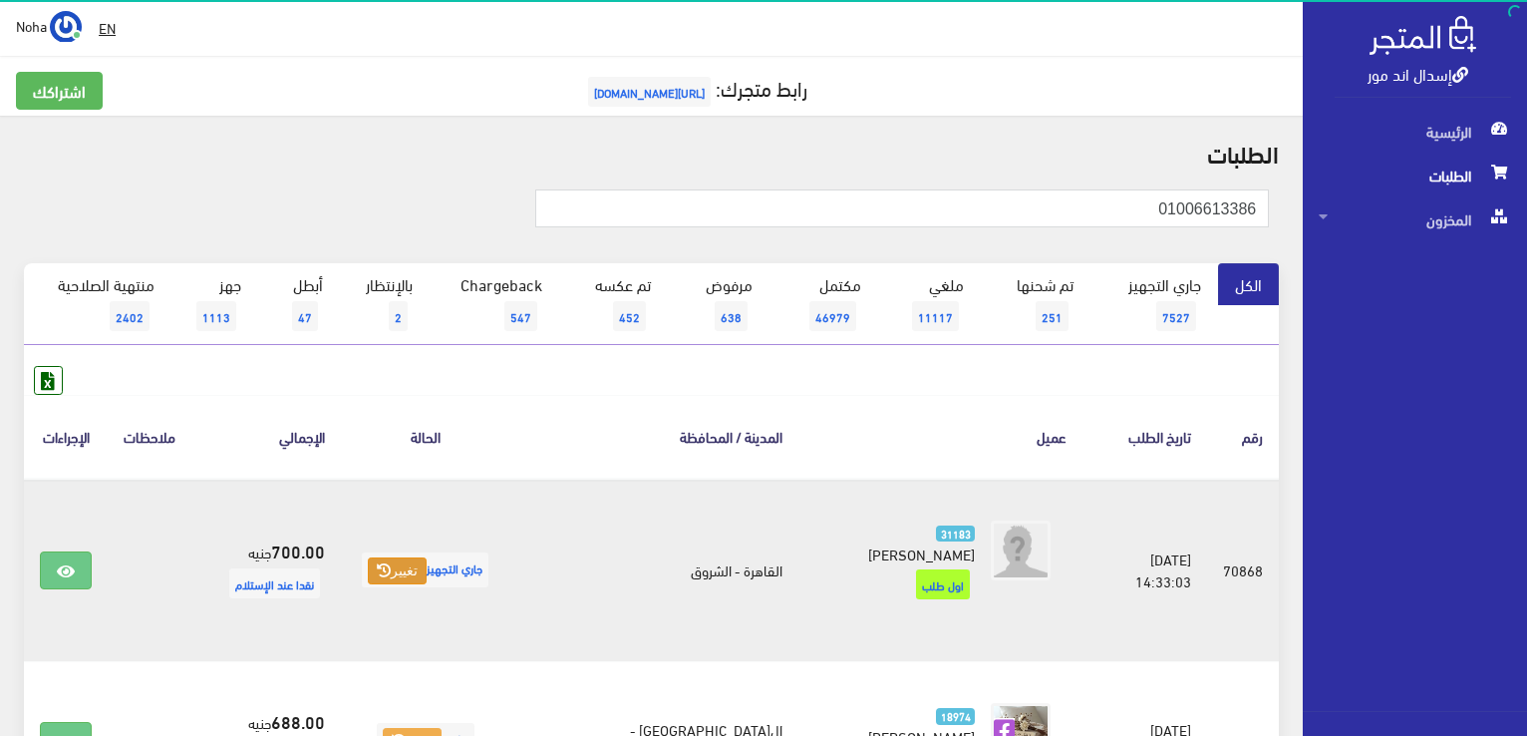
click at [390, 563] on icon at bounding box center [384, 570] width 14 height 14
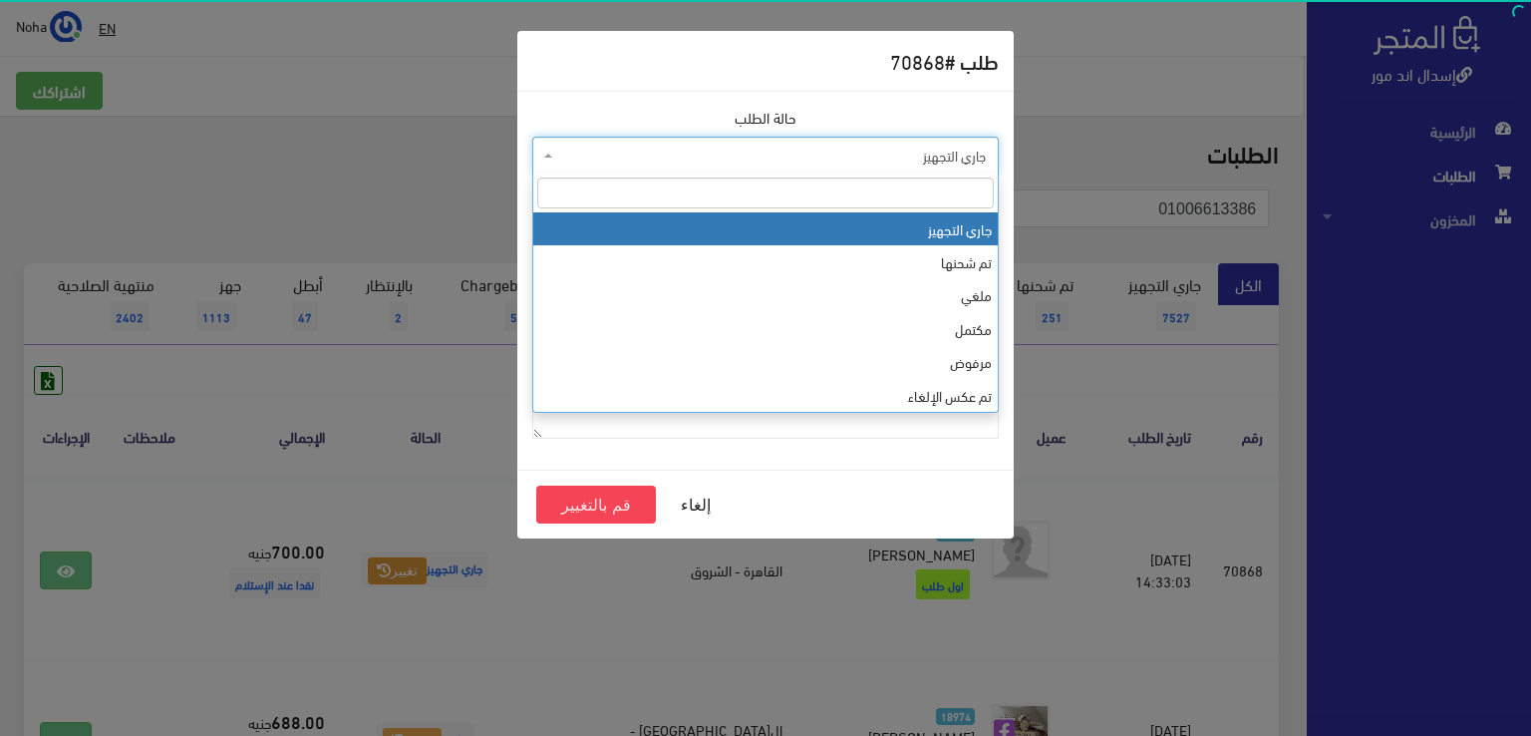
click at [766, 142] on span "جاري التجهيز" at bounding box center [765, 156] width 466 height 38
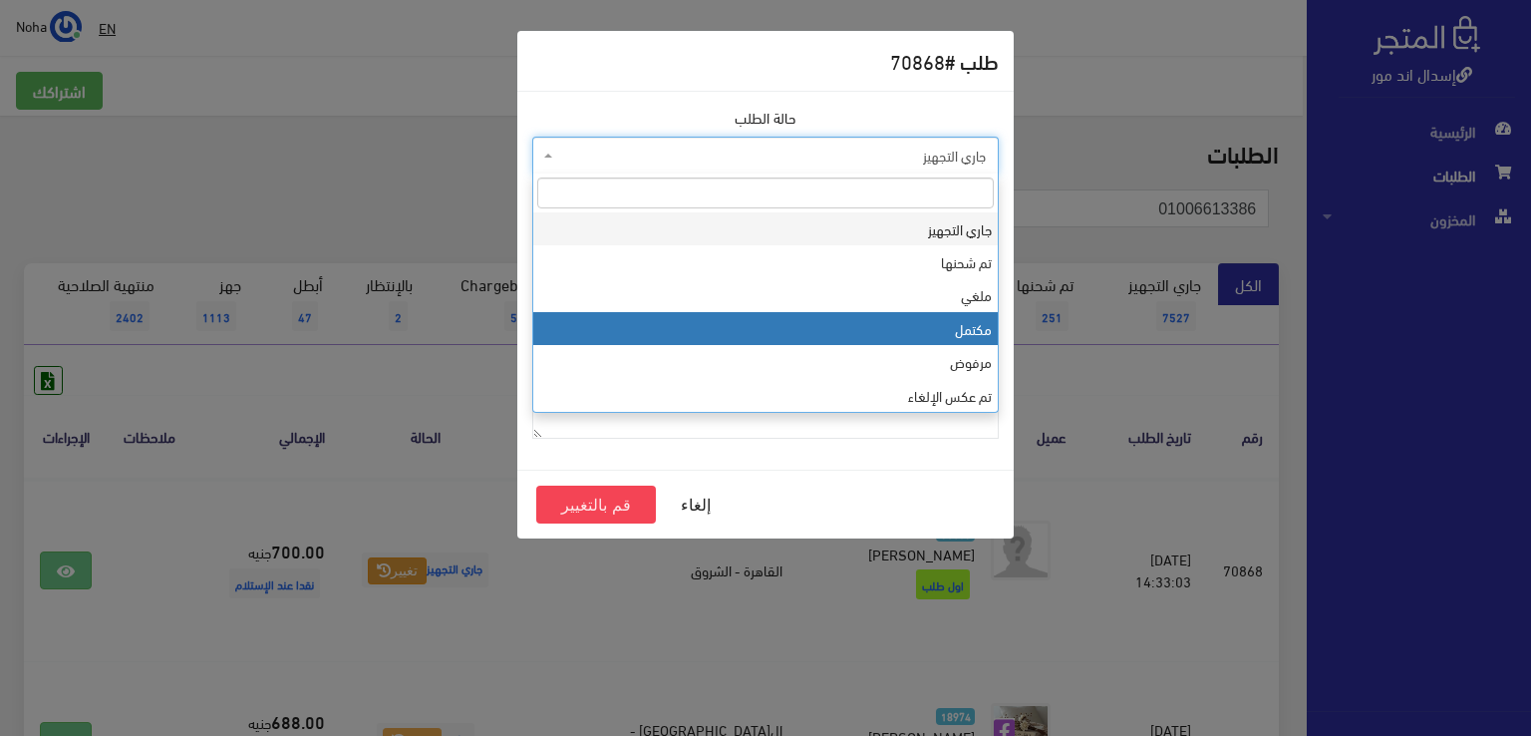
select select "4"
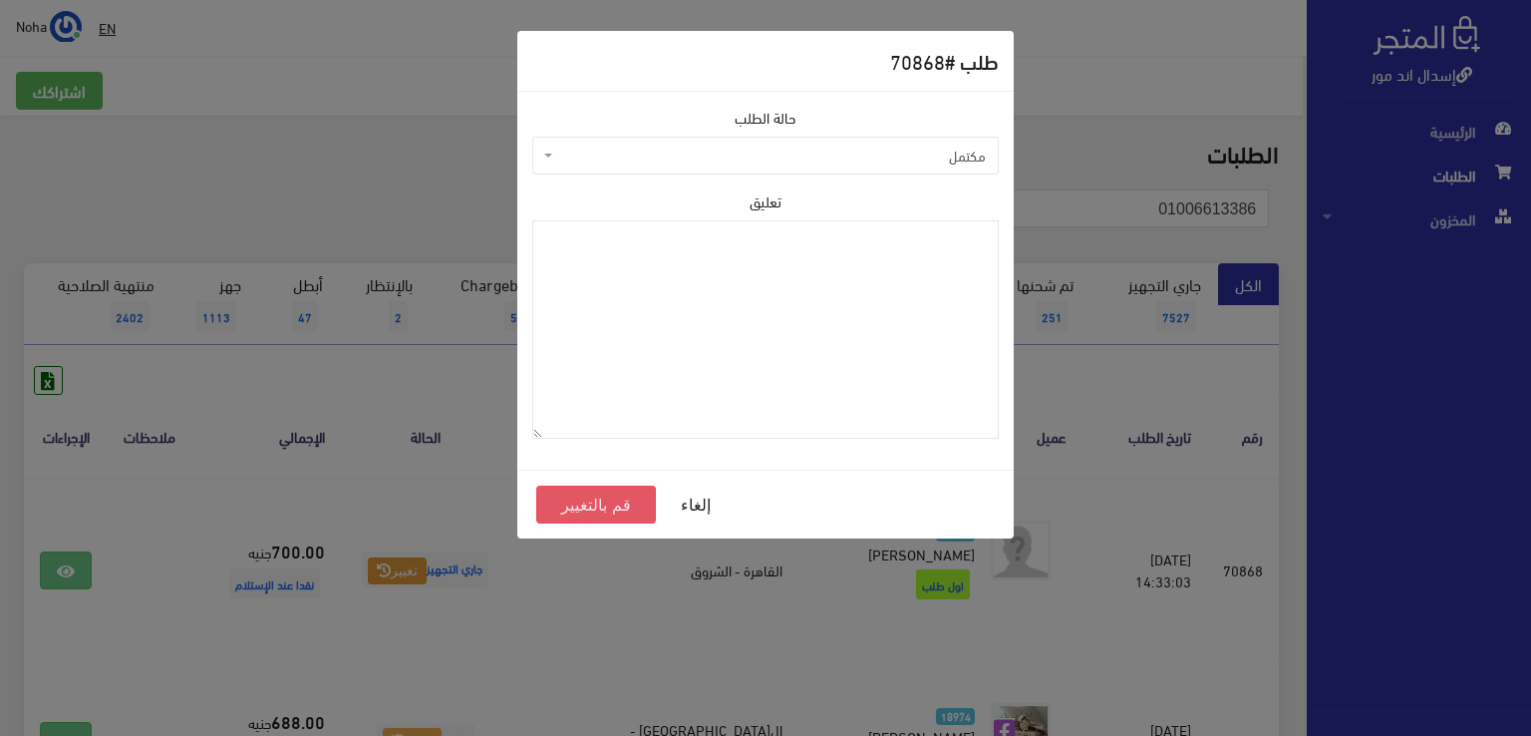
click at [619, 499] on button "قم بالتغيير" at bounding box center [596, 504] width 120 height 38
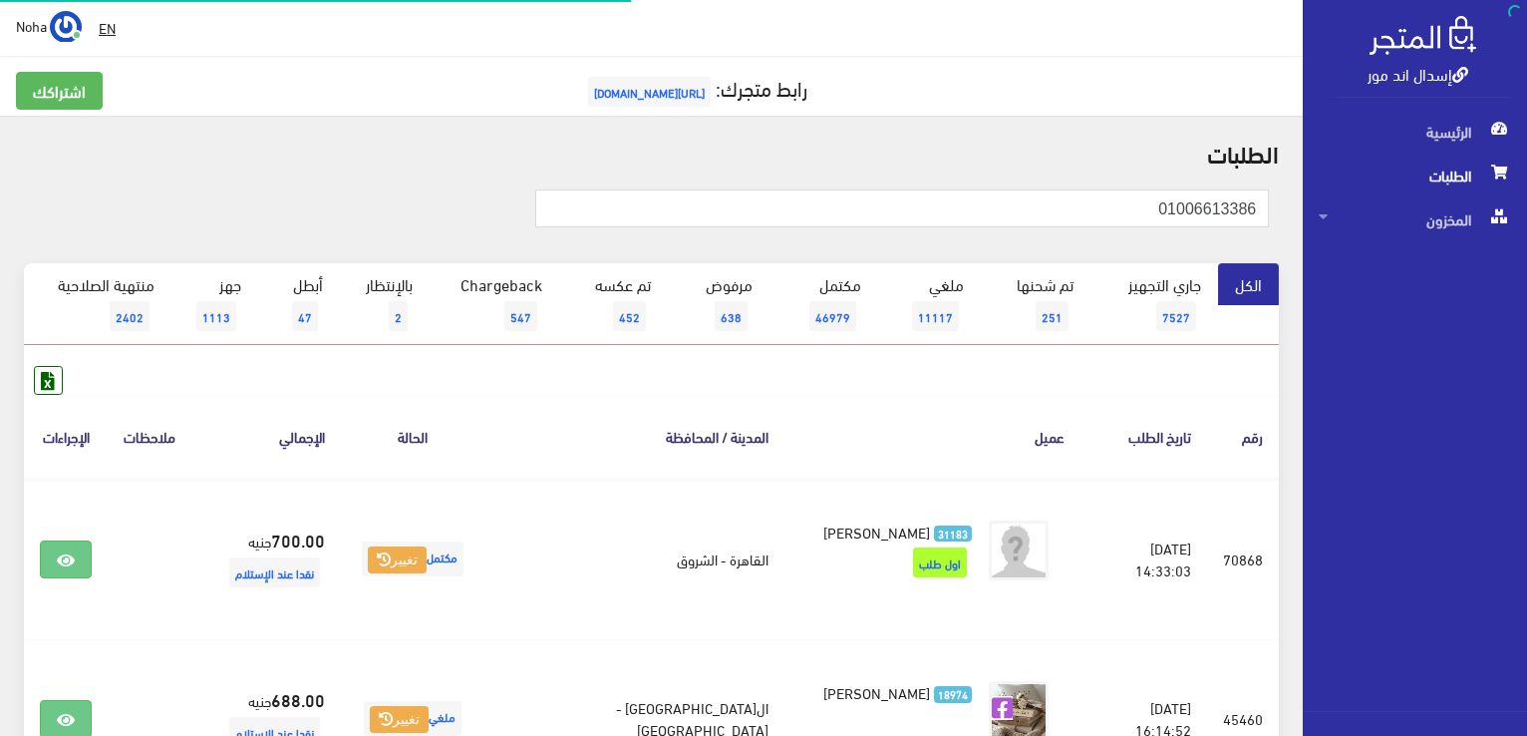
click at [1526, 252] on html "إسدال اند مور الرئيسية الطلبات" at bounding box center [763, 368] width 1527 height 736
type input "01033590"
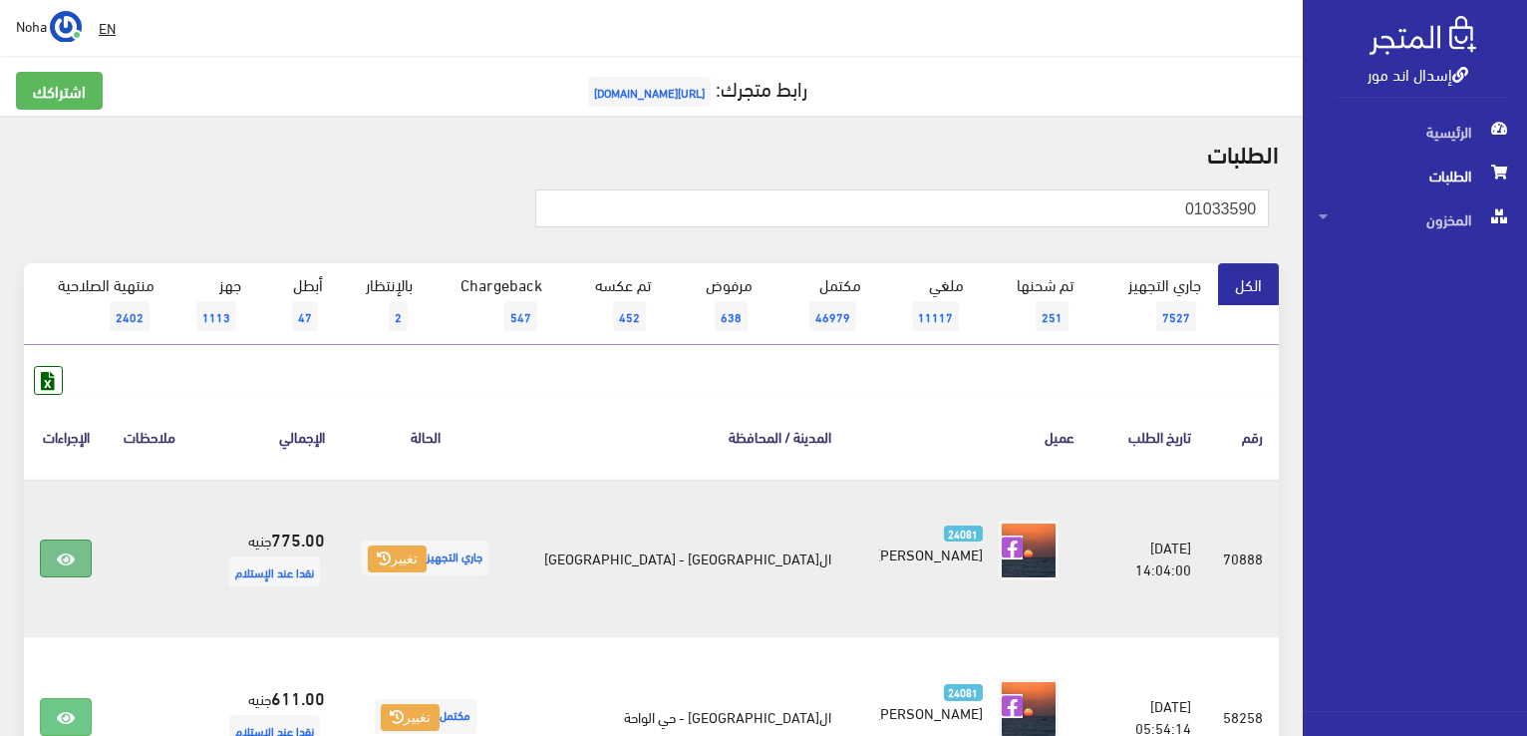
click at [76, 554] on link at bounding box center [66, 558] width 52 height 38
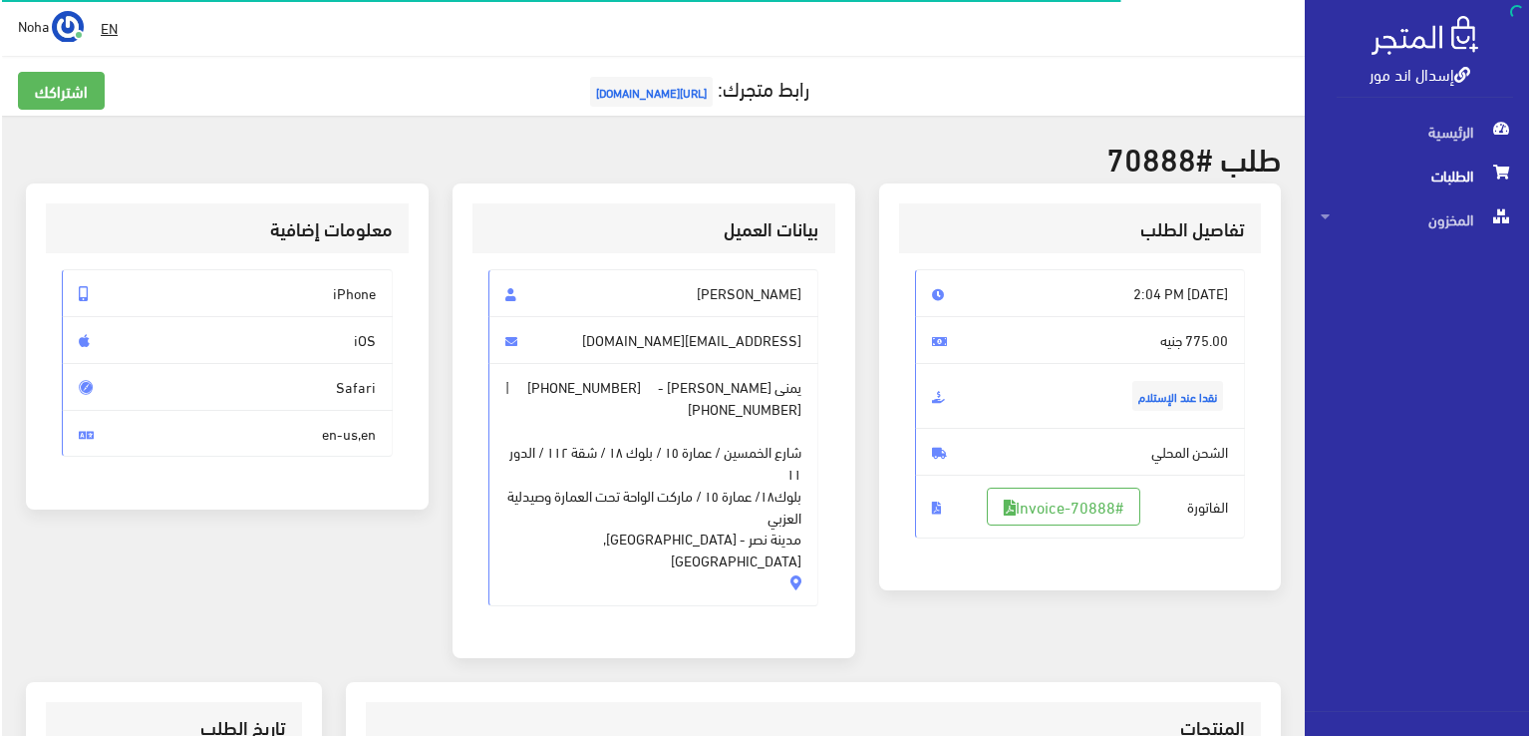
scroll to position [399, 0]
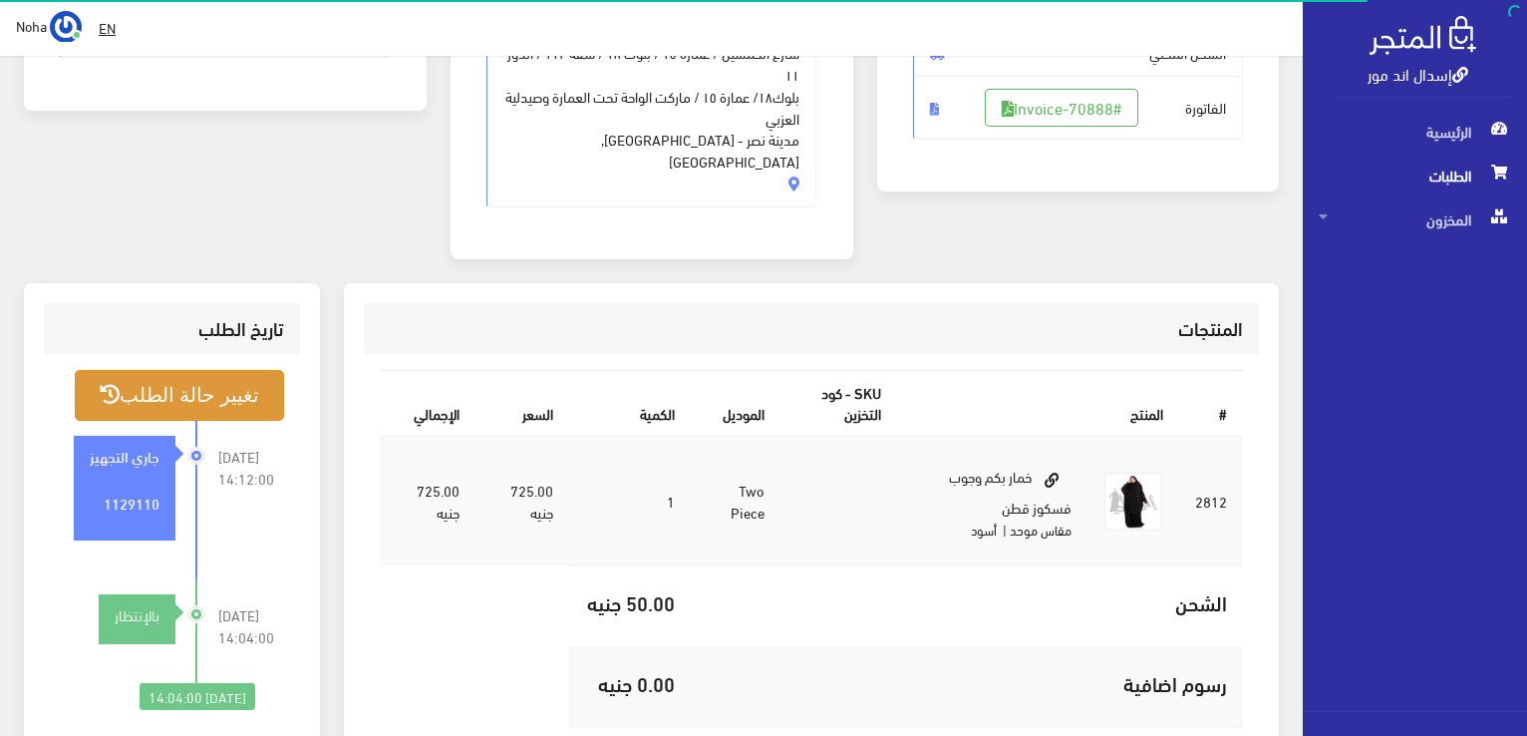
click at [203, 370] on button "تغيير حالة الطلب" at bounding box center [179, 395] width 209 height 51
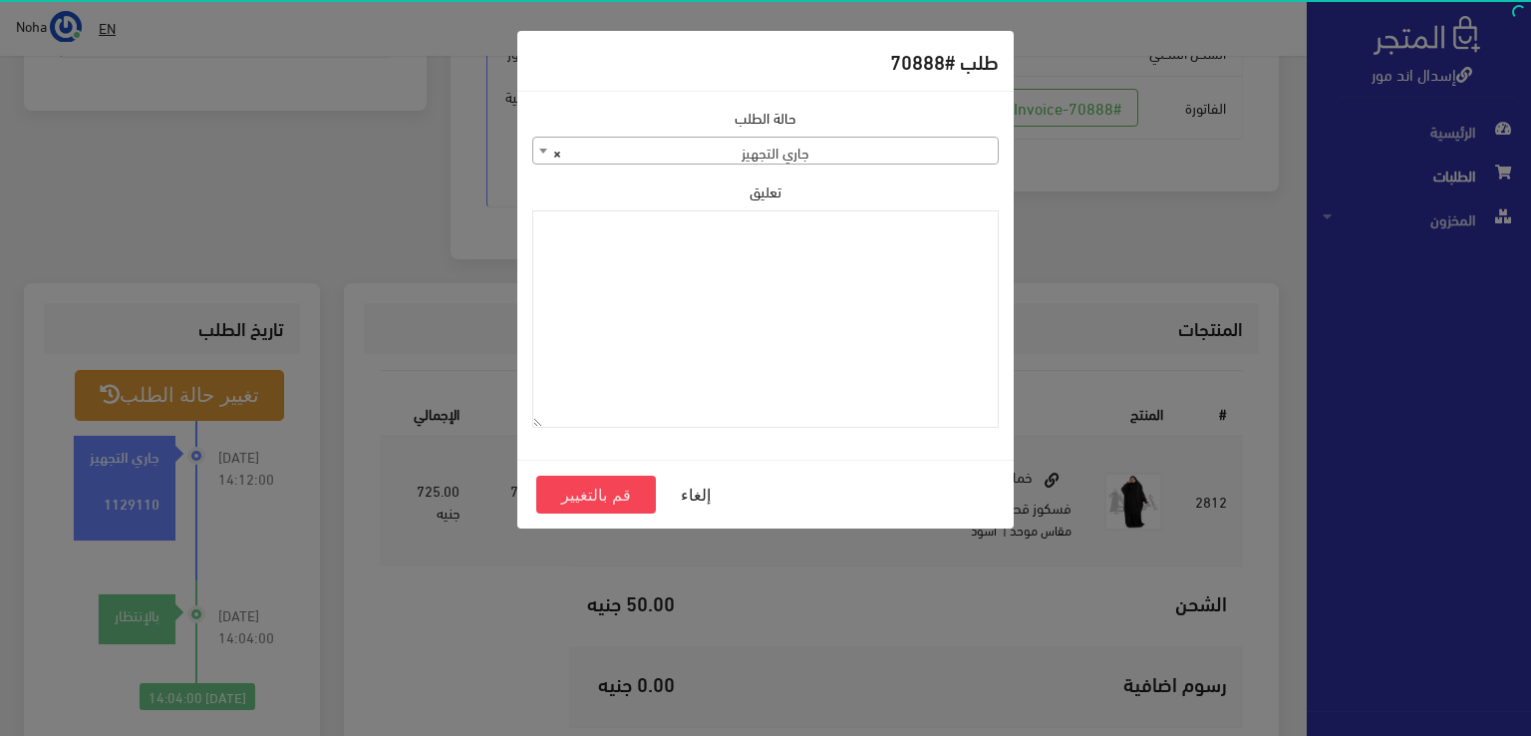
click at [698, 153] on span "× جاري التجهيز" at bounding box center [765, 152] width 464 height 28
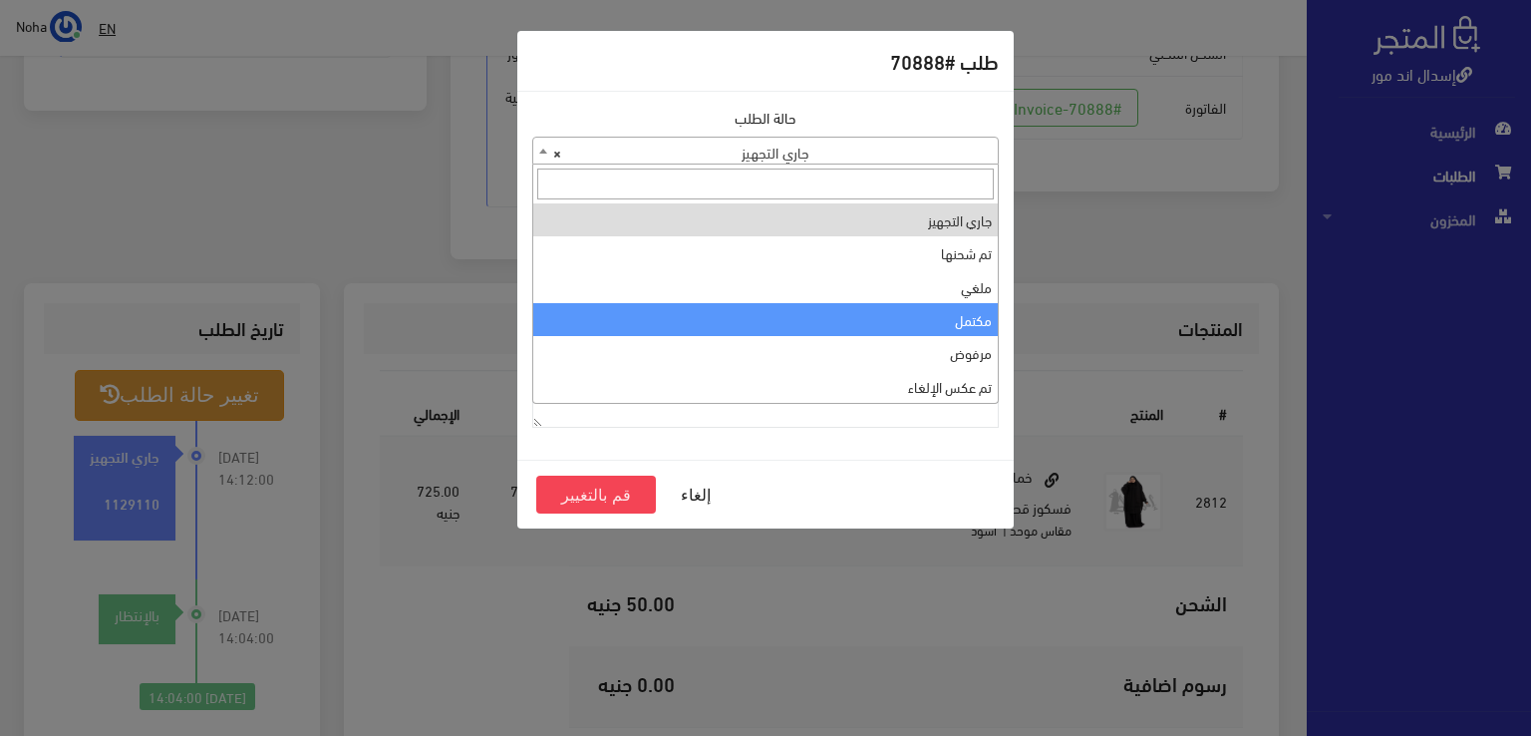
select select "4"
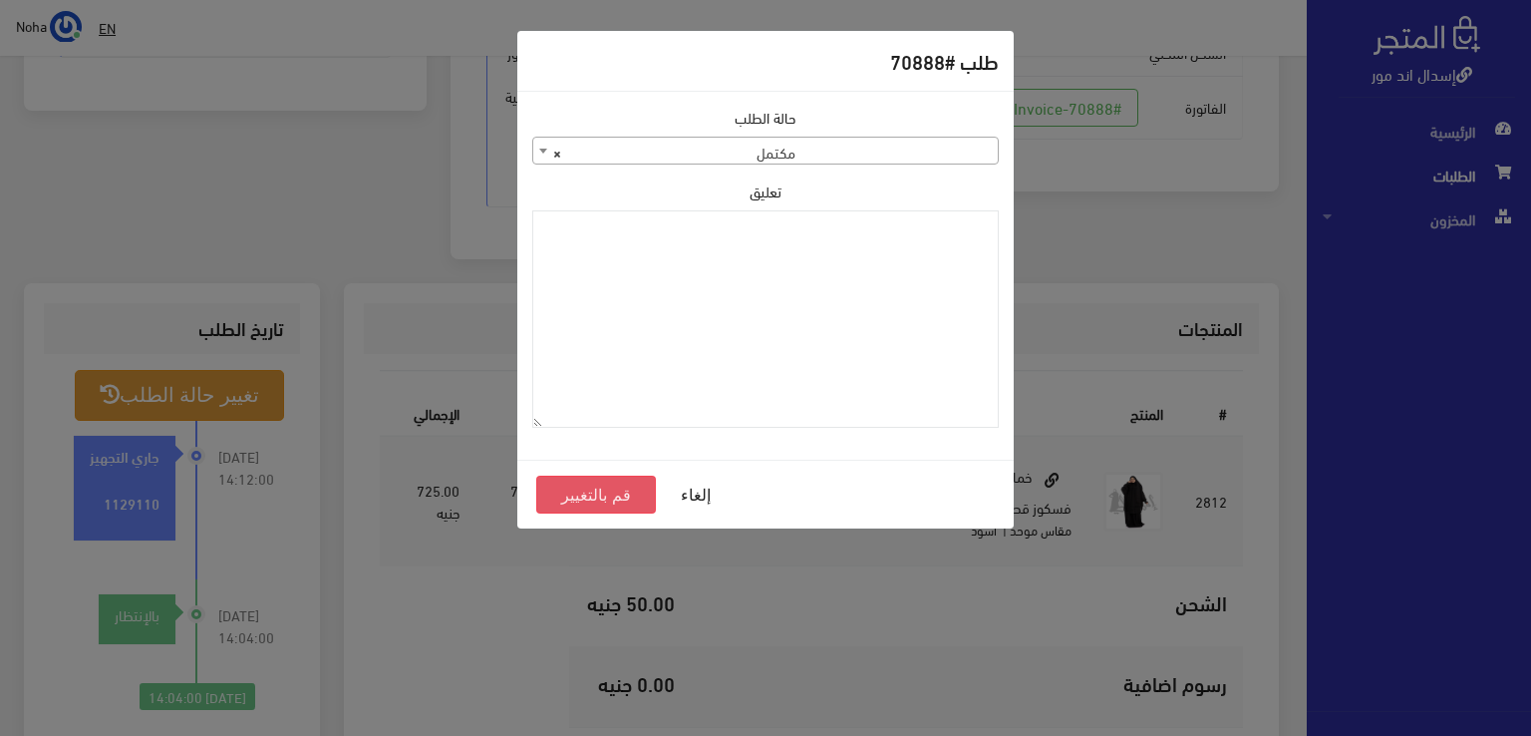
drag, startPoint x: 616, startPoint y: 501, endPoint x: 604, endPoint y: 400, distance: 102.4
click at [616, 500] on button "قم بالتغيير" at bounding box center [596, 494] width 120 height 38
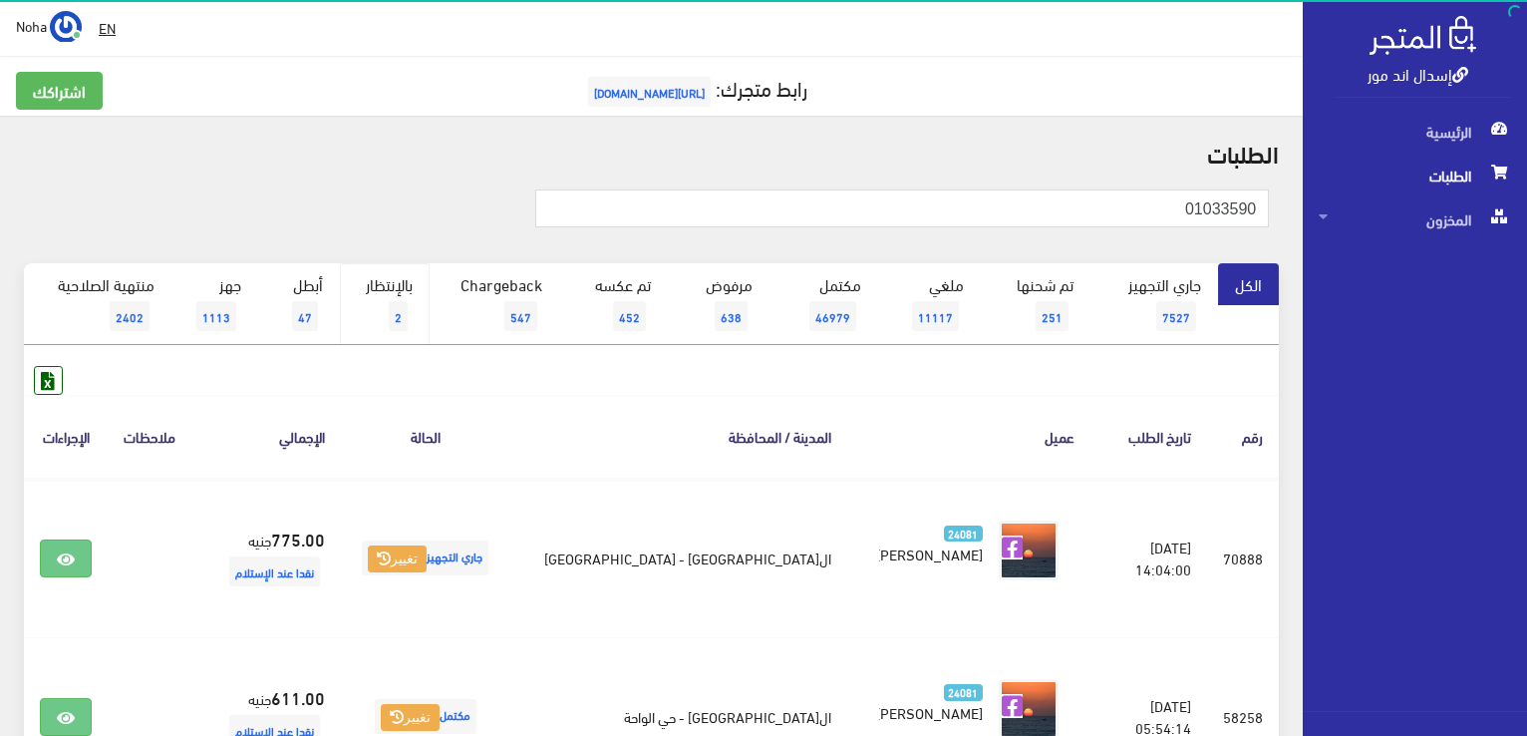
click at [392, 284] on link "بالإنتظار 2" at bounding box center [385, 304] width 90 height 82
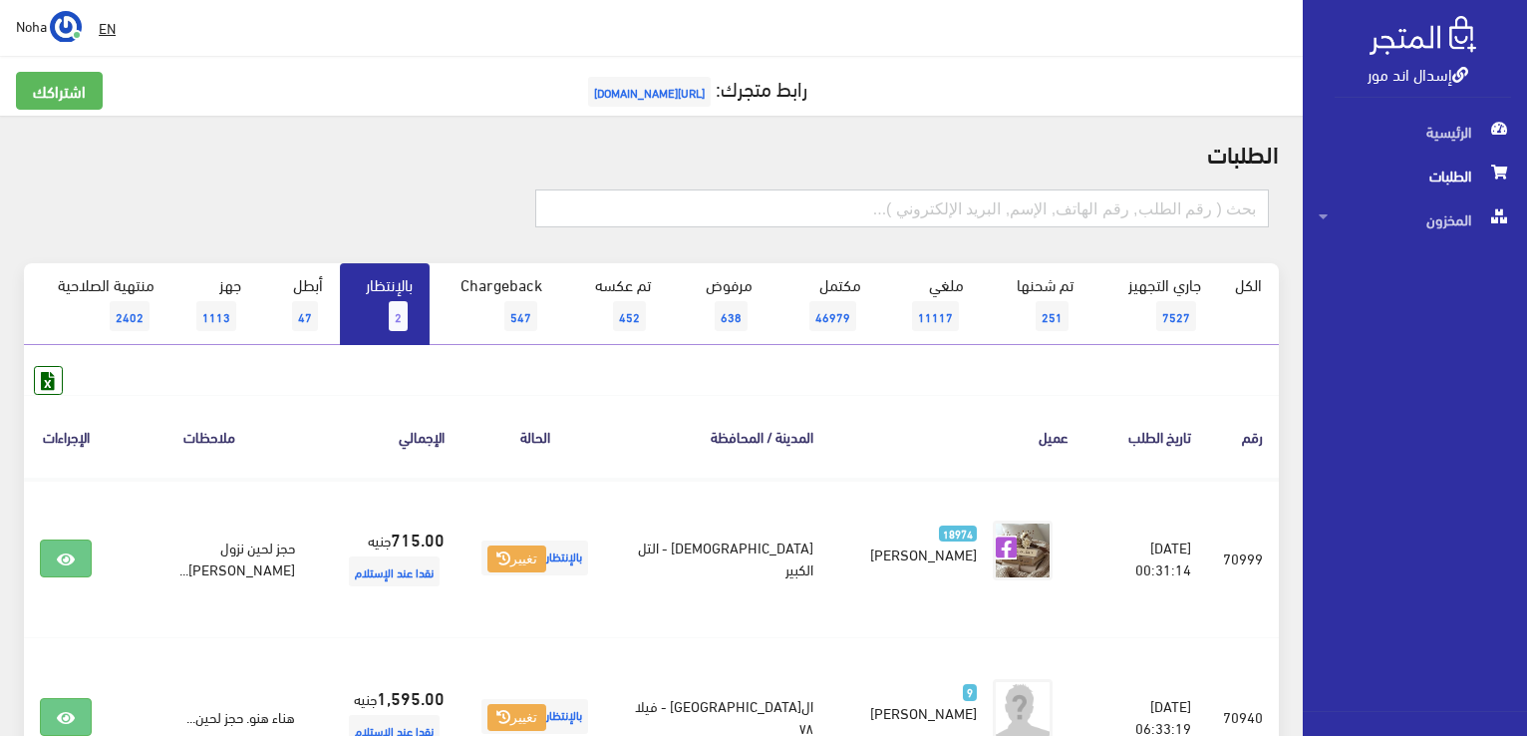
click at [1060, 215] on input "text" at bounding box center [902, 208] width 734 height 38
type input "70816"
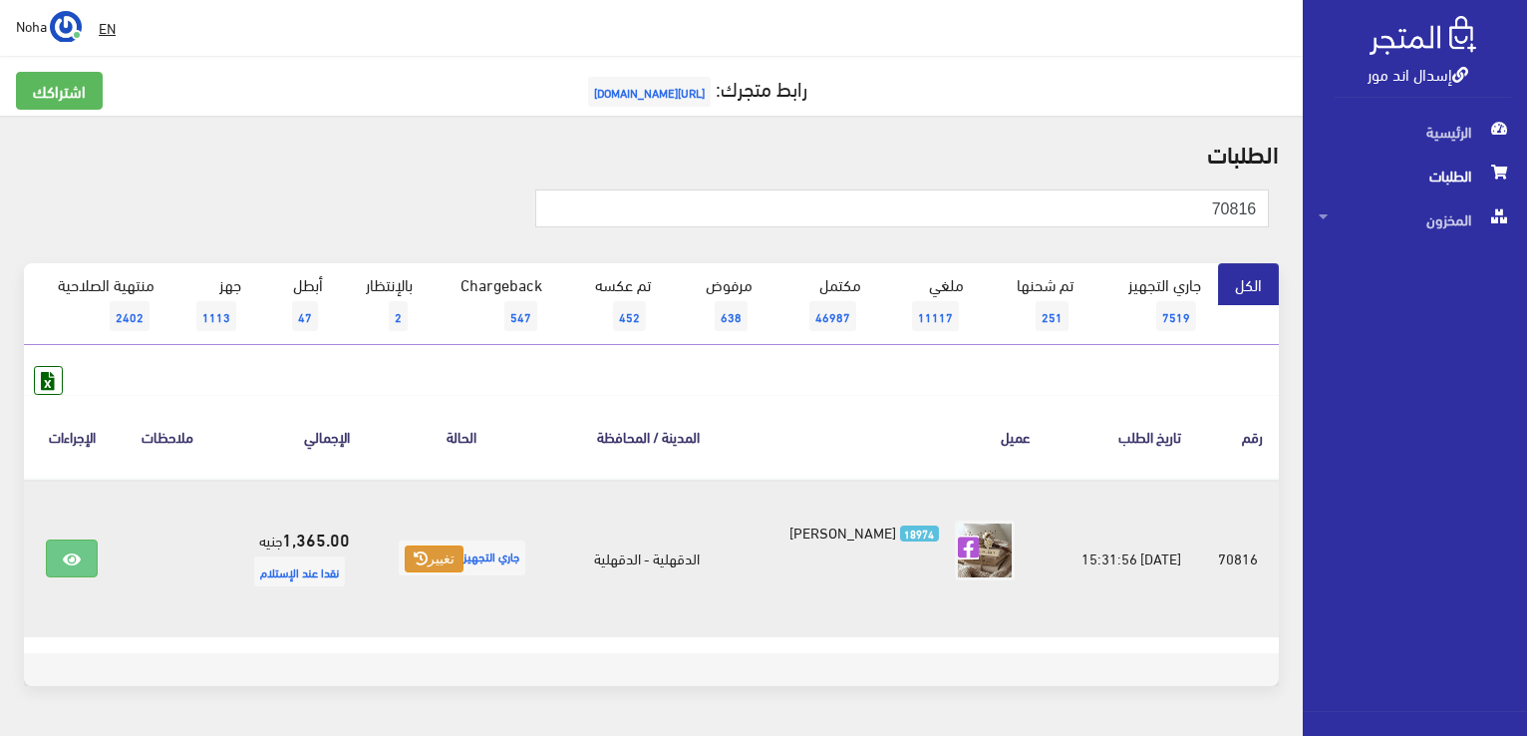
click at [414, 559] on icon at bounding box center [421, 558] width 14 height 14
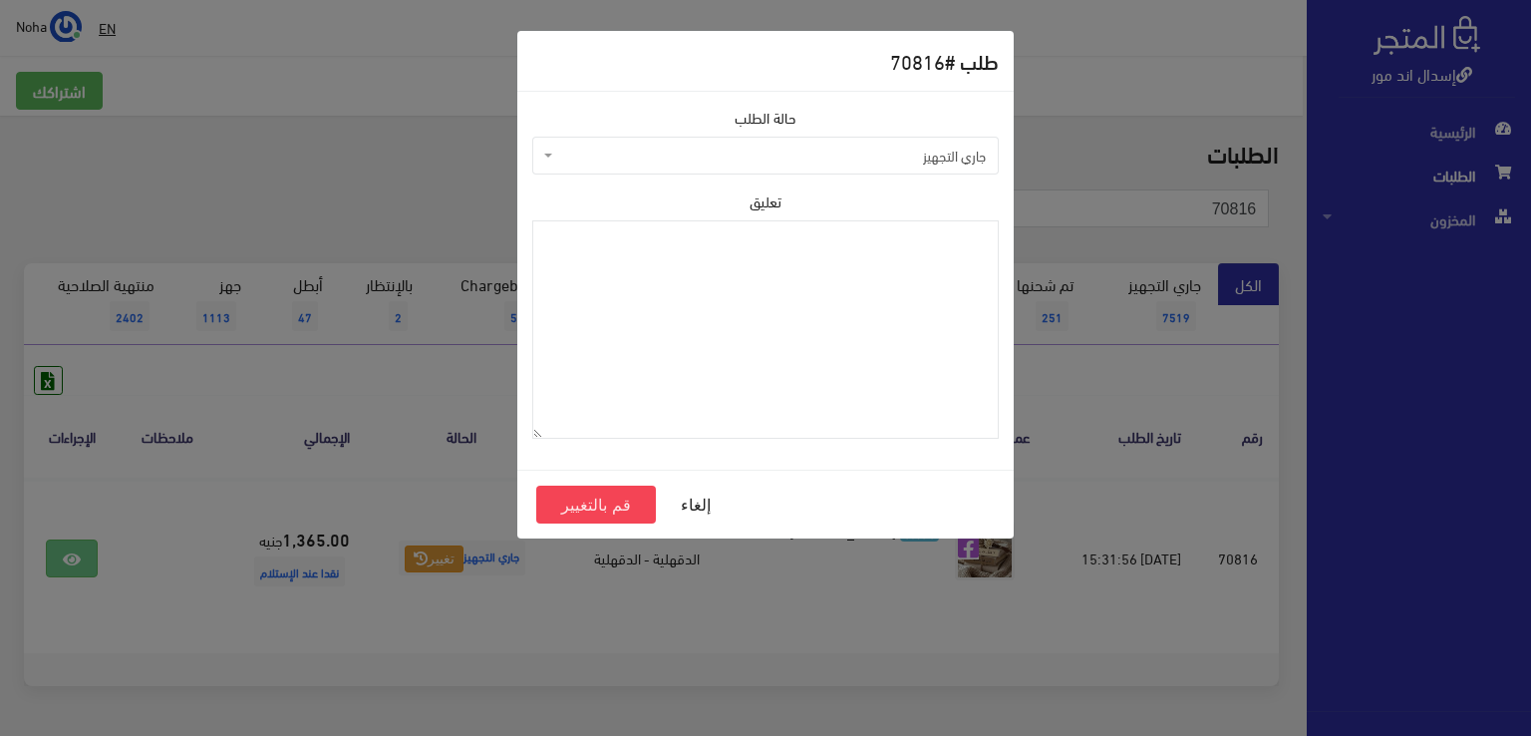
click at [865, 169] on span "جاري التجهيز" at bounding box center [765, 156] width 466 height 38
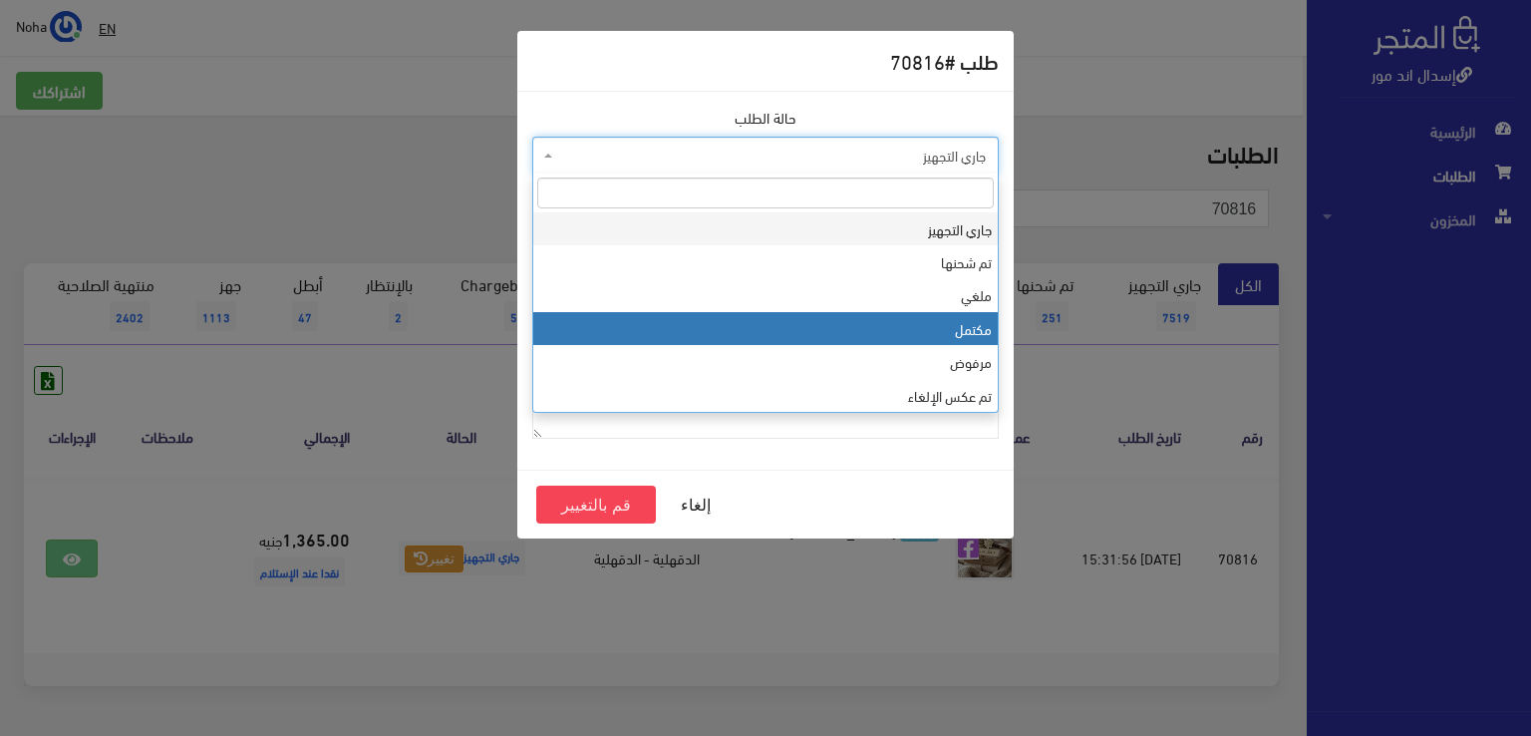
select select "4"
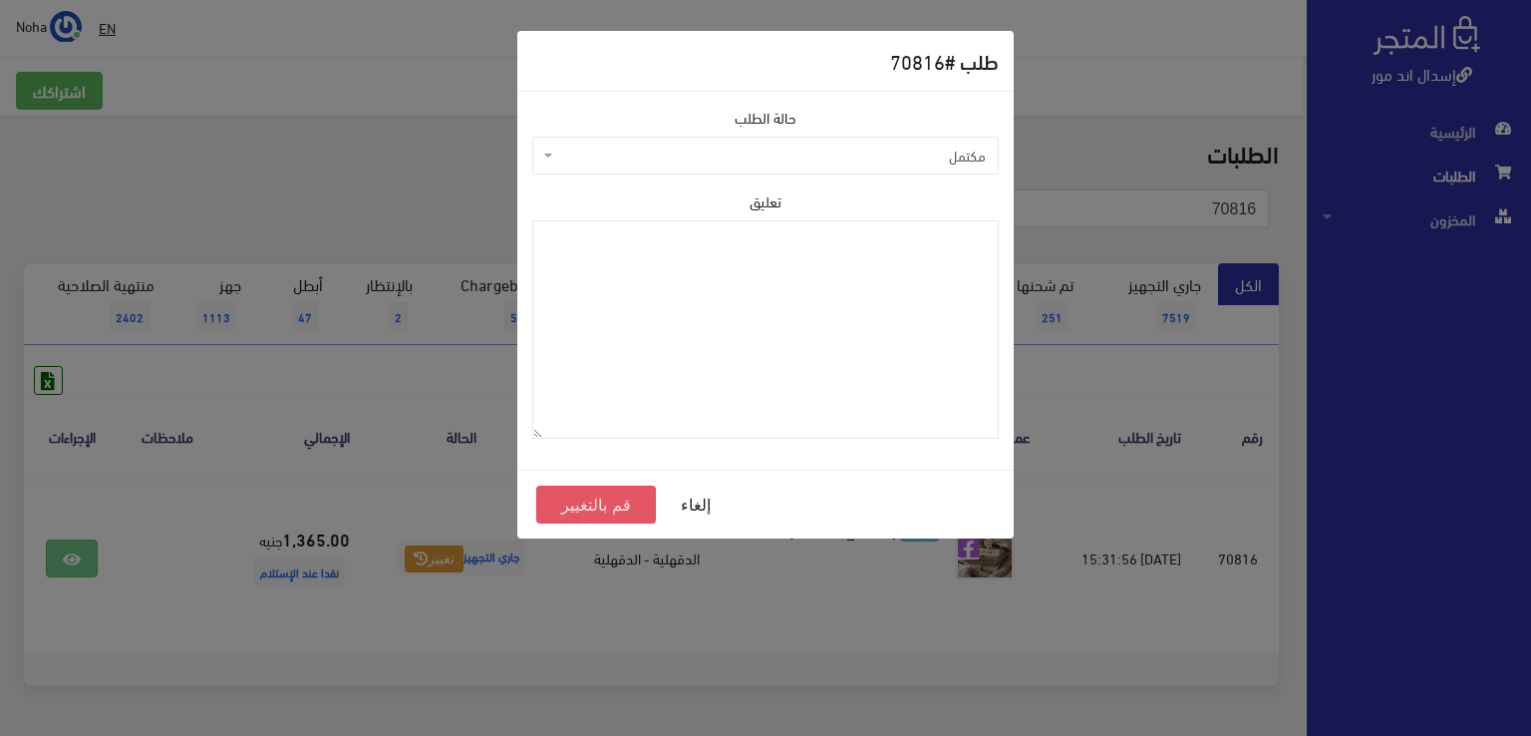
click at [613, 496] on button "قم بالتغيير" at bounding box center [596, 504] width 120 height 38
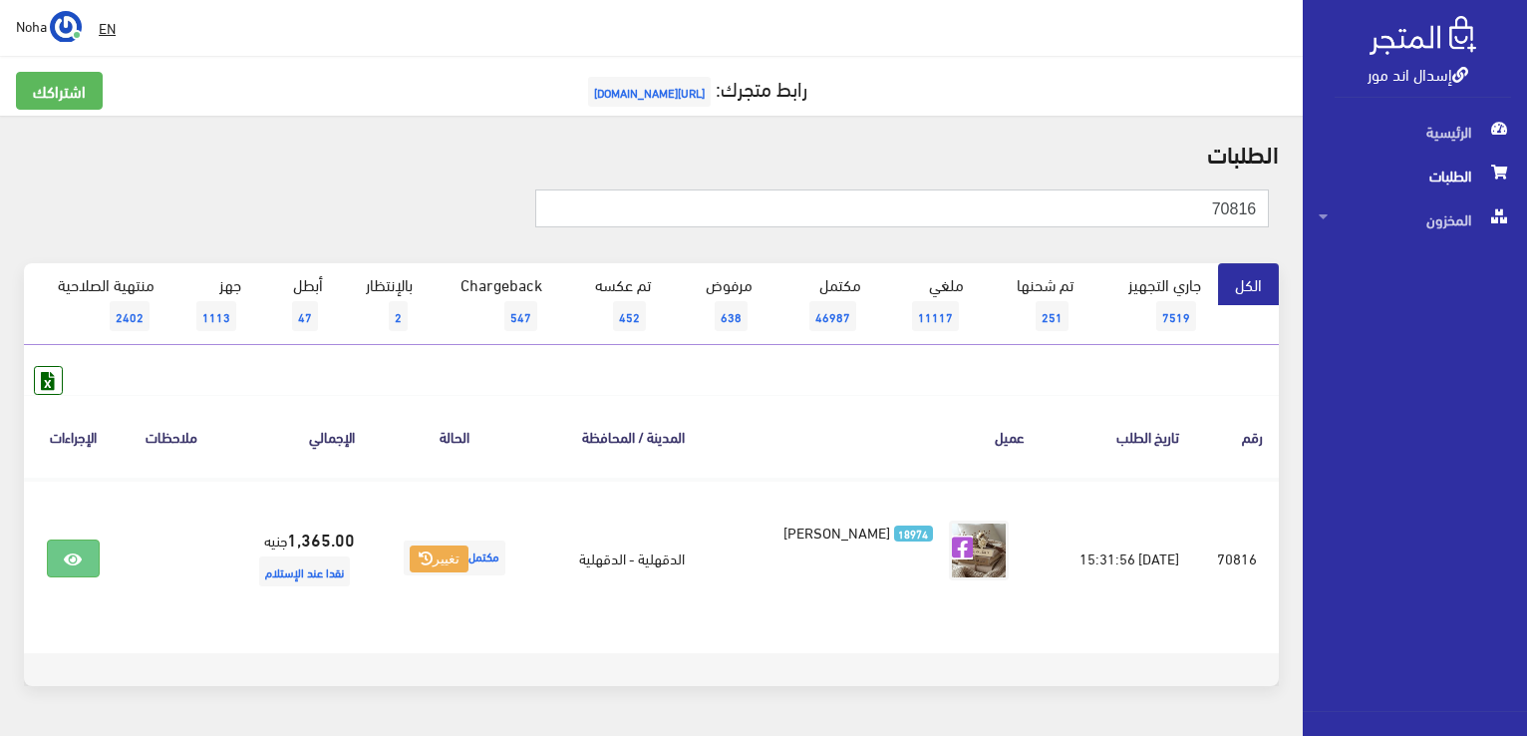
drag, startPoint x: 1130, startPoint y: 212, endPoint x: 1530, endPoint y: 356, distance: 424.7
click at [1526, 360] on html "إسدال اند مور الرئيسية الطلبات" at bounding box center [763, 368] width 1527 height 736
type input "01"
drag, startPoint x: 1218, startPoint y: 204, endPoint x: 1530, endPoint y: 327, distance: 335.2
click at [1526, 327] on html "إسدال اند مور الرئيسية الطلبات" at bounding box center [763, 368] width 1527 height 736
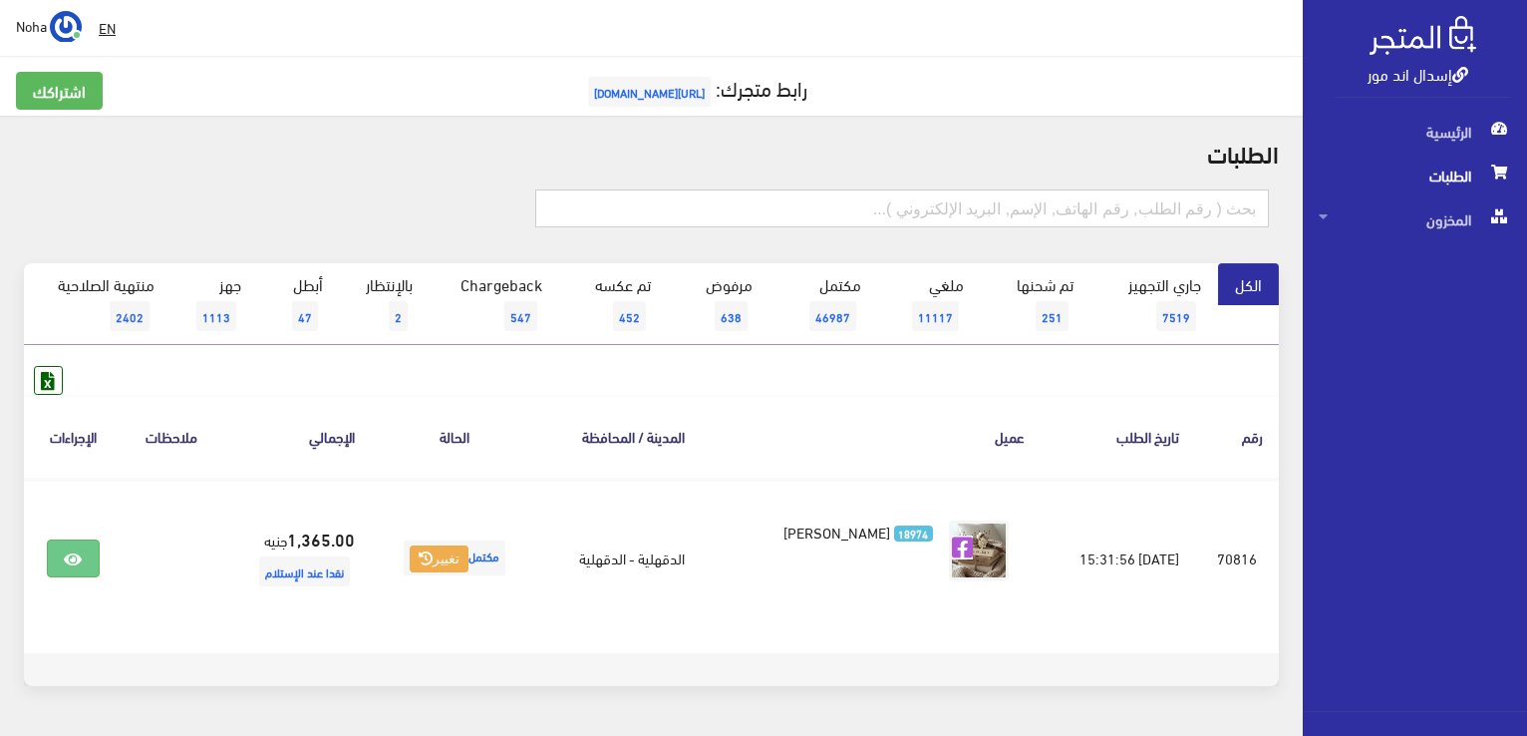
paste input "1131881"
type input "1131881"
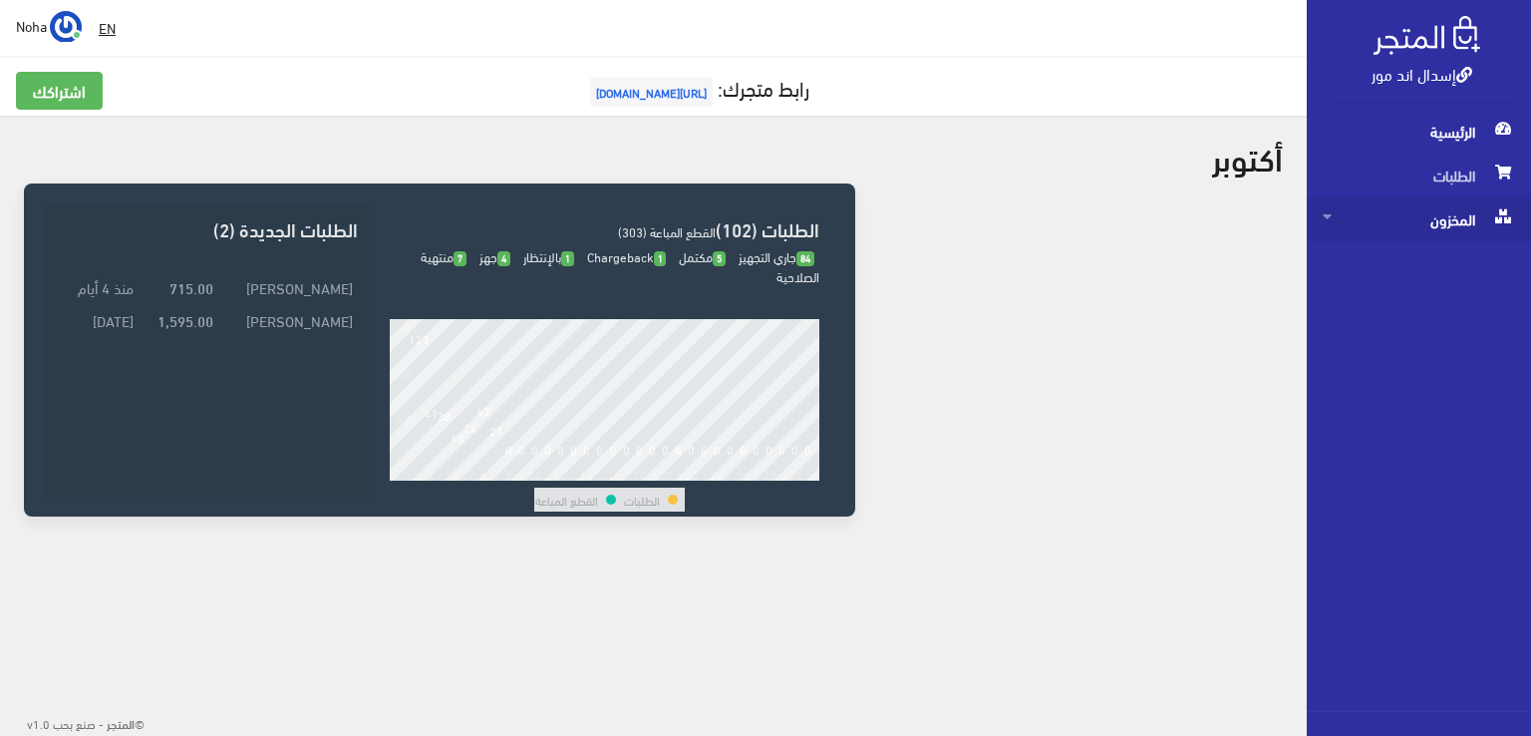
click at [1456, 212] on span "المخزون" at bounding box center [1419, 219] width 192 height 44
click at [1439, 266] on span "المخزون" at bounding box center [1398, 263] width 151 height 44
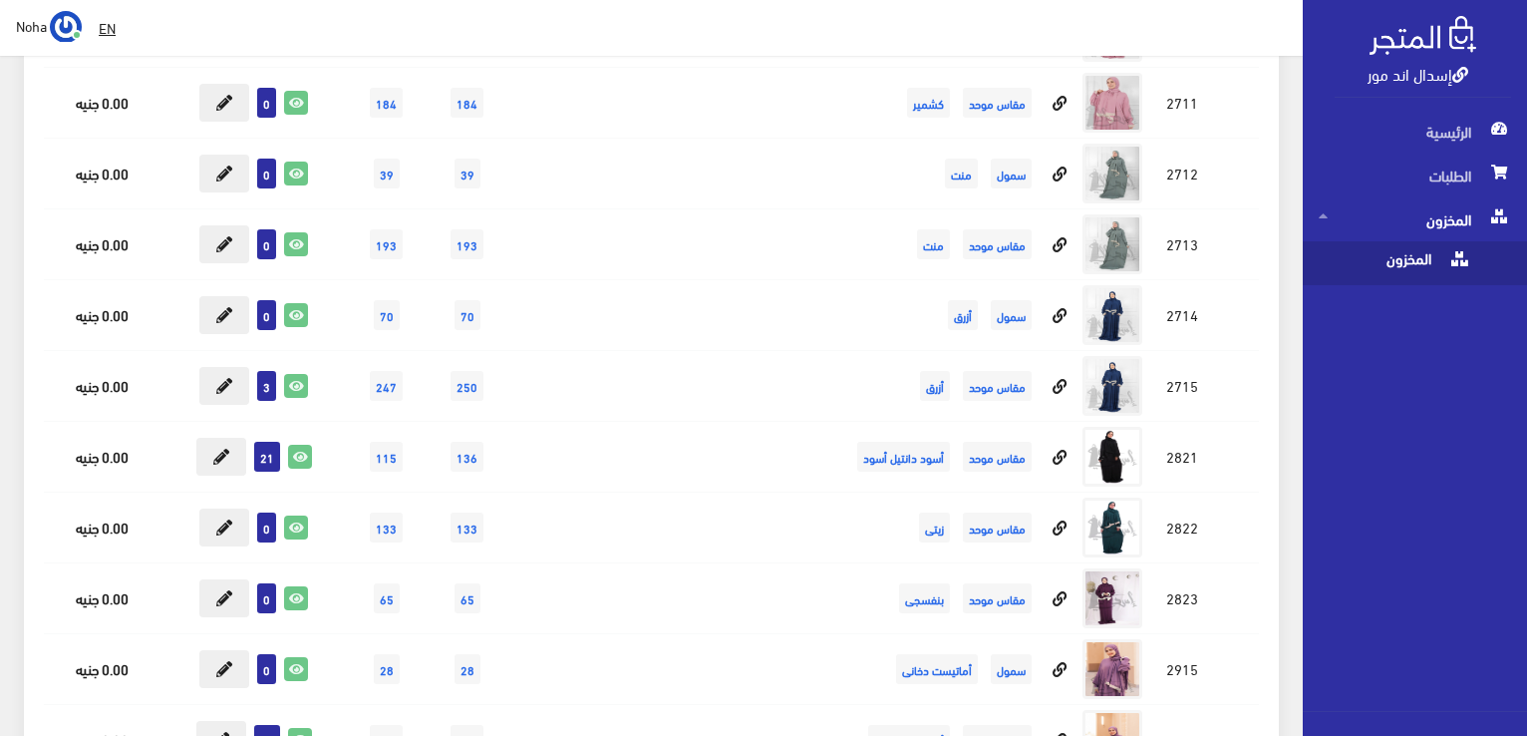
scroll to position [9469, 0]
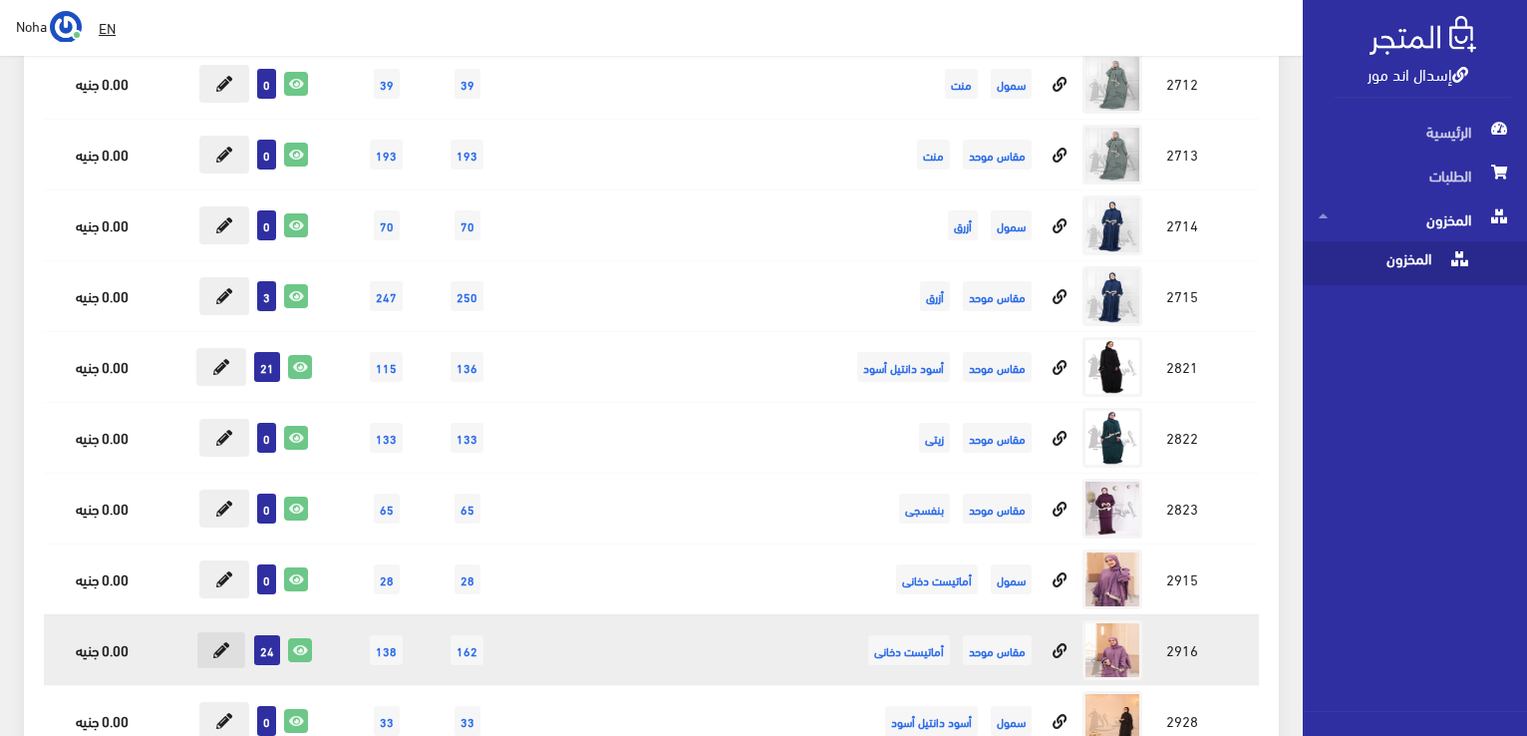
click at [201, 631] on button at bounding box center [221, 650] width 50 height 38
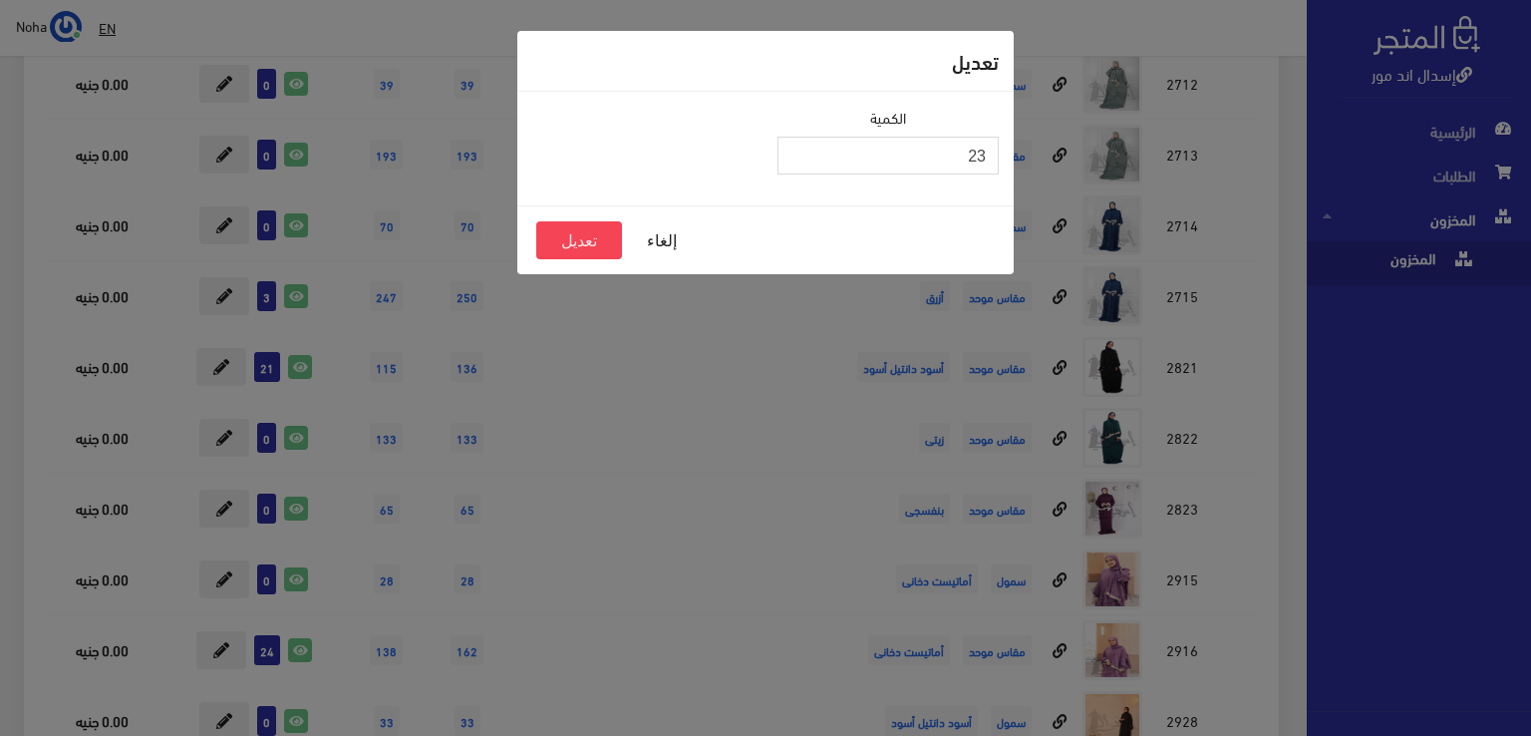
click at [796, 160] on input "23" at bounding box center [887, 156] width 221 height 38
click at [796, 160] on input "22" at bounding box center [887, 156] width 221 height 38
click at [796, 160] on input "21" at bounding box center [887, 156] width 221 height 38
type input "20"
click at [796, 160] on input "20" at bounding box center [887, 156] width 221 height 38
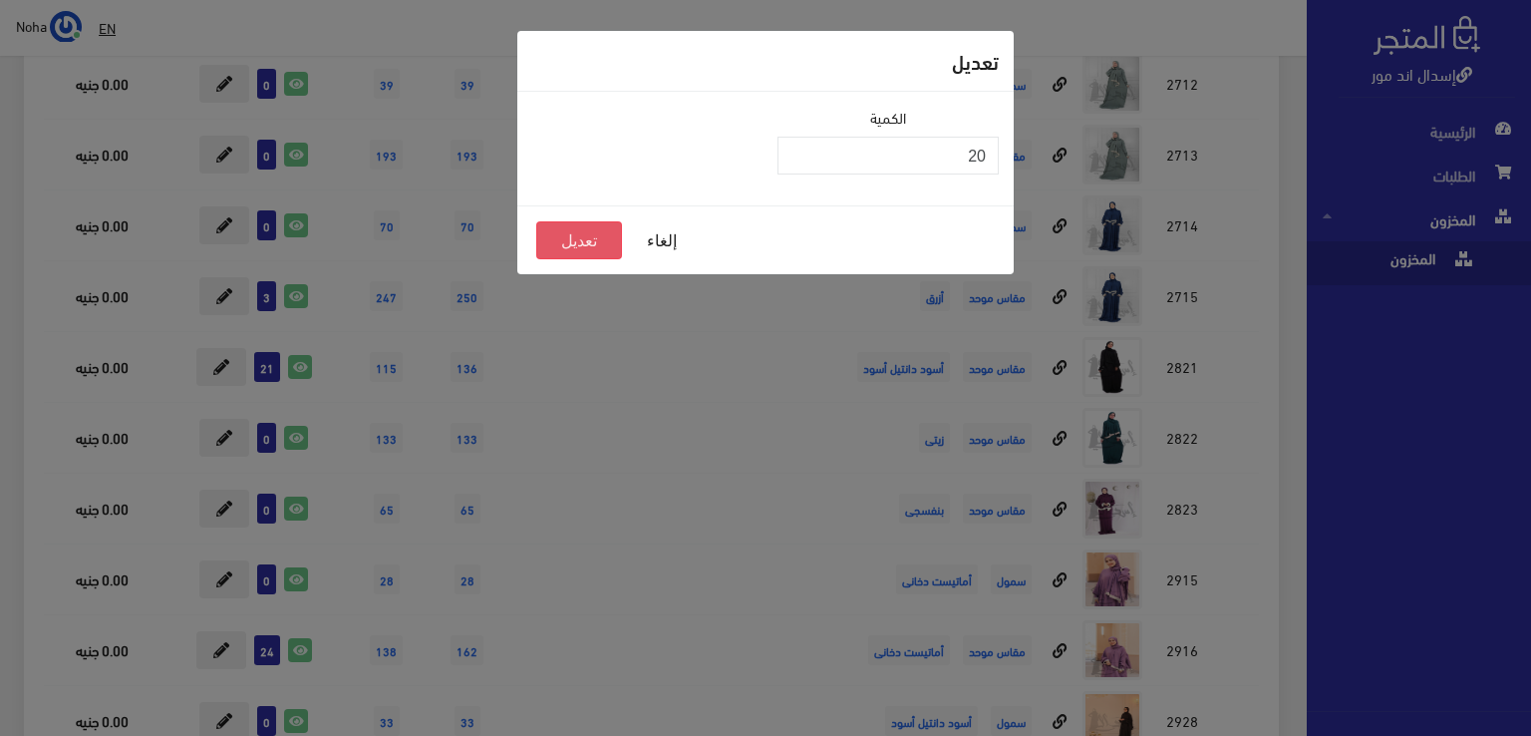
click at [586, 241] on button "تعديل" at bounding box center [579, 240] width 86 height 38
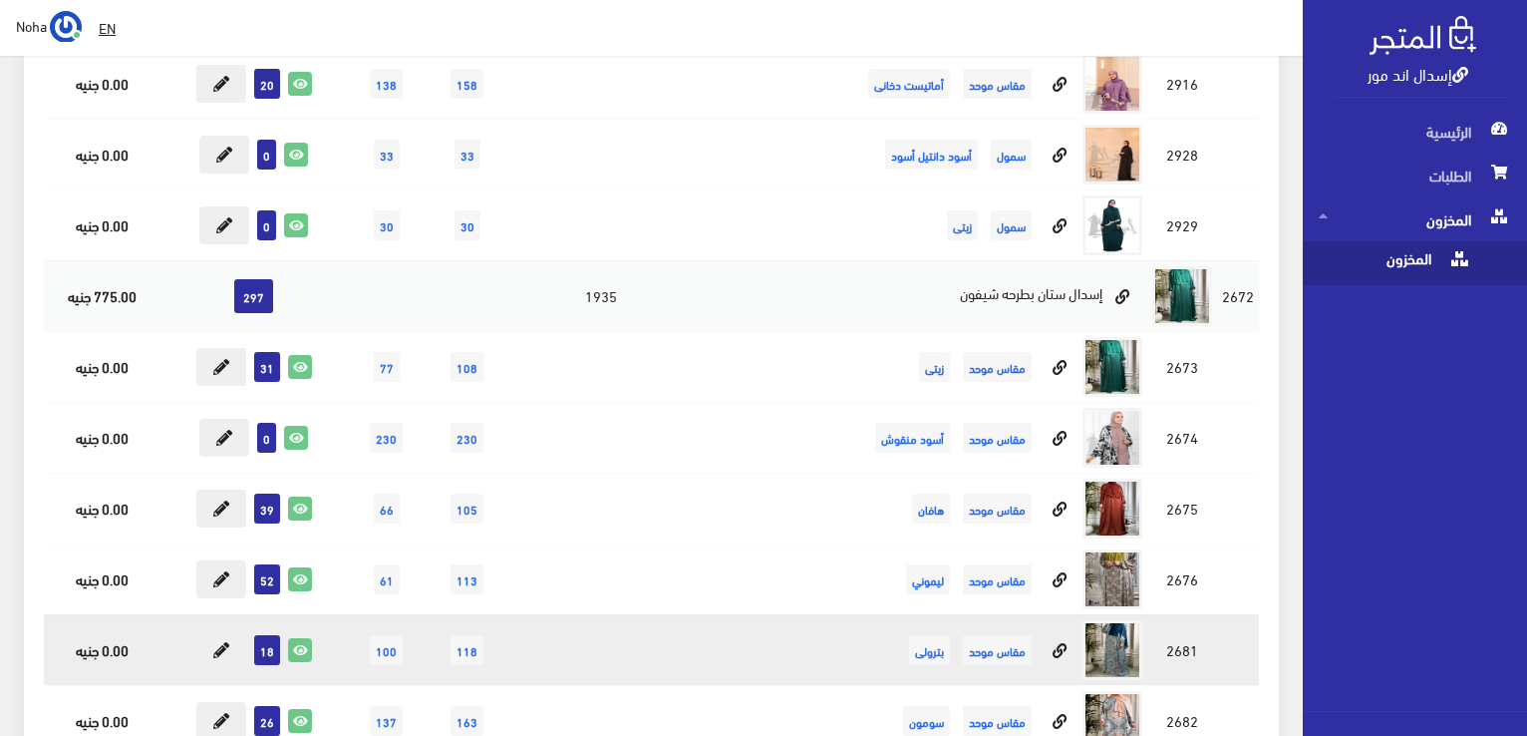
scroll to position [10266, 0]
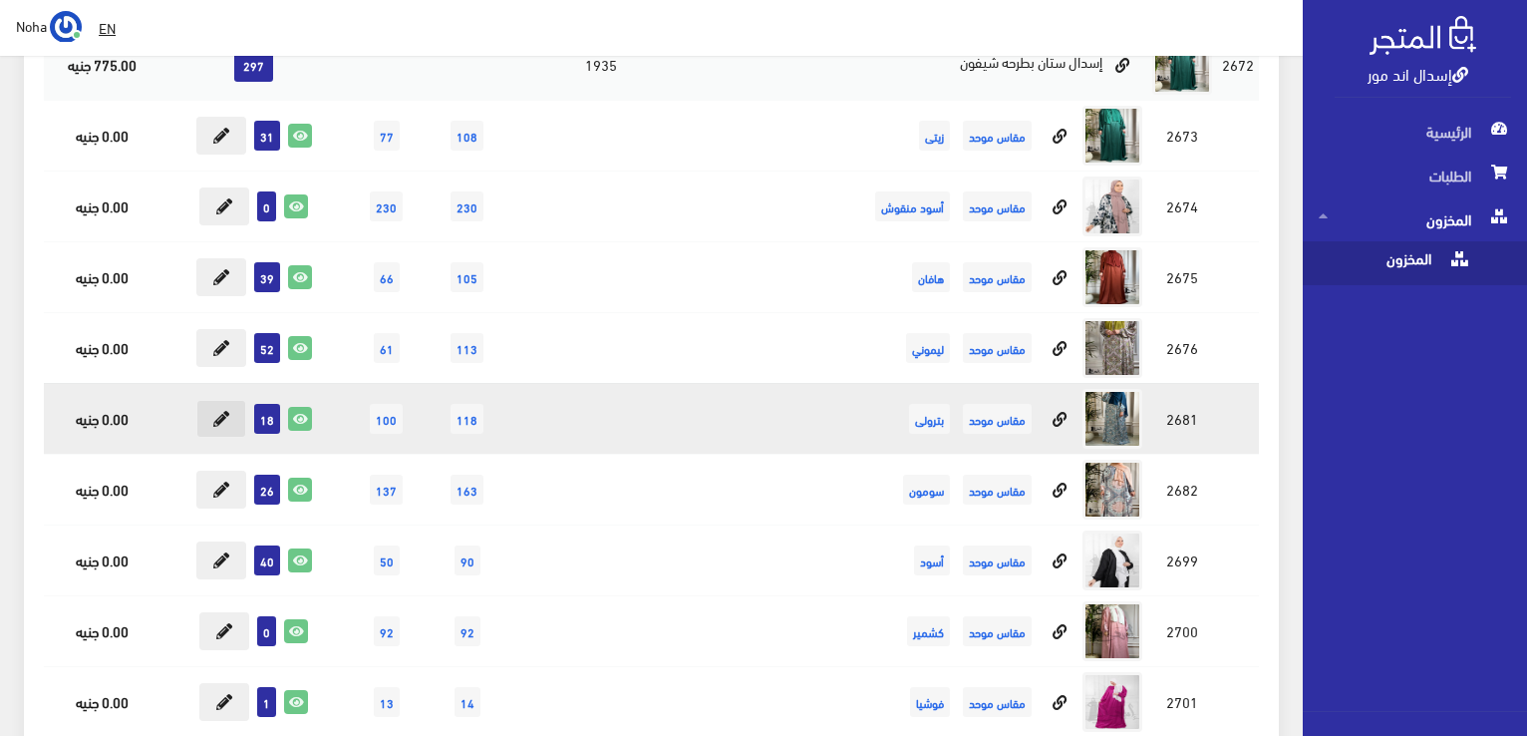
click at [207, 400] on button at bounding box center [221, 419] width 50 height 38
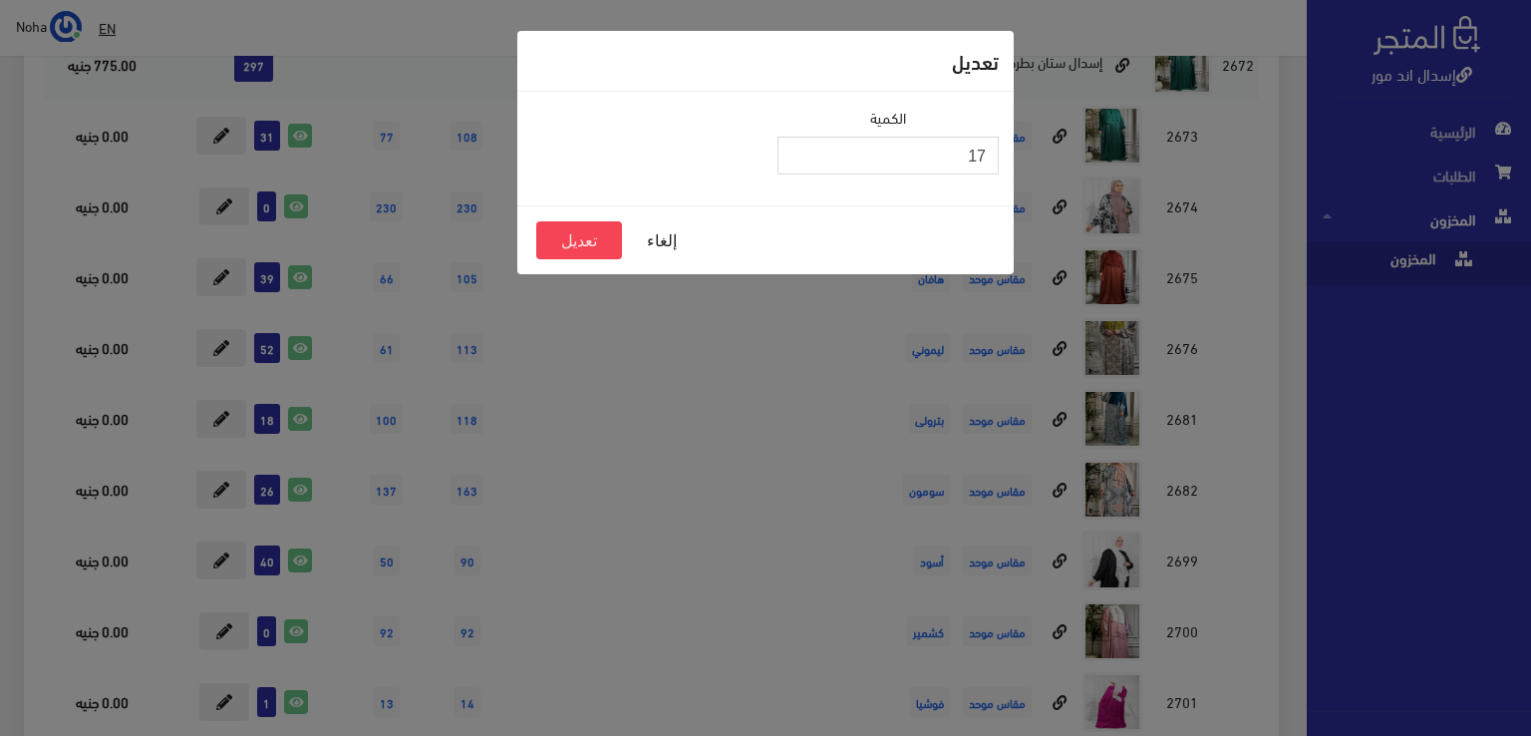
click at [800, 155] on input "17" at bounding box center [887, 156] width 221 height 38
click at [800, 155] on input "16" at bounding box center [887, 156] width 221 height 38
click at [800, 155] on input "15" at bounding box center [887, 156] width 221 height 38
type input "14"
click at [800, 155] on input "14" at bounding box center [887, 156] width 221 height 38
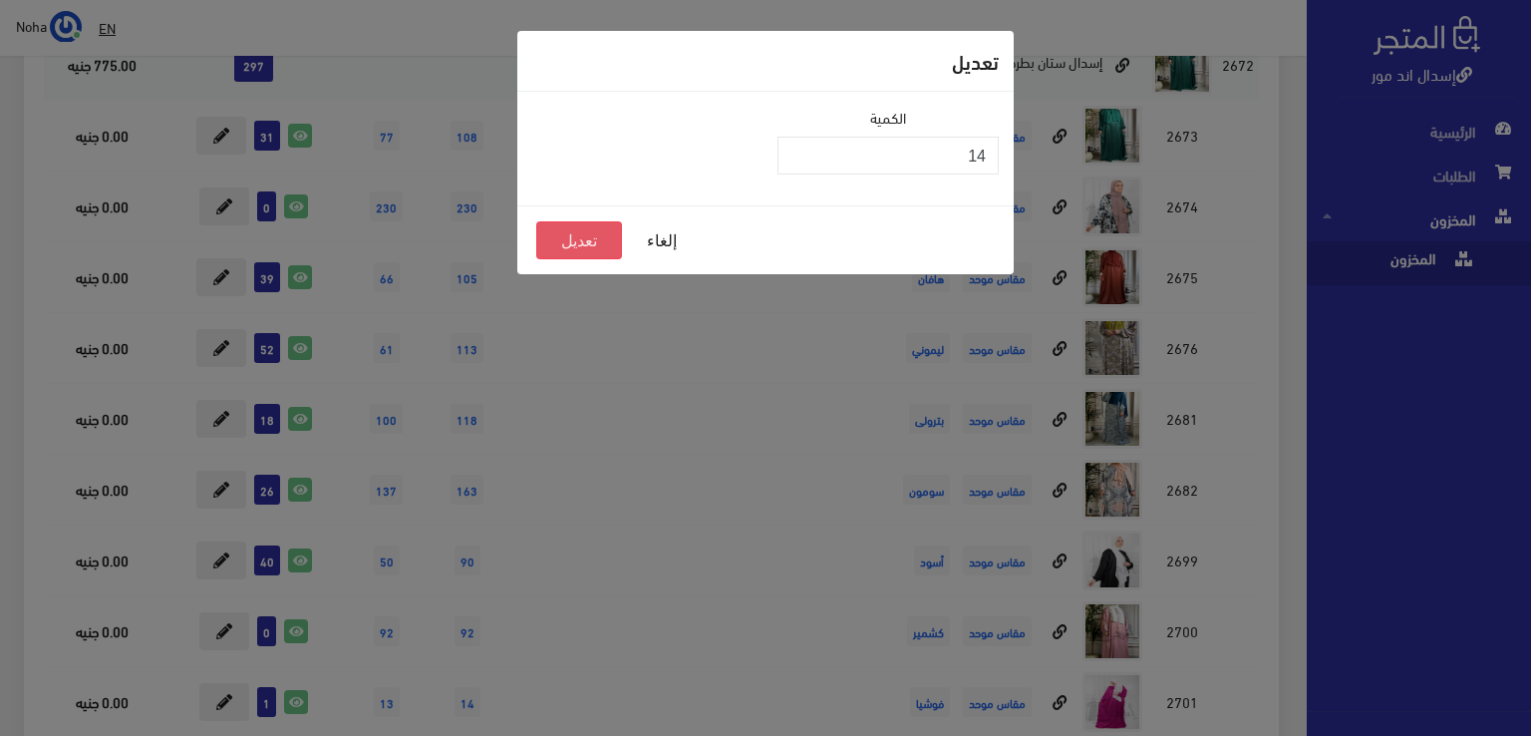
drag, startPoint x: 592, startPoint y: 237, endPoint x: 617, endPoint y: 231, distance: 25.6
click at [595, 237] on button "تعديل" at bounding box center [579, 240] width 86 height 38
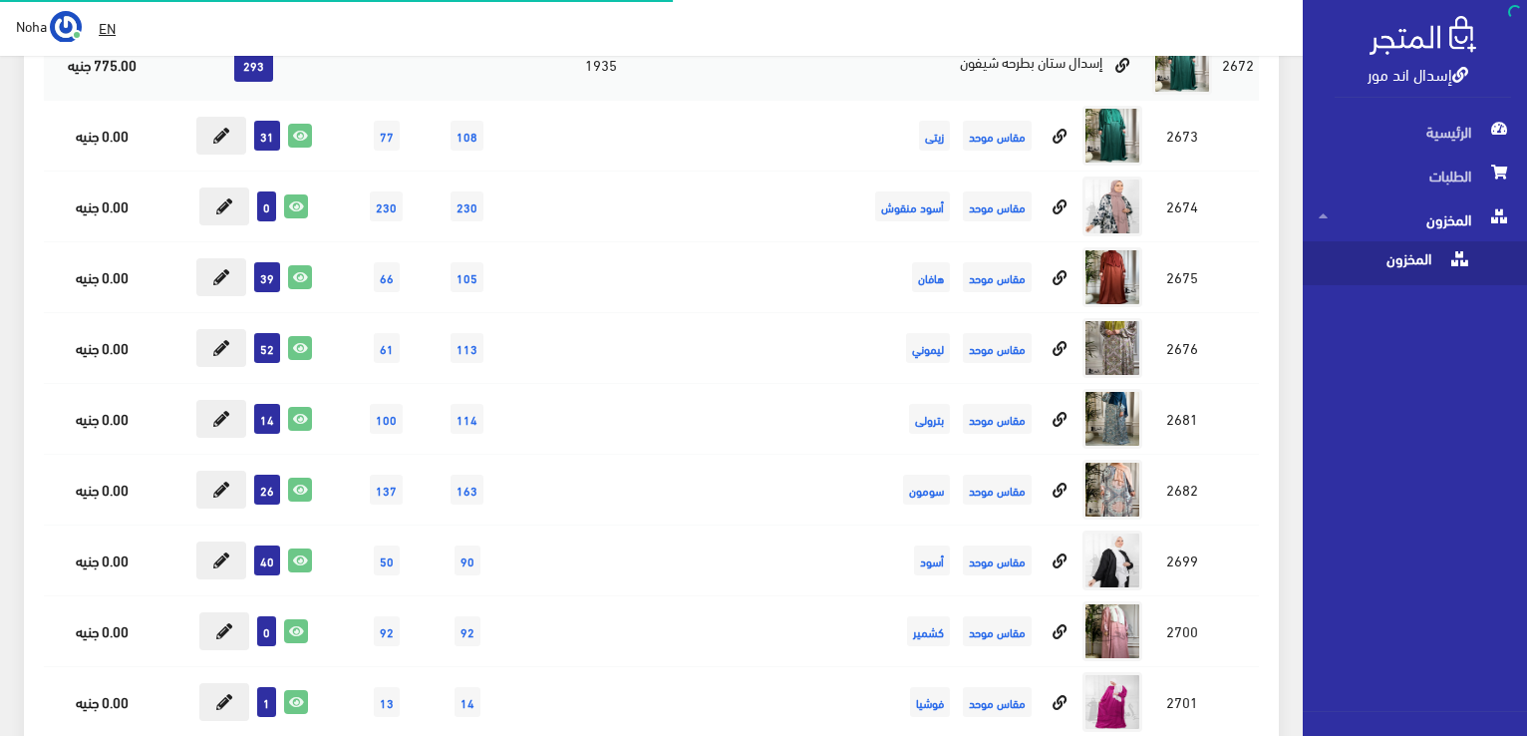
scroll to position [10266, 0]
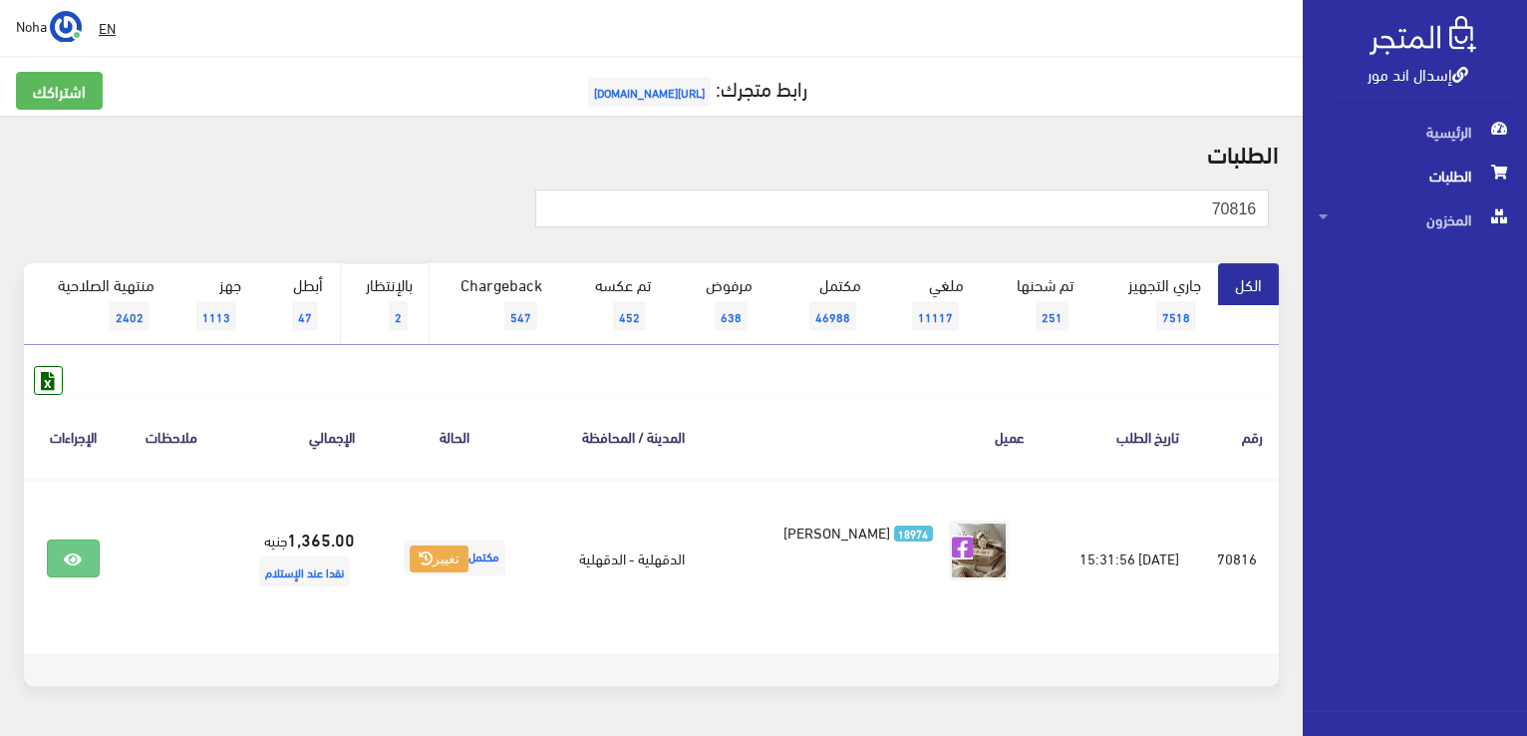
click at [375, 282] on link "بالإنتظار 2" at bounding box center [385, 304] width 90 height 82
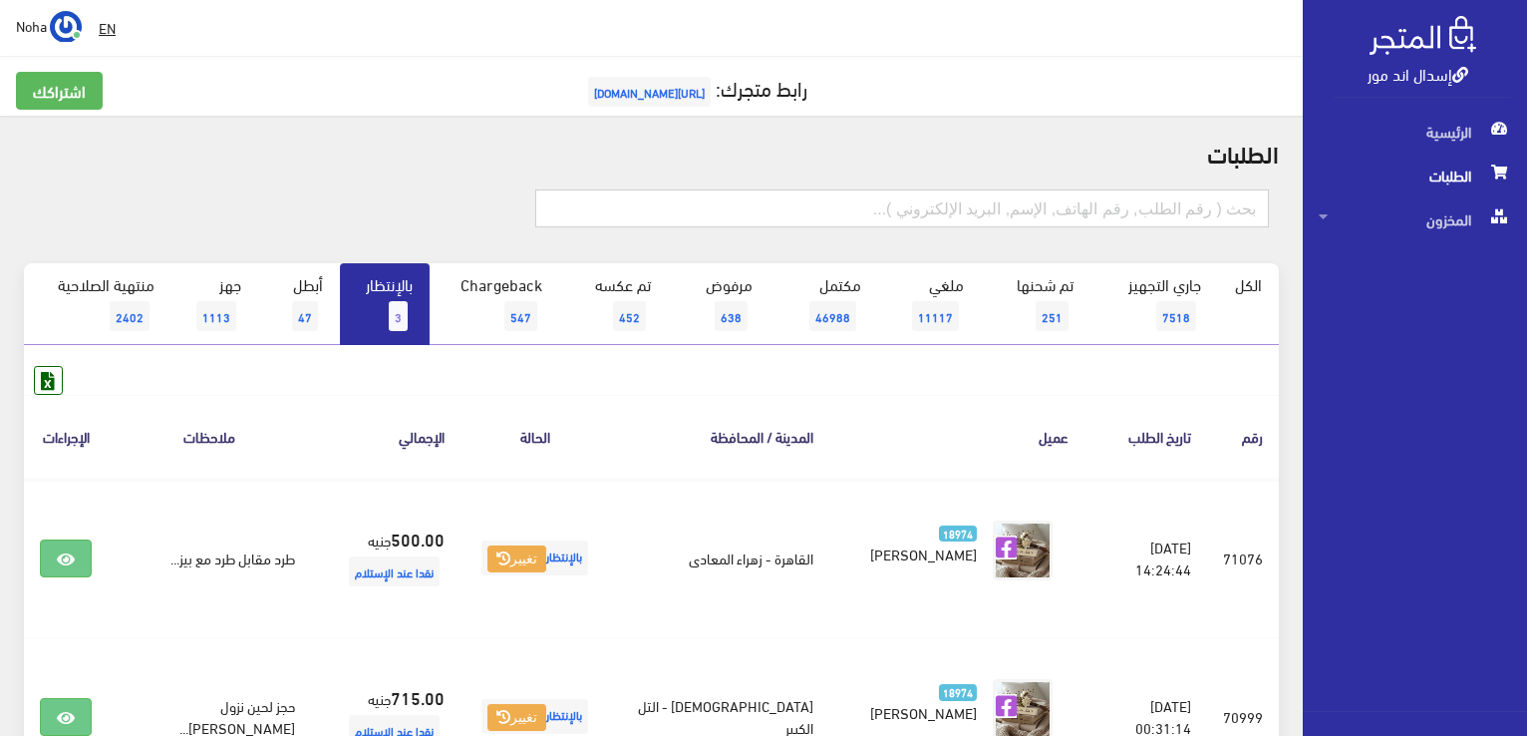
click at [953, 212] on input "text" at bounding box center [902, 208] width 734 height 38
type input "71057"
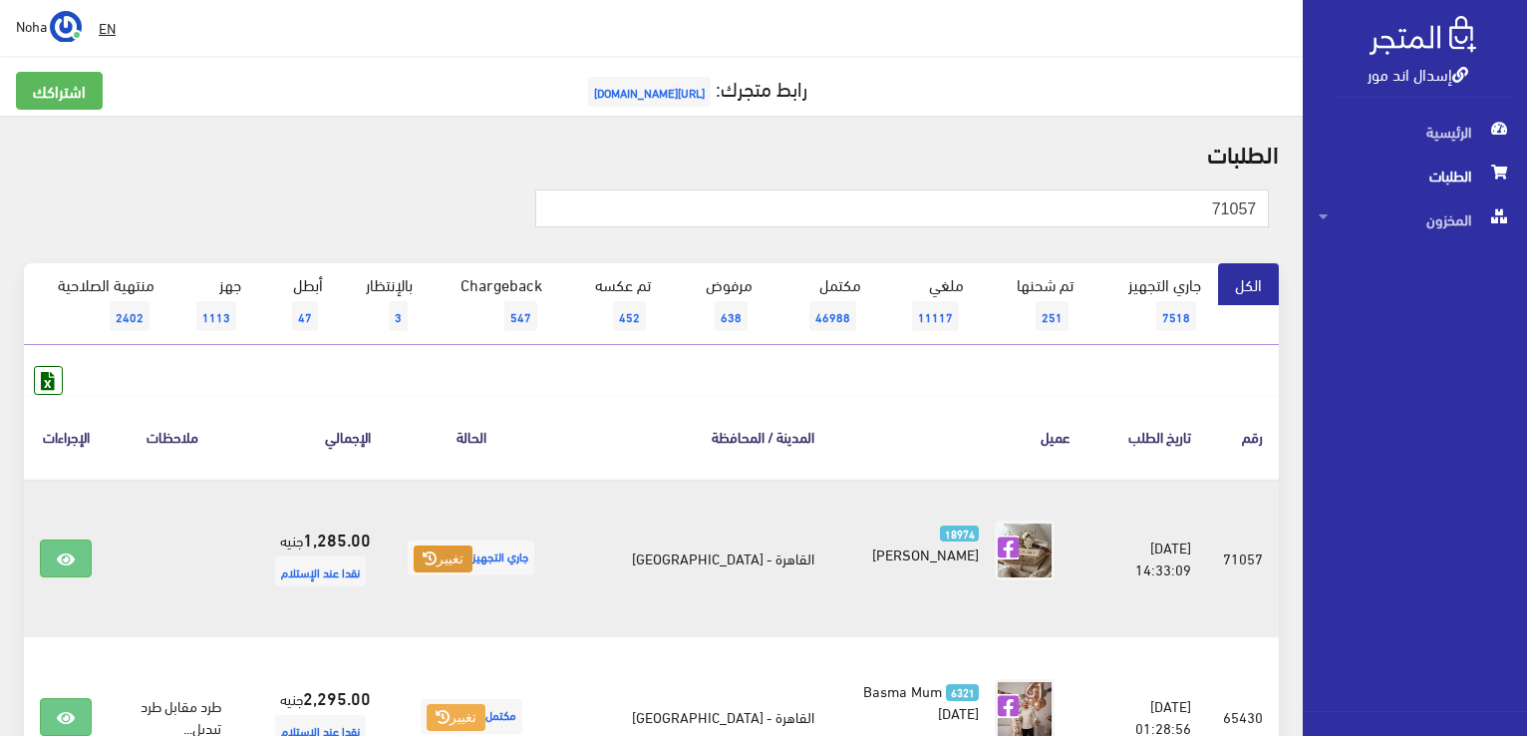
click at [466, 559] on button "تغيير" at bounding box center [443, 559] width 59 height 28
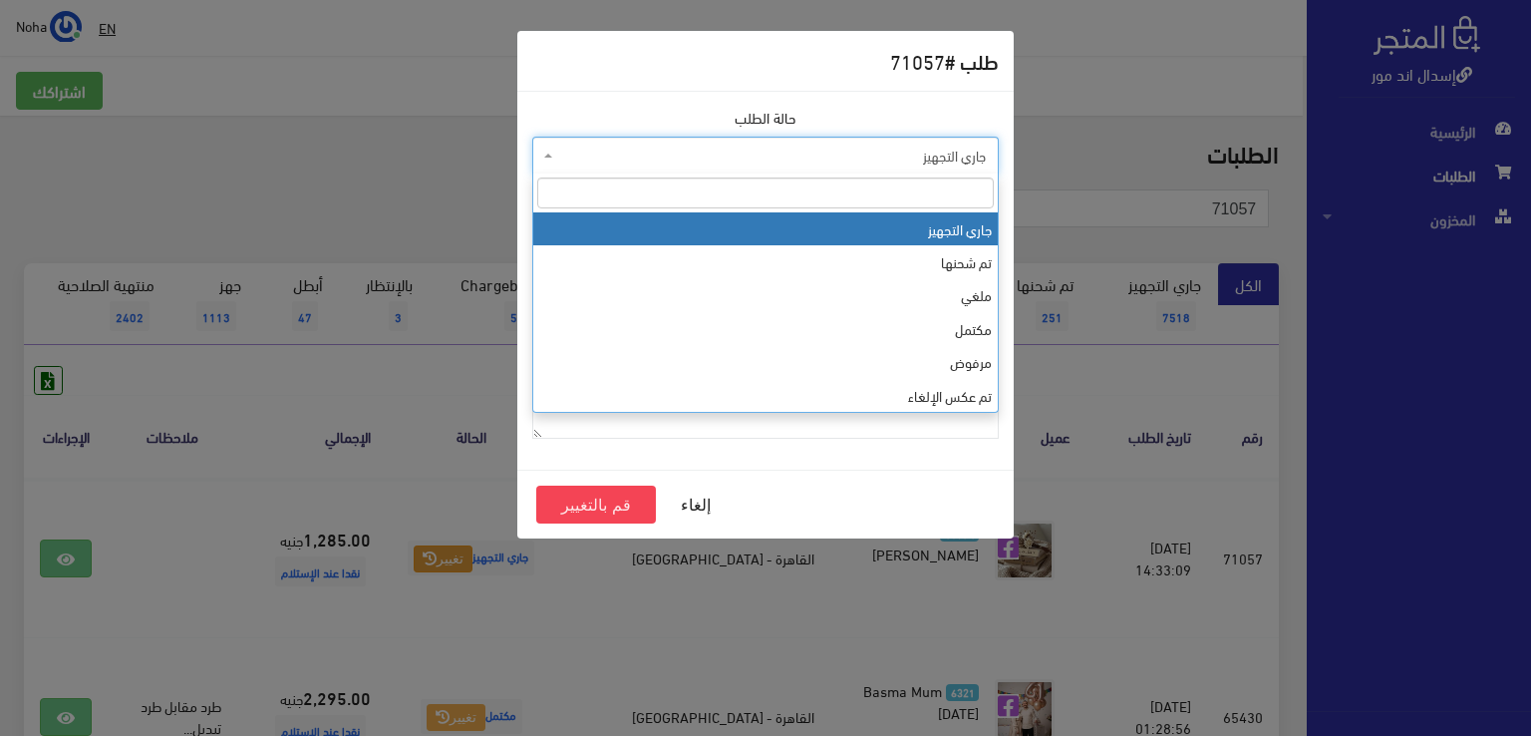
click at [727, 146] on span "جاري التجهيز" at bounding box center [771, 156] width 429 height 20
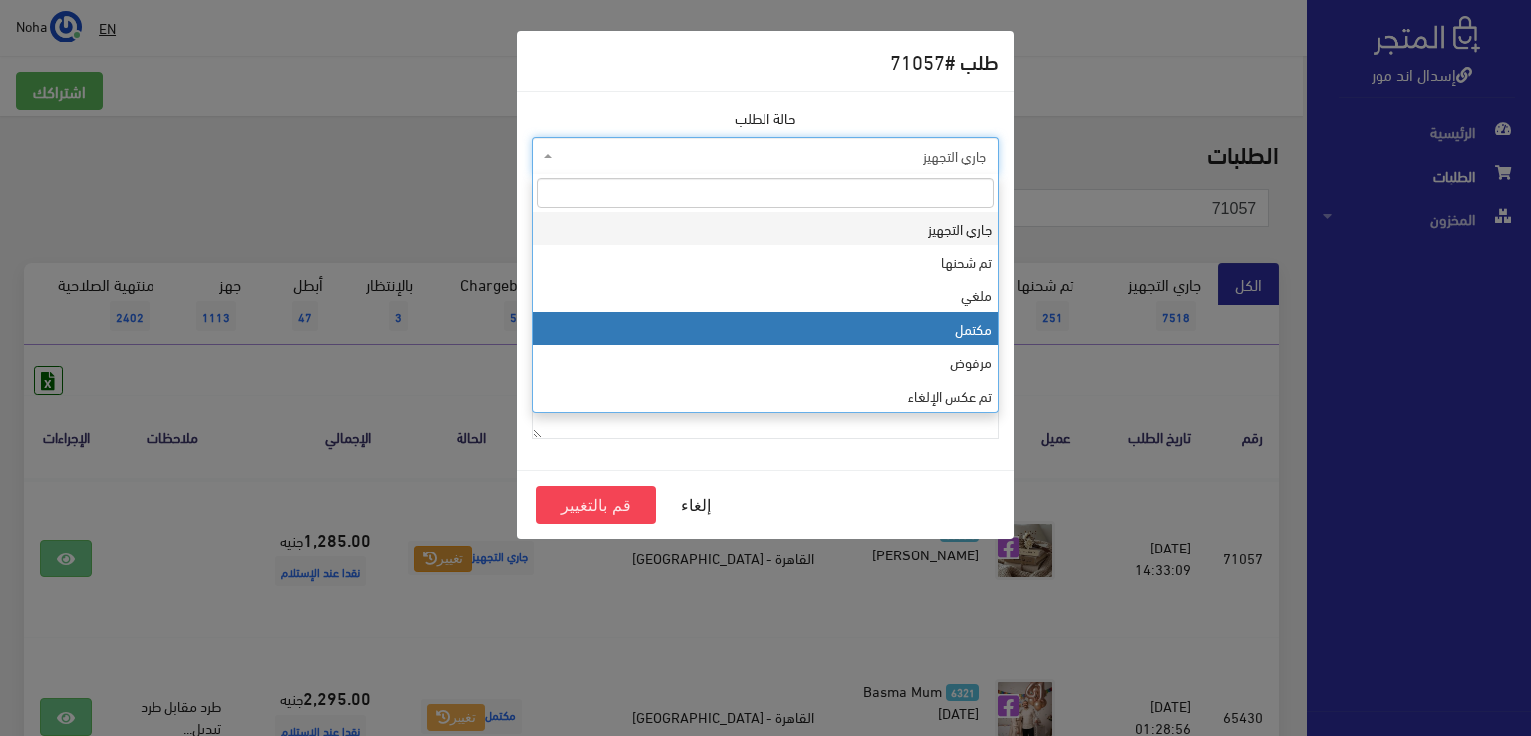
select select "4"
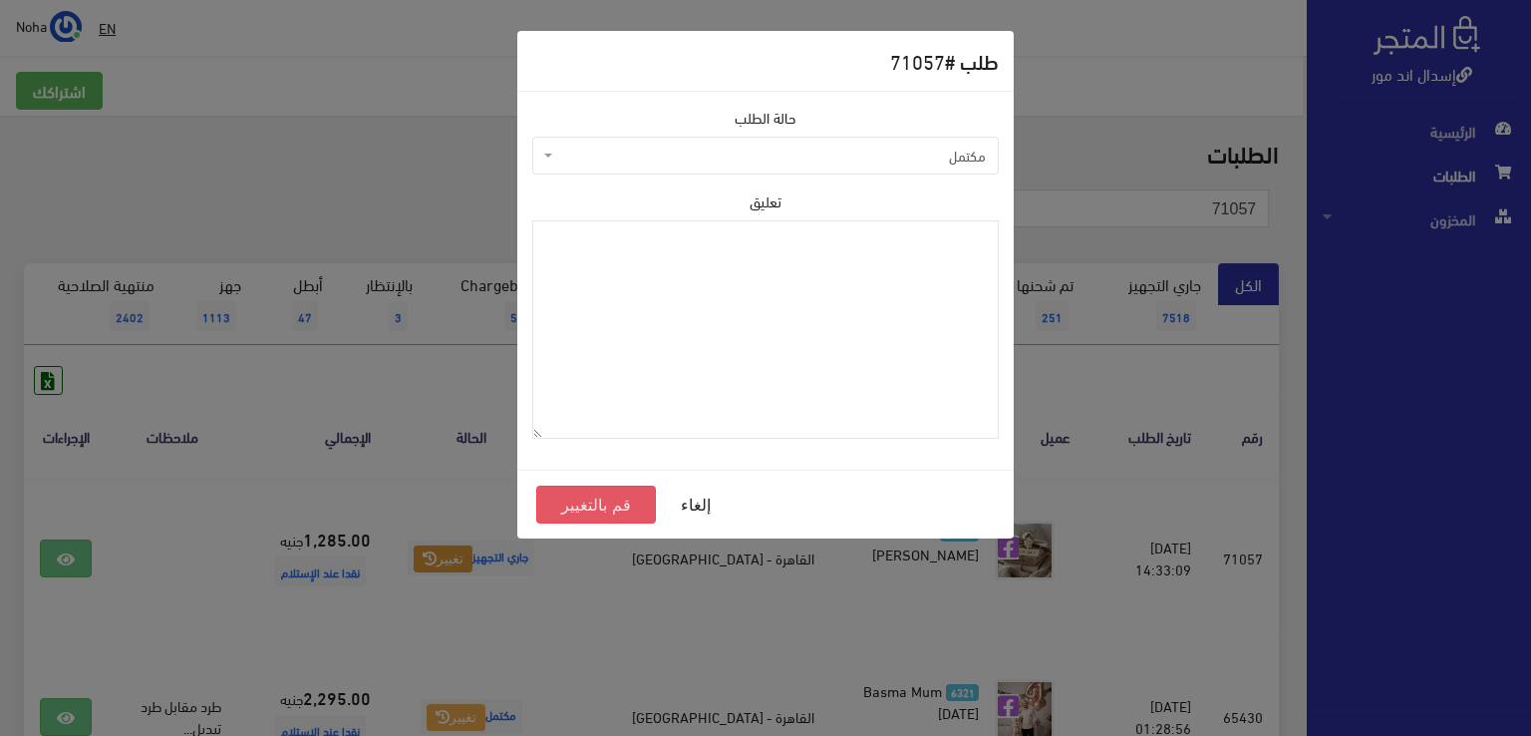
click at [640, 507] on button "قم بالتغيير" at bounding box center [596, 504] width 120 height 38
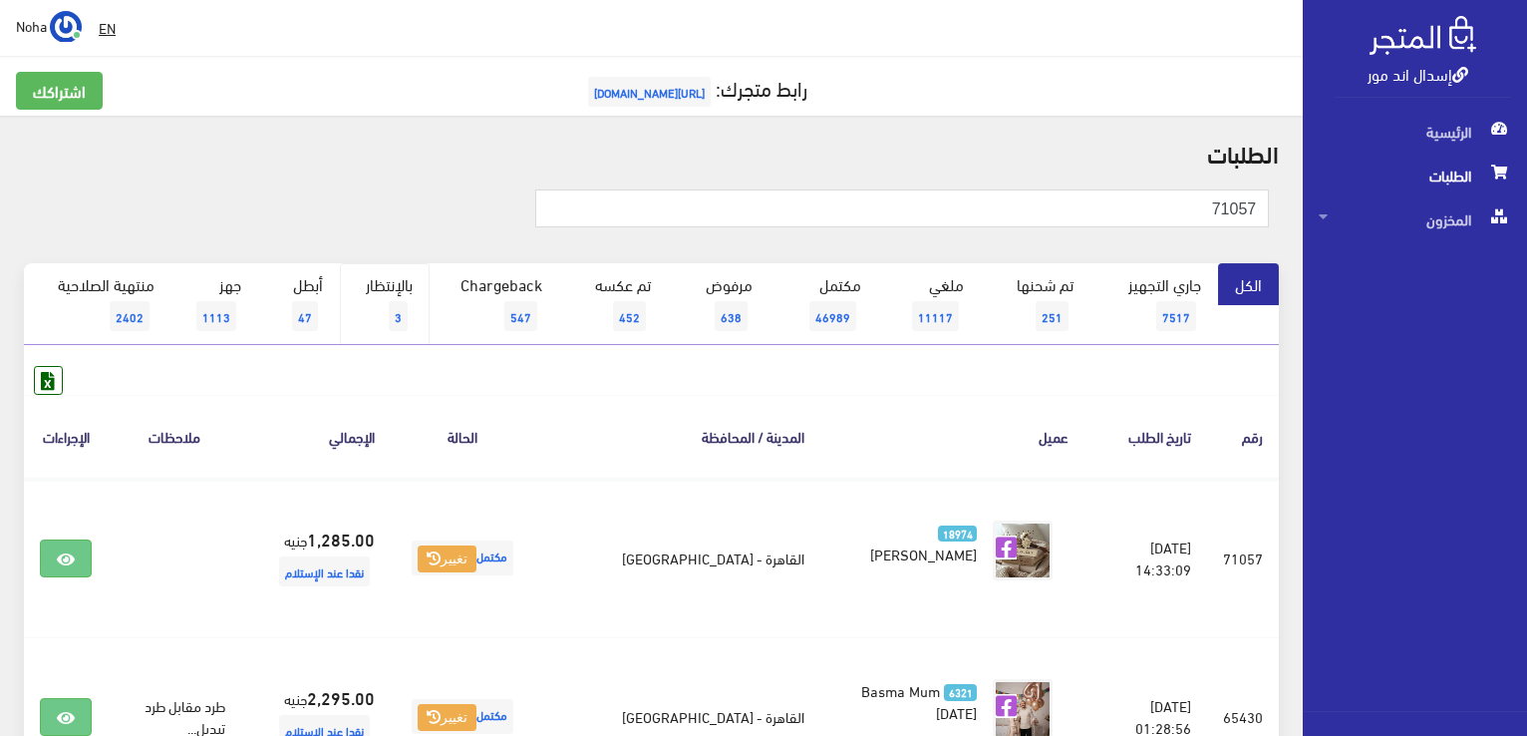
click at [395, 288] on link "بالإنتظار 3" at bounding box center [385, 304] width 90 height 82
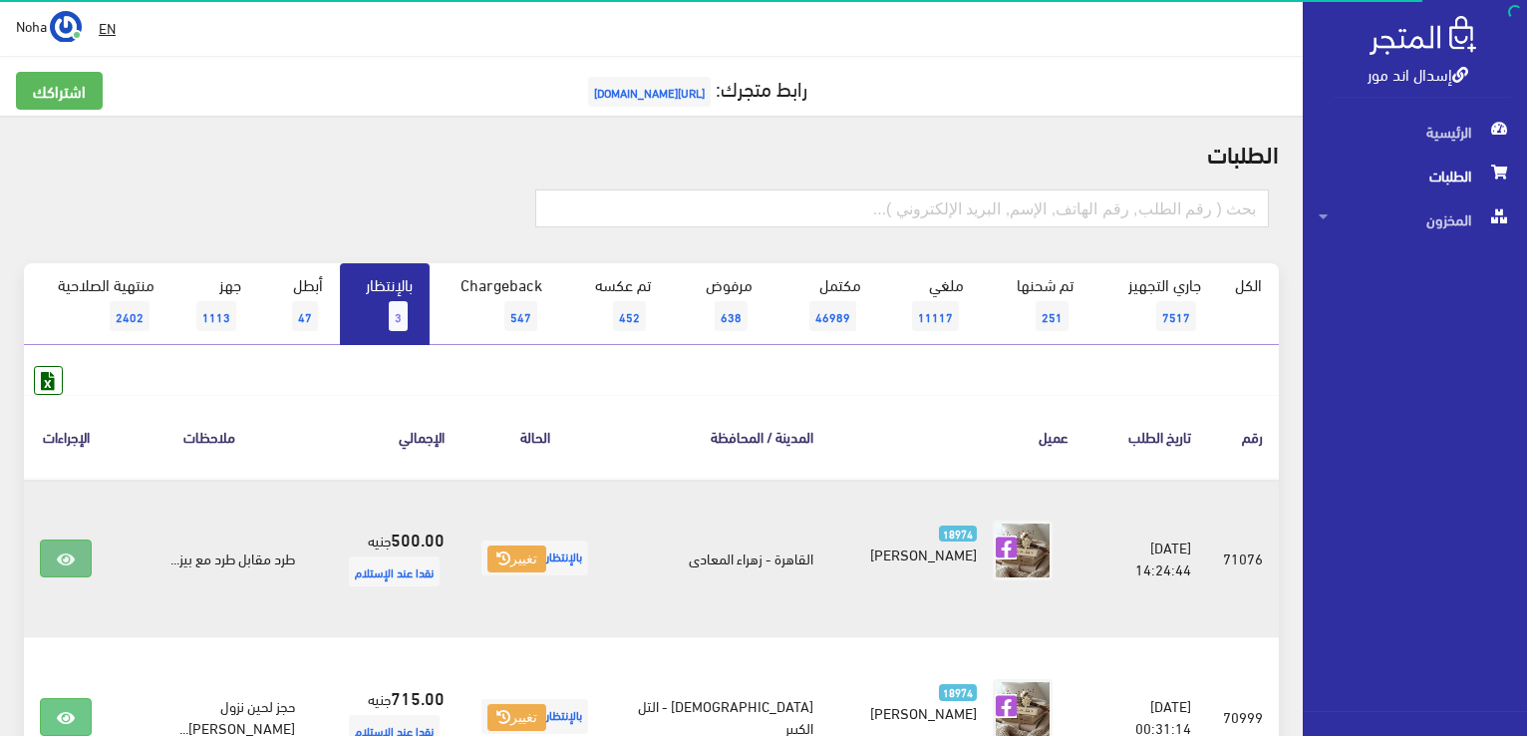
drag, startPoint x: 65, startPoint y: 551, endPoint x: 68, endPoint y: 533, distance: 18.2
click at [65, 551] on icon at bounding box center [66, 559] width 18 height 16
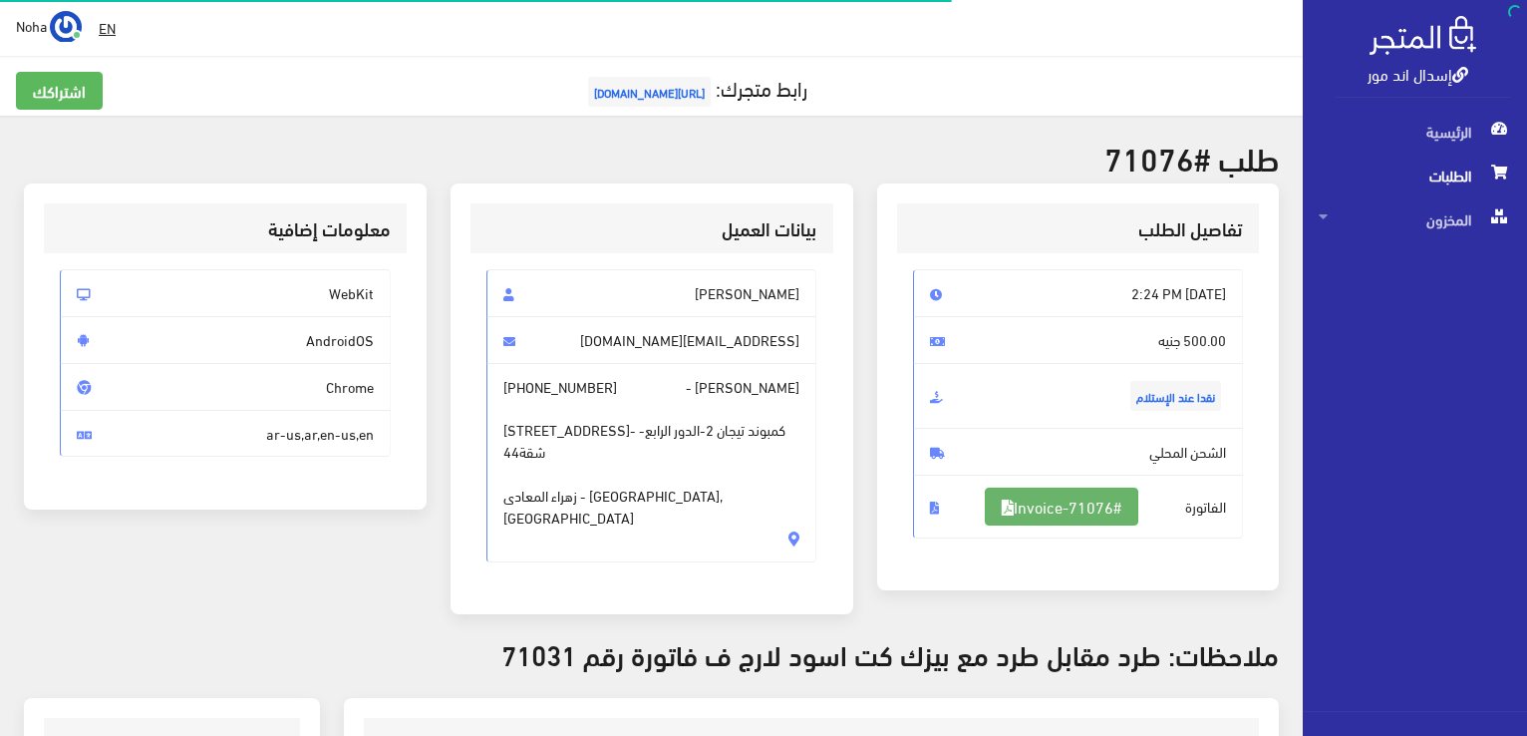
click at [1040, 506] on link "#Invoice-71076" at bounding box center [1061, 506] width 153 height 38
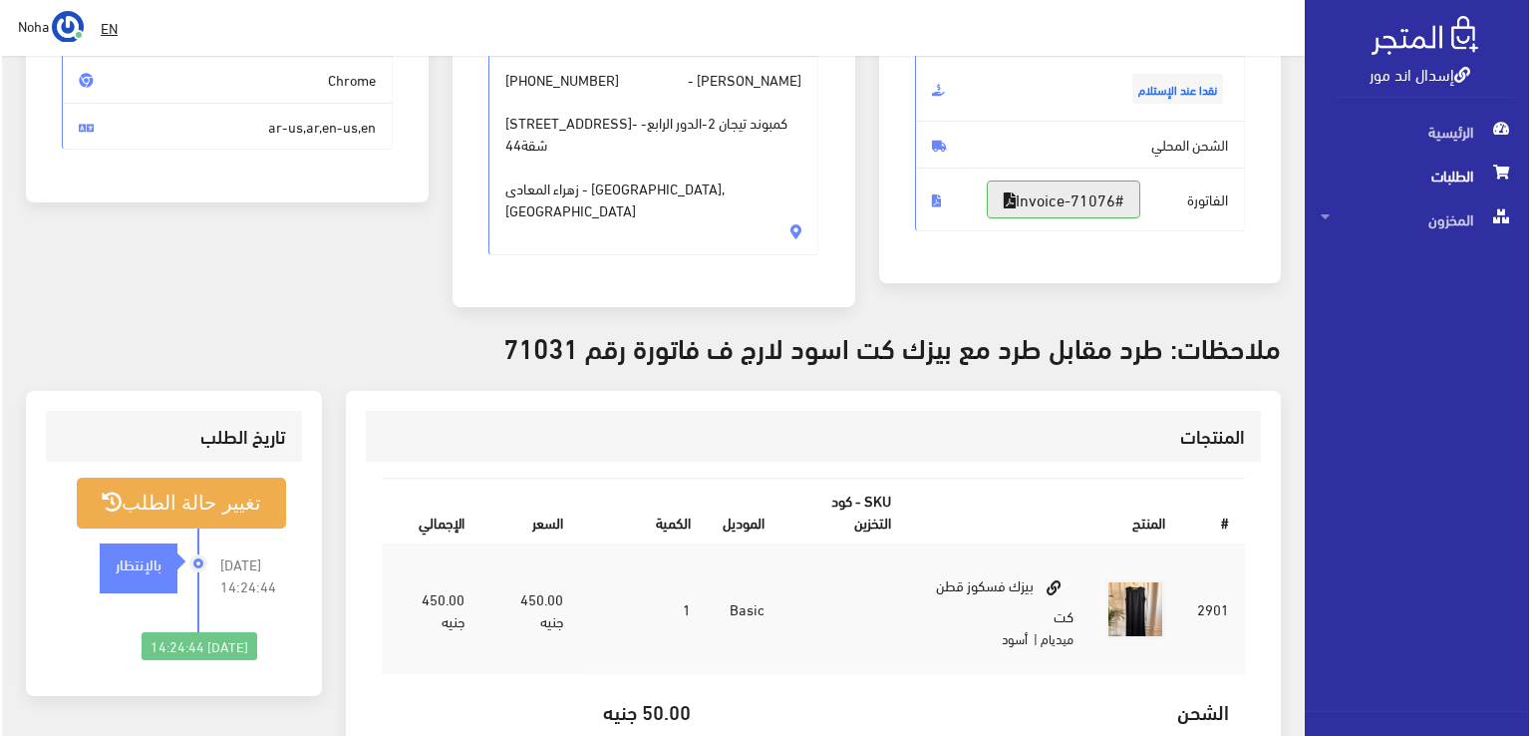
scroll to position [498, 0]
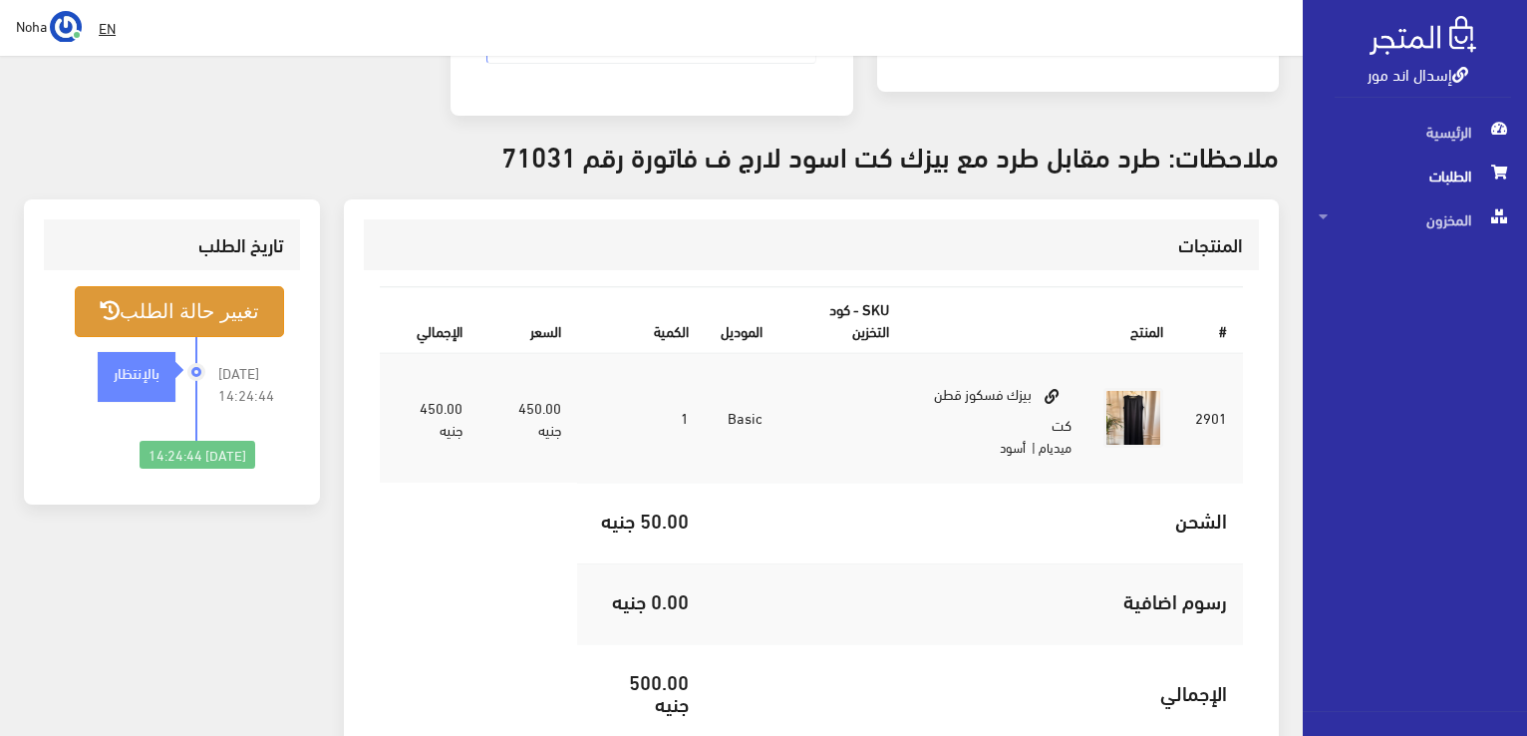
click at [209, 287] on button "تغيير حالة الطلب" at bounding box center [179, 311] width 209 height 51
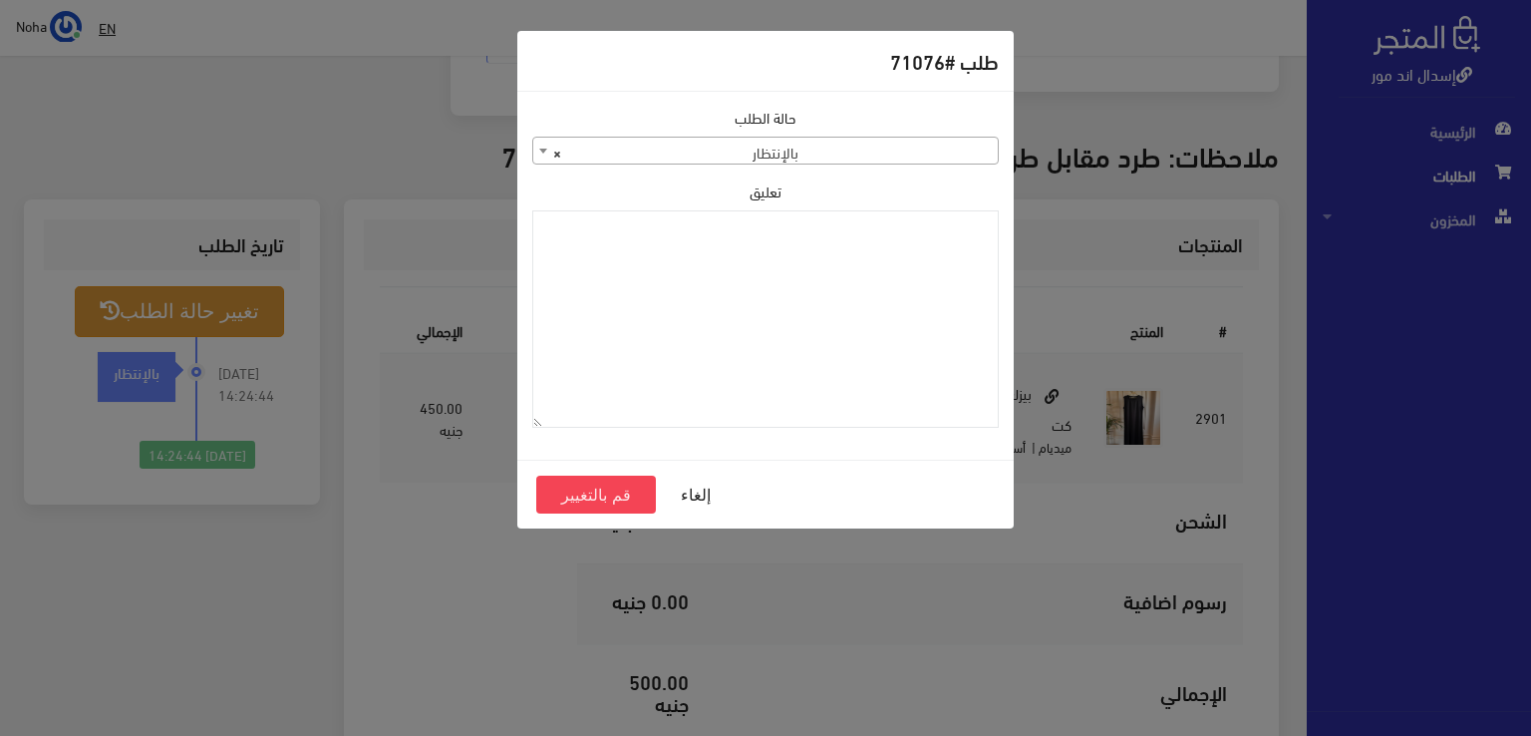
click at [690, 143] on span "× بالإنتظار" at bounding box center [765, 152] width 464 height 28
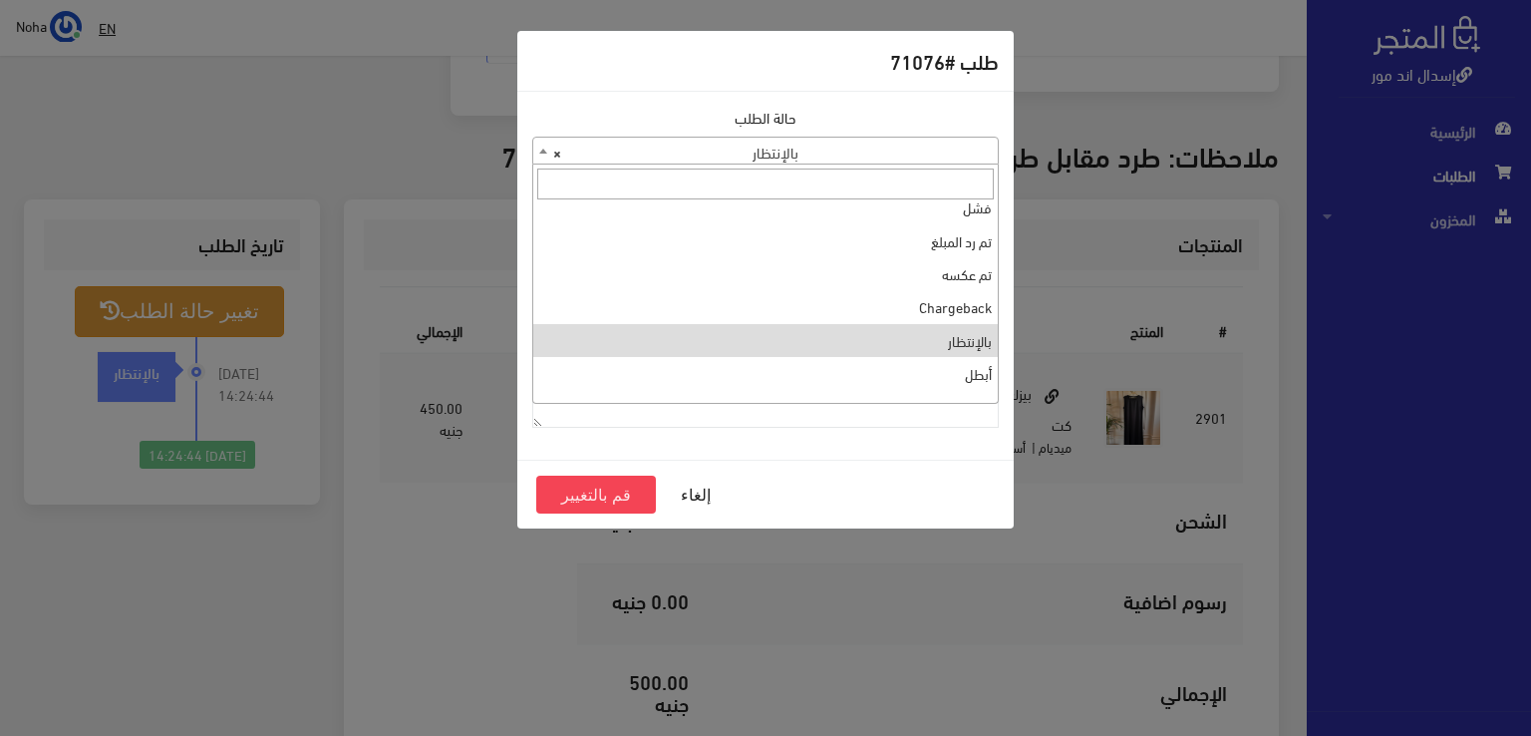
scroll to position [266, 0]
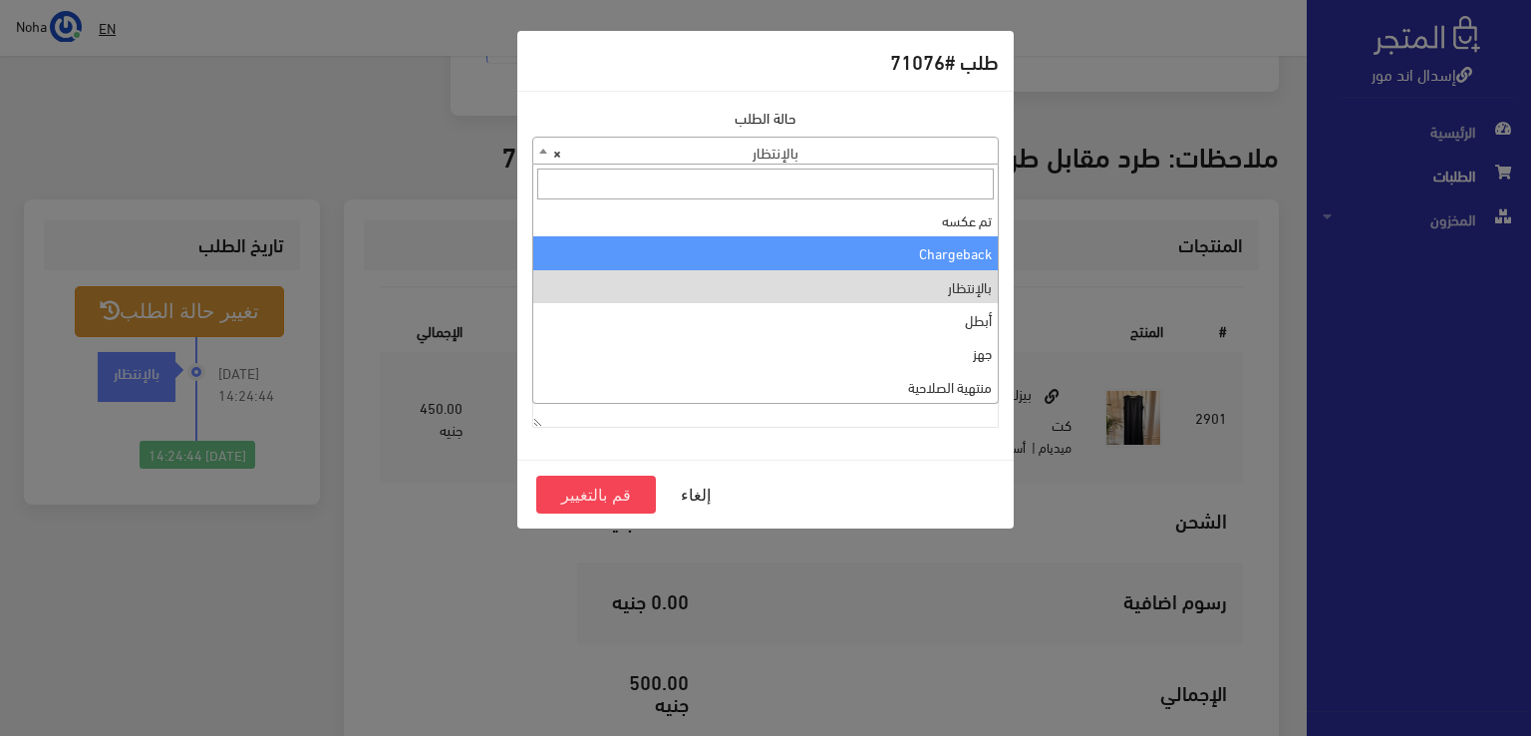
select select "10"
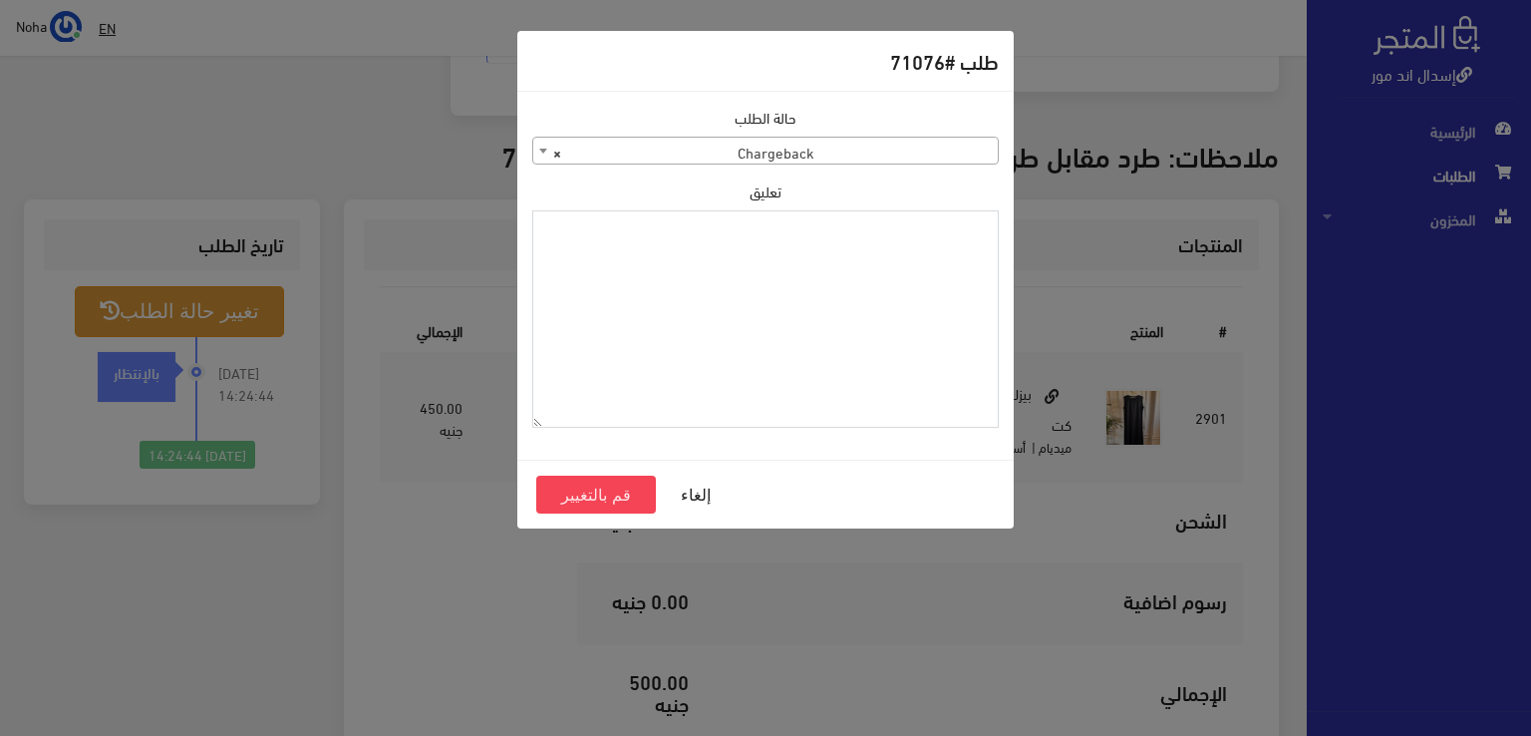
paste textarea "1131881"
type textarea "1131881"
click at [580, 490] on button "قم بالتغيير" at bounding box center [596, 494] width 120 height 38
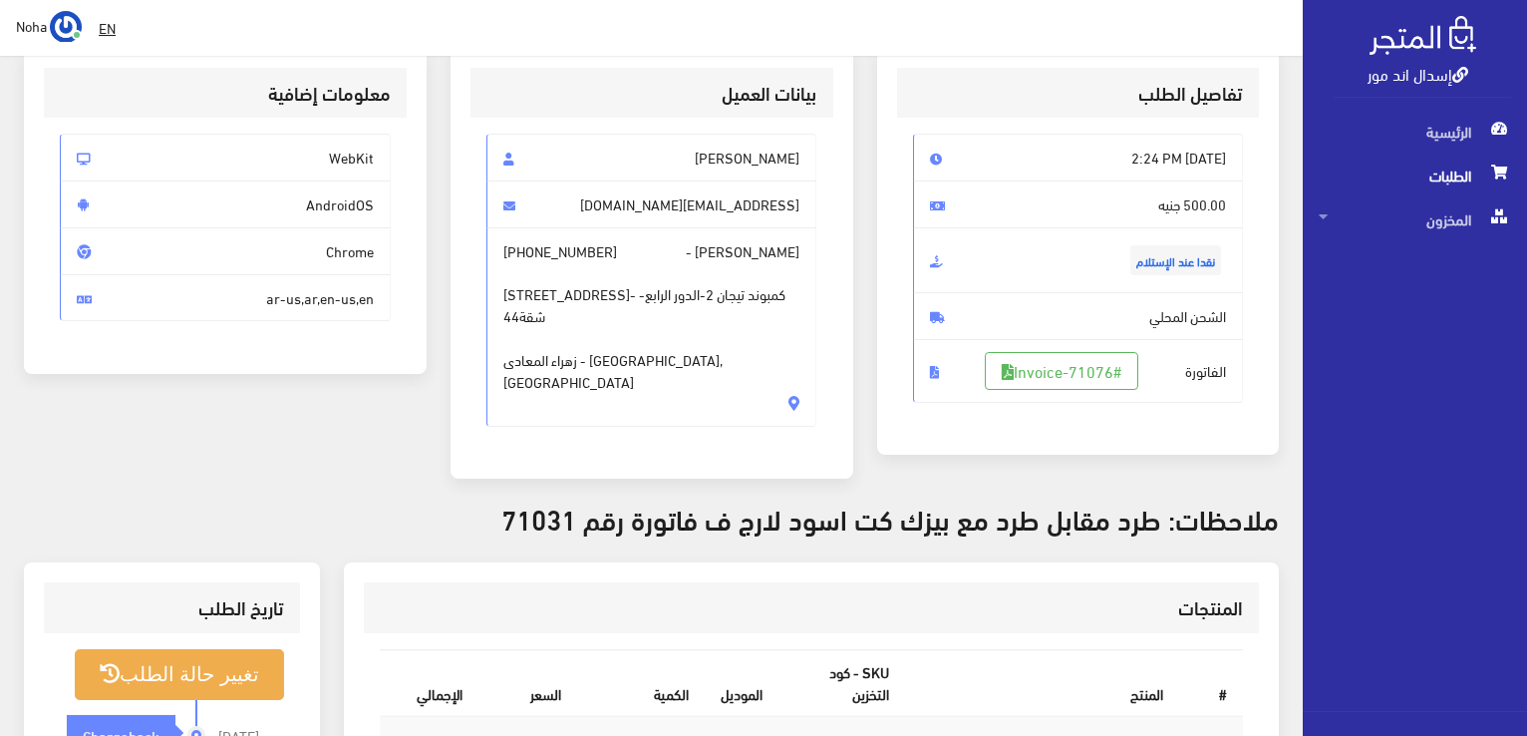
scroll to position [299, 0]
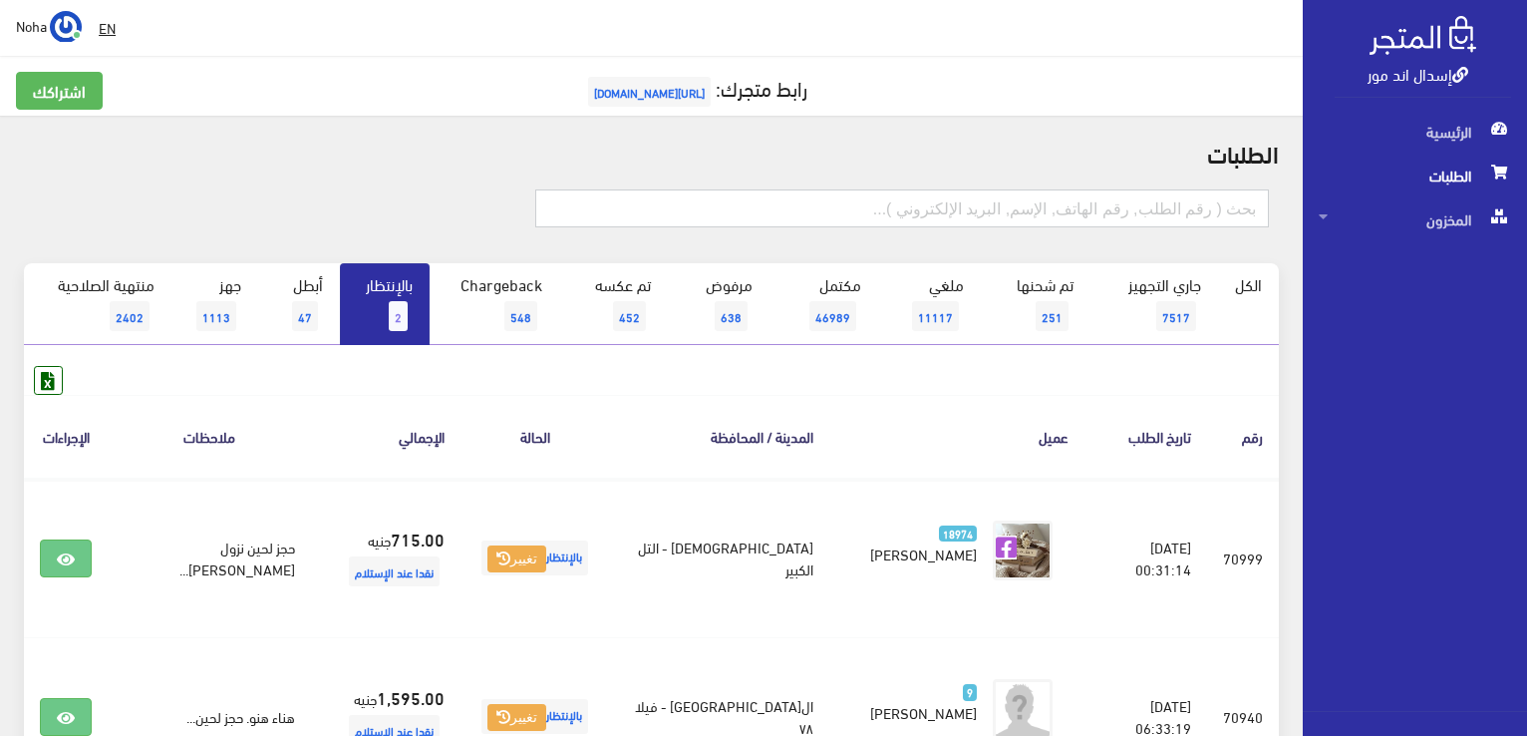
click at [1240, 212] on input "text" at bounding box center [902, 208] width 734 height 38
type input "71063"
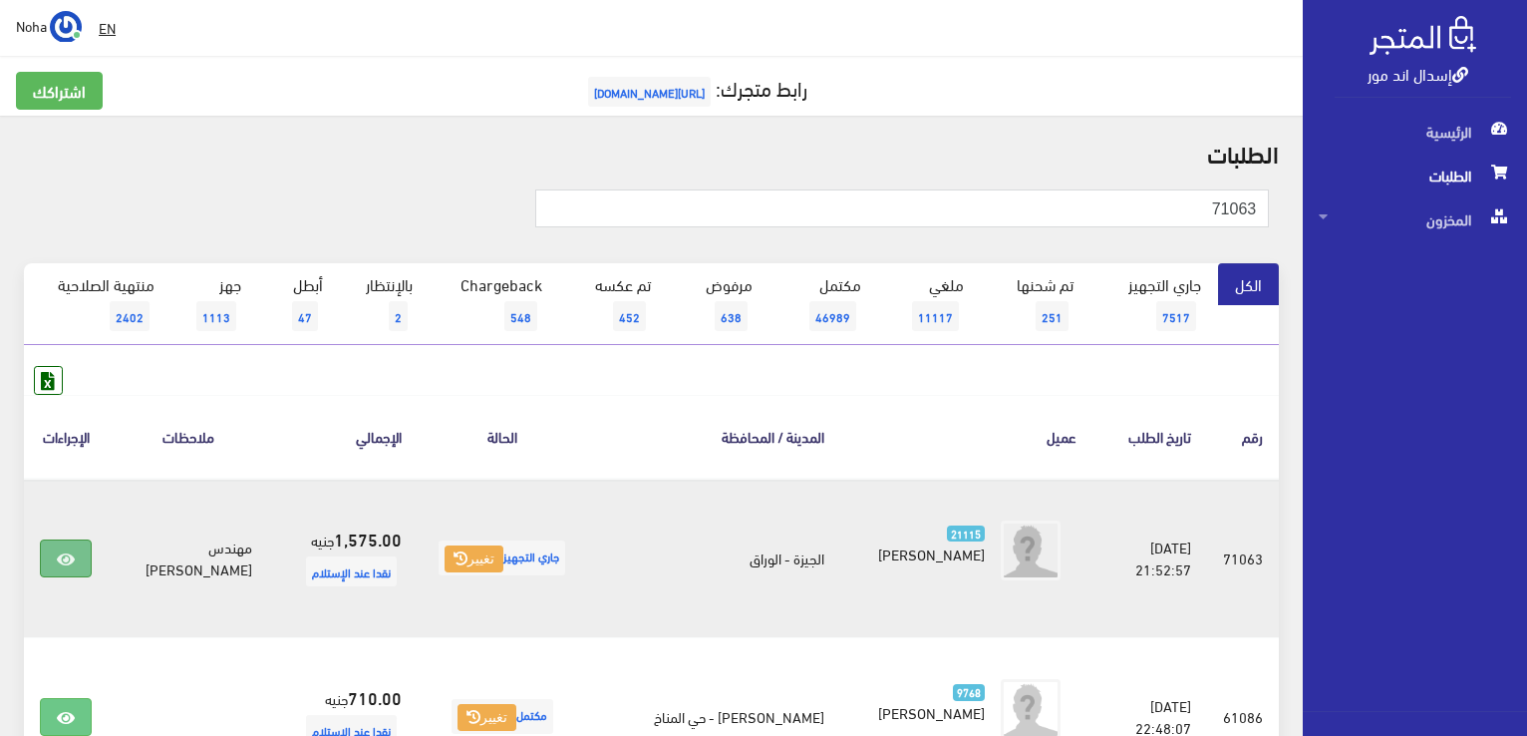
click at [64, 565] on icon at bounding box center [66, 559] width 18 height 16
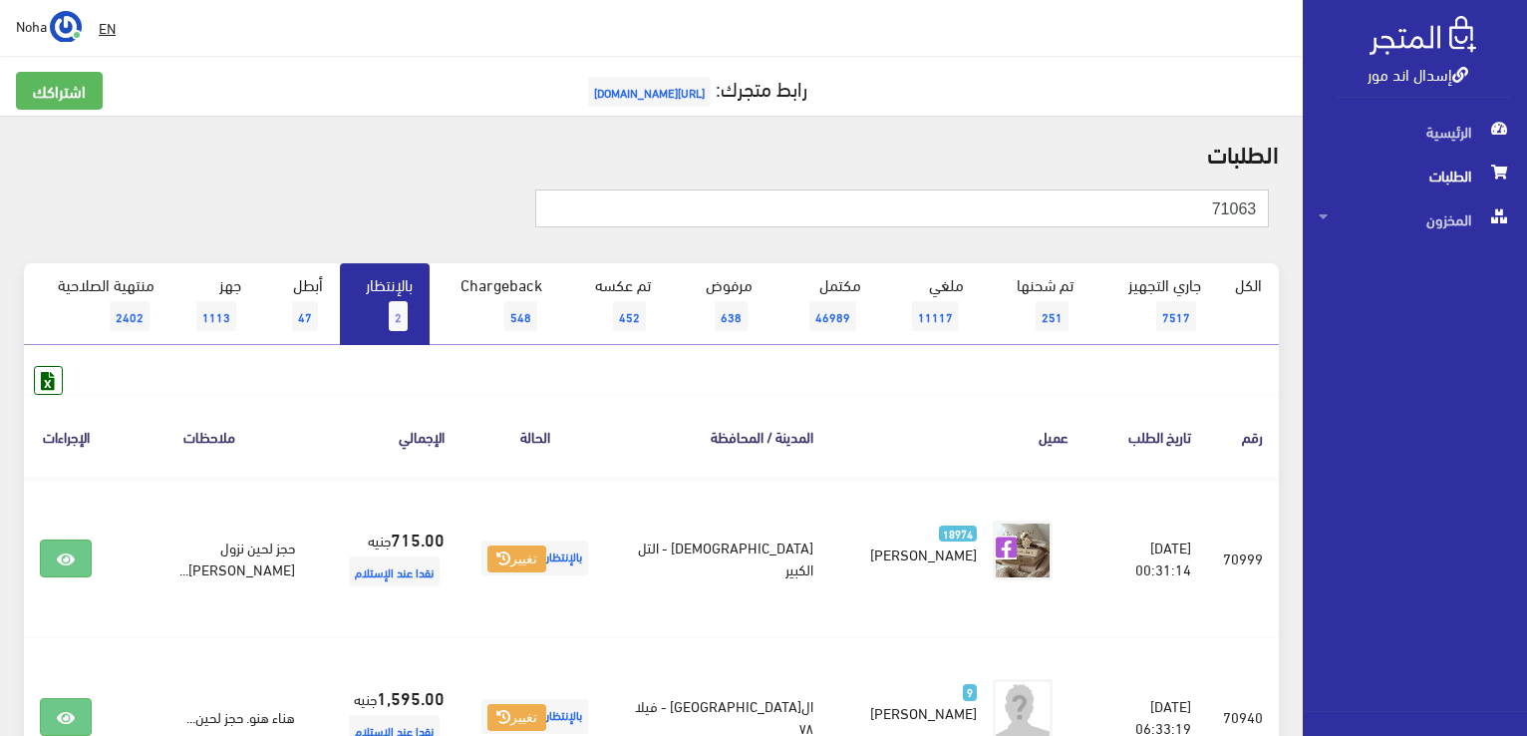
drag, startPoint x: 1180, startPoint y: 204, endPoint x: 1530, endPoint y: 337, distance: 374.1
click at [1526, 337] on html "إسدال اند مور الرئيسية الطلبات" at bounding box center [763, 368] width 1527 height 736
type input "01062819088"
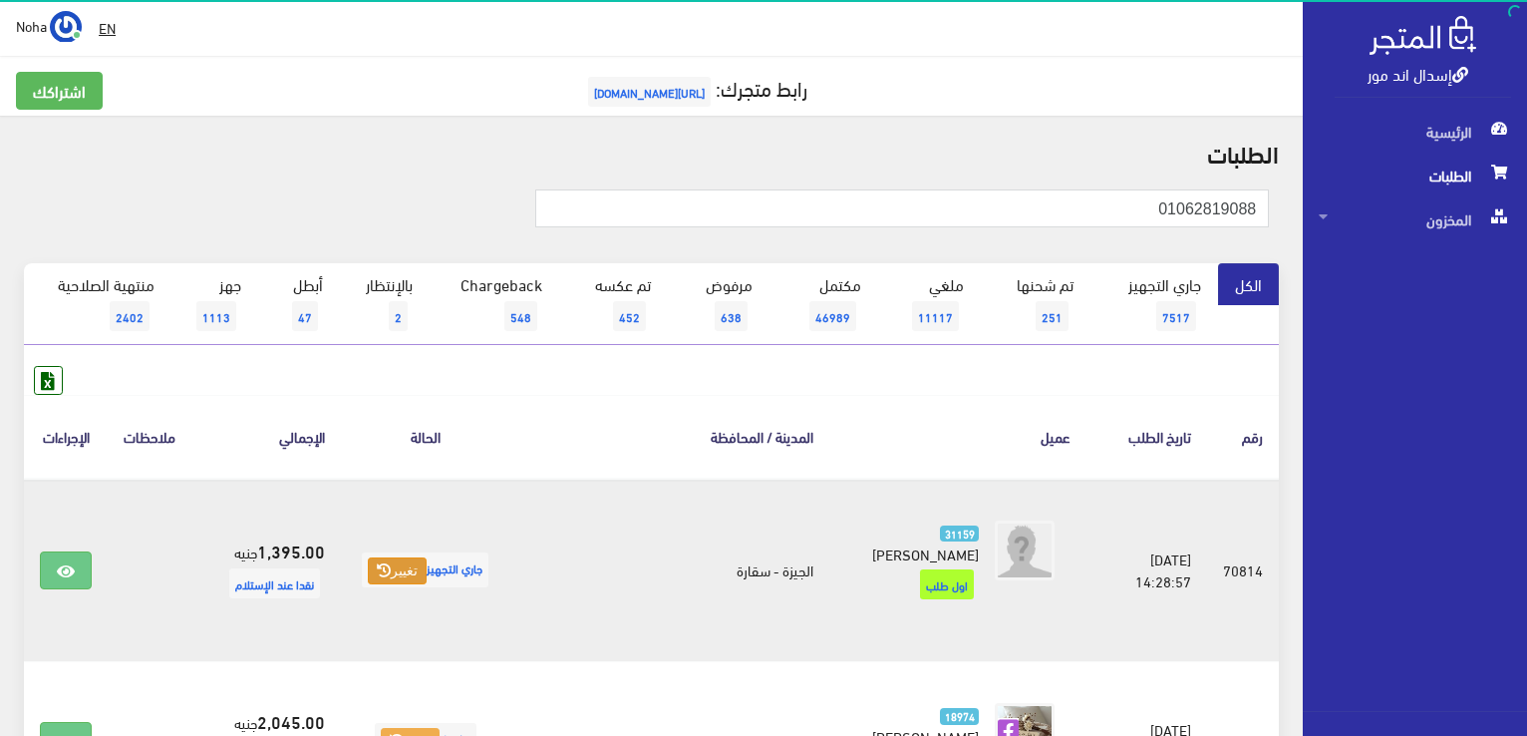
click at [403, 557] on button "تغيير" at bounding box center [397, 571] width 59 height 28
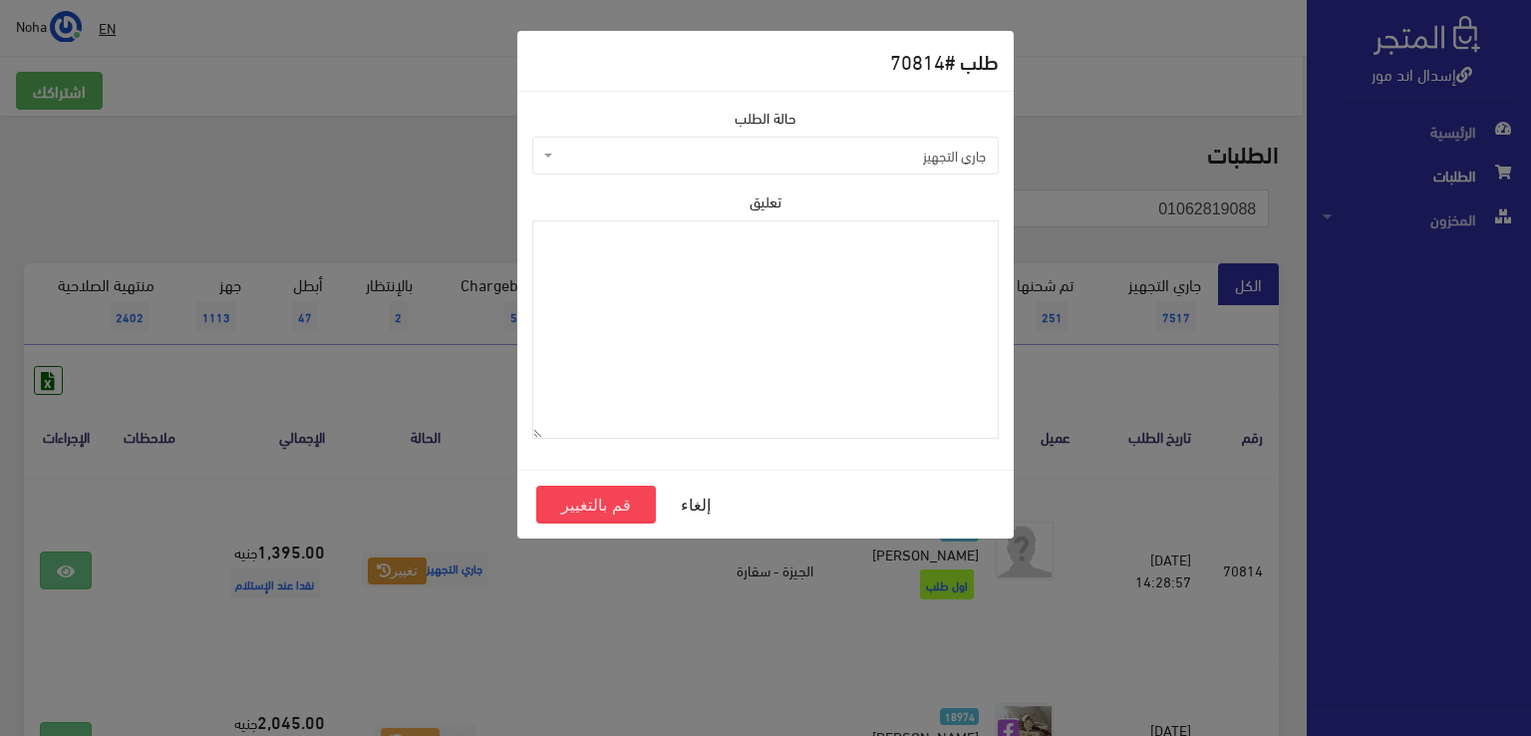
click at [586, 169] on span "جاري التجهيز" at bounding box center [765, 156] width 466 height 38
click at [616, 156] on span "مرفوض" at bounding box center [771, 156] width 429 height 20
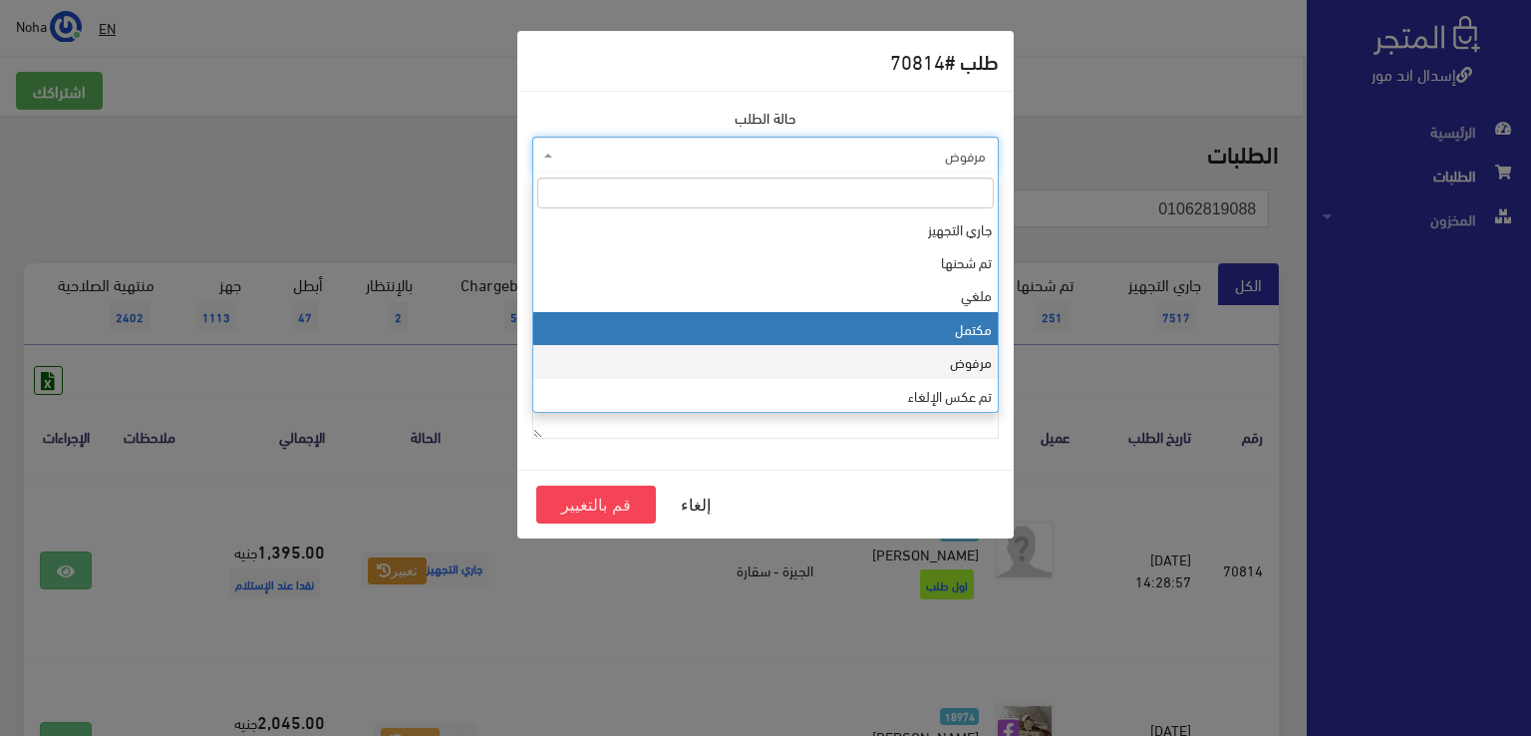
select select "4"
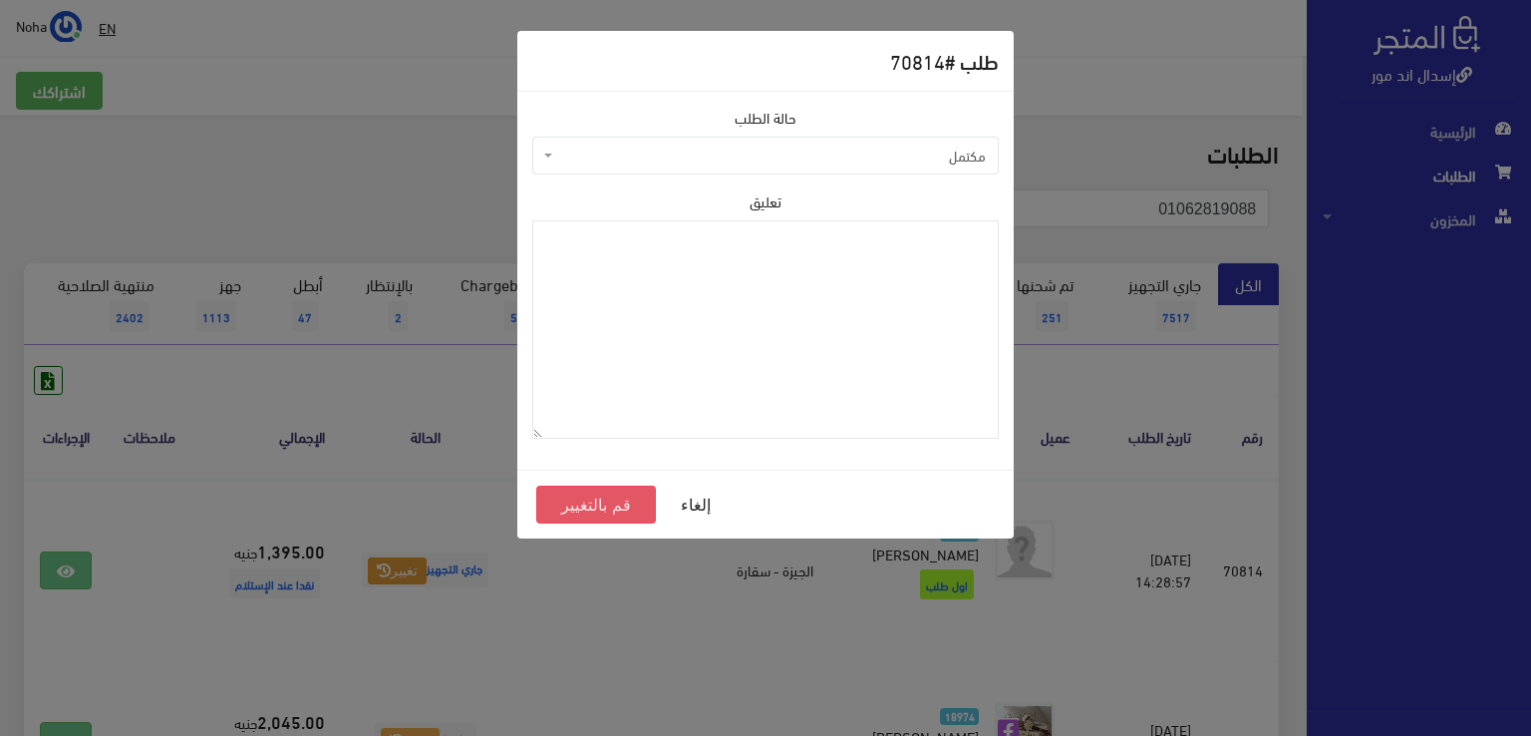
click at [592, 495] on button "قم بالتغيير" at bounding box center [596, 504] width 120 height 38
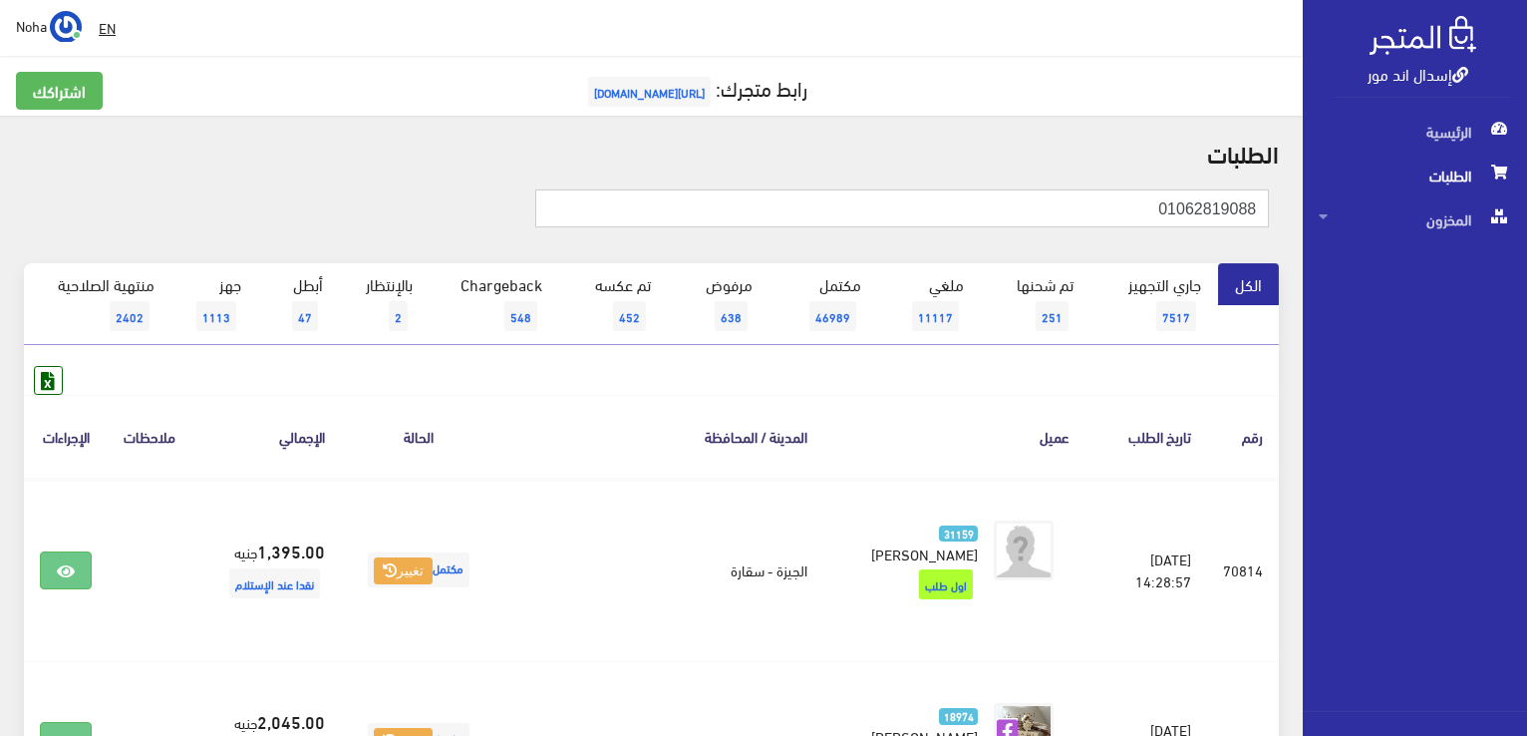
drag, startPoint x: 1144, startPoint y: 217, endPoint x: 1465, endPoint y: 555, distance: 466.0
click at [1526, 559] on html "إسدال اند مور الرئيسية الطلبات" at bounding box center [763, 368] width 1527 height 736
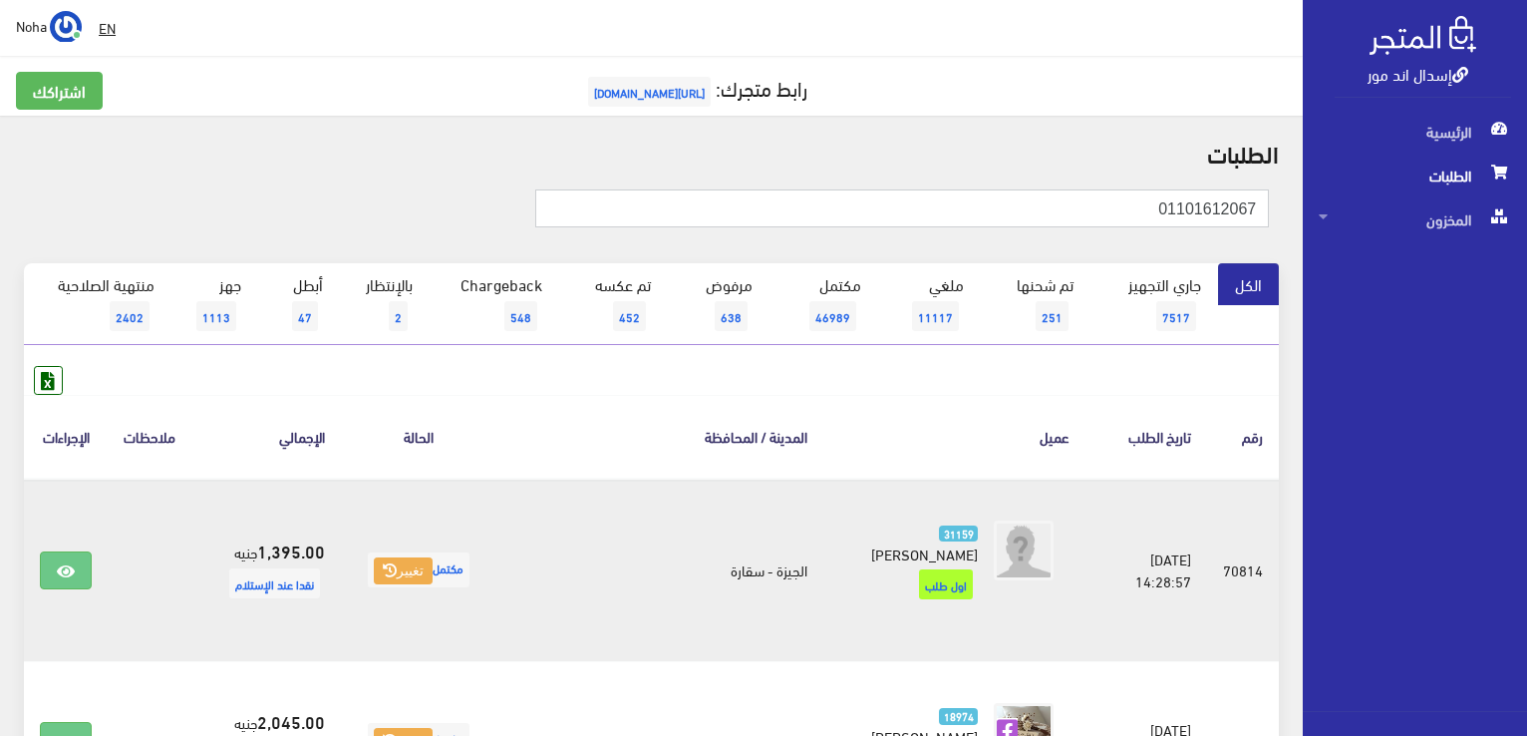
type input "01101612067"
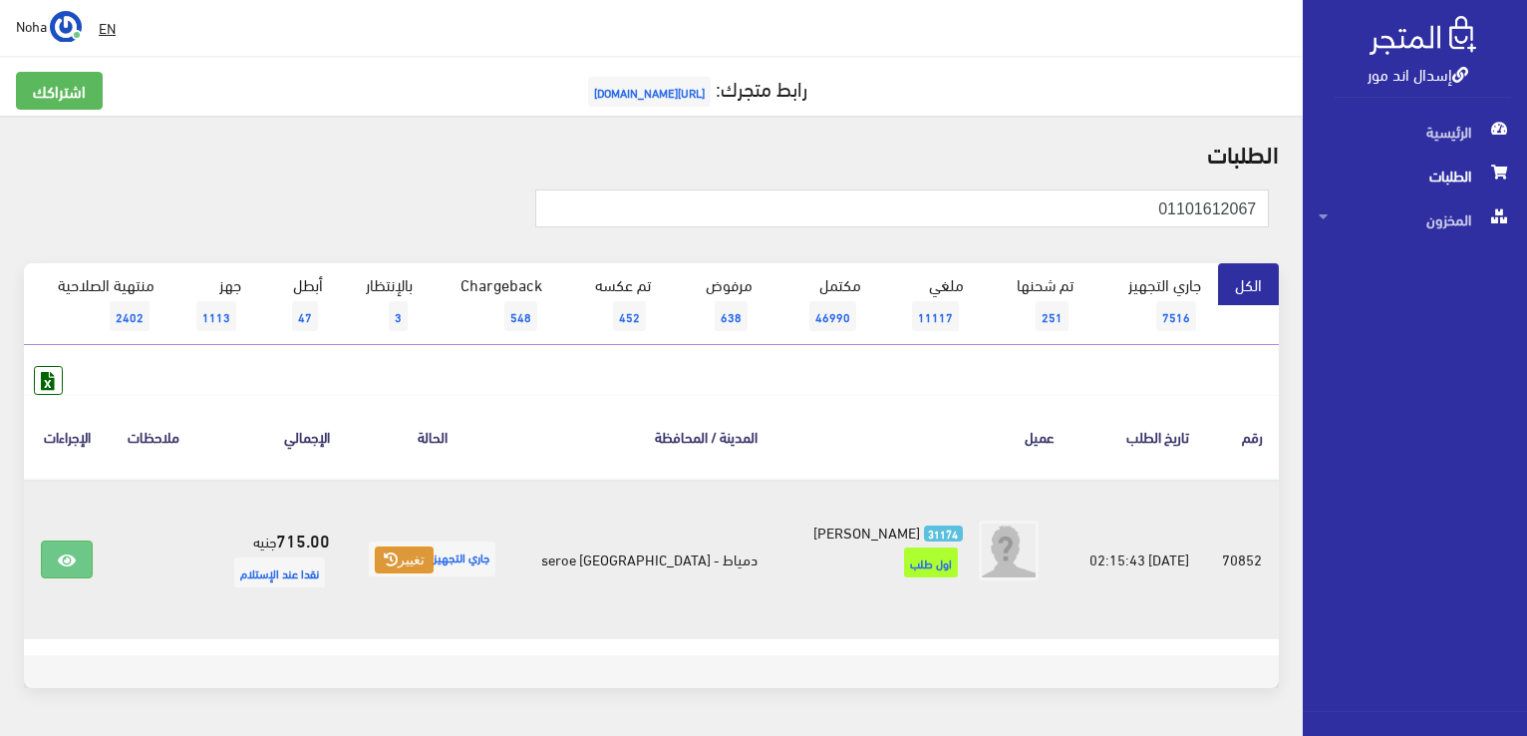
click at [421, 566] on button "تغيير" at bounding box center [404, 560] width 59 height 28
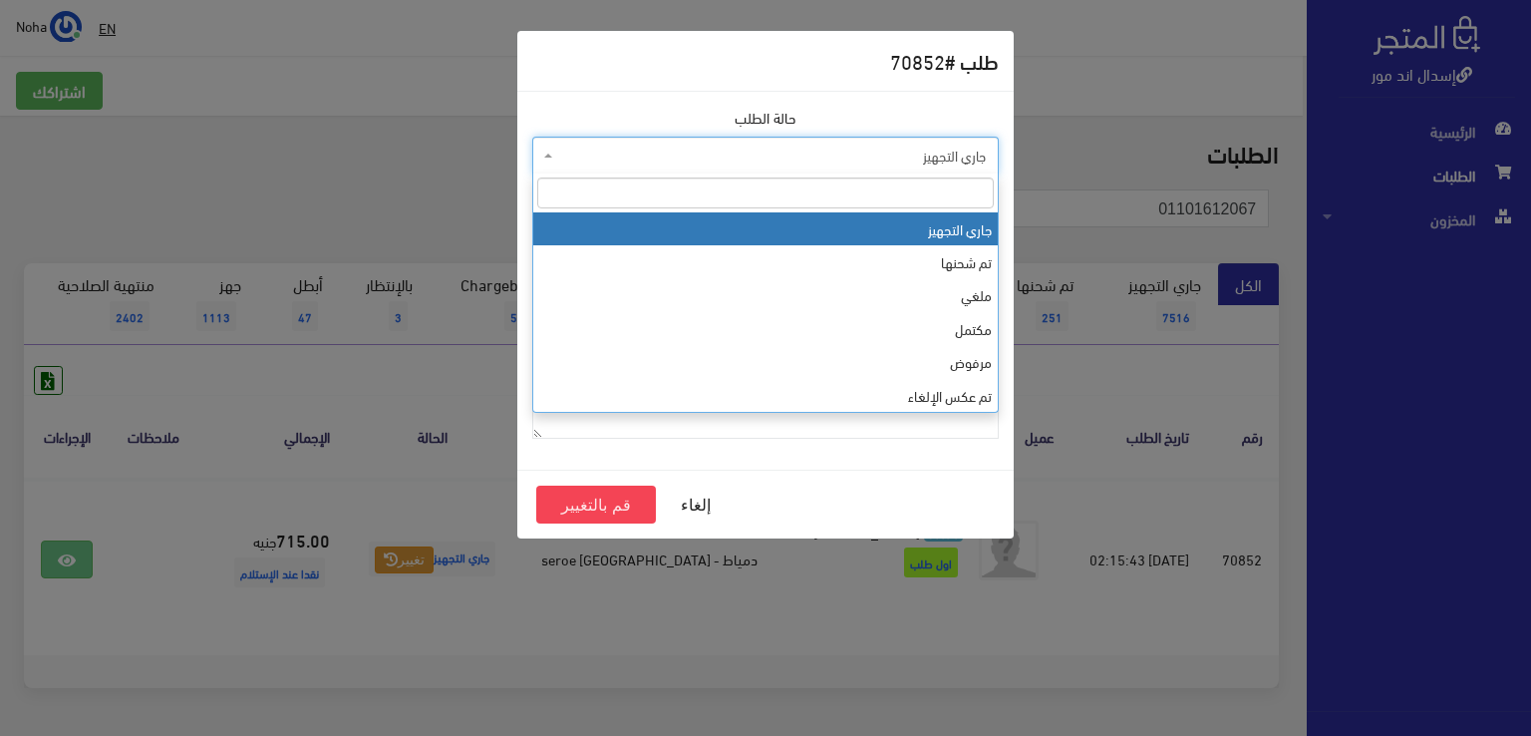
click at [660, 160] on span "جاري التجهيز" at bounding box center [771, 156] width 429 height 20
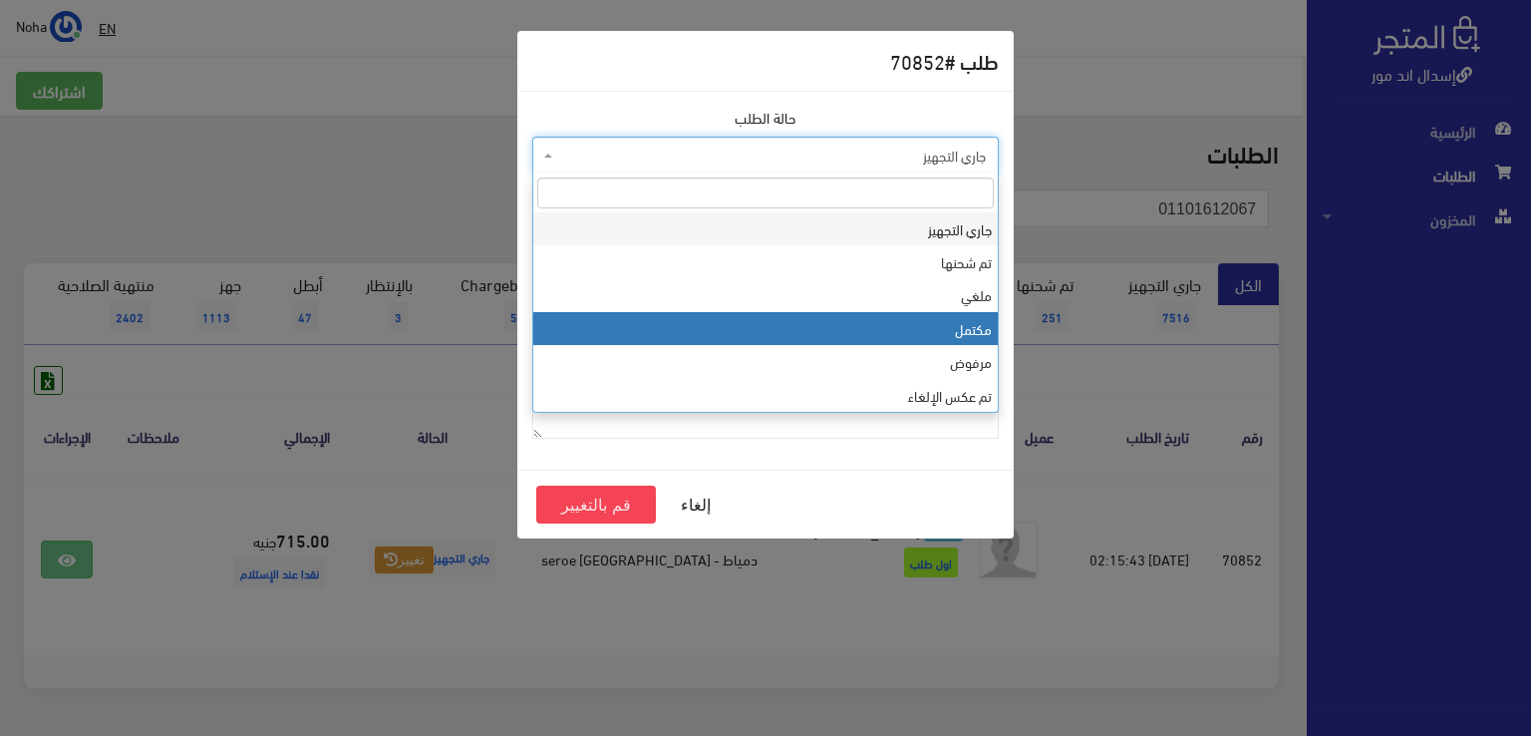
select select "4"
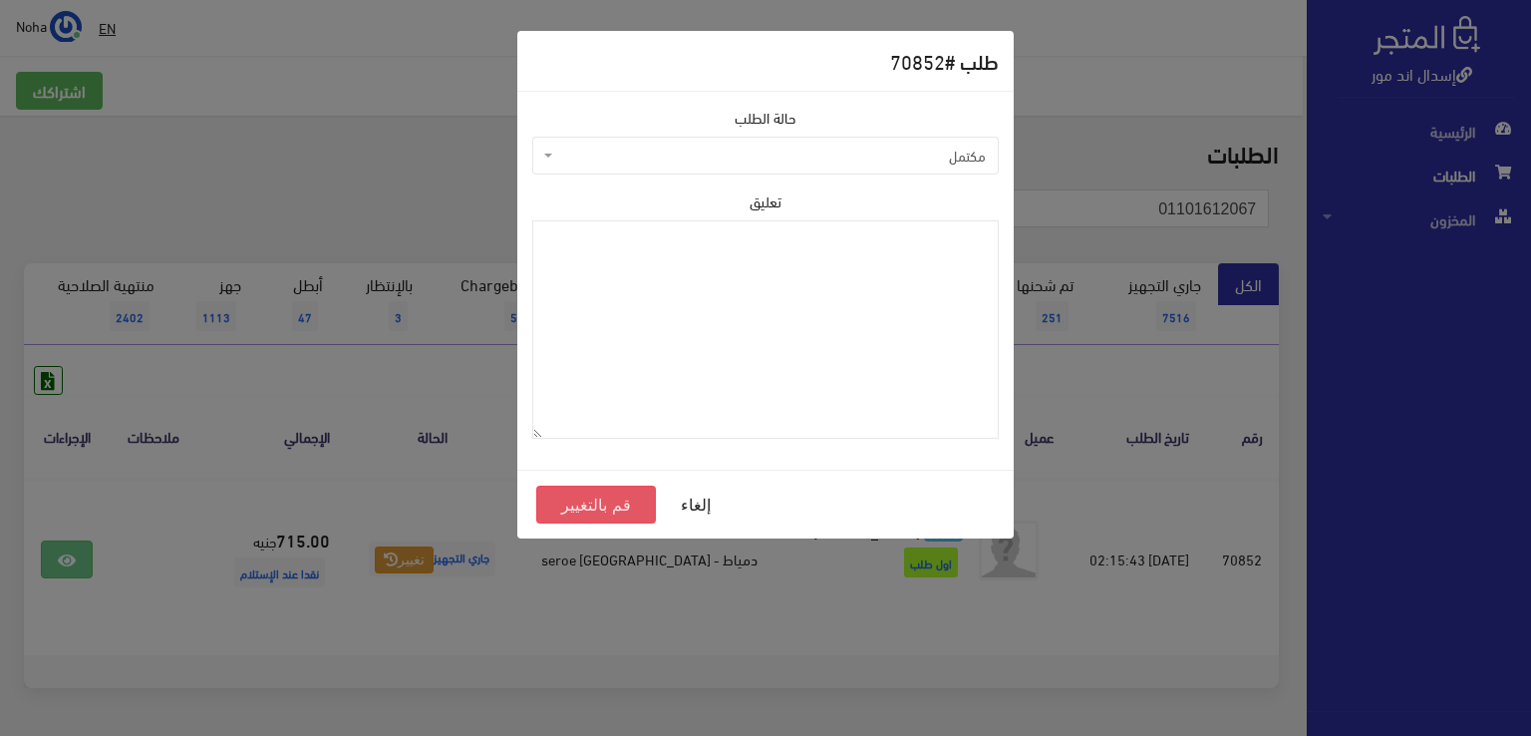
click at [580, 497] on button "قم بالتغيير" at bounding box center [596, 504] width 120 height 38
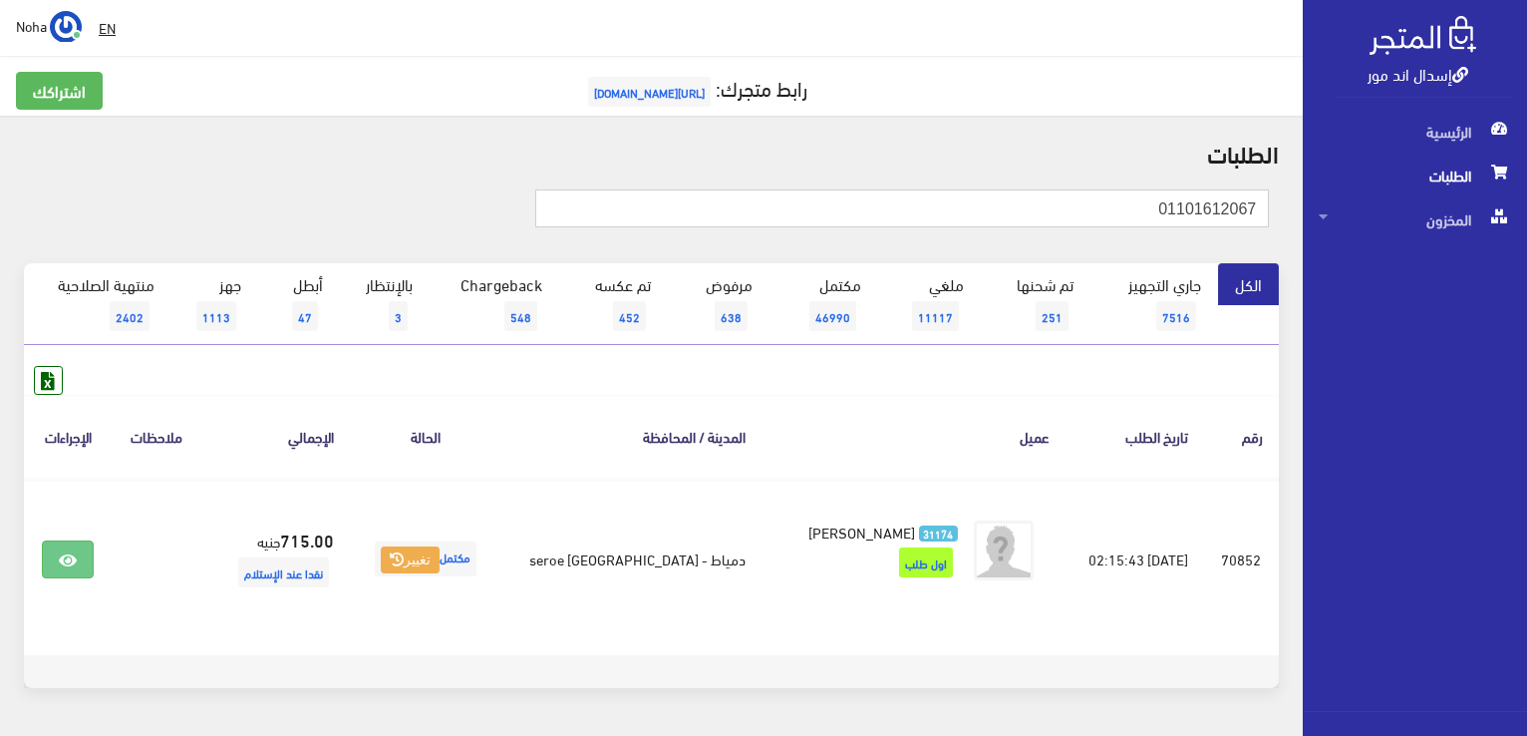
drag, startPoint x: 1112, startPoint y: 219, endPoint x: 1530, endPoint y: 530, distance: 520.7
click at [1526, 529] on html "إسدال اند مور الرئيسية الطلبات" at bounding box center [763, 368] width 1527 height 736
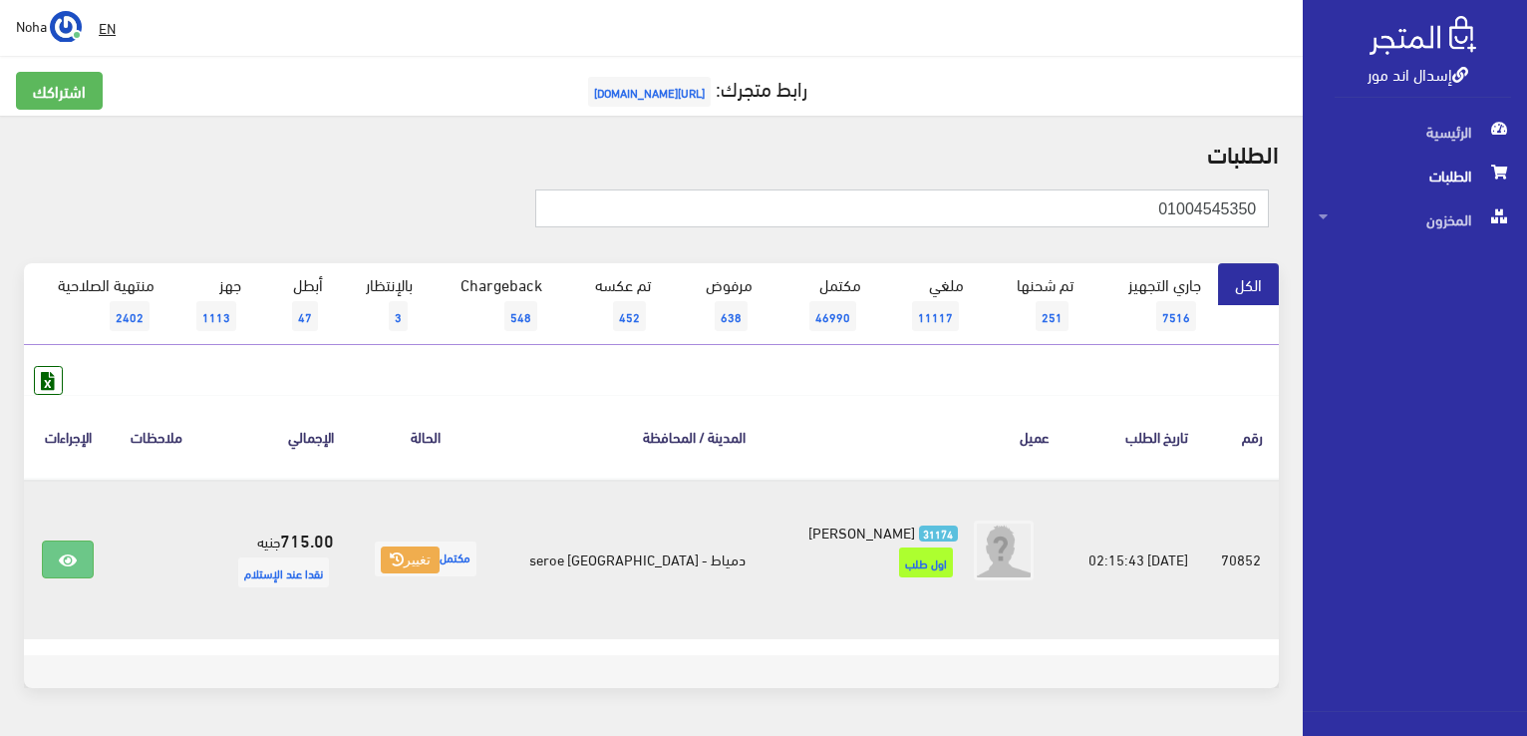
type input "01004545350"
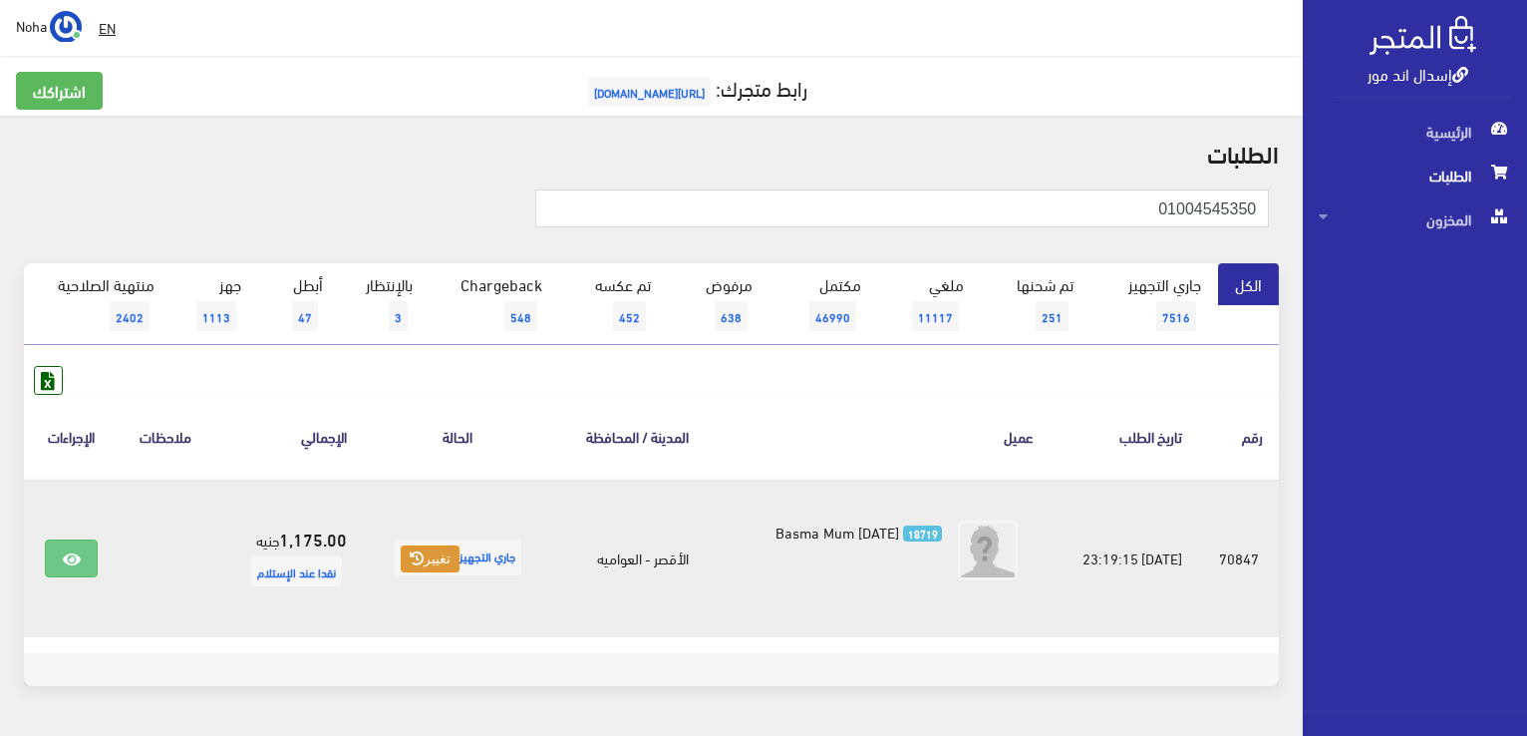
click at [435, 558] on button "تغيير" at bounding box center [430, 559] width 59 height 28
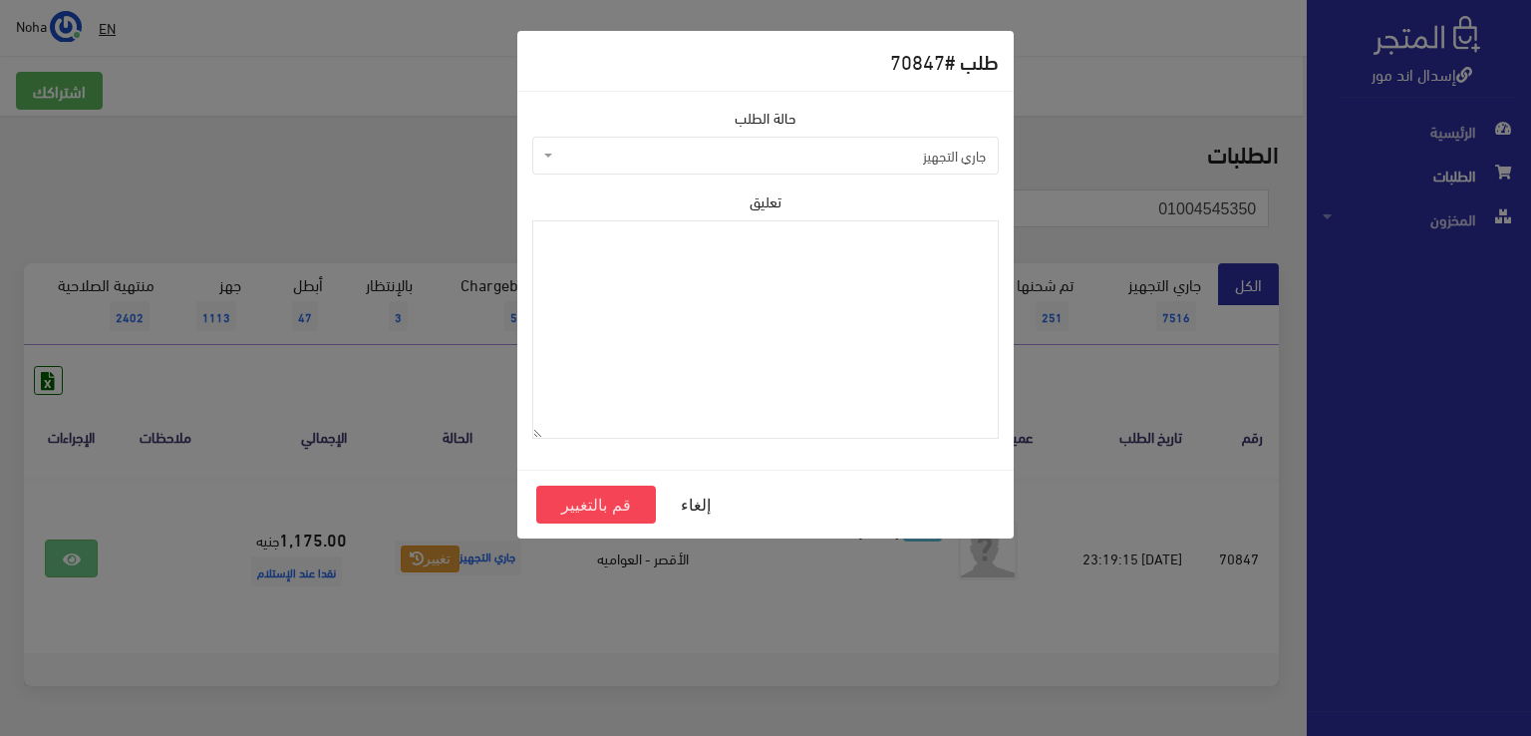
drag, startPoint x: 698, startPoint y: 146, endPoint x: 690, endPoint y: 165, distance: 21.5
click at [698, 146] on span "جاري التجهيز" at bounding box center [771, 156] width 429 height 20
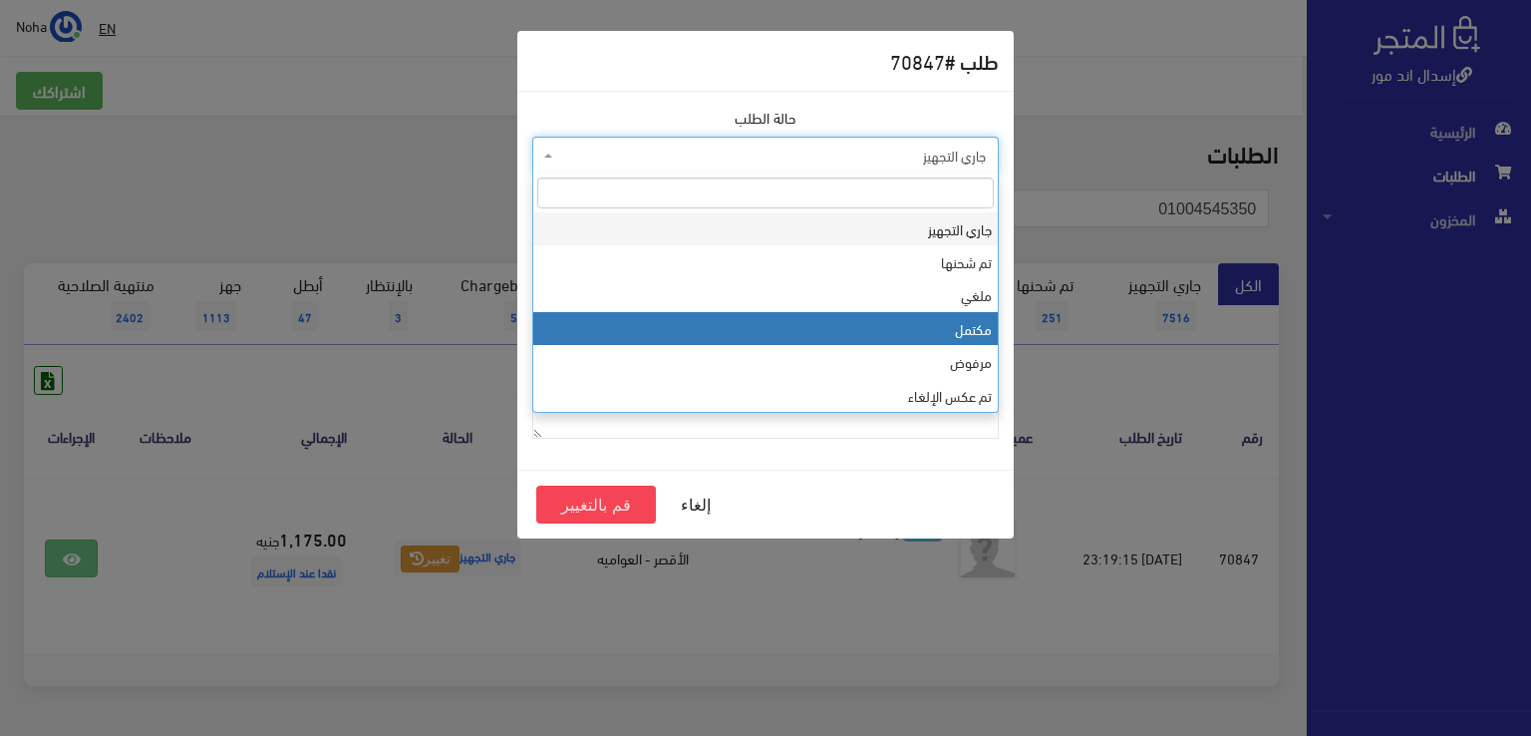
select select "4"
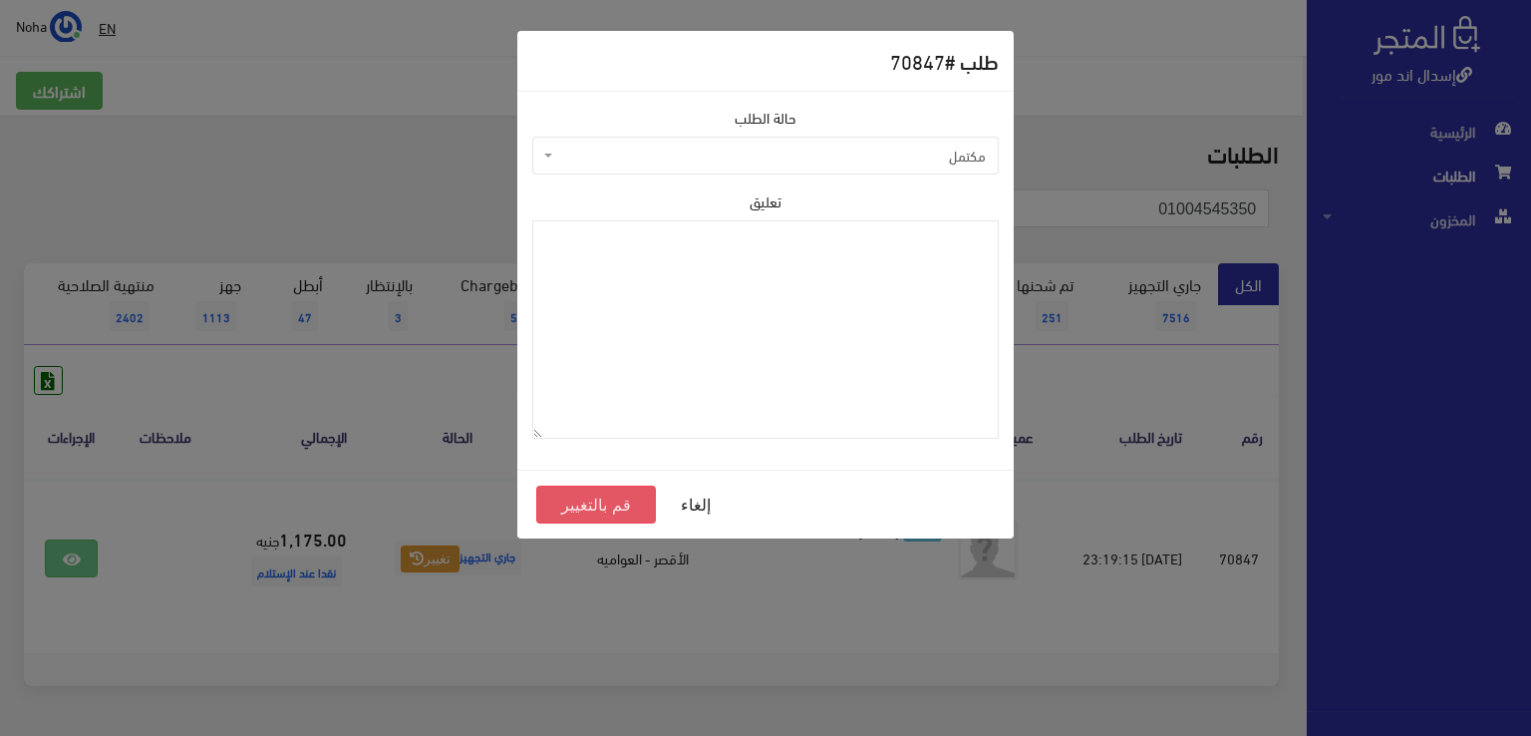
click at [578, 504] on button "قم بالتغيير" at bounding box center [596, 504] width 120 height 38
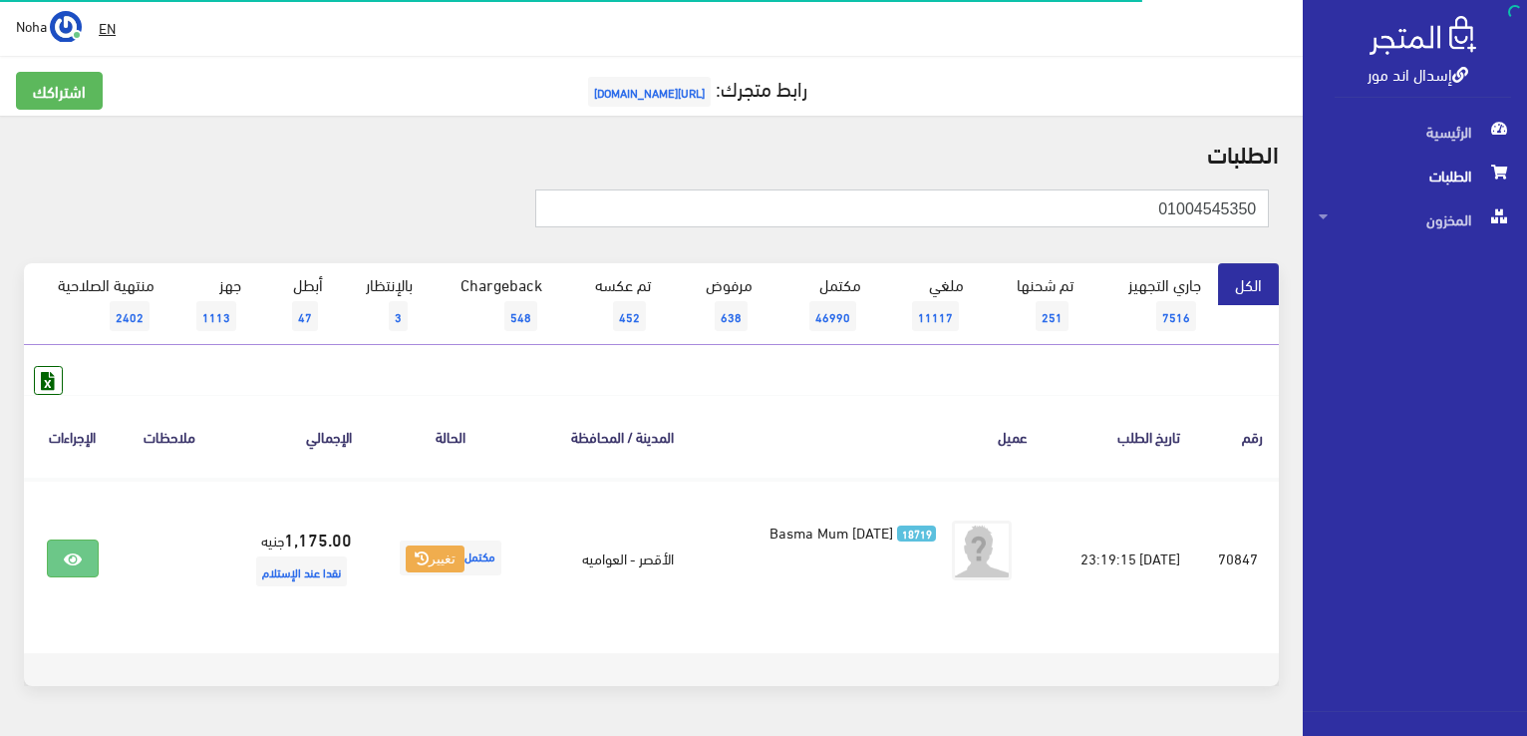
drag, startPoint x: 1112, startPoint y: 206, endPoint x: 1427, endPoint y: 499, distance: 430.2
click at [1526, 498] on html "إسدال اند مور الرئيسية الطلبات" at bounding box center [763, 368] width 1527 height 736
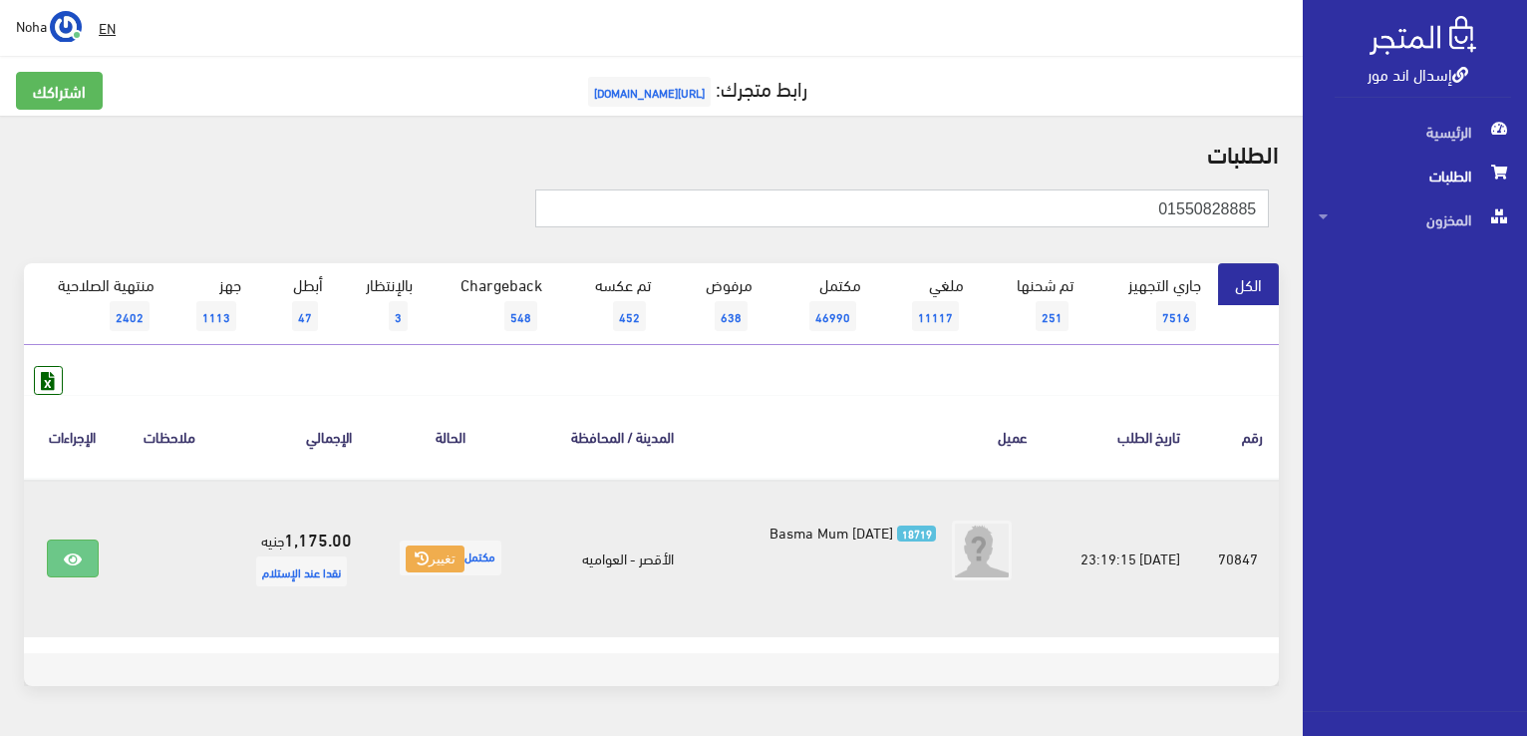
type input "01550828885"
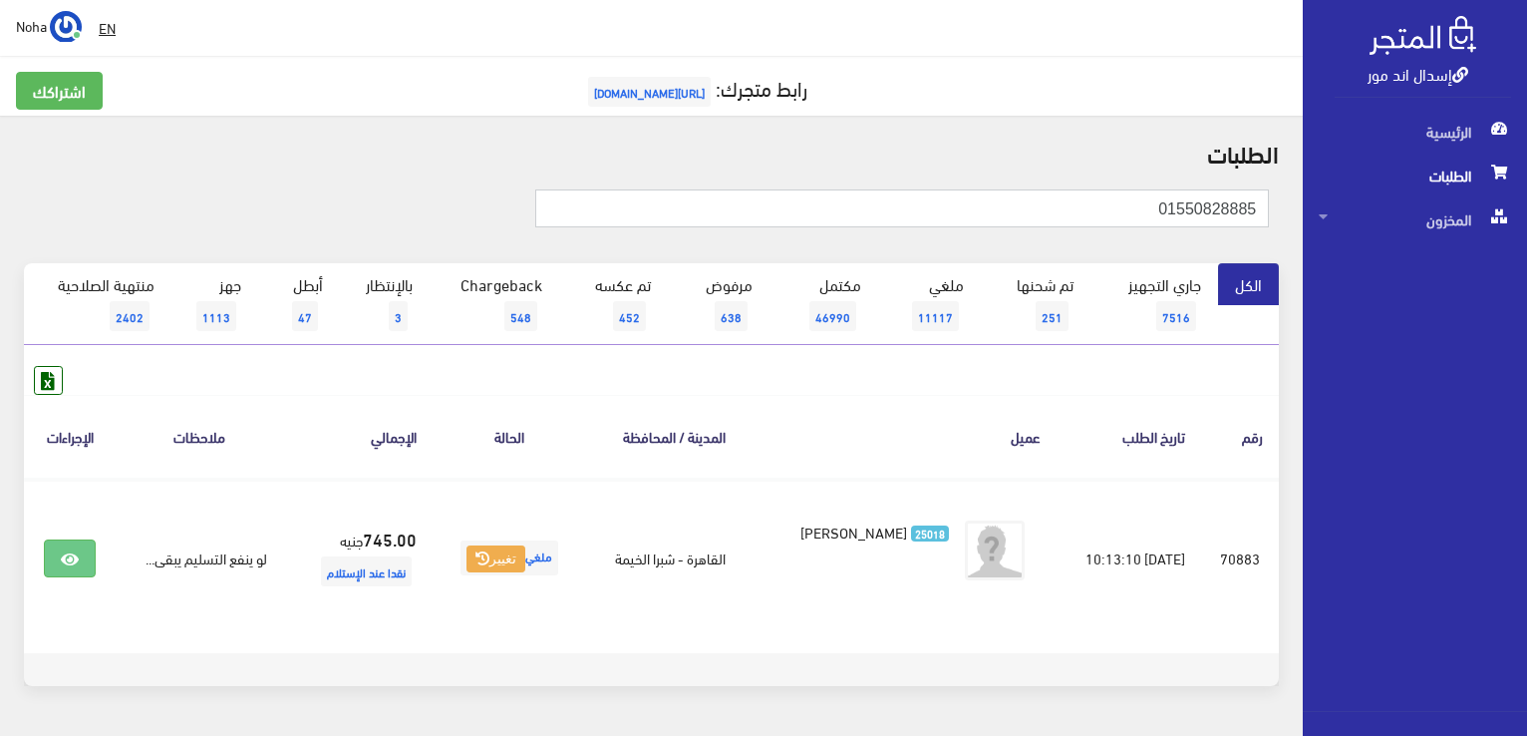
drag, startPoint x: 1105, startPoint y: 209, endPoint x: 1530, endPoint y: 443, distance: 484.4
click at [1526, 443] on html "إسدال اند مور الرئيسية الطلبات" at bounding box center [763, 368] width 1527 height 736
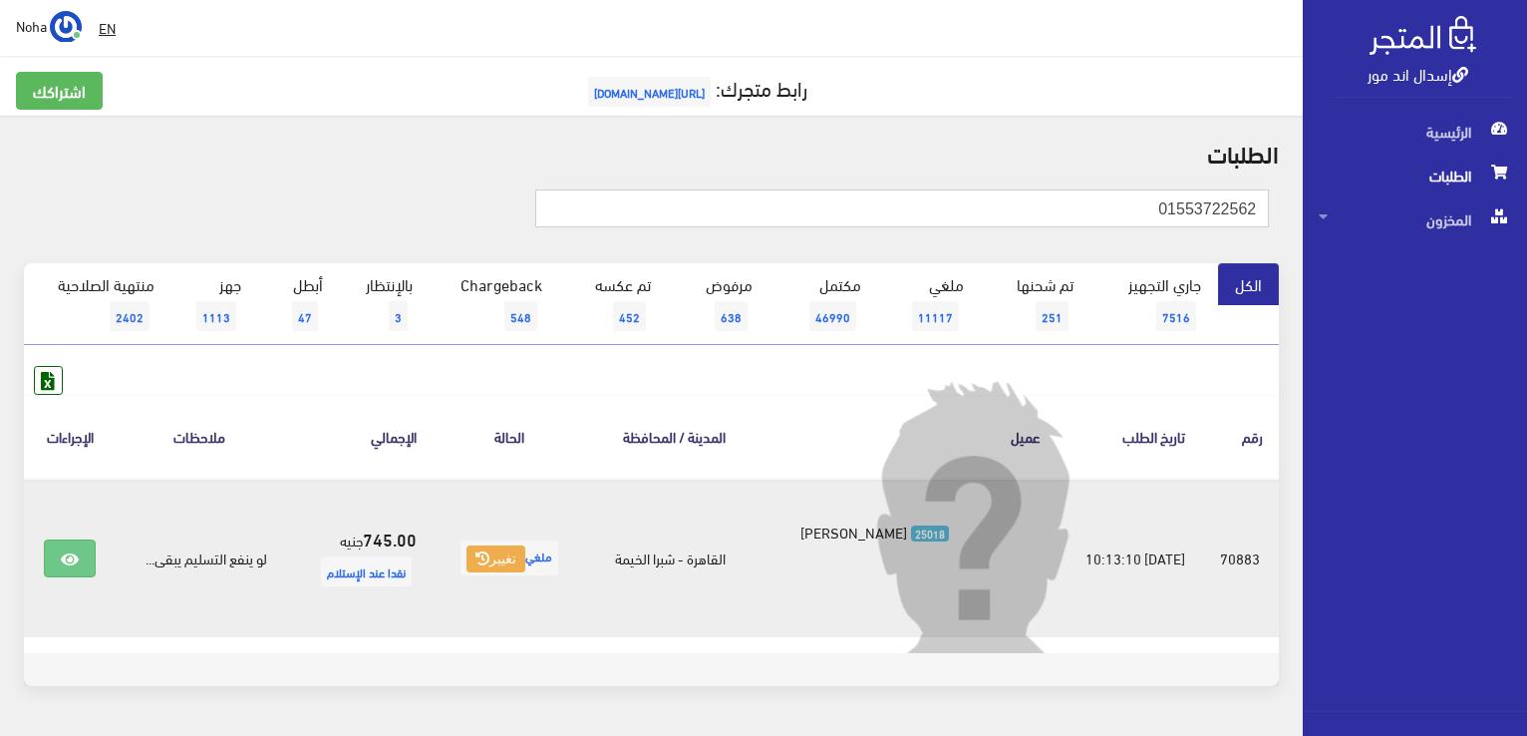
type input "01553722562"
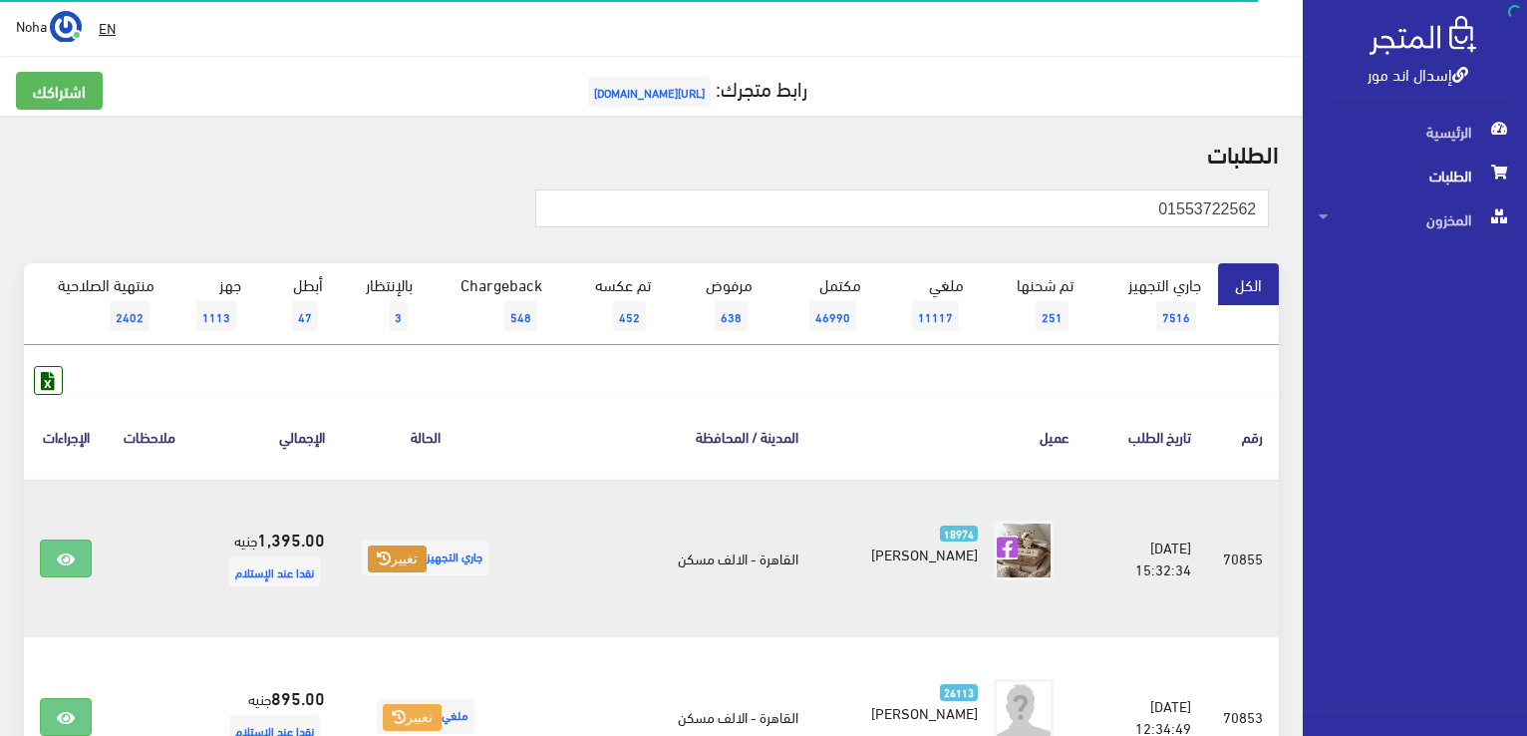
click at [395, 565] on button "تغيير" at bounding box center [397, 559] width 59 height 28
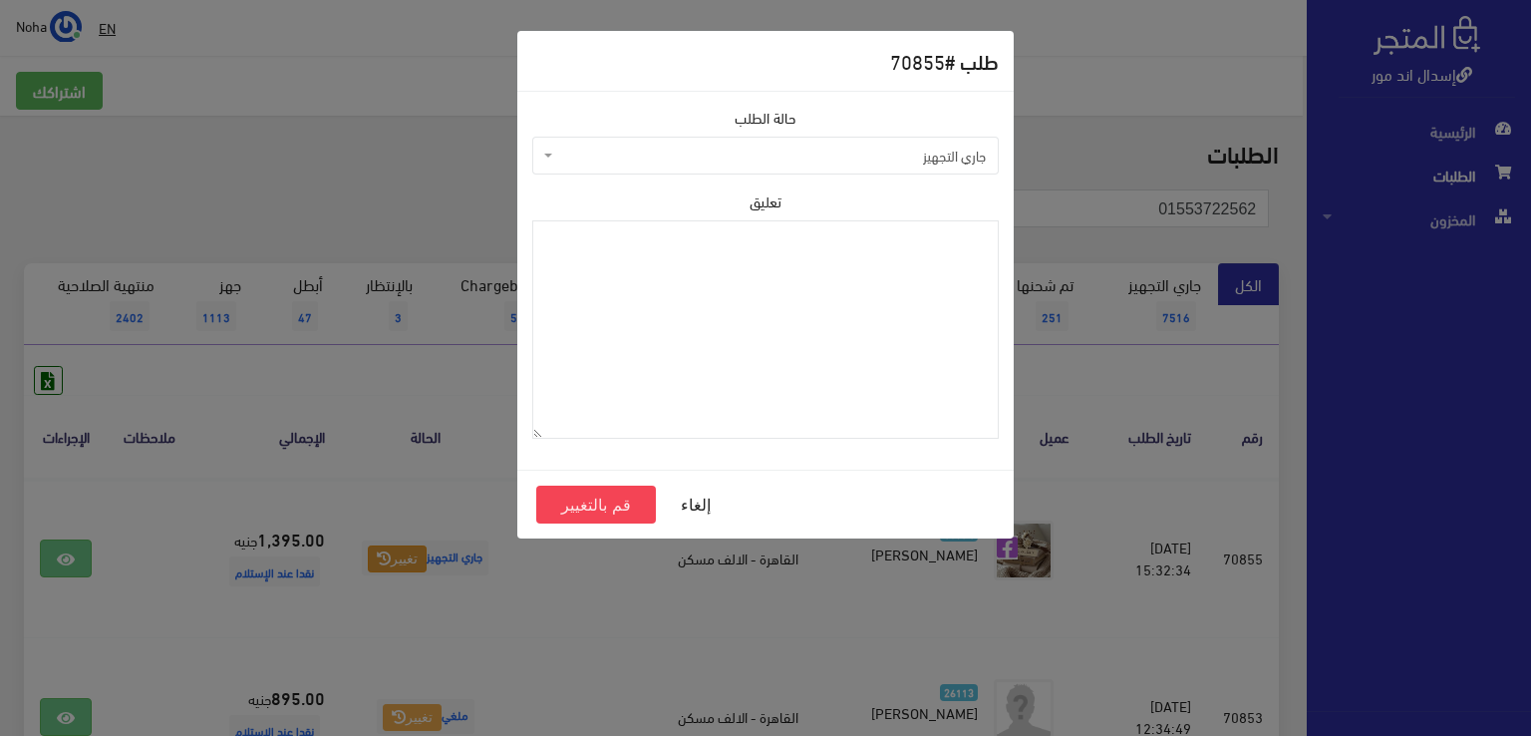
click at [795, 158] on span "جاري التجهيز" at bounding box center [771, 156] width 429 height 20
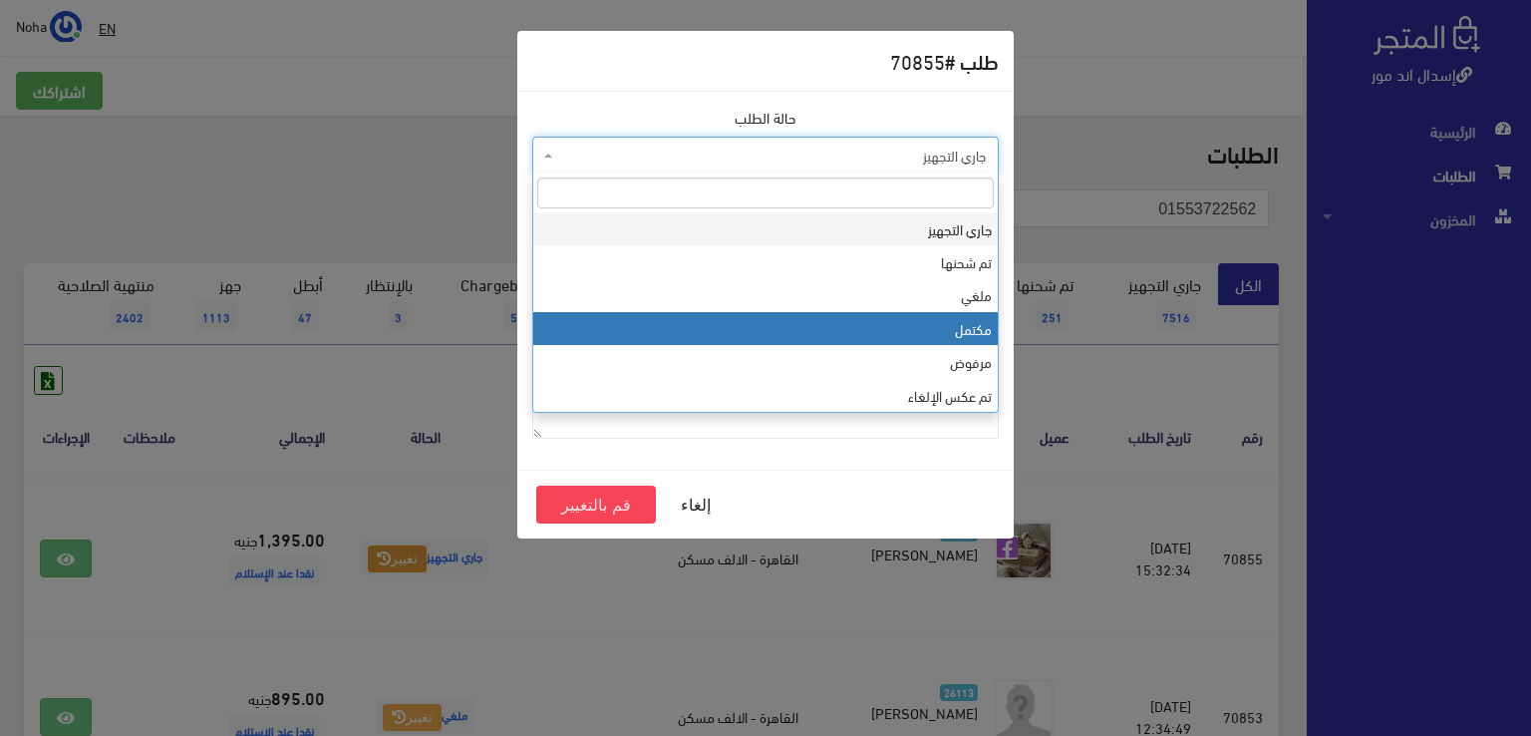
select select "4"
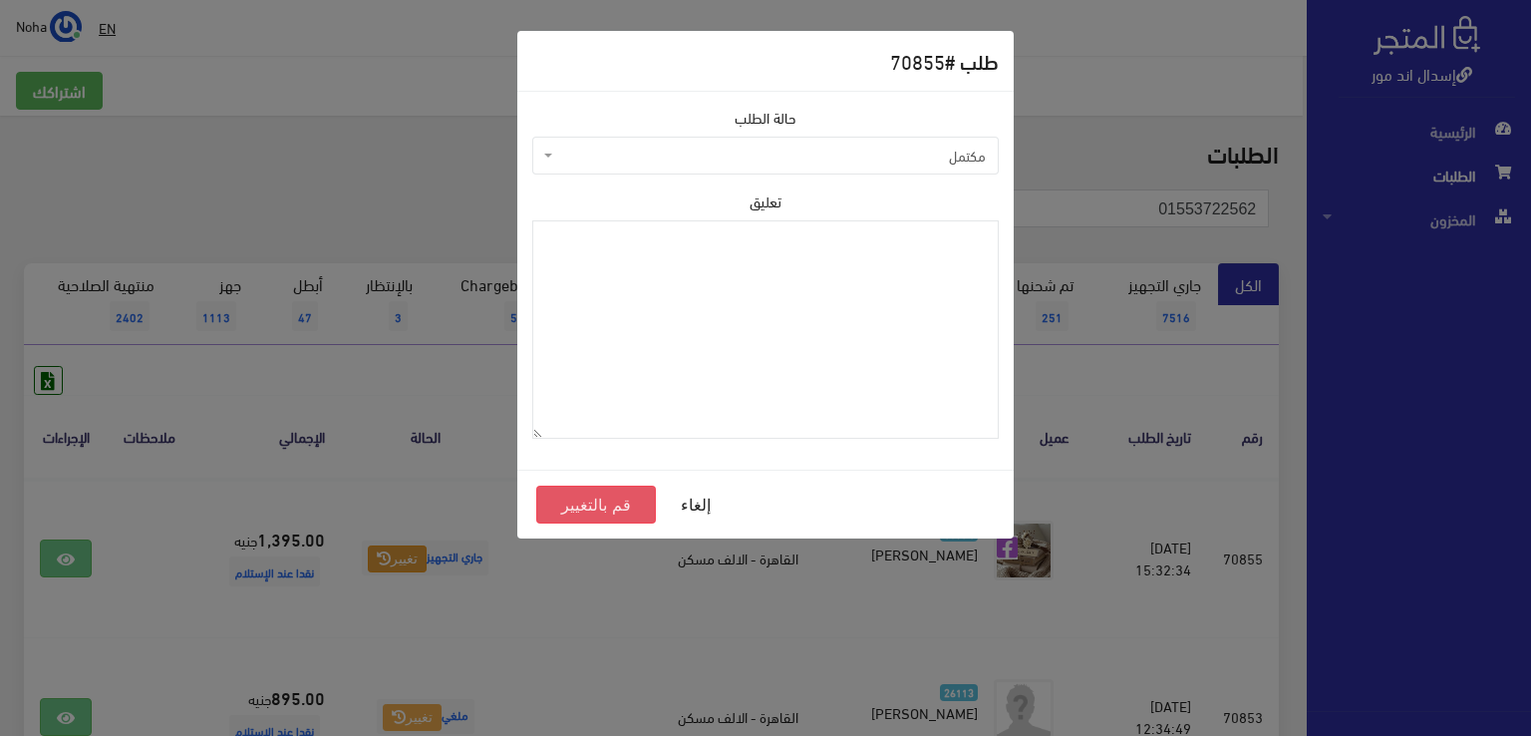
click at [614, 503] on button "قم بالتغيير" at bounding box center [596, 504] width 120 height 38
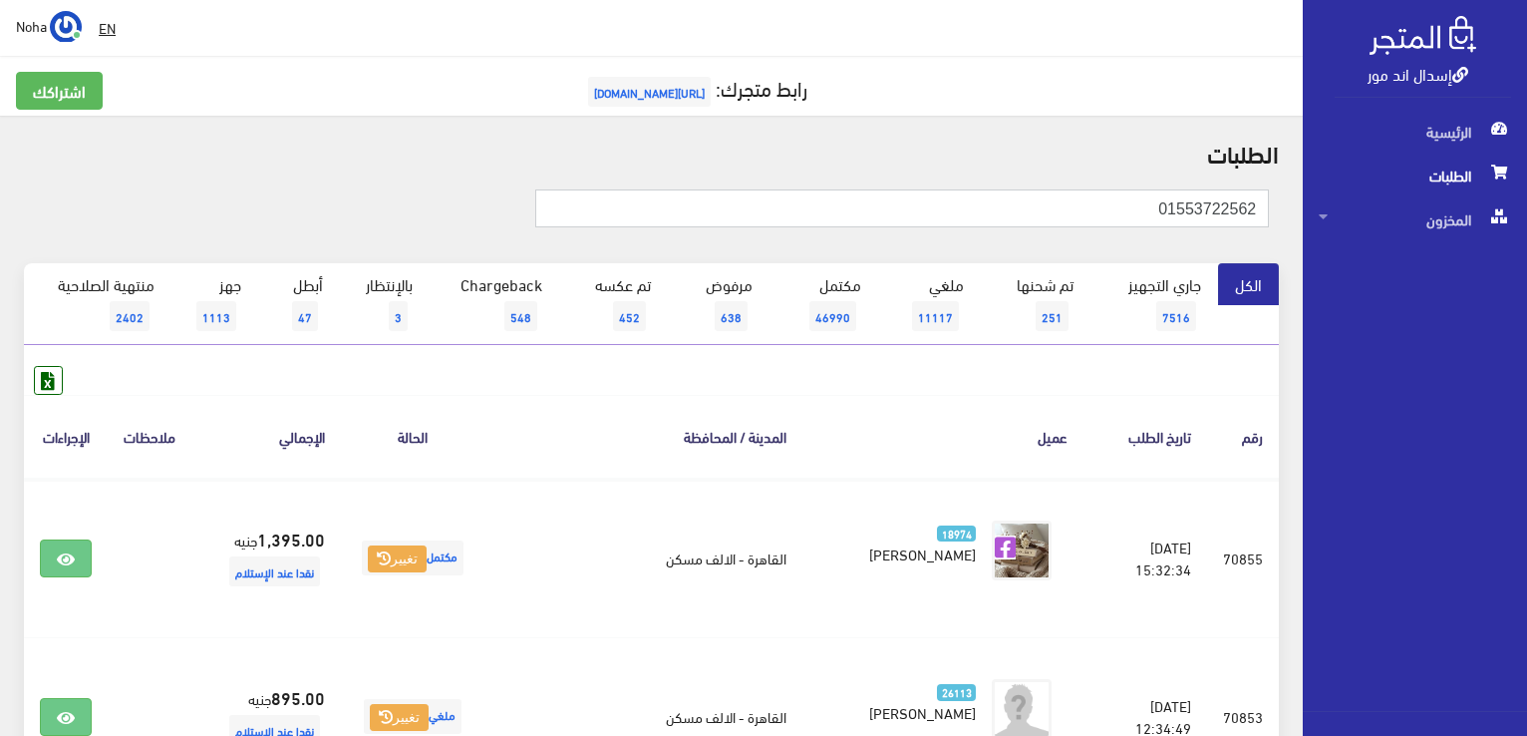
drag, startPoint x: 1128, startPoint y: 207, endPoint x: 1530, endPoint y: 361, distance: 430.0
click at [1526, 361] on html "إسدال اند مور الرئيسية الطلبات" at bounding box center [763, 368] width 1527 height 736
type input "01551093525"
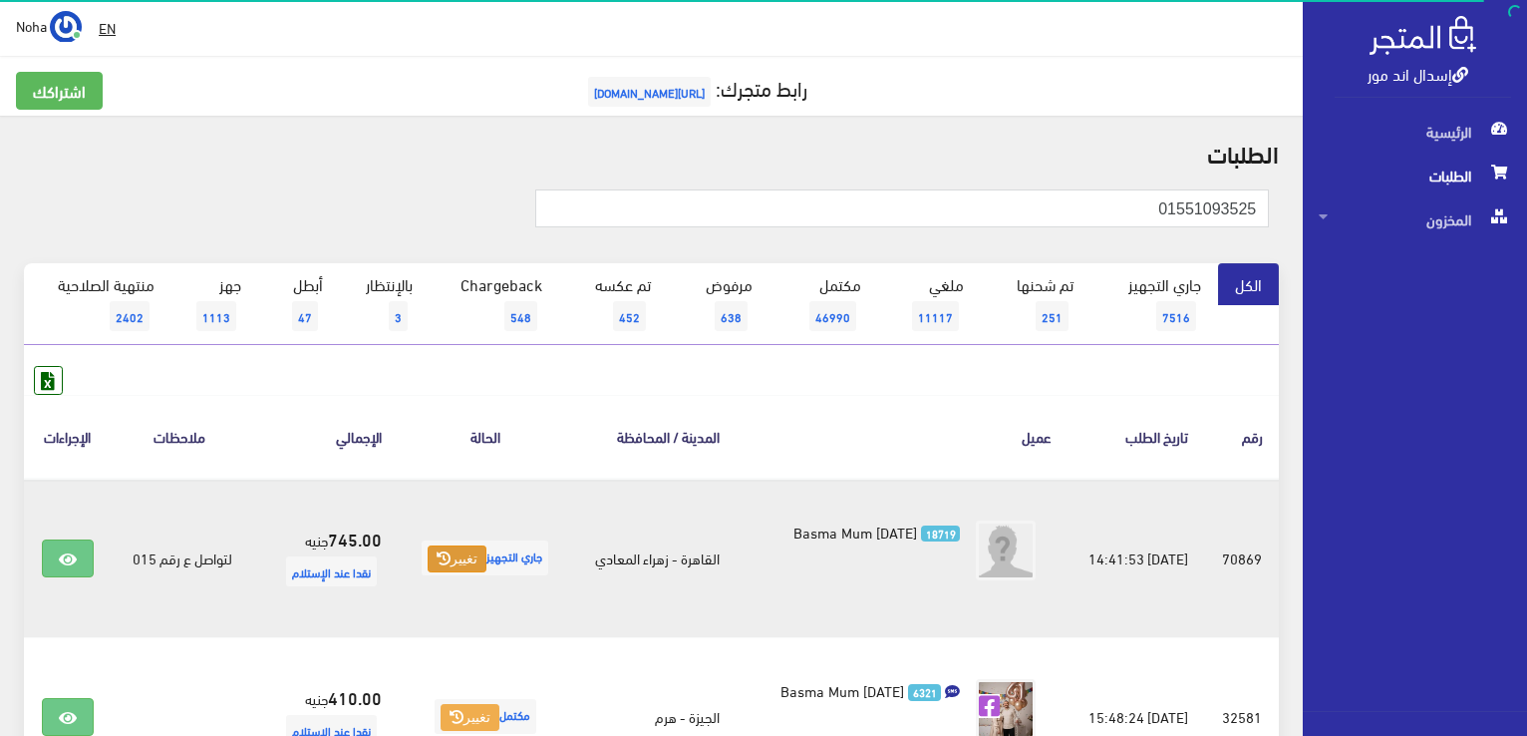
click at [451, 552] on button "تغيير" at bounding box center [457, 559] width 59 height 28
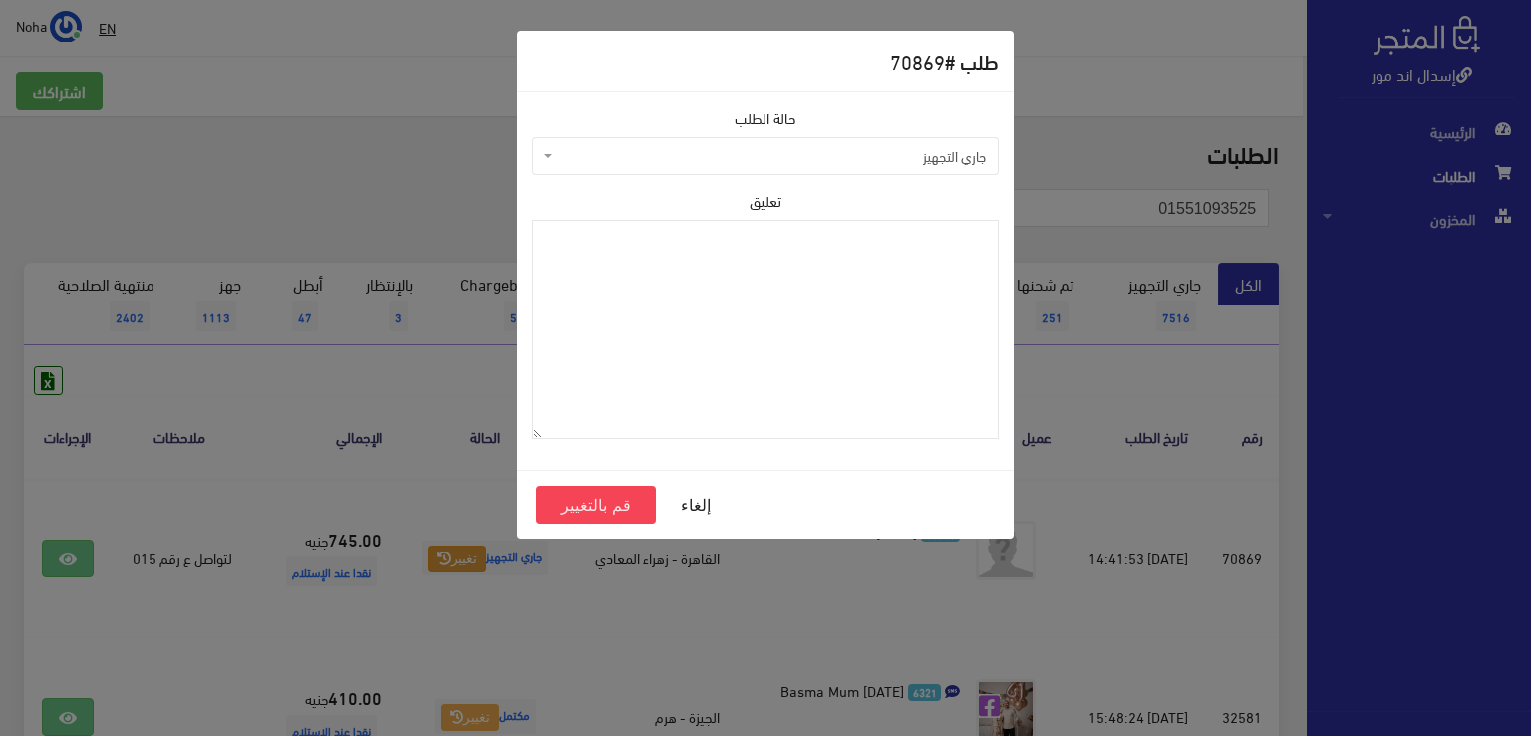
click at [861, 162] on span "جاري التجهيز" at bounding box center [771, 156] width 429 height 20
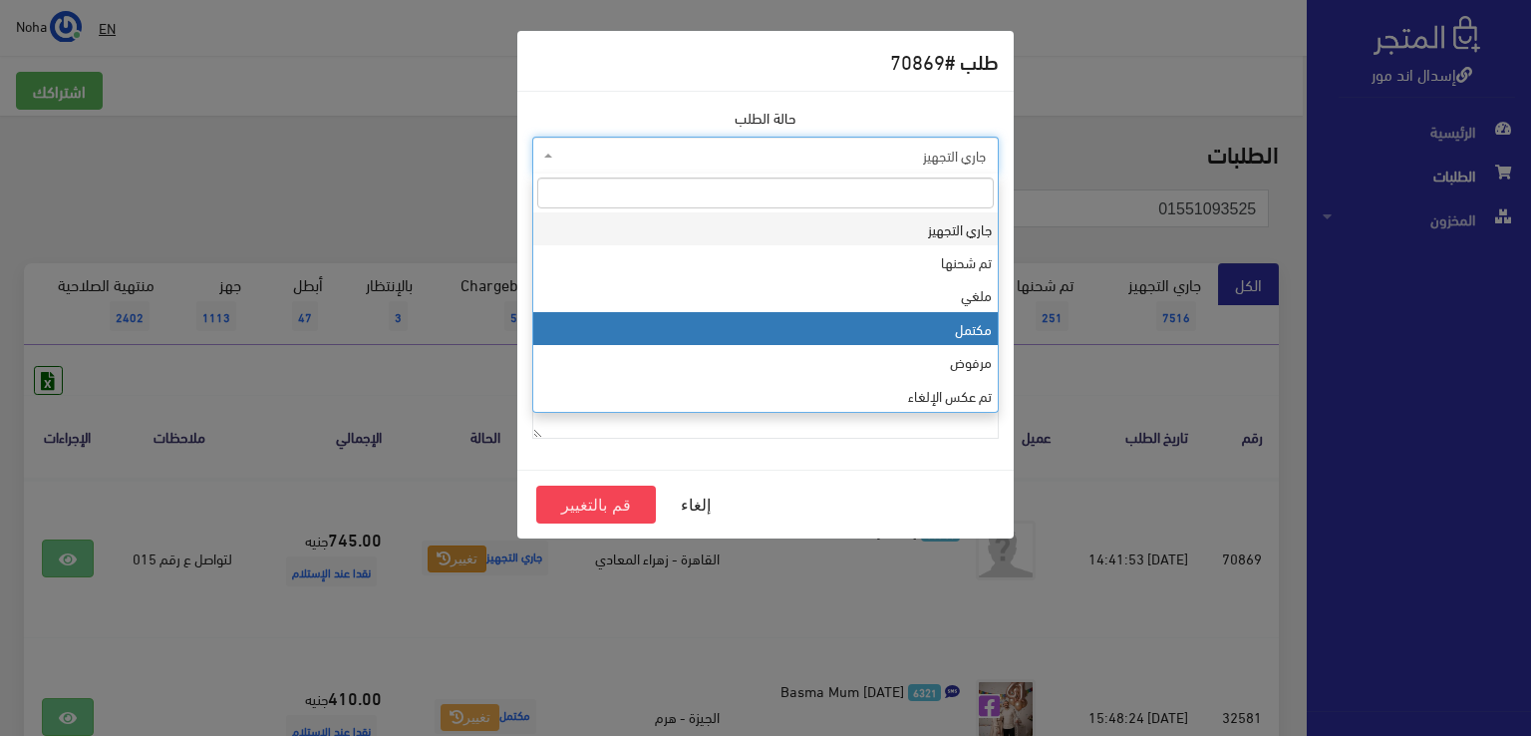
select select "4"
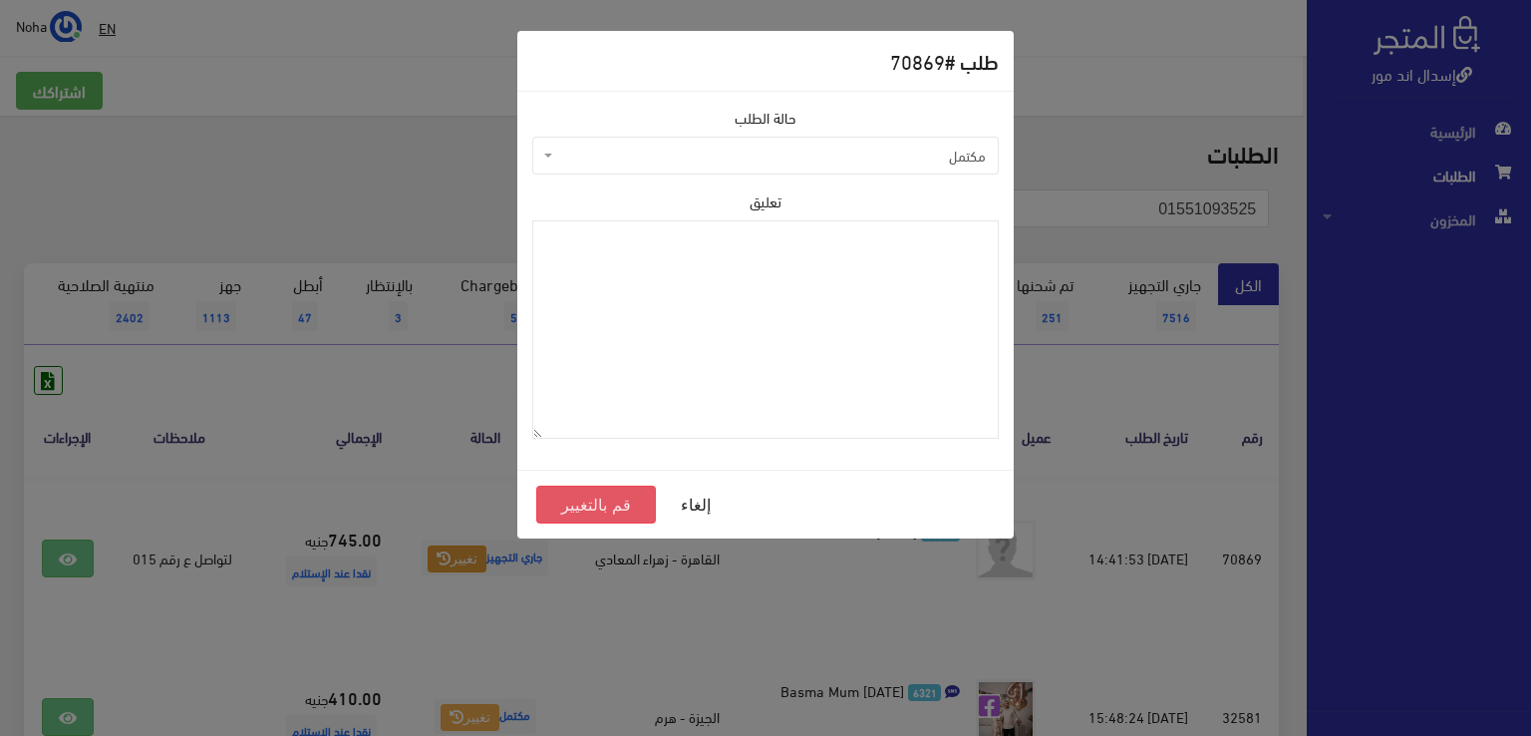
click at [603, 498] on button "قم بالتغيير" at bounding box center [596, 504] width 120 height 38
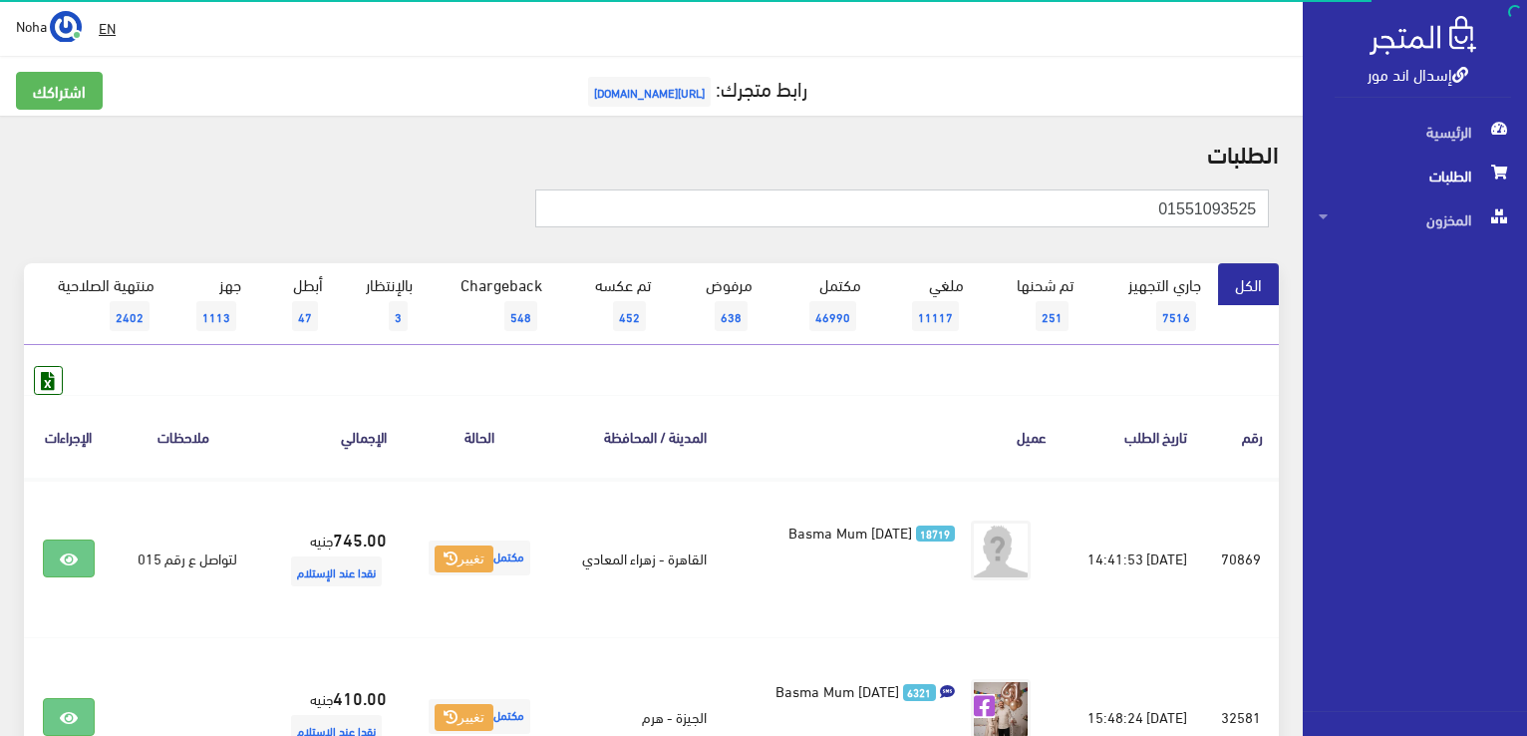
drag, startPoint x: 1141, startPoint y: 216, endPoint x: 1529, endPoint y: 459, distance: 457.7
click at [1526, 462] on html "إسدال اند مور الرئيسية الطلبات" at bounding box center [763, 368] width 1527 height 736
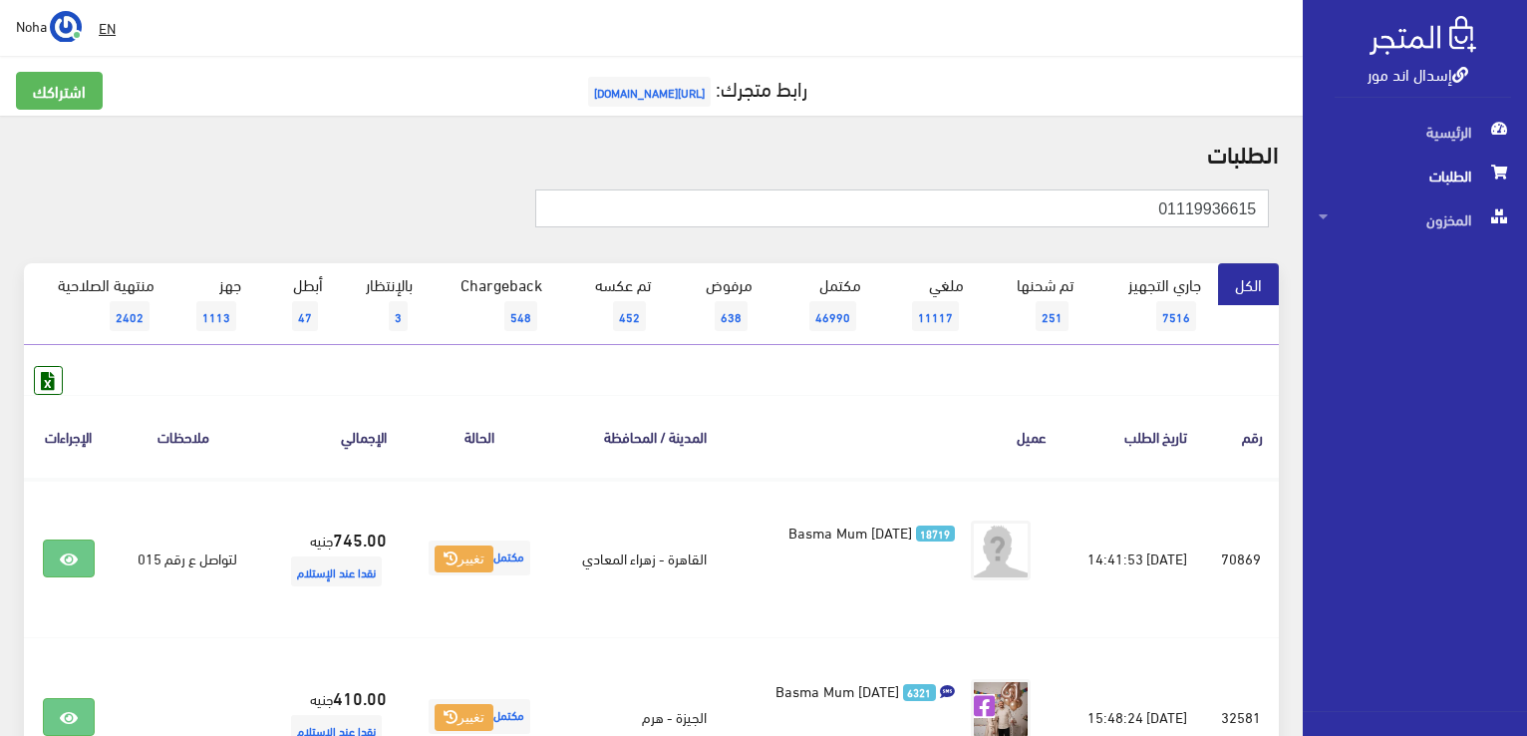
type input "01119936615"
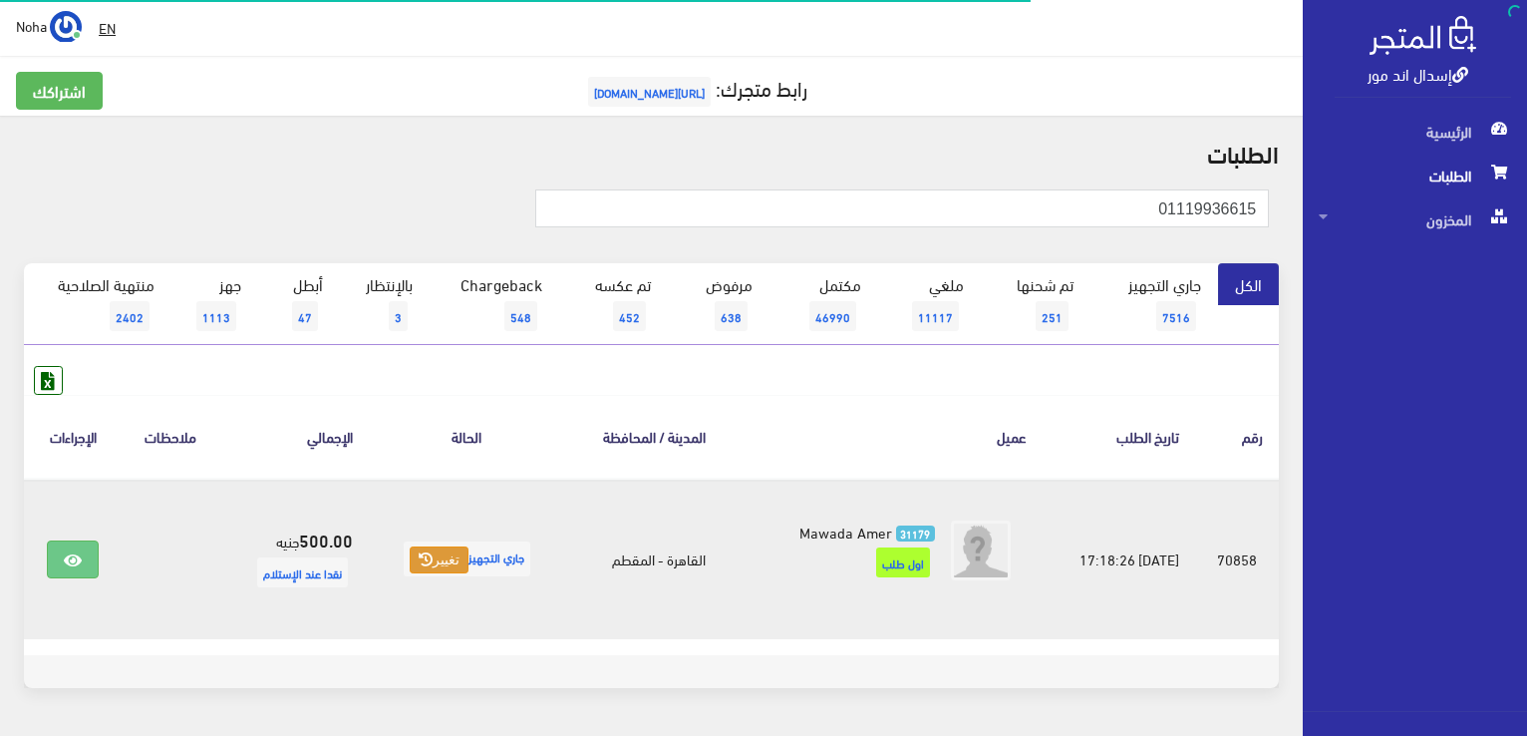
click at [415, 571] on button "تغيير" at bounding box center [439, 560] width 59 height 28
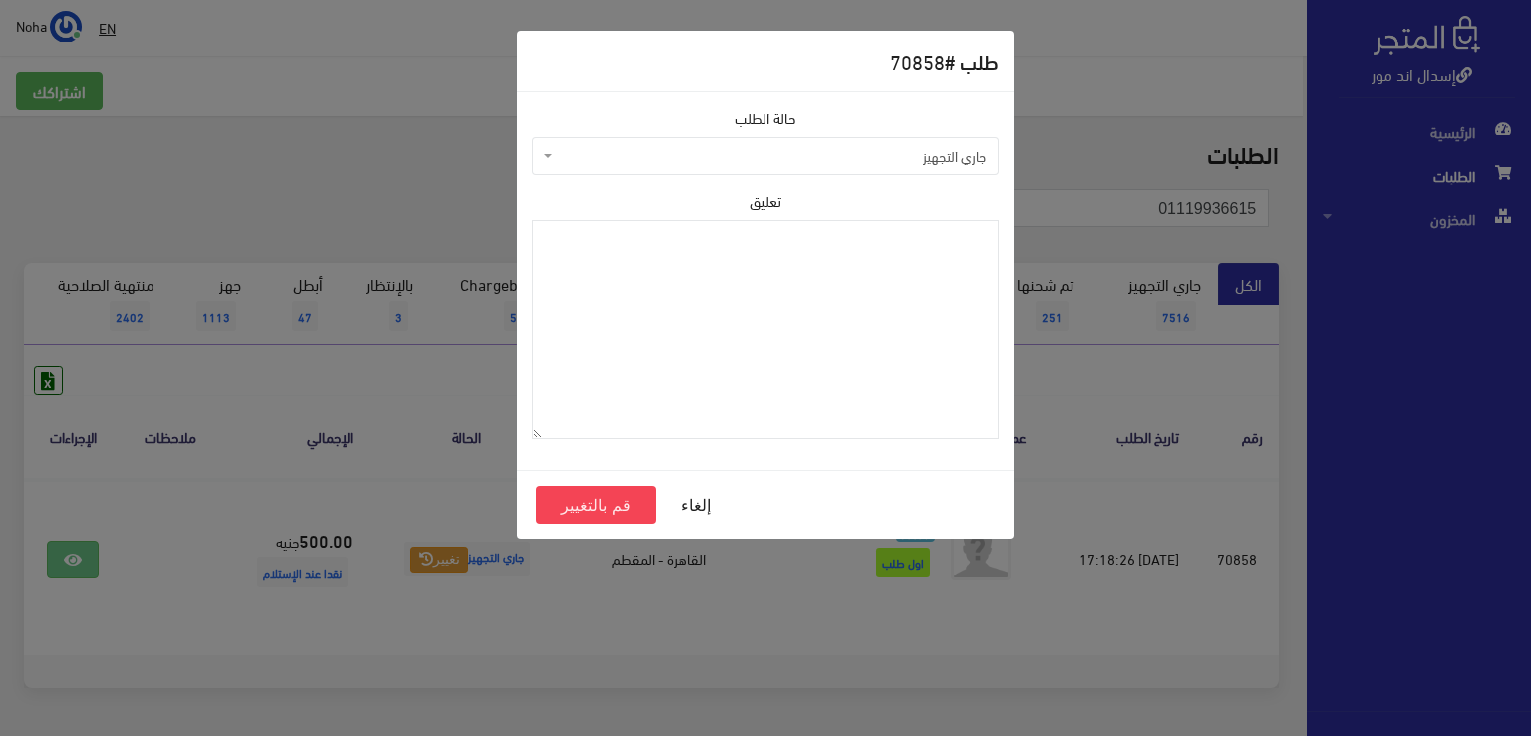
click at [655, 150] on span "جاري التجهيز" at bounding box center [771, 156] width 429 height 20
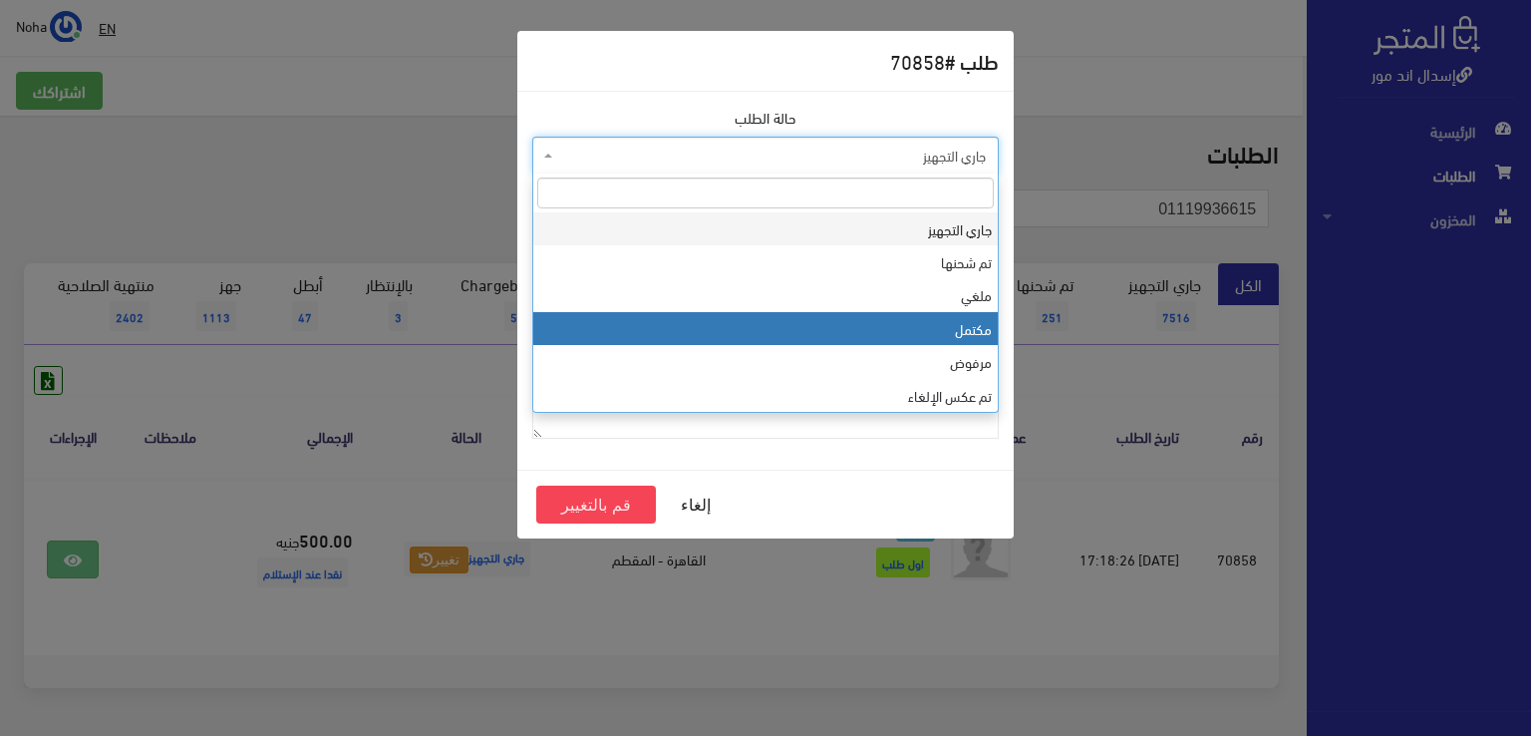
select select "4"
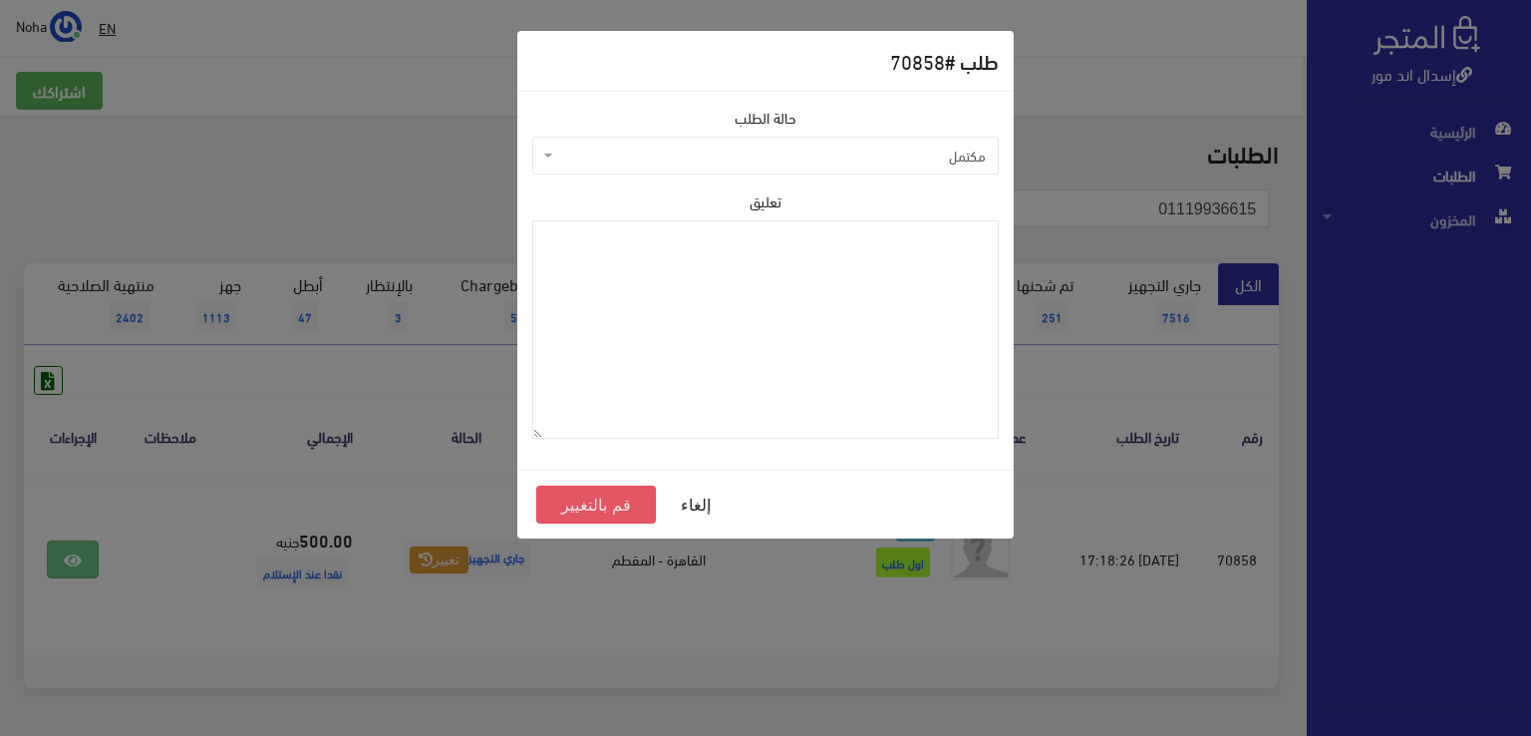
click at [589, 498] on button "قم بالتغيير" at bounding box center [596, 504] width 120 height 38
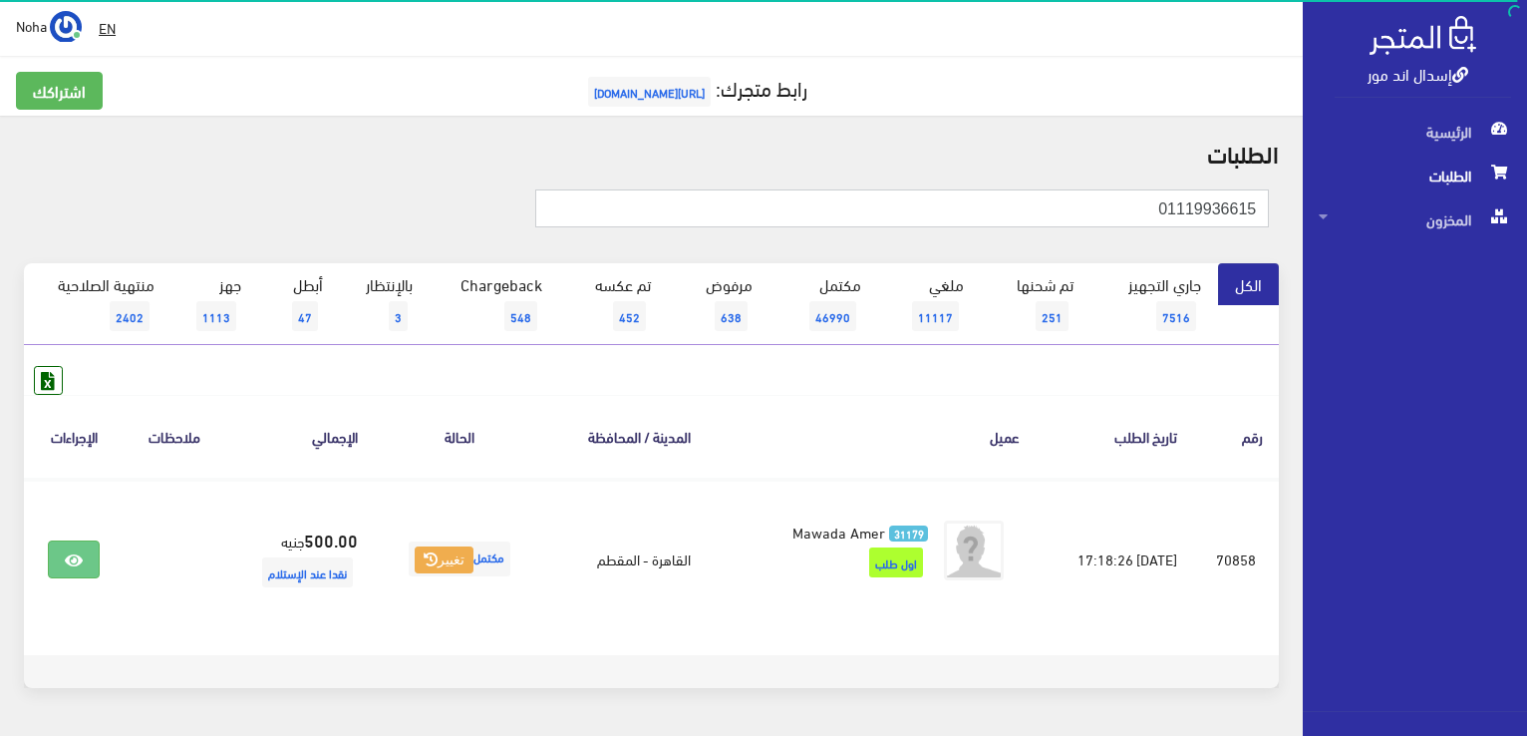
drag, startPoint x: 0, startPoint y: 0, endPoint x: 1530, endPoint y: 474, distance: 1601.8
click at [1526, 474] on html "إسدال اند مور الرئيسية الطلبات" at bounding box center [763, 368] width 1527 height 736
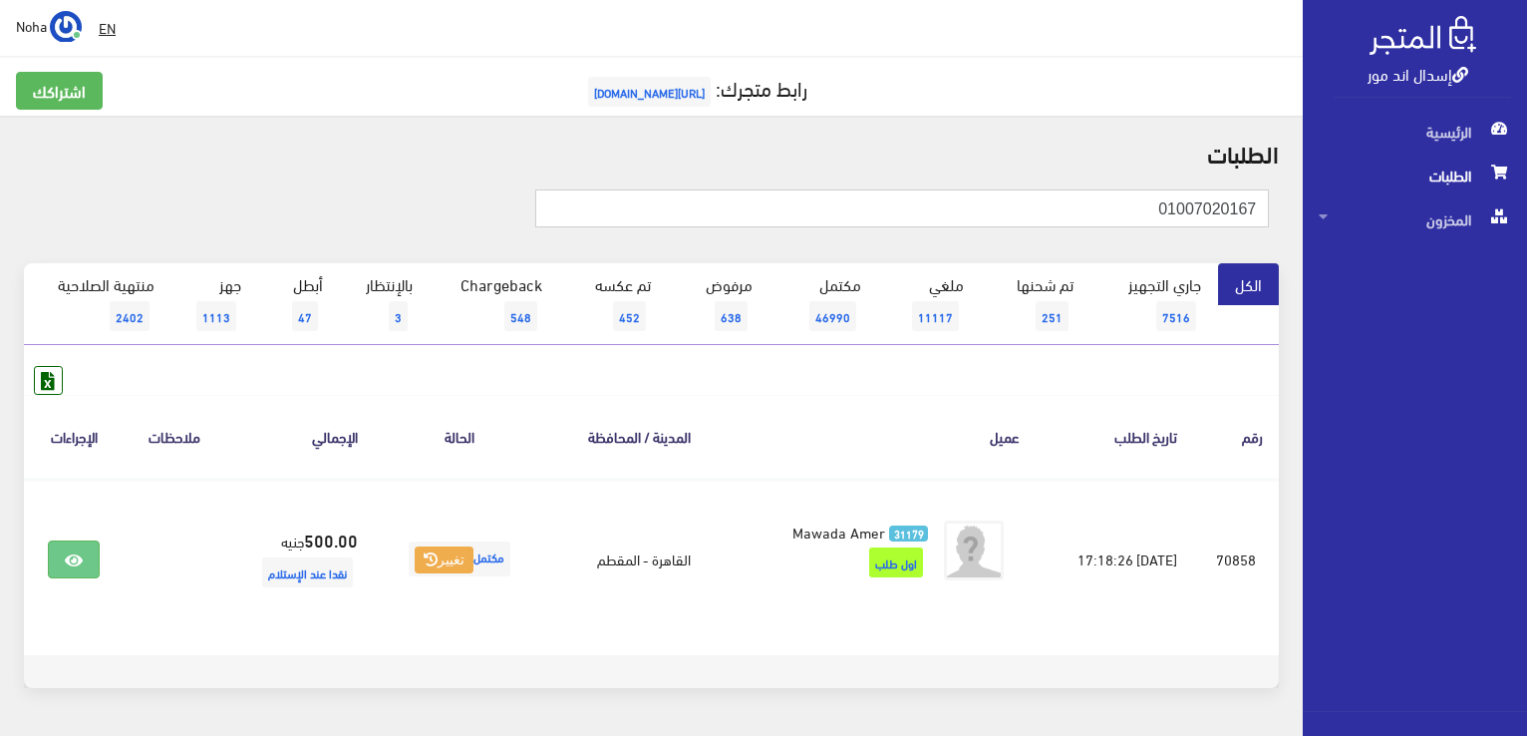
type input "01007020167"
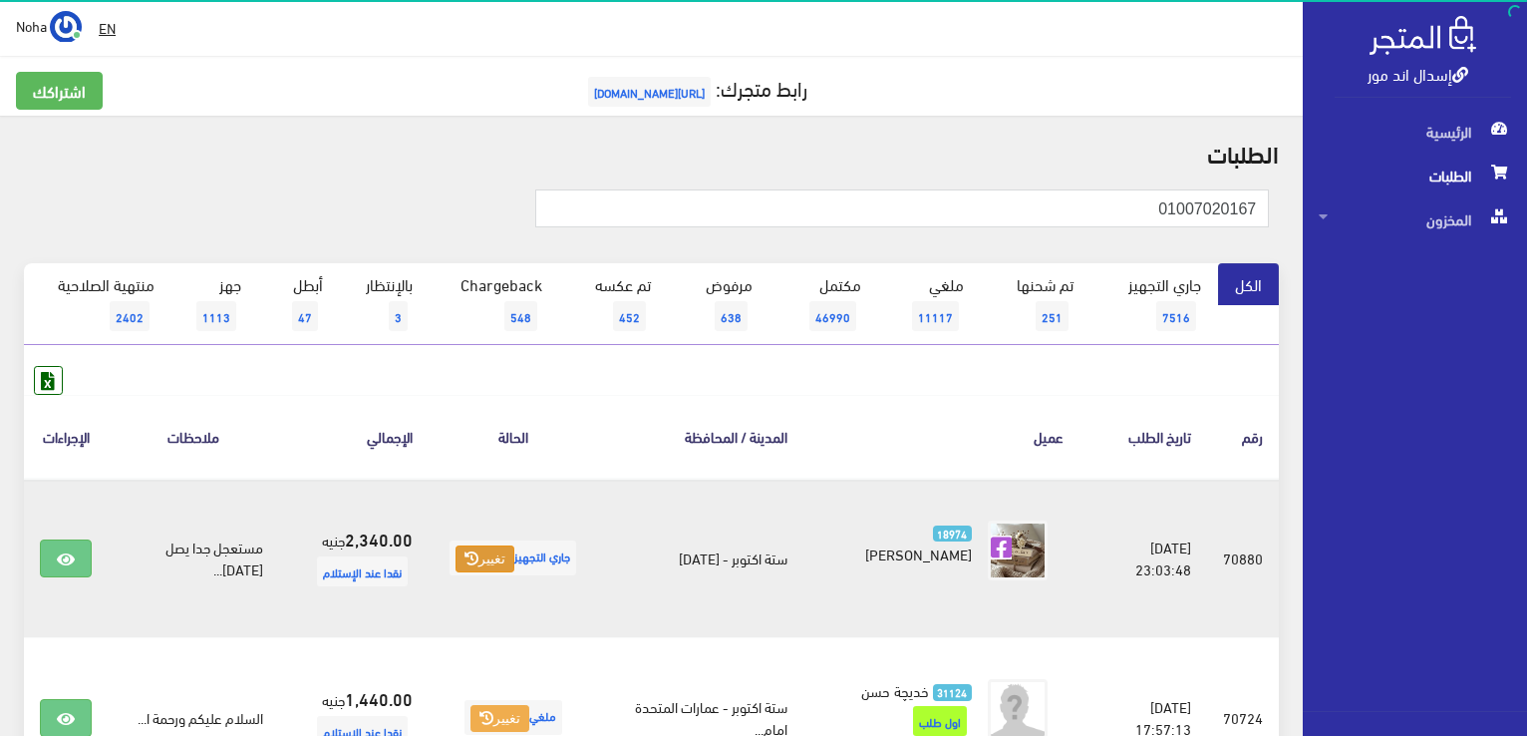
click at [490, 552] on button "تغيير" at bounding box center [484, 559] width 59 height 28
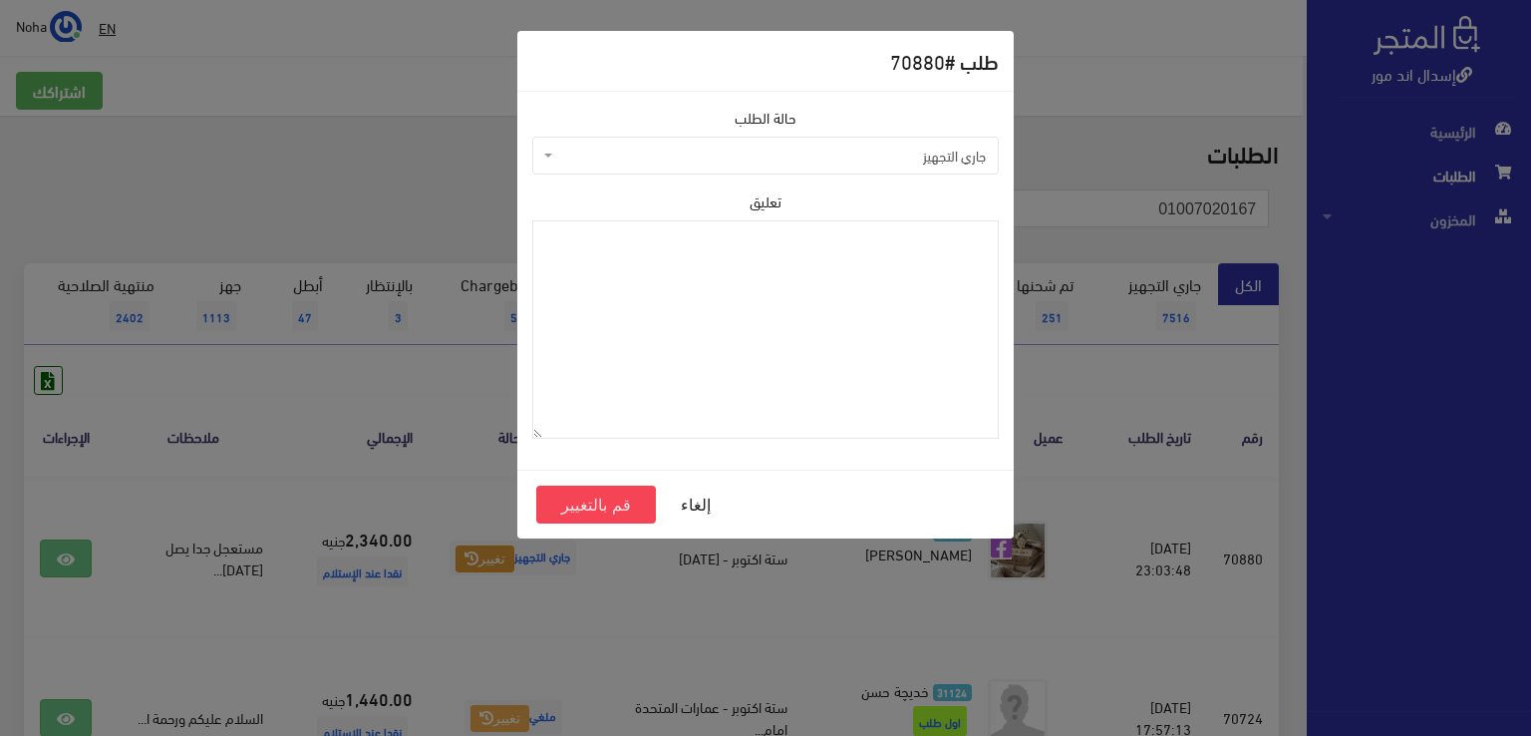
click at [678, 165] on span "جاري التجهيز" at bounding box center [765, 156] width 466 height 38
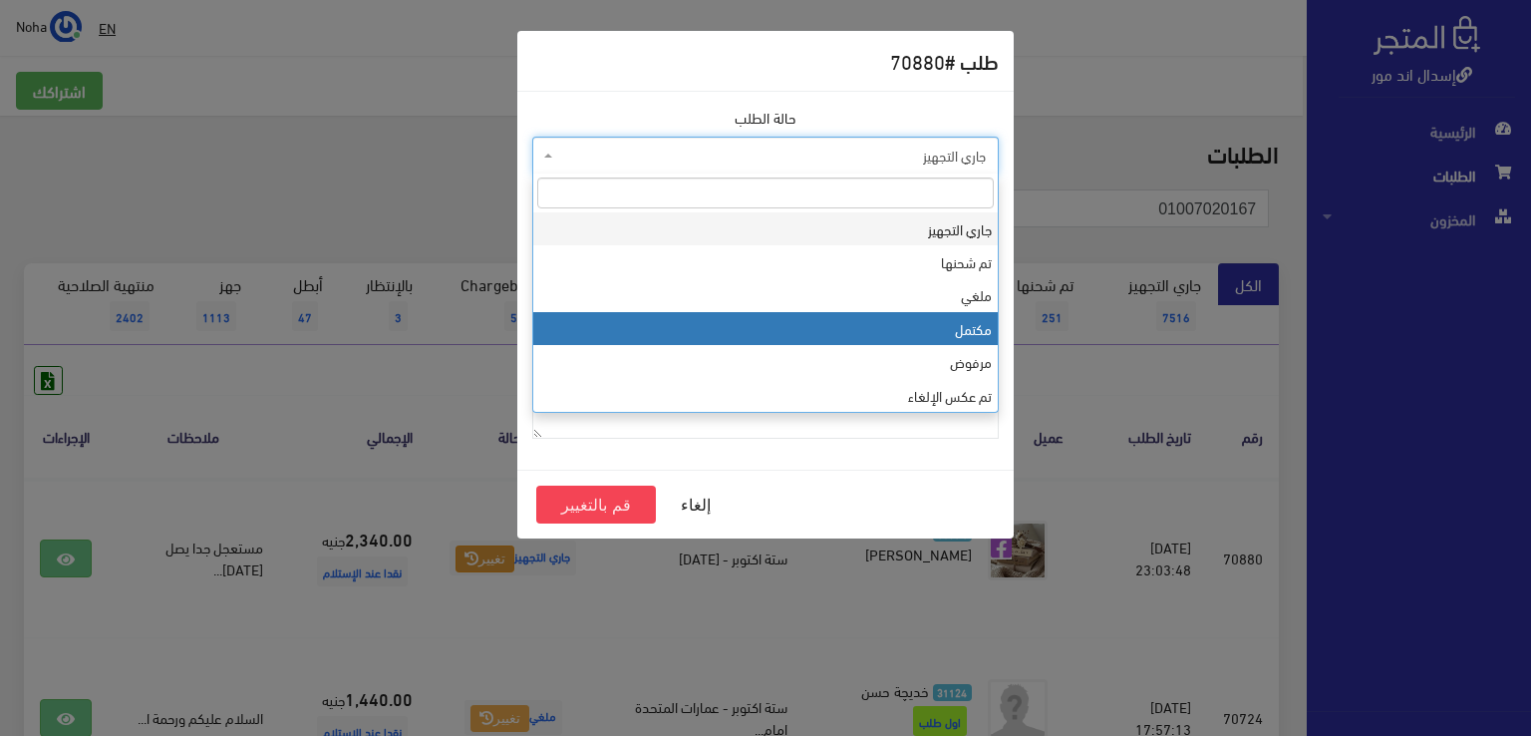
select select "4"
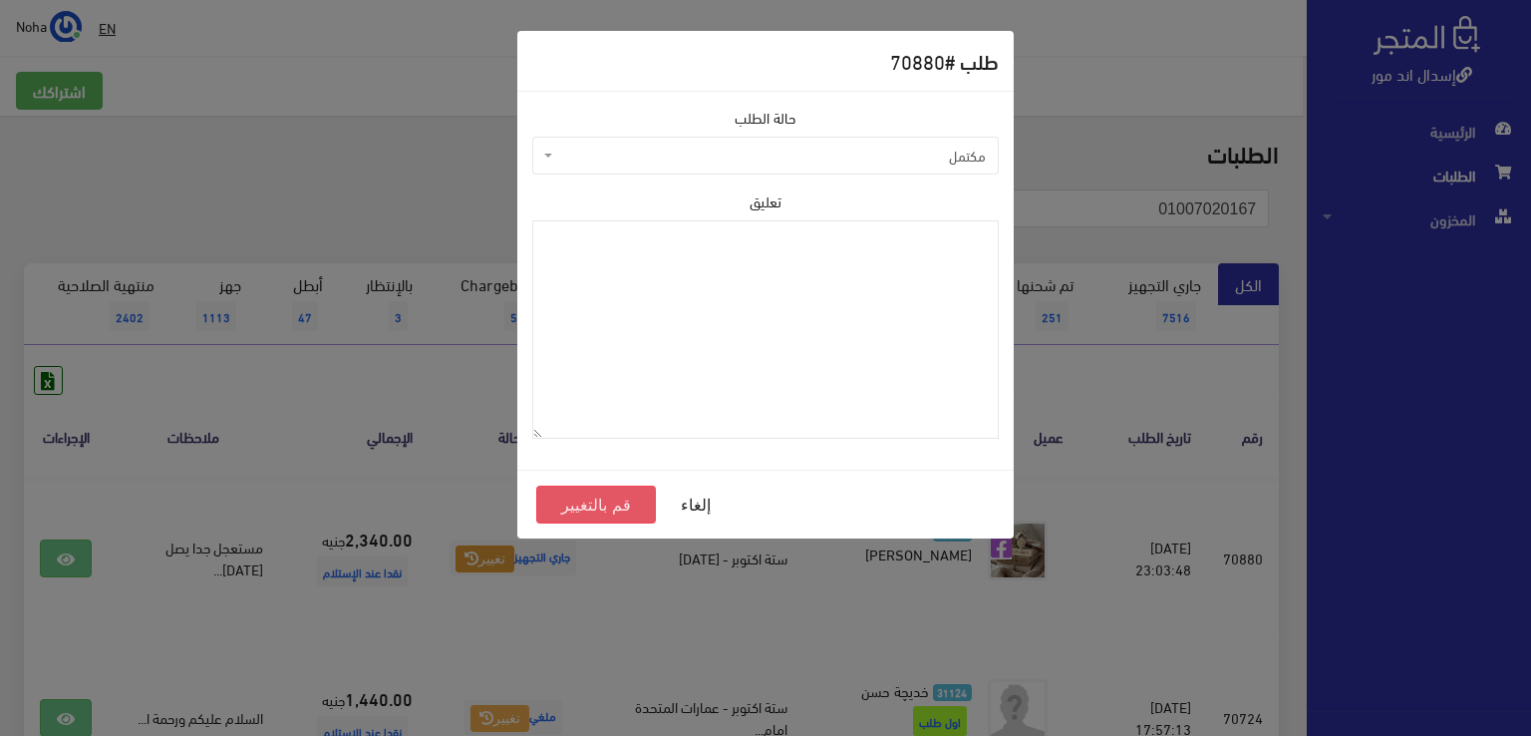
click at [604, 500] on button "قم بالتغيير" at bounding box center [596, 504] width 120 height 38
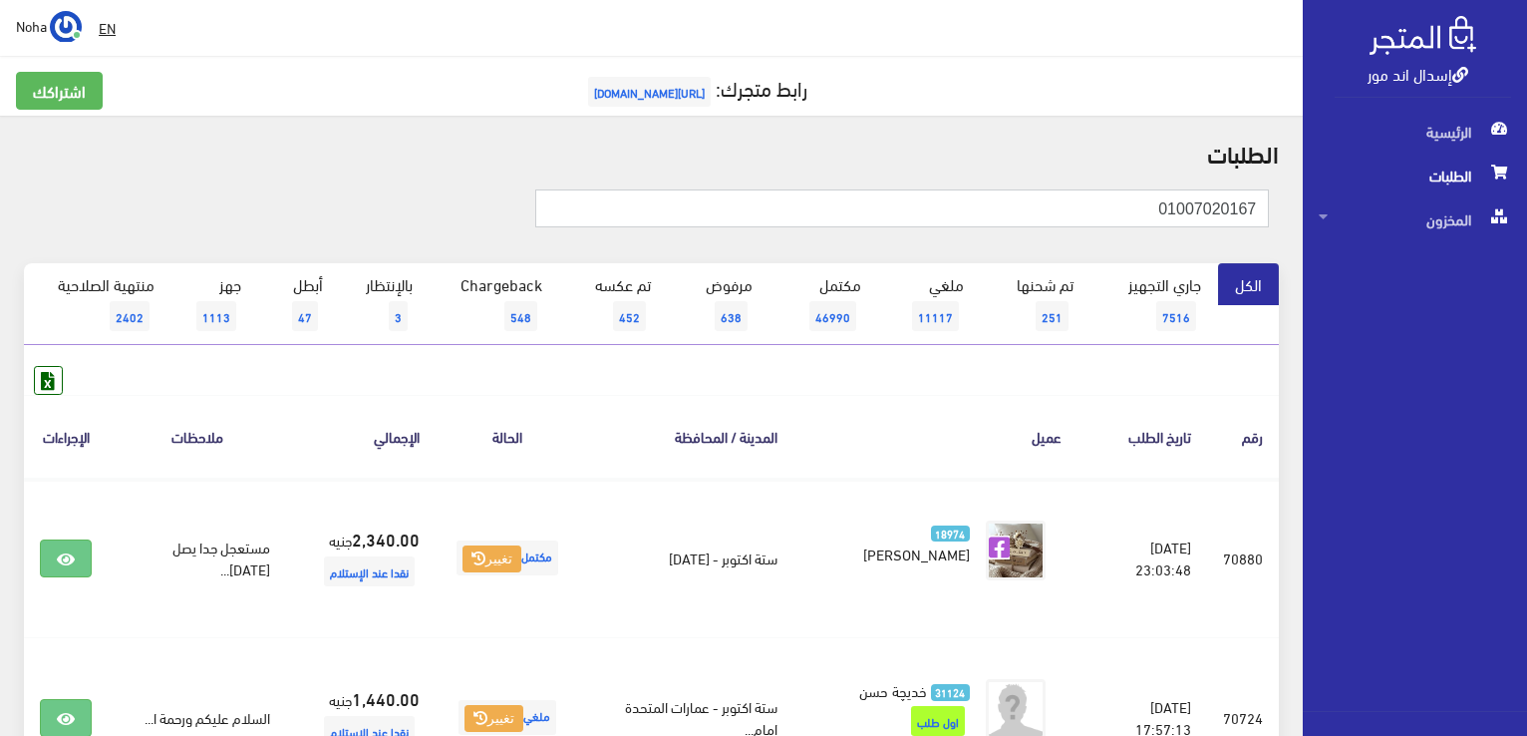
drag, startPoint x: 1530, startPoint y: 346, endPoint x: 1530, endPoint y: 370, distance: 23.9
click at [1526, 370] on html "إسدال اند مور الرئيسية الطلبات" at bounding box center [763, 368] width 1527 height 736
type input "01097916778"
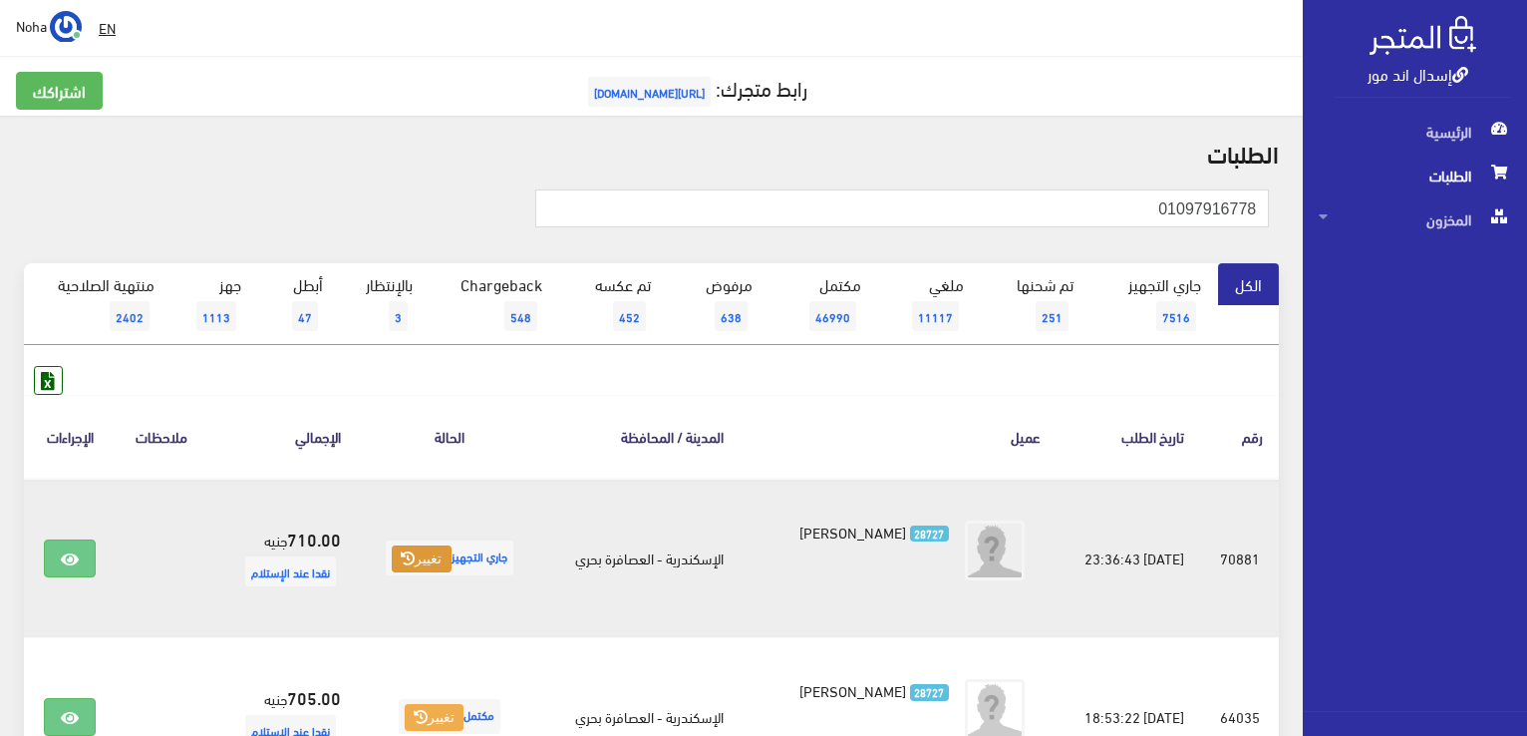
click at [407, 562] on icon at bounding box center [408, 558] width 14 height 14
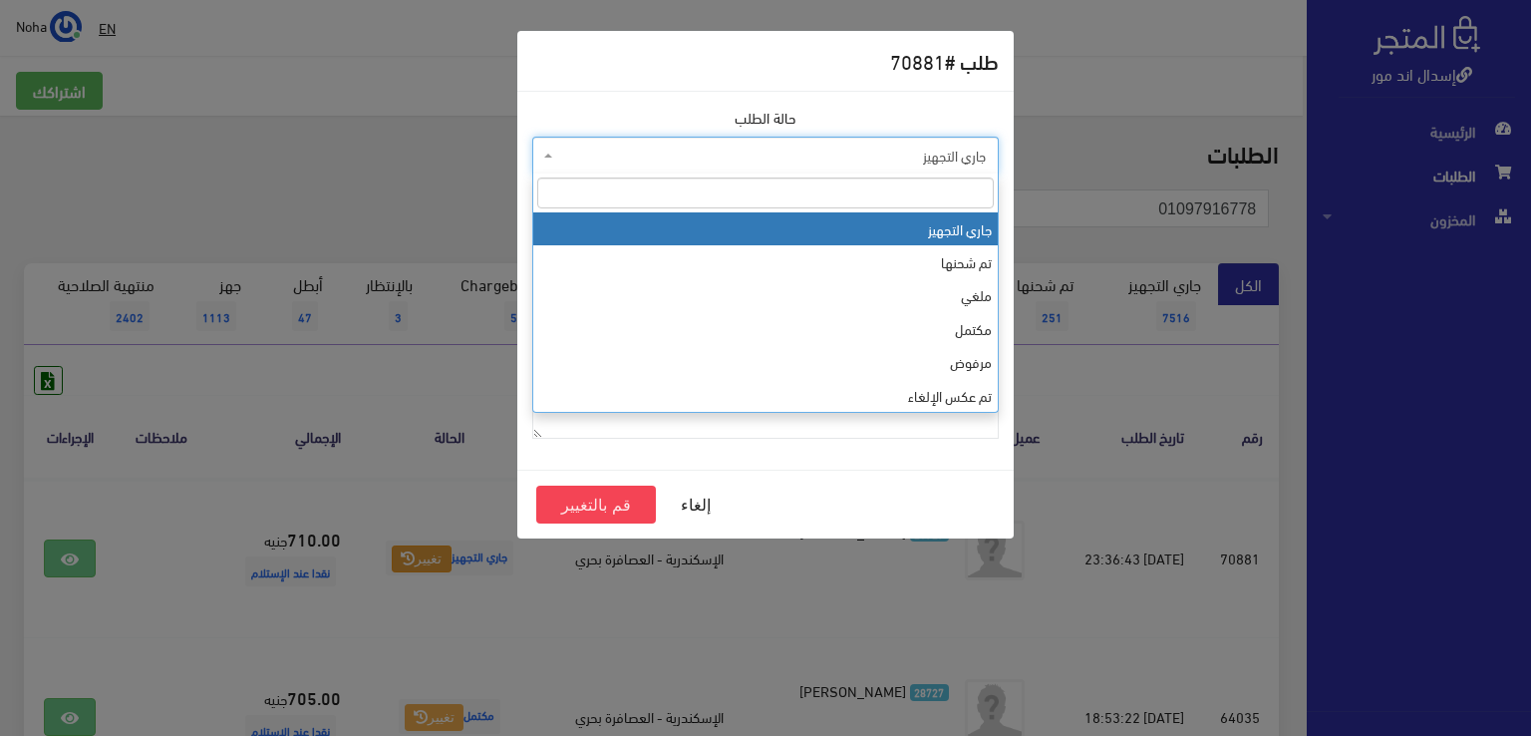
click at [770, 151] on span "جاري التجهيز" at bounding box center [771, 156] width 429 height 20
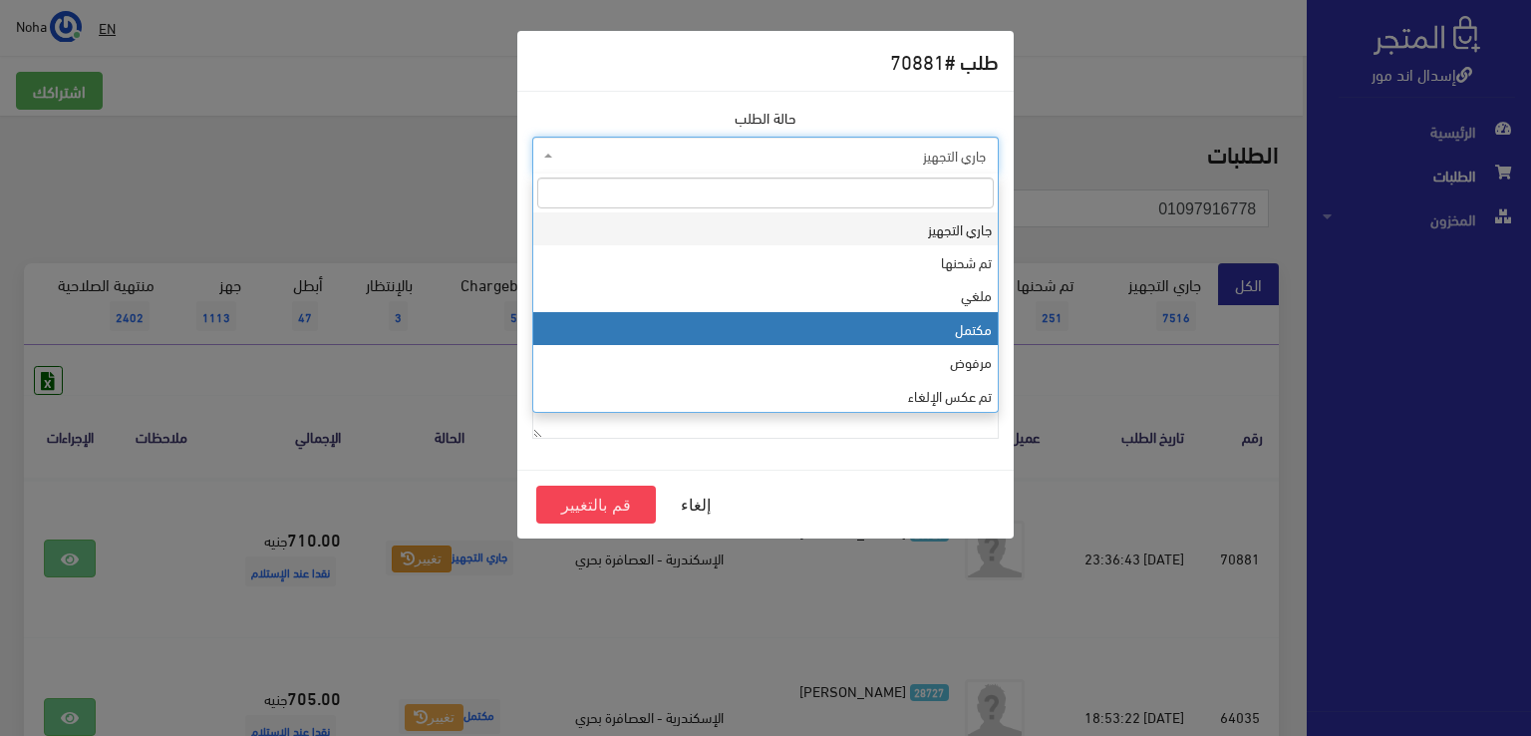
select select "4"
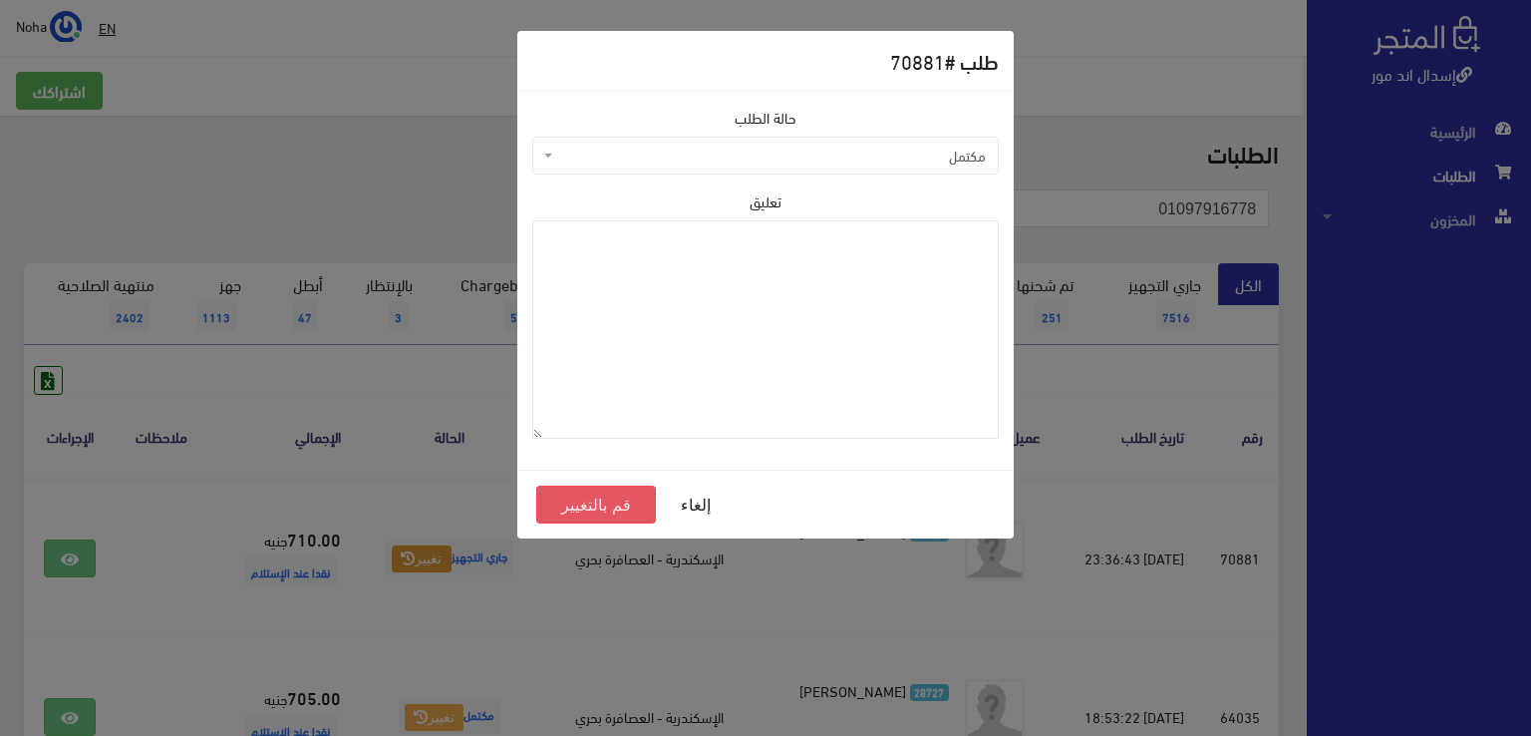
drag, startPoint x: 611, startPoint y: 503, endPoint x: 622, endPoint y: 444, distance: 60.8
click at [611, 503] on button "قم بالتغيير" at bounding box center [596, 504] width 120 height 38
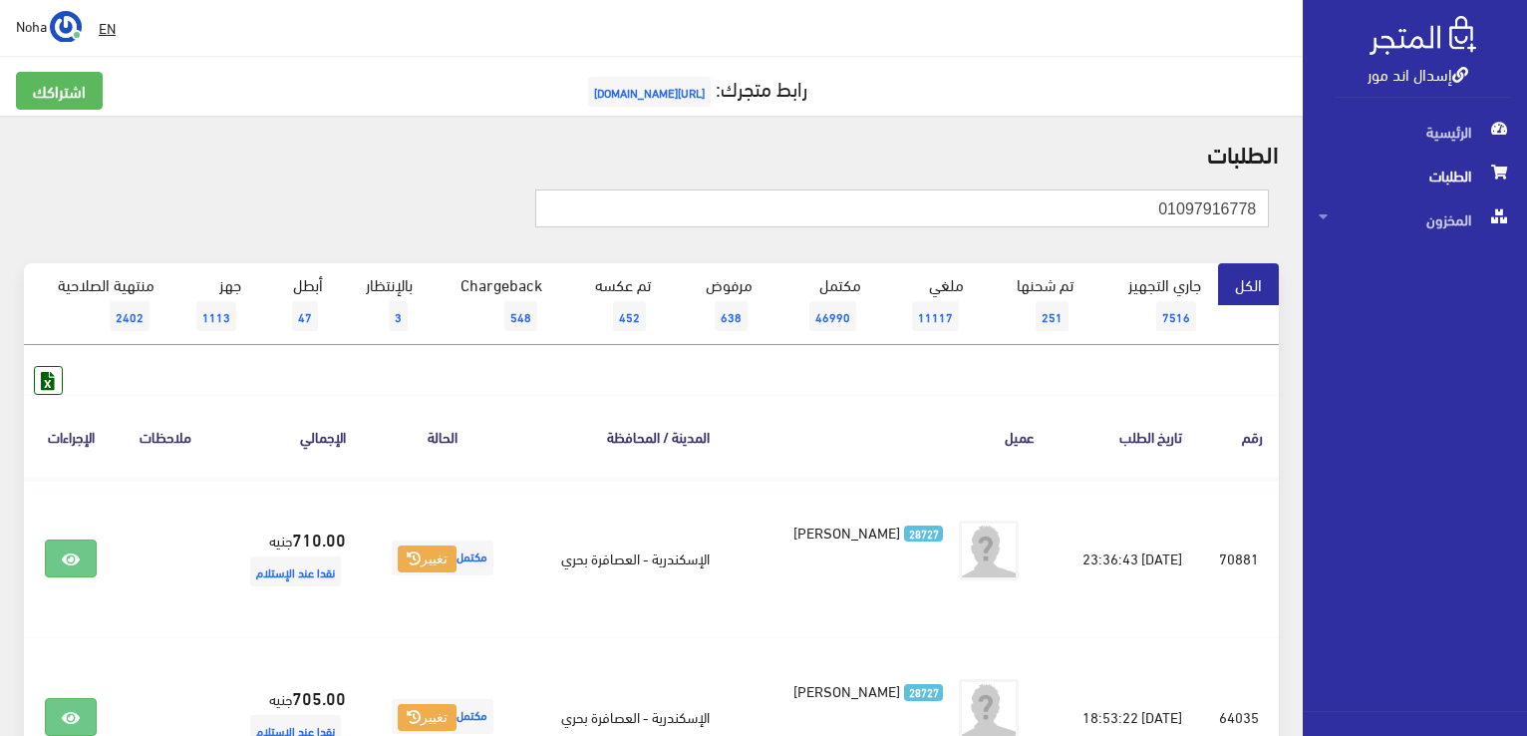
drag, startPoint x: 1134, startPoint y: 214, endPoint x: 1454, endPoint y: 320, distance: 336.9
click at [1526, 325] on html "إسدال اند مور الرئيسية الطلبات" at bounding box center [763, 368] width 1527 height 736
type input "01062013053"
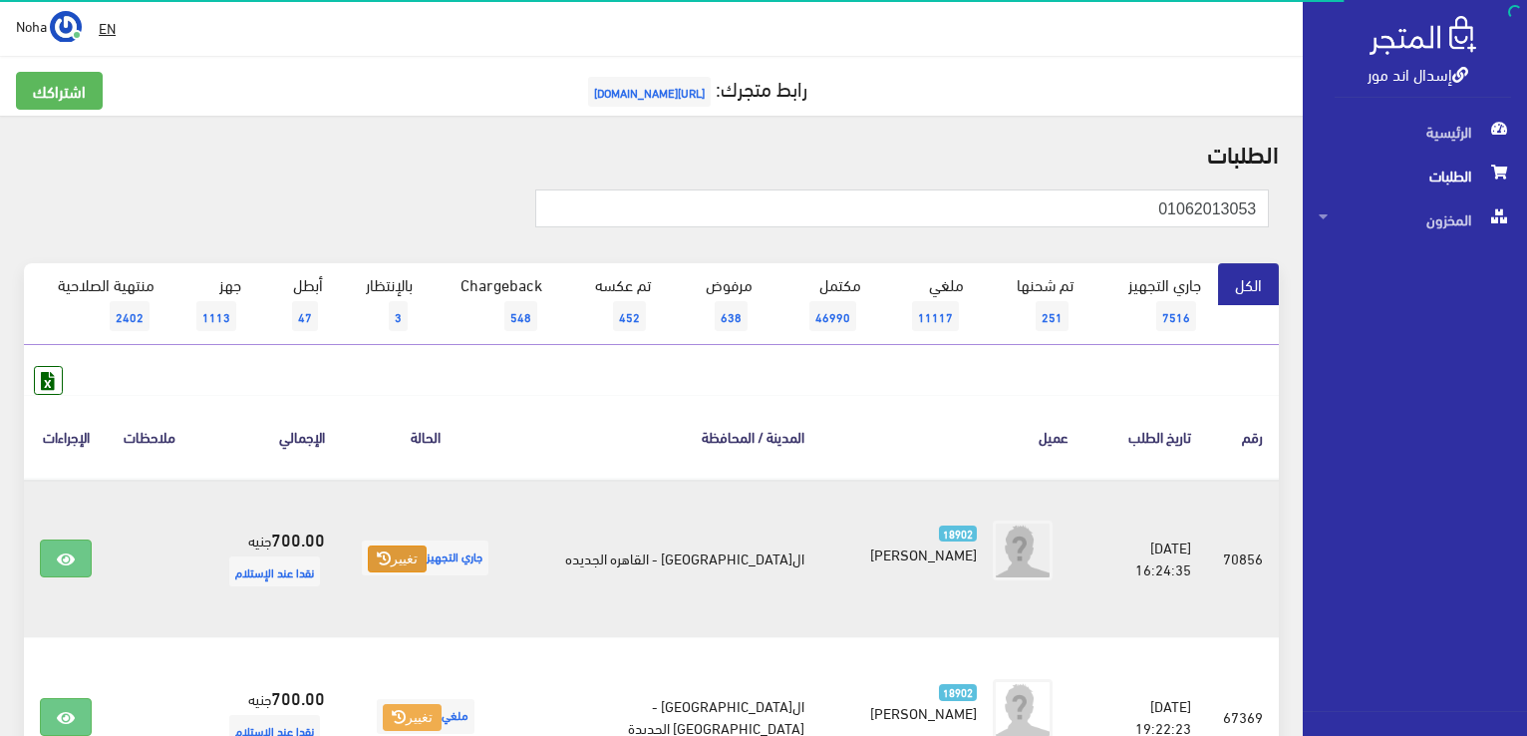
click at [427, 563] on button "تغيير" at bounding box center [397, 559] width 59 height 28
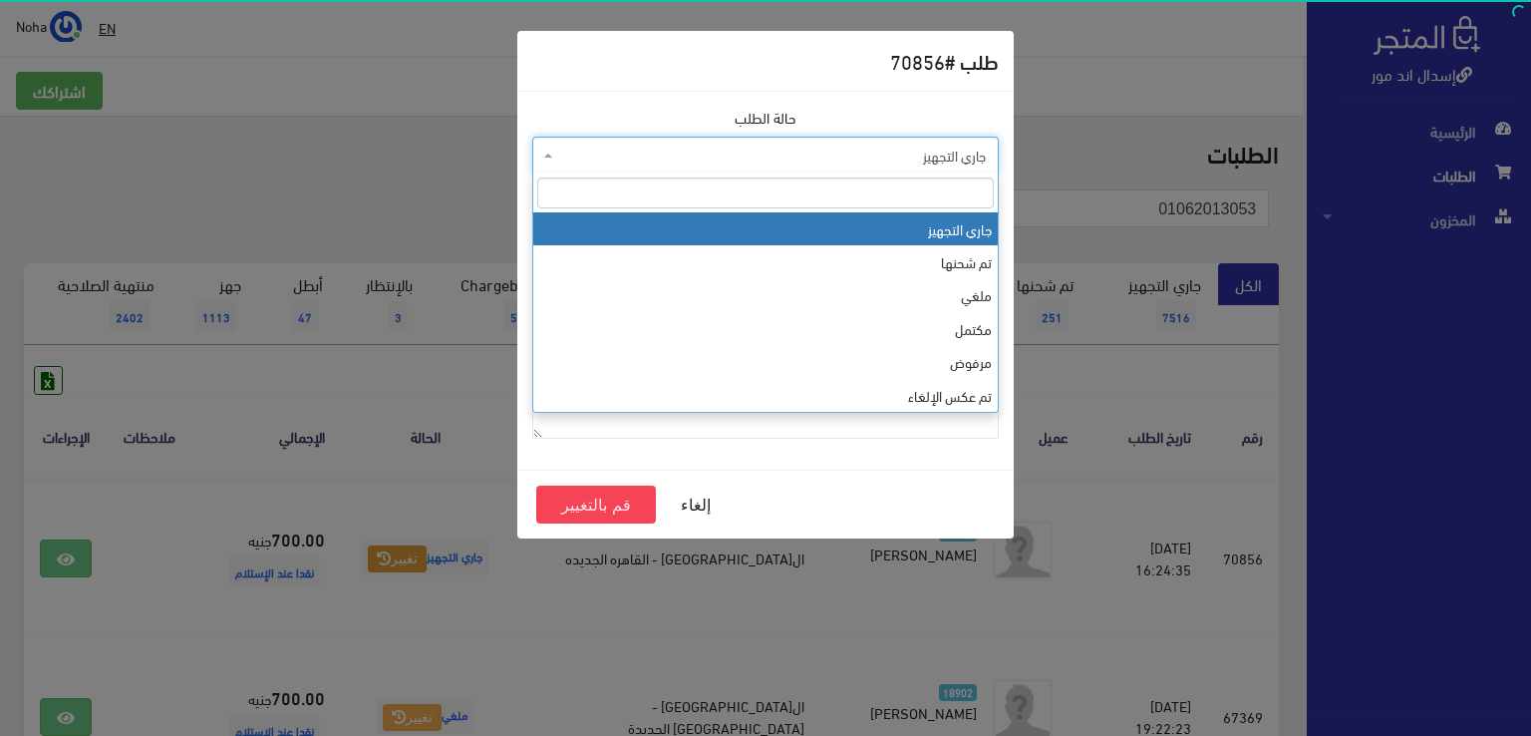
click at [728, 152] on span "جاري التجهيز" at bounding box center [771, 156] width 429 height 20
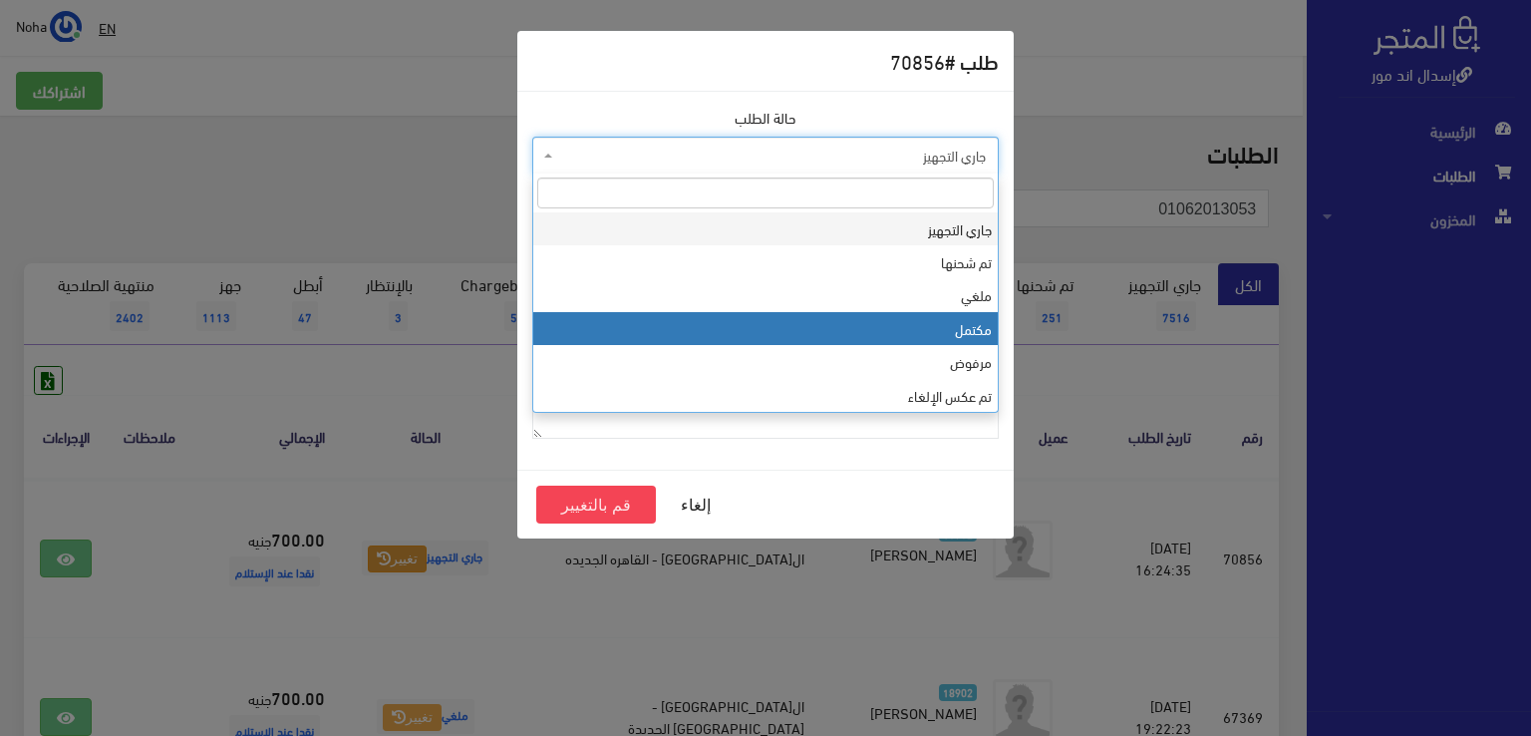
select select "4"
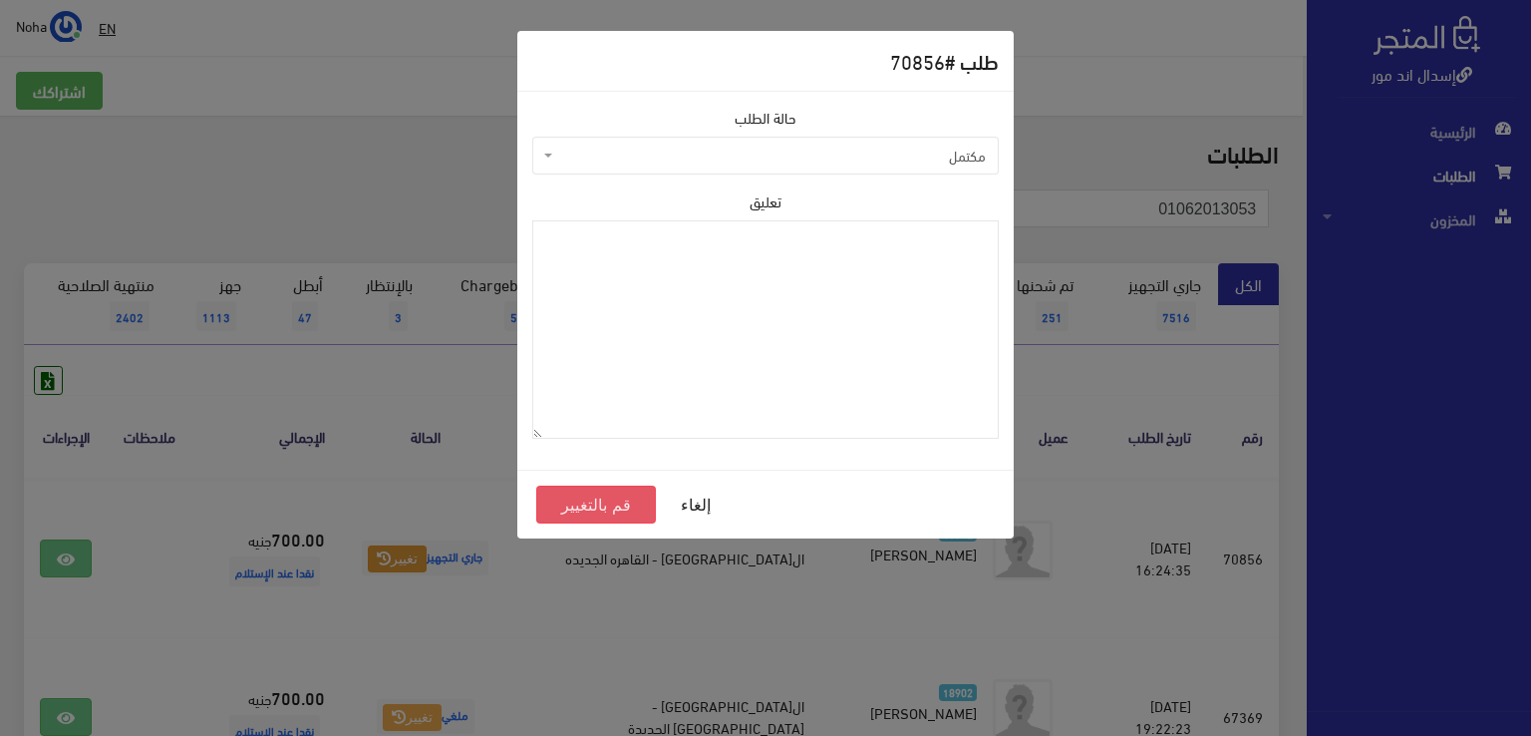
click at [598, 503] on button "قم بالتغيير" at bounding box center [596, 504] width 120 height 38
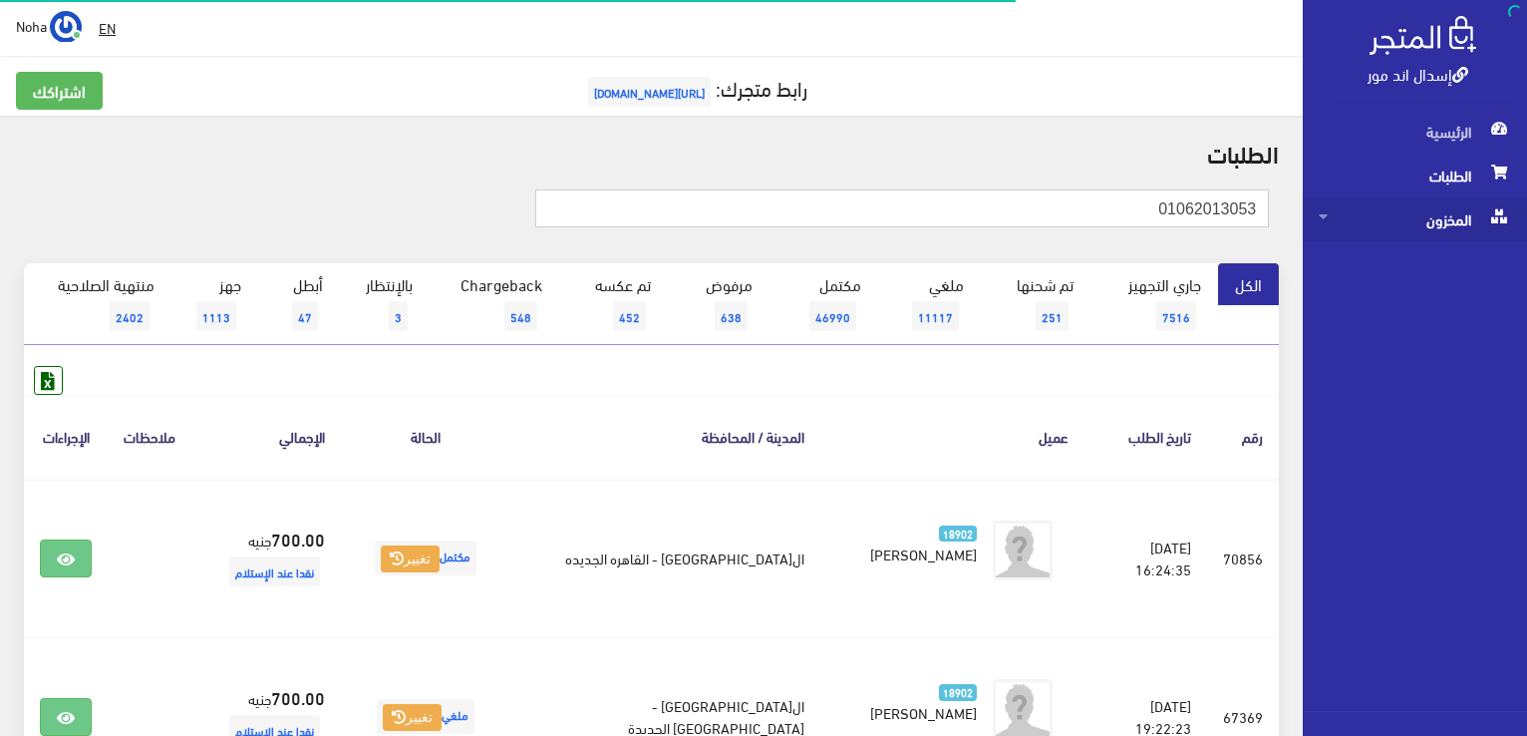
drag, startPoint x: 0, startPoint y: 0, endPoint x: 1385, endPoint y: 216, distance: 1402.2
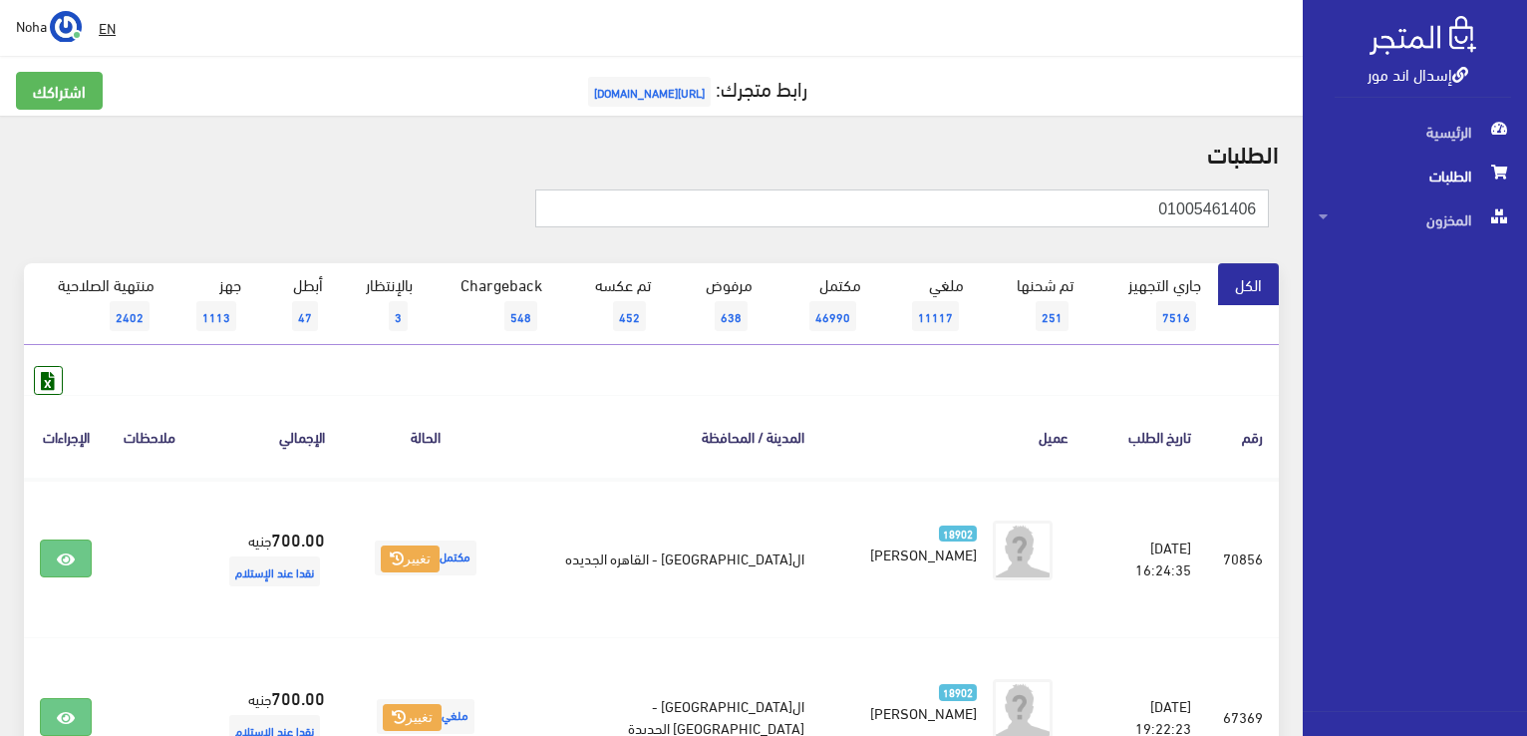
type input "01005461406"
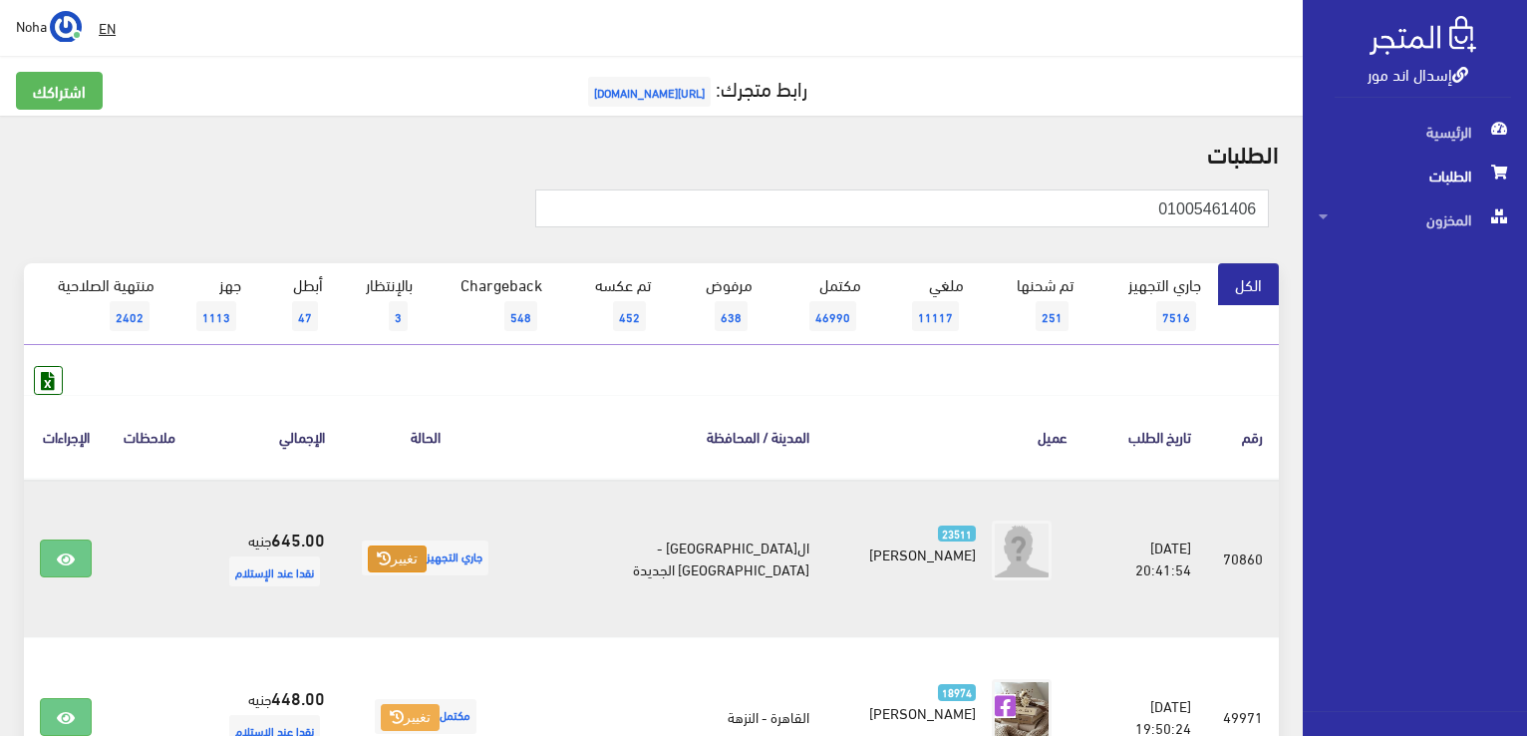
click at [391, 555] on icon at bounding box center [384, 558] width 14 height 14
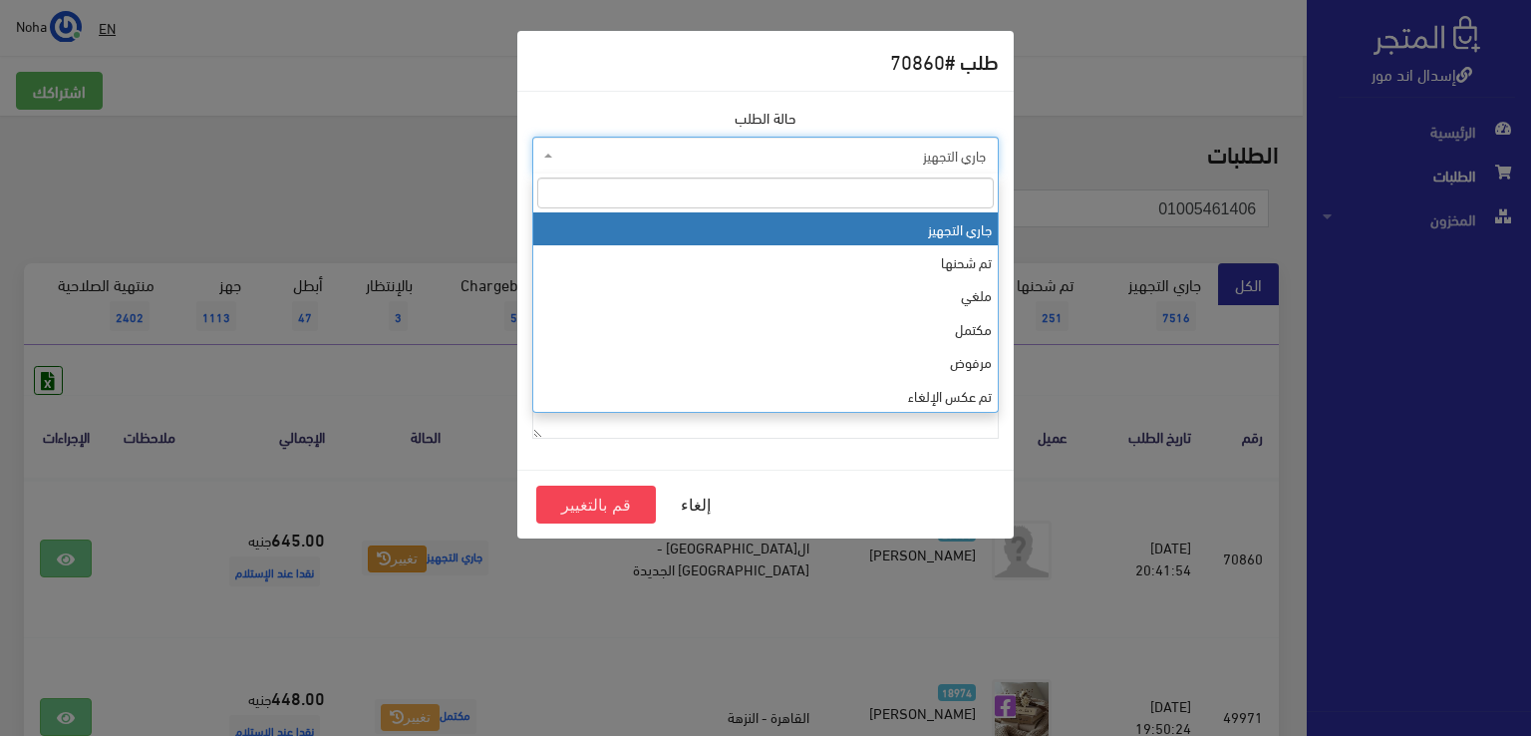
click at [806, 151] on span "جاري التجهيز" at bounding box center [771, 156] width 429 height 20
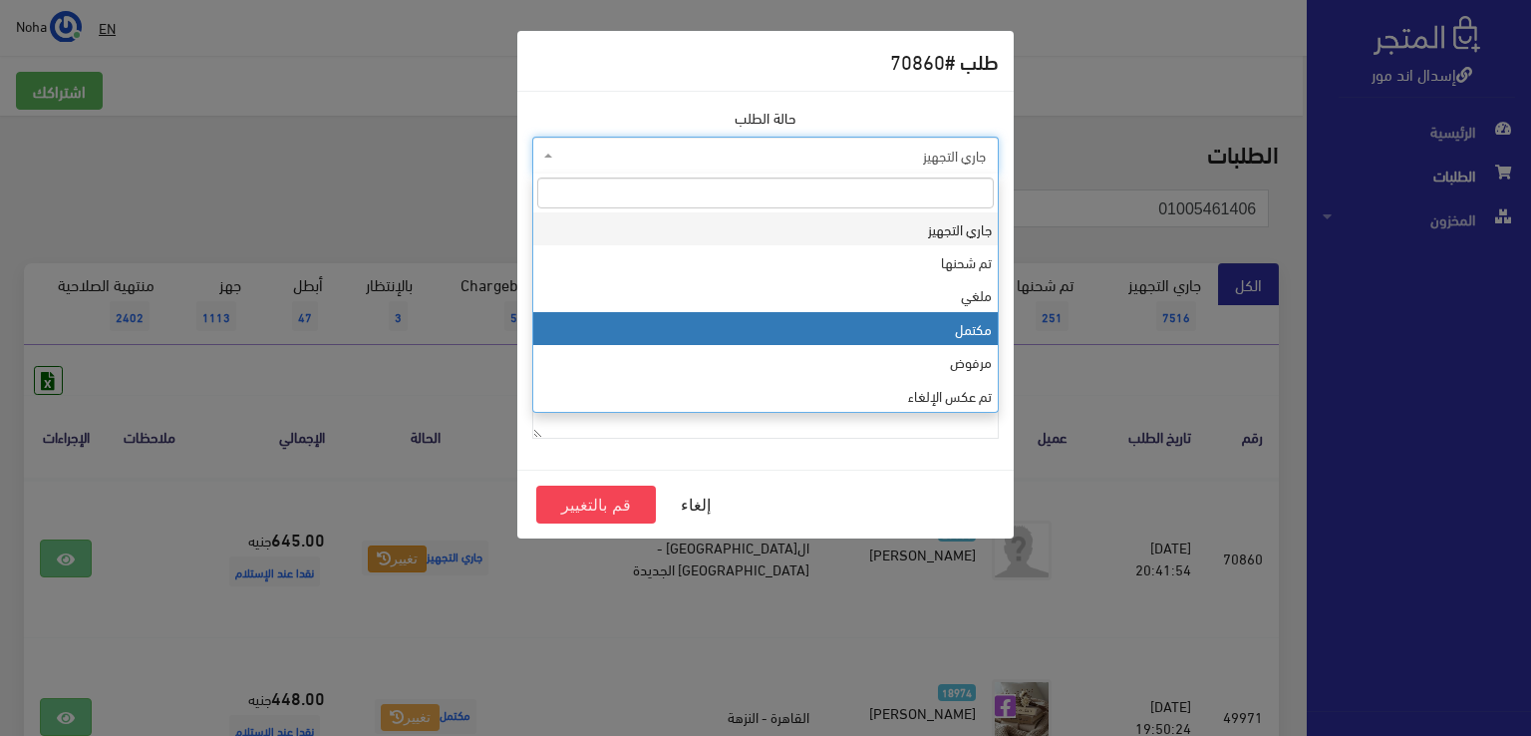
select select "4"
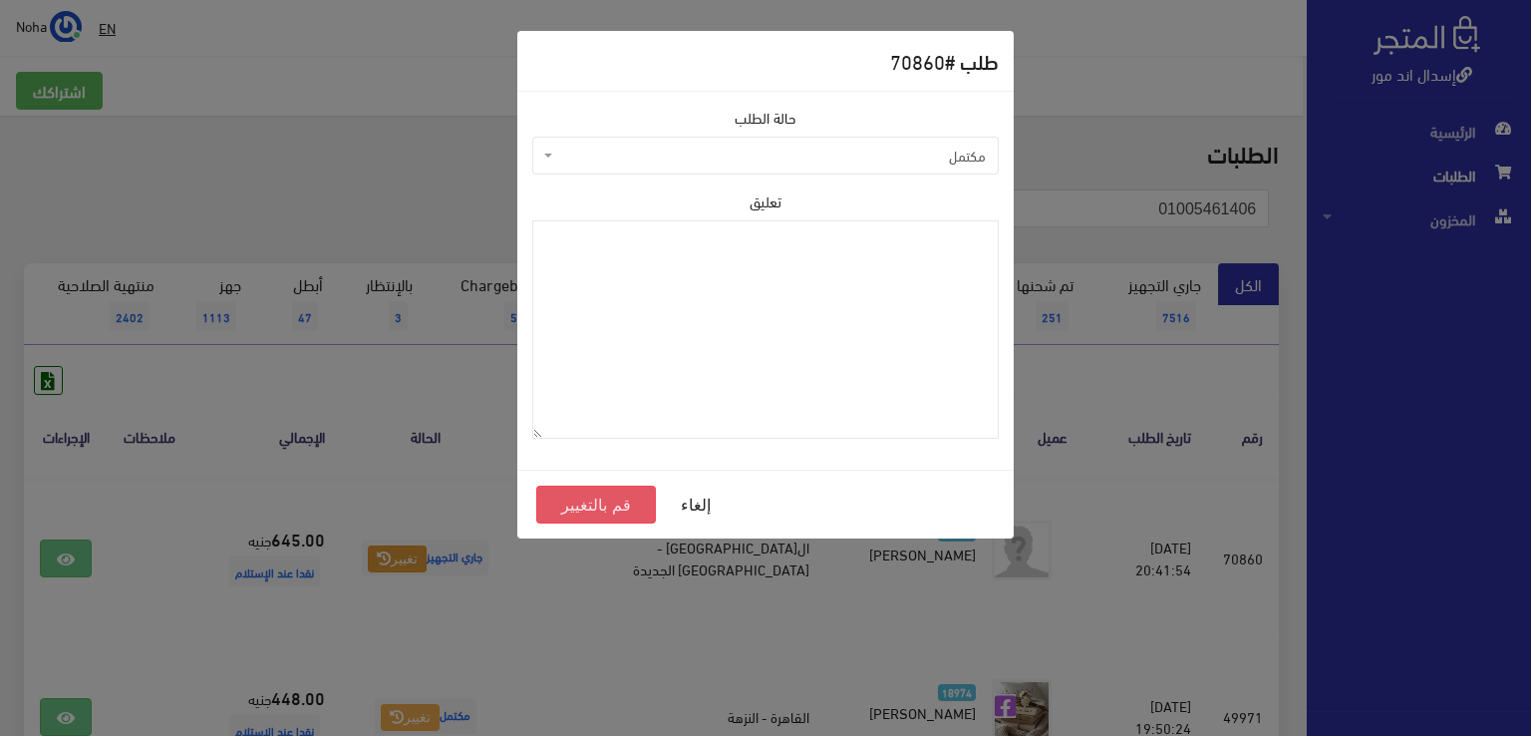
click at [604, 499] on button "قم بالتغيير" at bounding box center [596, 504] width 120 height 38
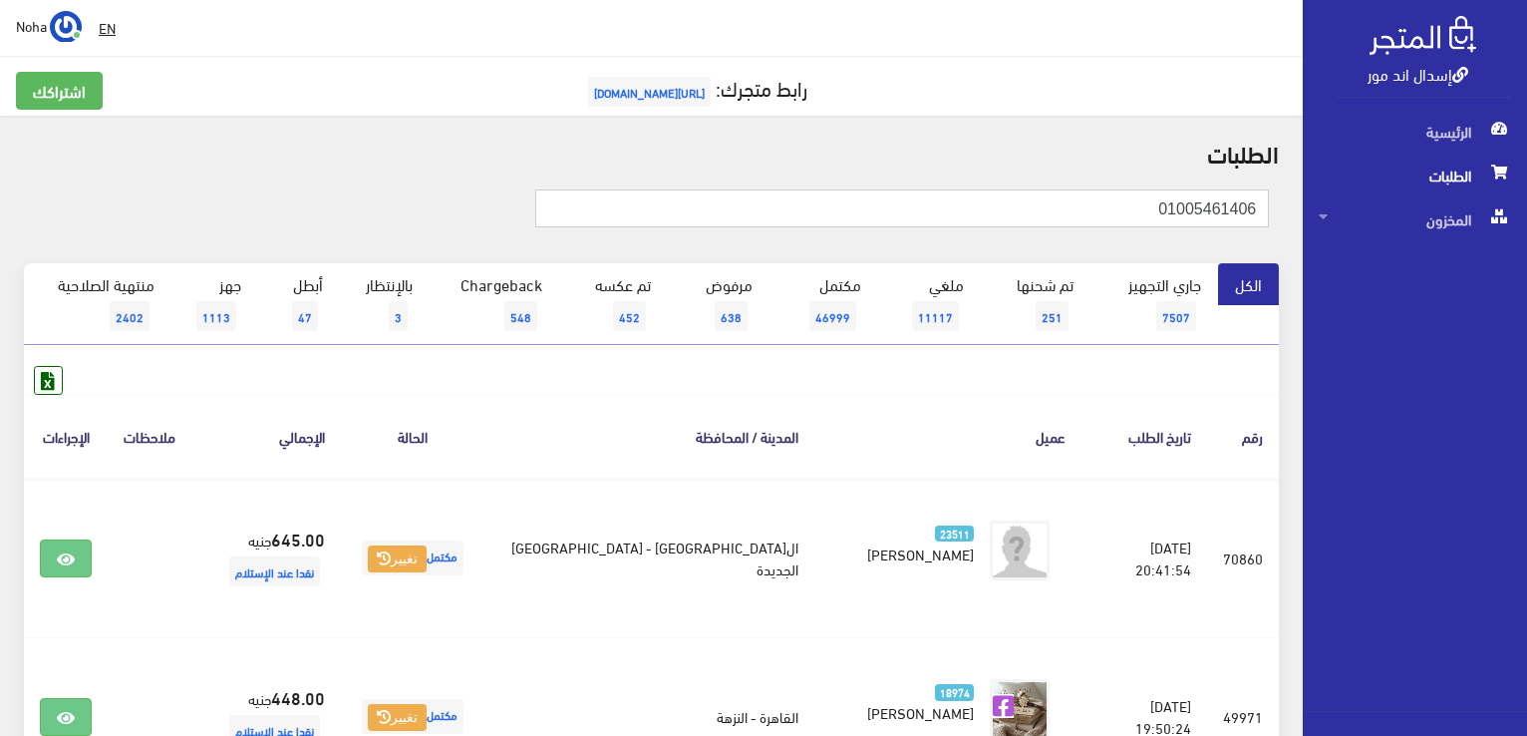
drag, startPoint x: 1133, startPoint y: 204, endPoint x: 1455, endPoint y: 440, distance: 398.7
click at [1526, 400] on html "إسدال اند مور الرئيسية الطلبات" at bounding box center [763, 368] width 1527 height 736
type input "01122543844"
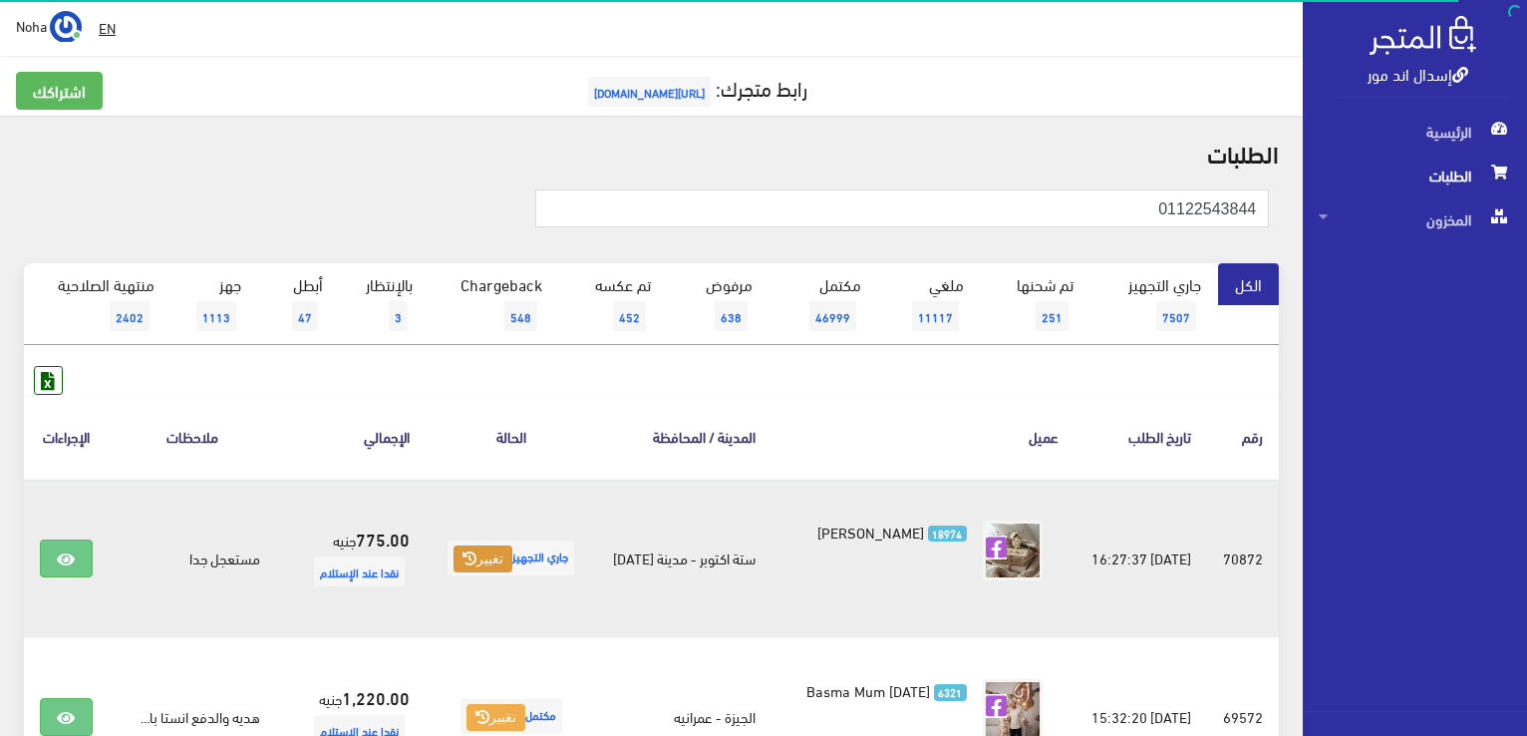
click at [475, 545] on button "تغيير" at bounding box center [482, 559] width 59 height 28
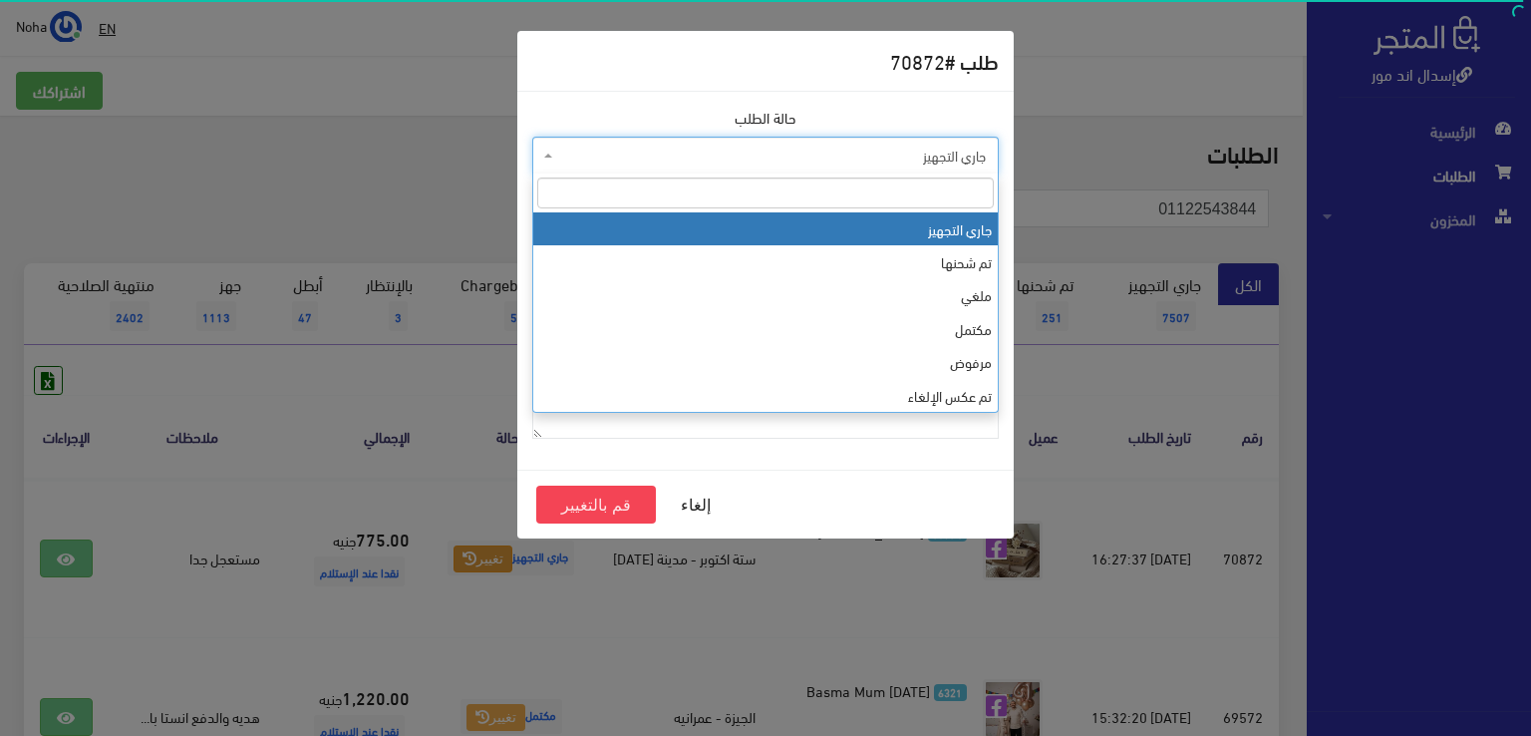
drag, startPoint x: 734, startPoint y: 162, endPoint x: 729, endPoint y: 197, distance: 35.2
click at [732, 162] on span "جاري التجهيز" at bounding box center [771, 156] width 429 height 20
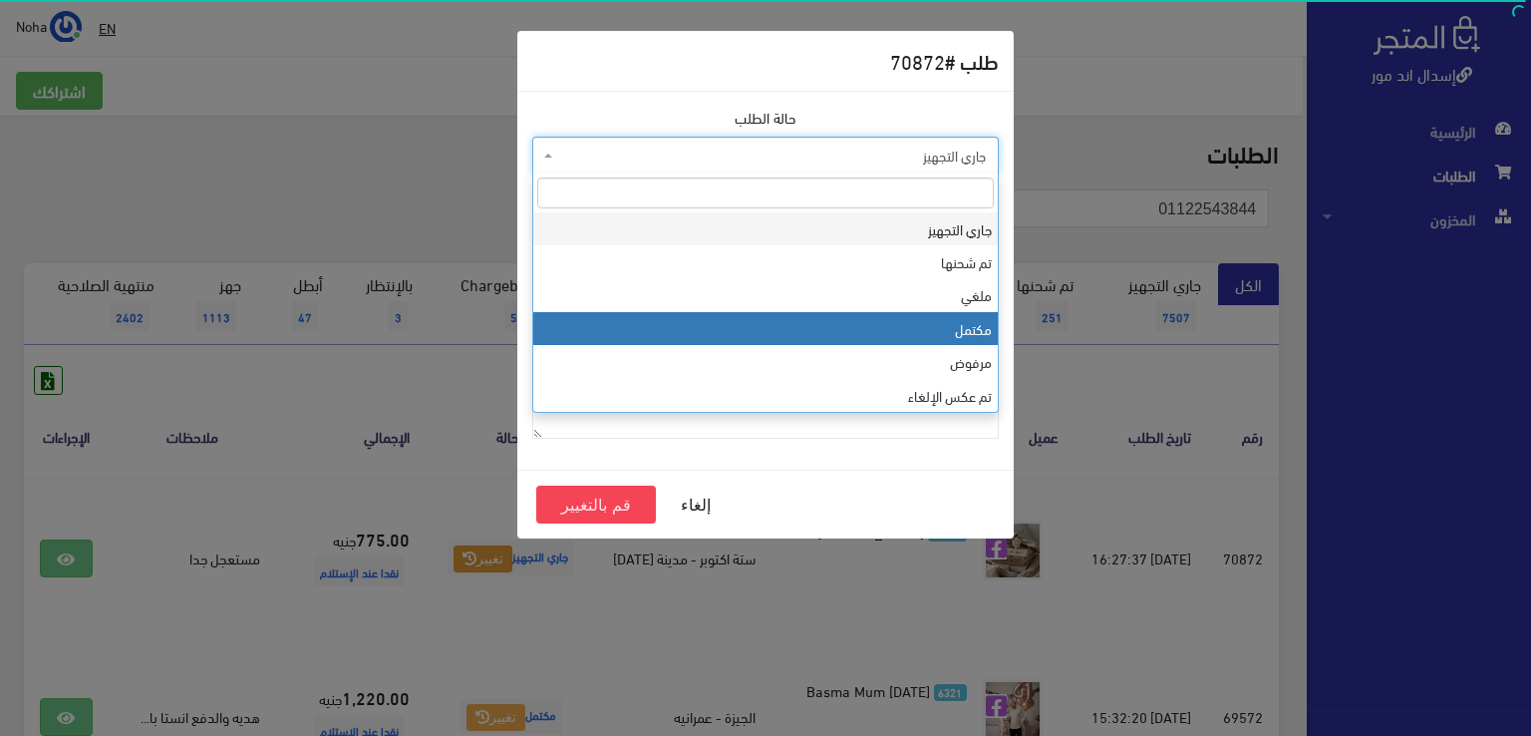
drag, startPoint x: 746, startPoint y: 328, endPoint x: 710, endPoint y: 343, distance: 38.9
select select "4"
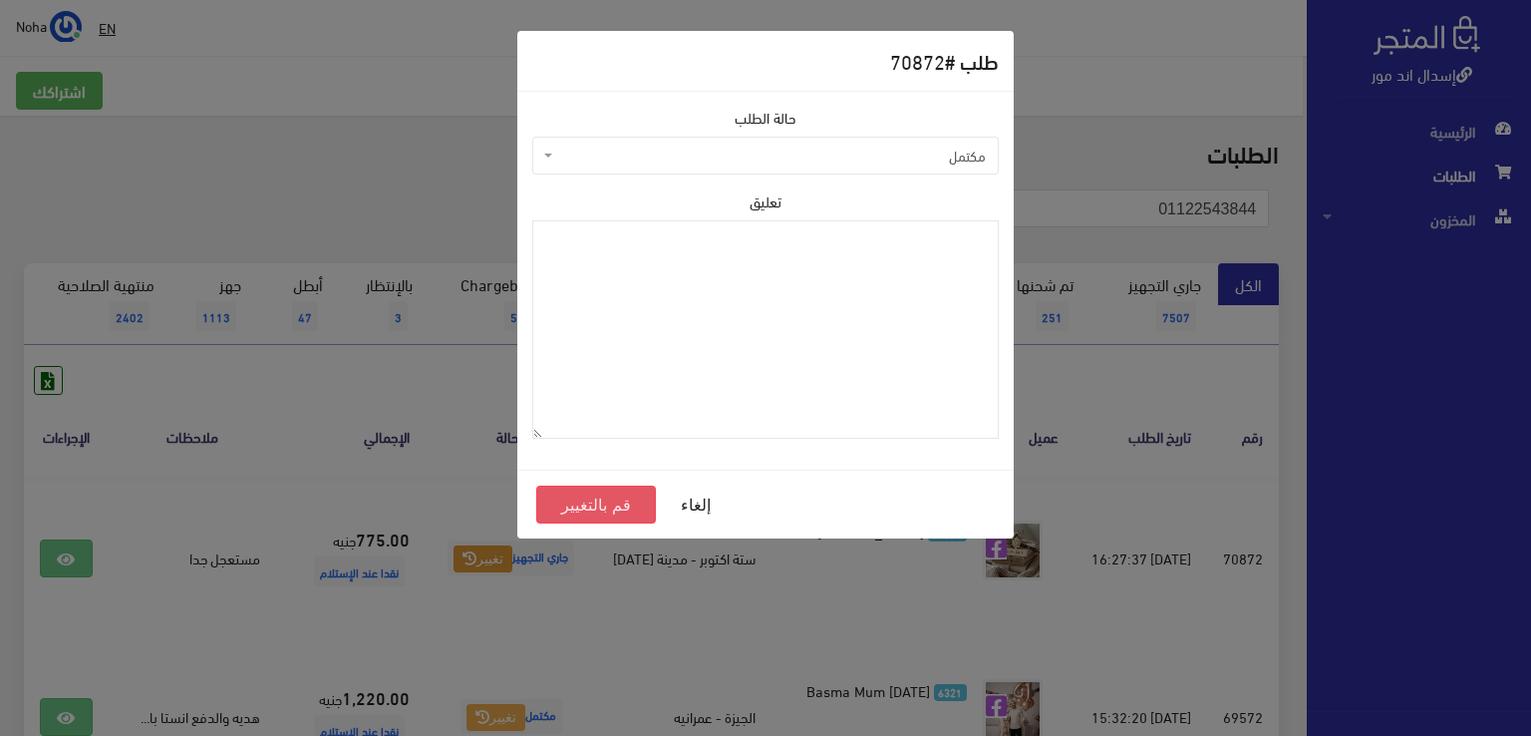
click at [617, 509] on button "قم بالتغيير" at bounding box center [596, 504] width 120 height 38
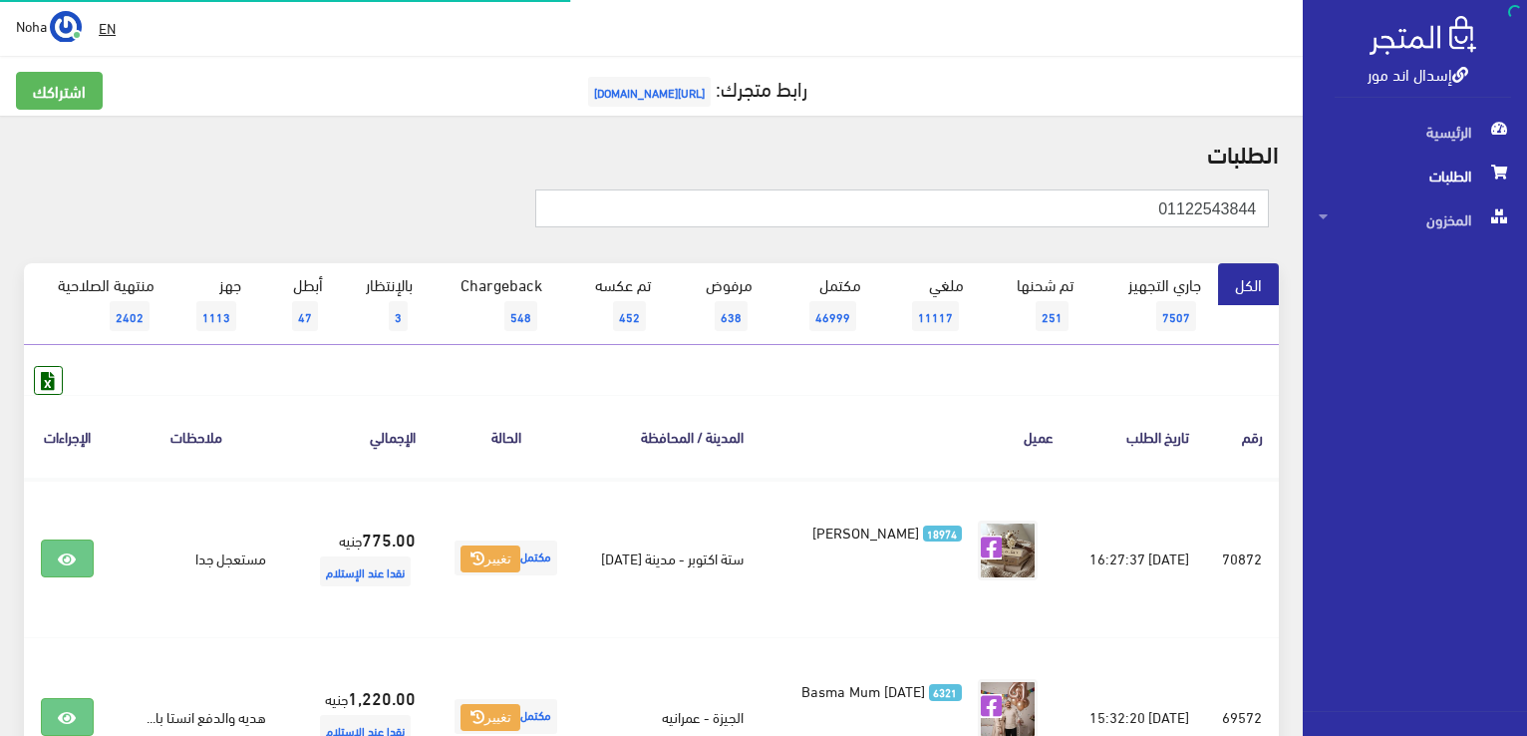
drag, startPoint x: 0, startPoint y: 0, endPoint x: 1409, endPoint y: 389, distance: 1462.0
click at [1526, 332] on html "إسدال اند مور الرئيسية الطلبات" at bounding box center [763, 368] width 1527 height 736
type input "01228744123"
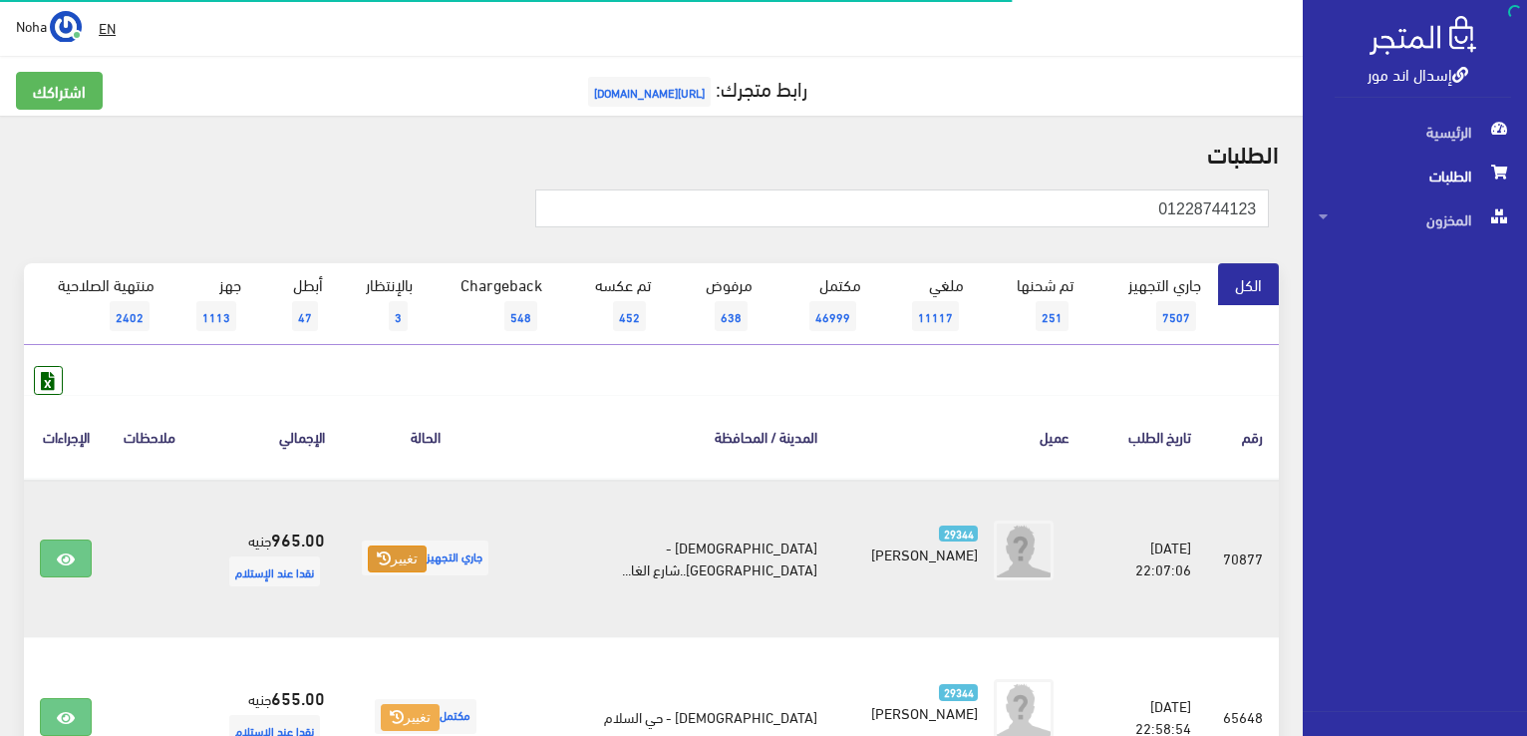
click at [400, 545] on button "تغيير" at bounding box center [397, 559] width 59 height 28
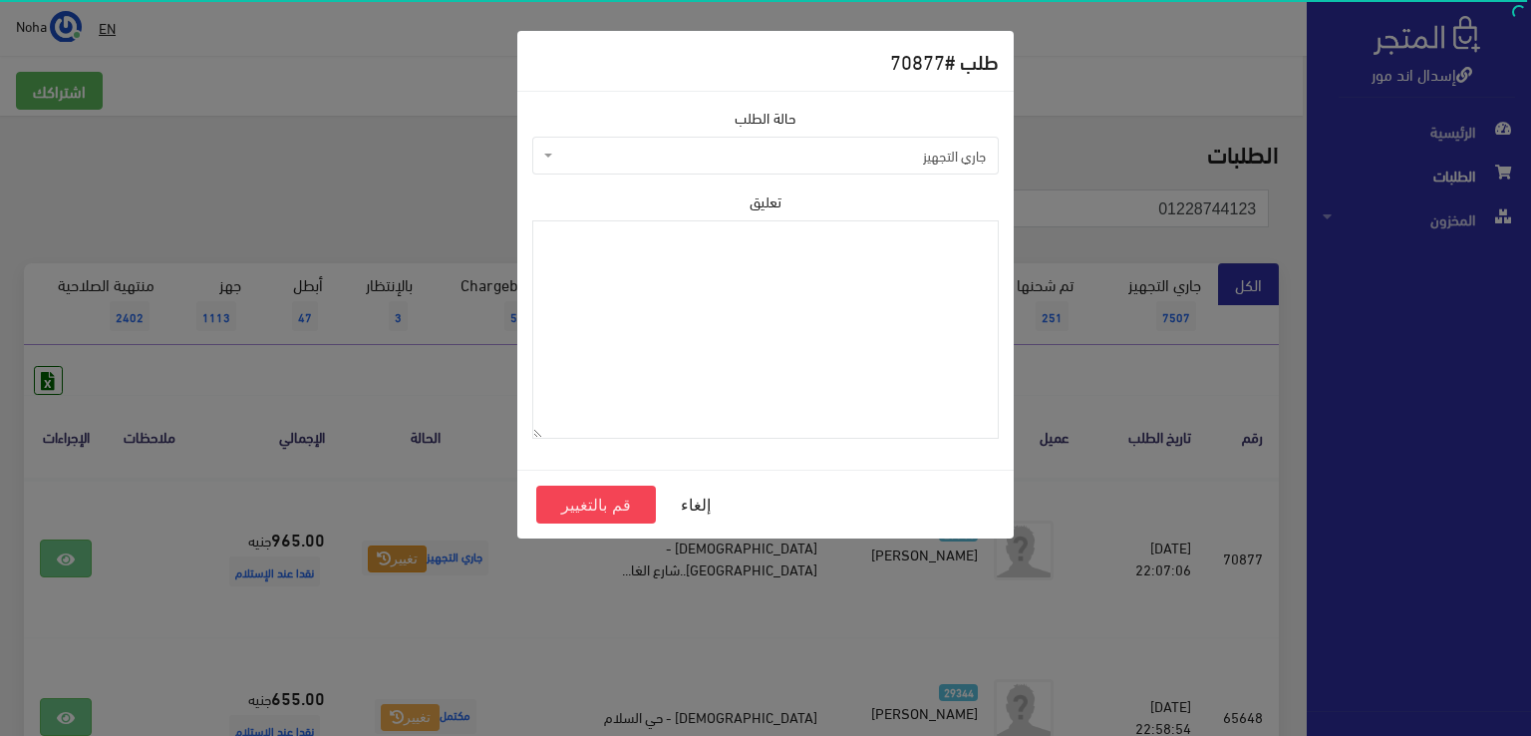
drag, startPoint x: 710, startPoint y: 145, endPoint x: 704, endPoint y: 156, distance: 13.4
click at [709, 146] on span "جاري التجهيز" at bounding box center [771, 156] width 429 height 20
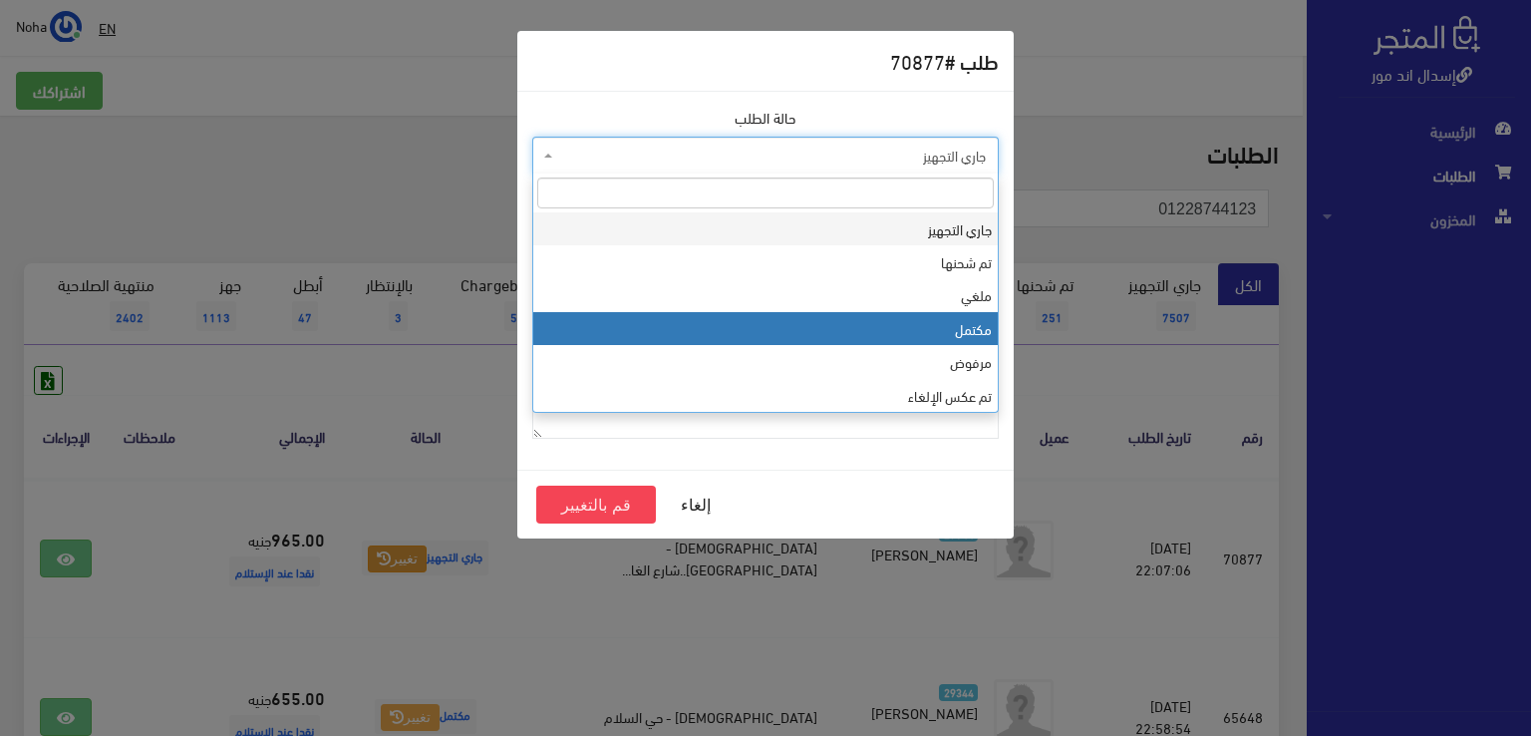
select select "4"
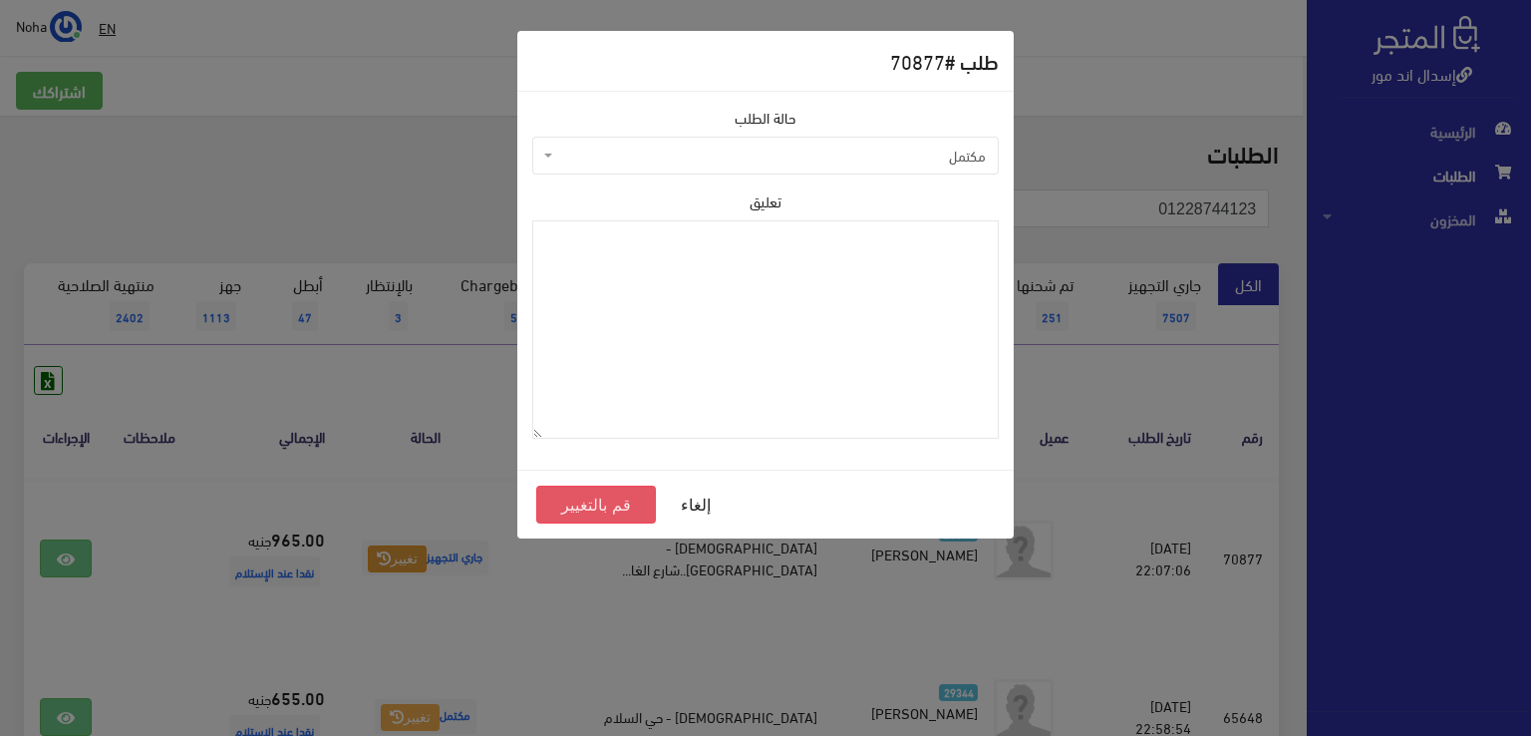
click at [619, 504] on button "قم بالتغيير" at bounding box center [596, 504] width 120 height 38
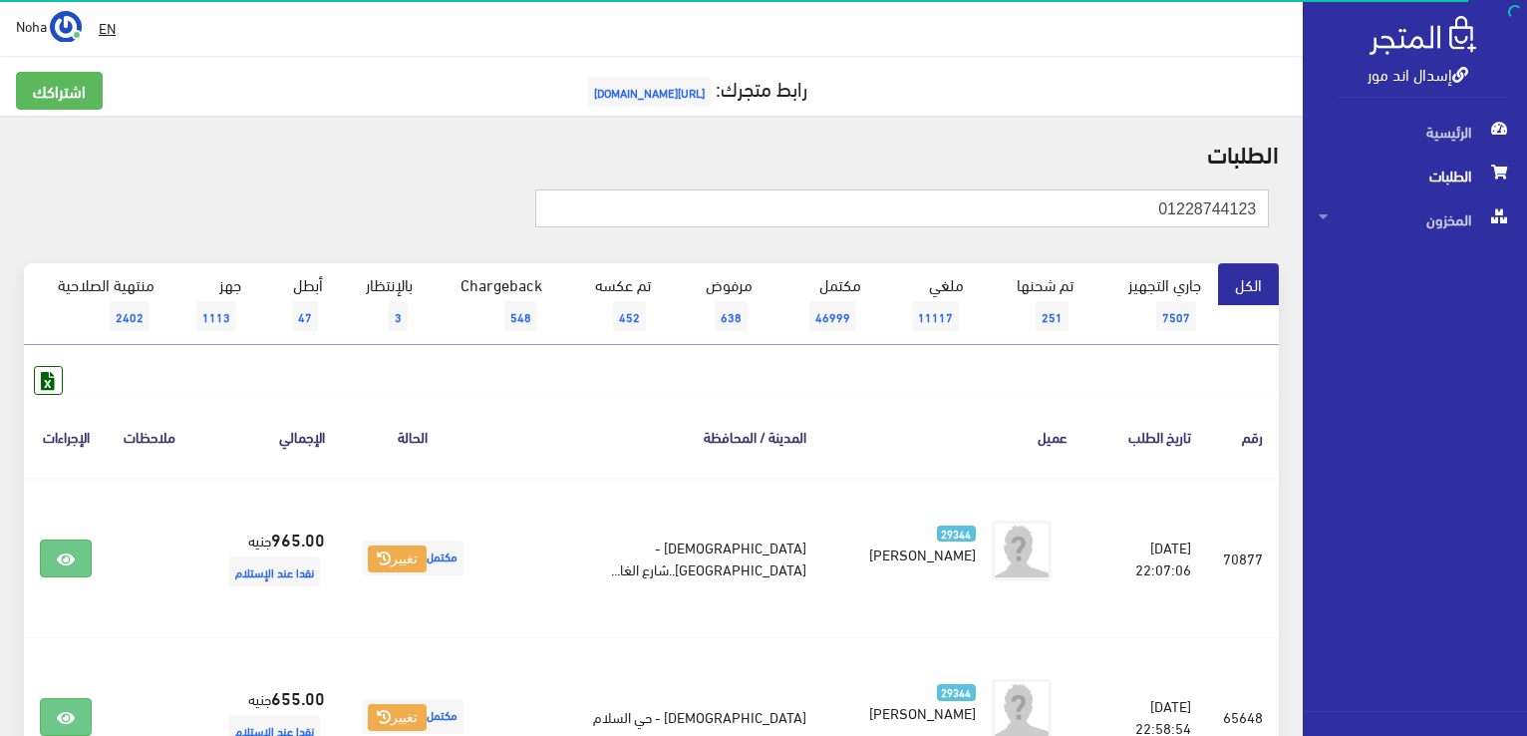
drag, startPoint x: 1037, startPoint y: 210, endPoint x: 1530, endPoint y: 318, distance: 505.0
click at [1526, 320] on html "إسدال اند مور الرئيسية الطلبات" at bounding box center [763, 368] width 1527 height 736
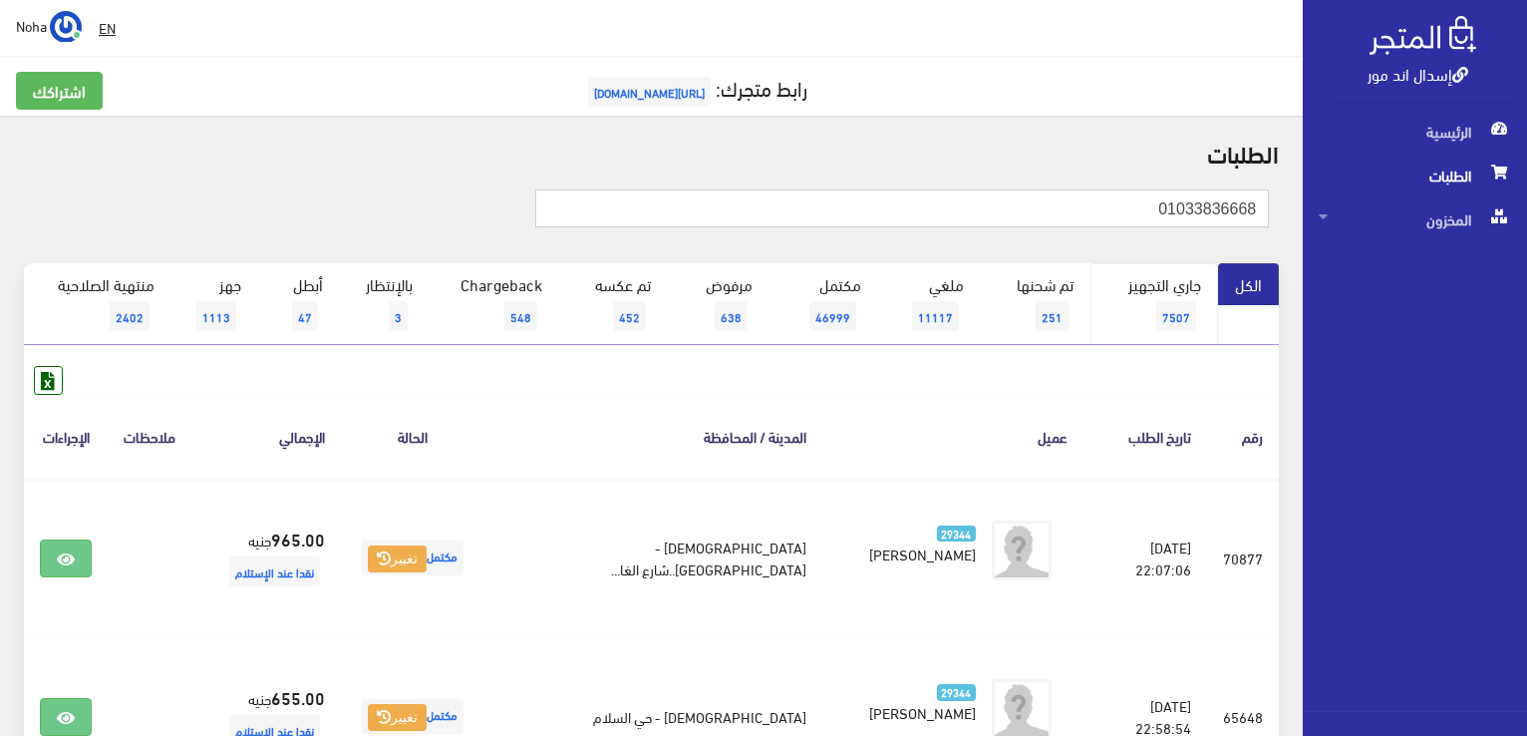
type input "01033836668"
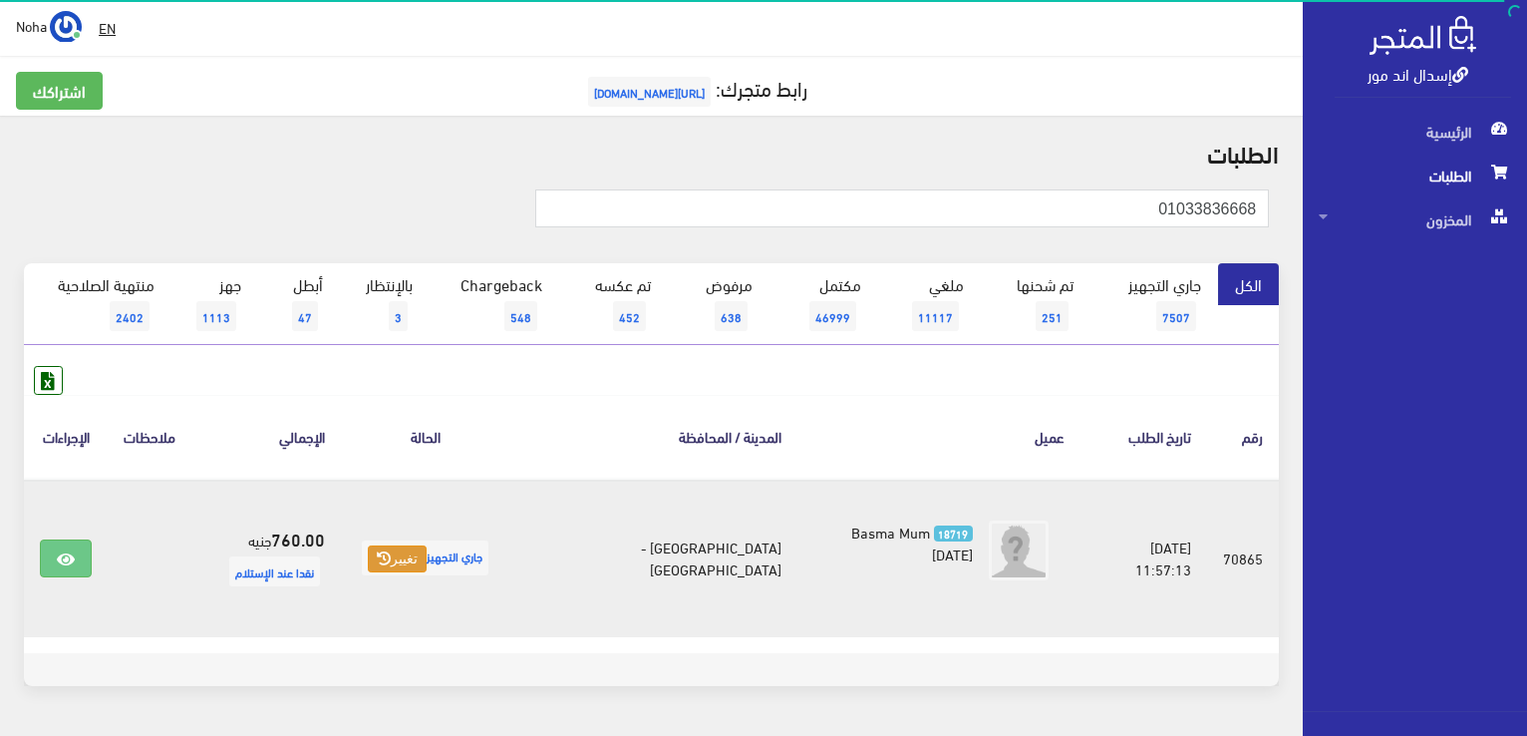
click at [427, 563] on button "تغيير" at bounding box center [397, 559] width 59 height 28
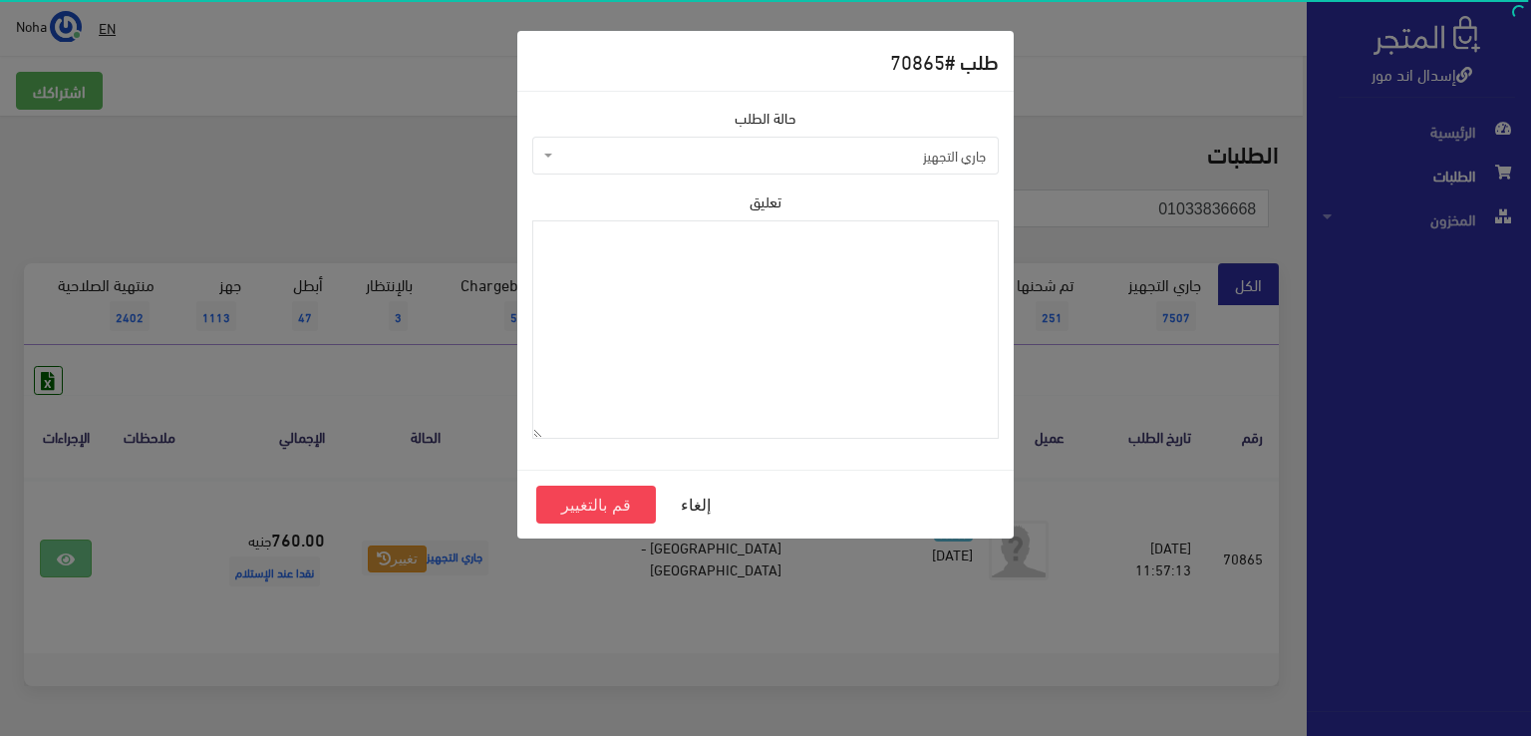
click at [833, 154] on span "جاري التجهيز" at bounding box center [771, 156] width 429 height 20
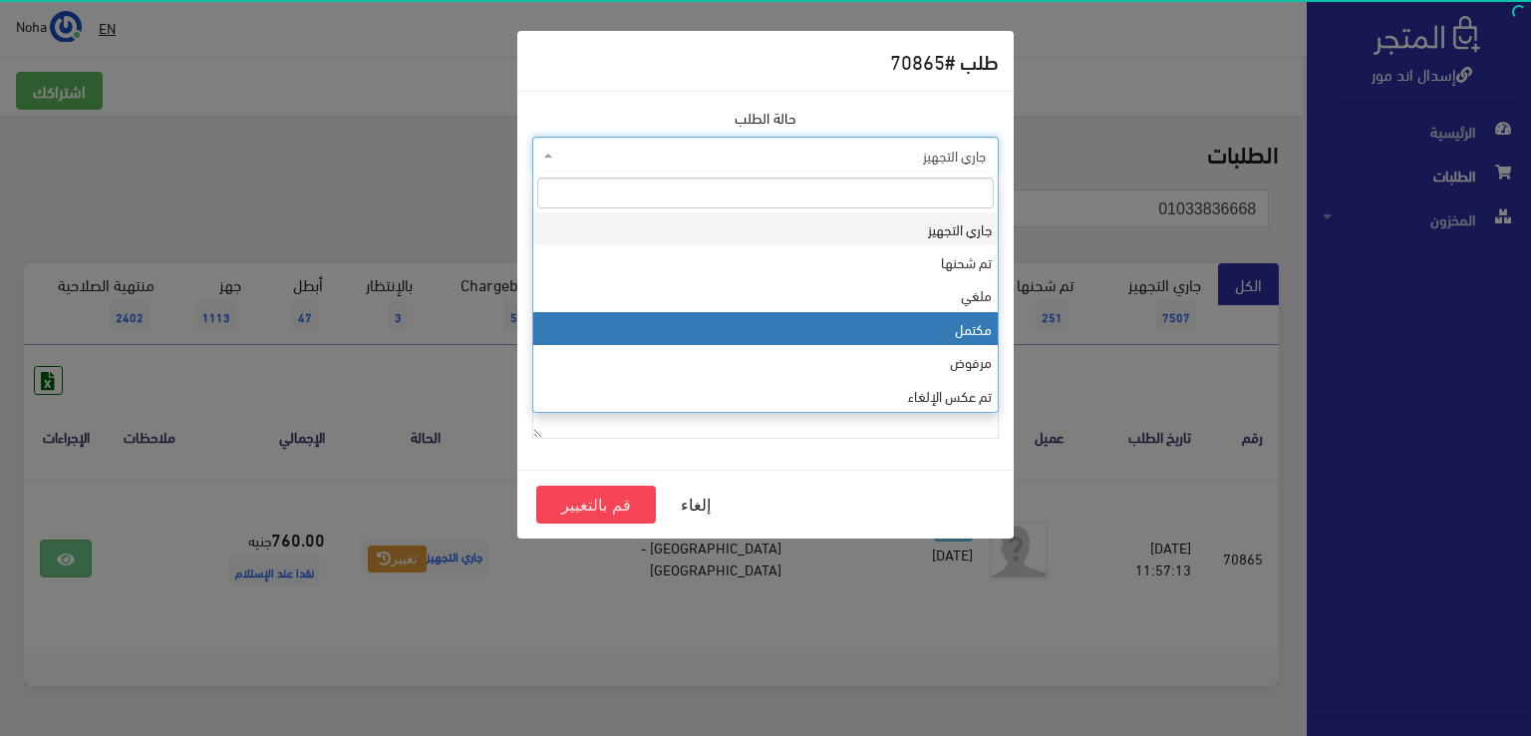
select select "4"
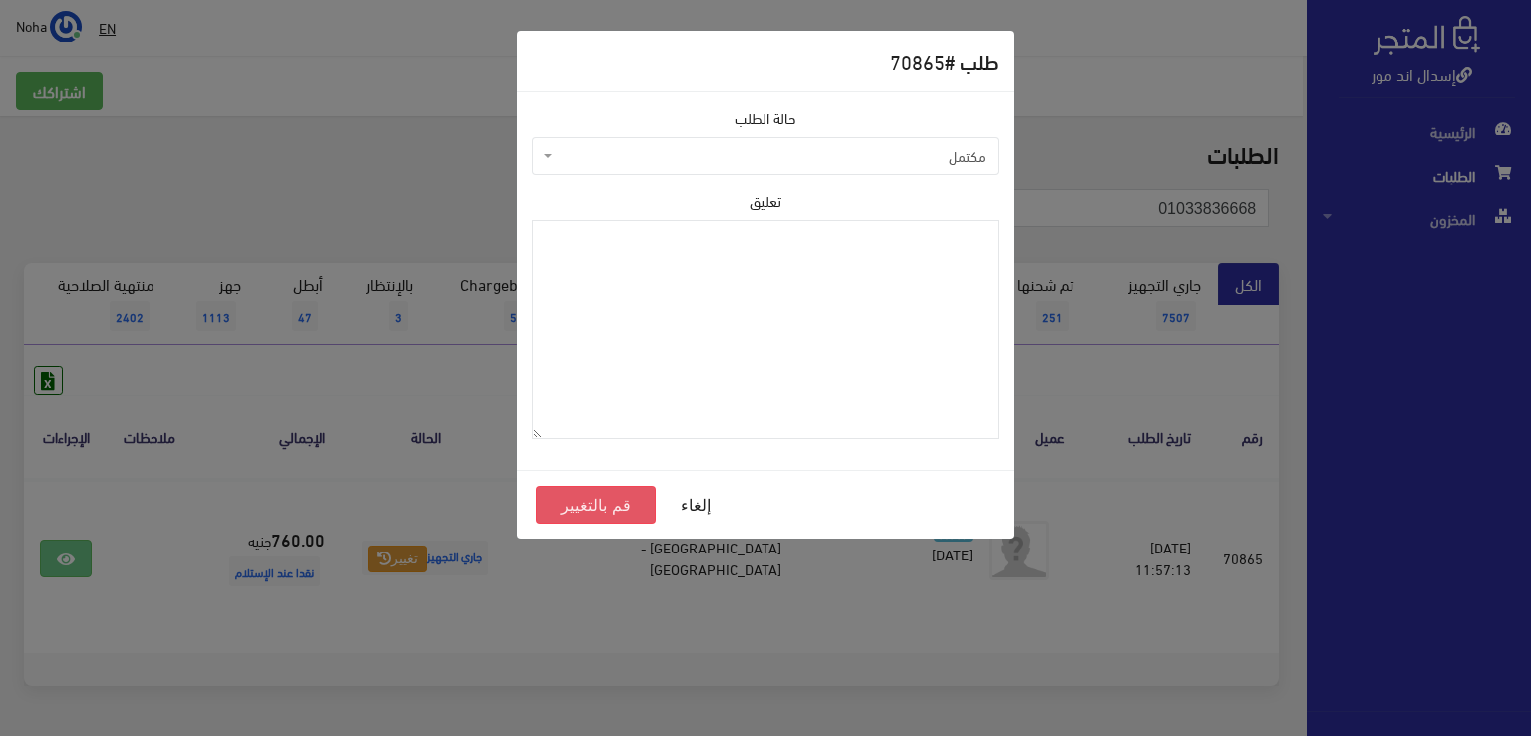
click at [573, 503] on button "قم بالتغيير" at bounding box center [596, 504] width 120 height 38
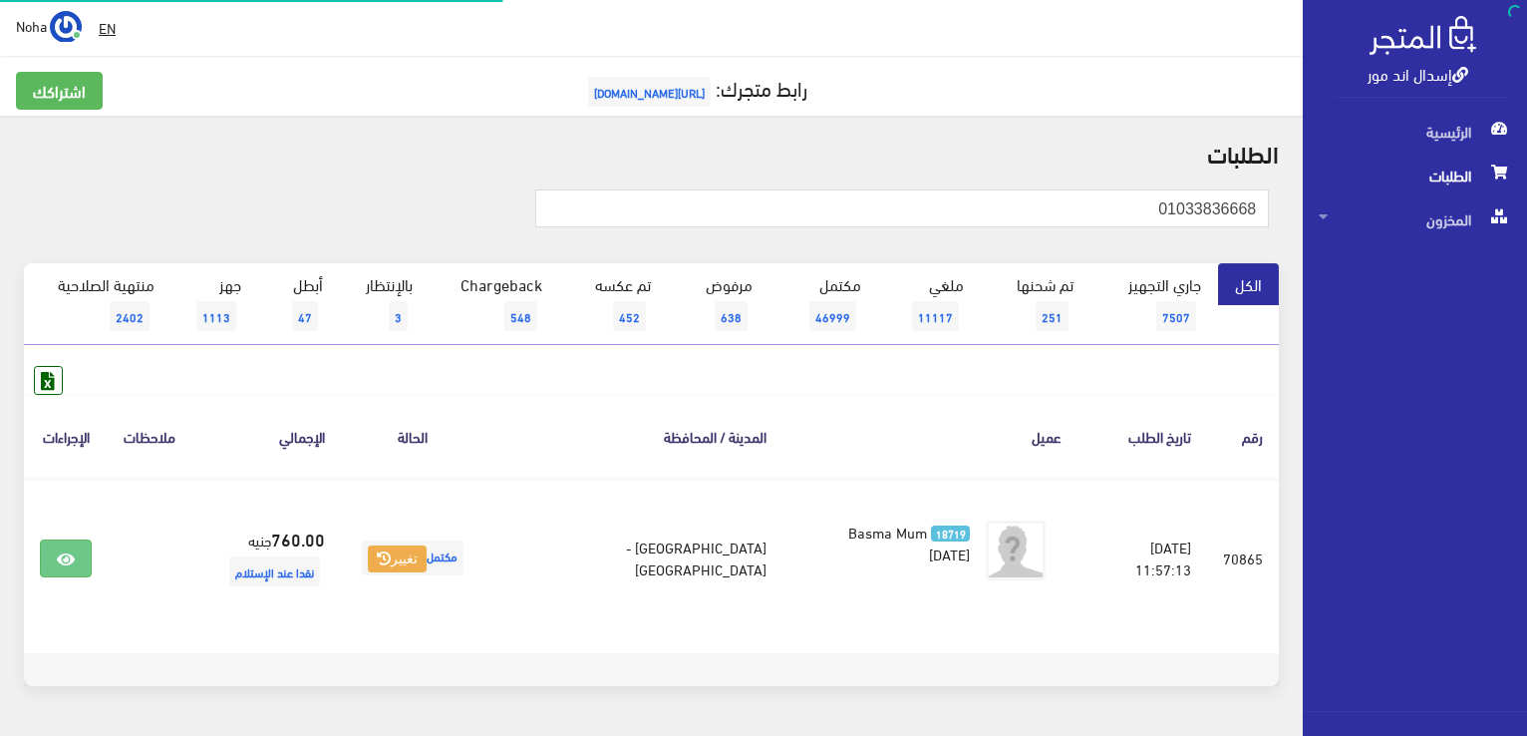
click at [1526, 327] on html "إسدال اند مور الرئيسية الطلبات" at bounding box center [763, 368] width 1527 height 736
type input "01015244132"
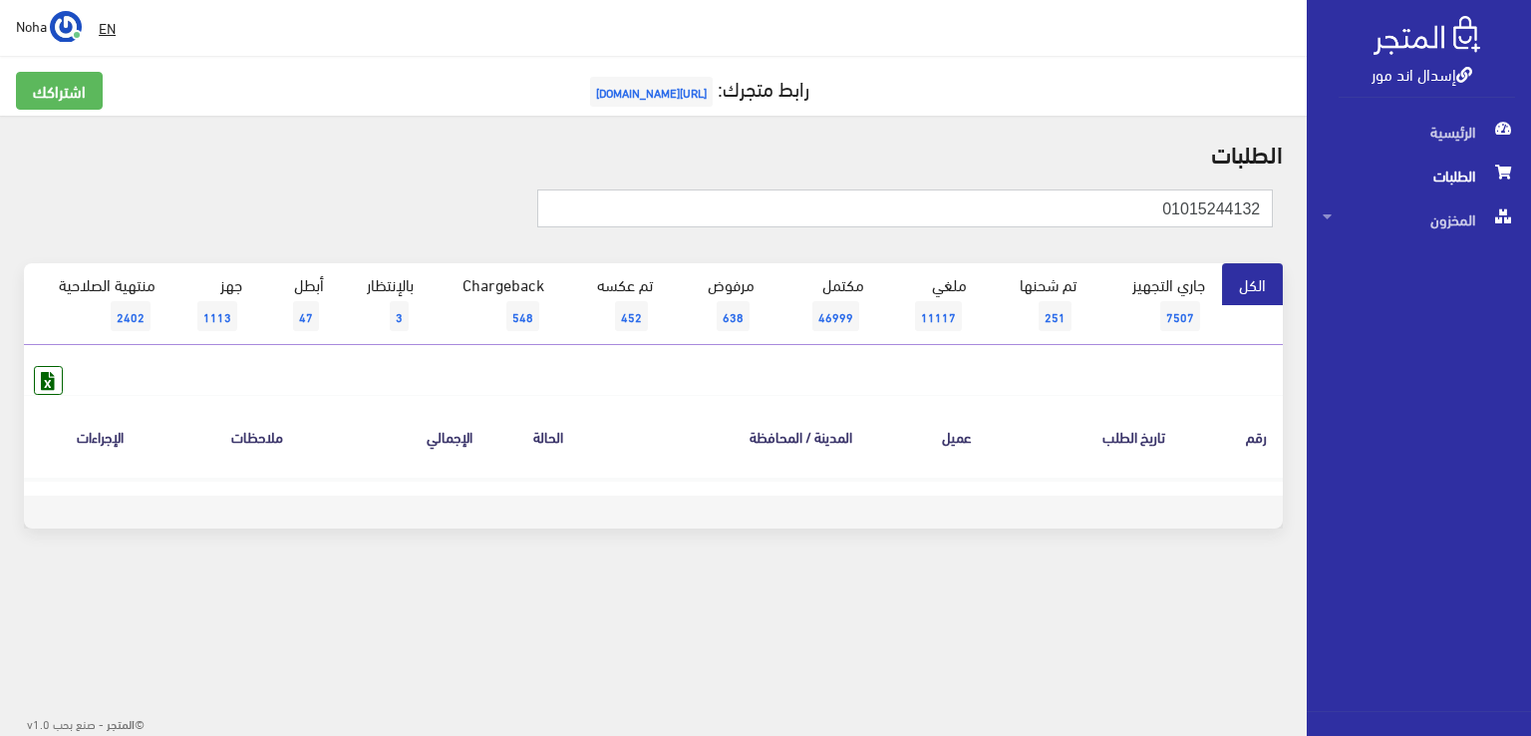
drag, startPoint x: 1066, startPoint y: 215, endPoint x: 1512, endPoint y: 400, distance: 482.2
click at [1529, 403] on div "إسدال اند مور الرئيسية الطلبات المخزون" at bounding box center [765, 320] width 1531 height 640
type input "01000888920"
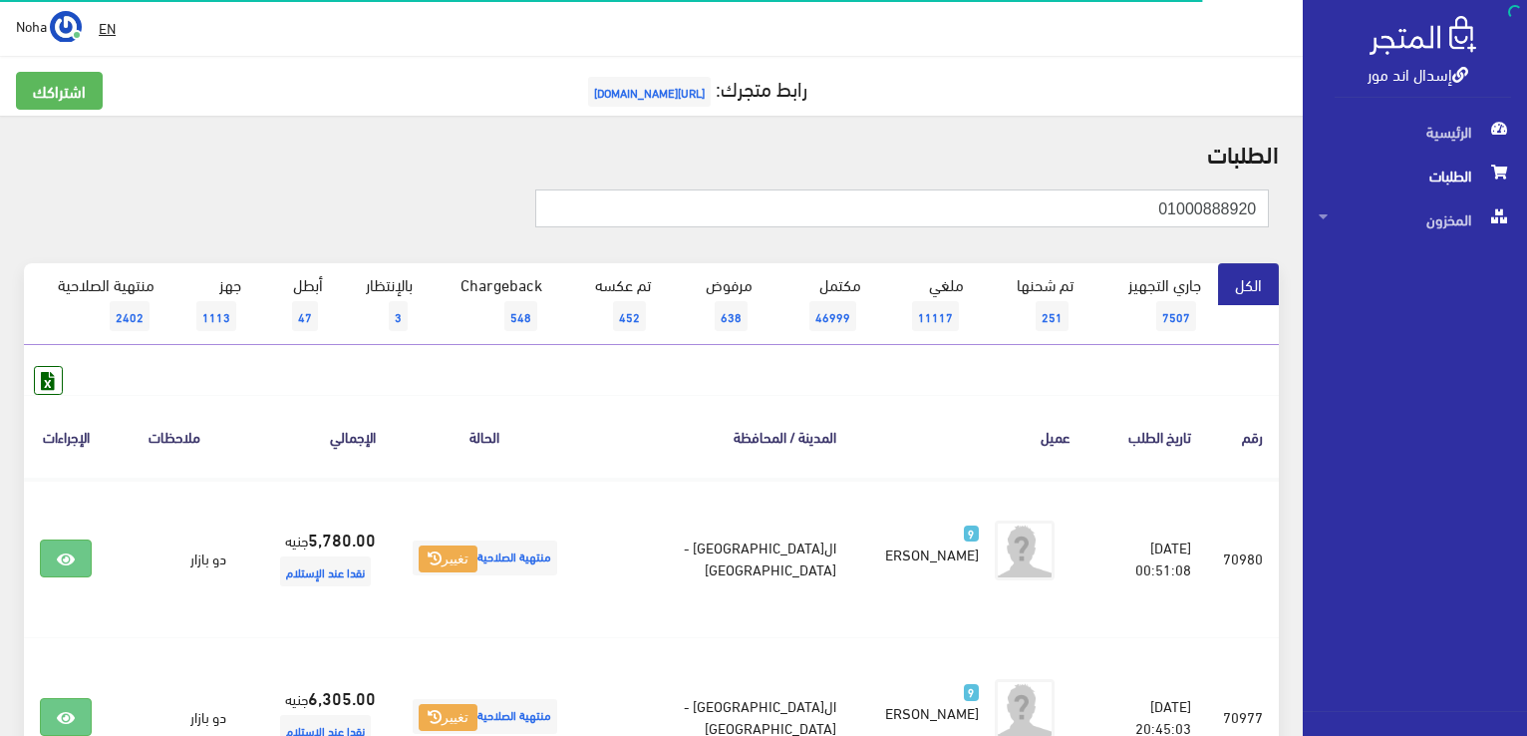
drag, startPoint x: 1070, startPoint y: 210, endPoint x: 1530, endPoint y: 426, distance: 507.4
click at [1526, 426] on html "إسدال اند مور الرئيسية الطلبات" at bounding box center [763, 368] width 1527 height 736
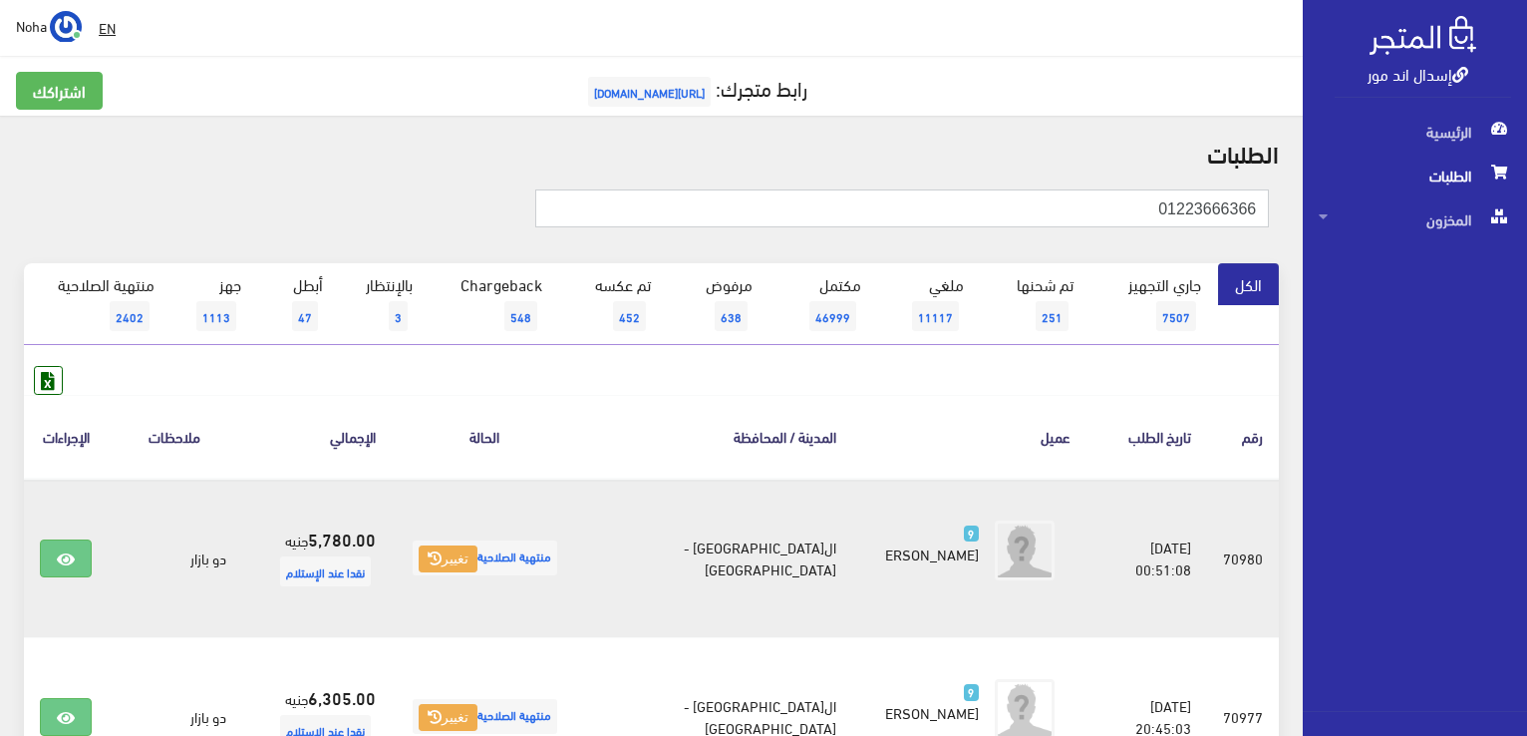
type input "01223666366"
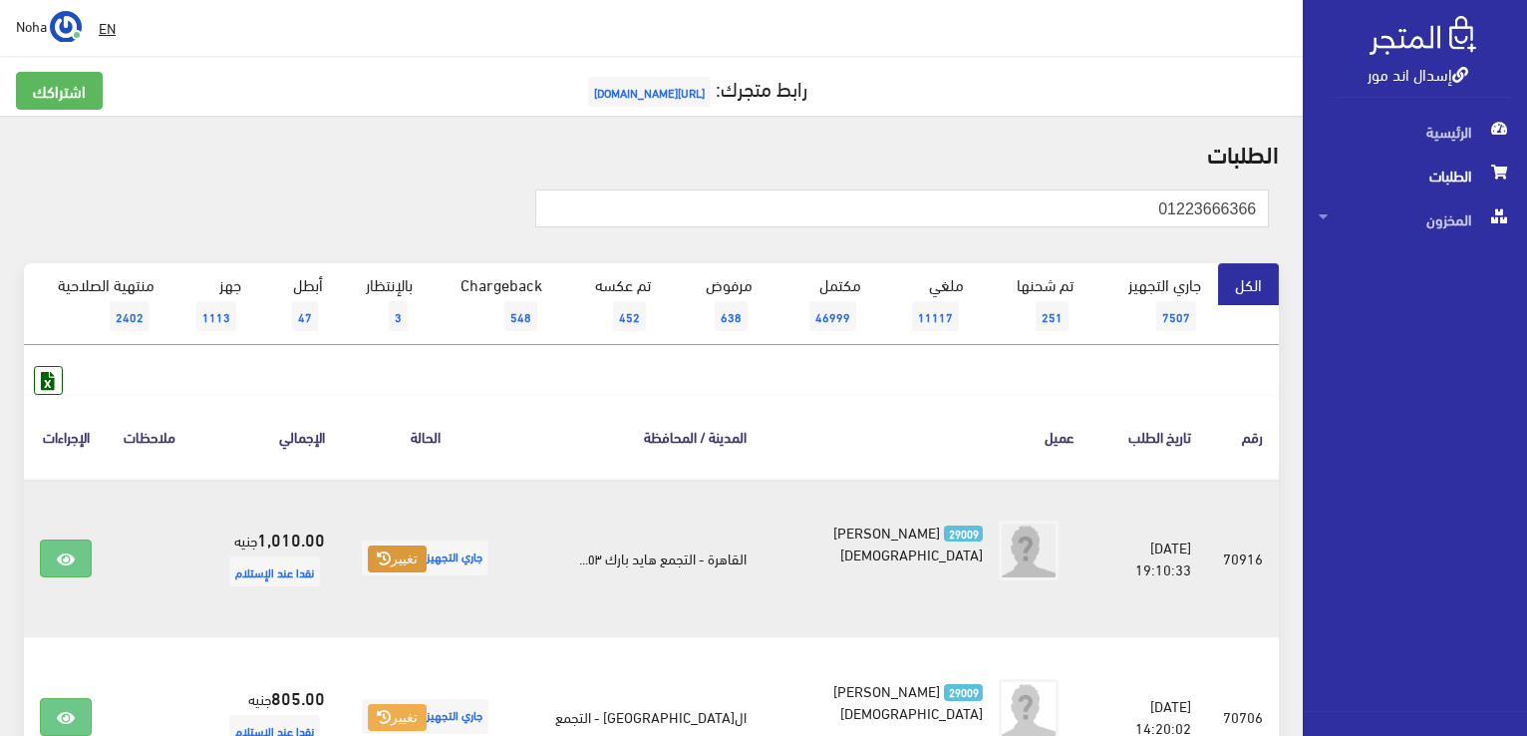
click at [401, 560] on button "تغيير" at bounding box center [397, 559] width 59 height 28
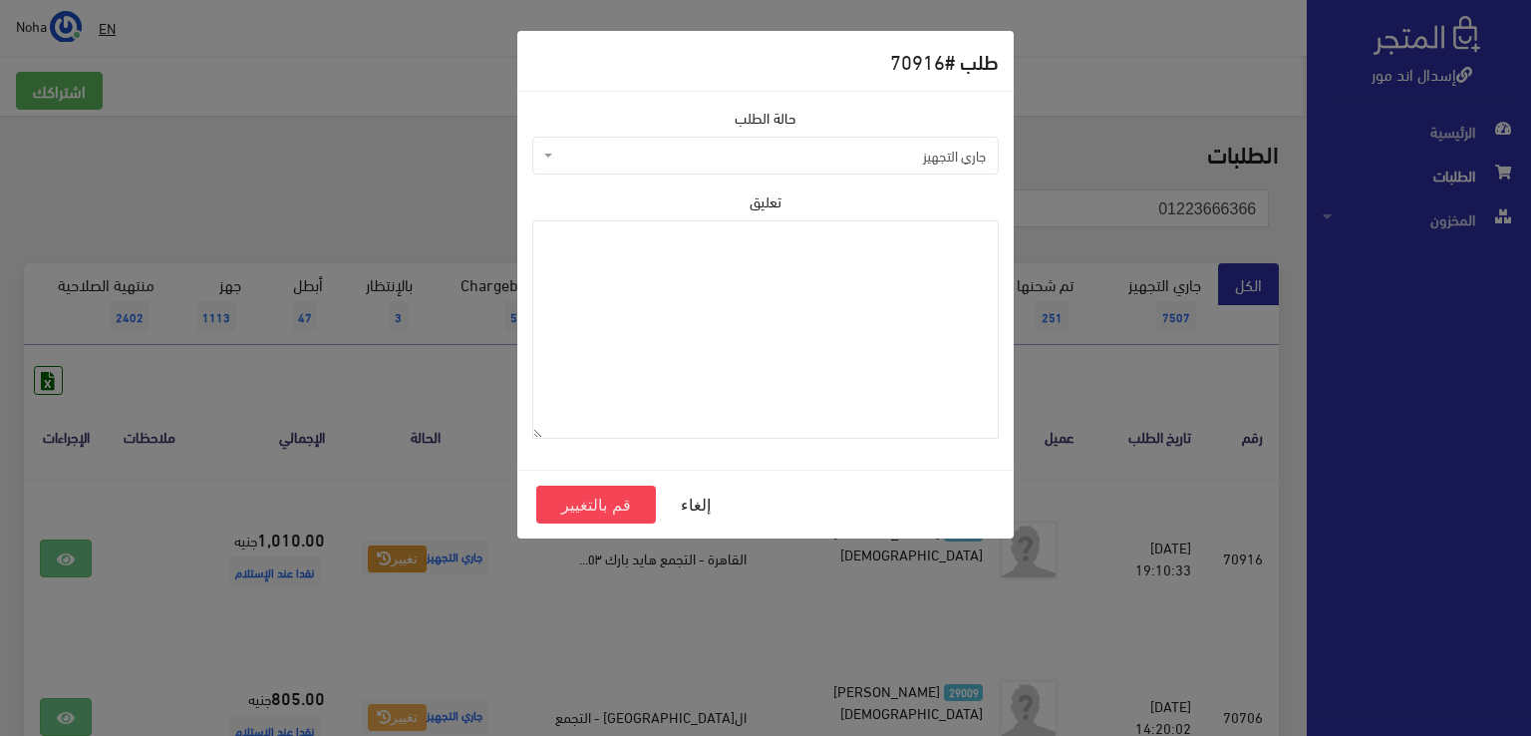
click at [722, 143] on span "جاري التجهيز" at bounding box center [765, 156] width 466 height 38
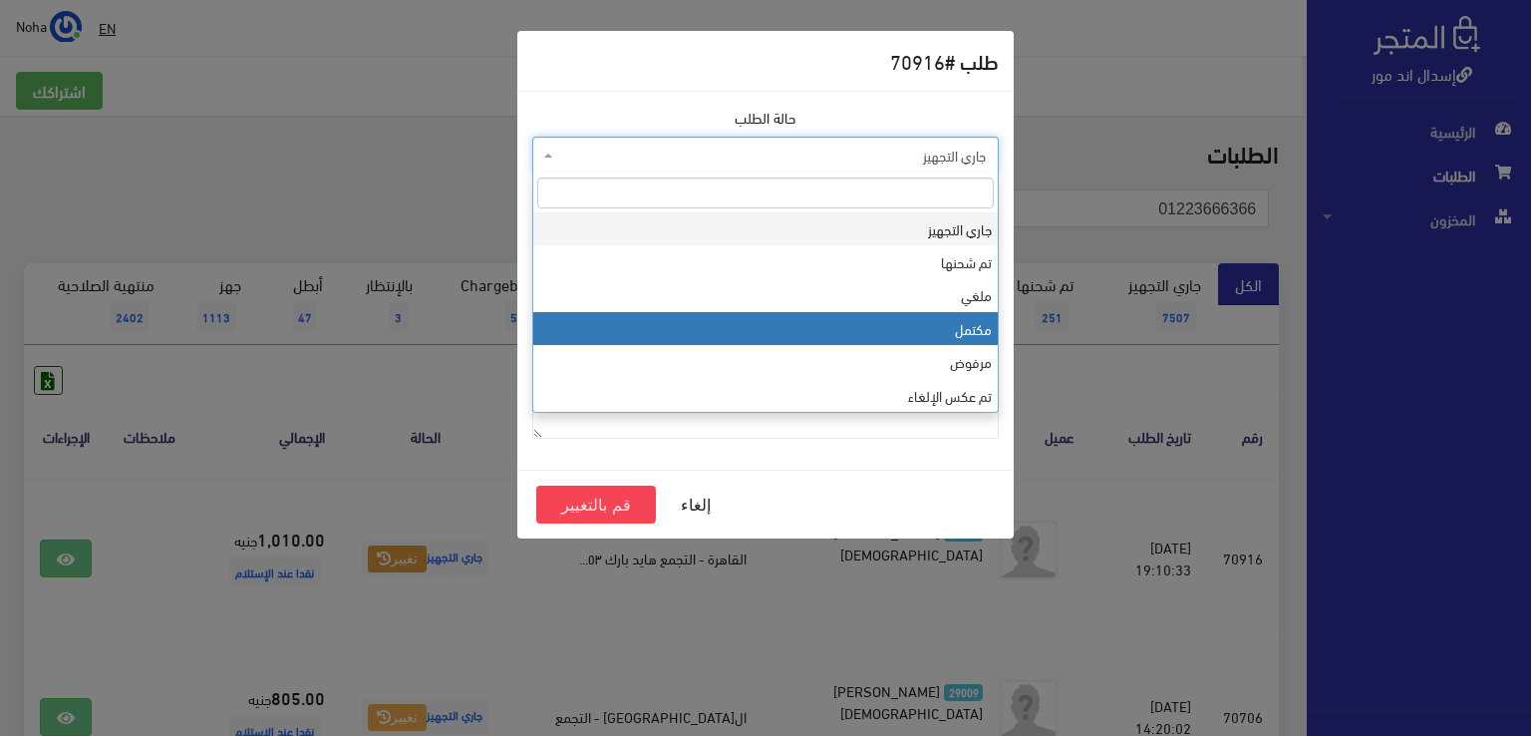
select select "4"
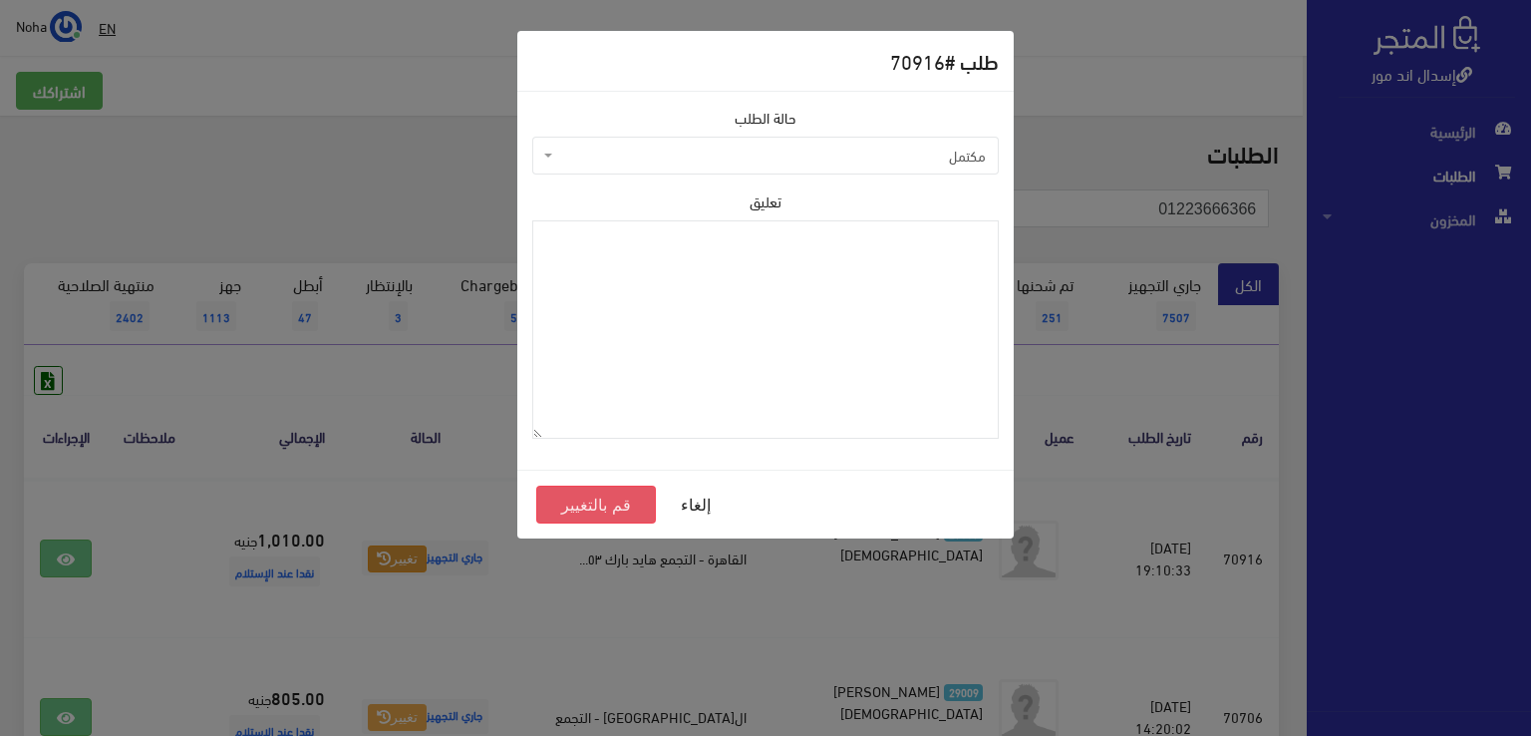
click at [560, 496] on button "قم بالتغيير" at bounding box center [596, 504] width 120 height 38
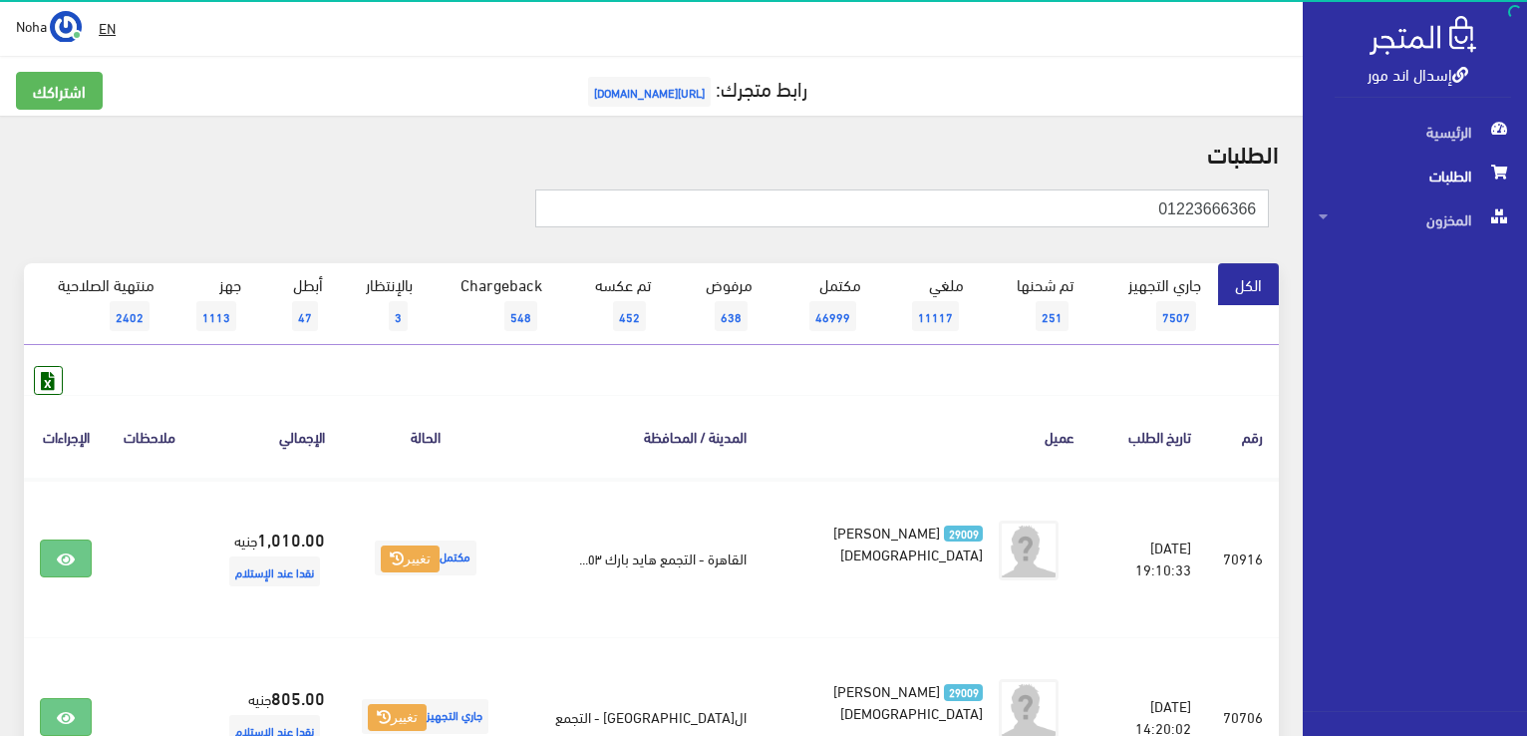
drag, startPoint x: 1079, startPoint y: 195, endPoint x: 1530, endPoint y: 285, distance: 459.4
click at [1526, 285] on html "إسدال اند مور الرئيسية الطلبات" at bounding box center [763, 368] width 1527 height 736
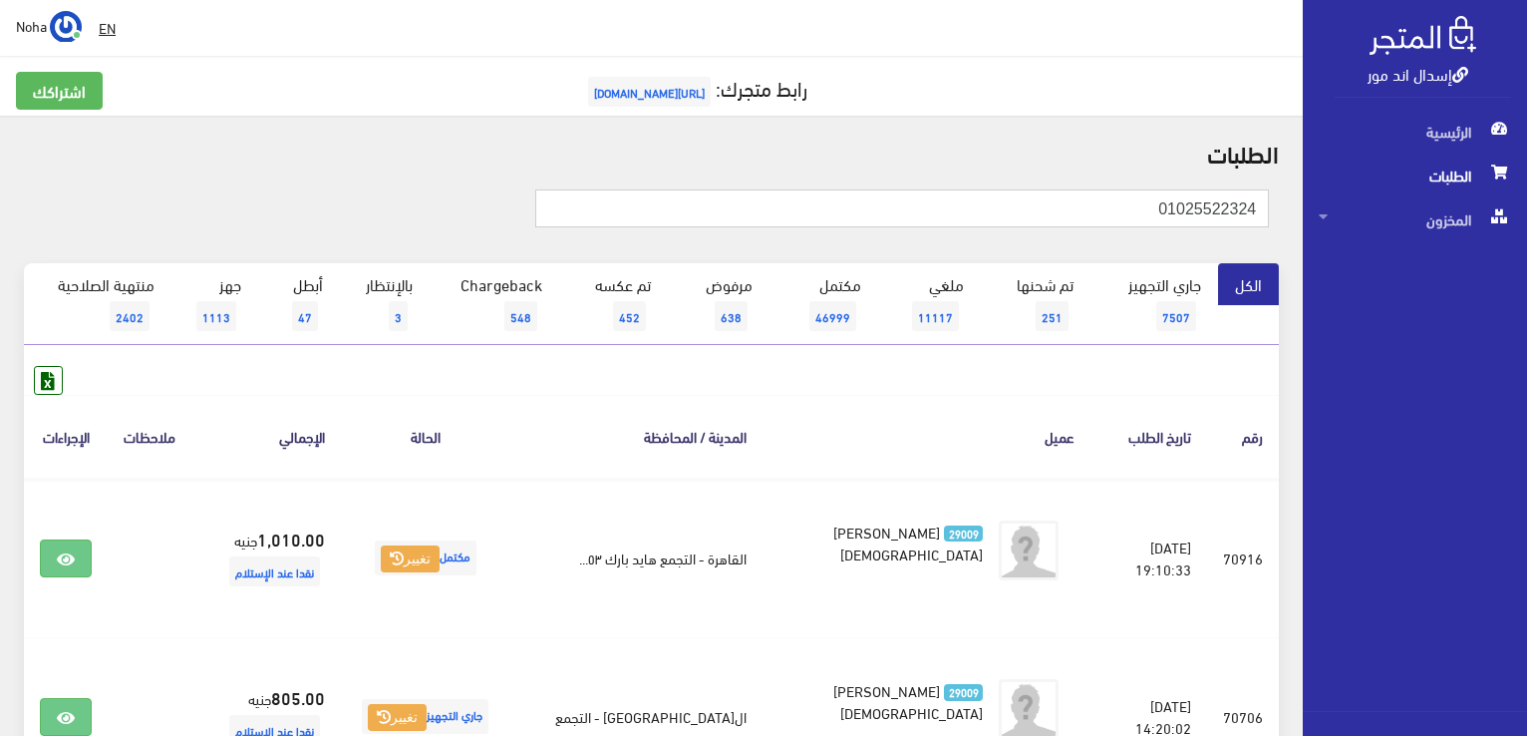
type input "01025522324"
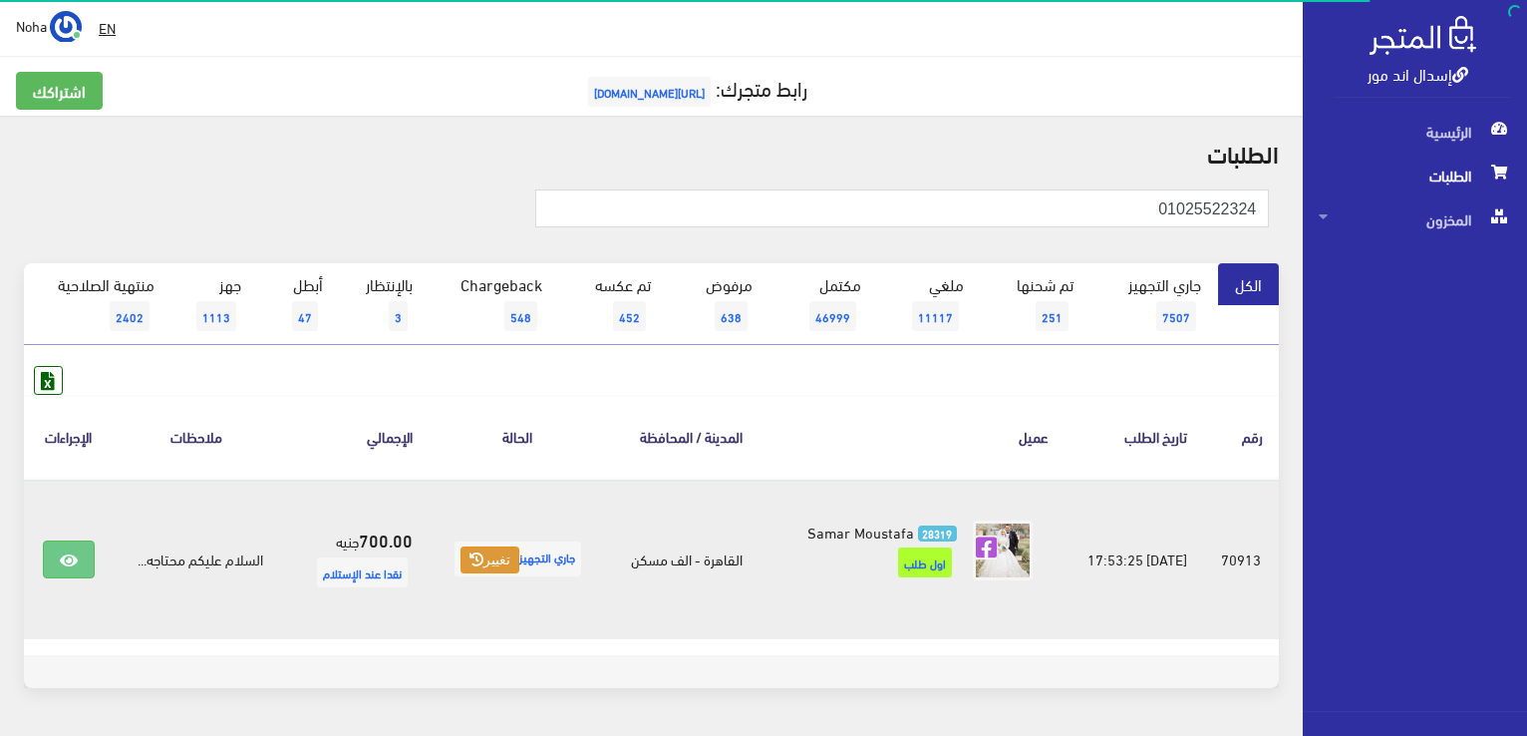
click at [472, 546] on button "تغيير" at bounding box center [489, 560] width 59 height 28
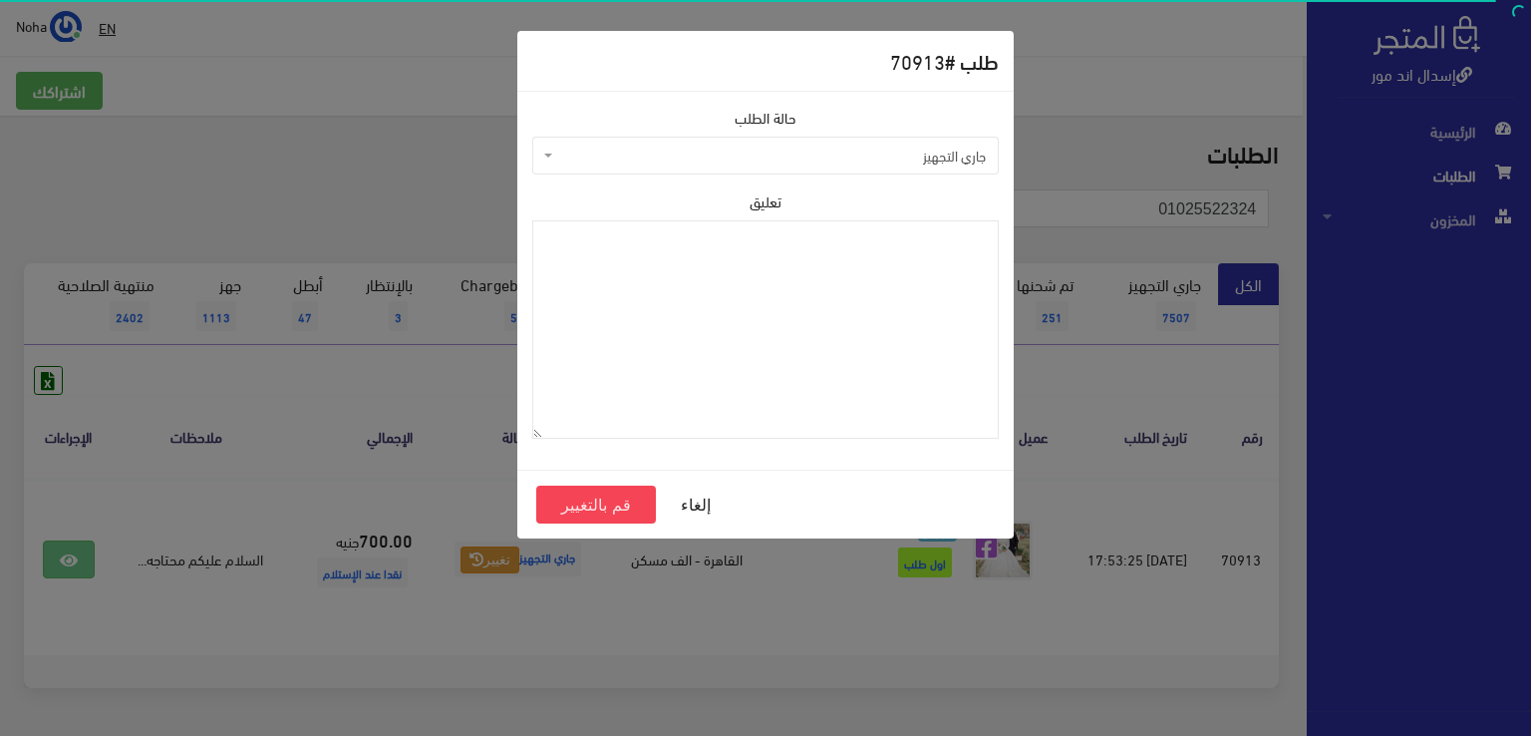
click at [791, 150] on span "جاري التجهيز" at bounding box center [771, 156] width 429 height 20
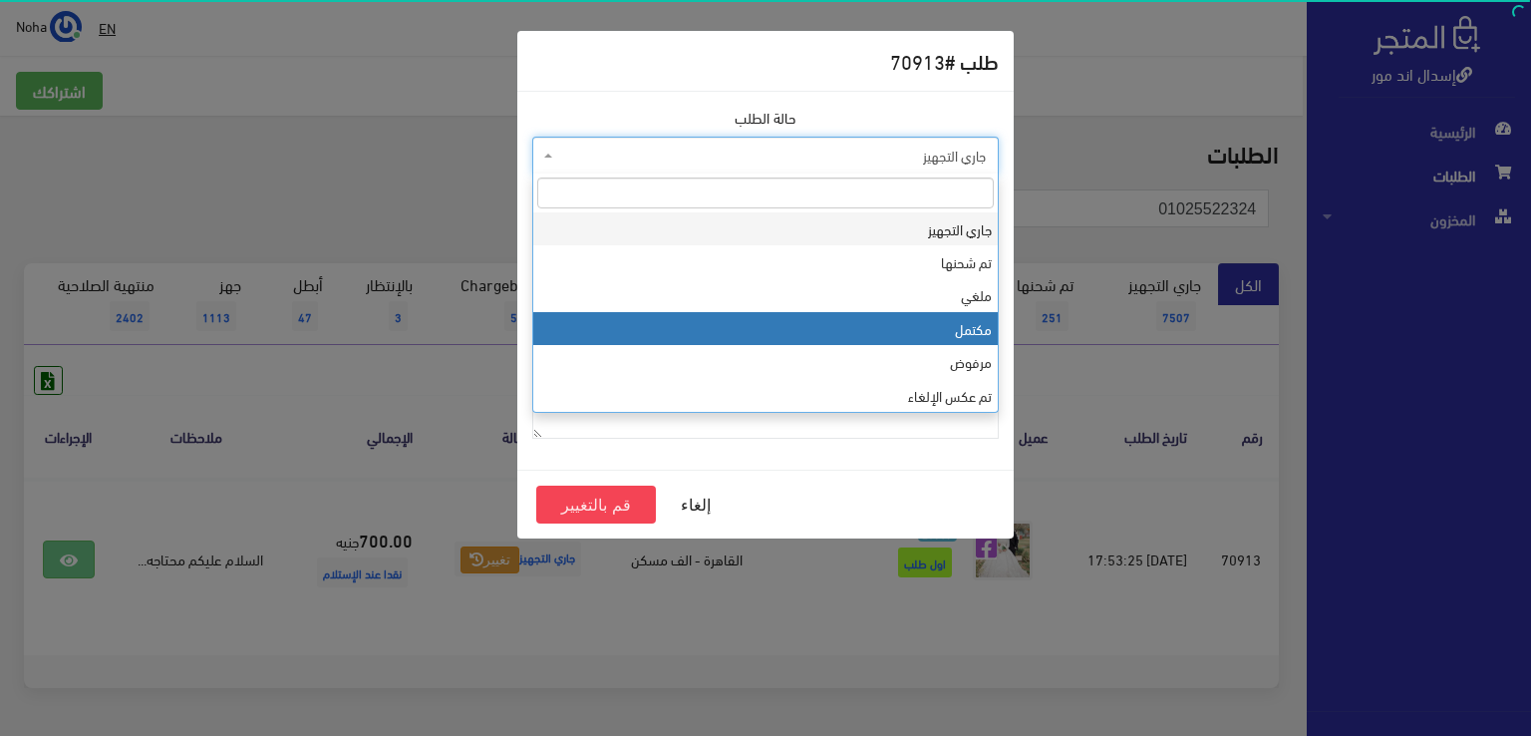
select select "4"
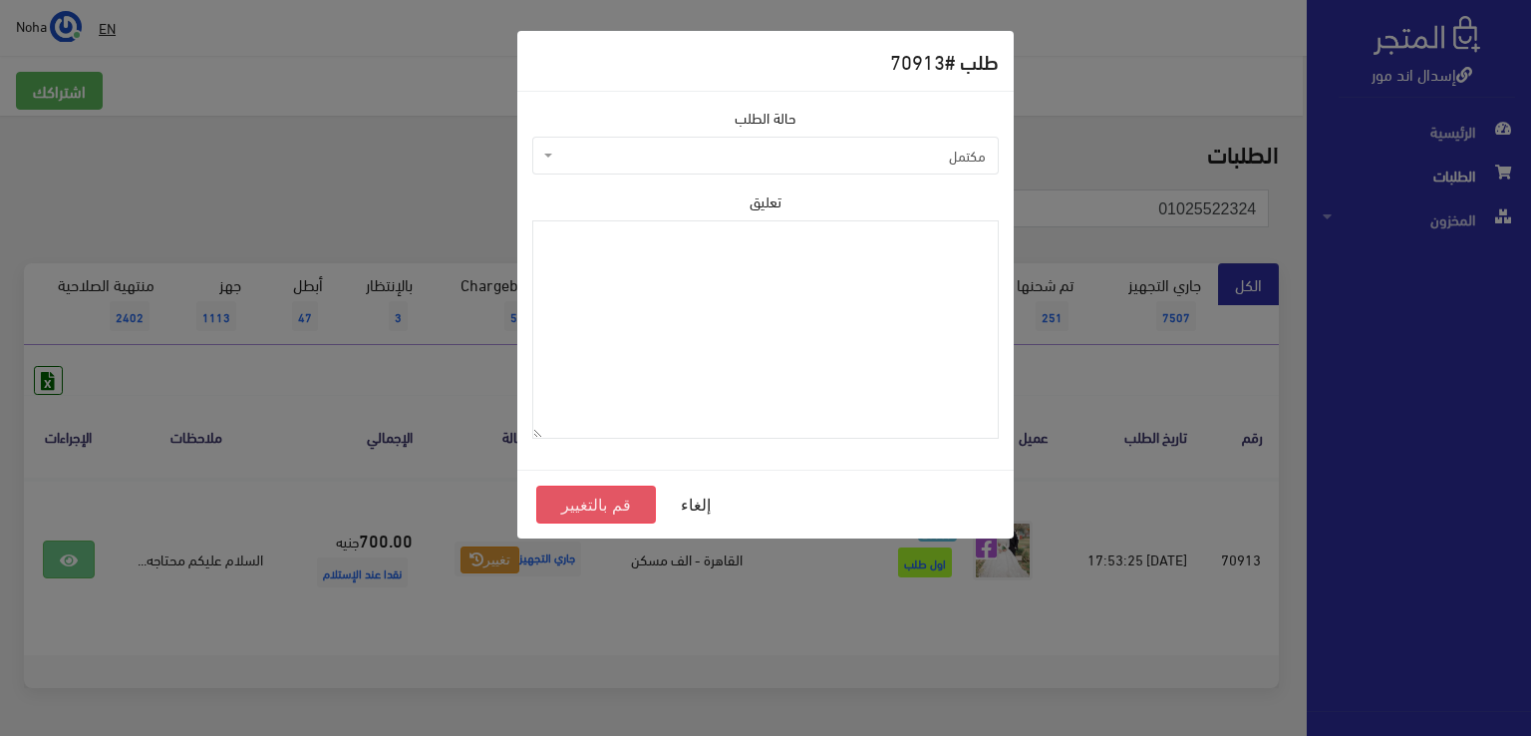
click at [581, 487] on button "قم بالتغيير" at bounding box center [596, 504] width 120 height 38
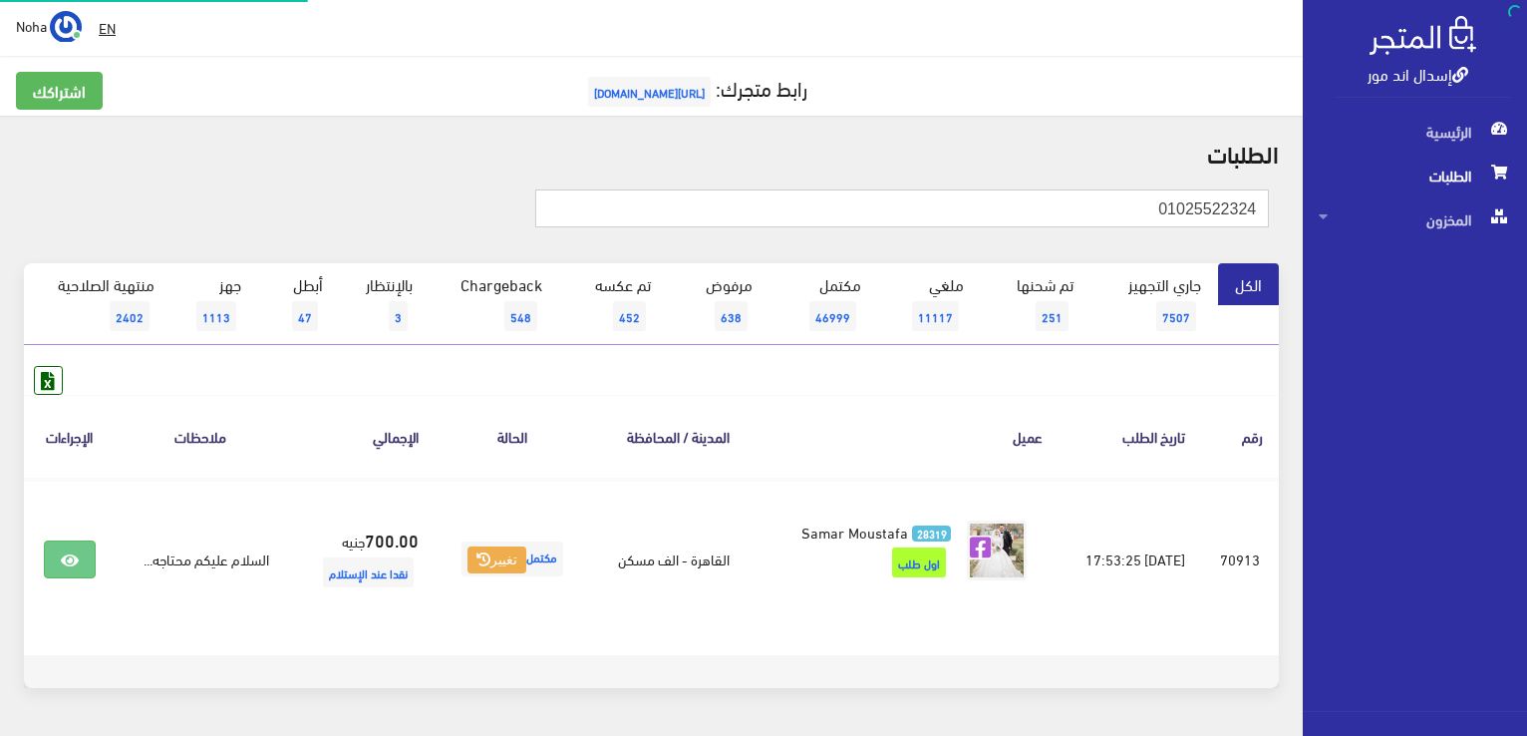
drag, startPoint x: 0, startPoint y: 0, endPoint x: 1530, endPoint y: 395, distance: 1580.0
click at [1526, 395] on html "إسدال اند مور الرئيسية الطلبات" at bounding box center [763, 368] width 1527 height 736
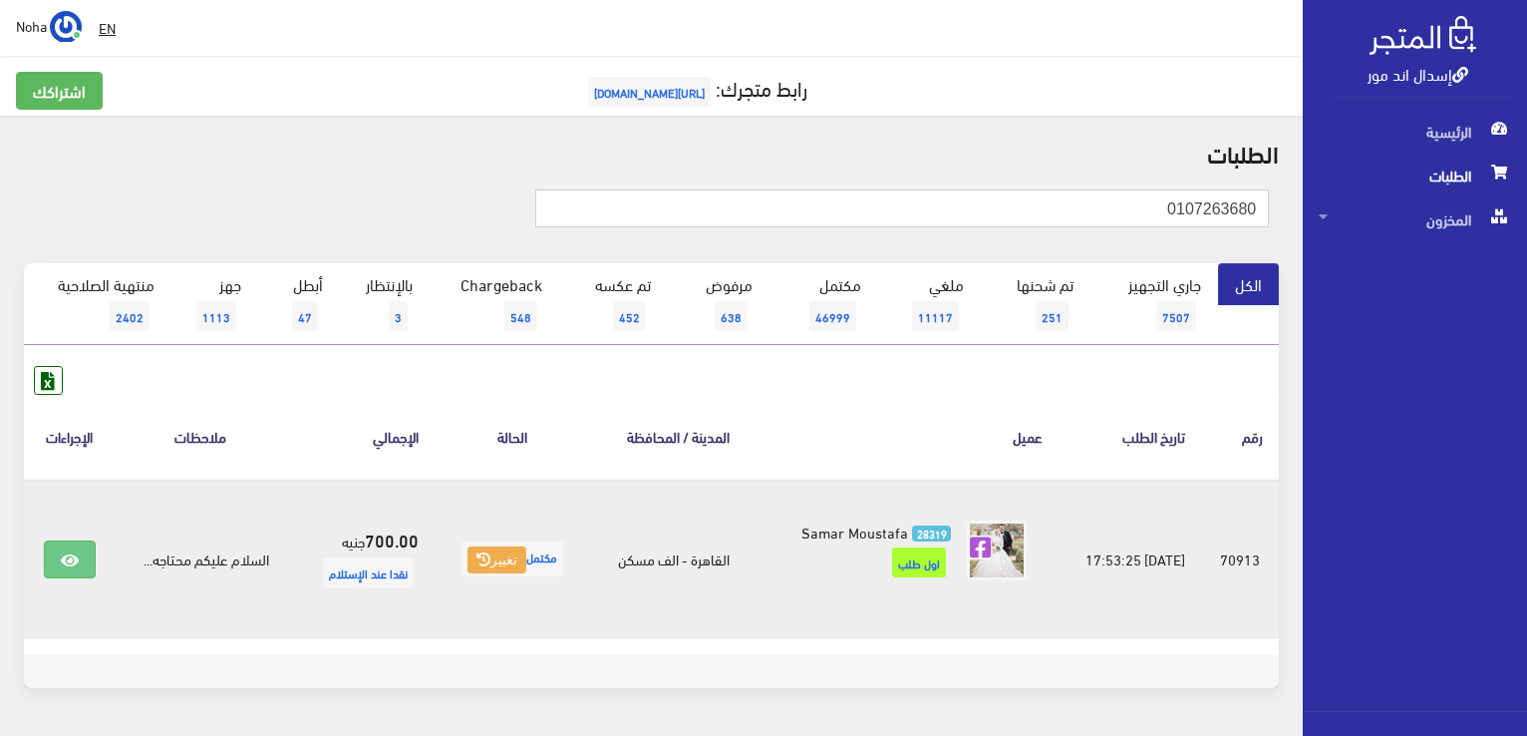
type input "0107263680"
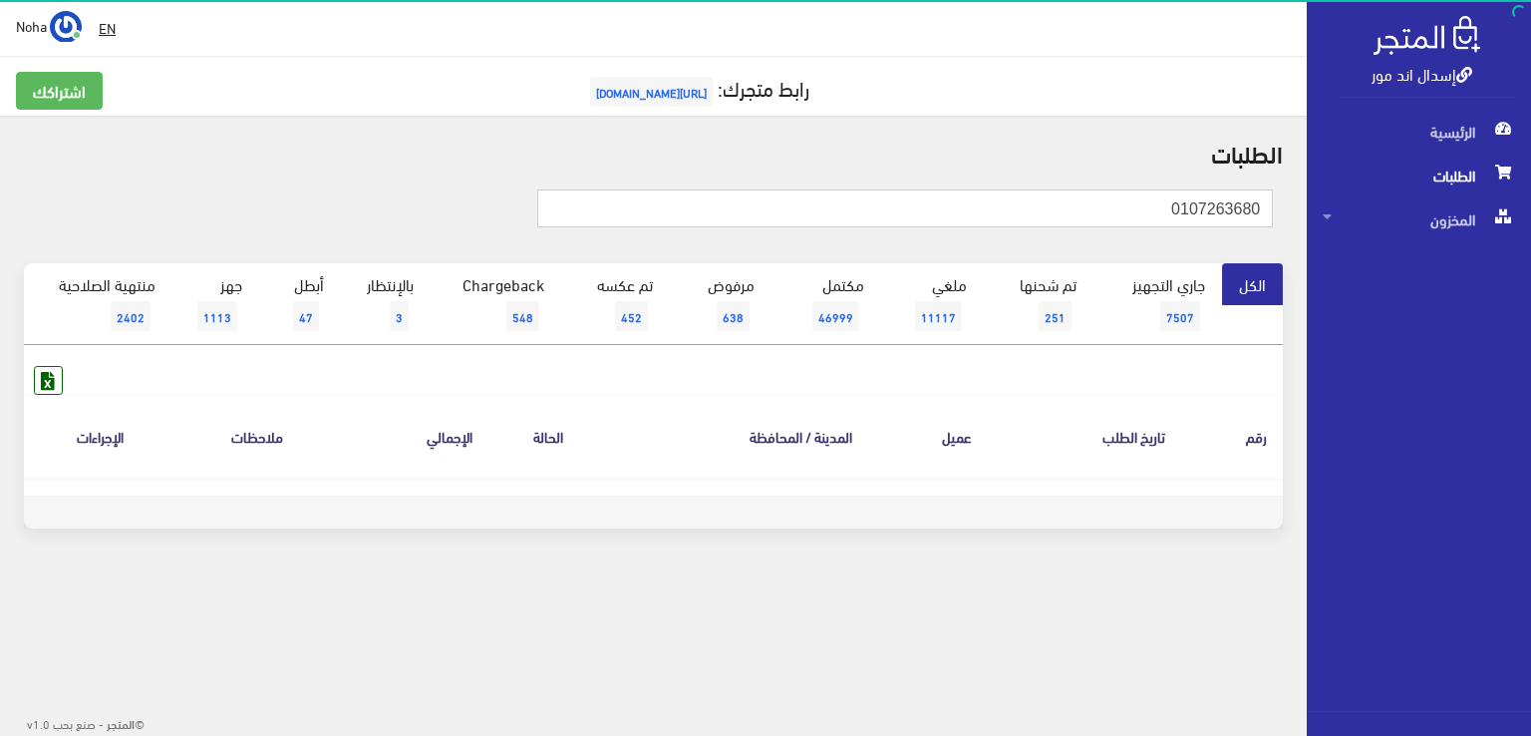
drag, startPoint x: 1158, startPoint y: 208, endPoint x: 1530, endPoint y: 348, distance: 397.1
click at [1530, 348] on div "إسدال اند مور الرئيسية الطلبات المخزون" at bounding box center [765, 320] width 1531 height 640
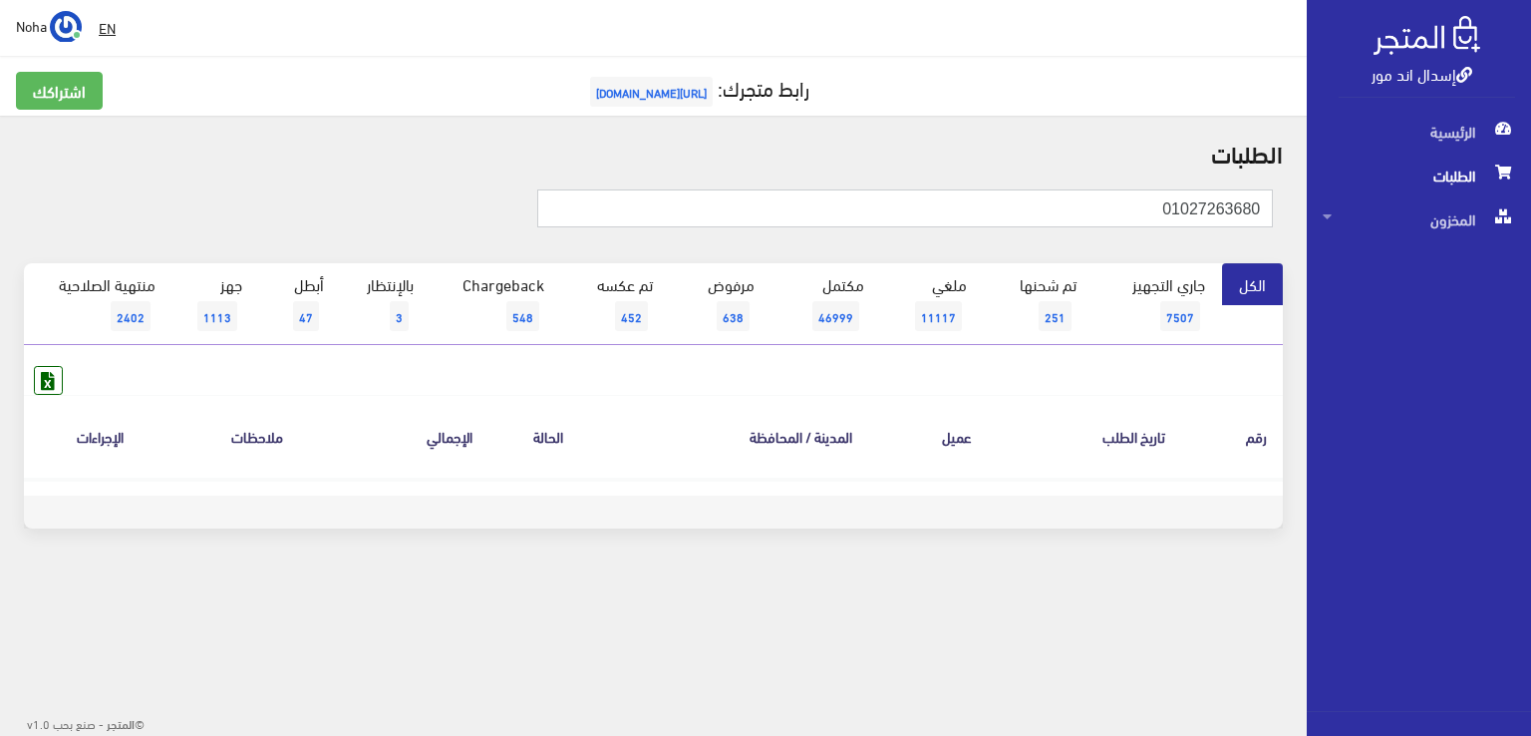
type input "01027263680"
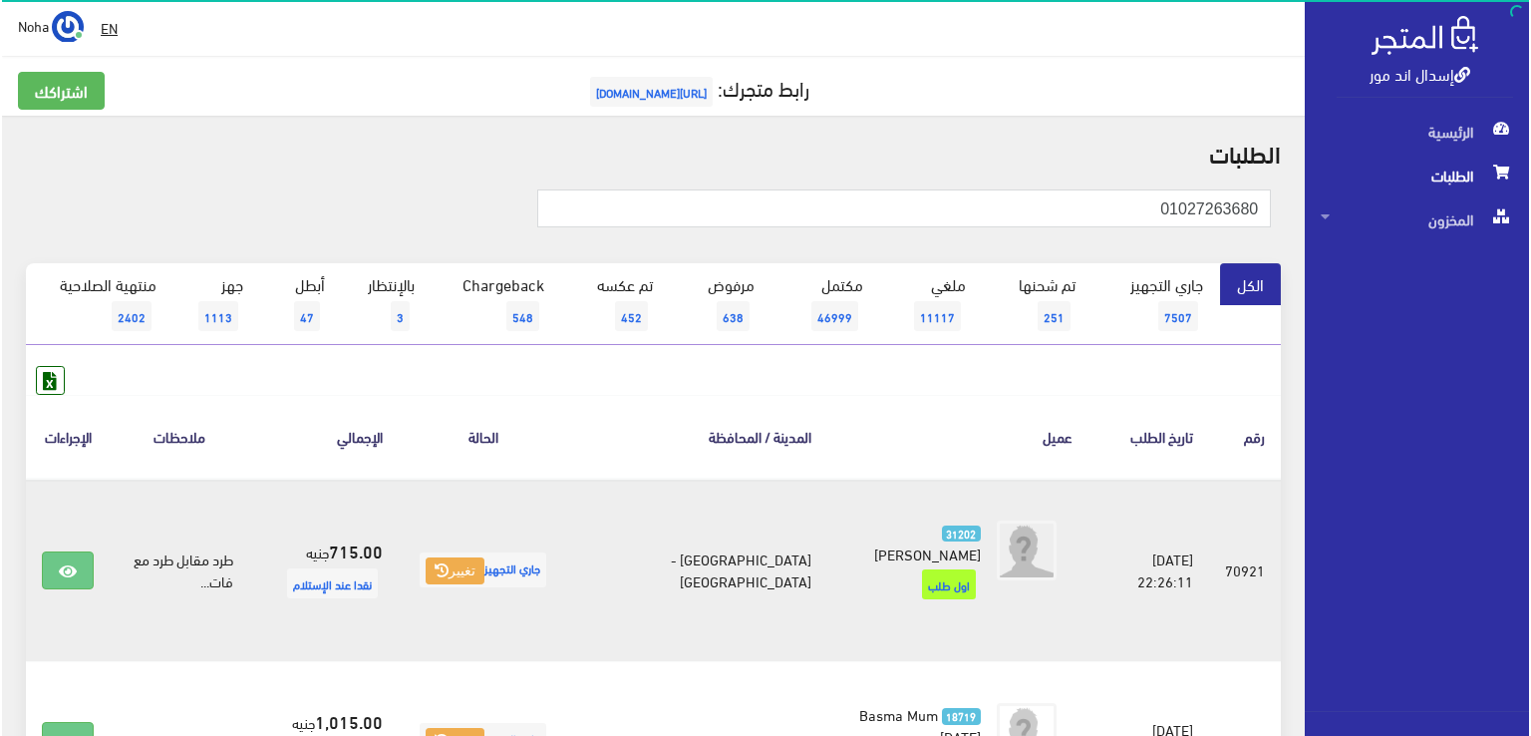
scroll to position [100, 0]
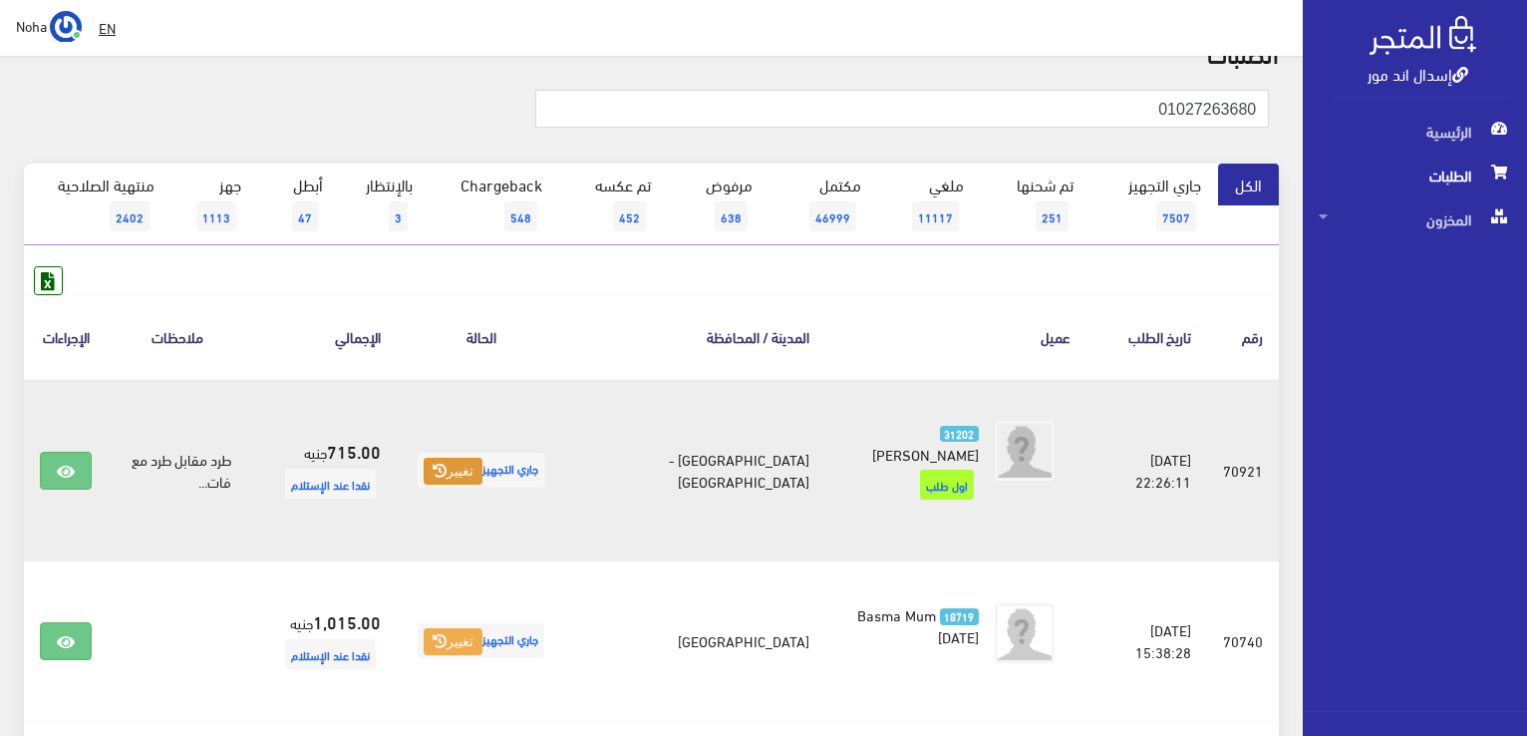
click at [477, 469] on button "تغيير" at bounding box center [453, 471] width 59 height 28
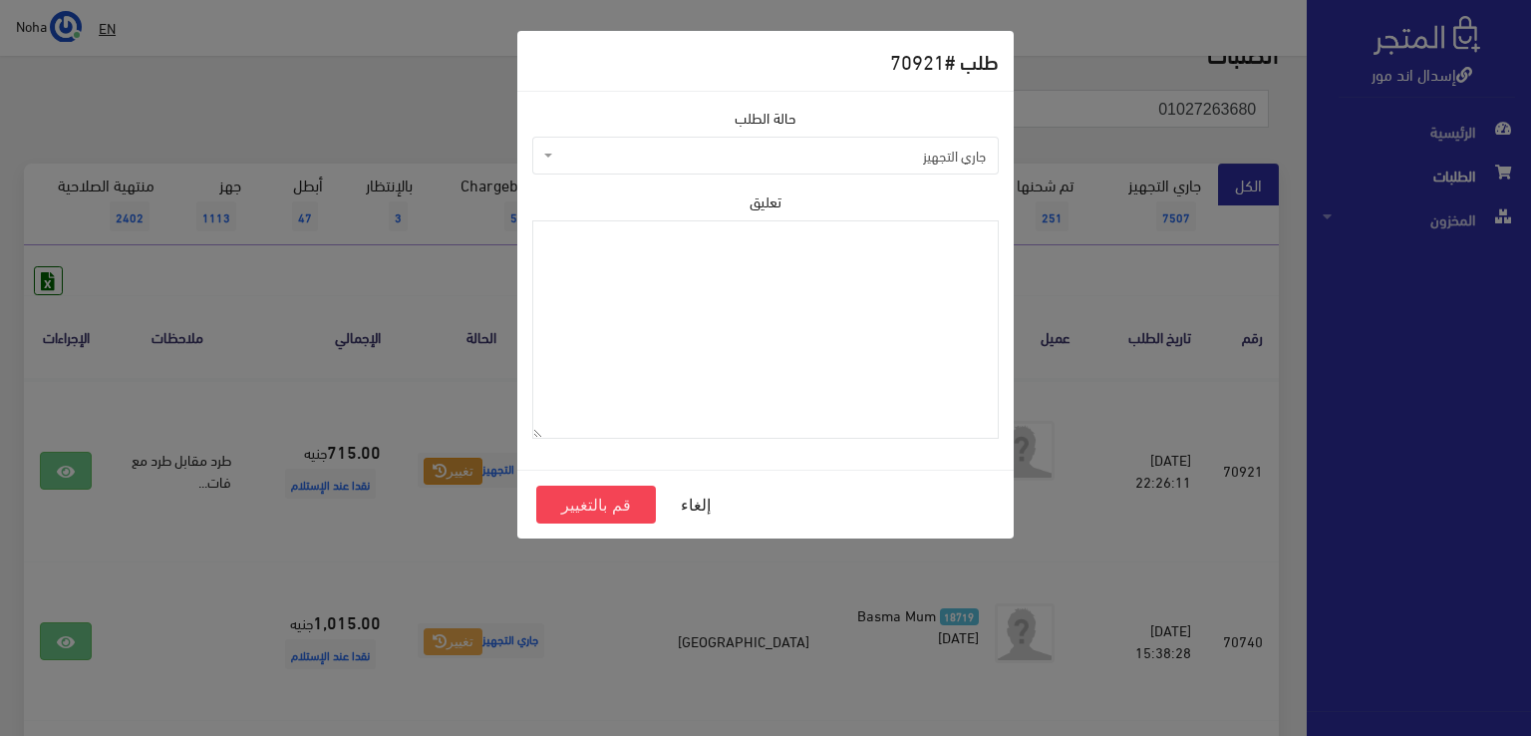
click at [748, 163] on span "جاري التجهيز" at bounding box center [771, 156] width 429 height 20
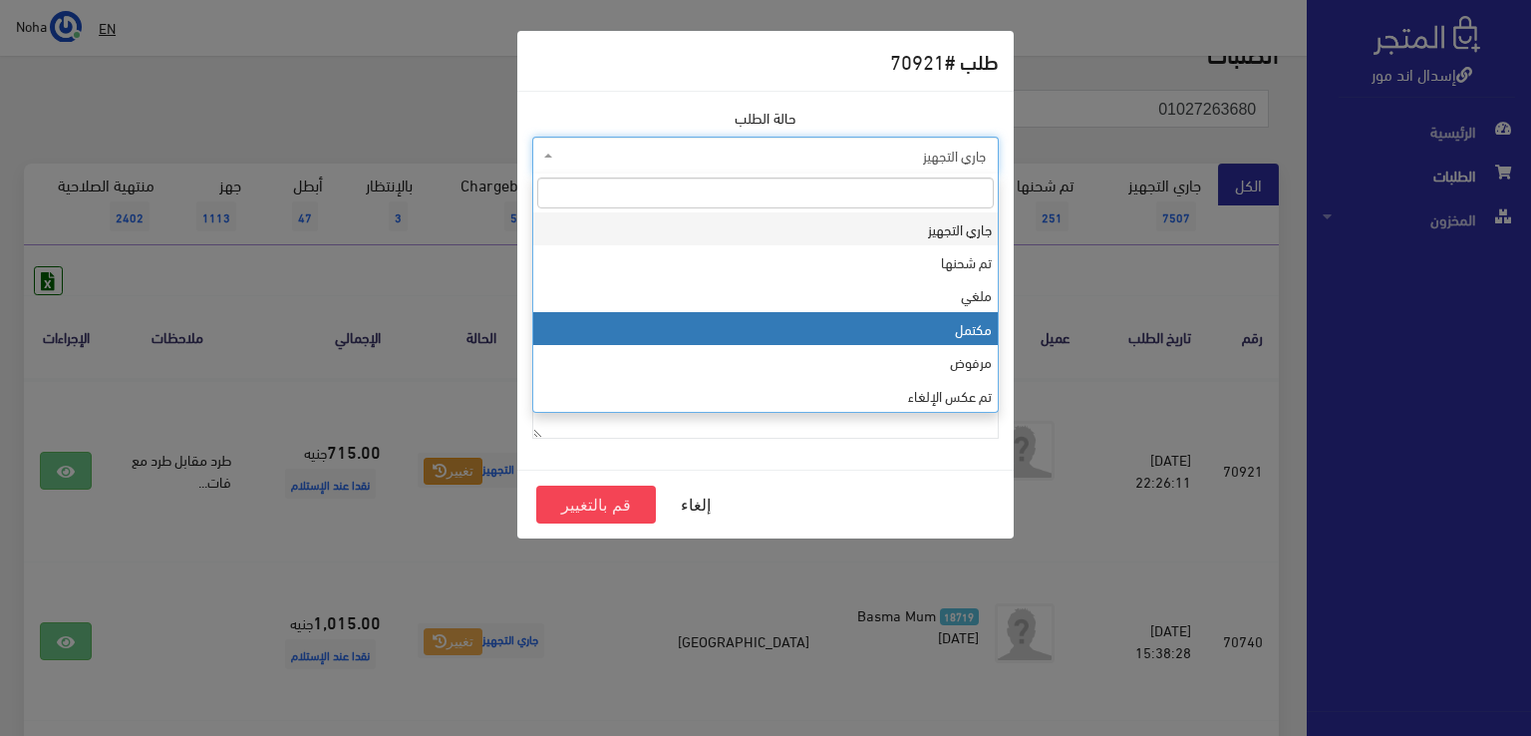
select select "4"
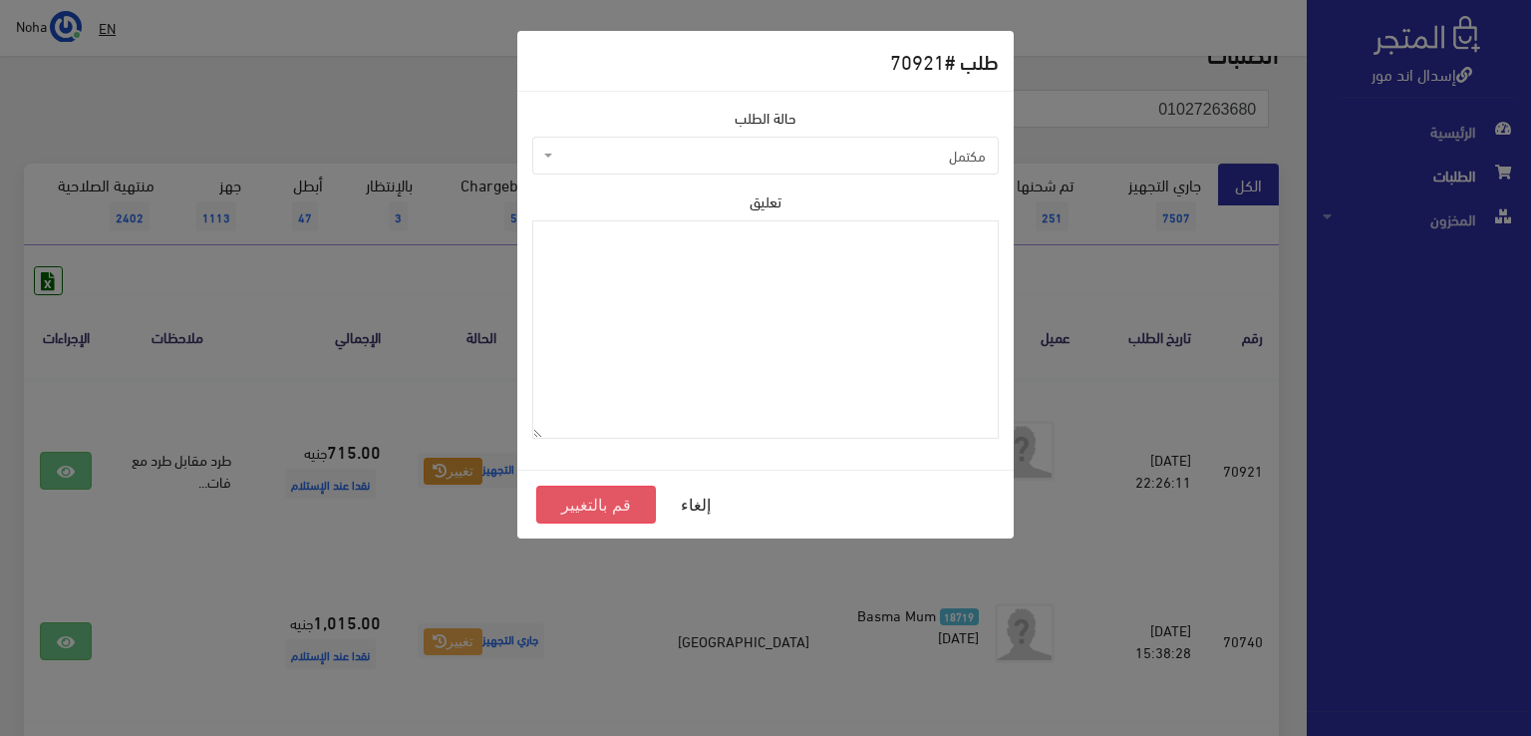
click at [616, 508] on button "قم بالتغيير" at bounding box center [596, 504] width 120 height 38
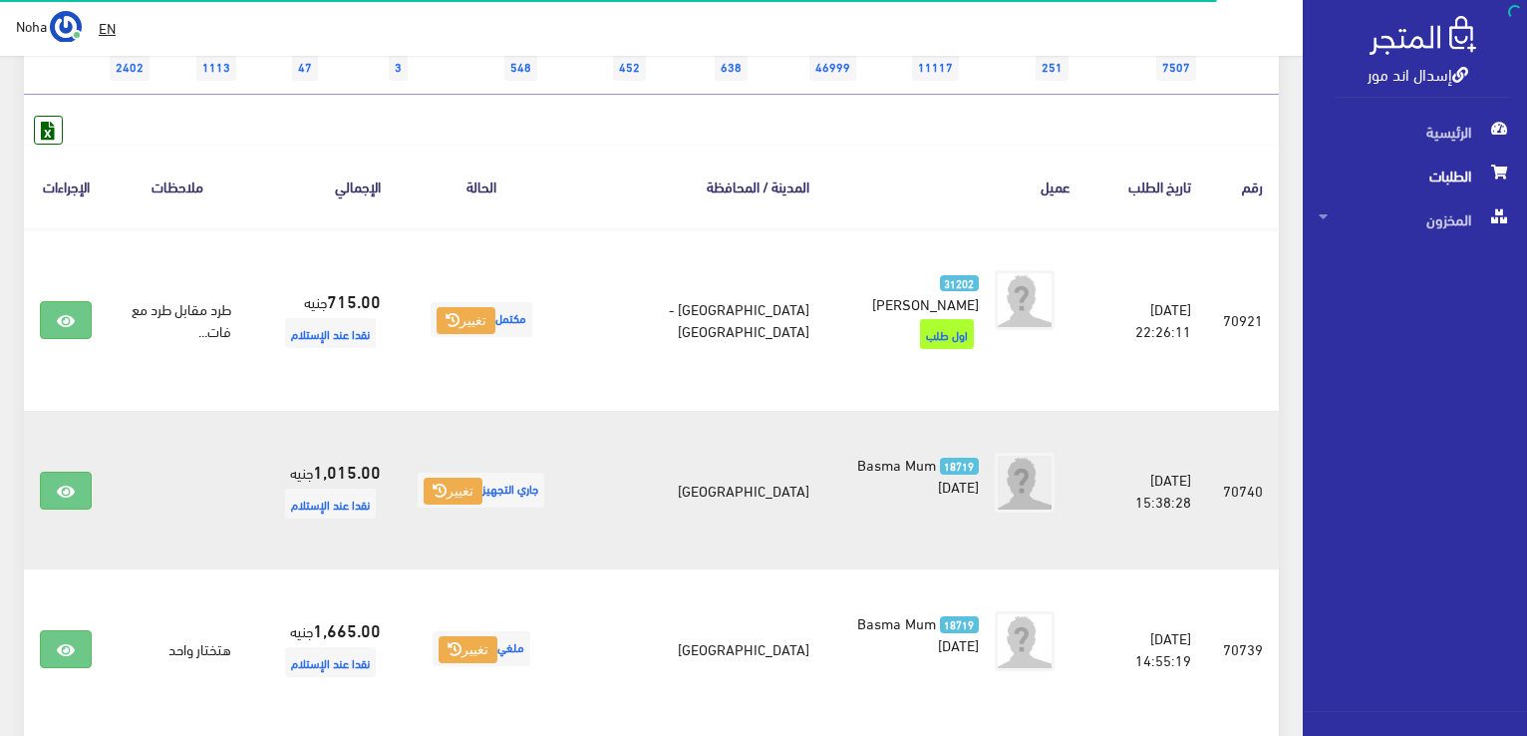
scroll to position [299, 0]
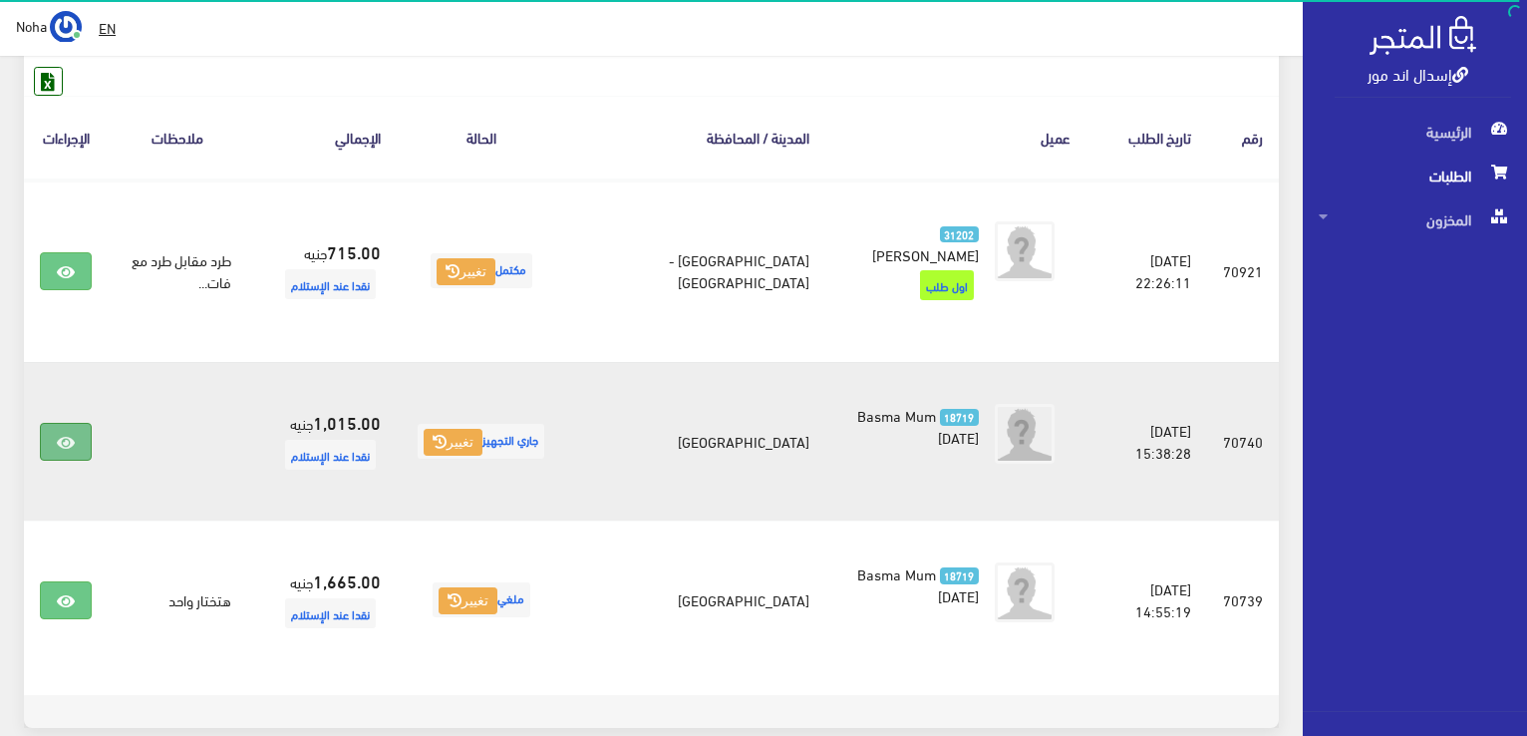
click at [74, 443] on icon at bounding box center [66, 443] width 18 height 16
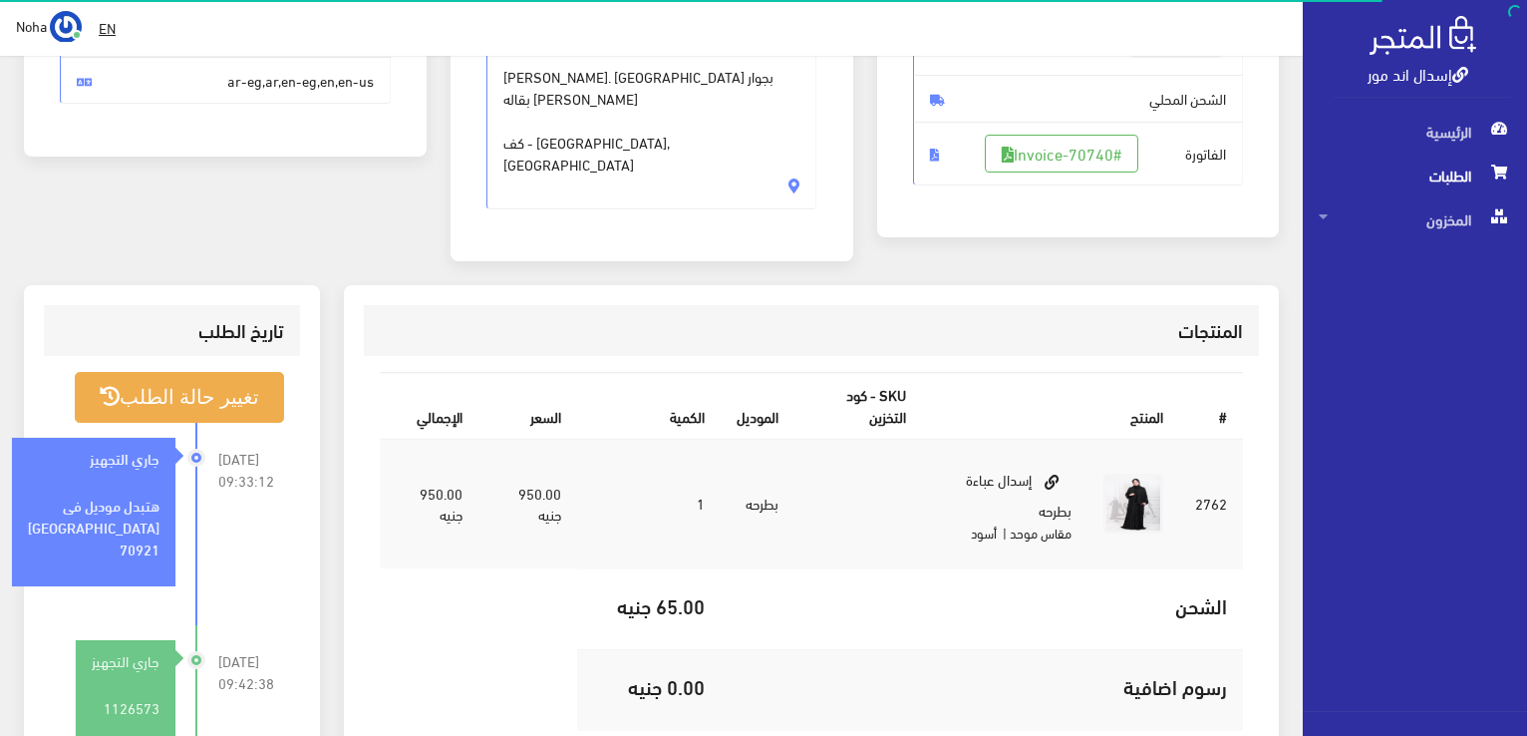
scroll to position [399, 0]
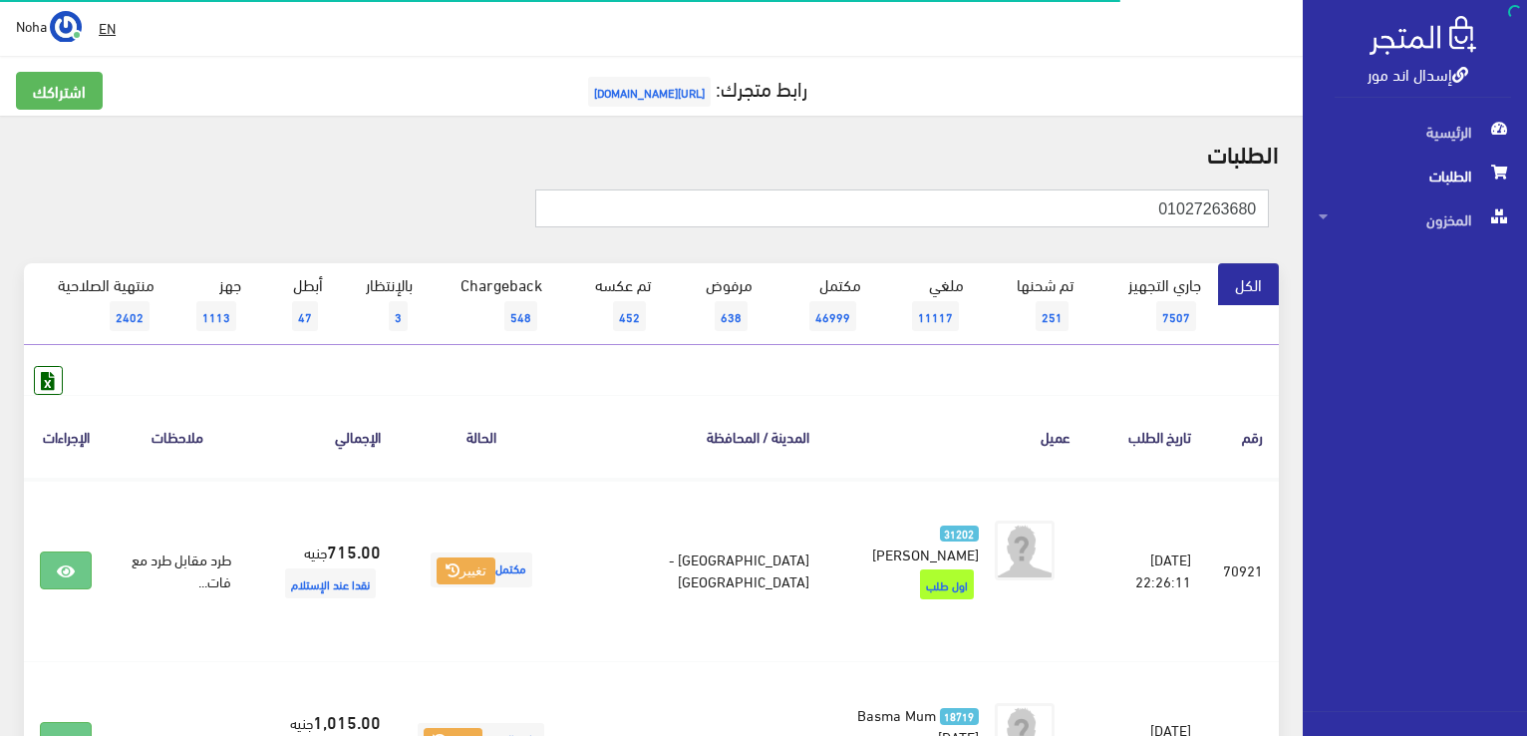
drag, startPoint x: 1106, startPoint y: 216, endPoint x: 1515, endPoint y: 334, distance: 425.2
click at [1526, 335] on html "إسدال اند مور الرئيسية الطلبات" at bounding box center [763, 368] width 1527 height 736
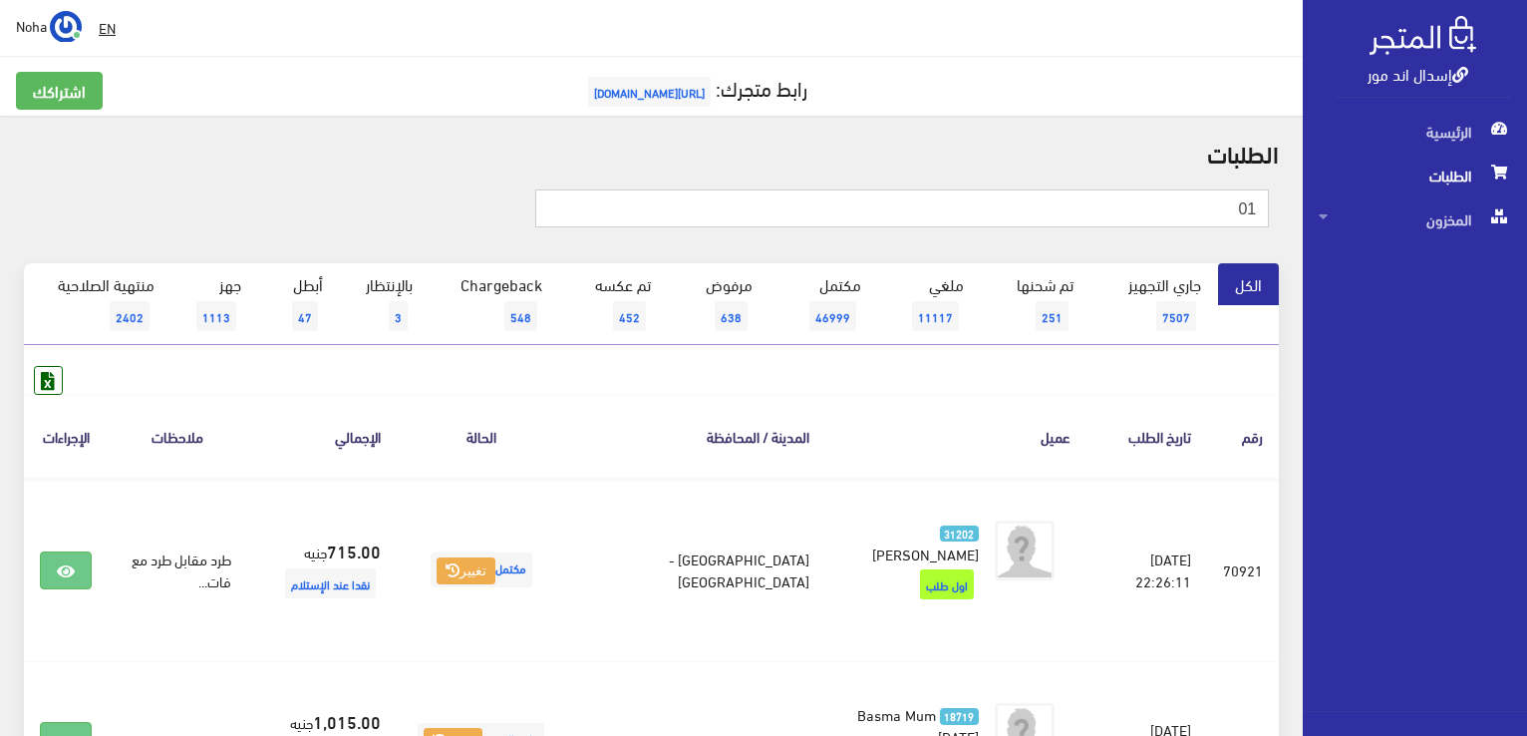
type input "0"
type input "010178856"
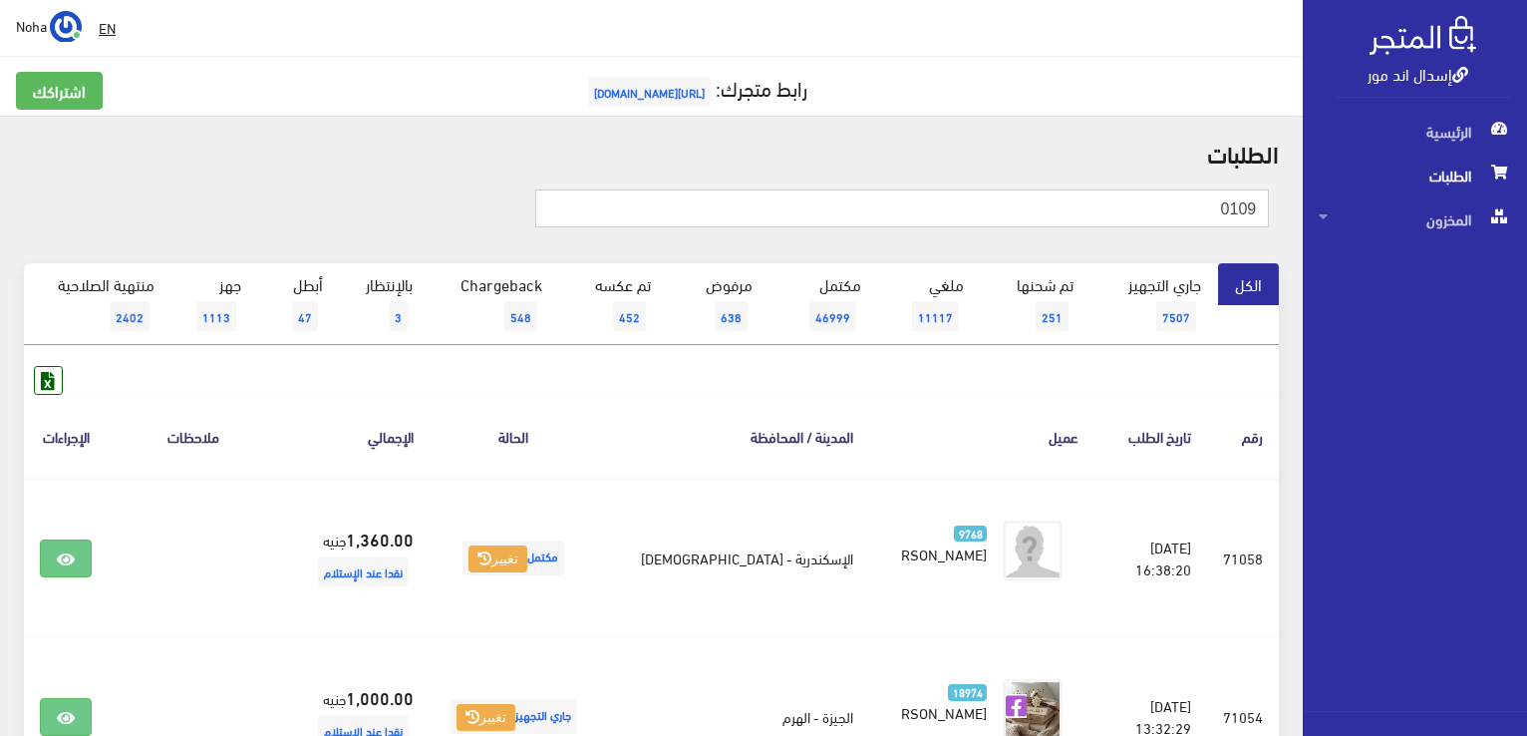
drag, startPoint x: 1132, startPoint y: 225, endPoint x: 1530, endPoint y: 287, distance: 402.5
click at [1526, 287] on html "إسدال اند مور الرئيسية الطلبات" at bounding box center [763, 368] width 1527 height 736
type input "01017885662"
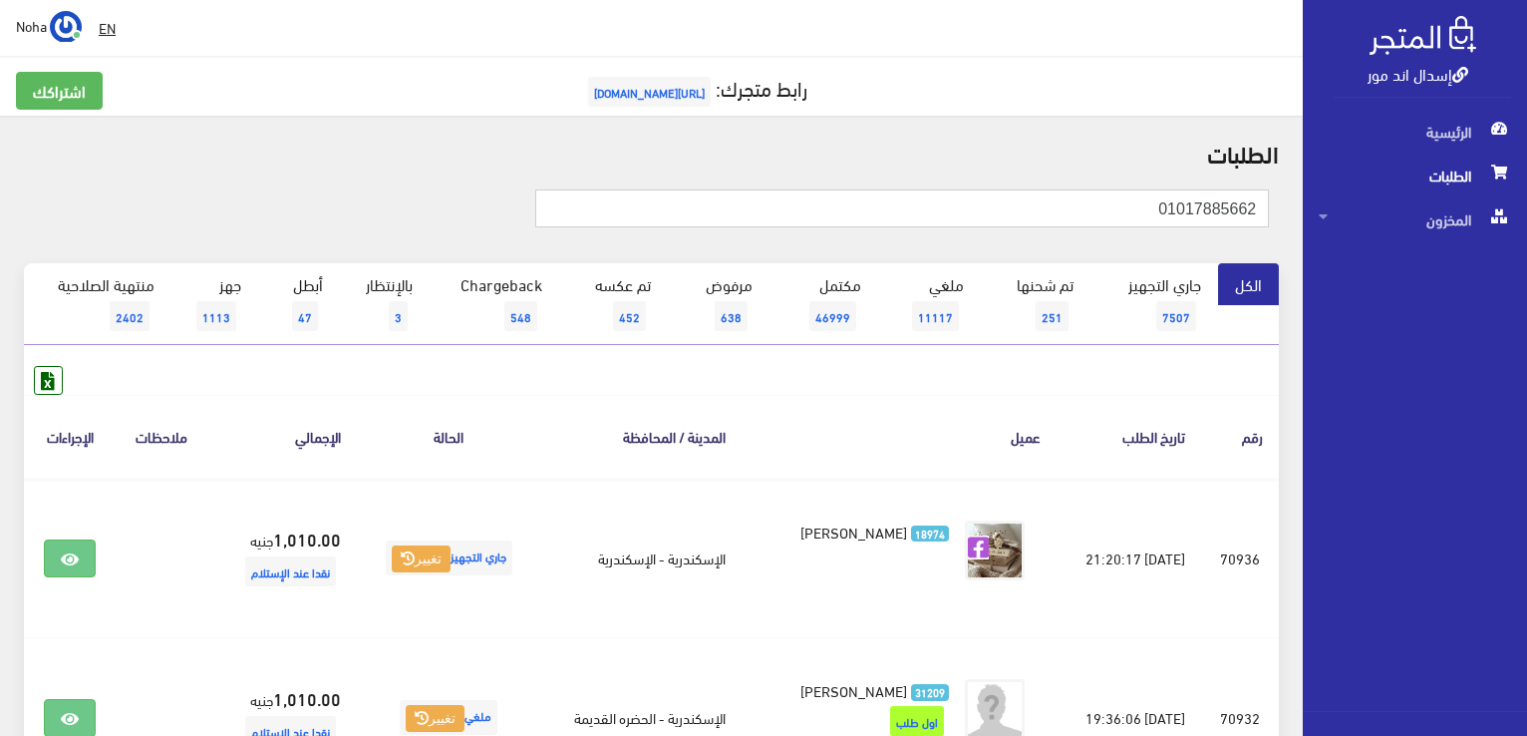
drag, startPoint x: 1142, startPoint y: 211, endPoint x: 1530, endPoint y: 407, distance: 434.2
click at [1526, 407] on html "إسدال اند مور الرئيسية الطلبات" at bounding box center [763, 368] width 1527 height 736
type input "01062804292"
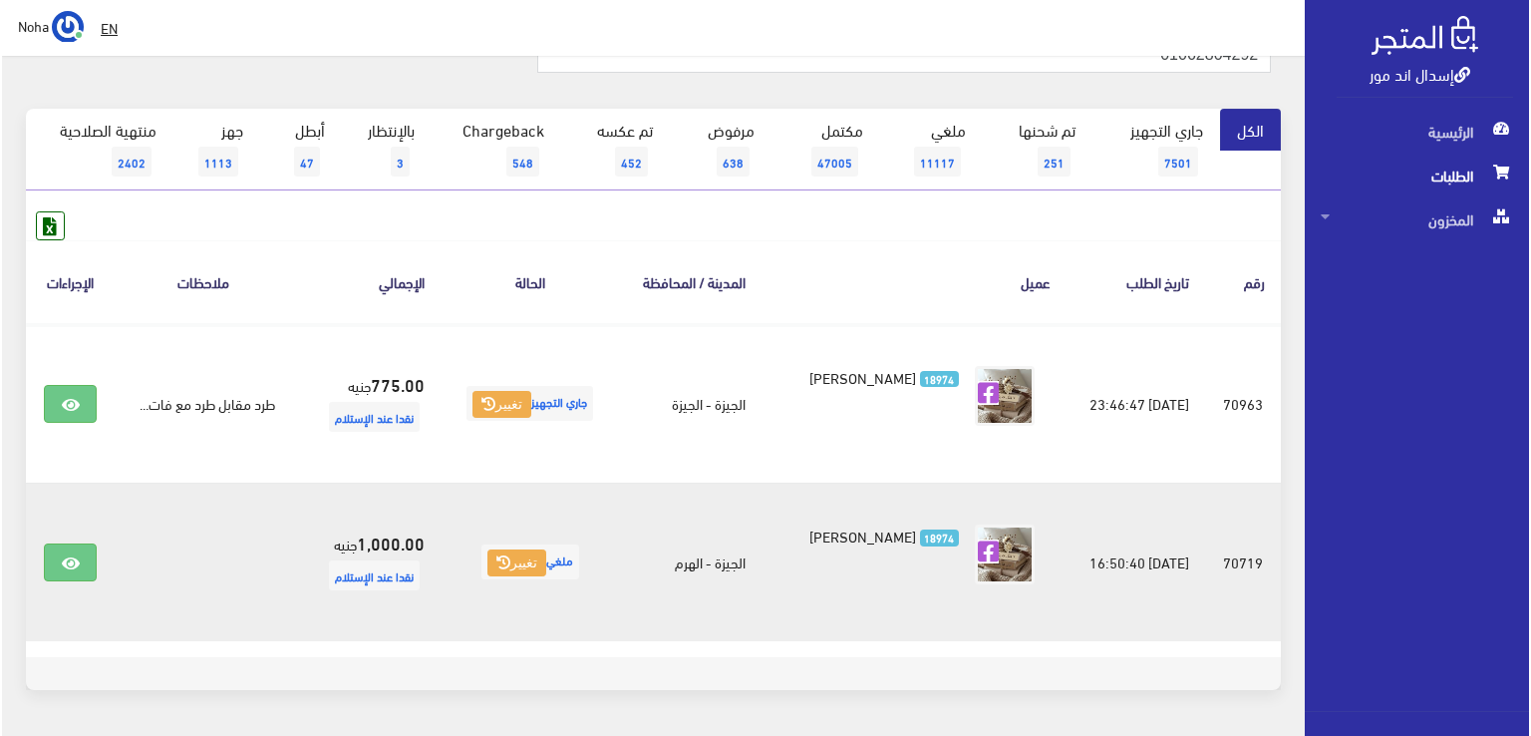
scroll to position [199, 0]
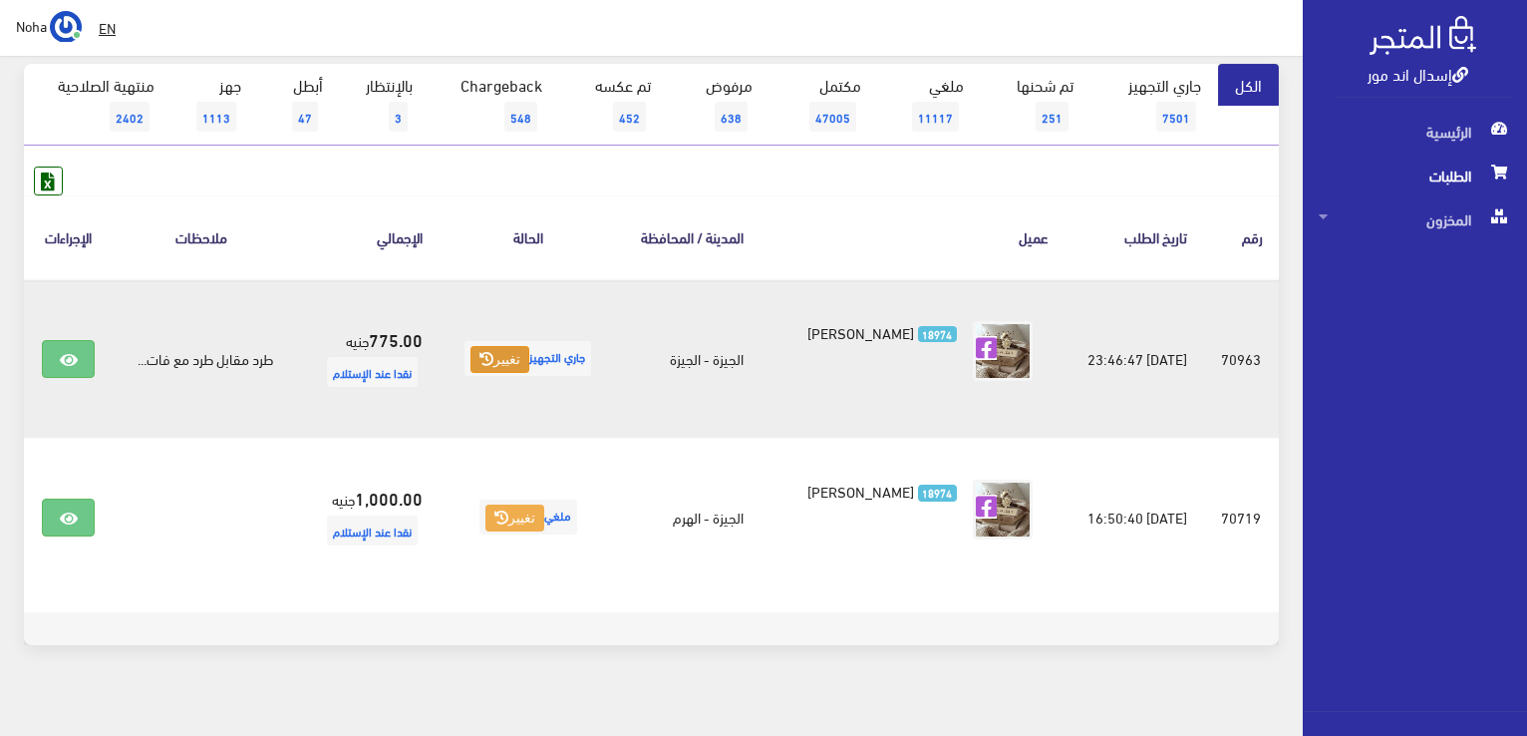
click at [488, 352] on icon at bounding box center [486, 359] width 14 height 14
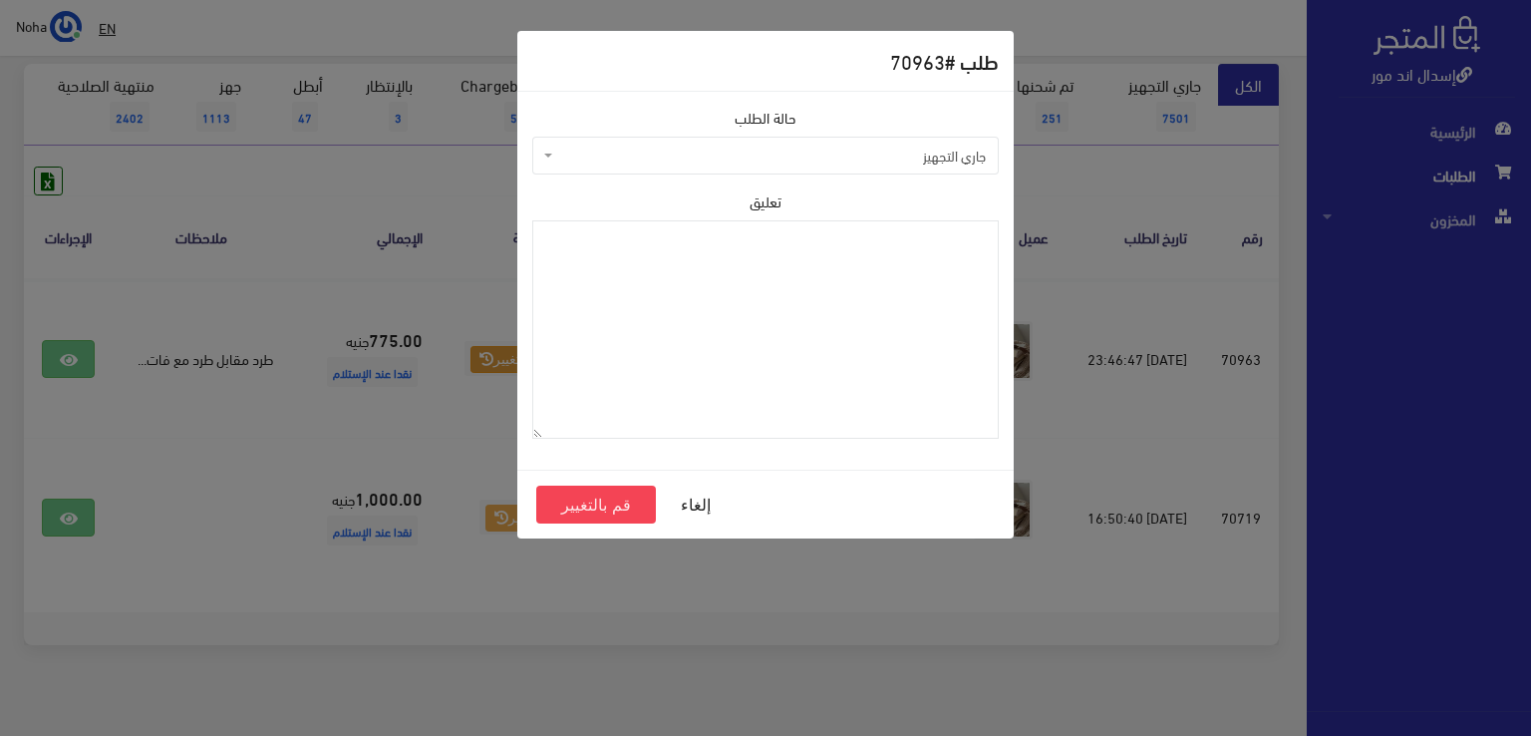
click at [888, 155] on span "جاري التجهيز" at bounding box center [771, 156] width 429 height 20
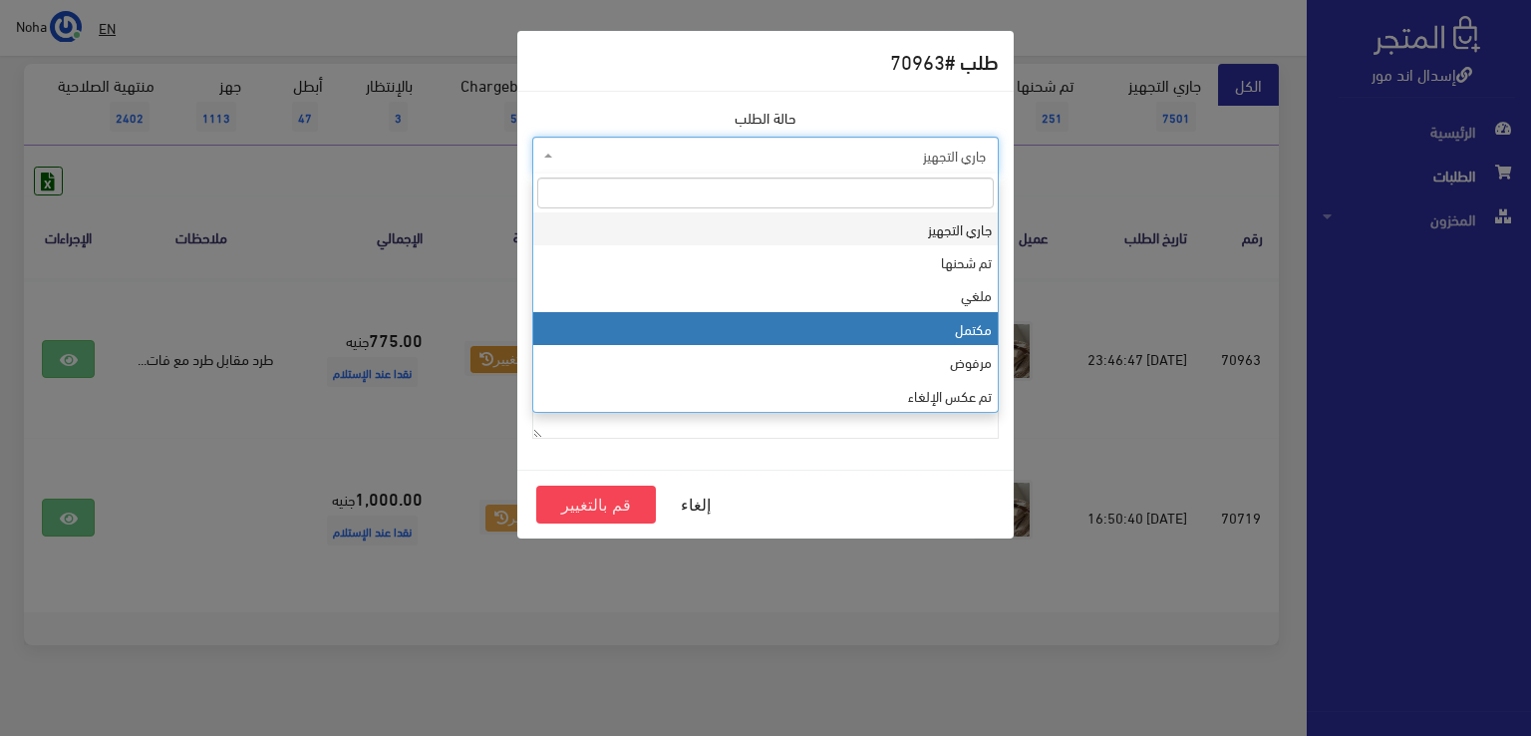
select select "4"
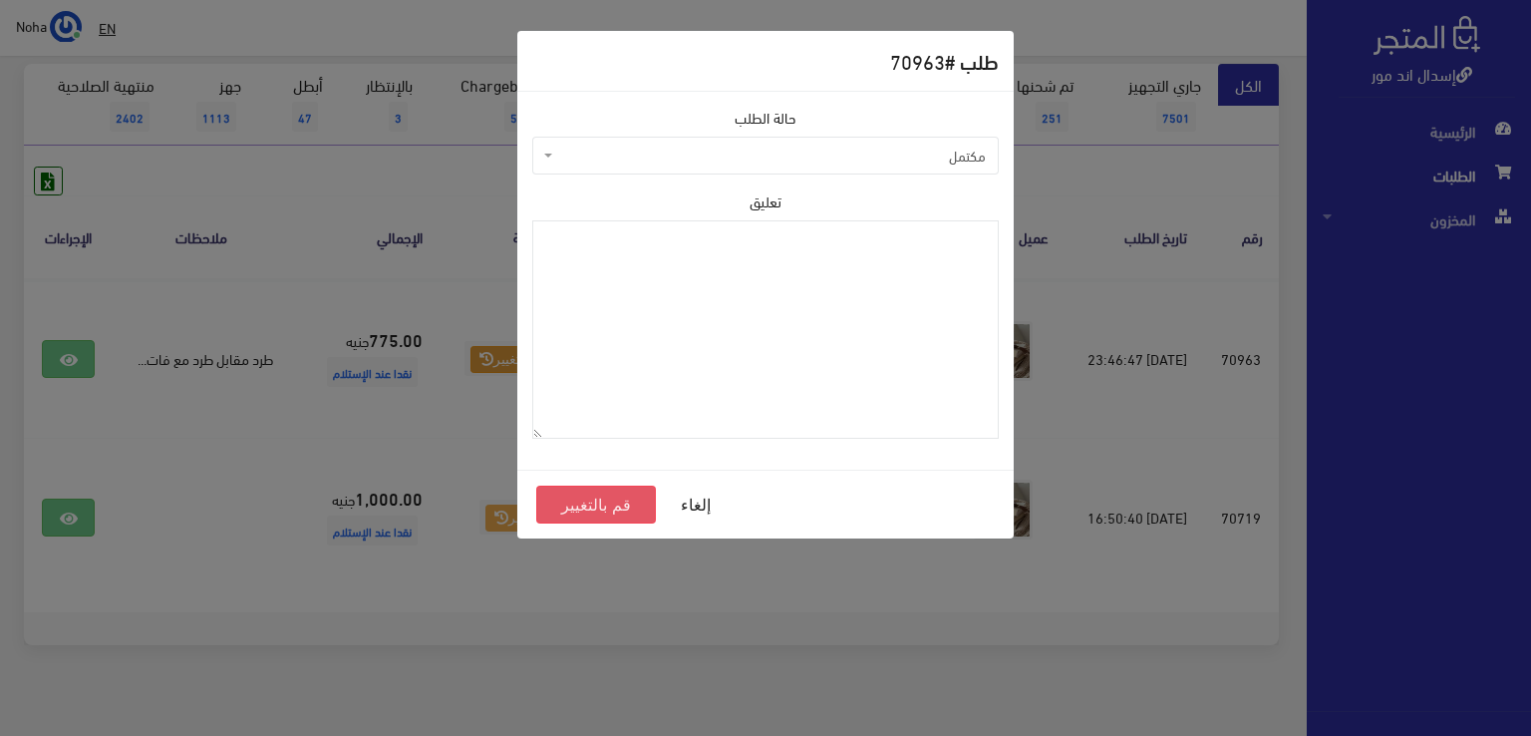
click at [593, 497] on button "قم بالتغيير" at bounding box center [596, 504] width 120 height 38
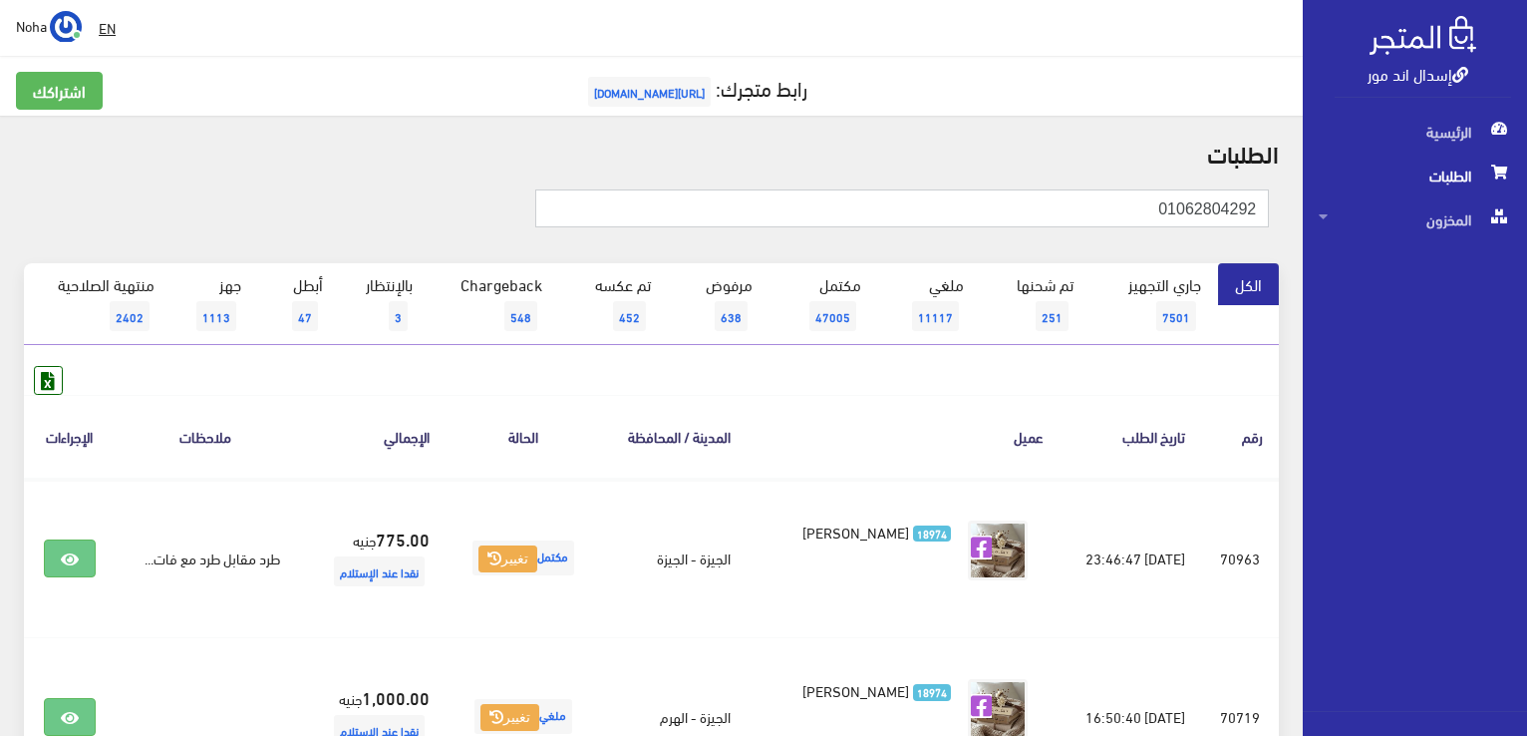
drag, startPoint x: 1149, startPoint y: 216, endPoint x: 1530, endPoint y: 395, distance: 420.5
click at [1526, 395] on html "إسدال اند مور الرئيسية الطلبات" at bounding box center [763, 368] width 1527 height 736
type input "01009294094"
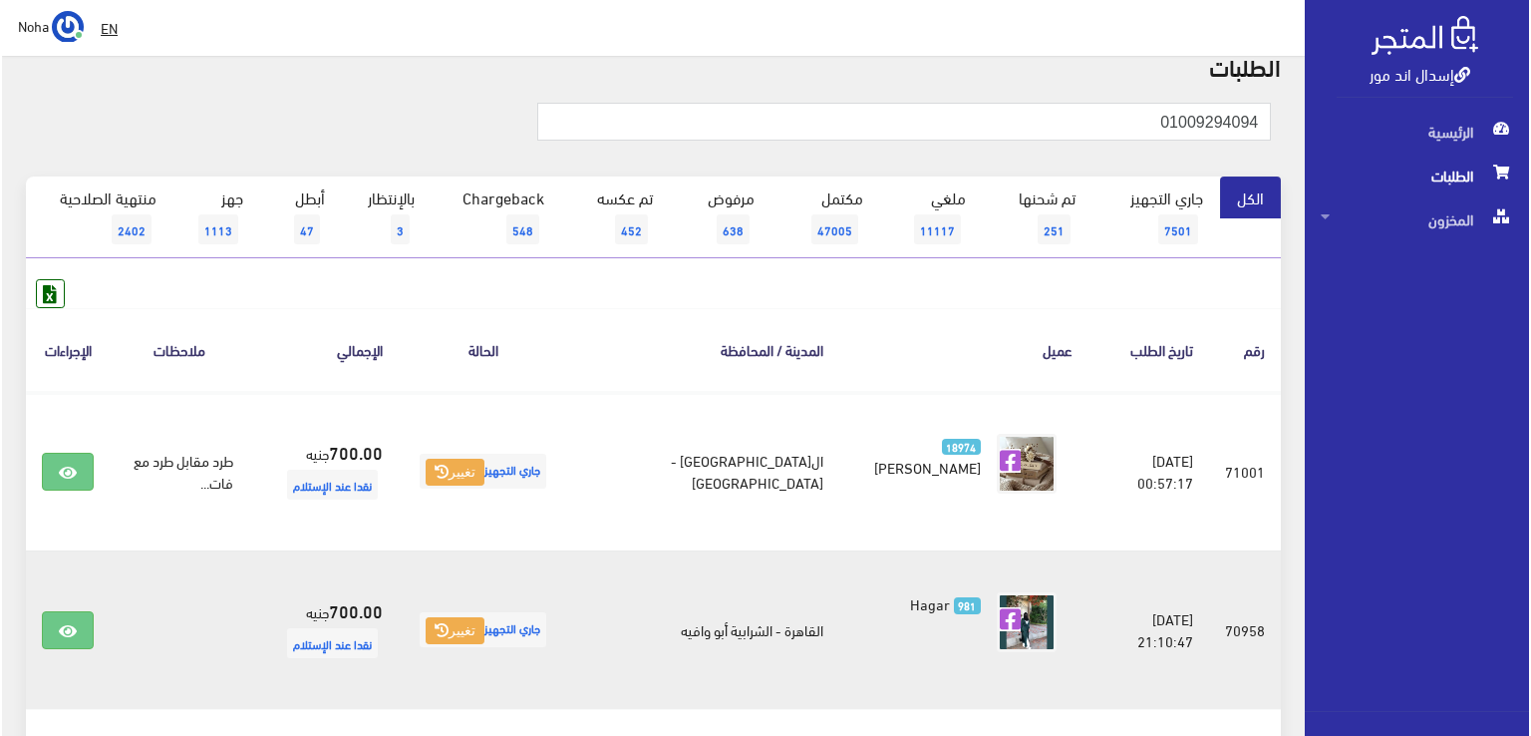
scroll to position [199, 0]
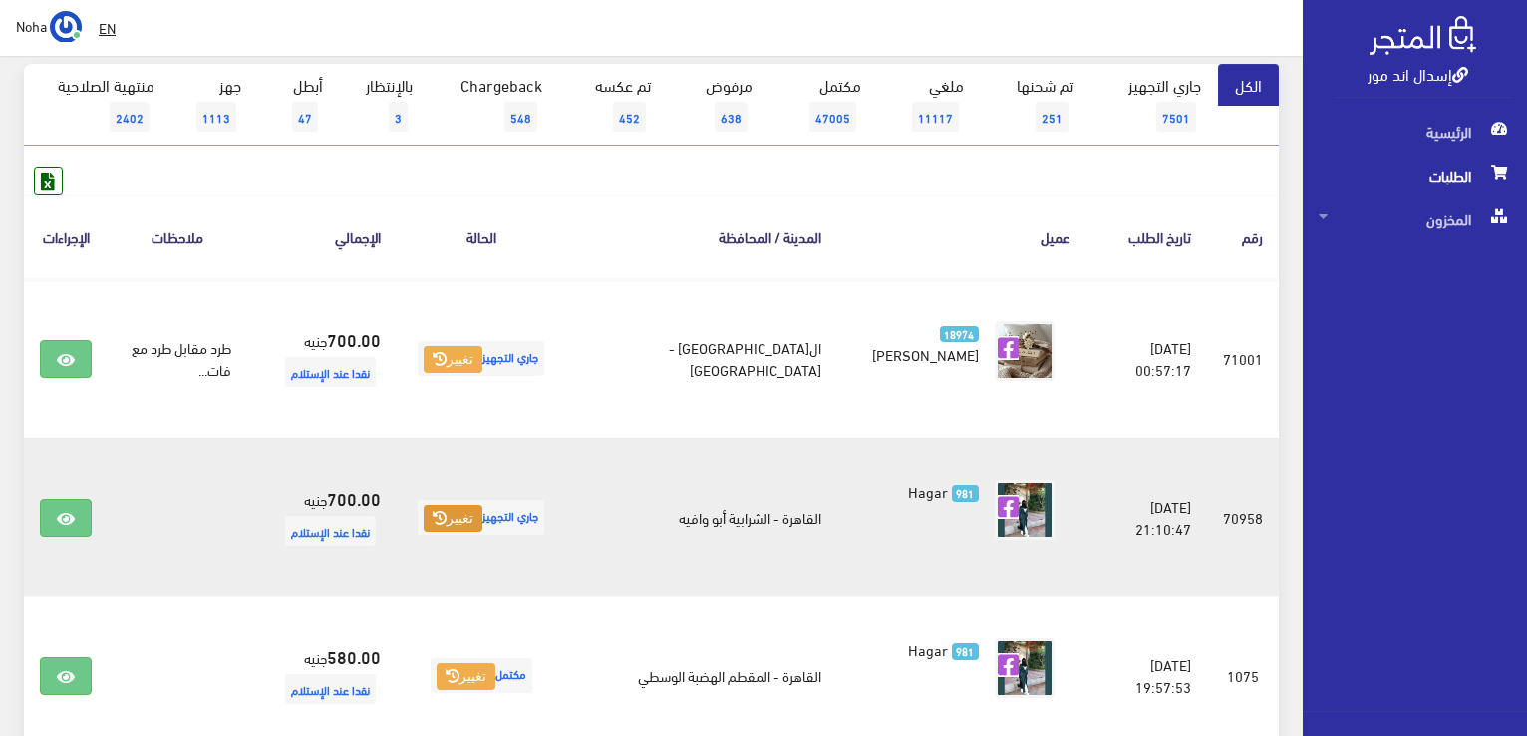
click at [482, 514] on button "تغيير" at bounding box center [453, 518] width 59 height 28
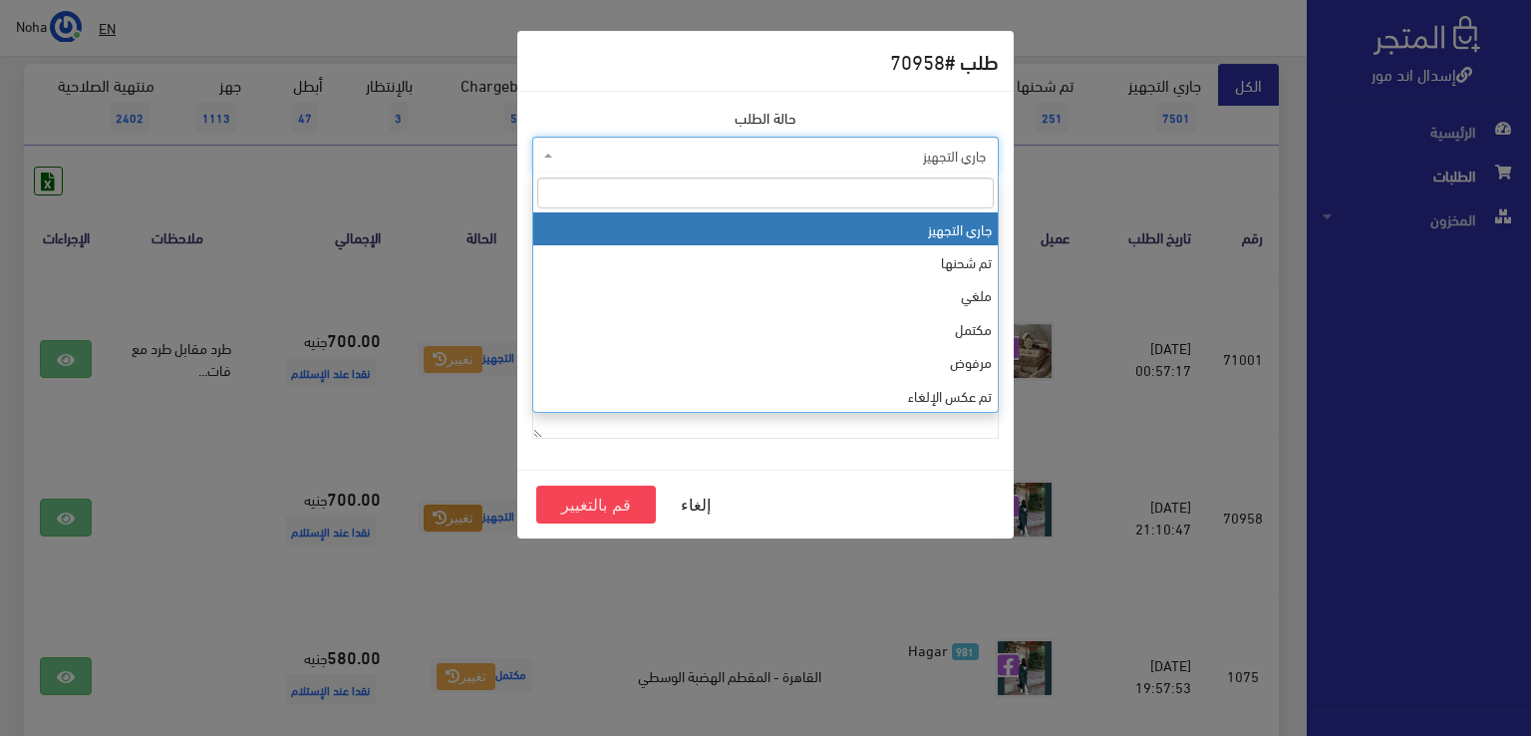
click at [658, 149] on span "جاري التجهيز" at bounding box center [771, 156] width 429 height 20
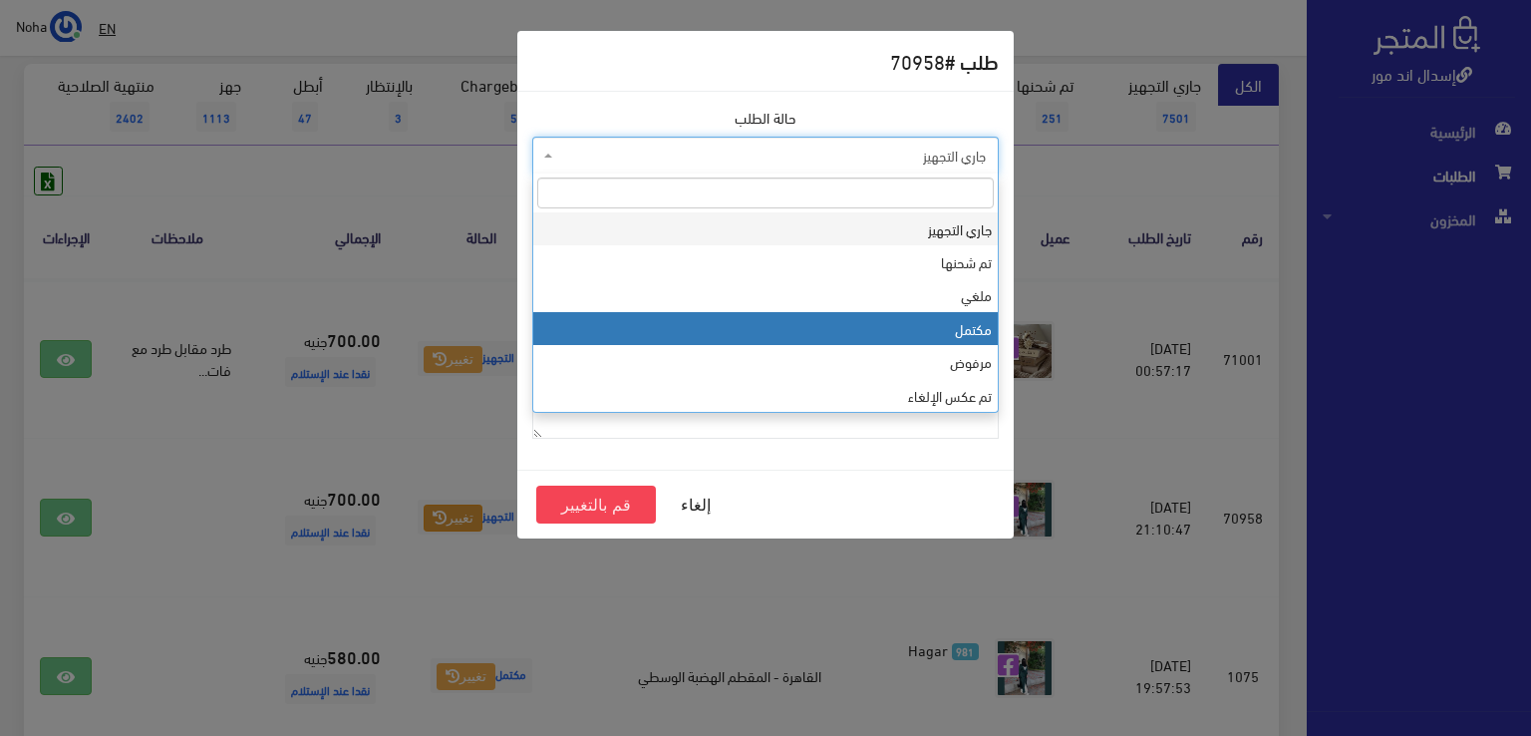
select select "4"
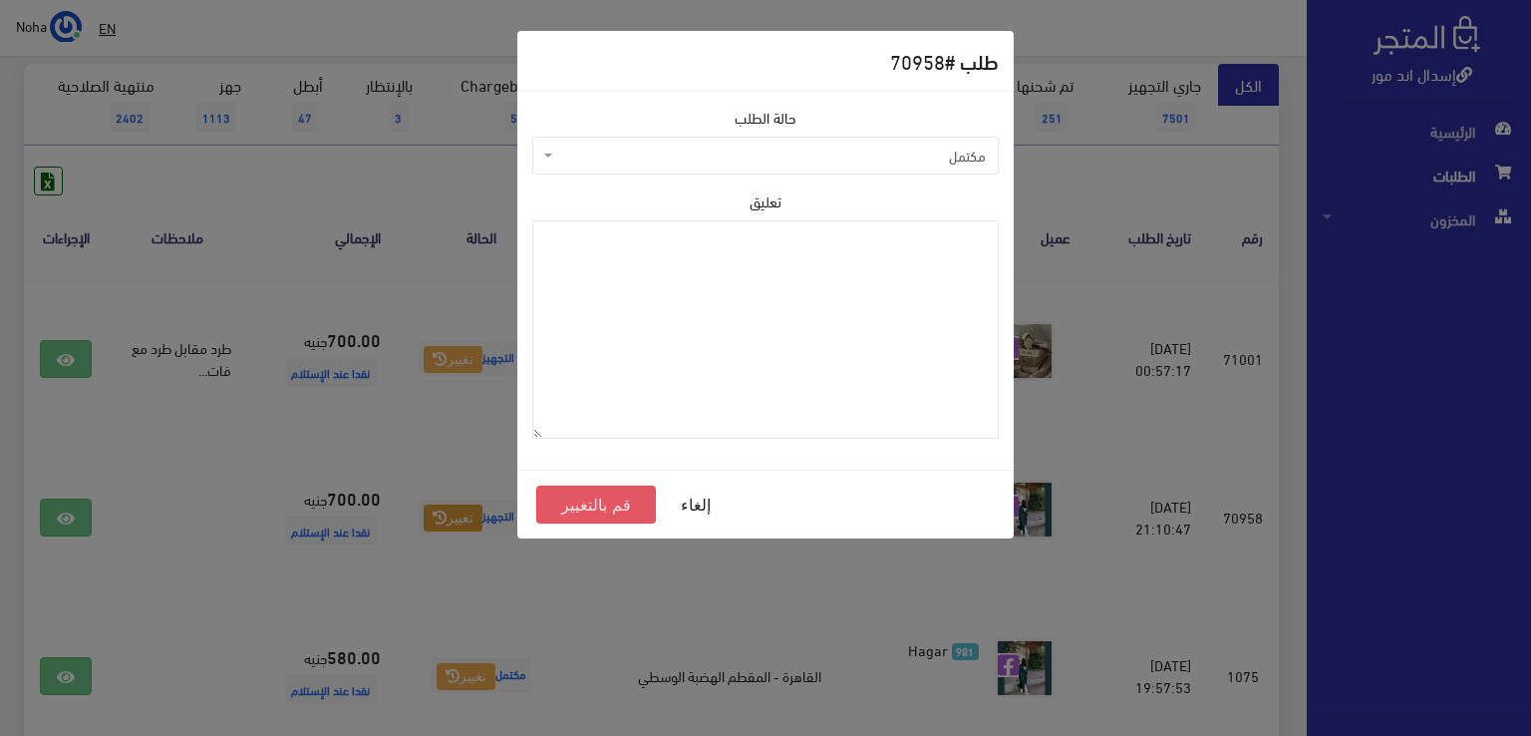
click at [597, 505] on button "قم بالتغيير" at bounding box center [596, 504] width 120 height 38
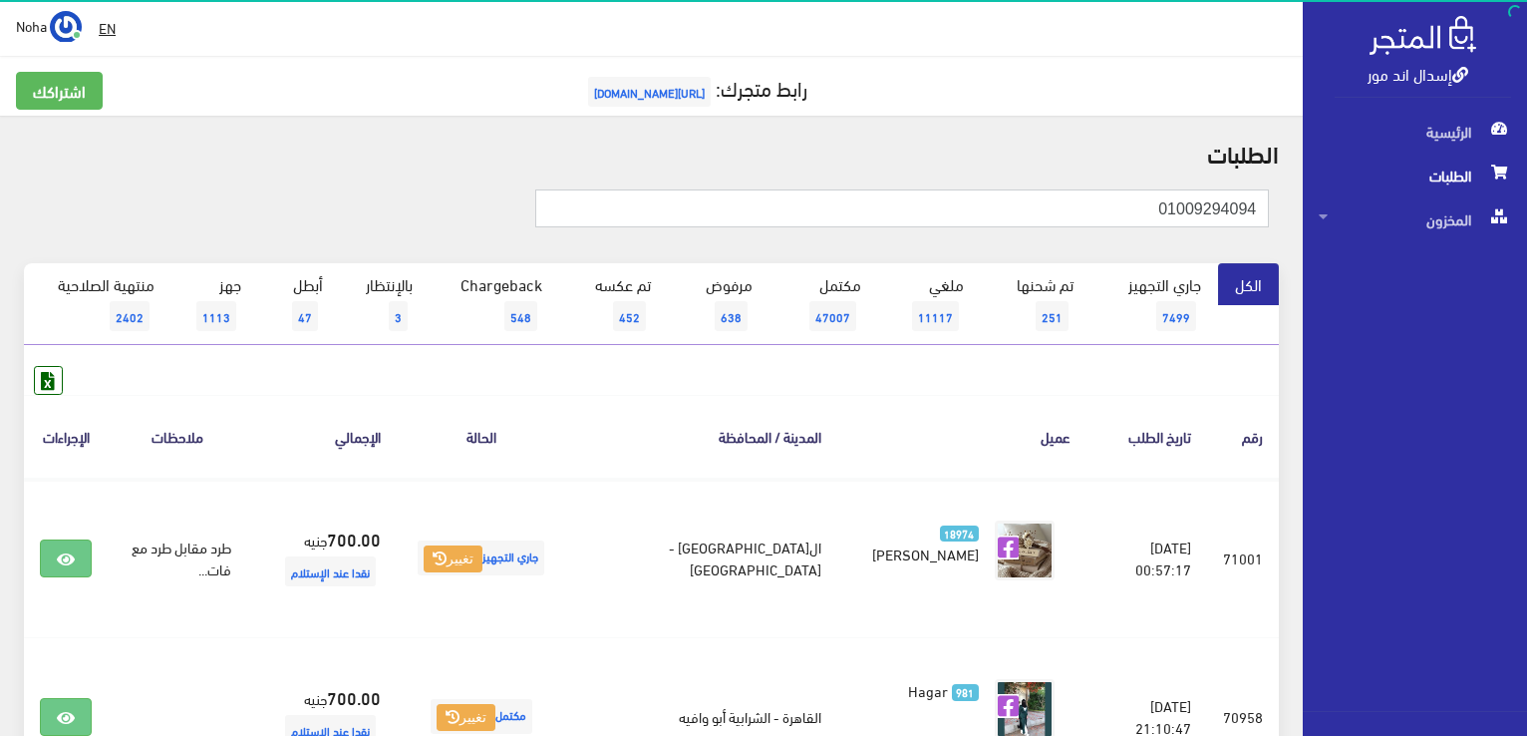
drag, startPoint x: 1147, startPoint y: 211, endPoint x: 1284, endPoint y: 348, distance: 193.1
click at [1526, 367] on html "إسدال اند مور الرئيسية الطلبات" at bounding box center [763, 368] width 1527 height 736
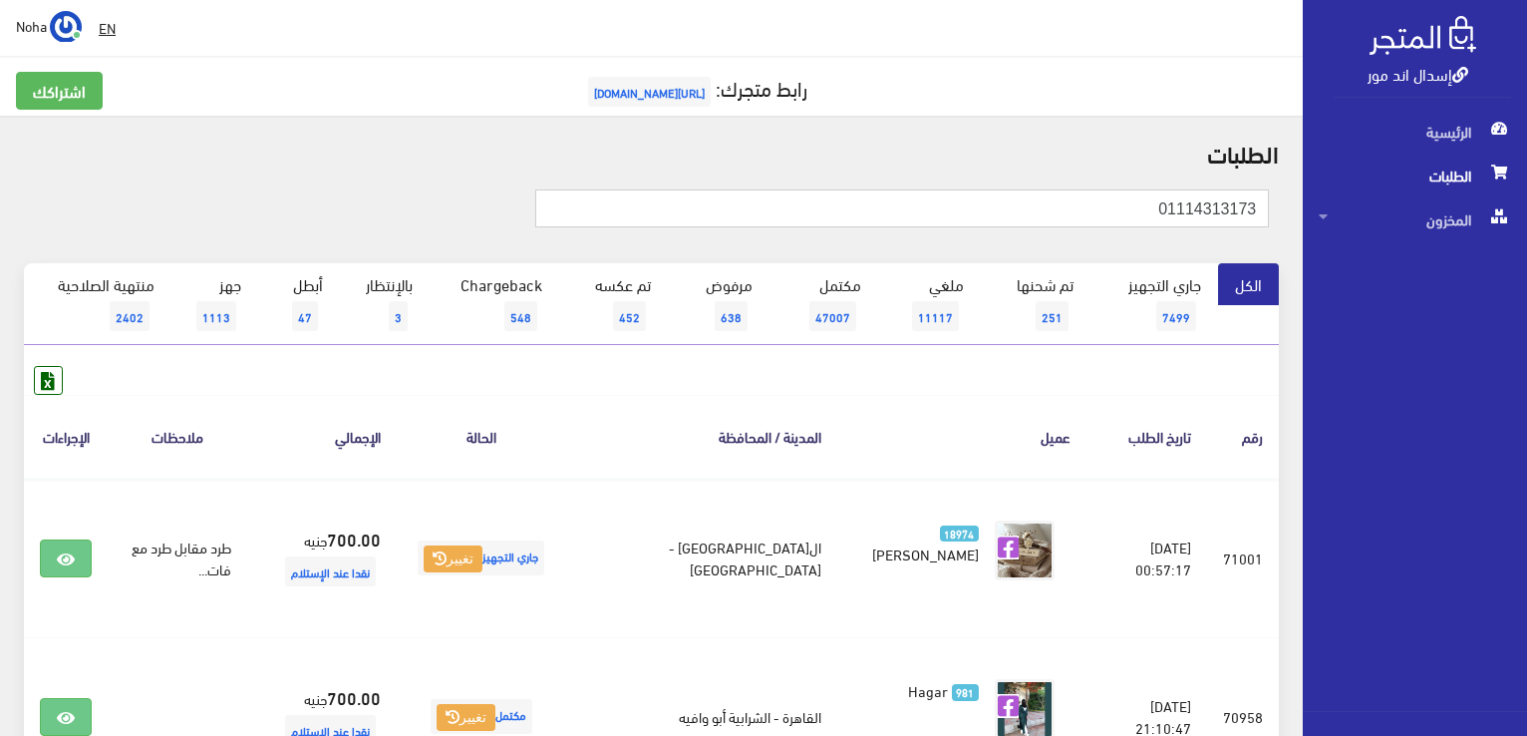
type input "01114313173"
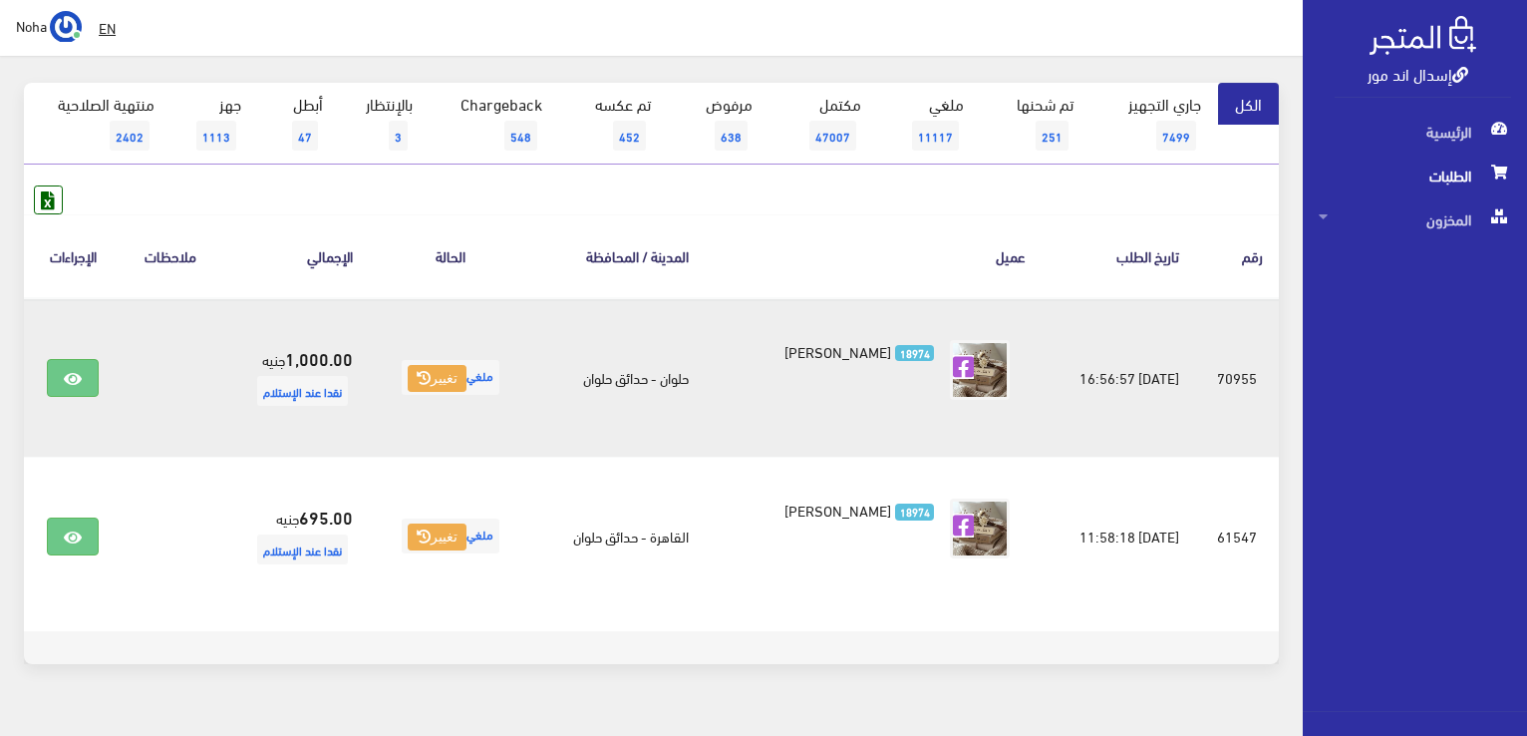
scroll to position [19, 0]
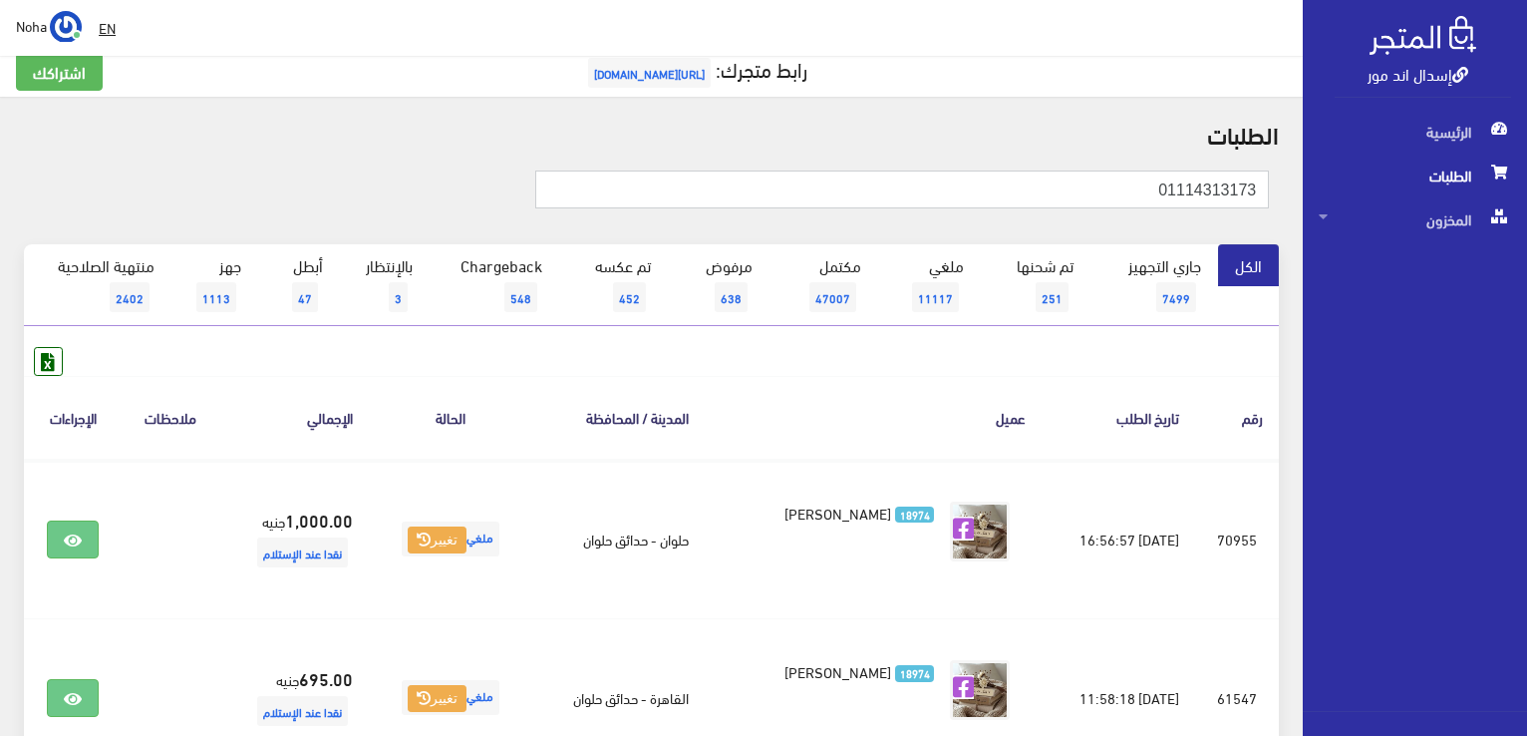
drag, startPoint x: 1081, startPoint y: 188, endPoint x: 1043, endPoint y: 360, distance: 175.8
click at [1526, 167] on html "إسدال اند مور الرئيسية الطلبات" at bounding box center [763, 349] width 1527 height 736
drag, startPoint x: 1185, startPoint y: 180, endPoint x: 1530, endPoint y: 238, distance: 349.7
click at [1526, 232] on html "إسدال اند مور الرئيسية الطلبات" at bounding box center [763, 349] width 1527 height 736
type input "01116362024"
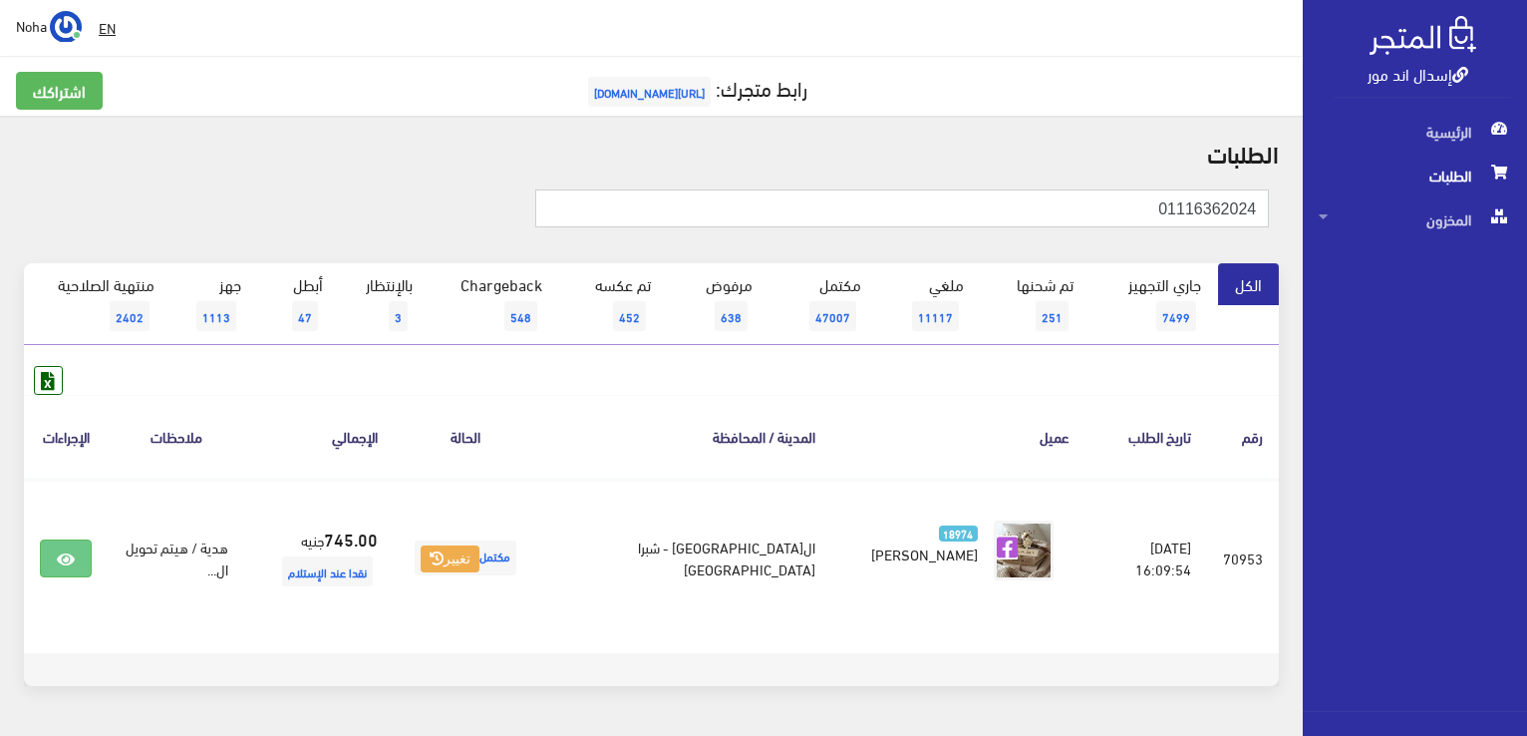
drag, startPoint x: 1128, startPoint y: 205, endPoint x: 1416, endPoint y: 340, distance: 317.9
click at [1526, 281] on html "إسدال اند مور الرئيسية الطلبات" at bounding box center [763, 368] width 1527 height 736
type input "01147731578"
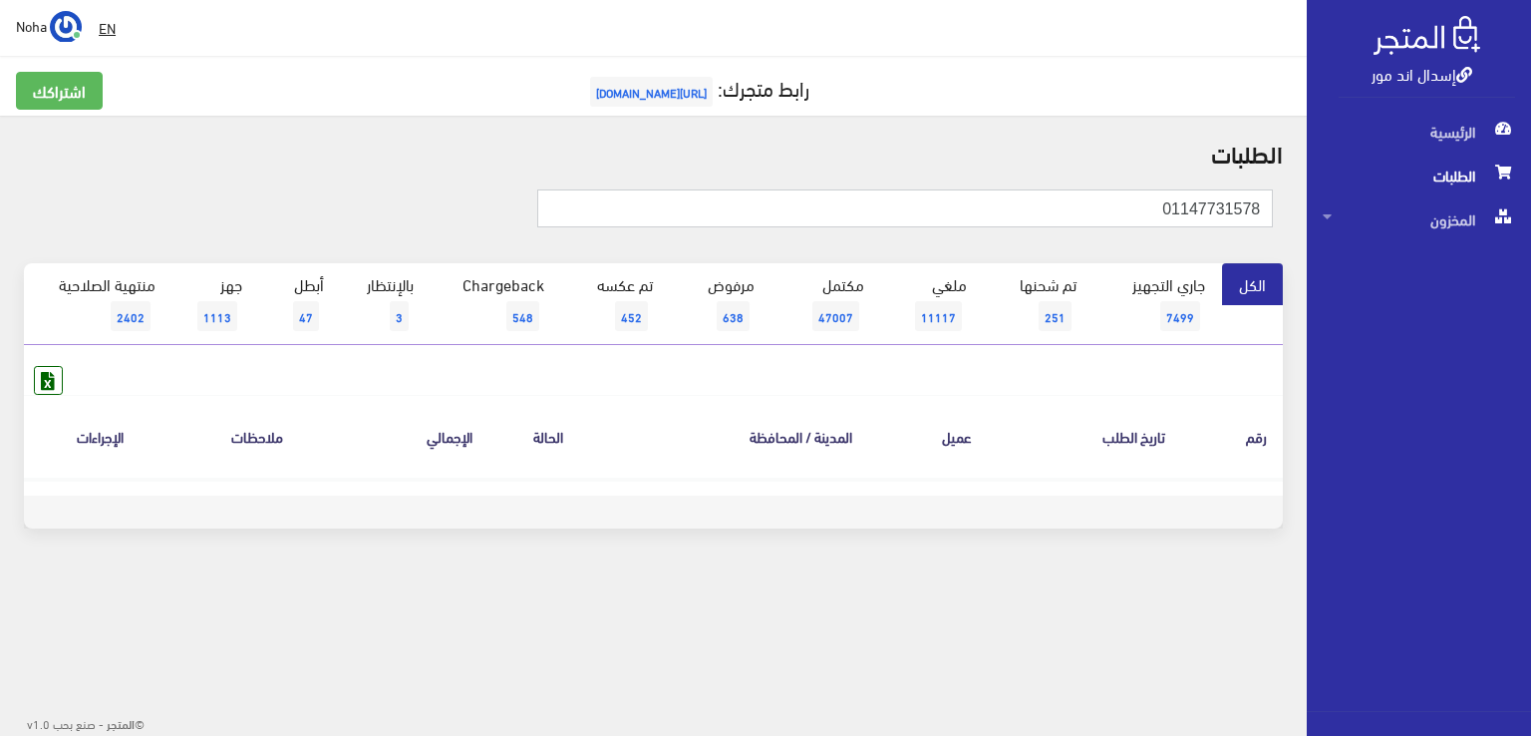
drag, startPoint x: 1102, startPoint y: 196, endPoint x: 1492, endPoint y: 400, distance: 439.6
click at [1530, 360] on div "إسدال اند مور الرئيسية الطلبات المخزون" at bounding box center [765, 320] width 1531 height 640
type input "01157731578"
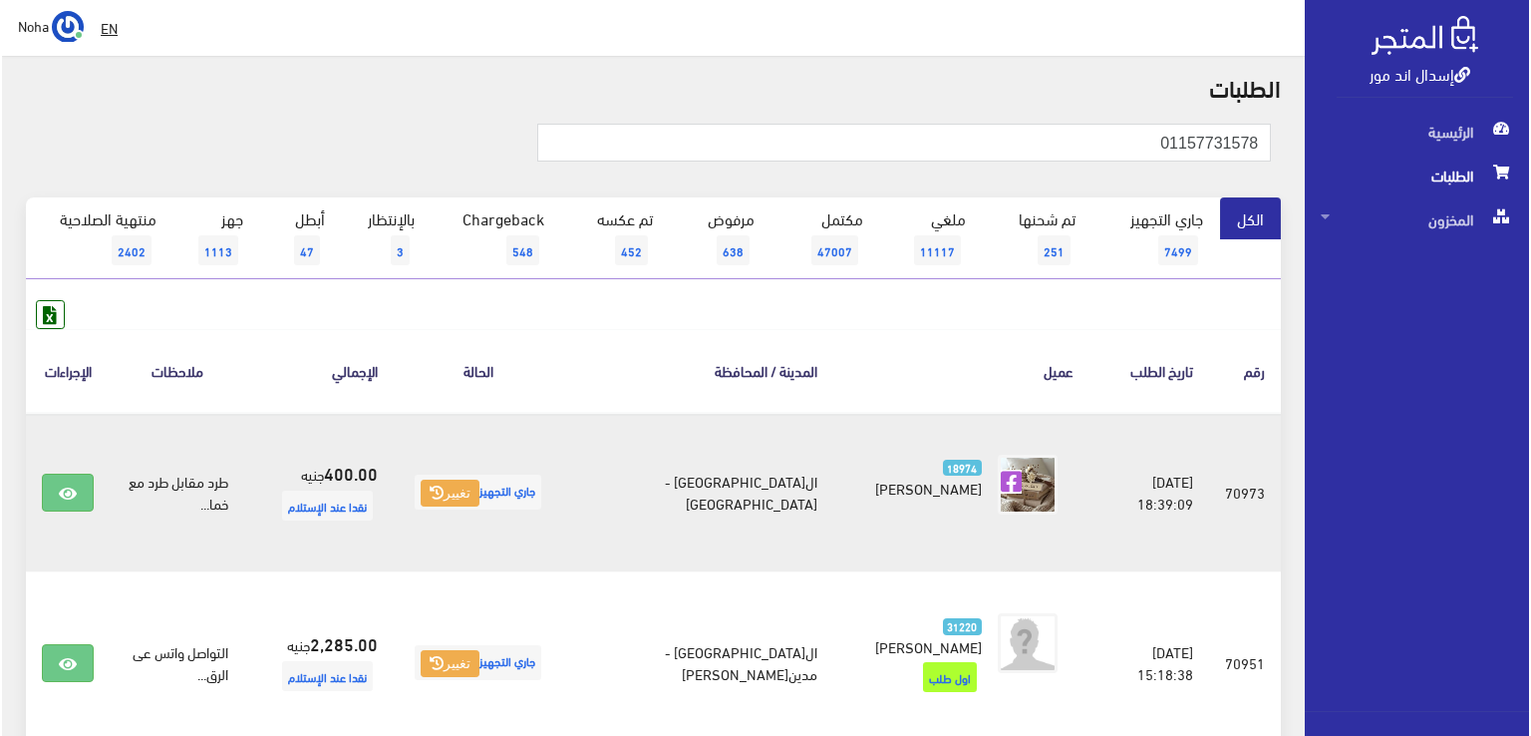
scroll to position [100, 0]
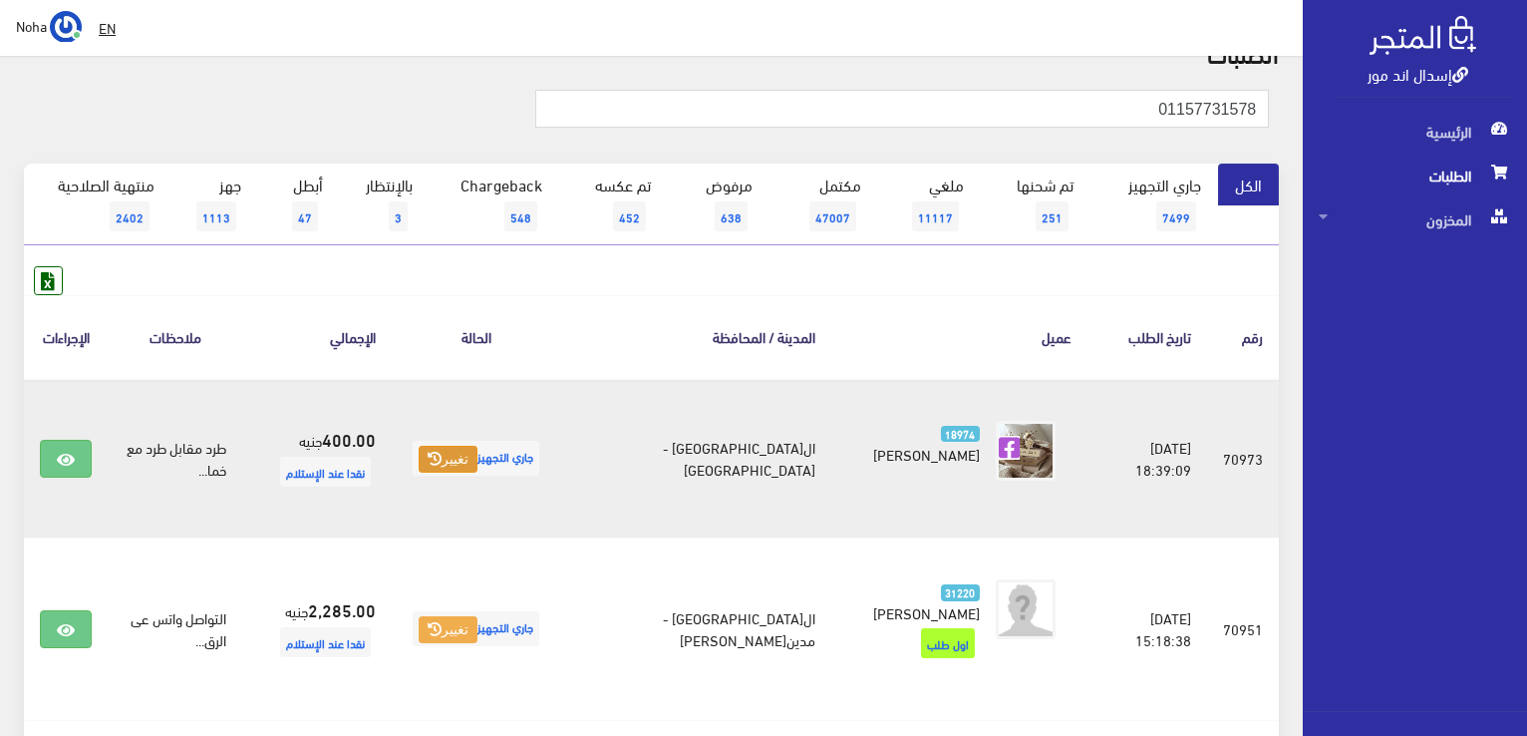
click at [477, 452] on button "تغيير" at bounding box center [448, 460] width 59 height 28
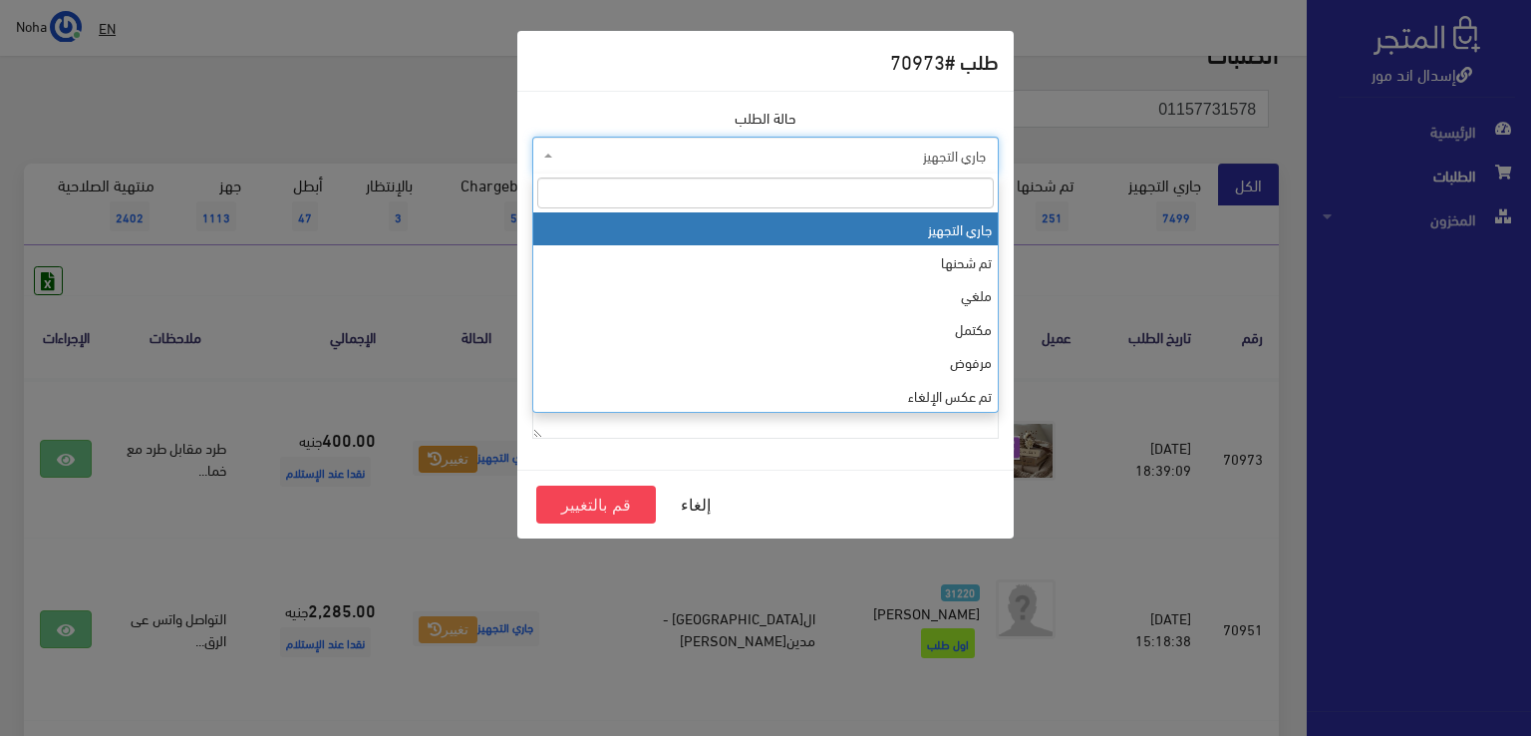
click at [682, 152] on span "جاري التجهيز" at bounding box center [771, 156] width 429 height 20
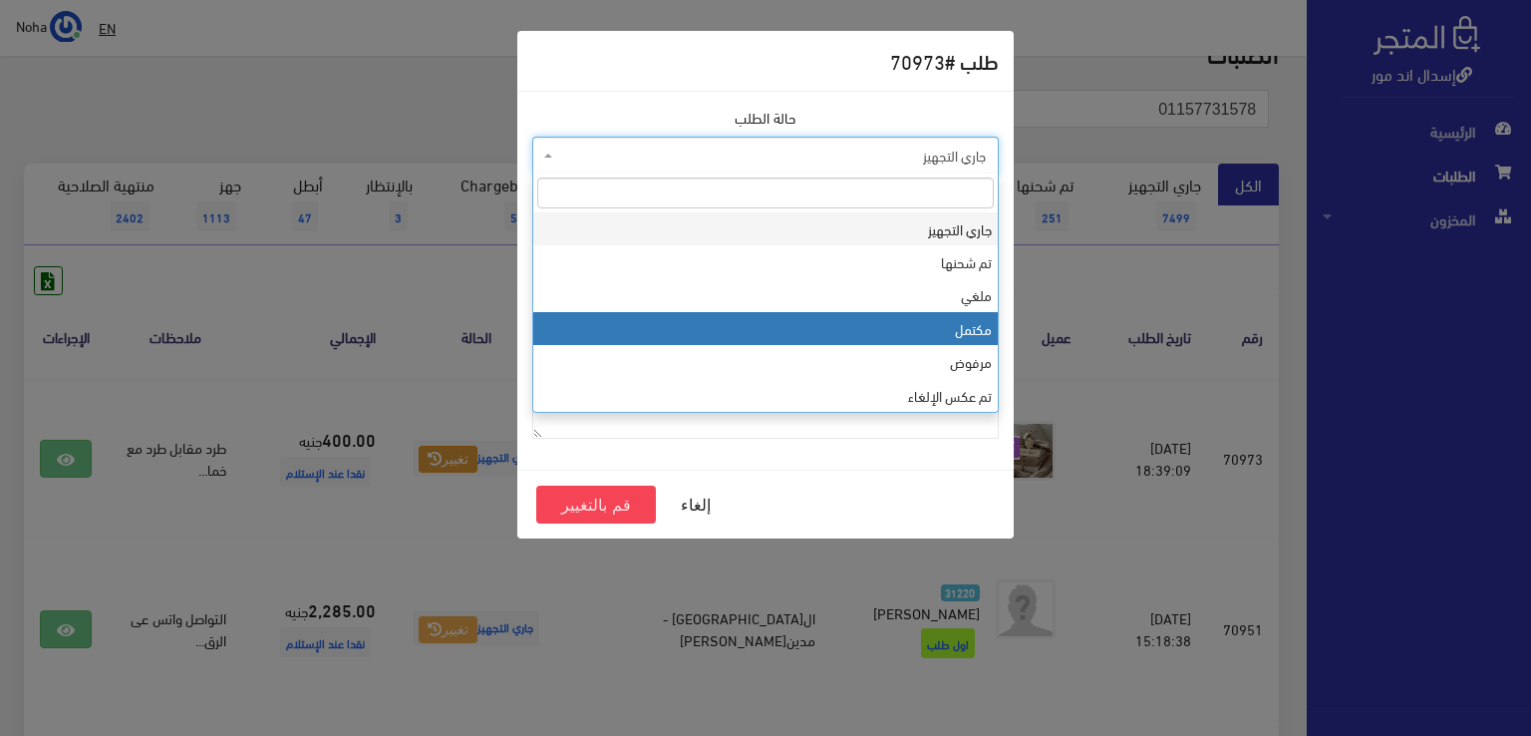
select select "4"
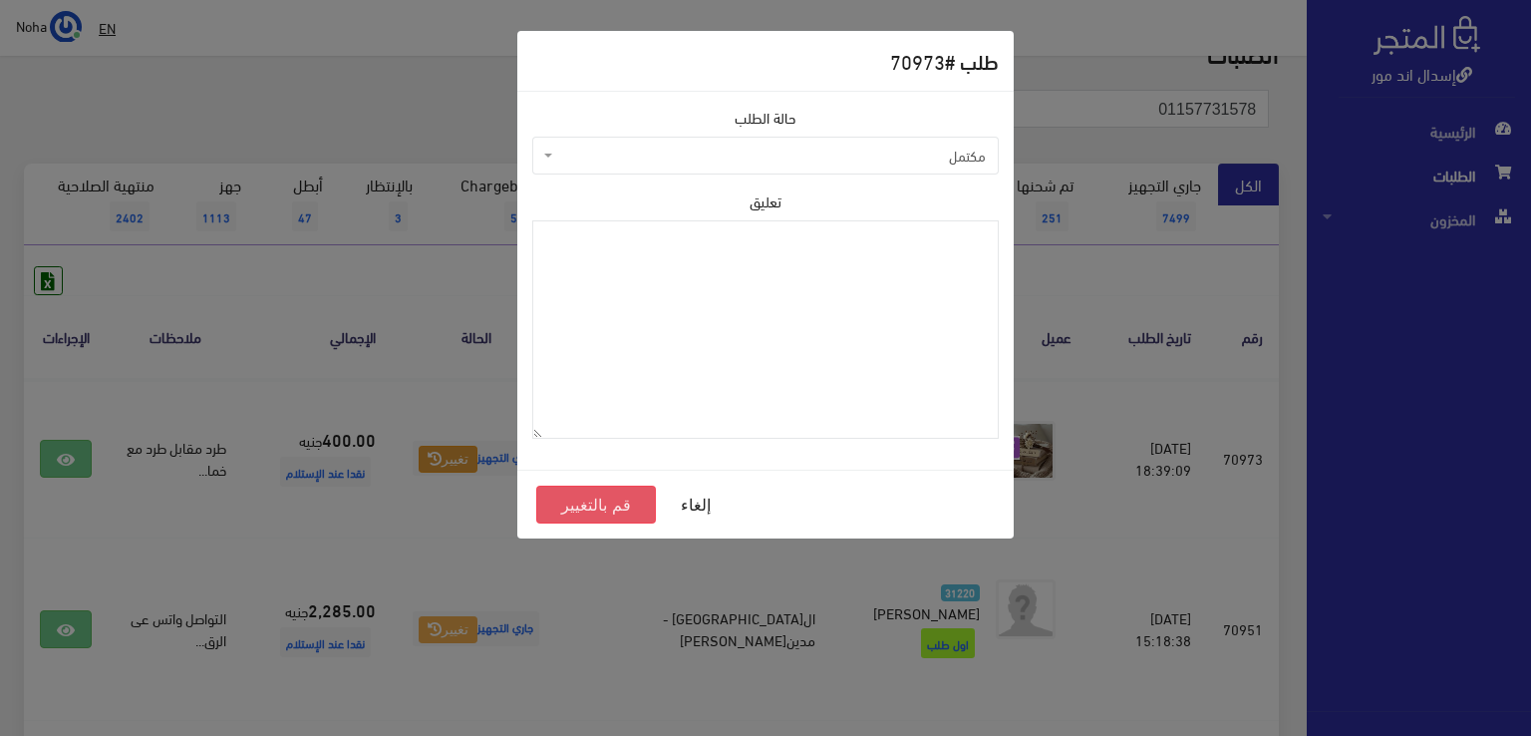
click at [635, 502] on button "قم بالتغيير" at bounding box center [596, 504] width 120 height 38
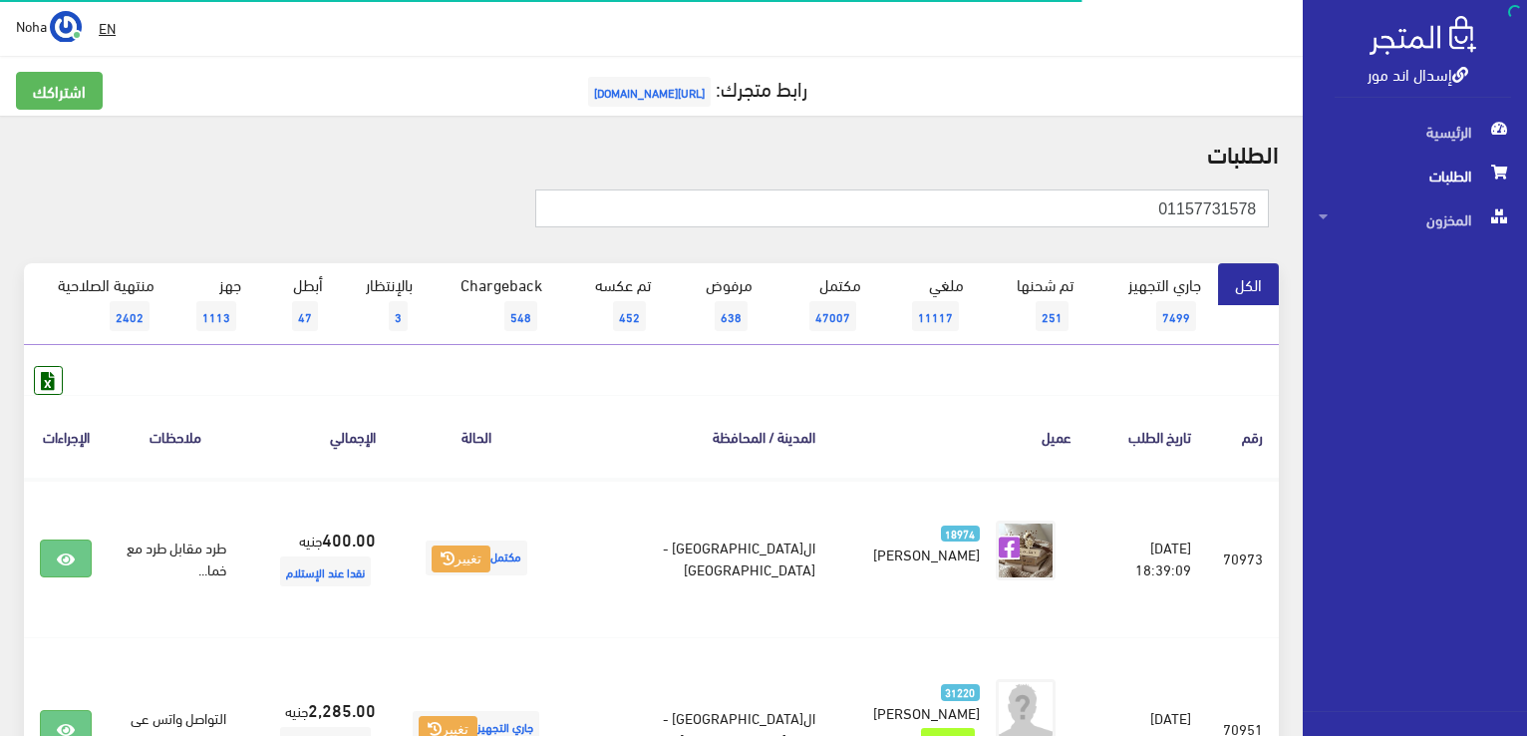
drag, startPoint x: 1133, startPoint y: 197, endPoint x: 1530, endPoint y: 301, distance: 410.0
click at [1526, 301] on html "إسدال اند مور الرئيسية الطلبات" at bounding box center [763, 368] width 1527 height 736
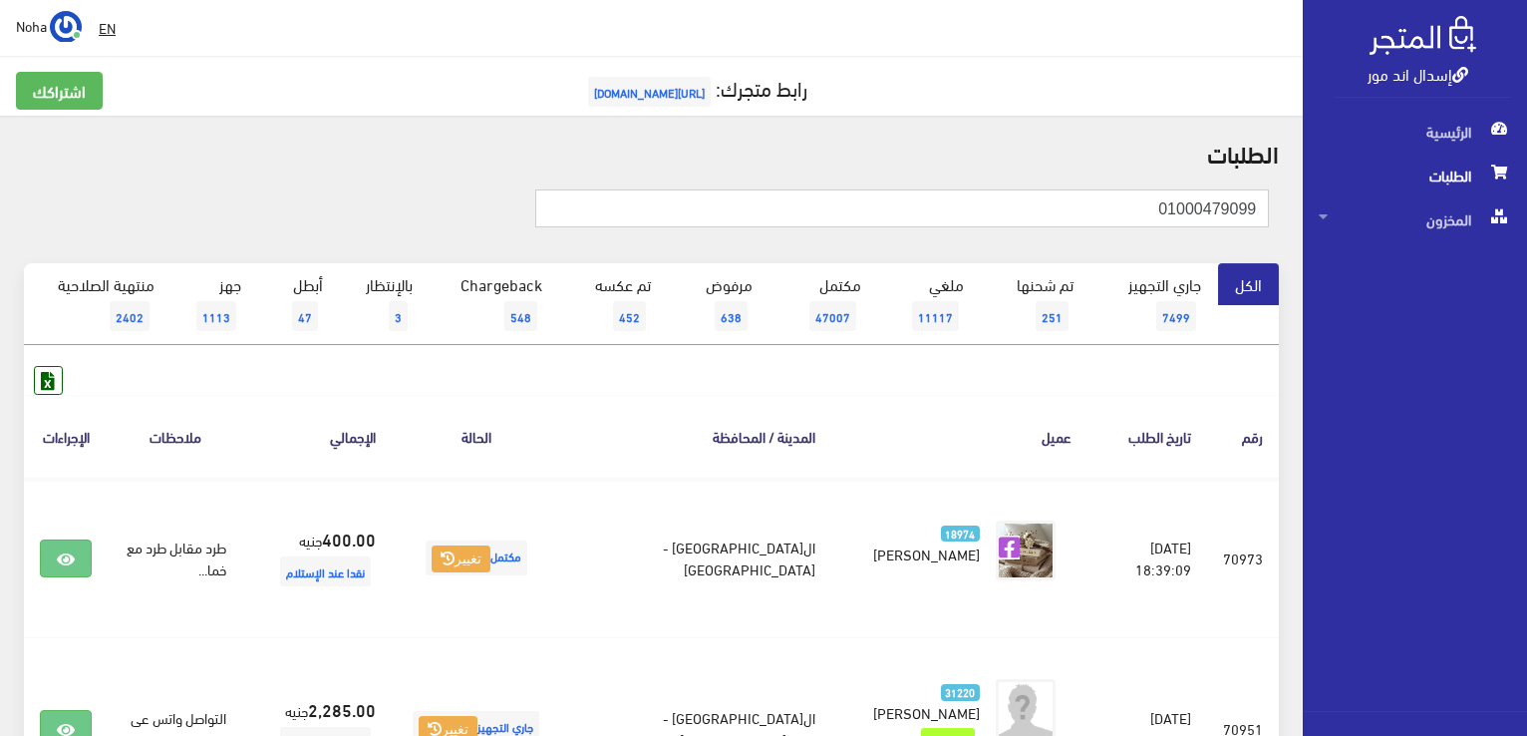
type input "01000479099"
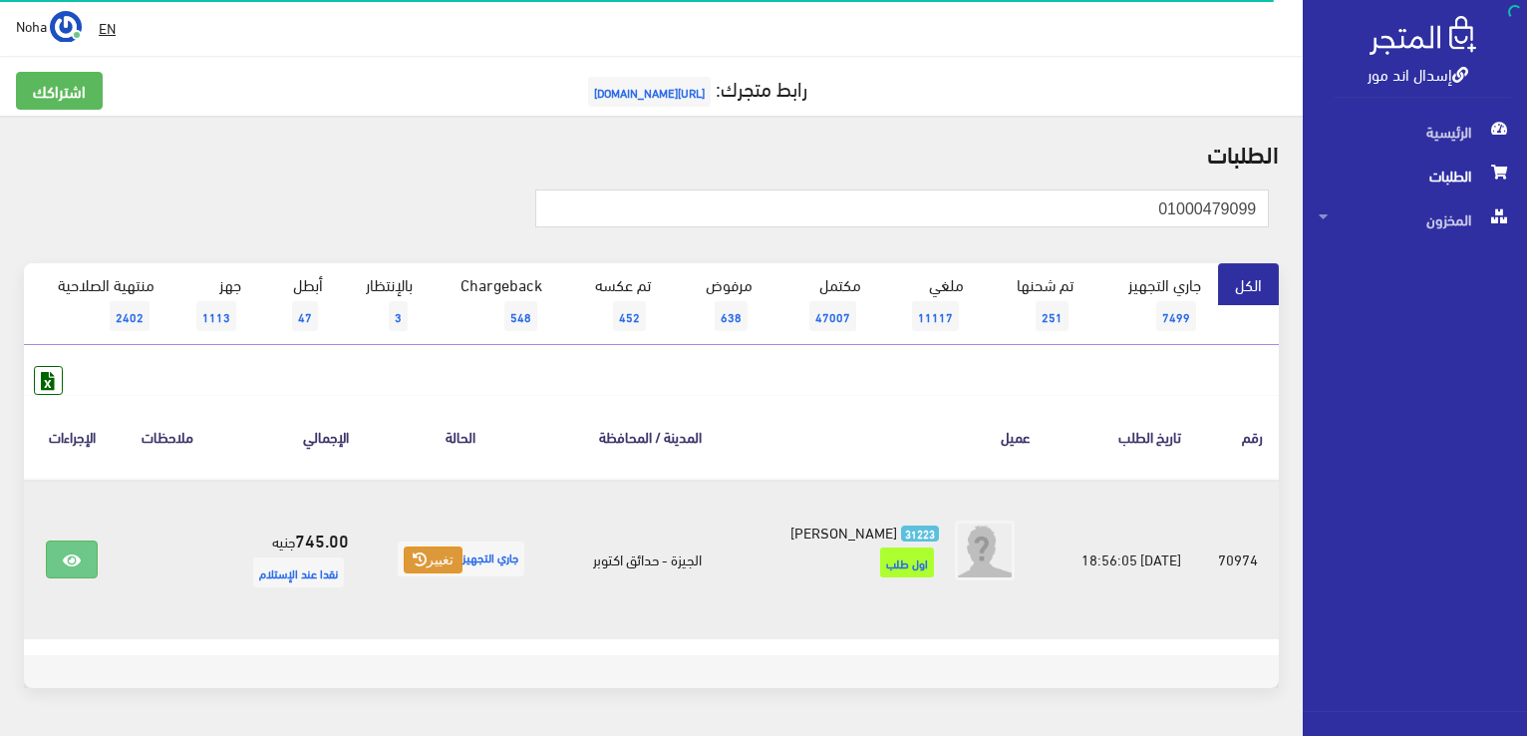
click at [439, 555] on button "تغيير" at bounding box center [433, 560] width 59 height 28
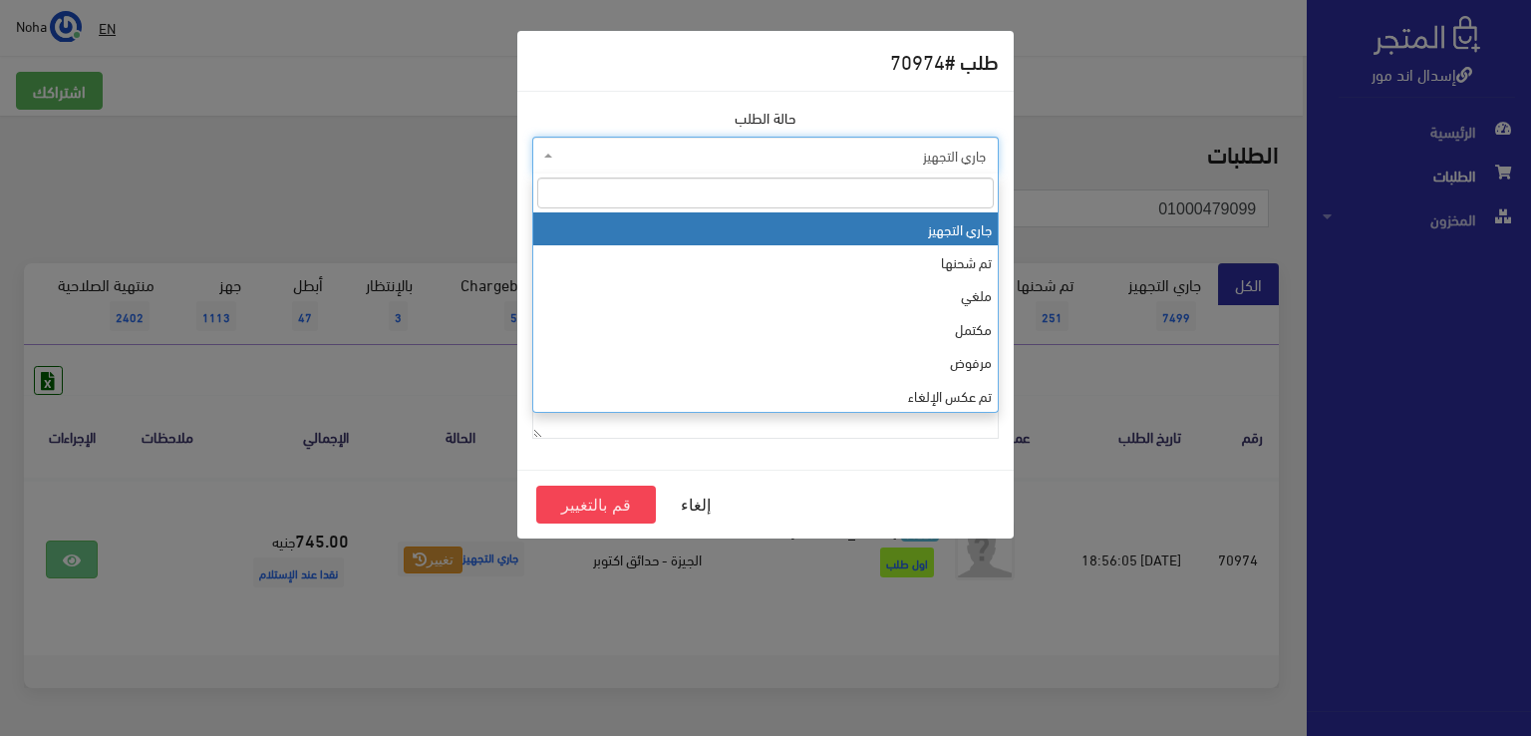
click at [848, 163] on span "جاري التجهيز" at bounding box center [771, 156] width 429 height 20
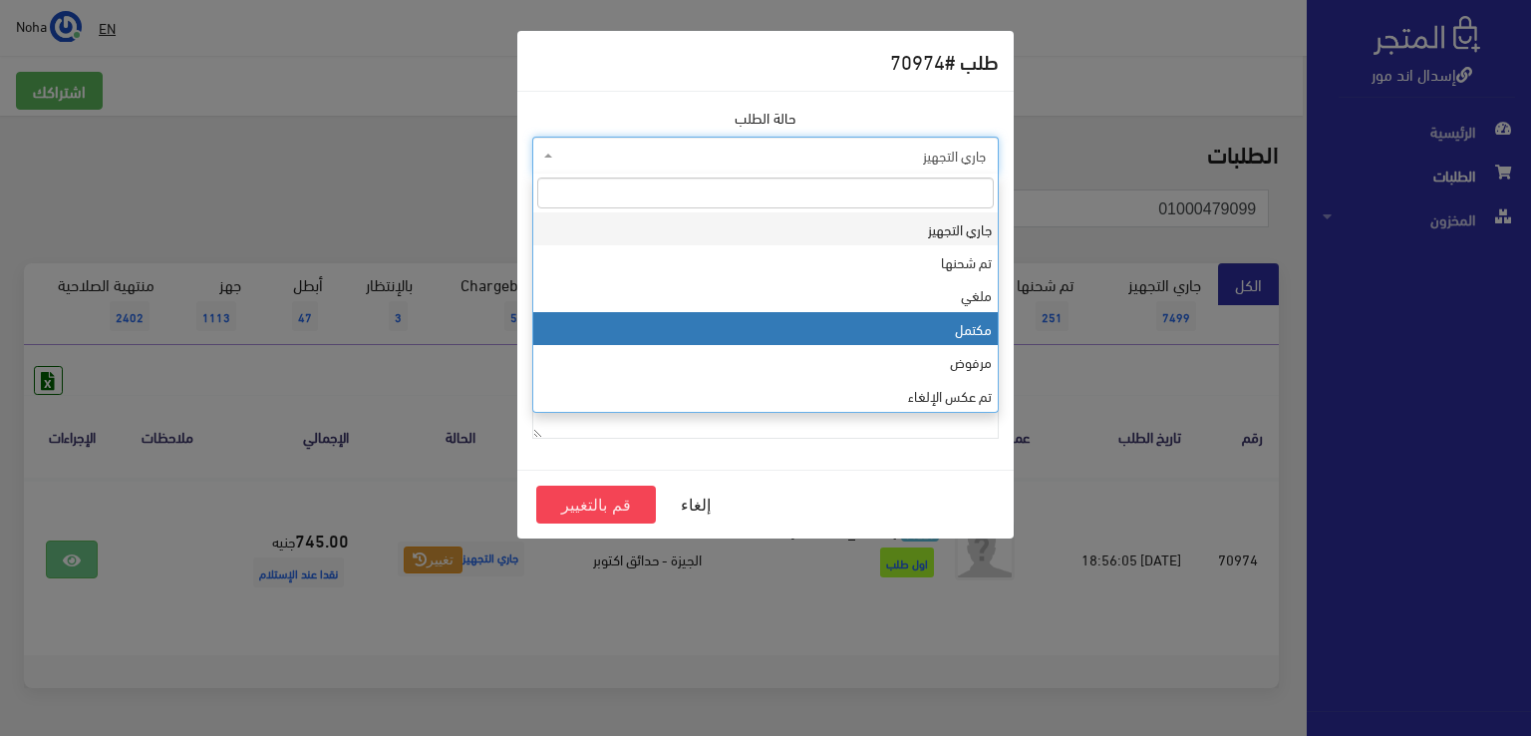
select select "4"
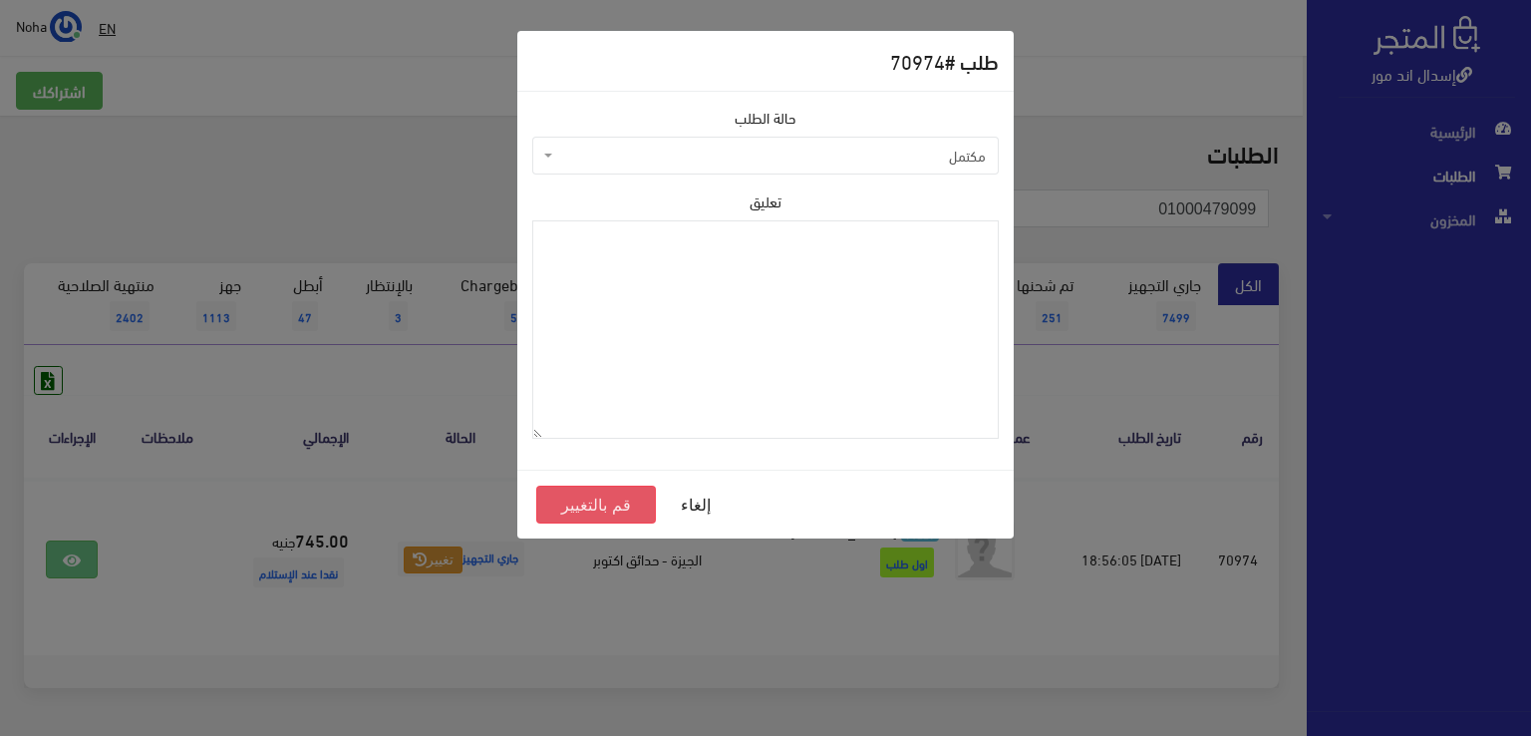
click at [606, 501] on button "قم بالتغيير" at bounding box center [596, 504] width 120 height 38
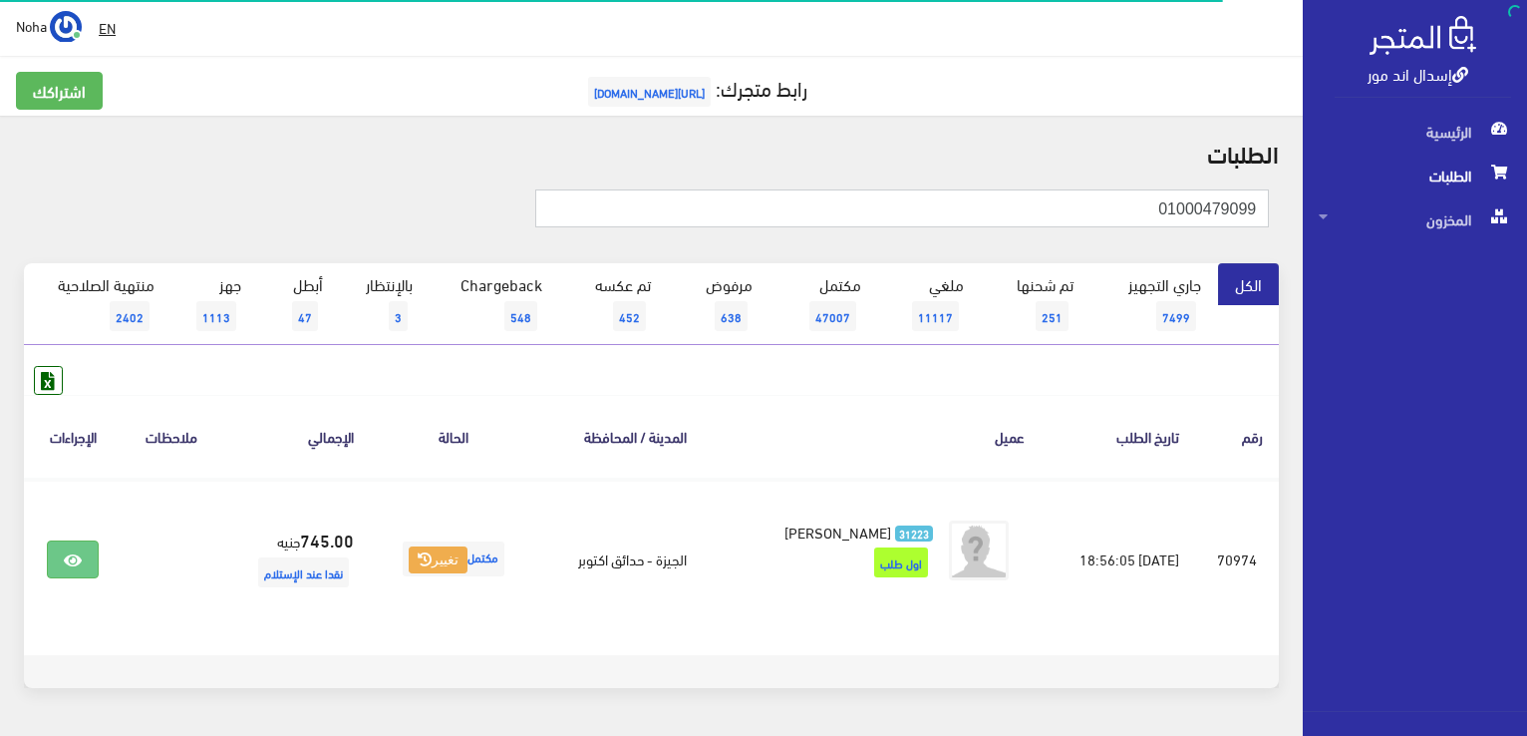
drag, startPoint x: 1059, startPoint y: 209, endPoint x: 1039, endPoint y: 699, distance: 489.8
click at [1523, 400] on div "إسدال اند مور الرئيسية الطلبات المخزون" at bounding box center [763, 399] width 1527 height 799
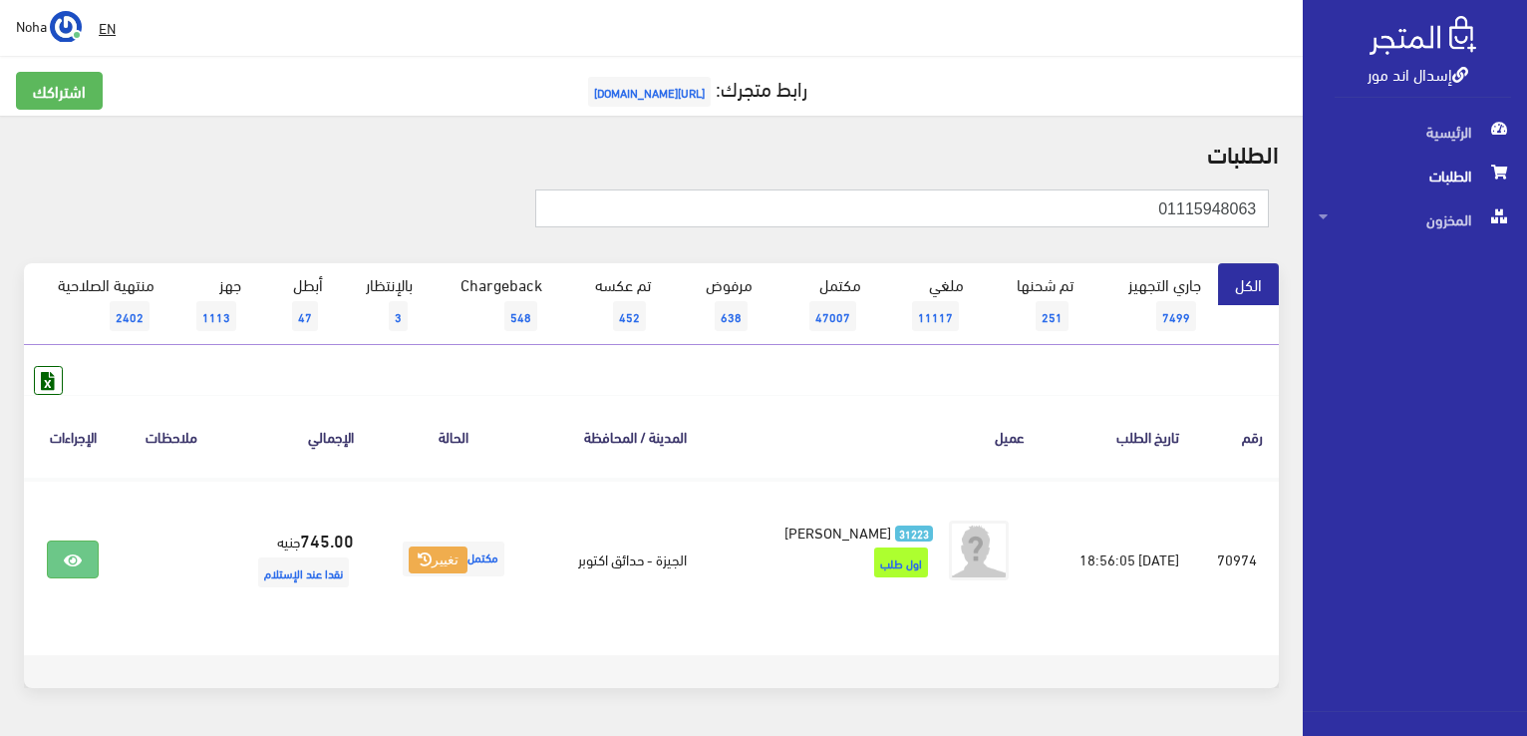
type input "01115948063"
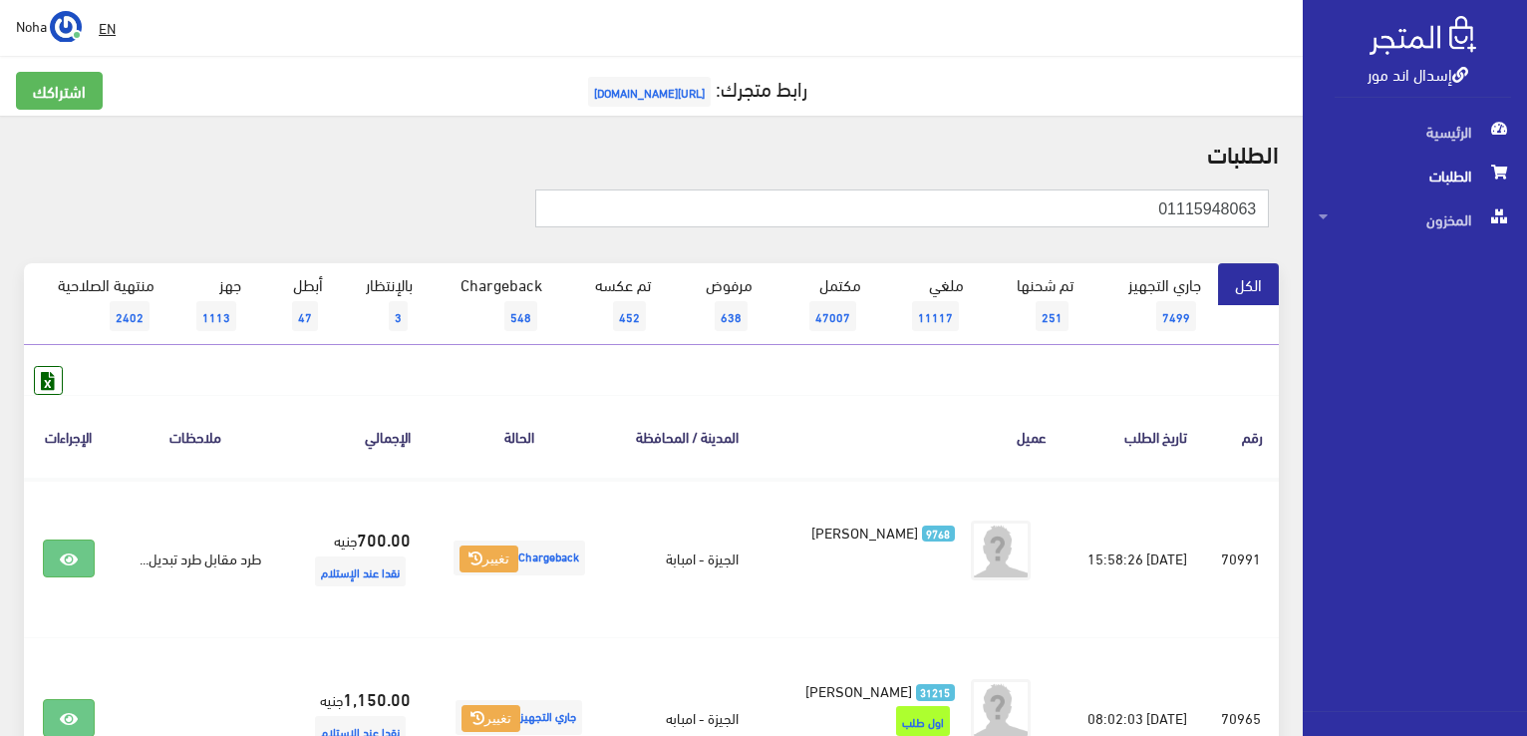
drag, startPoint x: 1091, startPoint y: 196, endPoint x: 0, endPoint y: 3, distance: 1108.4
click at [1331, 248] on div "إسدال اند مور الرئيسية الطلبات المخزون" at bounding box center [763, 479] width 1527 height 958
type input "01005061065"
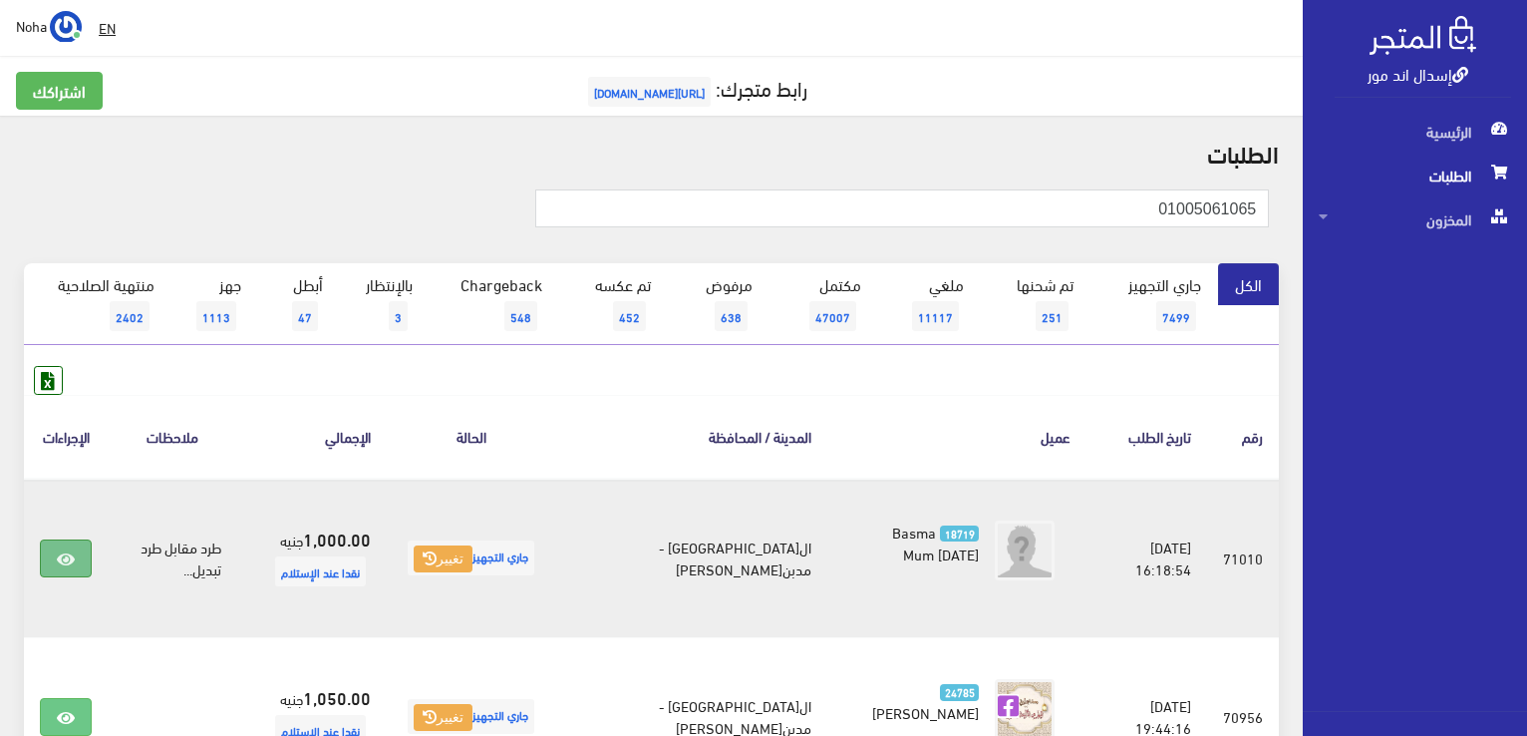
click at [74, 560] on icon at bounding box center [66, 559] width 18 height 16
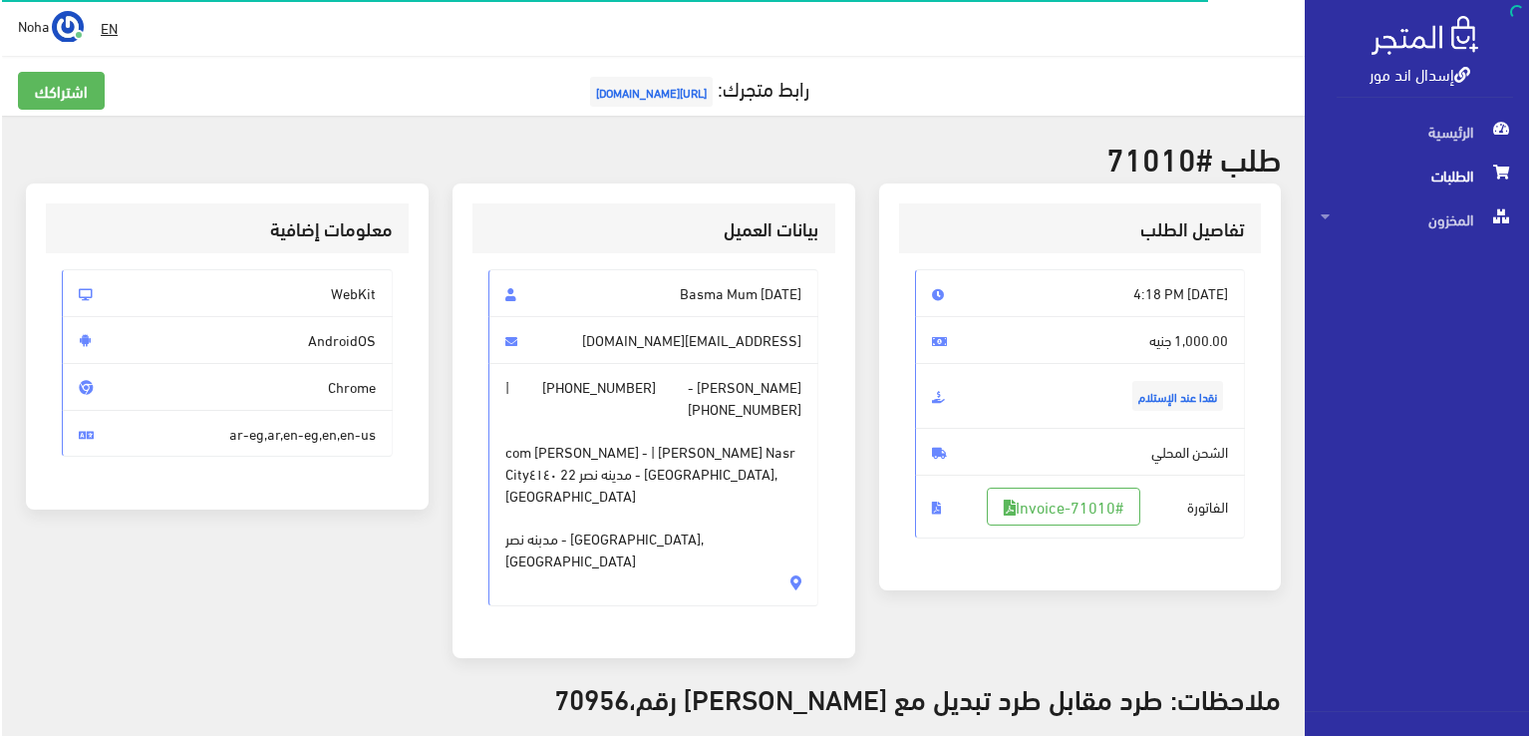
scroll to position [399, 0]
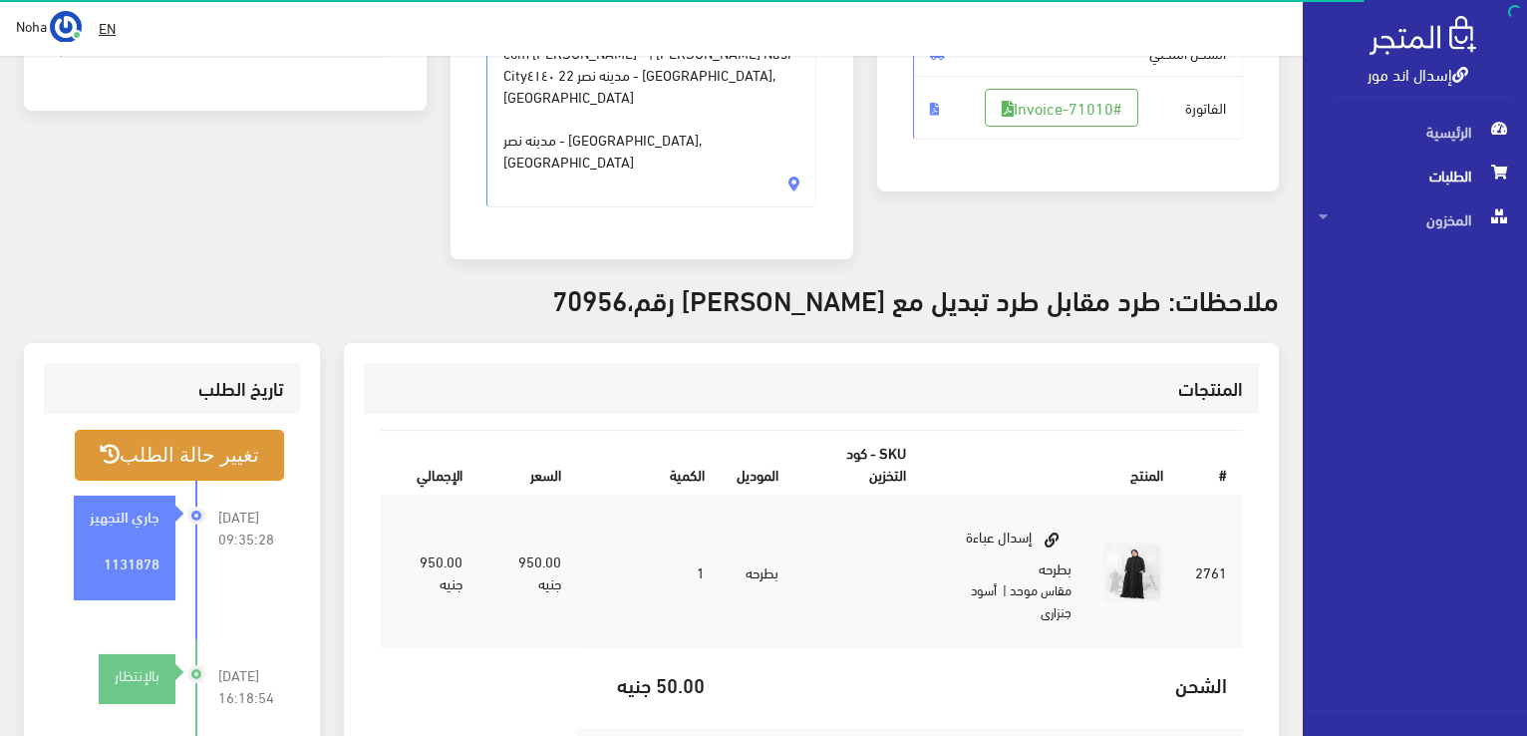
click at [250, 430] on button "تغيير حالة الطلب" at bounding box center [179, 455] width 209 height 51
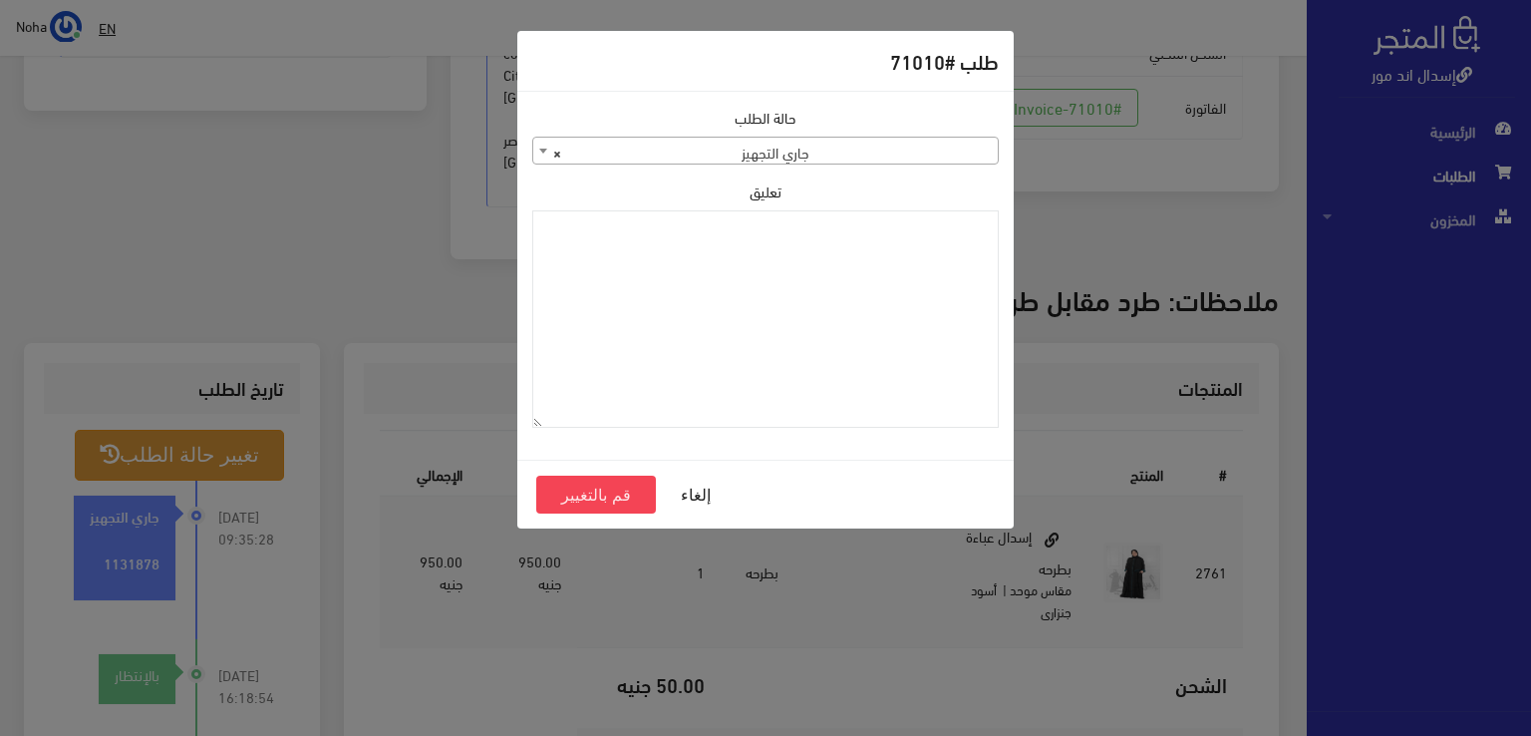
click at [687, 154] on span "× جاري التجهيز" at bounding box center [765, 152] width 464 height 28
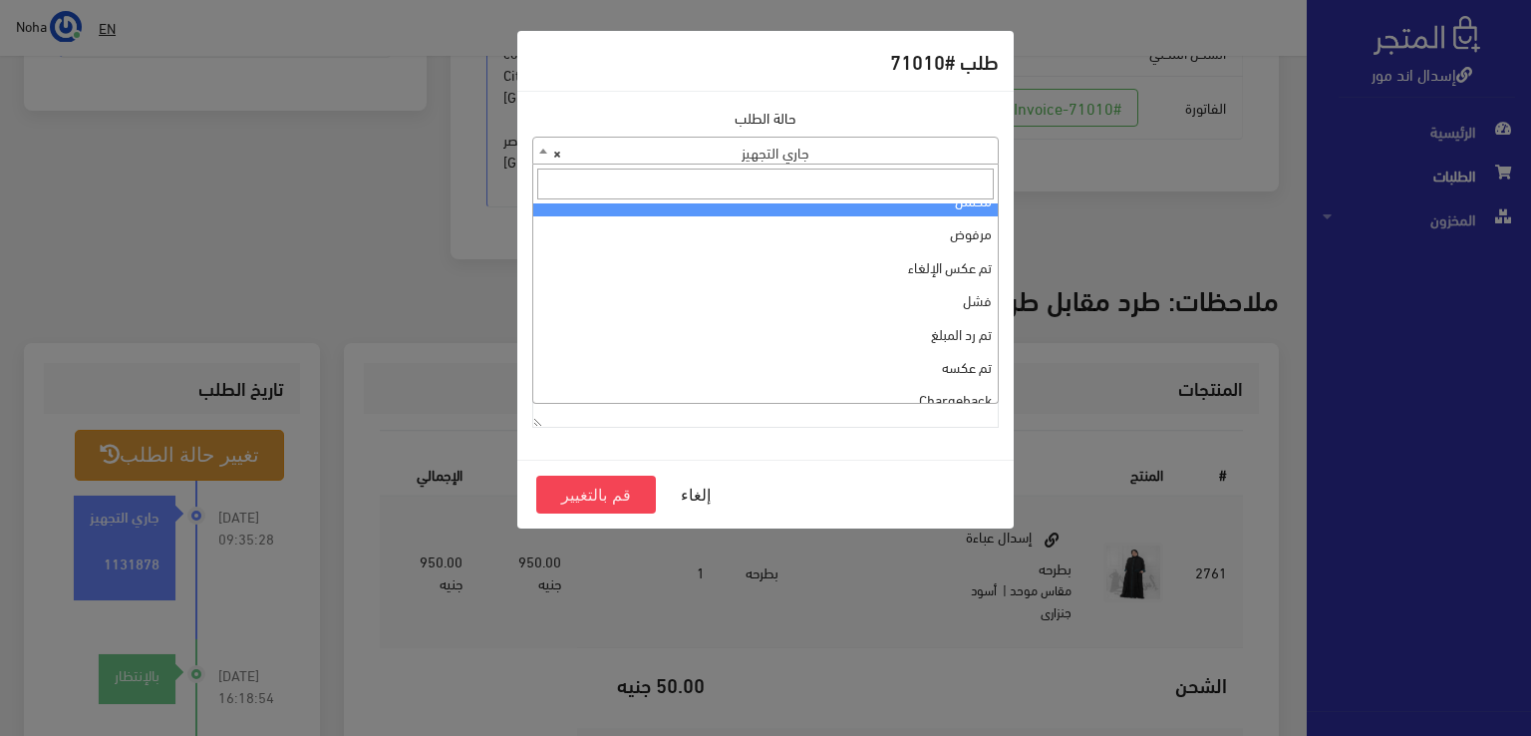
scroll to position [266, 0]
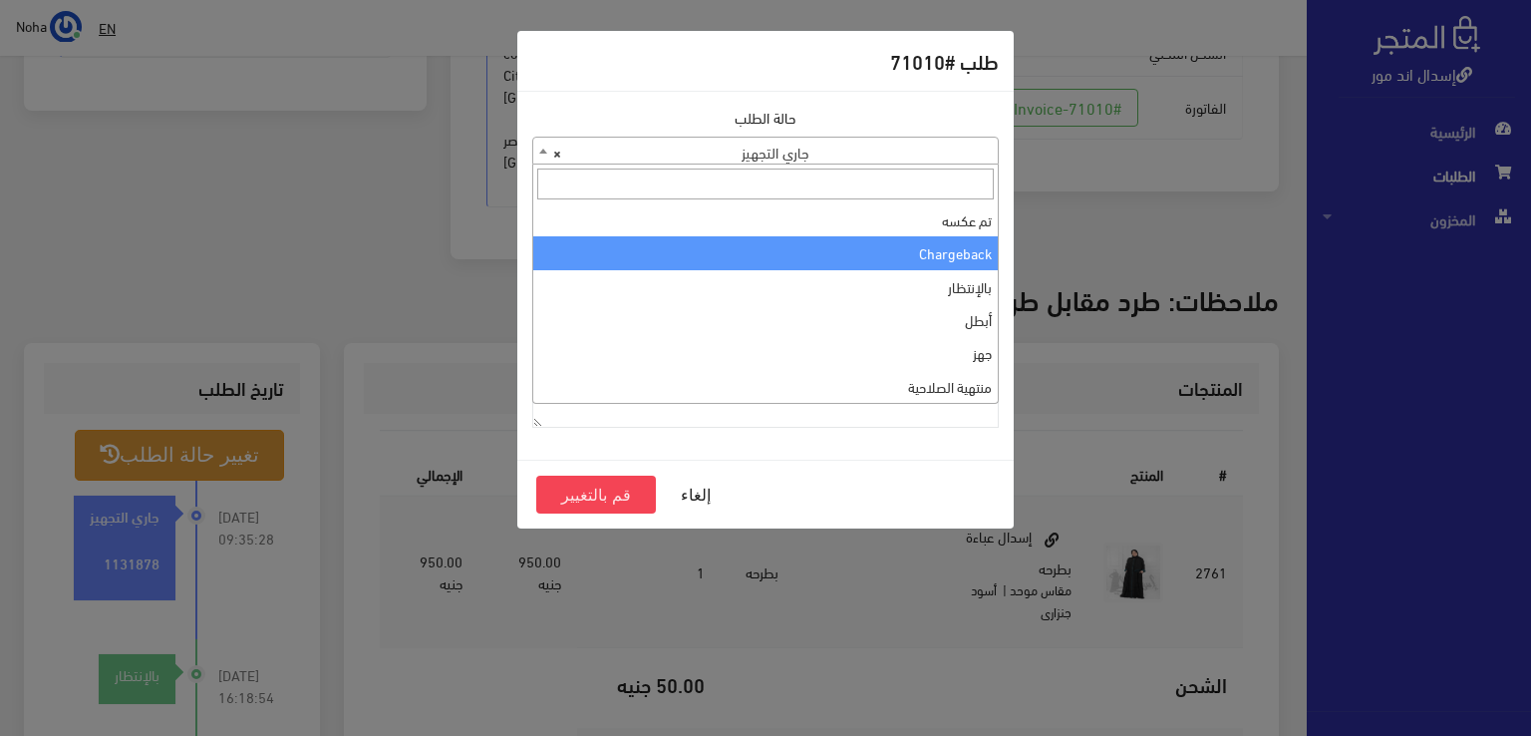
select select "10"
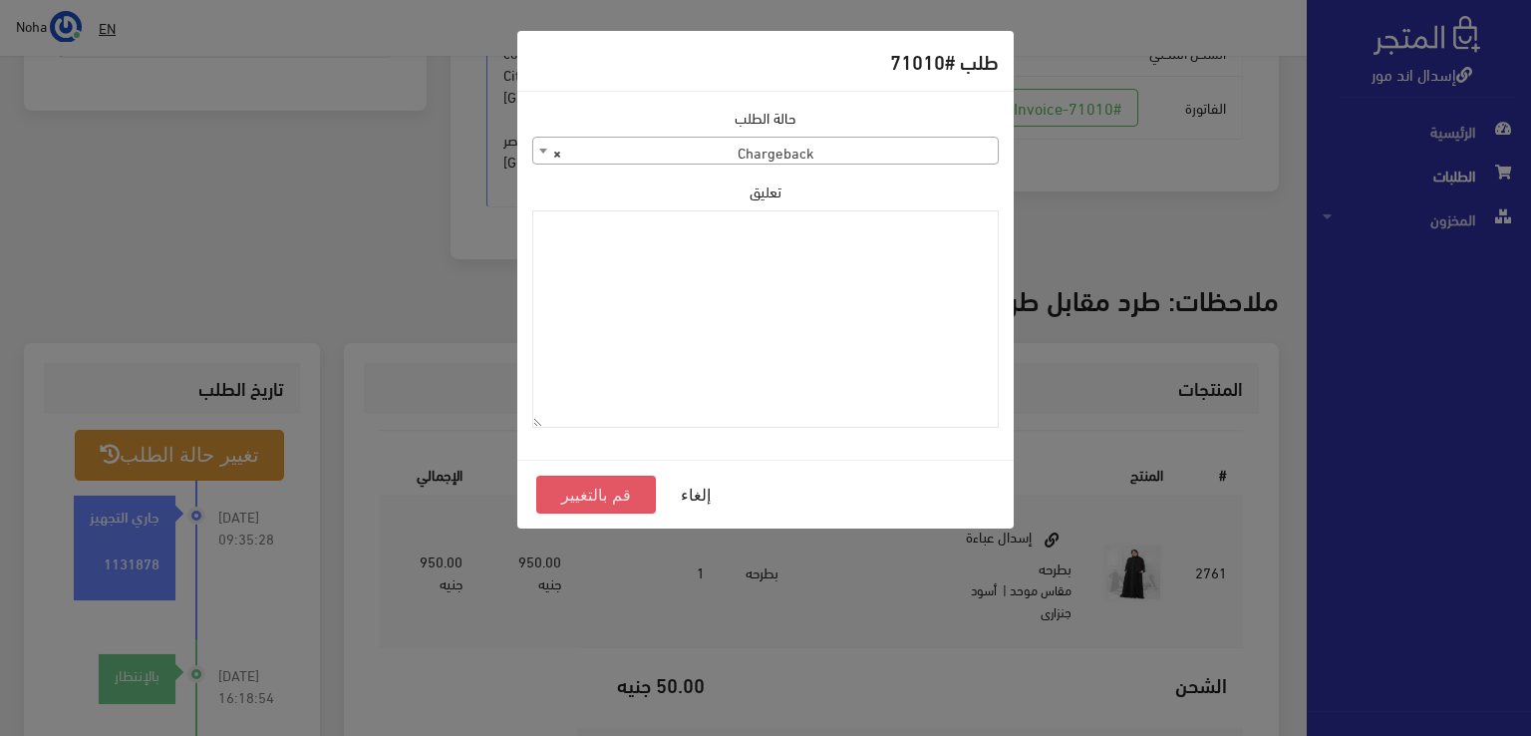
click at [607, 495] on button "قم بالتغيير" at bounding box center [596, 494] width 120 height 38
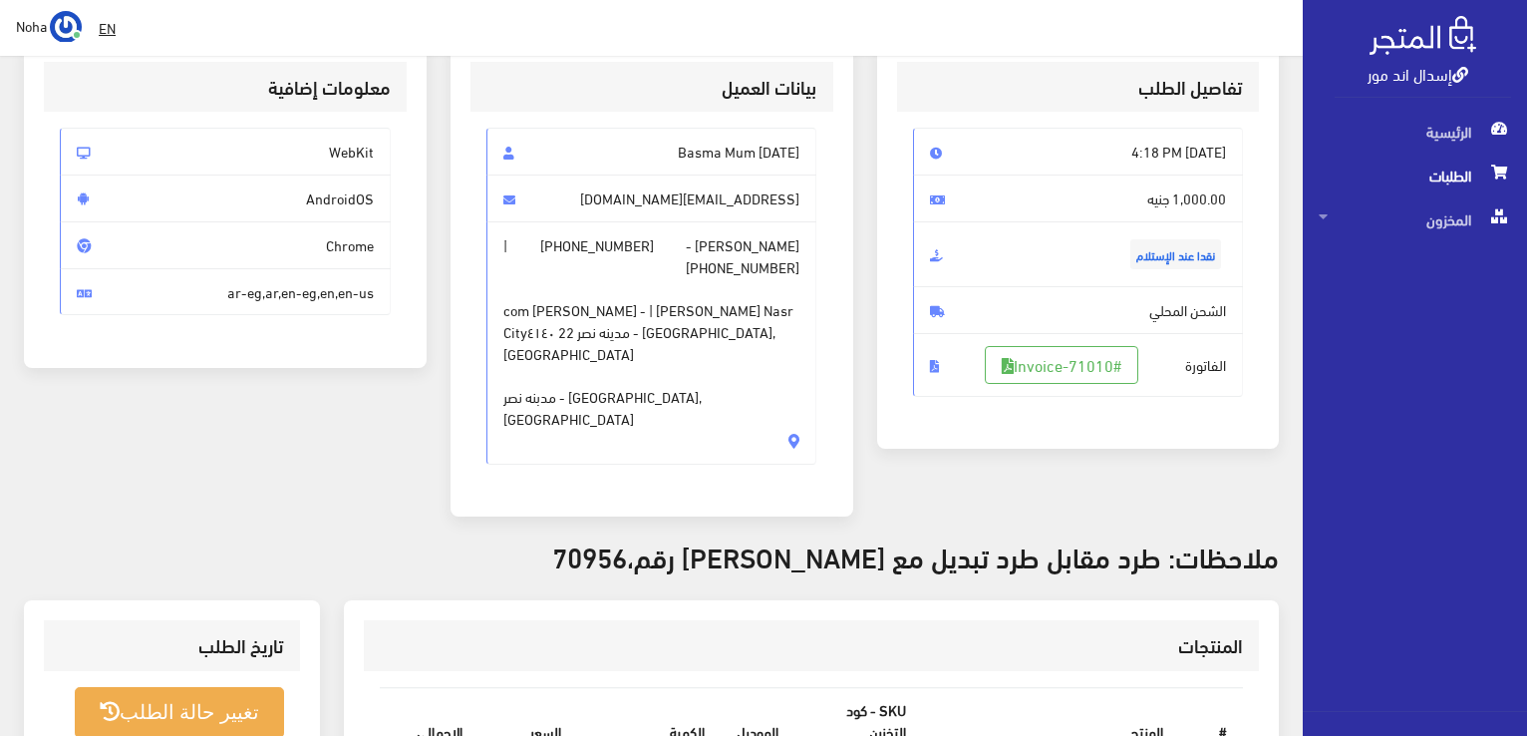
scroll to position [299, 0]
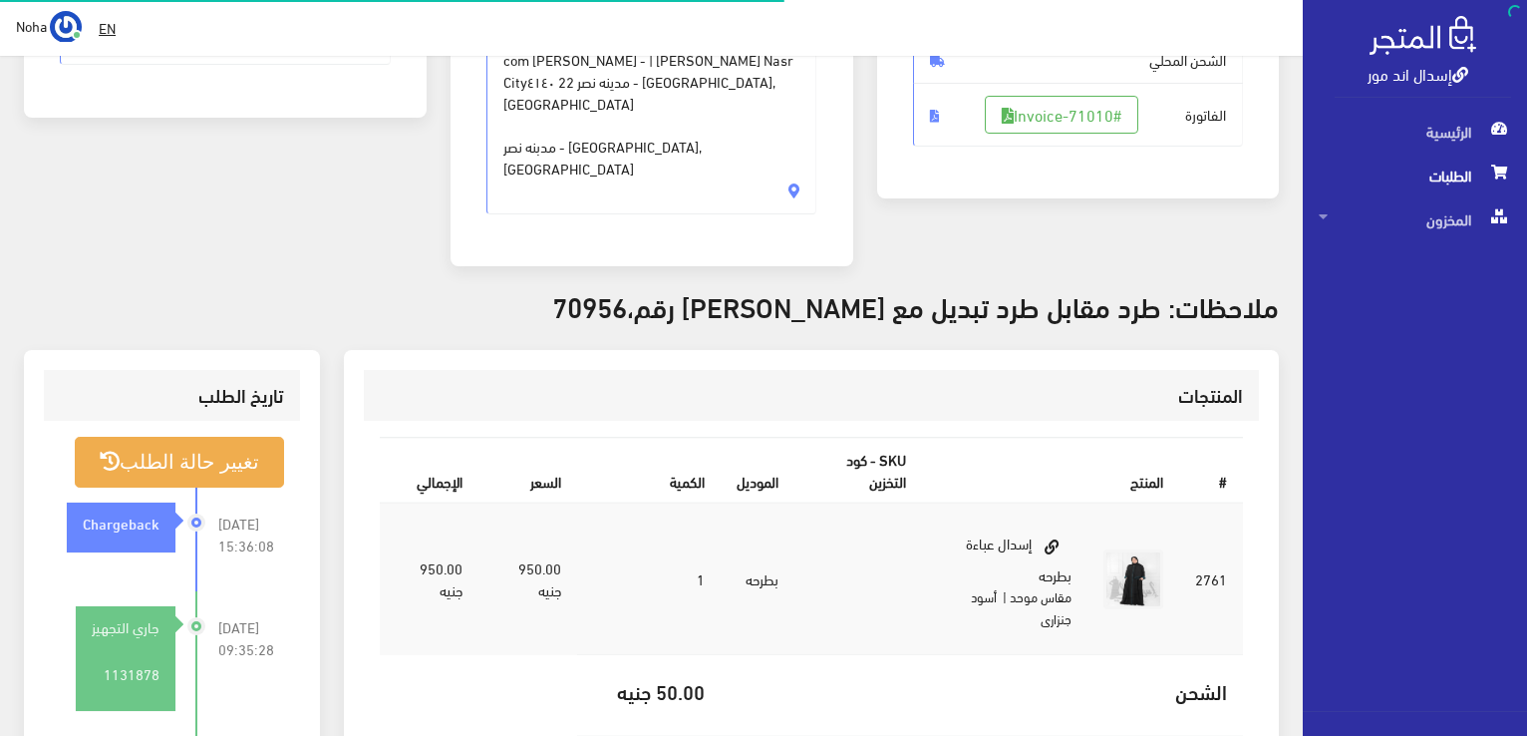
scroll to position [392, 0]
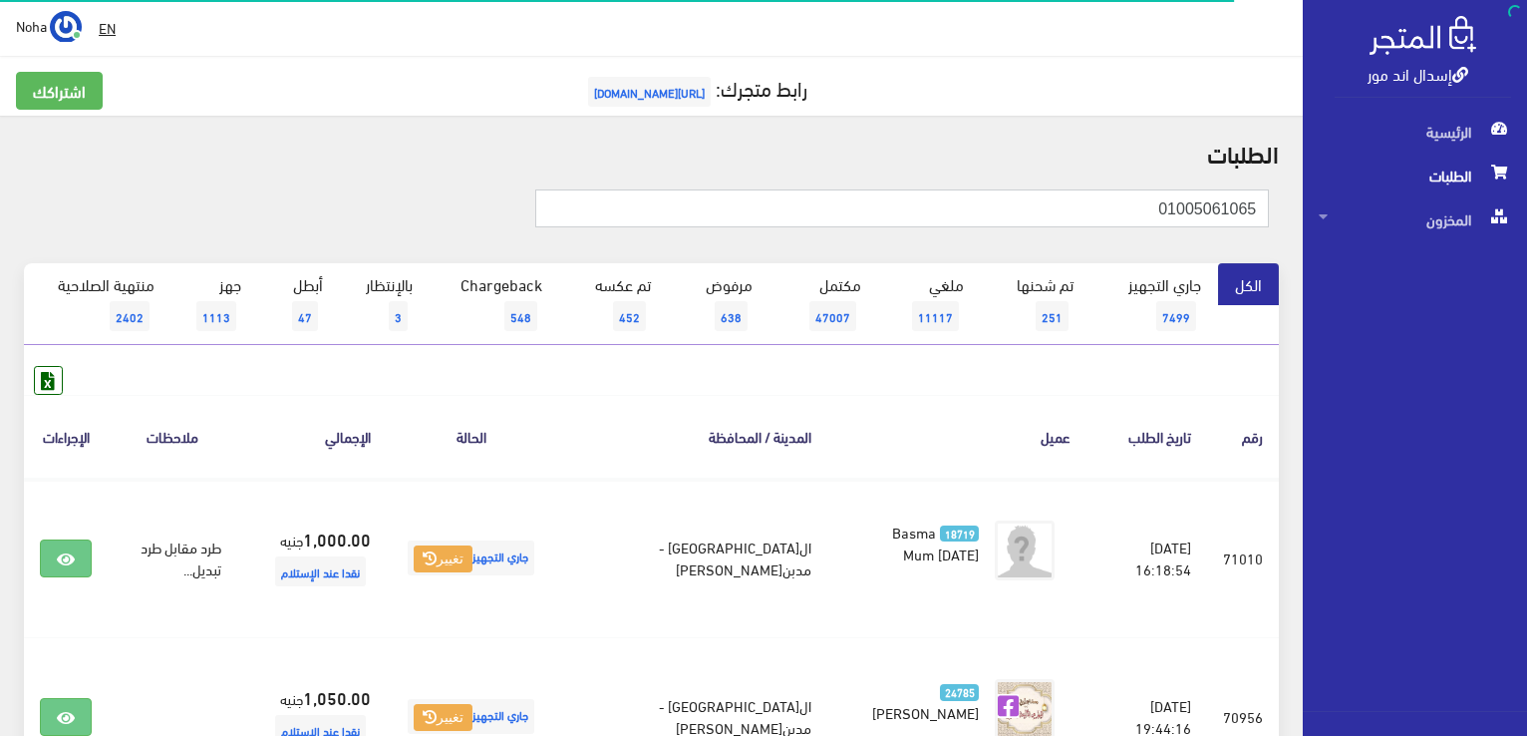
drag, startPoint x: 1005, startPoint y: 209, endPoint x: 1530, endPoint y: 298, distance: 532.7
click at [1526, 298] on html "إسدال اند مور الرئيسية الطلبات" at bounding box center [763, 368] width 1527 height 736
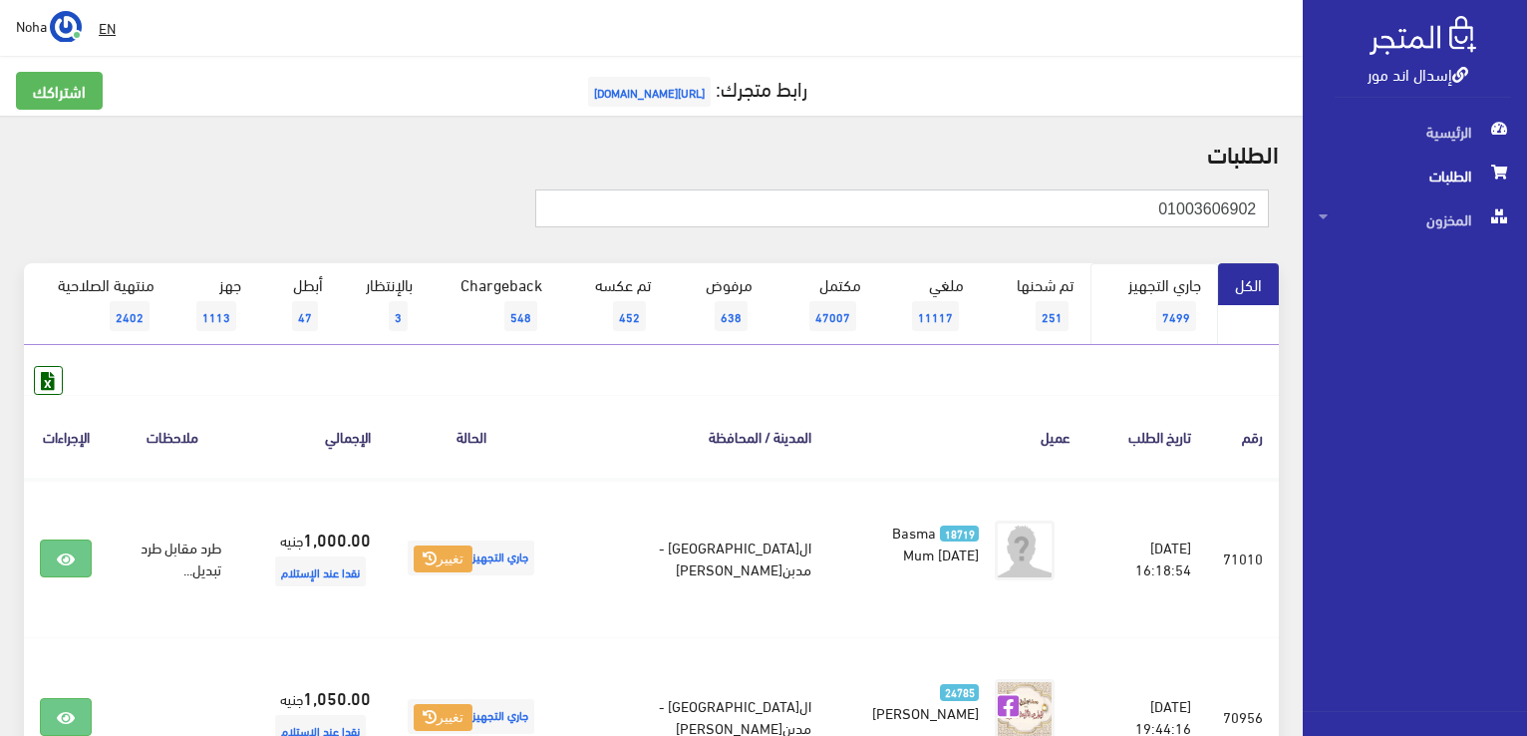
type input "01003606902"
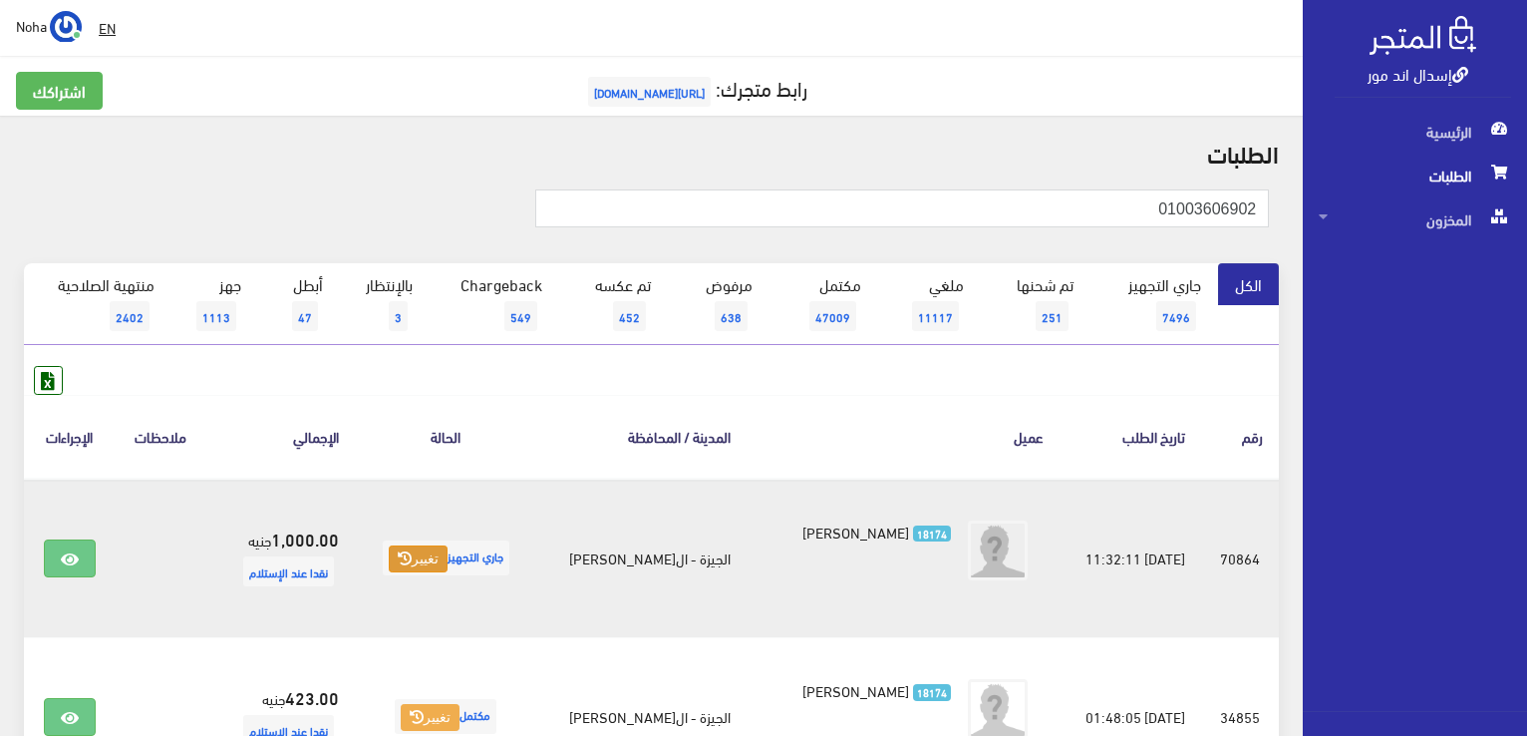
click at [441, 548] on button "تغيير" at bounding box center [418, 559] width 59 height 28
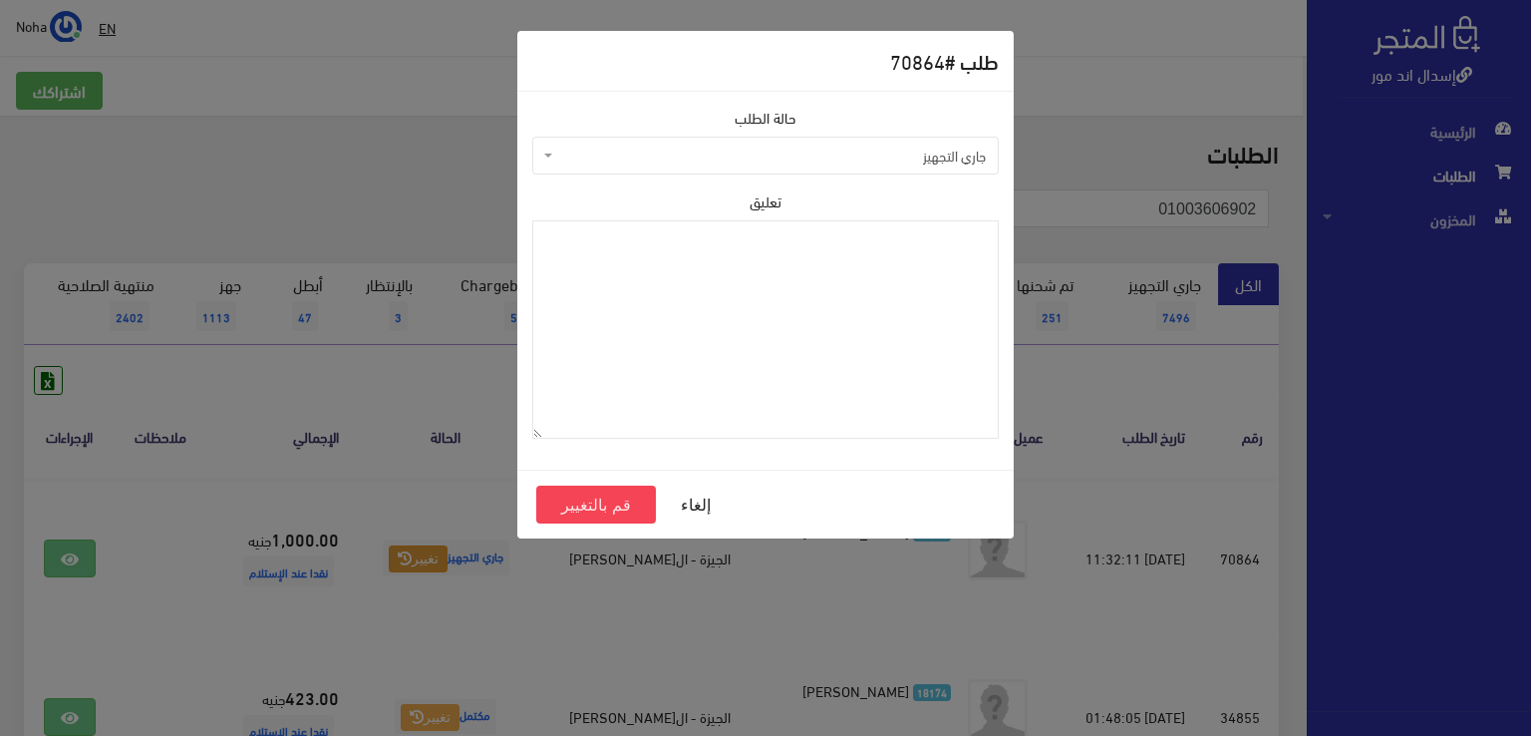
click at [684, 160] on span "جاري التجهيز" at bounding box center [771, 156] width 429 height 20
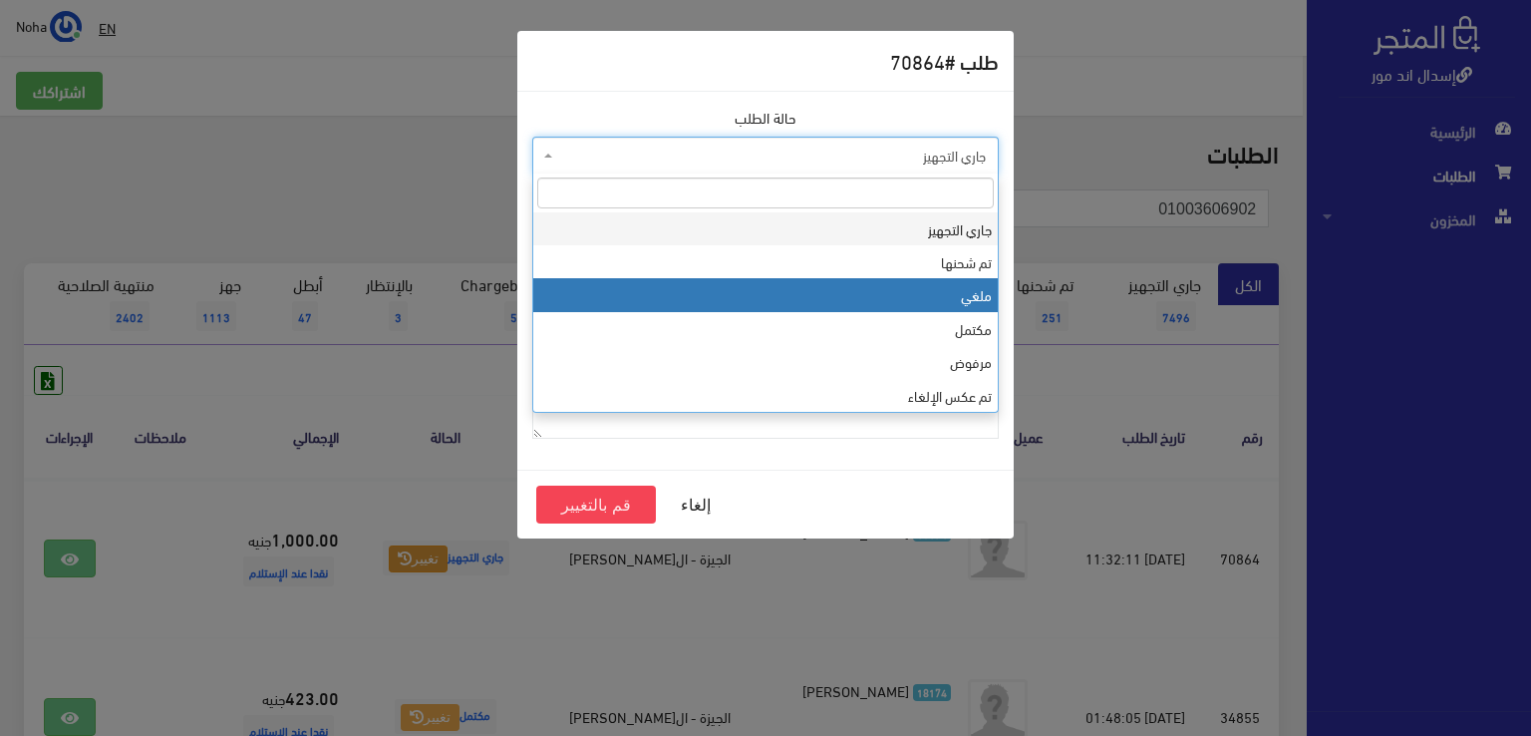
select select "3"
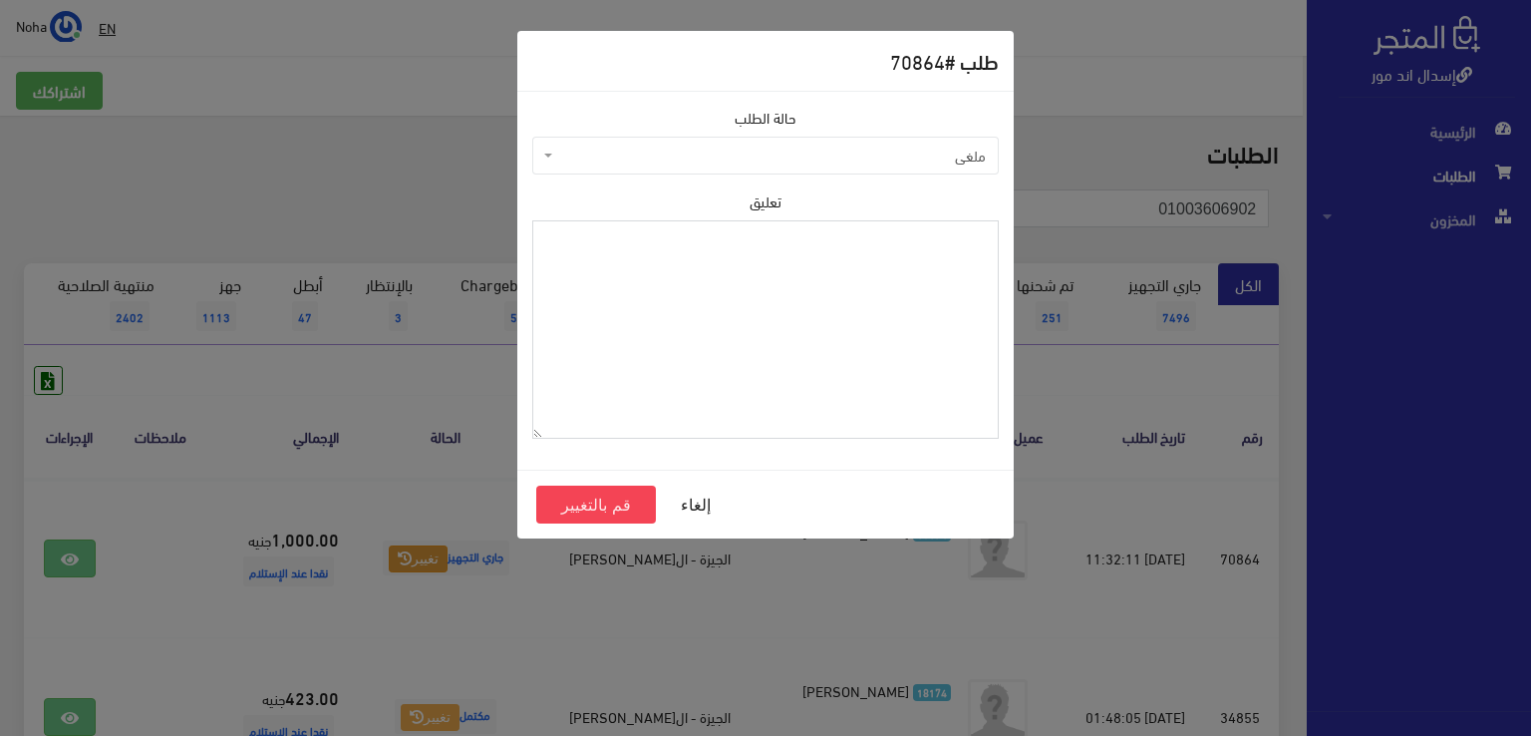
click at [656, 312] on textarea "تعليق" at bounding box center [765, 329] width 466 height 218
type textarea "عميل غير متواجد"
click at [586, 508] on button "قم بالتغيير" at bounding box center [596, 504] width 120 height 38
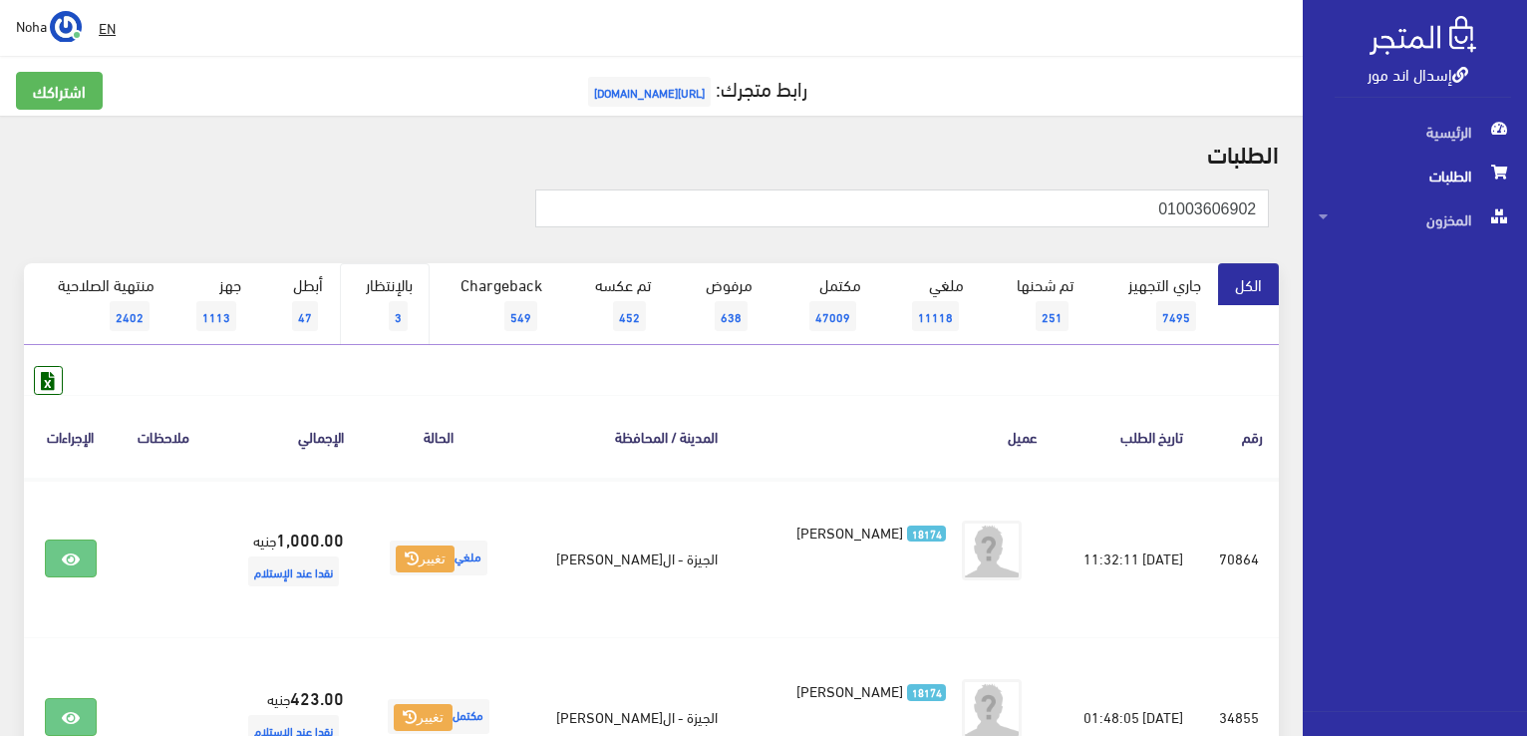
click at [379, 269] on link "بالإنتظار 3" at bounding box center [385, 304] width 90 height 82
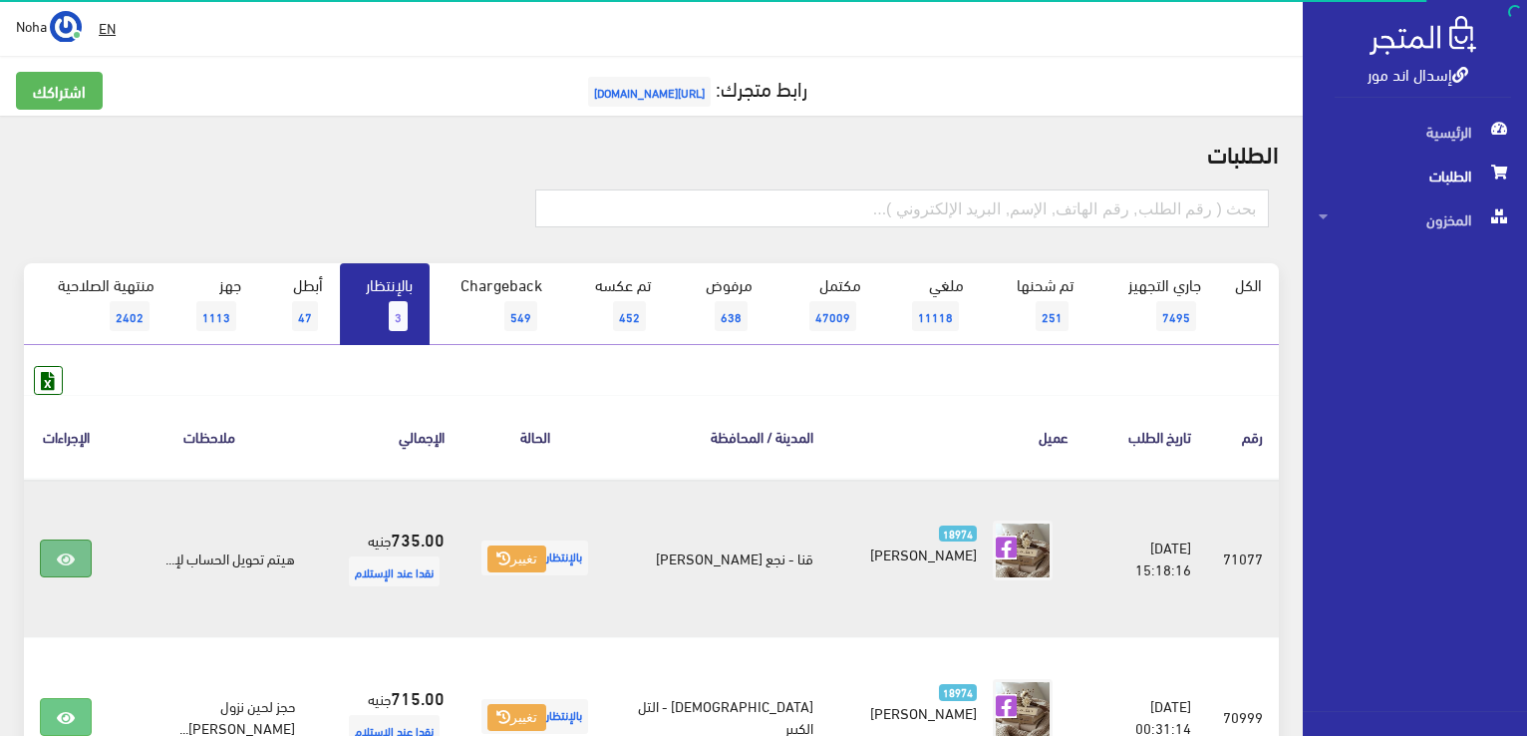
click at [58, 561] on icon at bounding box center [66, 559] width 18 height 16
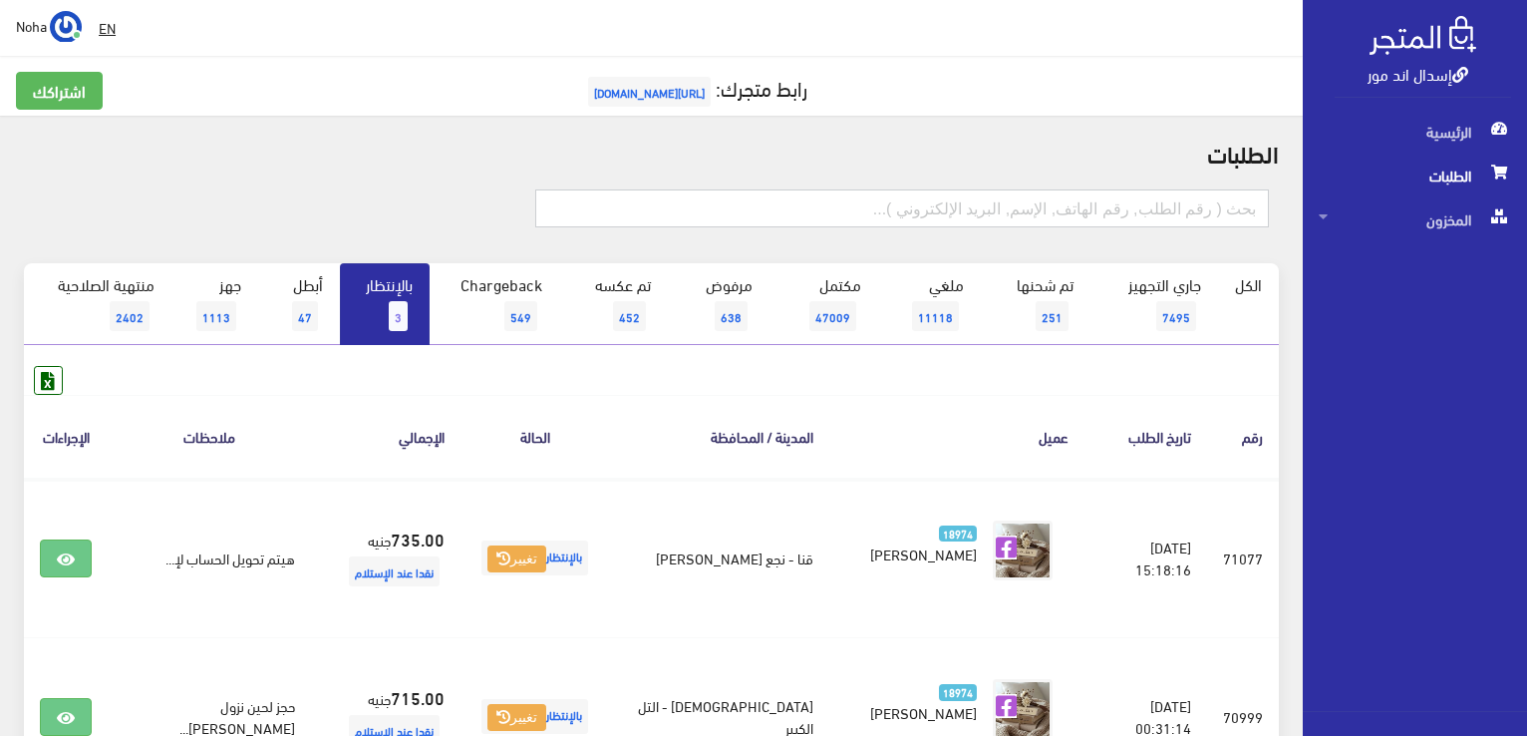
click at [975, 199] on input "text" at bounding box center [902, 208] width 734 height 38
